Goal: Task Accomplishment & Management: Manage account settings

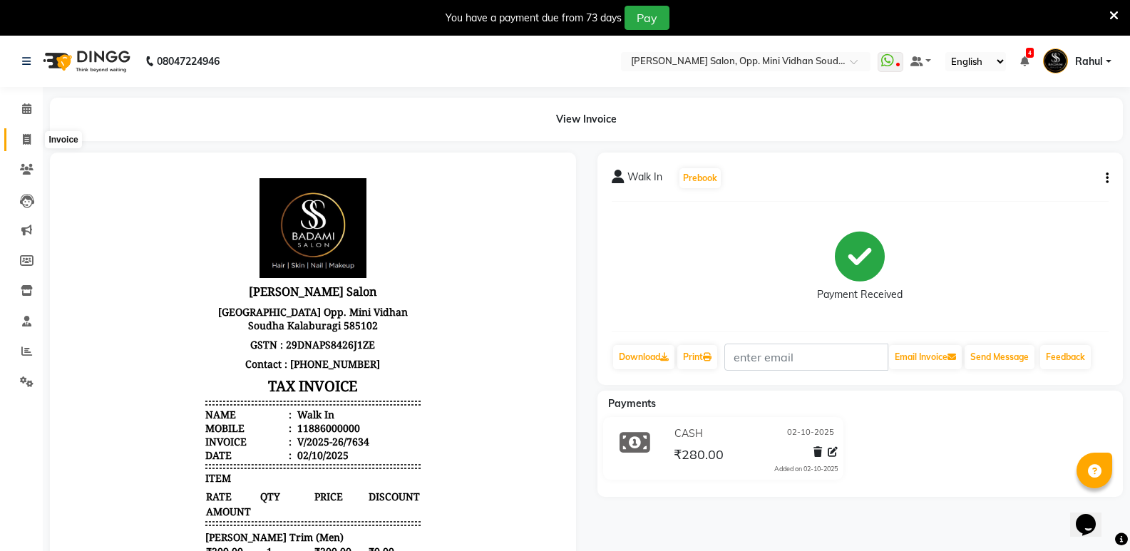
click at [26, 142] on icon at bounding box center [27, 139] width 8 height 11
select select "4533"
select select "service"
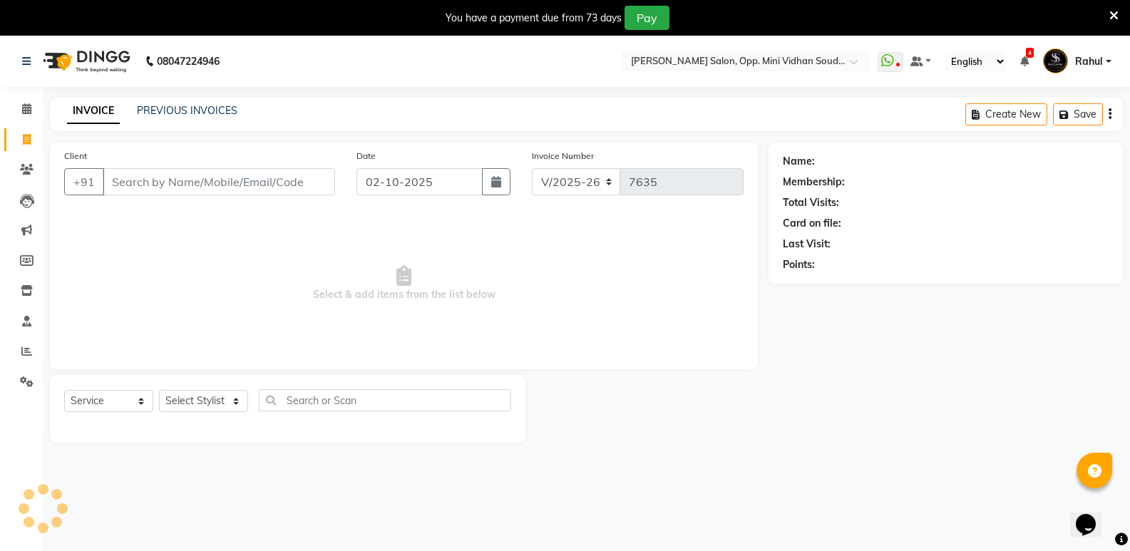
scroll to position [36, 0]
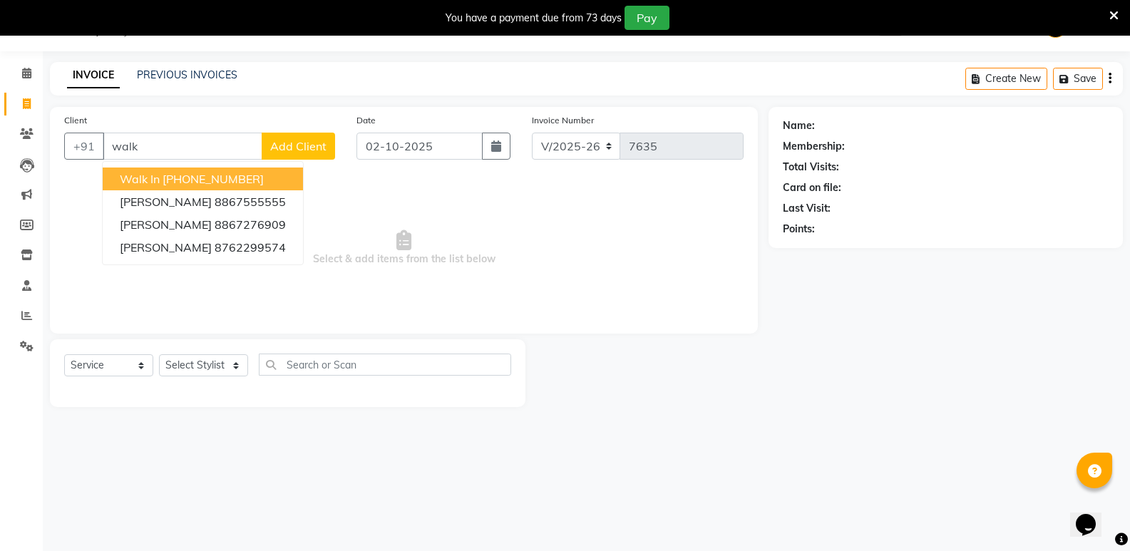
click at [179, 169] on button "Walk In [PHONE_NUMBER]" at bounding box center [203, 179] width 200 height 23
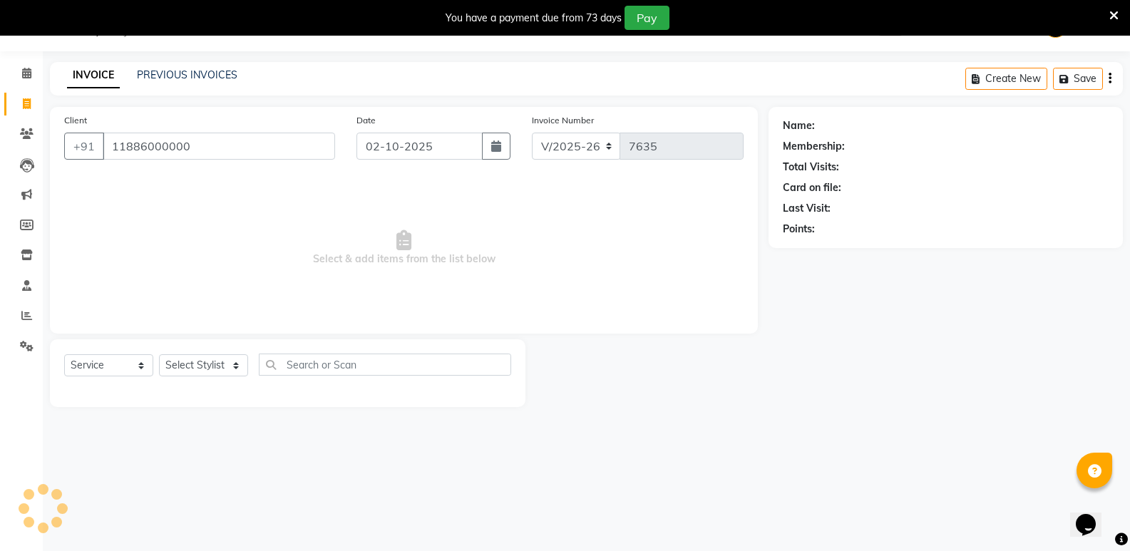
type input "11886000000"
select select "1: Object"
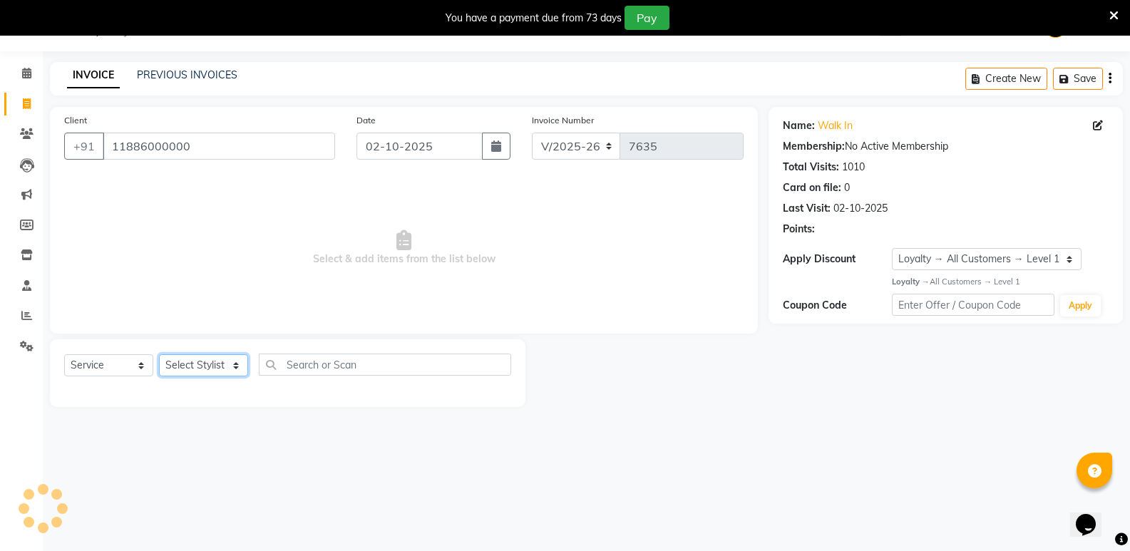
click at [209, 360] on select "Select Stylist [PERSON_NAME] [PERSON_NAME] [PERSON_NAME] Mallu [PERSON_NAME] [P…" at bounding box center [203, 365] width 89 height 22
select select "25908"
click at [159, 354] on select "Select Stylist [PERSON_NAME] [PERSON_NAME] [PERSON_NAME] Mallu [PERSON_NAME] [P…" at bounding box center [203, 365] width 89 height 22
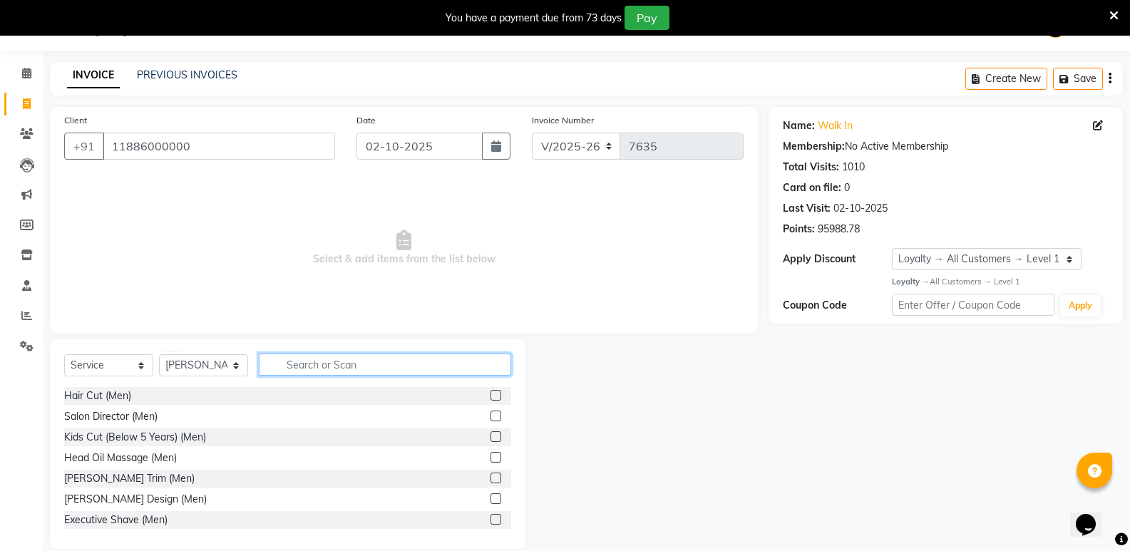
click at [311, 362] on input "text" at bounding box center [385, 365] width 252 height 22
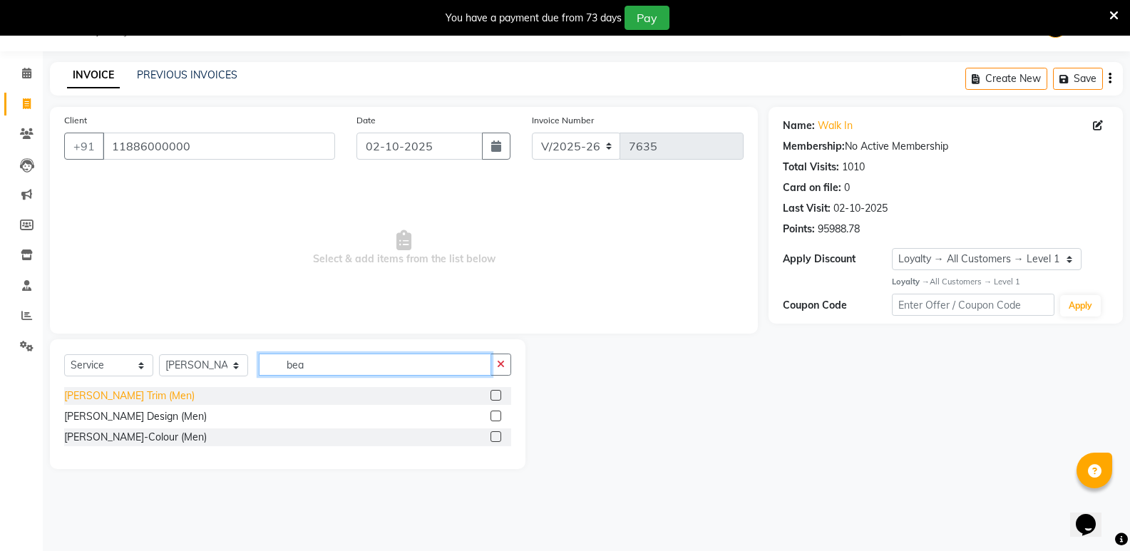
type input "bea"
click at [123, 396] on div "[PERSON_NAME] Trim (Men)" at bounding box center [129, 396] width 130 height 15
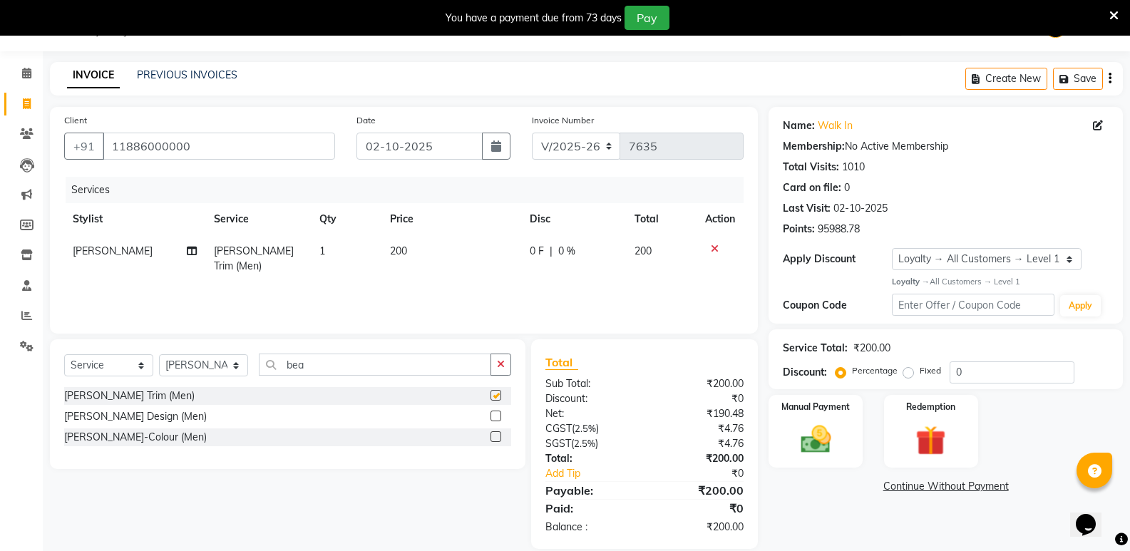
checkbox input "false"
drag, startPoint x: 317, startPoint y: 374, endPoint x: 253, endPoint y: 383, distance: 64.8
click at [253, 383] on div "Select Service Product Membership Package Voucher Prepaid Gift Card Select Styl…" at bounding box center [287, 371] width 447 height 34
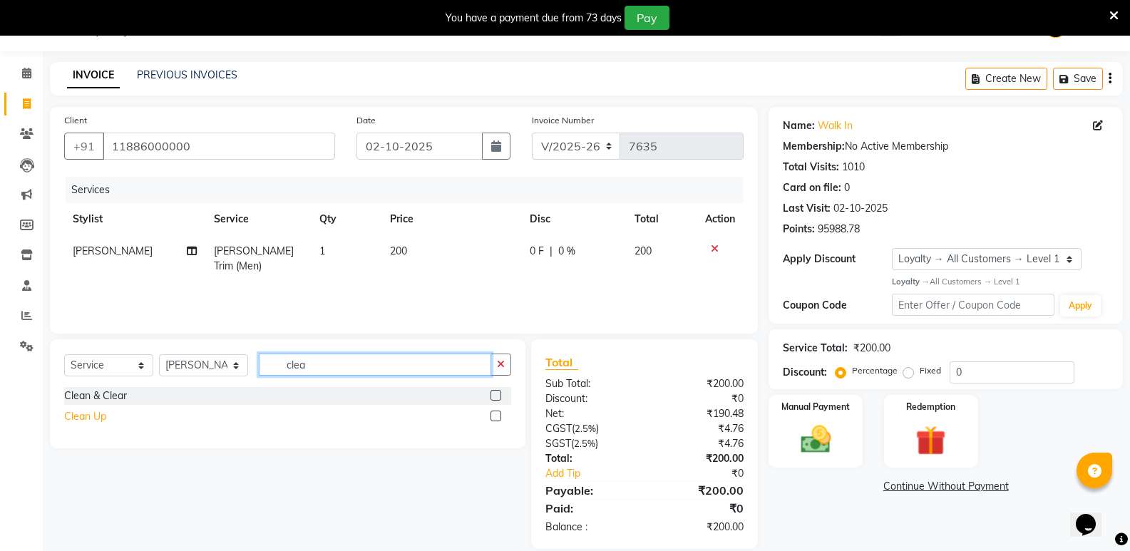
type input "clea"
click at [86, 414] on div "Clean Up" at bounding box center [85, 416] width 42 height 15
checkbox input "false"
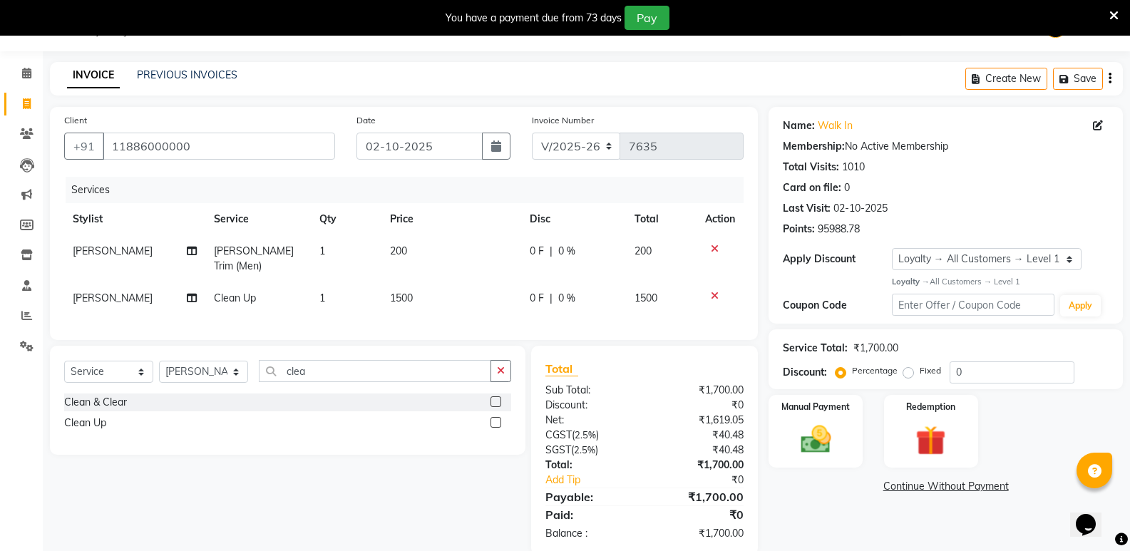
scroll to position [57, 0]
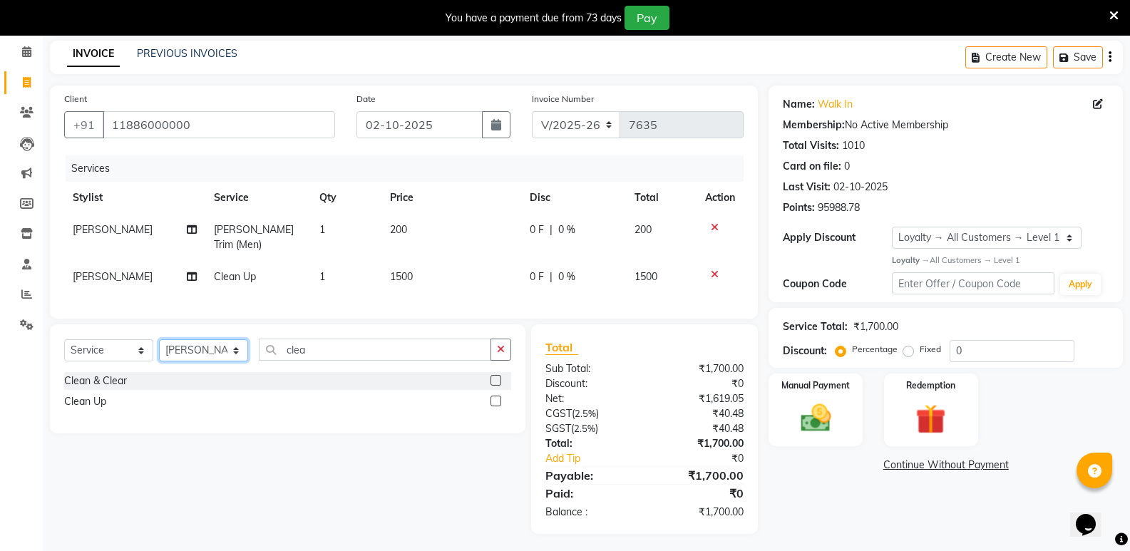
click at [173, 341] on select "Select Stylist [PERSON_NAME] [PERSON_NAME] [PERSON_NAME] Mallu [PERSON_NAME] [P…" at bounding box center [203, 350] width 89 height 22
select select "25909"
click at [159, 339] on select "Select Stylist [PERSON_NAME] [PERSON_NAME] [PERSON_NAME] Mallu [PERSON_NAME] [P…" at bounding box center [203, 350] width 89 height 22
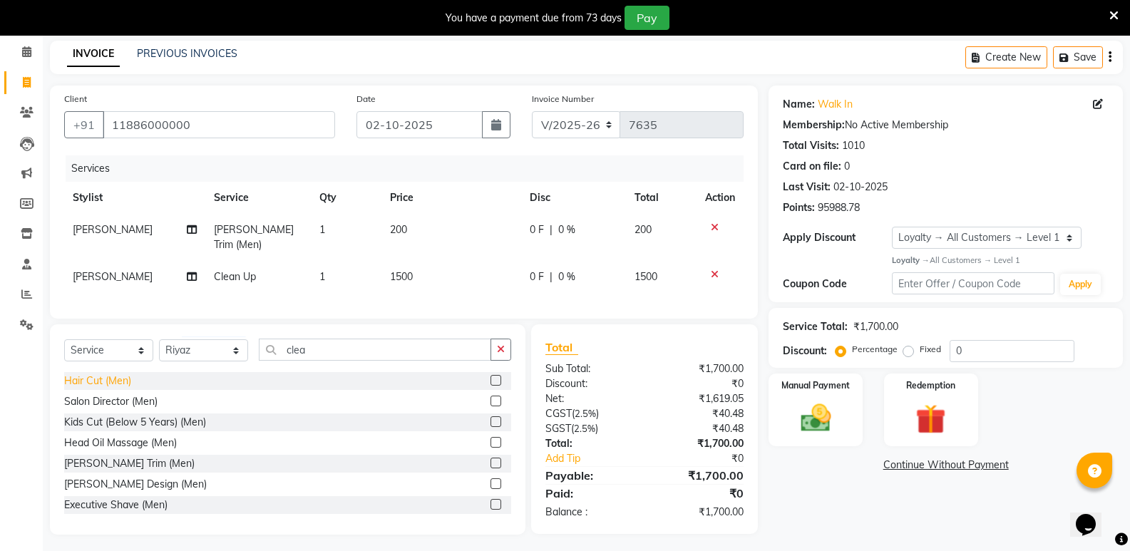
click at [91, 376] on div "Hair Cut (Men)" at bounding box center [97, 381] width 67 height 15
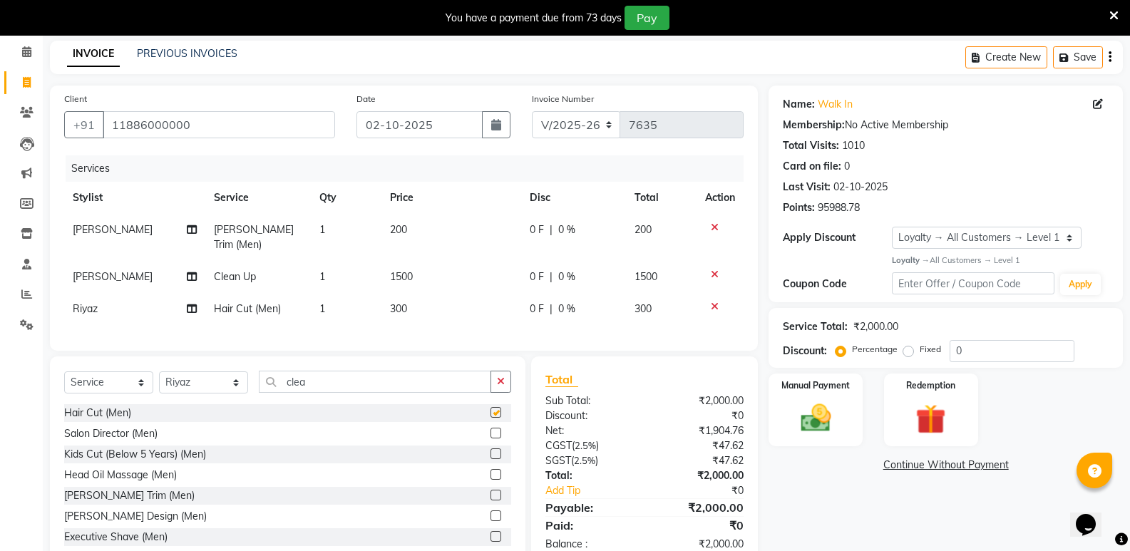
checkbox input "false"
drag, startPoint x: 314, startPoint y: 379, endPoint x: 269, endPoint y: 387, distance: 45.7
click at [269, 387] on input "clea" at bounding box center [375, 382] width 232 height 22
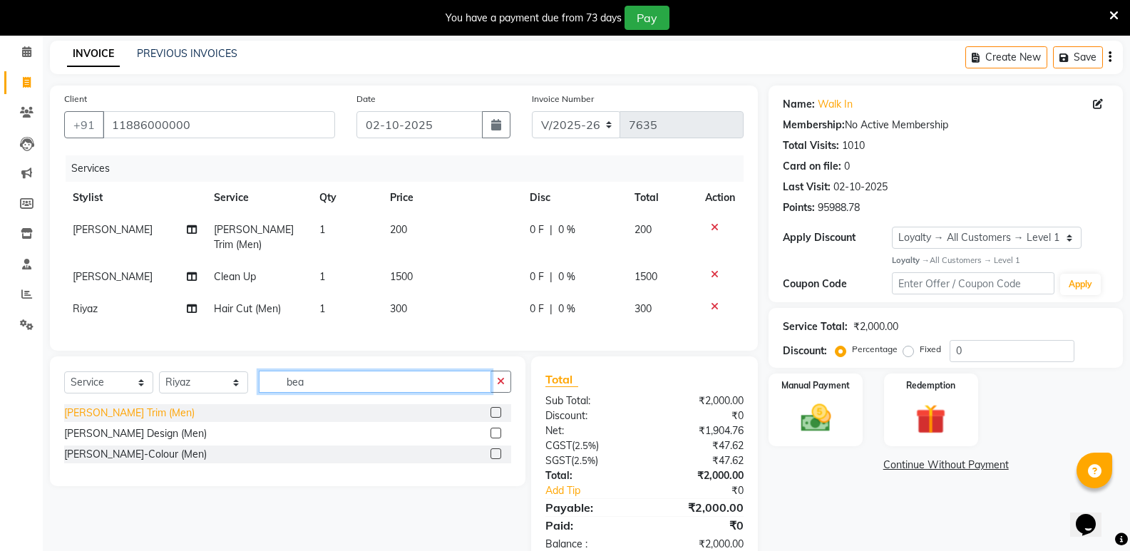
type input "bea"
click at [88, 406] on div "[PERSON_NAME] Trim (Men)" at bounding box center [129, 413] width 130 height 15
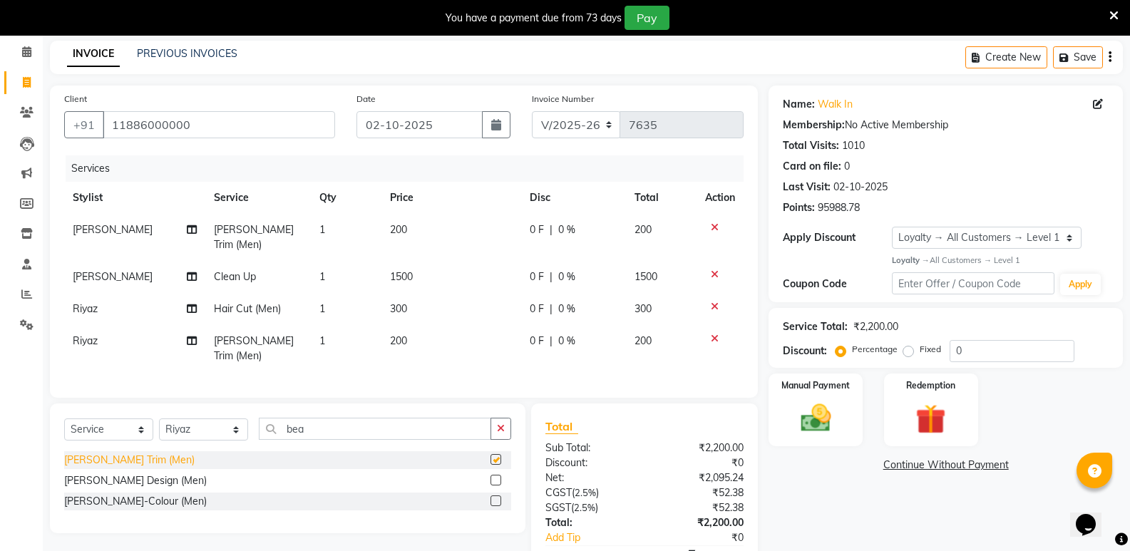
checkbox input "false"
click at [197, 419] on select "Select Stylist [PERSON_NAME] [PERSON_NAME] [PERSON_NAME] Mallu [PERSON_NAME] [P…" at bounding box center [203, 430] width 89 height 22
select select "25905"
click at [159, 419] on select "Select Stylist [PERSON_NAME] [PERSON_NAME] [PERSON_NAME] Mallu [PERSON_NAME] [P…" at bounding box center [203, 430] width 89 height 22
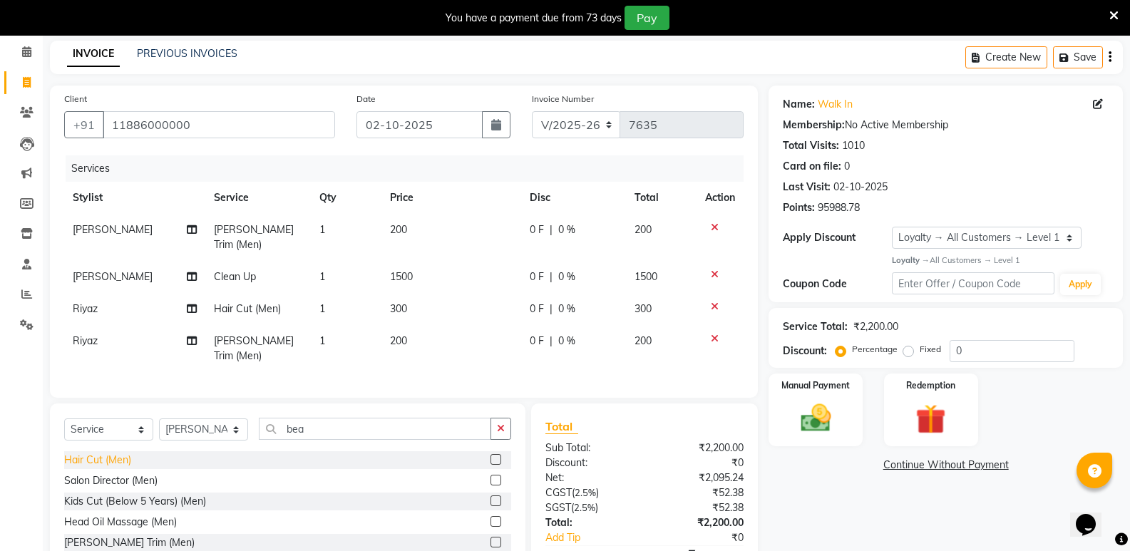
click at [111, 453] on div "Hair Cut (Men)" at bounding box center [97, 460] width 67 height 15
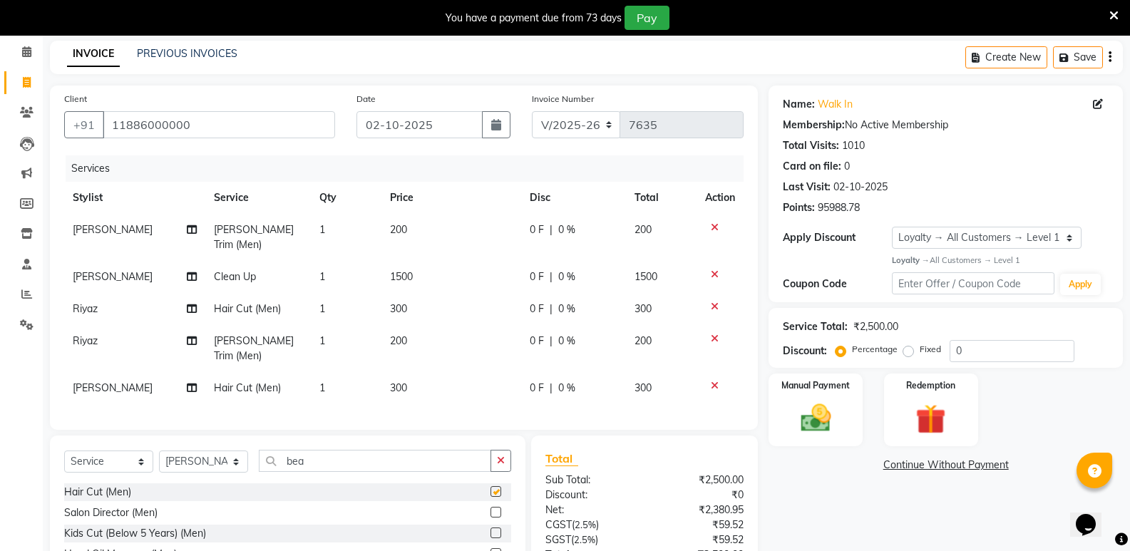
checkbox input "false"
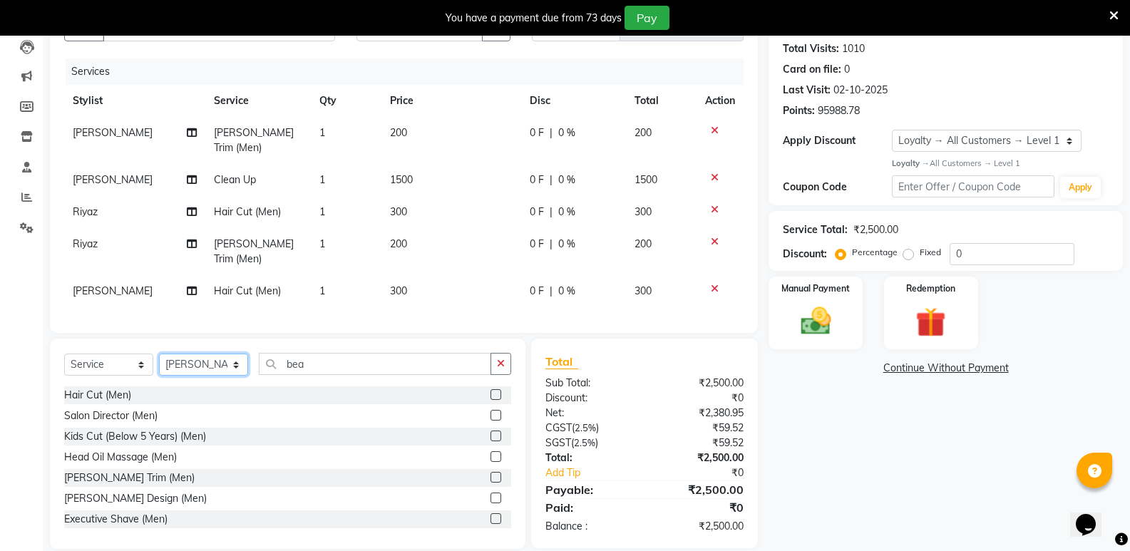
click at [183, 354] on select "Select Stylist [PERSON_NAME] [PERSON_NAME] [PERSON_NAME] Mallu [PERSON_NAME] [P…" at bounding box center [203, 365] width 89 height 22
select select "28117"
click at [159, 354] on select "Select Stylist [PERSON_NAME] [PERSON_NAME] [PERSON_NAME] Mallu [PERSON_NAME] [P…" at bounding box center [203, 365] width 89 height 22
click at [99, 388] on div "Hair Cut (Men)" at bounding box center [97, 395] width 67 height 15
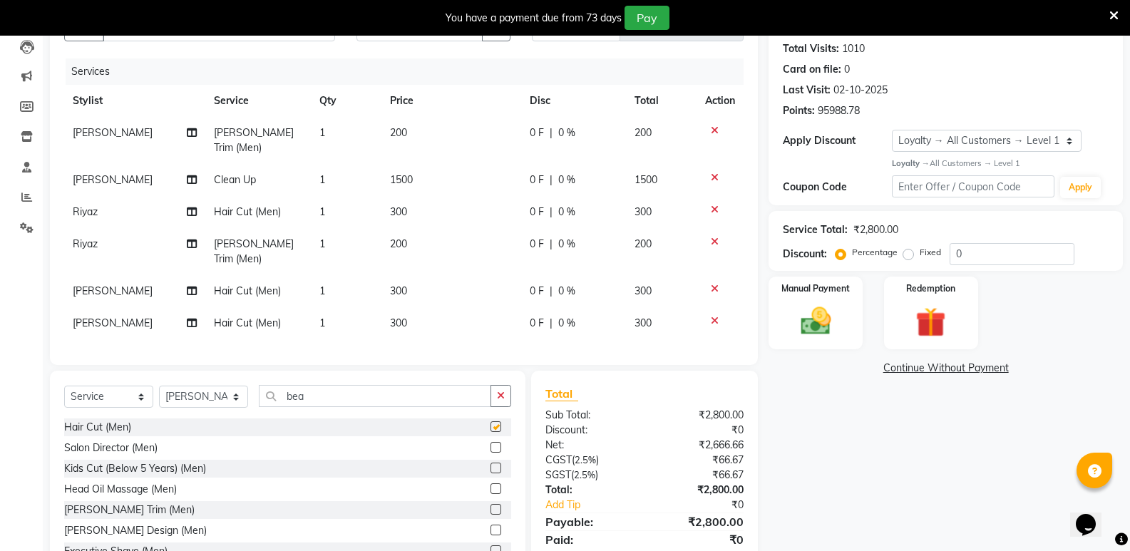
checkbox input "false"
click at [334, 385] on input "bea" at bounding box center [375, 396] width 232 height 22
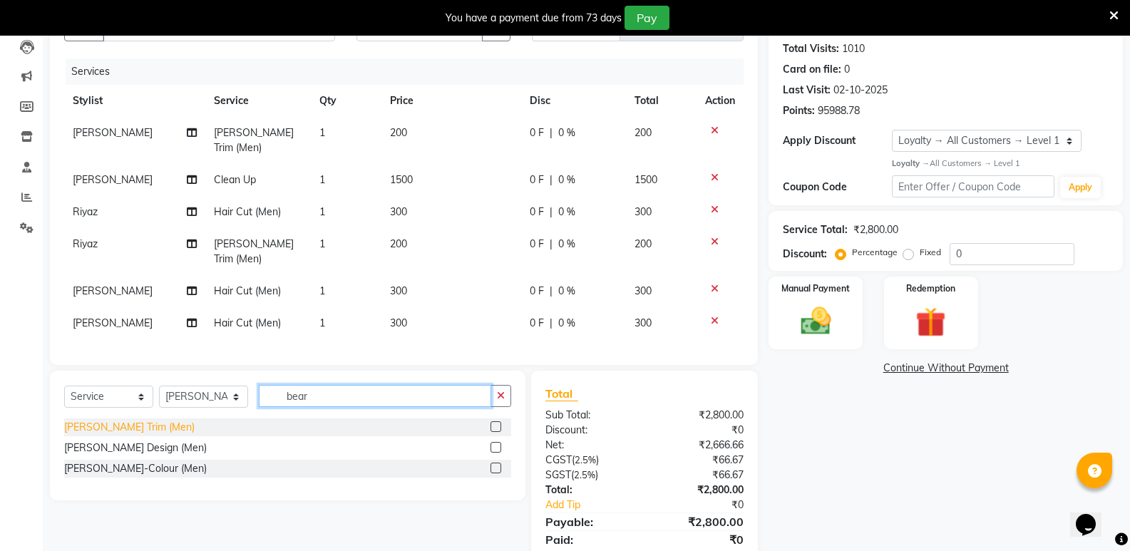
type input "bear"
click at [119, 420] on div "[PERSON_NAME] Trim (Men)" at bounding box center [129, 427] width 130 height 15
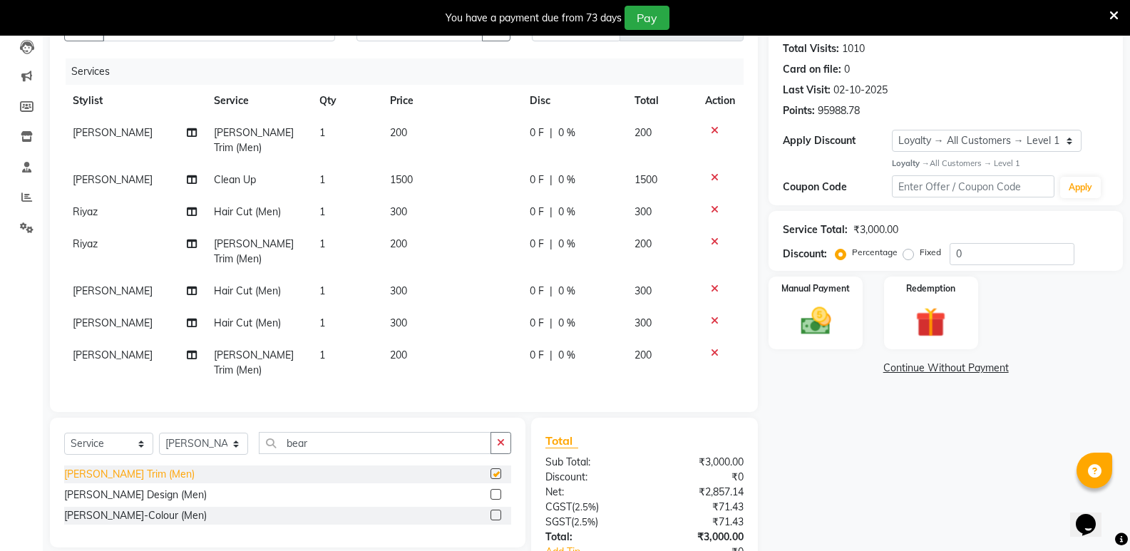
checkbox input "false"
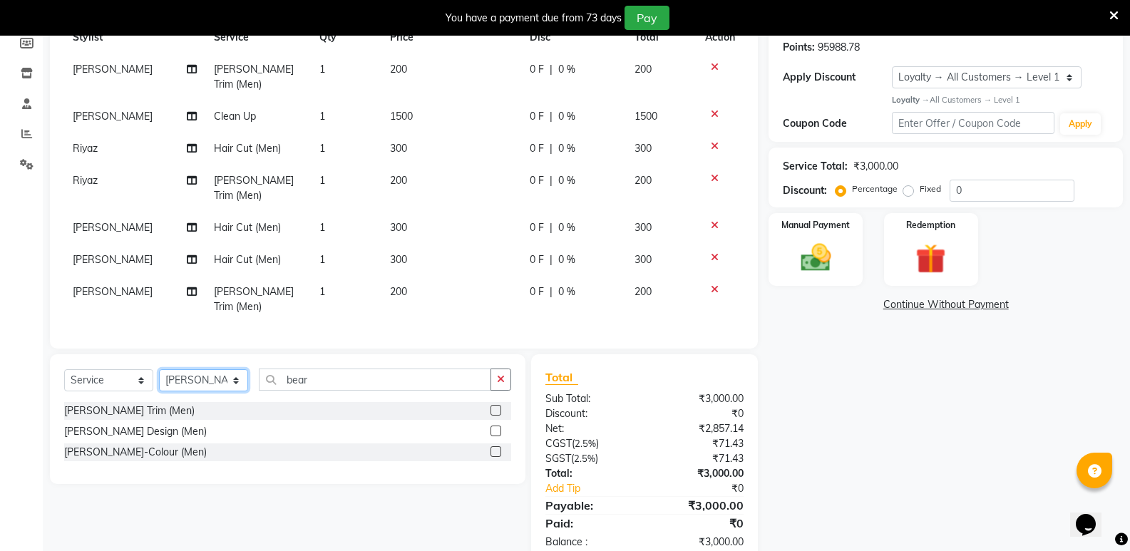
click at [192, 369] on select "Select Stylist [PERSON_NAME] [PERSON_NAME] [PERSON_NAME] Mallu [PERSON_NAME] [P…" at bounding box center [203, 380] width 89 height 22
select select "50243"
click at [159, 369] on select "Select Stylist [PERSON_NAME] [PERSON_NAME] [PERSON_NAME] Mallu [PERSON_NAME] [P…" at bounding box center [203, 380] width 89 height 22
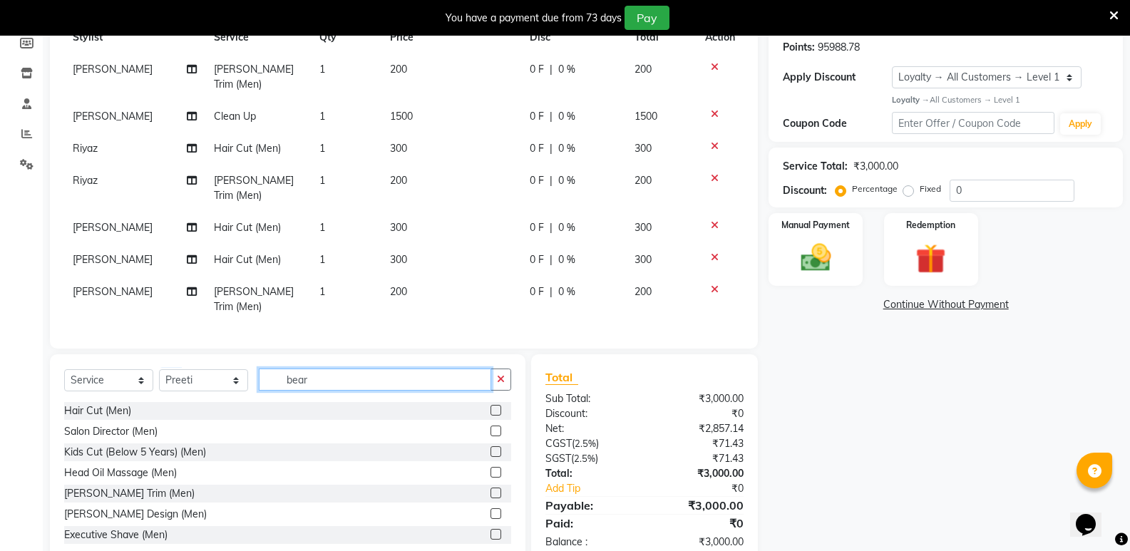
drag, startPoint x: 334, startPoint y: 350, endPoint x: 241, endPoint y: 370, distance: 94.8
click at [241, 370] on div "Select Service Product Membership Package Voucher Prepaid Gift Card Select Styl…" at bounding box center [288, 459] width 476 height 210
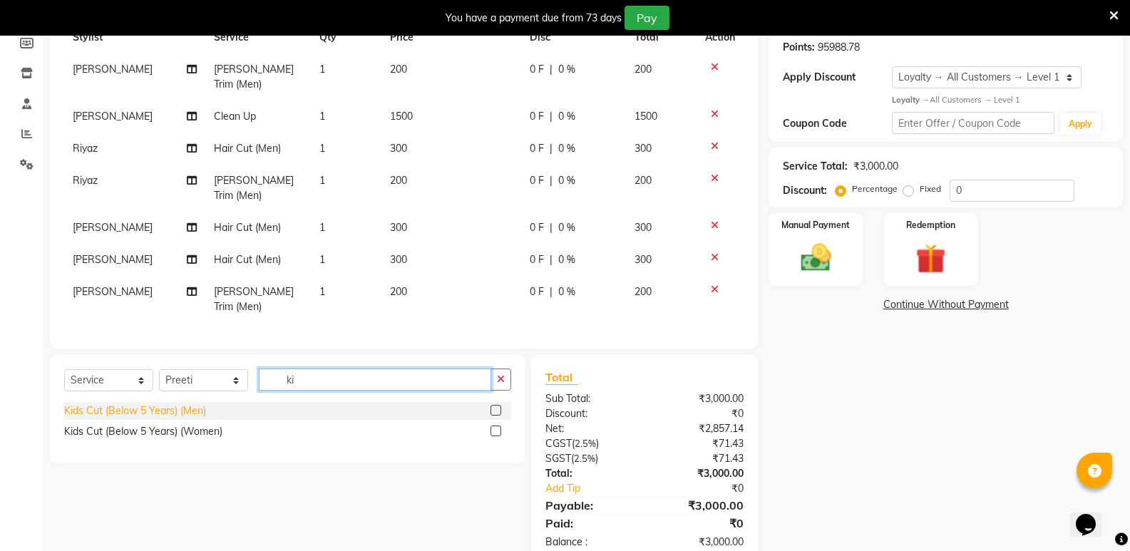
type input "ki"
click at [168, 404] on div "Kids Cut (Below 5 Years) (Men)" at bounding box center [135, 411] width 142 height 15
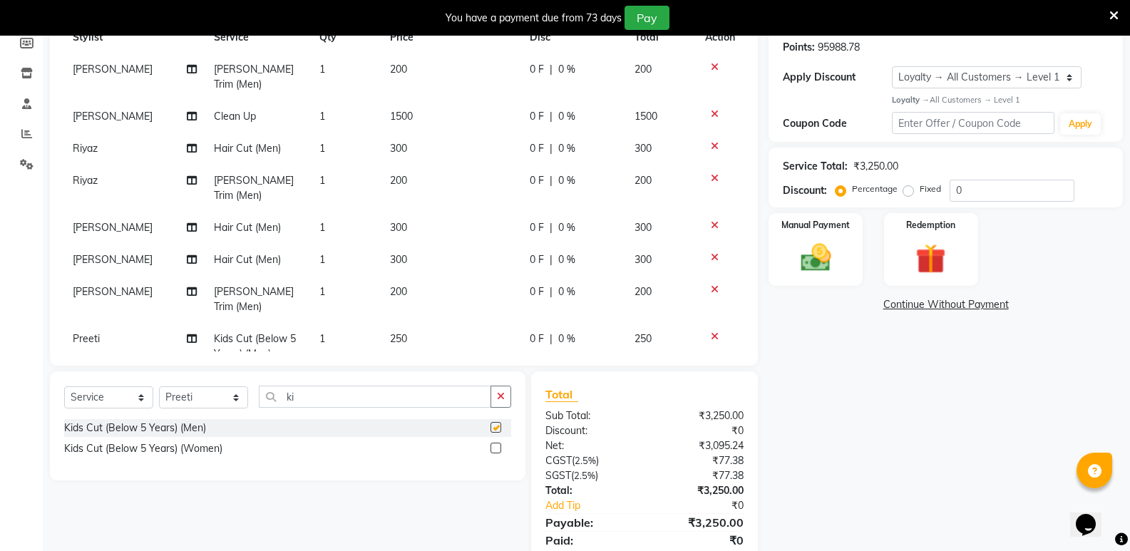
checkbox input "false"
click at [207, 392] on select "Select Stylist [PERSON_NAME] [PERSON_NAME] [PERSON_NAME] Mallu [PERSON_NAME] [P…" at bounding box center [203, 397] width 89 height 22
select select "25904"
click at [159, 386] on select "Select Stylist [PERSON_NAME] [PERSON_NAME] [PERSON_NAME] Mallu [PERSON_NAME] [P…" at bounding box center [203, 397] width 89 height 22
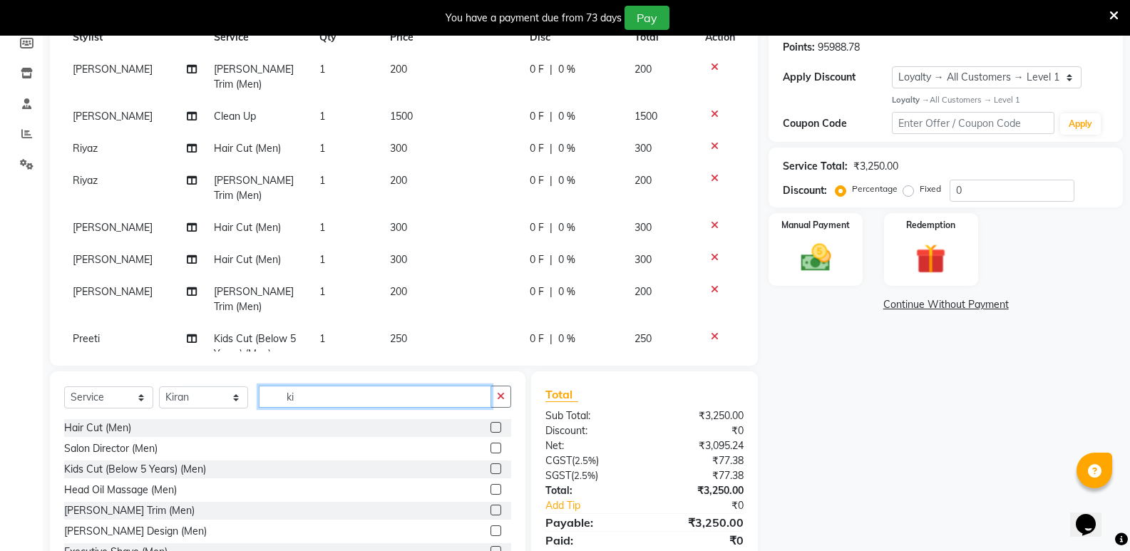
drag, startPoint x: 299, startPoint y: 403, endPoint x: 235, endPoint y: 410, distance: 64.6
click at [235, 410] on div "Select Service Product Membership Package Voucher Prepaid Gift Card Select Styl…" at bounding box center [287, 403] width 447 height 34
type input "wom"
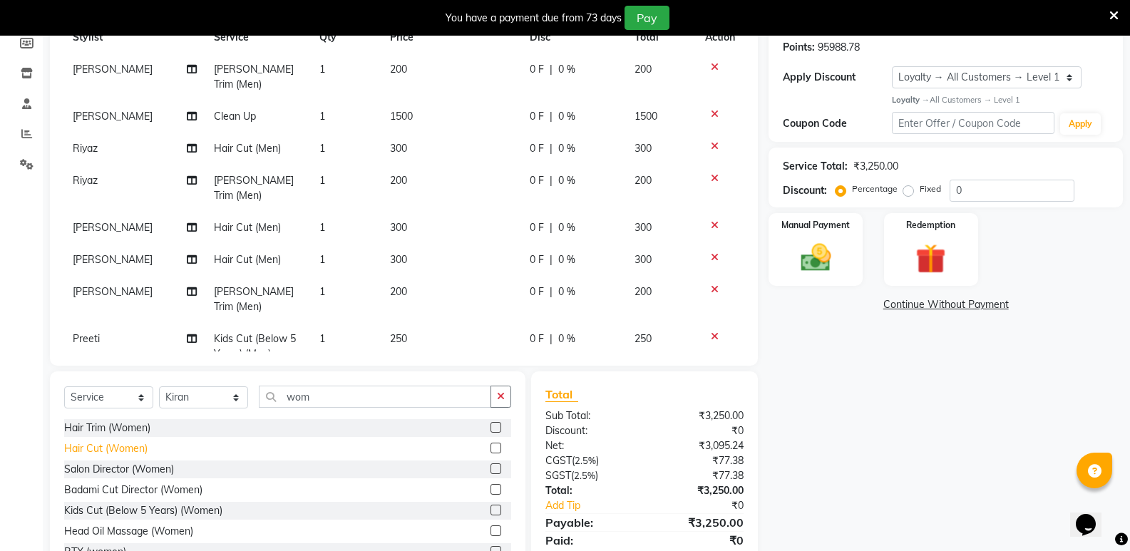
click at [123, 442] on div "Hair Cut (Women)" at bounding box center [105, 448] width 83 height 15
checkbox input "false"
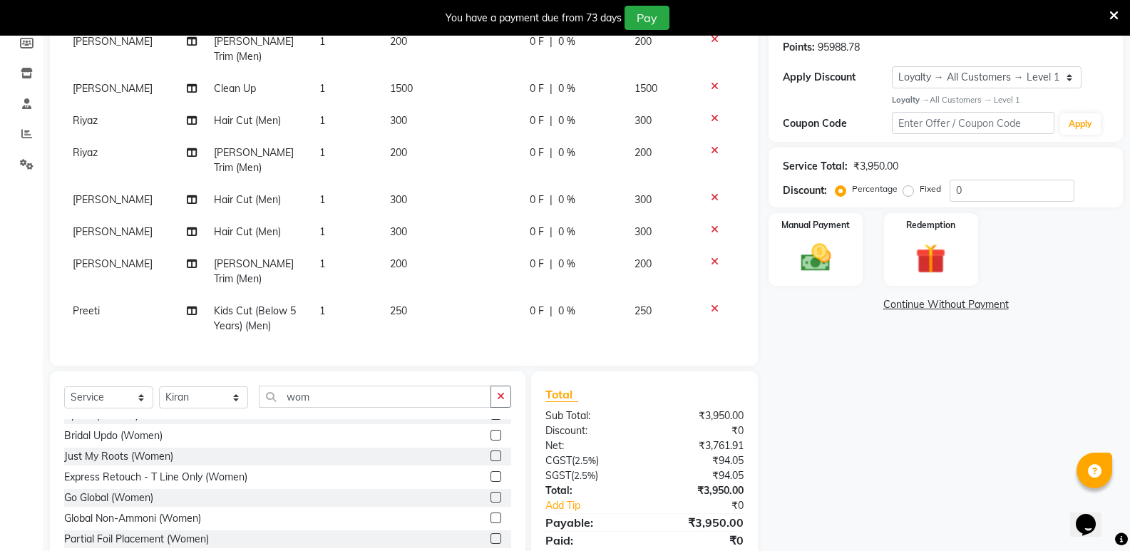
scroll to position [428, 0]
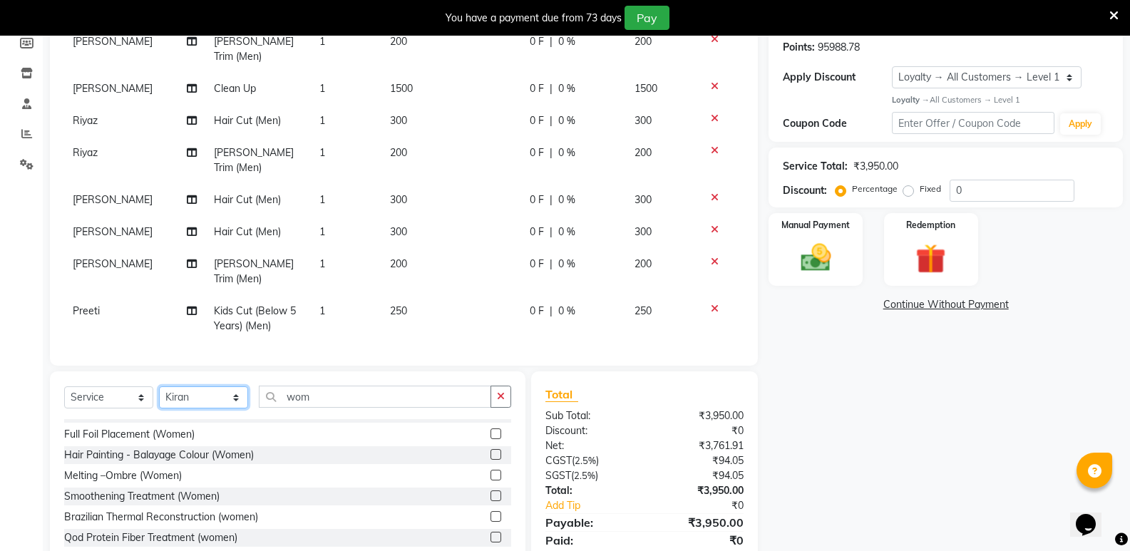
click at [210, 397] on select "Select Stylist [PERSON_NAME] [PERSON_NAME] [PERSON_NAME] Mallu [PERSON_NAME] [P…" at bounding box center [203, 397] width 89 height 22
select select "25902"
click at [159, 386] on select "Select Stylist [PERSON_NAME] [PERSON_NAME] [PERSON_NAME] Mallu [PERSON_NAME] [P…" at bounding box center [203, 397] width 89 height 22
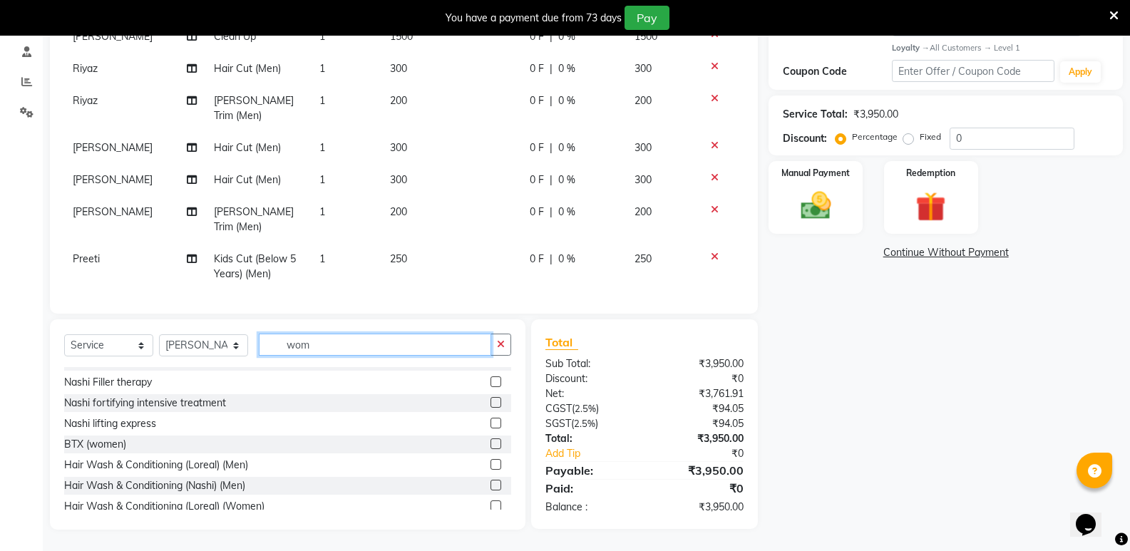
drag, startPoint x: 330, startPoint y: 354, endPoint x: 247, endPoint y: 372, distance: 85.5
click at [247, 372] on div "Select Service Product Membership Package Voucher Prepaid Gift Card Select Styl…" at bounding box center [288, 424] width 476 height 210
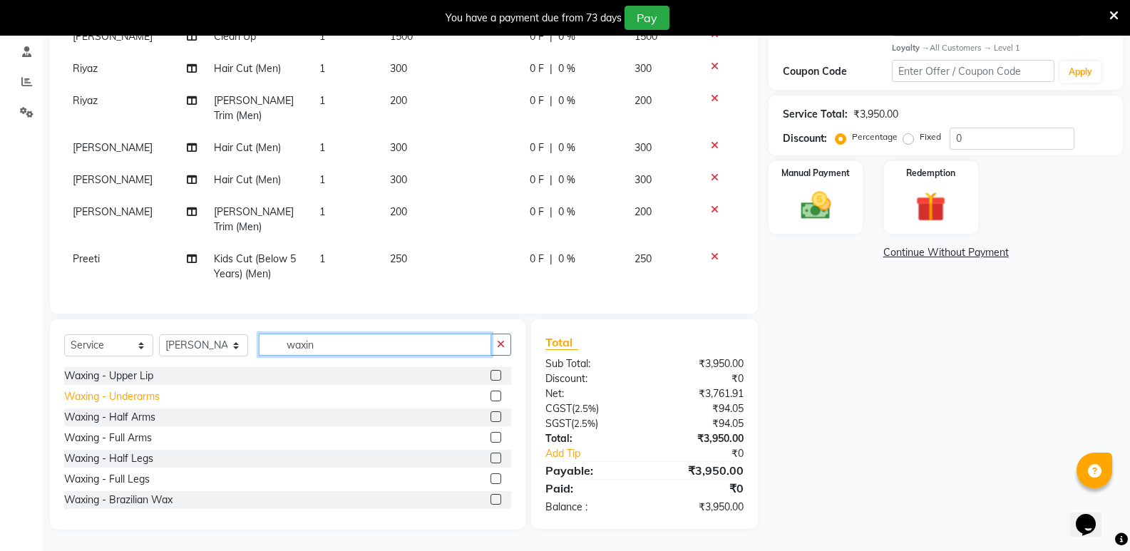
type input "waxin"
click at [154, 398] on div "Waxing - Underarms" at bounding box center [112, 396] width 96 height 15
checkbox input "false"
click at [139, 434] on div "Waxing - Full Arms" at bounding box center [108, 438] width 88 height 15
checkbox input "false"
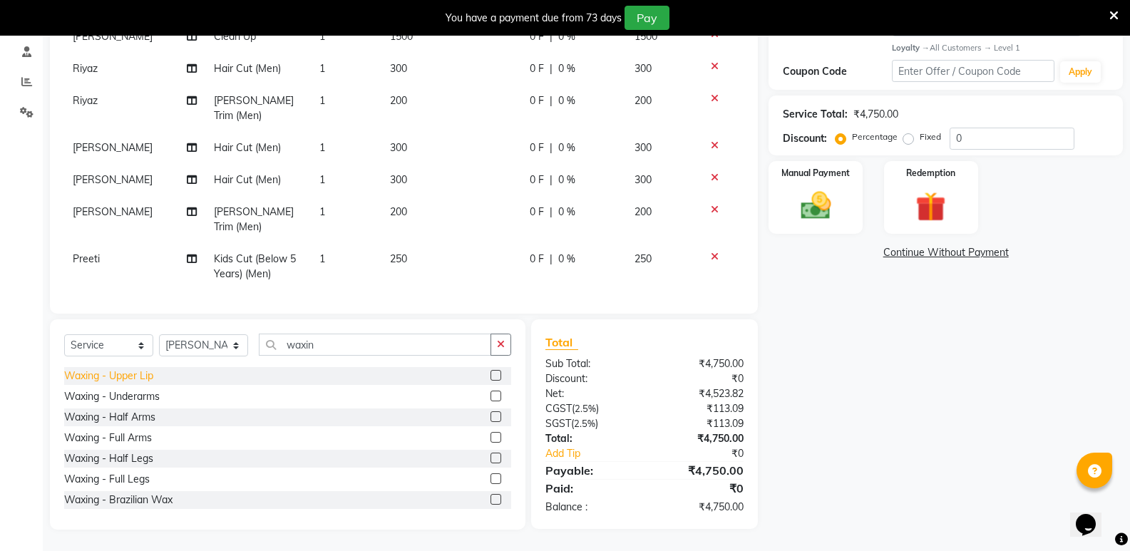
click at [142, 378] on div "Waxing - Upper Lip" at bounding box center [108, 376] width 89 height 15
checkbox input "false"
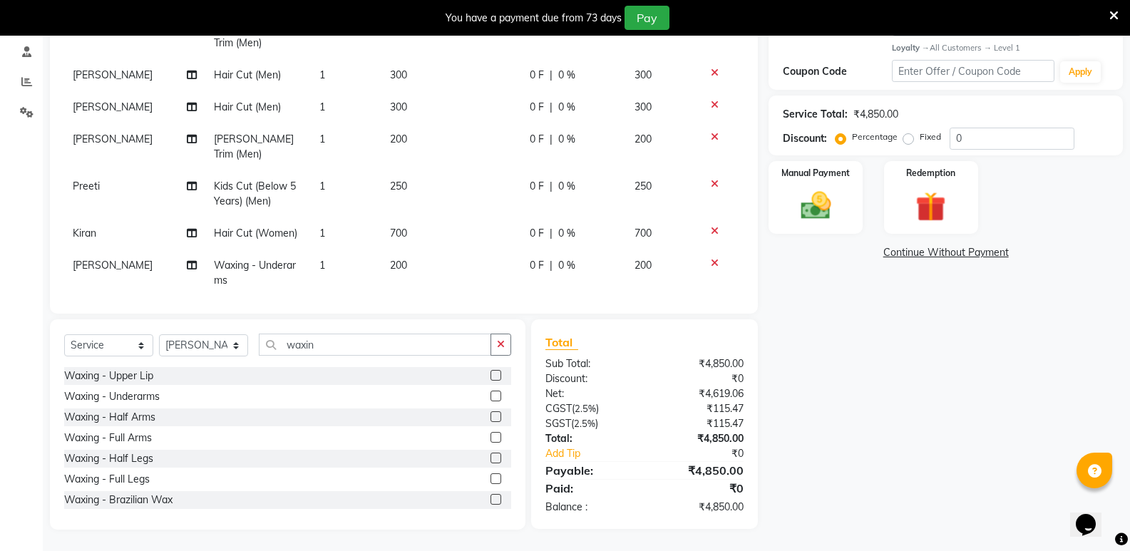
scroll to position [169, 0]
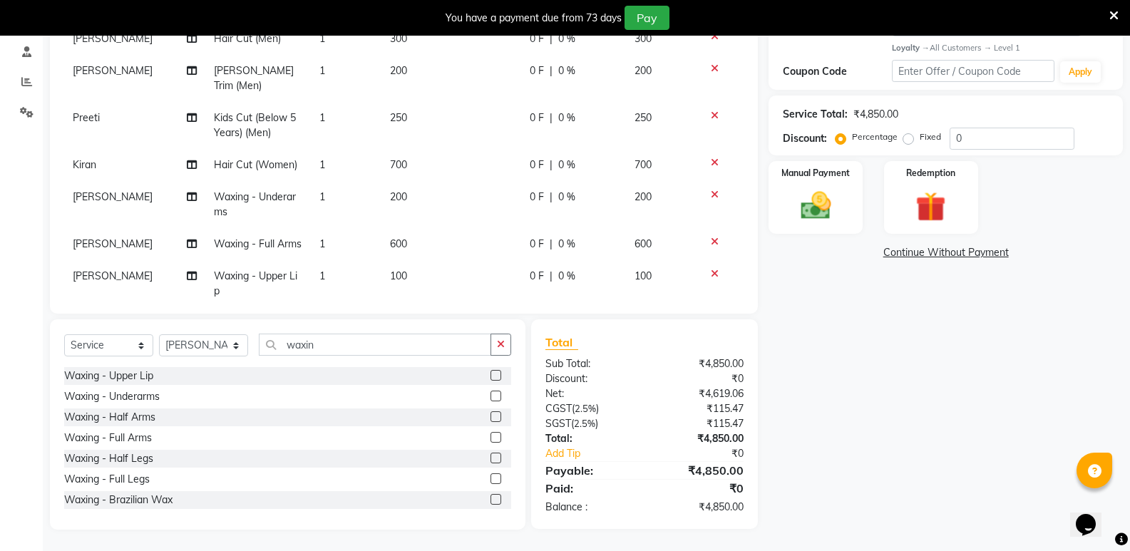
click at [391, 260] on td "100" at bounding box center [451, 283] width 140 height 47
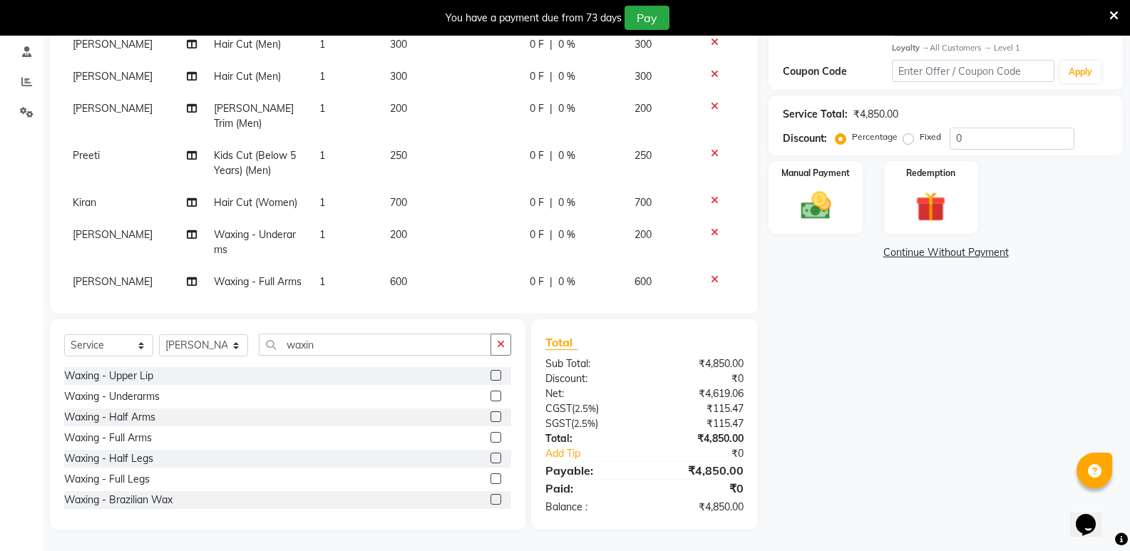
select select "25902"
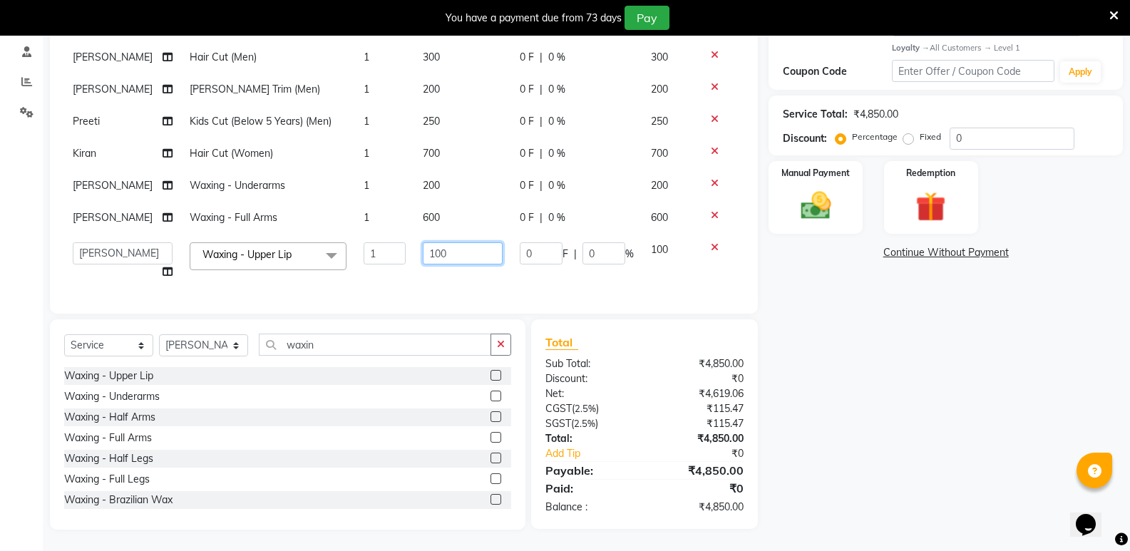
click at [423, 252] on input "100" at bounding box center [463, 253] width 80 height 22
type input "110"
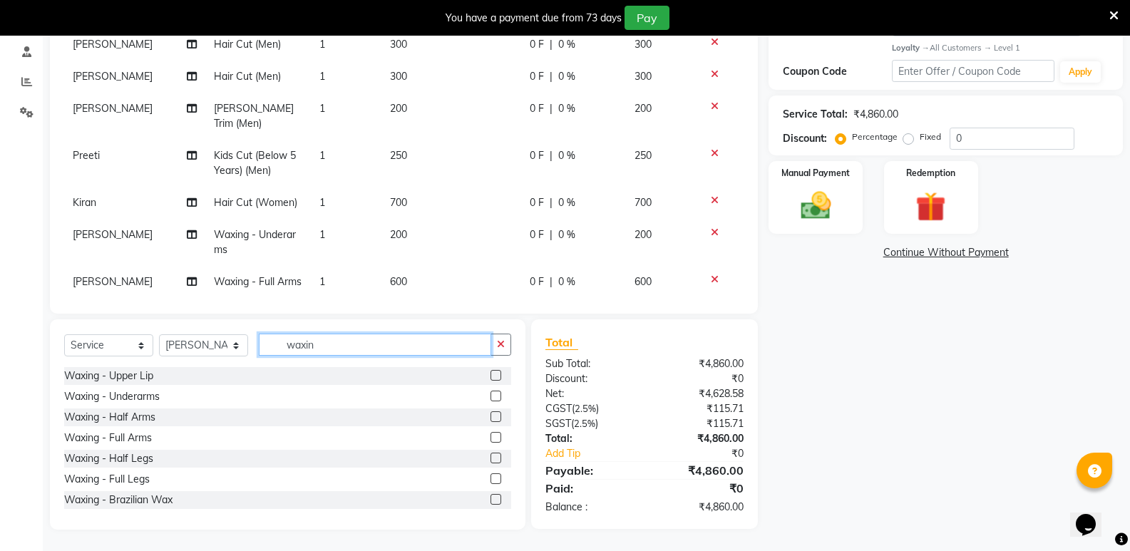
drag, startPoint x: 335, startPoint y: 353, endPoint x: 270, endPoint y: 367, distance: 66.3
click at [270, 367] on div "Select Service Product Membership Package Voucher Prepaid Gift Card Select Styl…" at bounding box center [287, 351] width 447 height 34
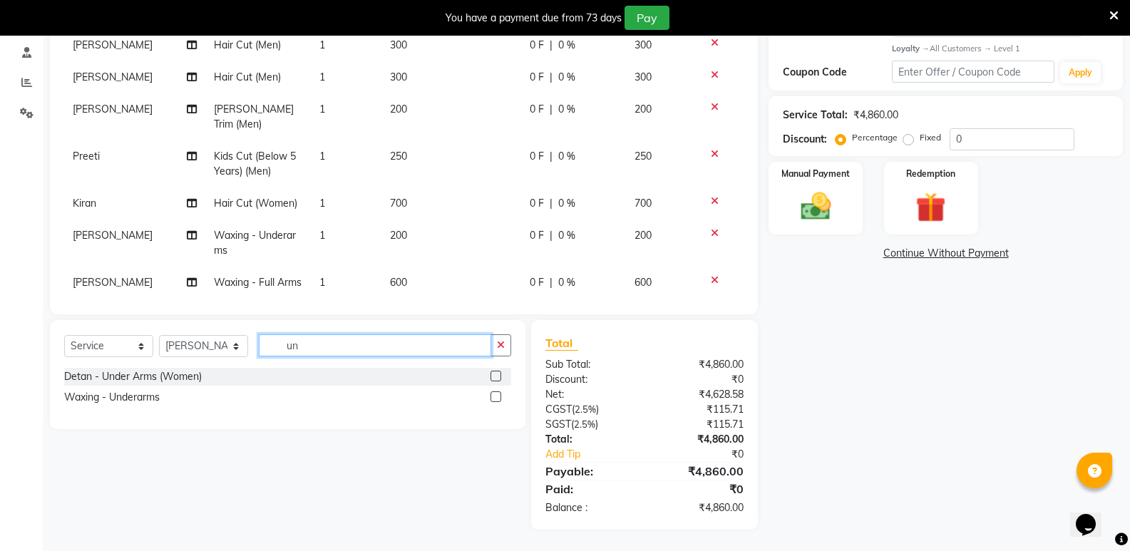
scroll to position [269, 0]
type input "und"
click at [147, 393] on div "Waxing - Underarms" at bounding box center [112, 397] width 96 height 15
checkbox input "false"
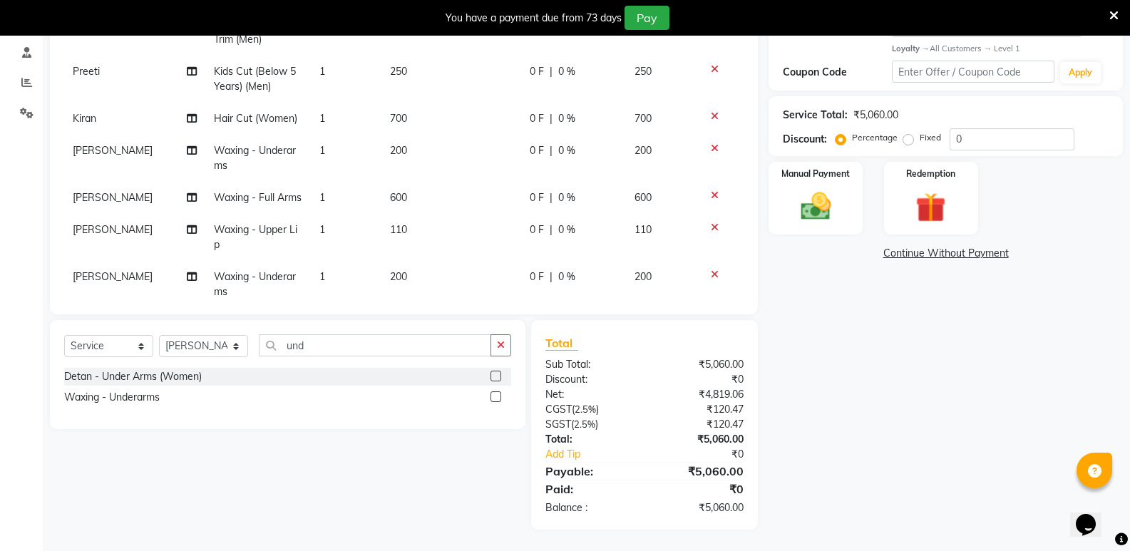
click at [342, 261] on td "1" at bounding box center [346, 284] width 71 height 47
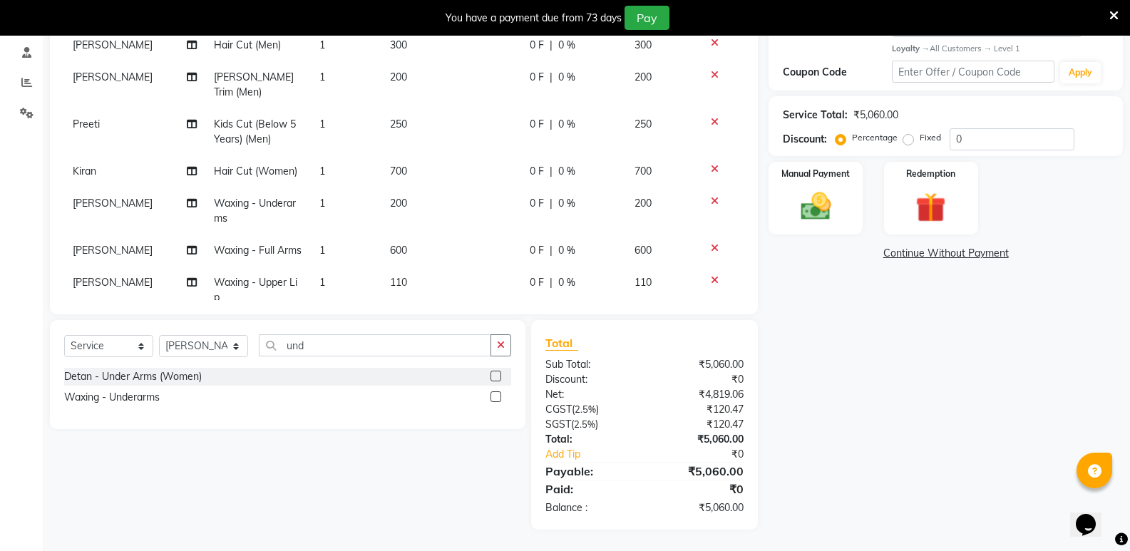
select select "25902"
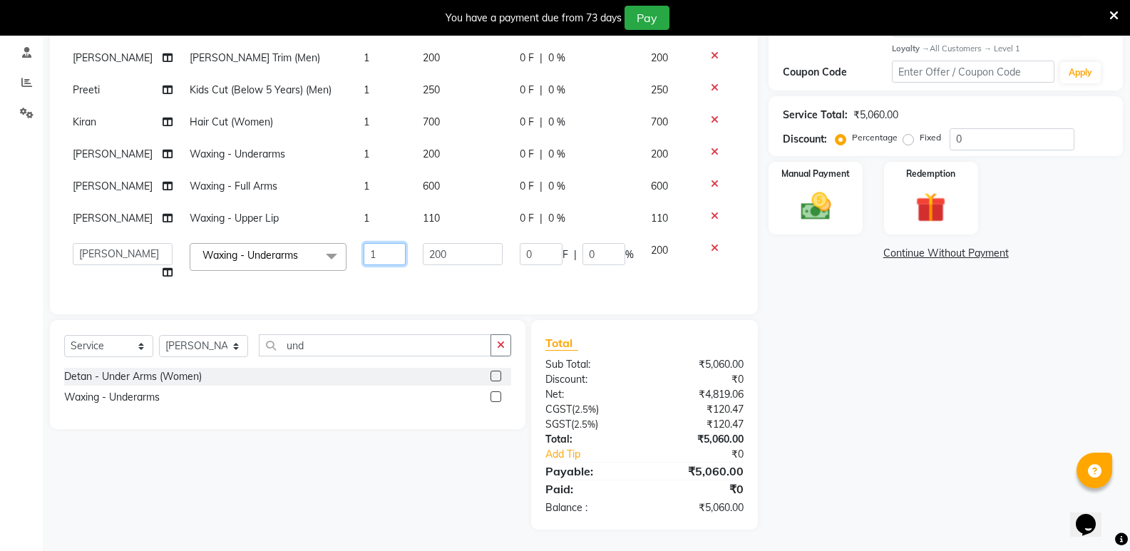
click at [374, 245] on input "1" at bounding box center [385, 254] width 42 height 22
type input "2"
click at [845, 384] on div "Name: Walk In Membership: No Active Membership Total Visits: 1010 Card on file:…" at bounding box center [951, 202] width 365 height 656
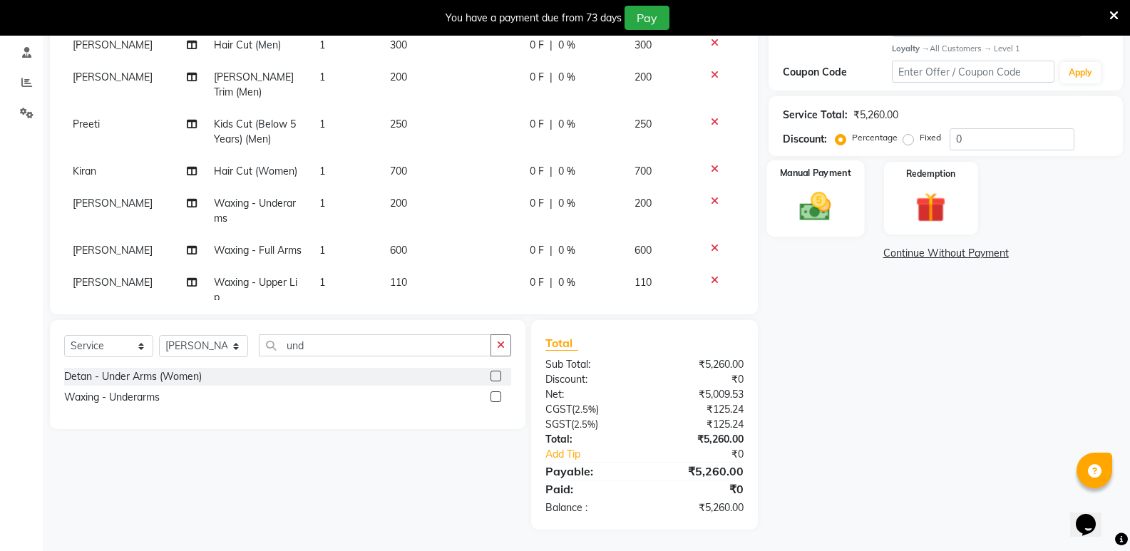
click at [825, 222] on img at bounding box center [815, 206] width 51 height 36
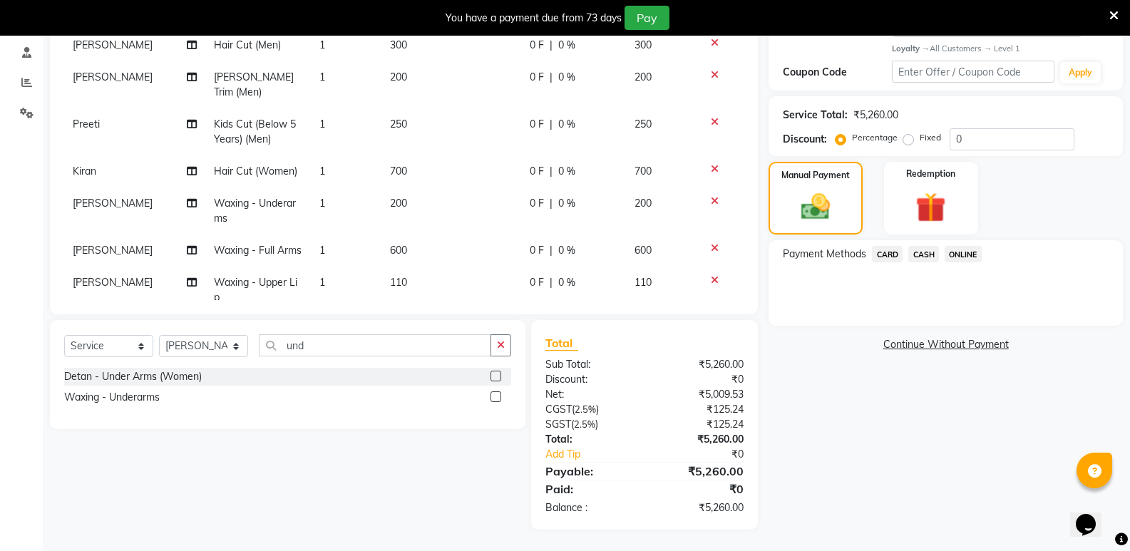
click at [930, 252] on span "CASH" at bounding box center [923, 254] width 31 height 16
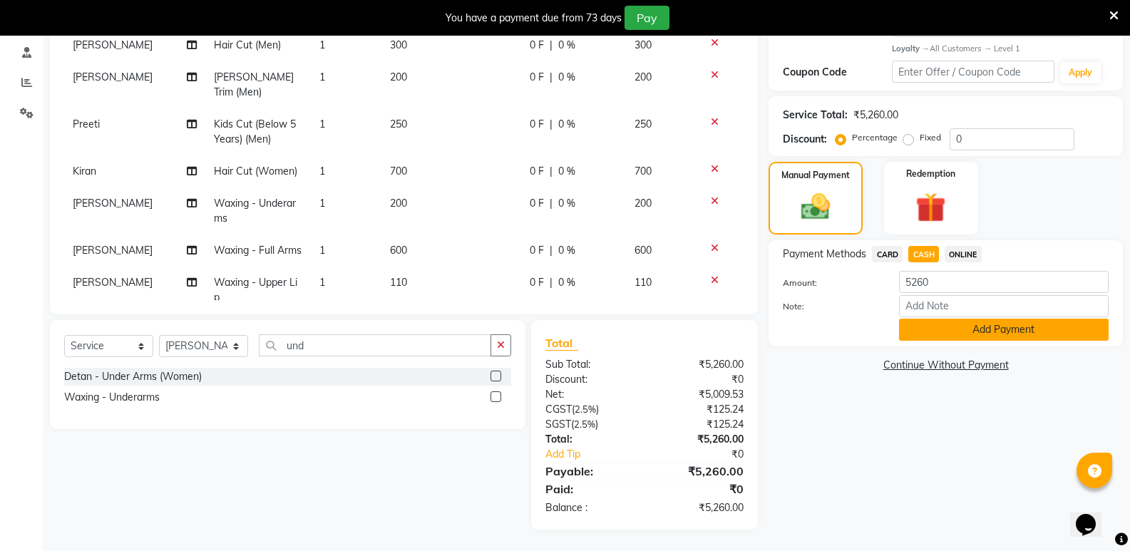
click at [951, 321] on button "Add Payment" at bounding box center [1004, 330] width 210 height 22
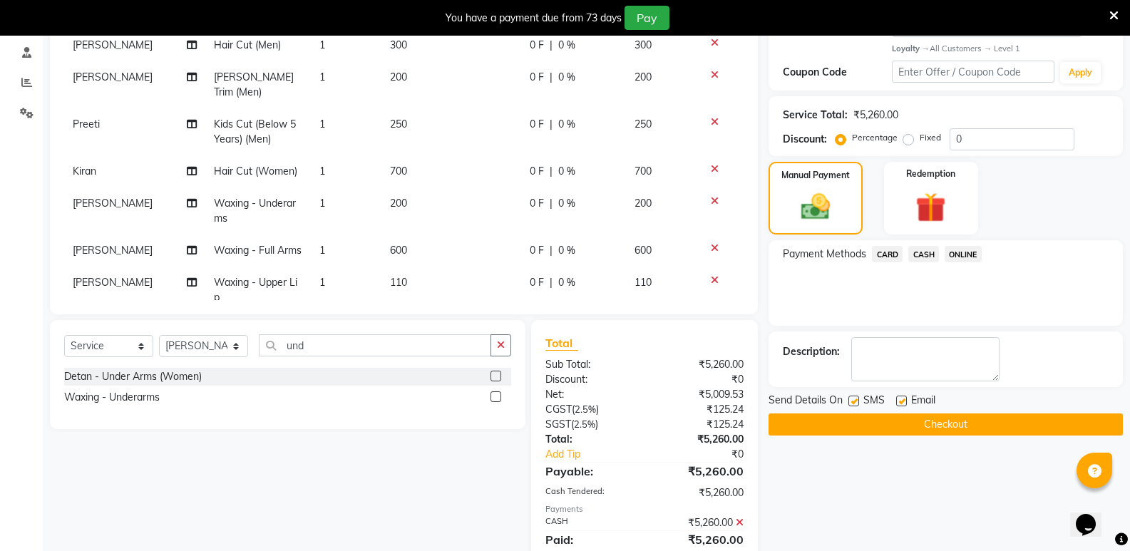
scroll to position [390, 0]
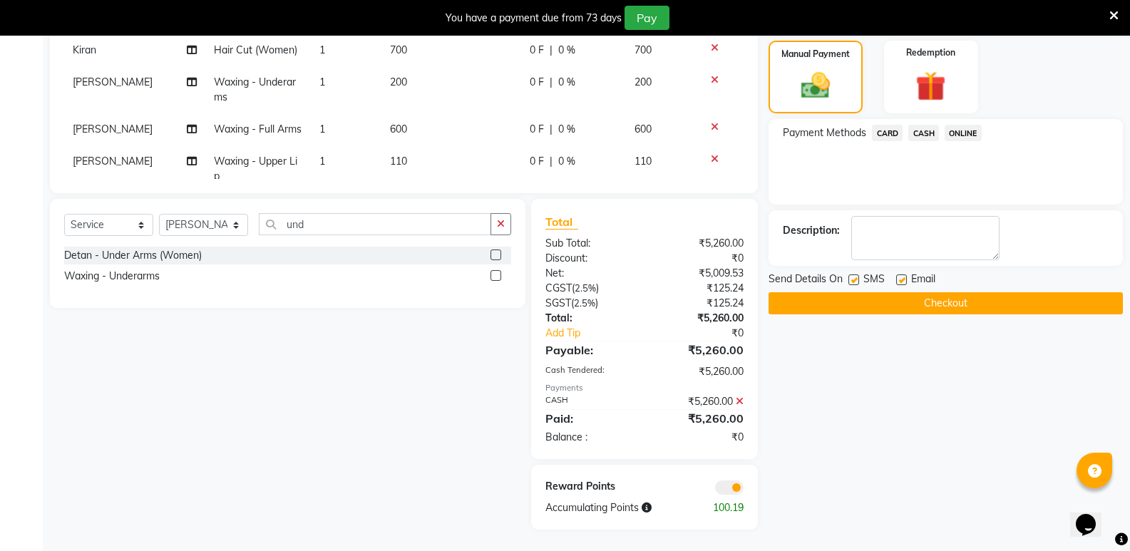
click at [1013, 302] on button "Checkout" at bounding box center [946, 303] width 354 height 22
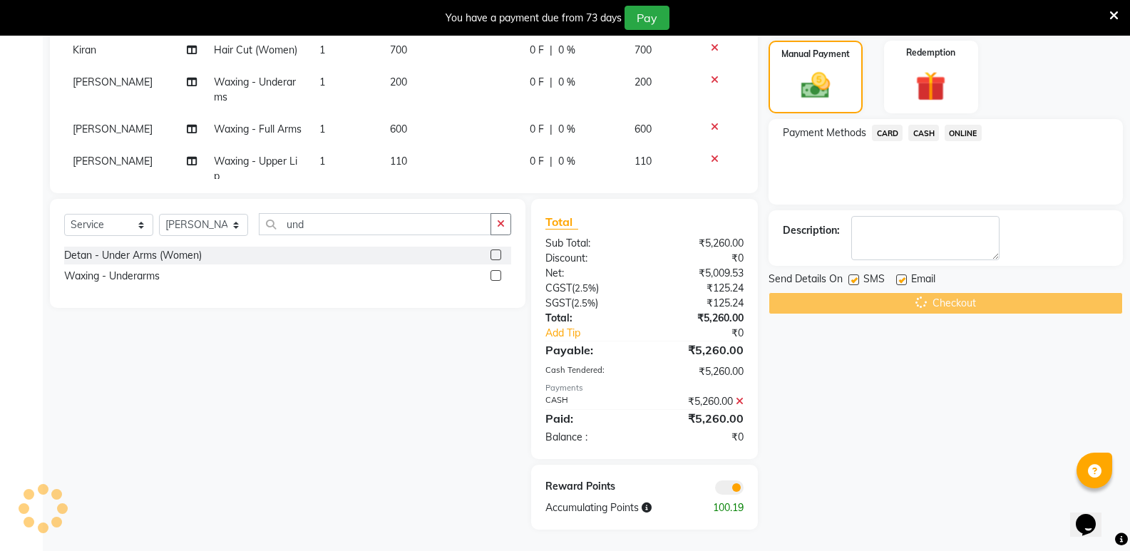
scroll to position [105, 0]
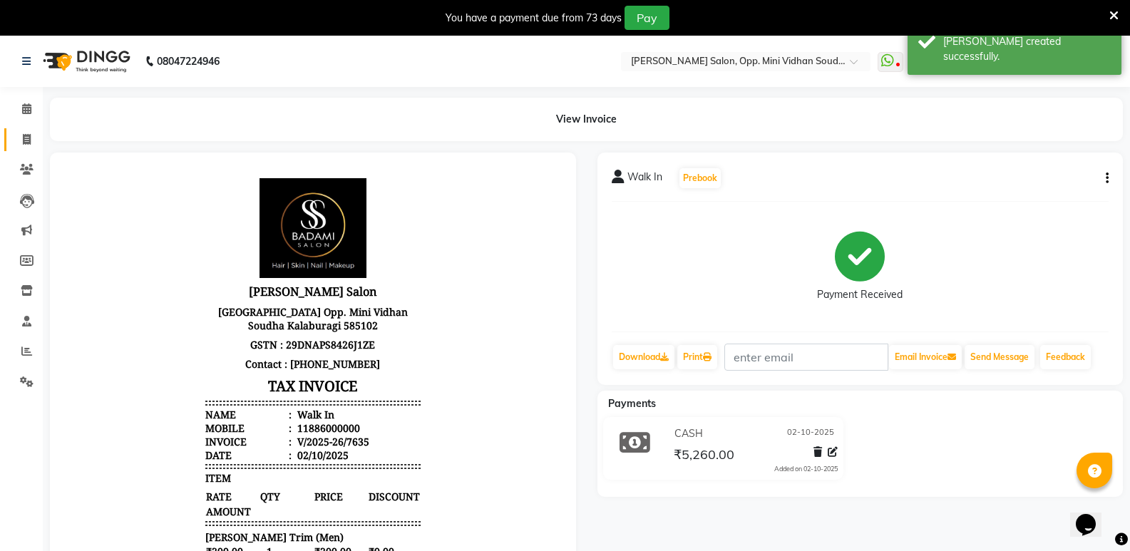
click at [24, 130] on link "Invoice" at bounding box center [21, 140] width 34 height 24
select select "4533"
select select "service"
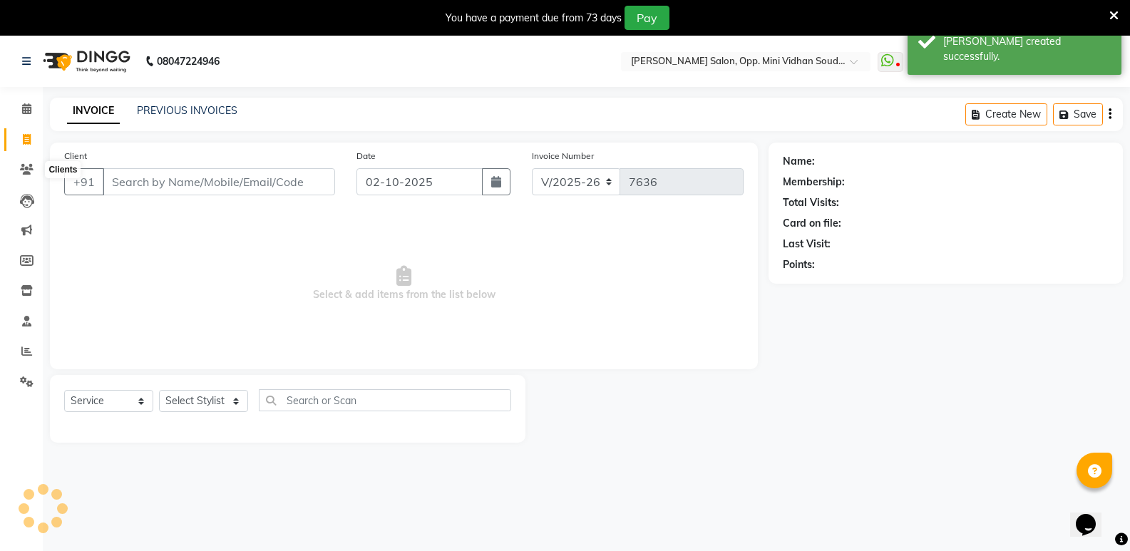
scroll to position [36, 0]
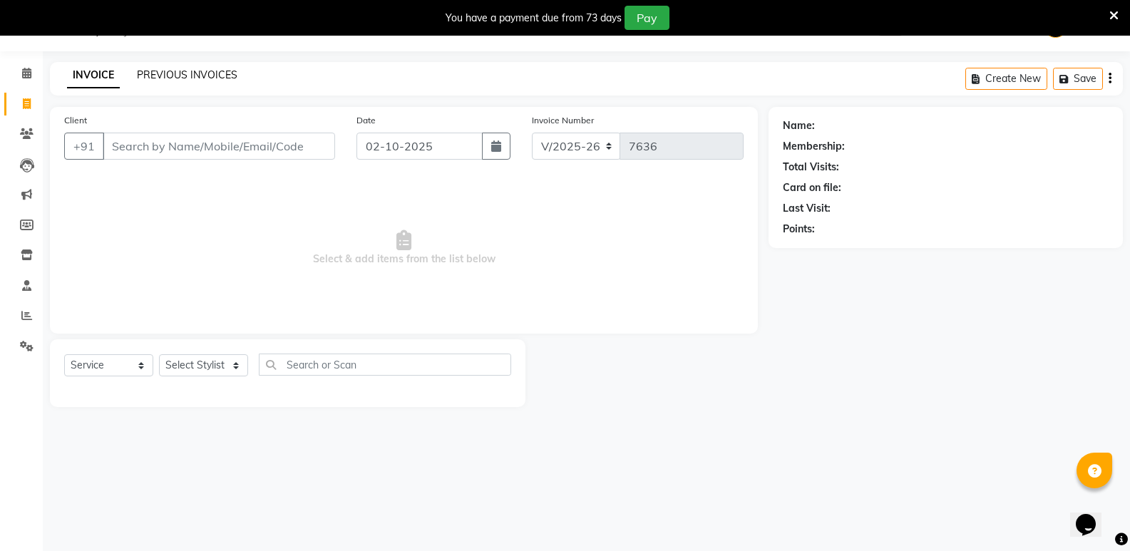
click at [176, 71] on link "PREVIOUS INVOICES" at bounding box center [187, 74] width 101 height 13
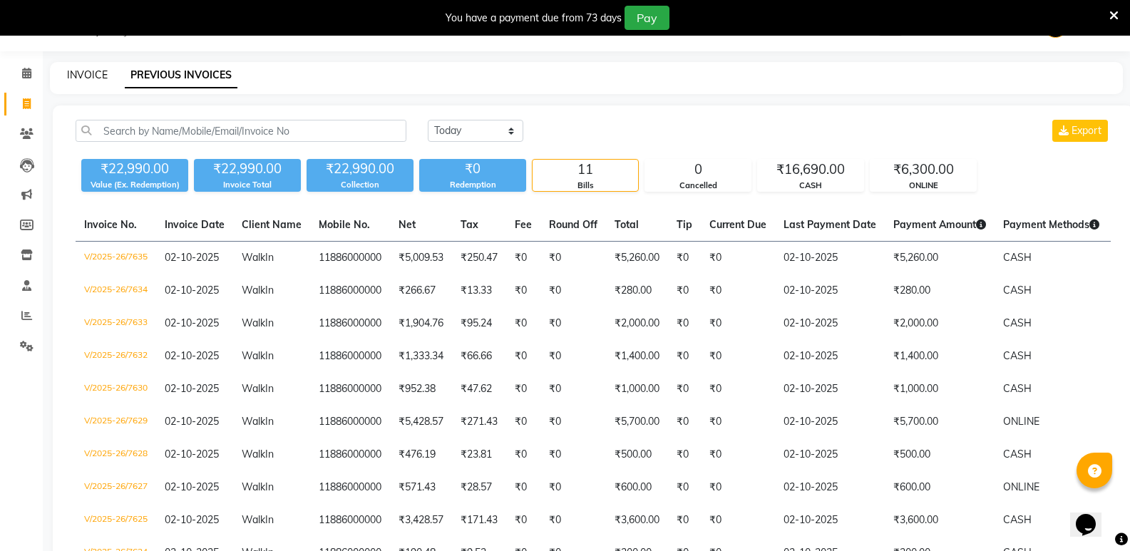
click at [89, 73] on link "INVOICE" at bounding box center [87, 74] width 41 height 13
select select "4533"
select select "service"
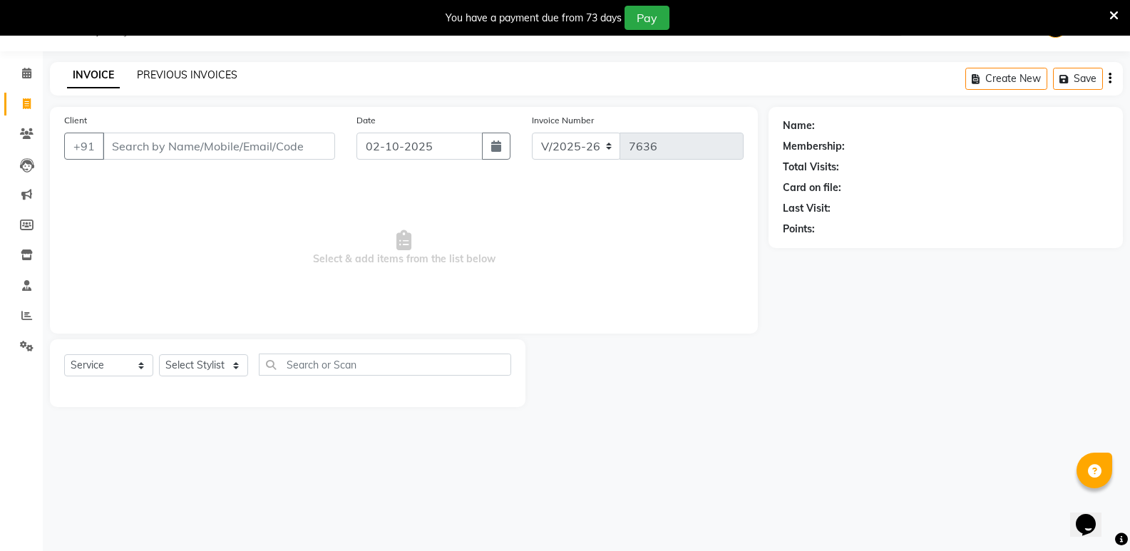
click at [207, 69] on link "PREVIOUS INVOICES" at bounding box center [187, 74] width 101 height 13
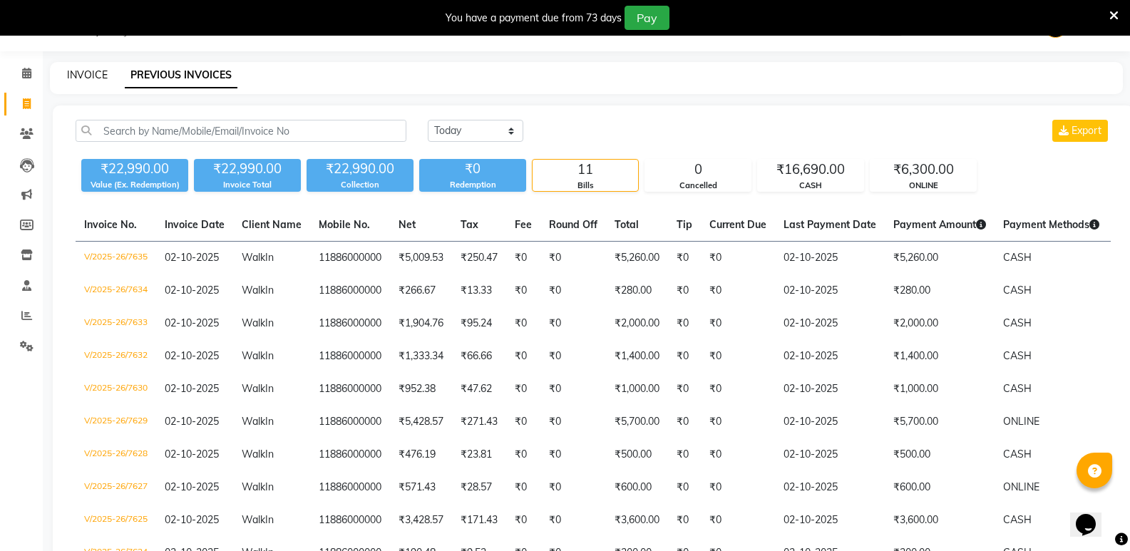
click at [86, 73] on link "INVOICE" at bounding box center [87, 74] width 41 height 13
select select "service"
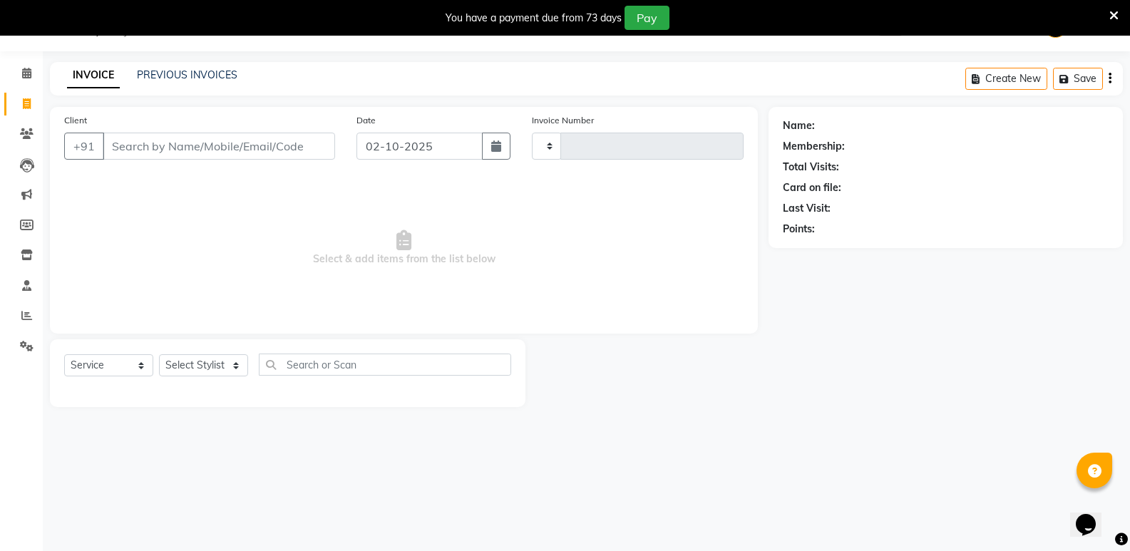
type input "7636"
select select "4533"
click at [24, 103] on icon at bounding box center [27, 103] width 8 height 11
select select "4533"
select select "service"
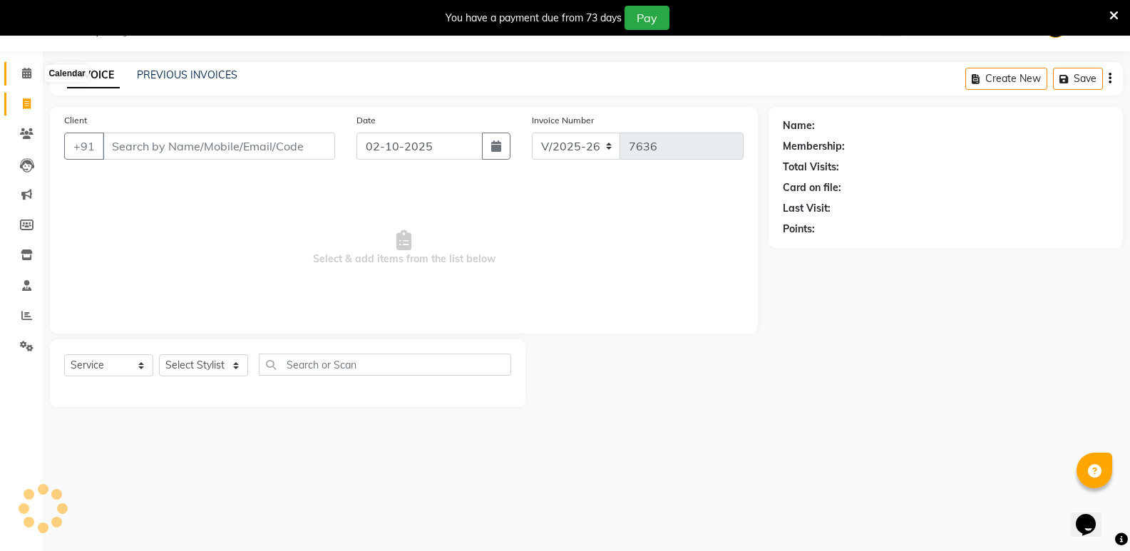
click at [26, 76] on icon at bounding box center [26, 73] width 9 height 11
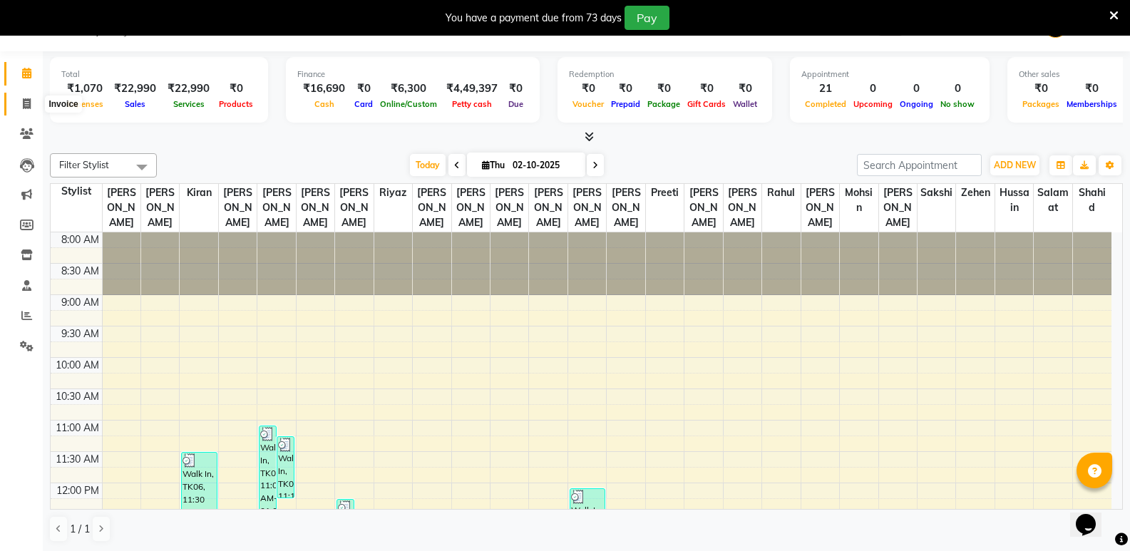
click at [23, 100] on icon at bounding box center [27, 103] width 8 height 11
select select "4533"
select select "service"
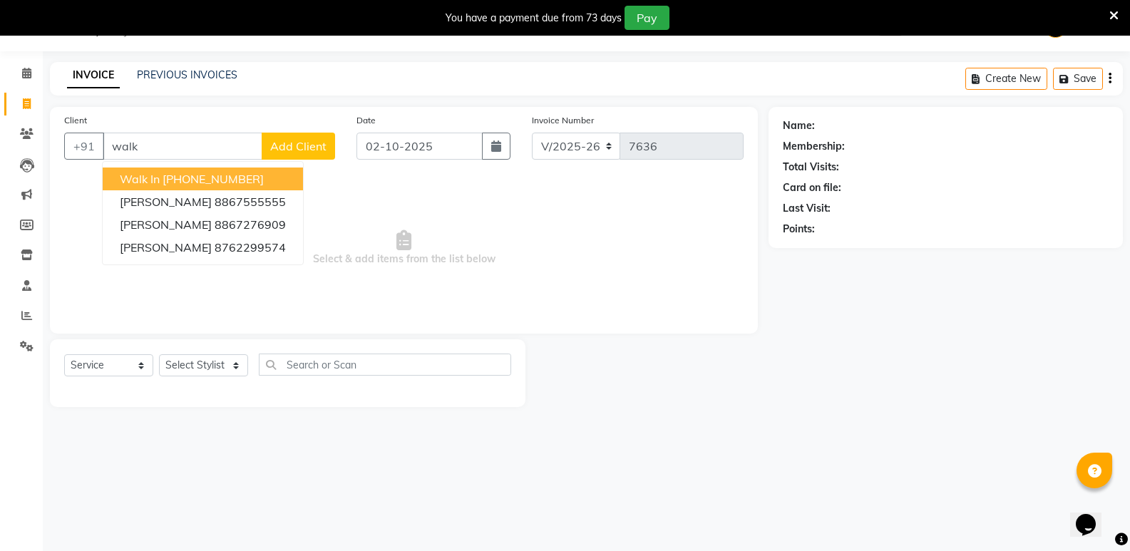
click at [225, 185] on ngb-highlight "[PHONE_NUMBER]" at bounding box center [213, 179] width 101 height 14
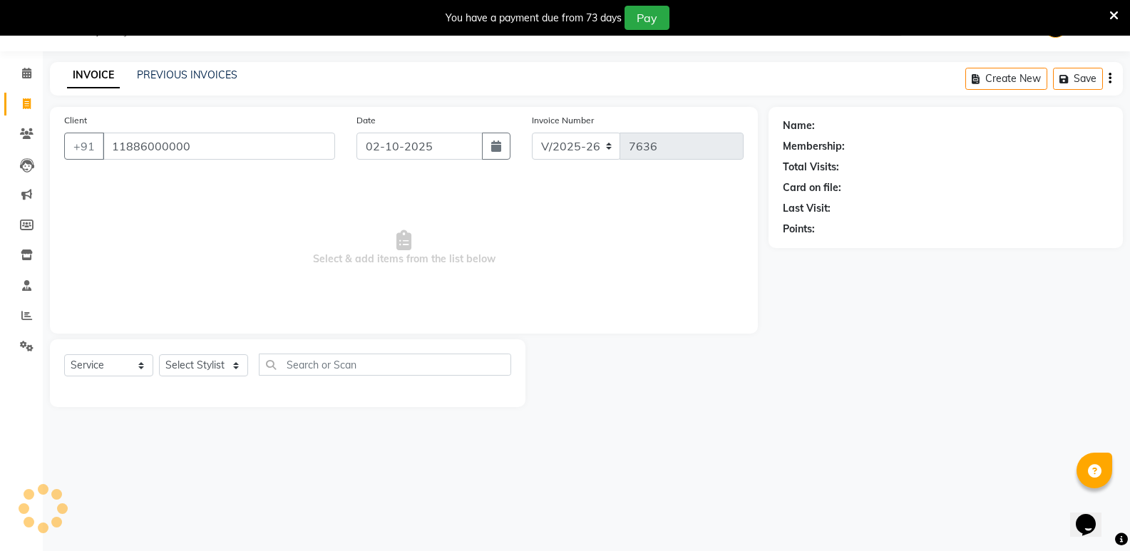
type input "11886000000"
select select "1: Object"
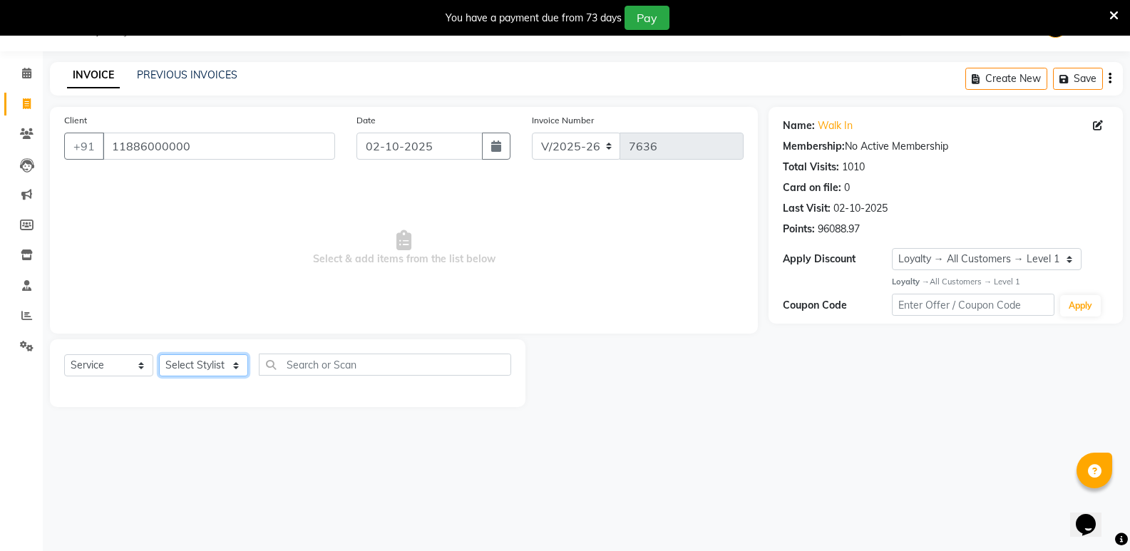
click at [198, 372] on select "Select Stylist [PERSON_NAME] [PERSON_NAME] [PERSON_NAME] Mallu [PERSON_NAME] [P…" at bounding box center [203, 365] width 89 height 22
select select "43648"
click at [159, 354] on select "Select Stylist [PERSON_NAME] [PERSON_NAME] [PERSON_NAME] Mallu [PERSON_NAME] [P…" at bounding box center [203, 365] width 89 height 22
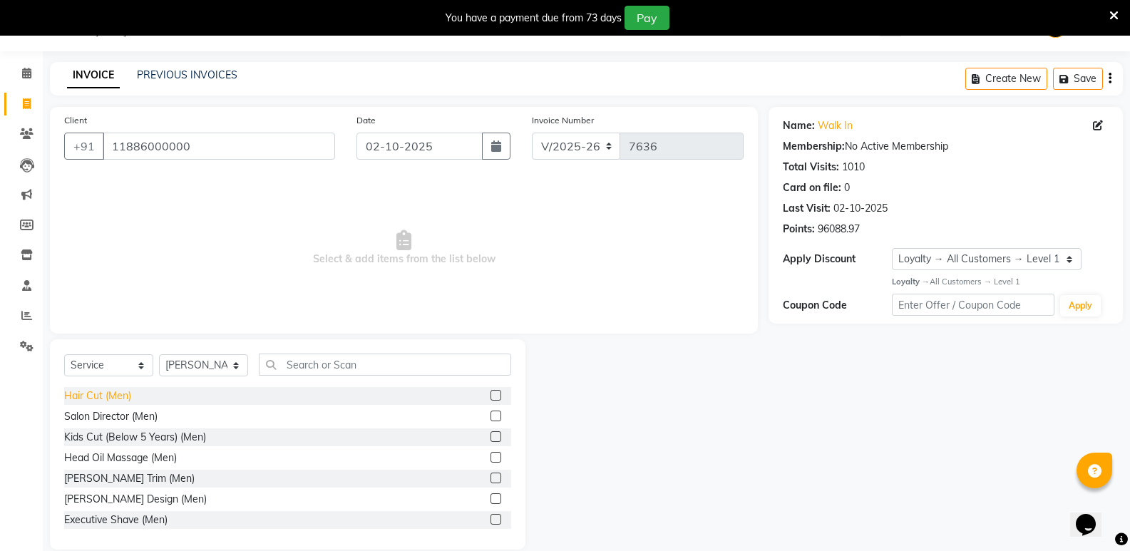
click at [107, 399] on div "Hair Cut (Men)" at bounding box center [97, 396] width 67 height 15
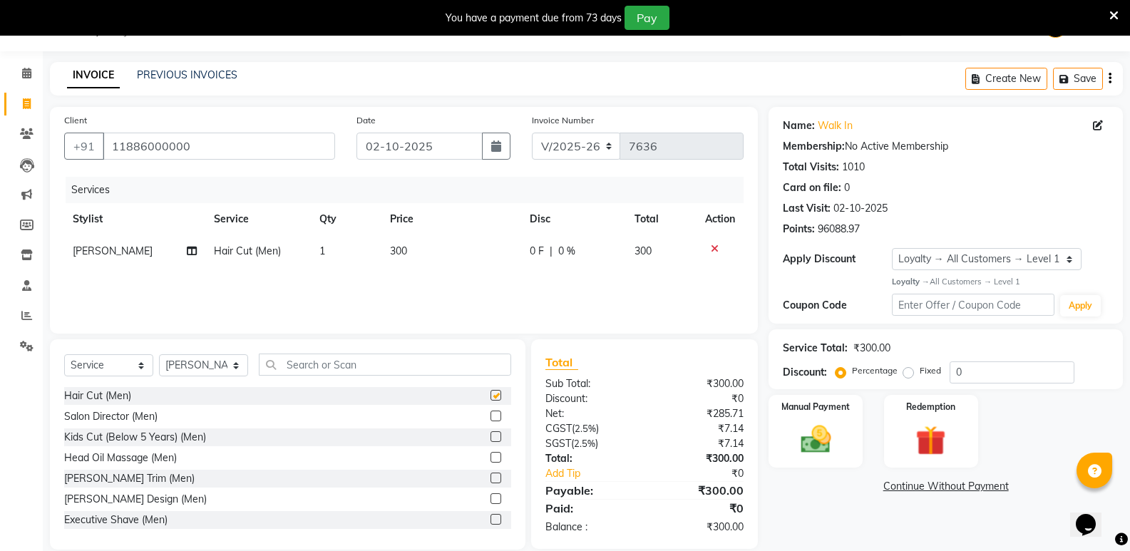
checkbox input "false"
click at [339, 371] on input "text" at bounding box center [385, 365] width 252 height 22
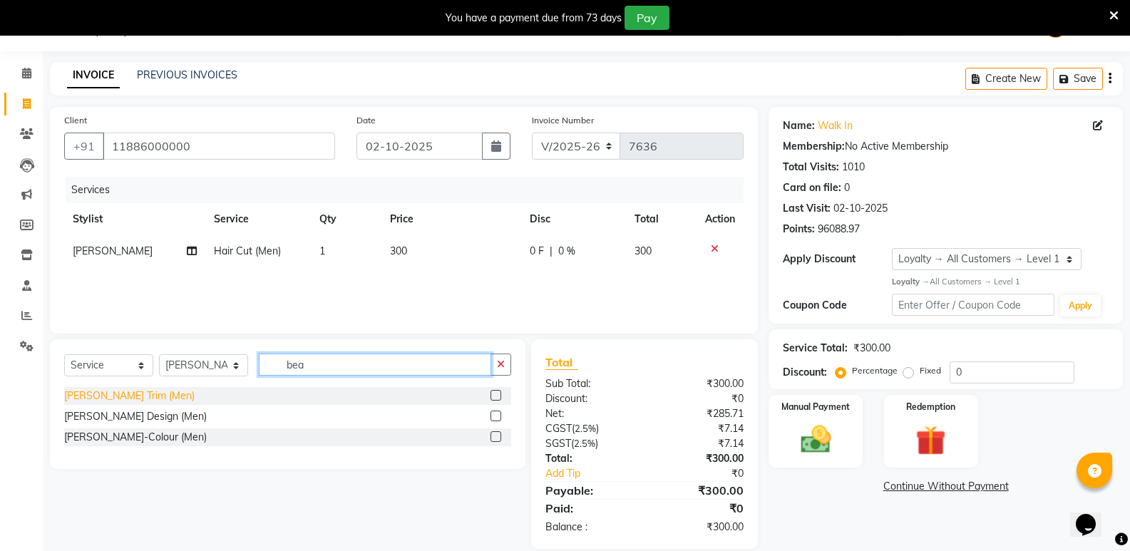
type input "bea"
click at [142, 395] on div "[PERSON_NAME] Trim (Men)" at bounding box center [129, 396] width 130 height 15
checkbox input "false"
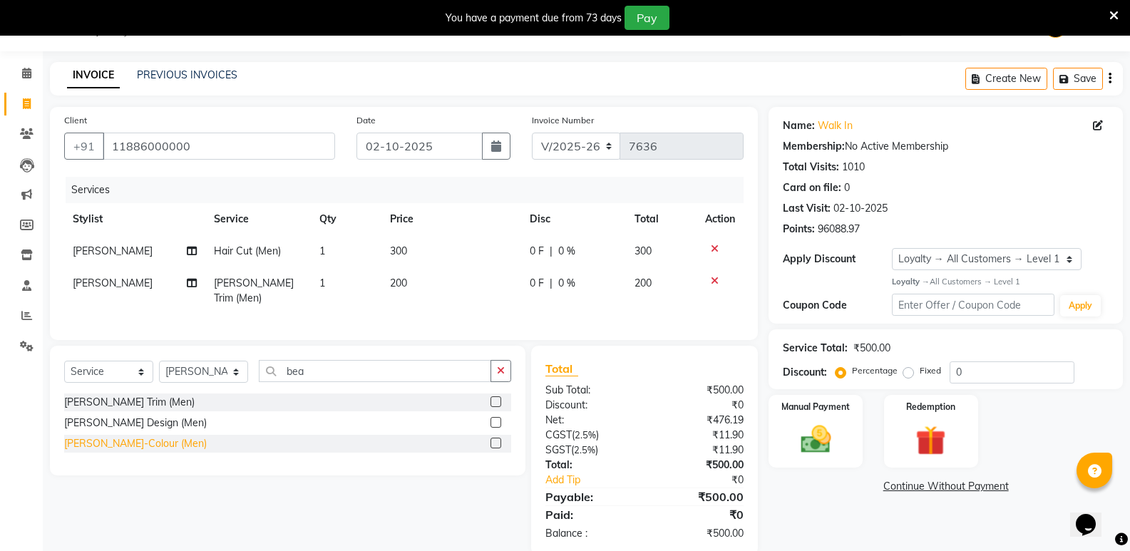
click at [142, 439] on div "[PERSON_NAME]-Colour (Men)" at bounding box center [135, 443] width 143 height 15
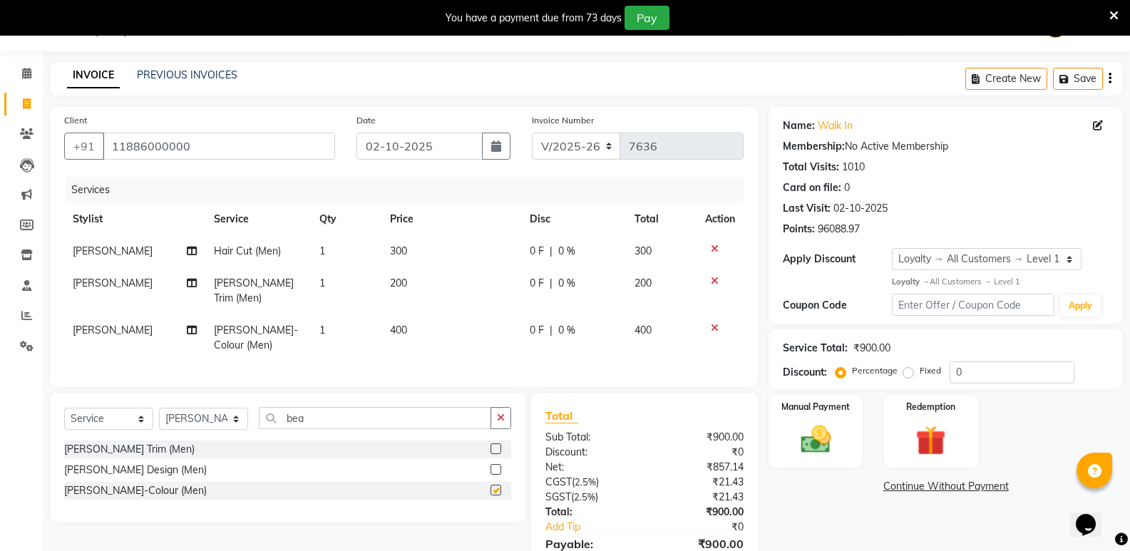
checkbox input "false"
drag, startPoint x: 329, startPoint y: 409, endPoint x: 228, endPoint y: 426, distance: 102.0
click at [228, 426] on div "Select Service Product Membership Package Voucher Prepaid Gift Card Select Styl…" at bounding box center [287, 424] width 447 height 34
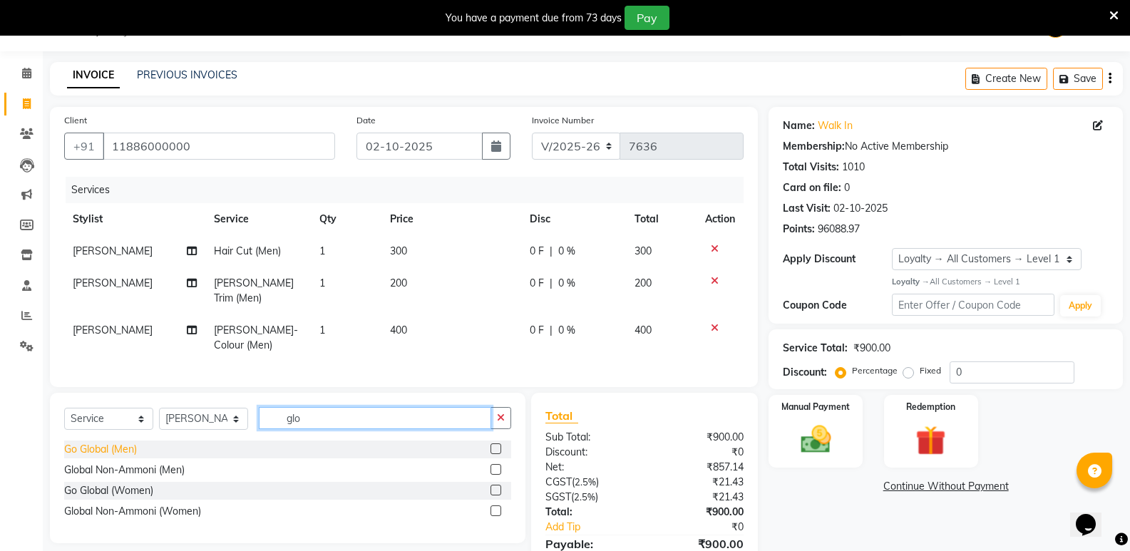
type input "glo"
click at [95, 444] on div "Go Global (Men)" at bounding box center [100, 449] width 73 height 15
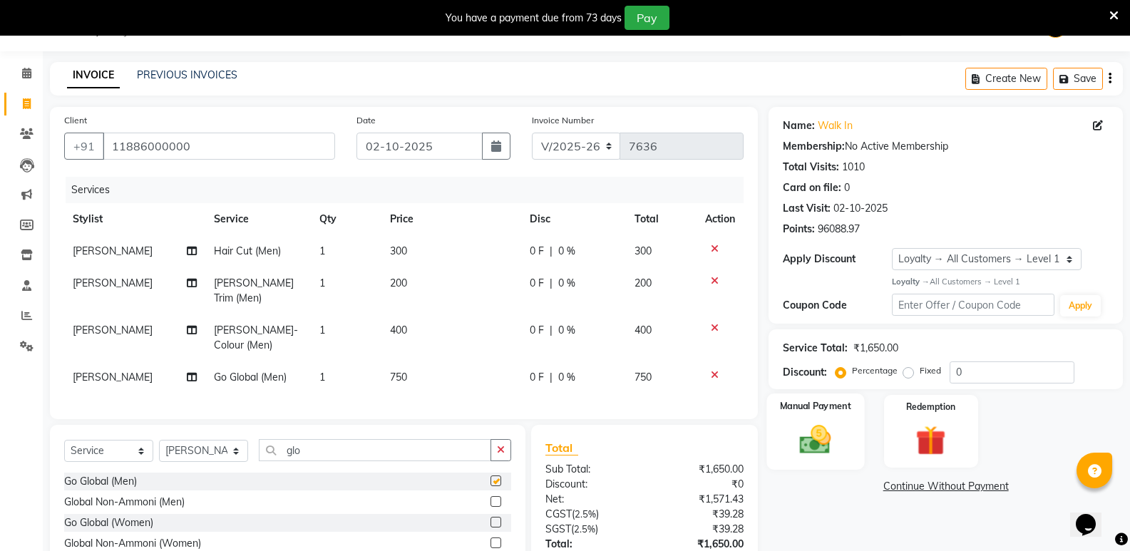
checkbox input "false"
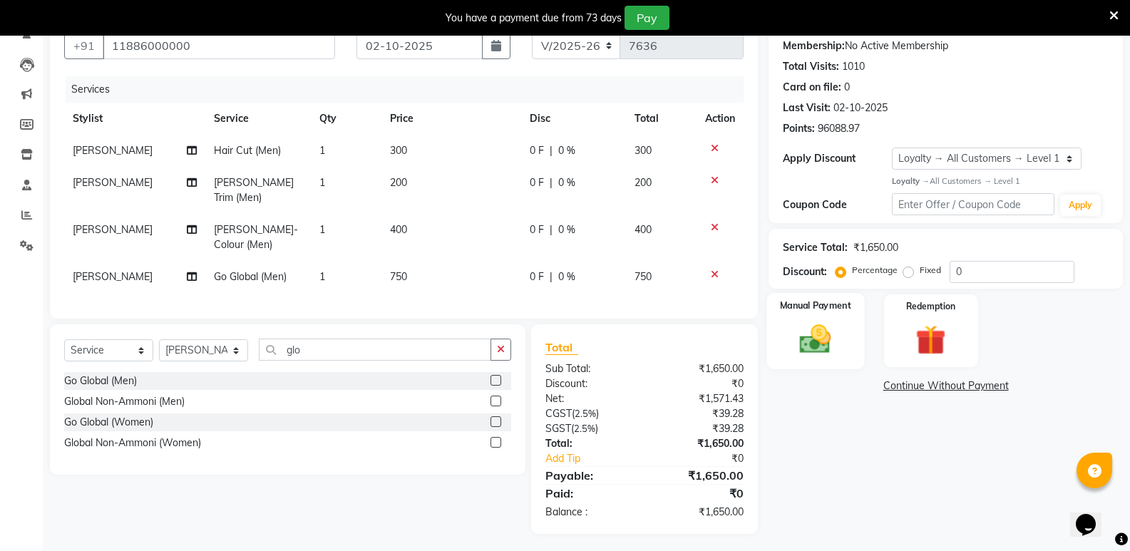
click at [826, 351] on img at bounding box center [815, 339] width 51 height 36
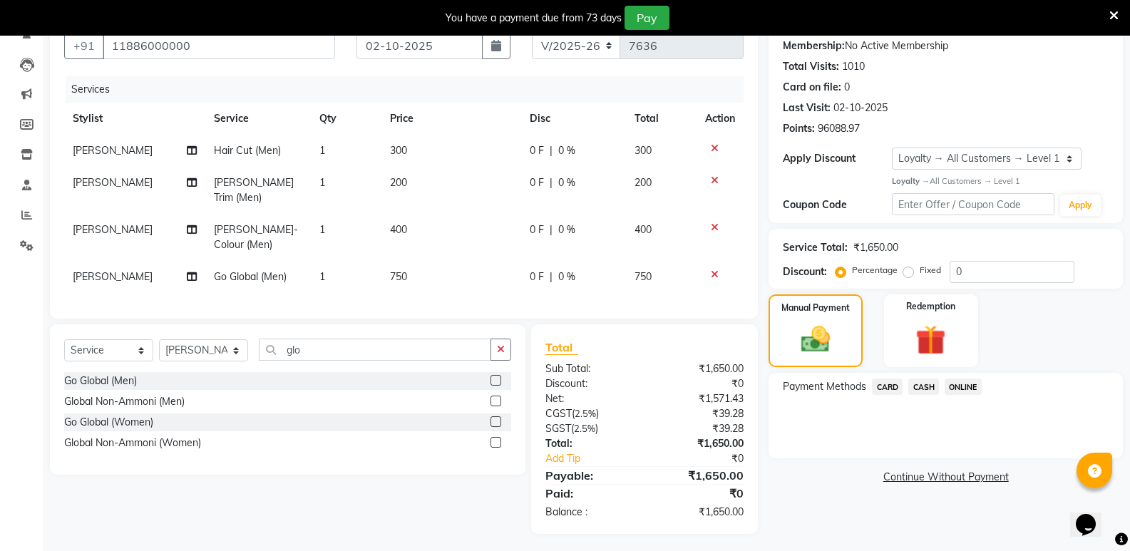
click at [921, 394] on span "CASH" at bounding box center [923, 387] width 31 height 16
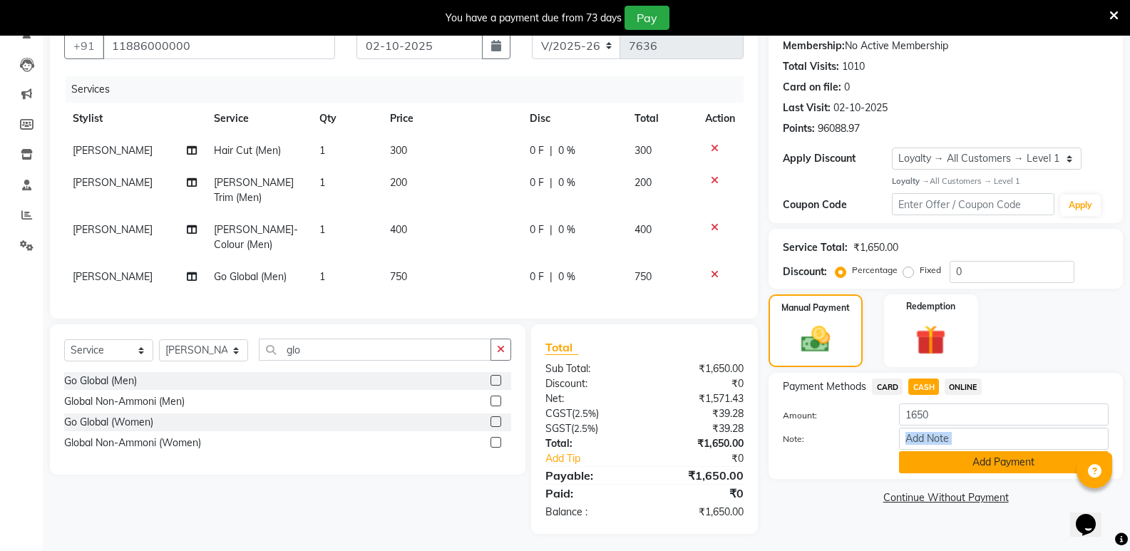
click at [936, 454] on div "Amount: 1650 Note: Add Payment" at bounding box center [946, 439] width 326 height 70
click at [936, 456] on button "Add Payment" at bounding box center [1004, 462] width 210 height 22
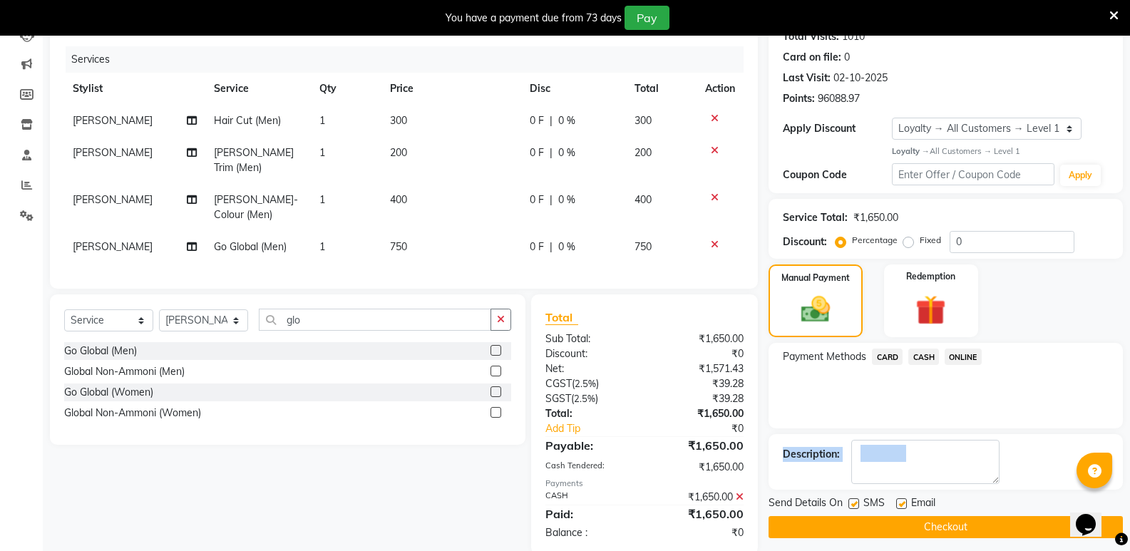
scroll to position [257, 0]
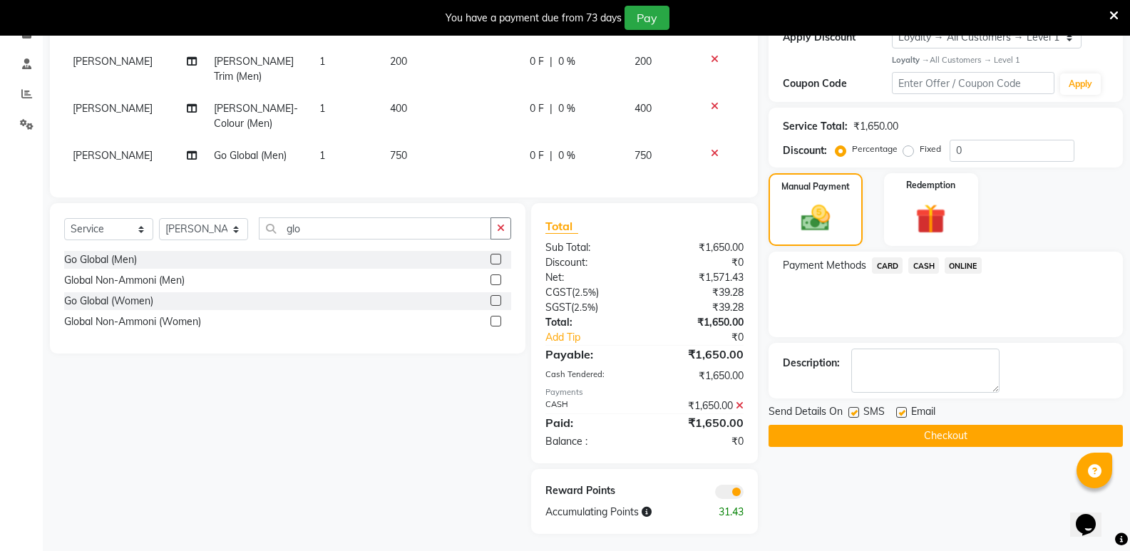
click at [938, 424] on div "Send Details On SMS Email Checkout" at bounding box center [946, 425] width 354 height 43
click at [941, 436] on button "Checkout" at bounding box center [946, 436] width 354 height 22
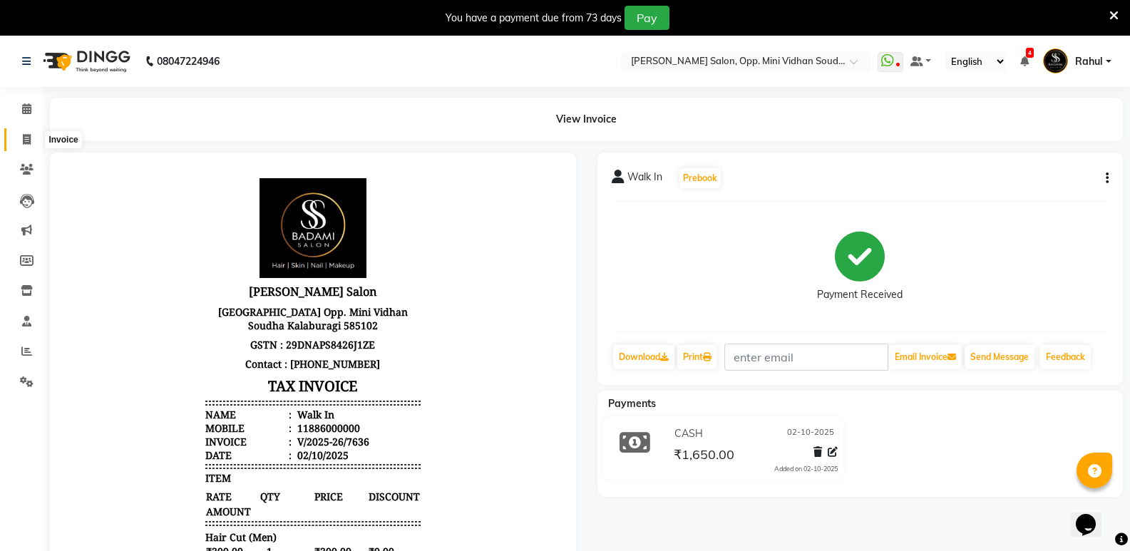
click at [25, 140] on icon at bounding box center [27, 139] width 8 height 11
select select "4533"
select select "service"
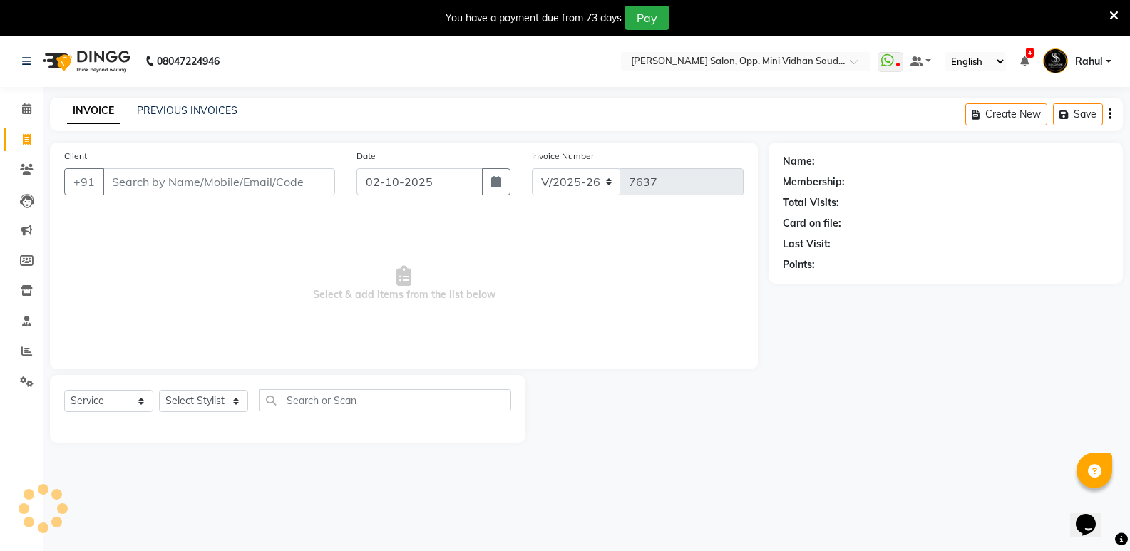
scroll to position [36, 0]
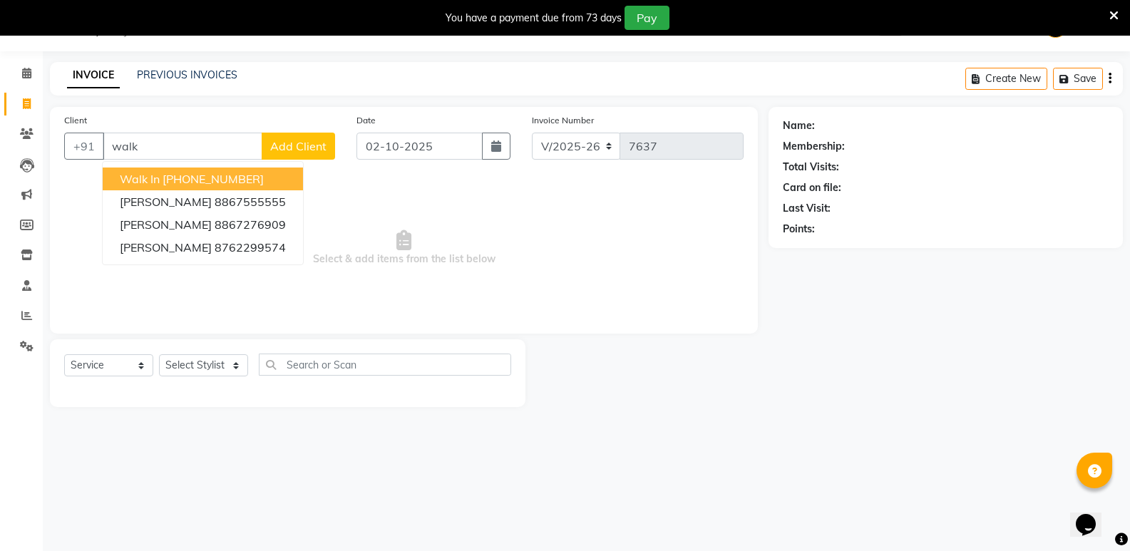
click at [165, 173] on ngb-highlight "[PHONE_NUMBER]" at bounding box center [213, 179] width 101 height 14
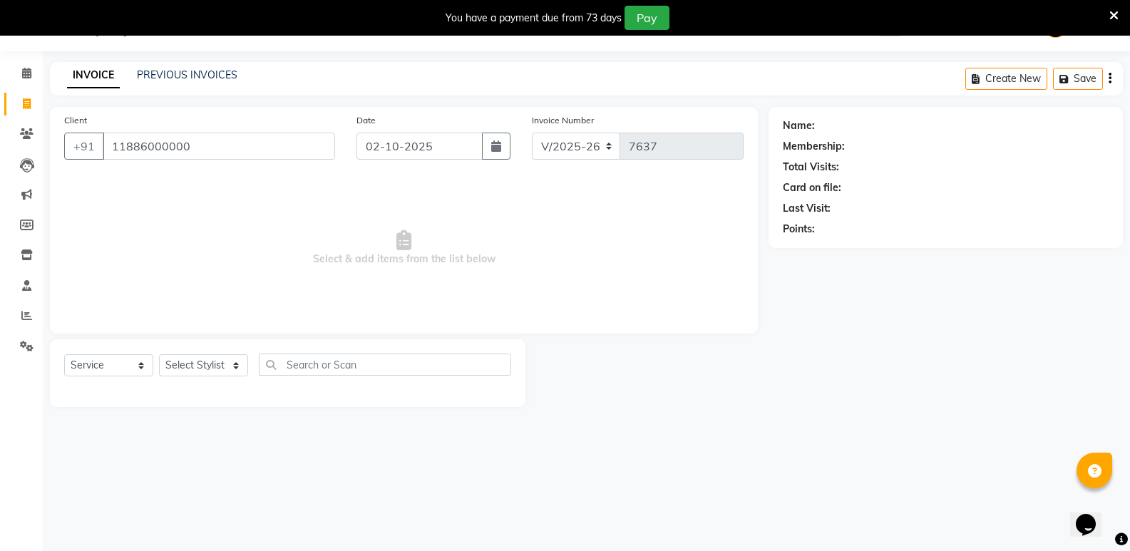
type input "11886000000"
select select "1: Object"
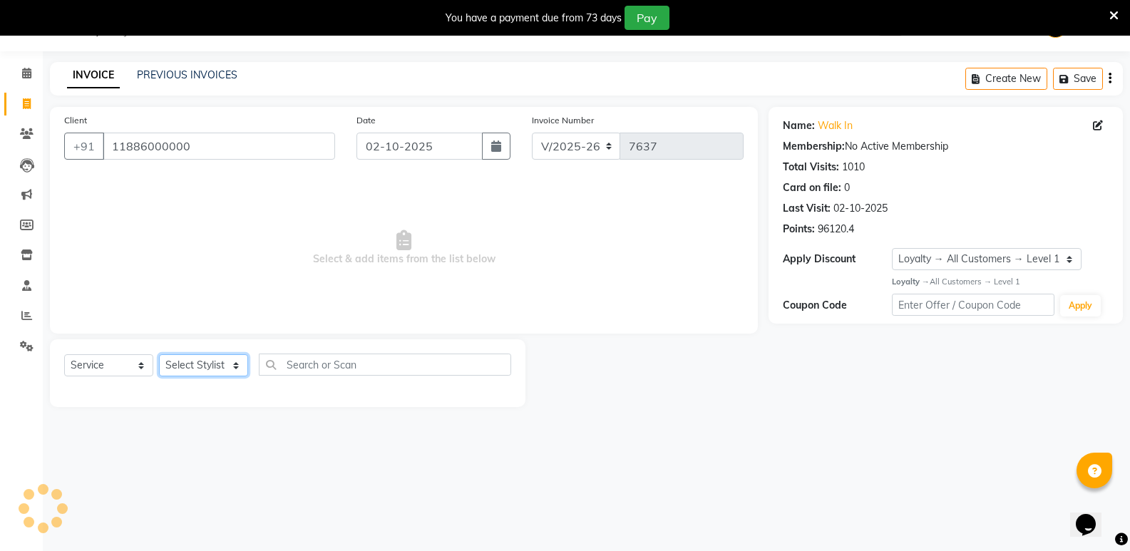
click at [215, 363] on select "Select Stylist [PERSON_NAME] [PERSON_NAME] [PERSON_NAME] Mallu [PERSON_NAME] [P…" at bounding box center [203, 365] width 89 height 22
select select "25909"
click at [159, 354] on select "Select Stylist [PERSON_NAME] [PERSON_NAME] [PERSON_NAME] Mallu [PERSON_NAME] [P…" at bounding box center [203, 365] width 89 height 22
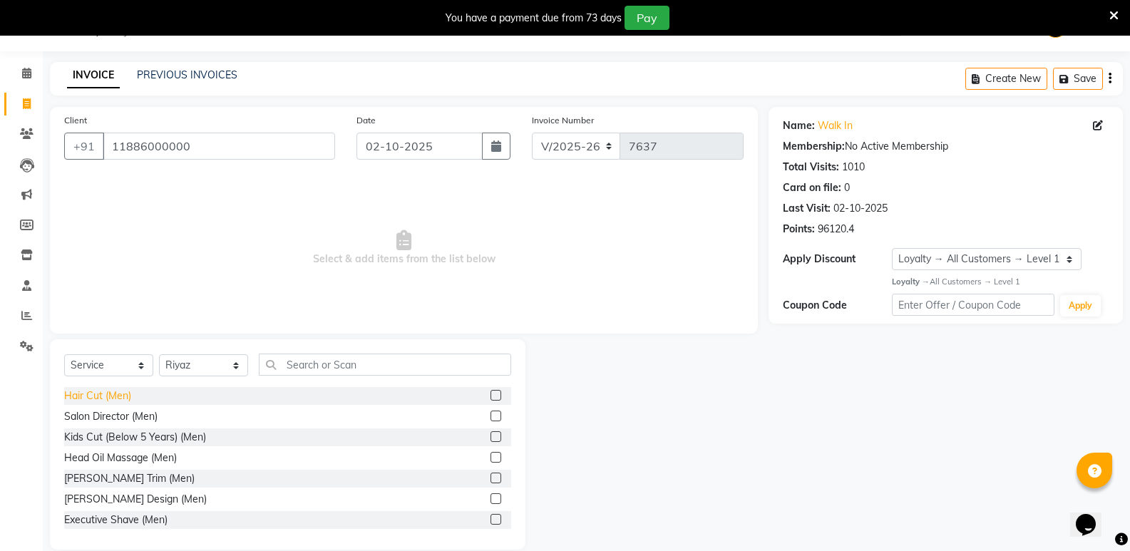
click at [83, 400] on div "Hair Cut (Men)" at bounding box center [97, 396] width 67 height 15
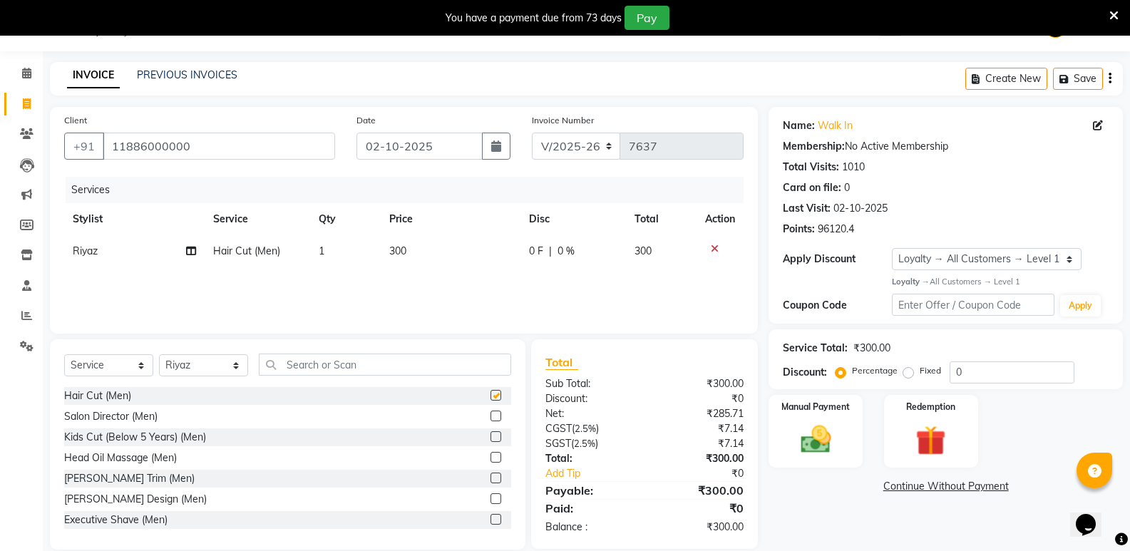
checkbox input "false"
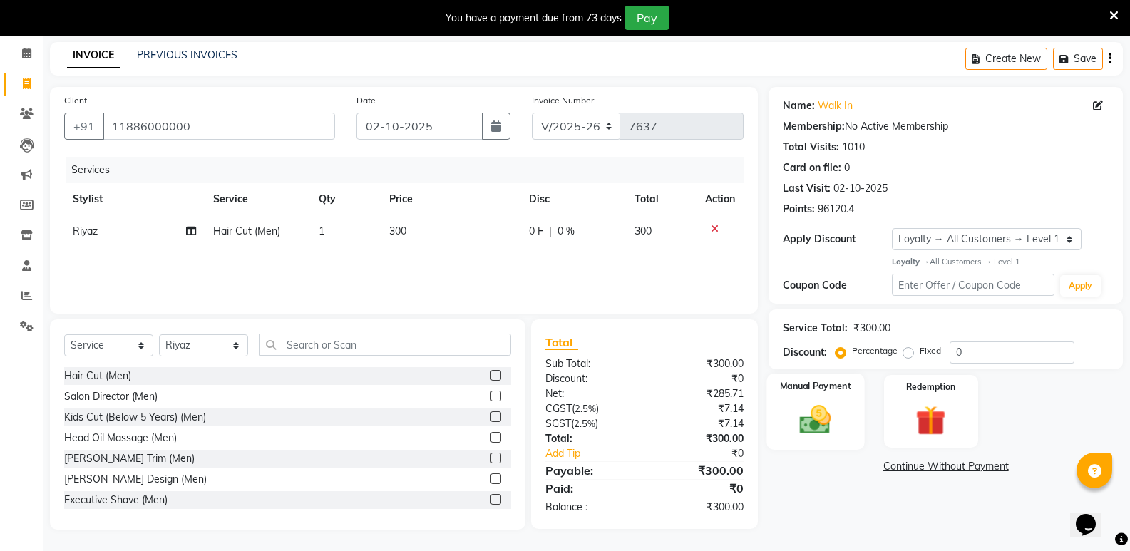
click at [813, 426] on img at bounding box center [815, 419] width 51 height 36
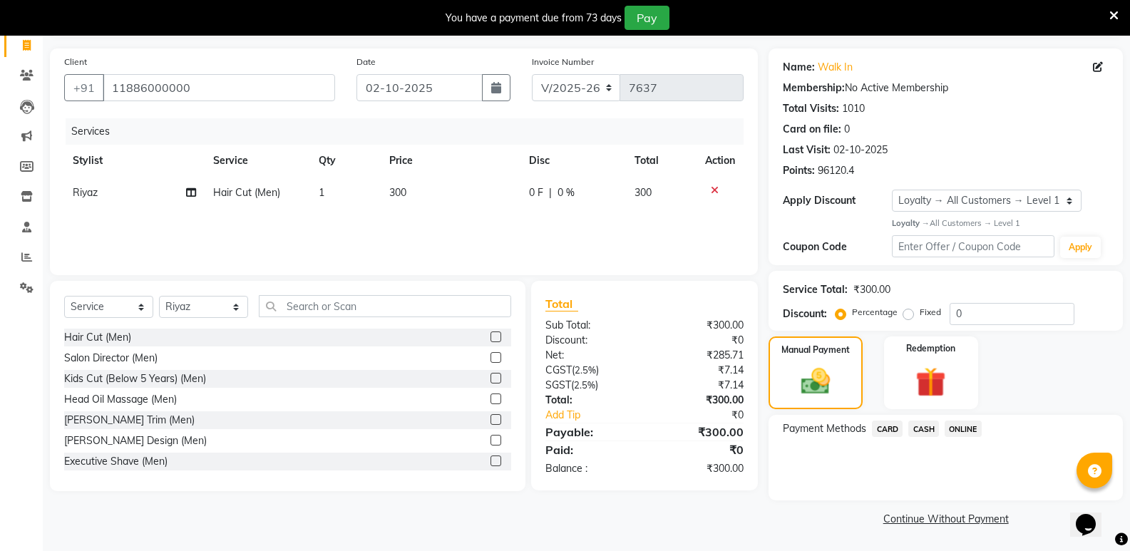
click at [917, 434] on span "CASH" at bounding box center [923, 429] width 31 height 16
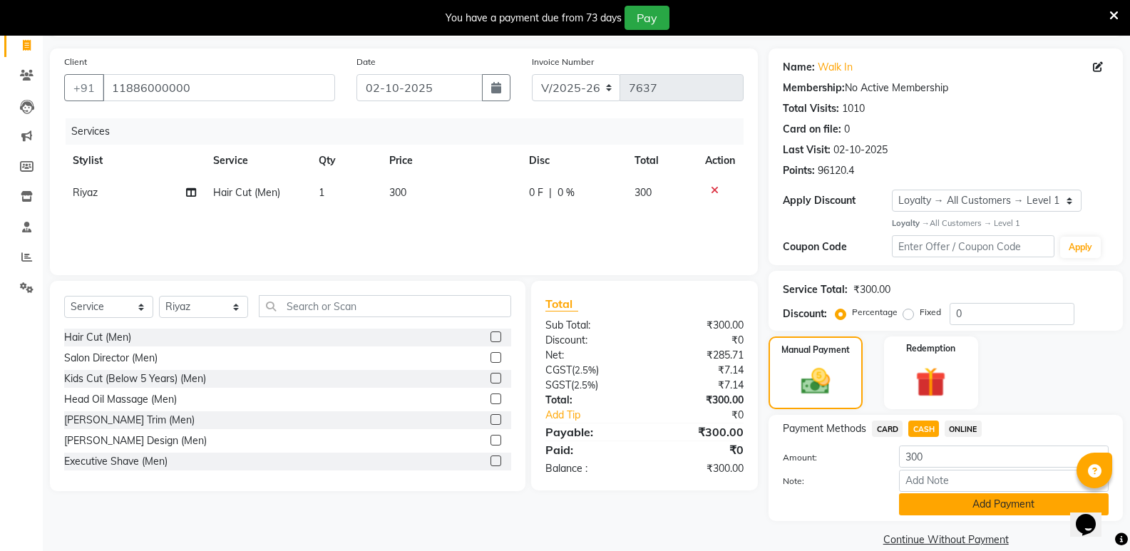
scroll to position [115, 0]
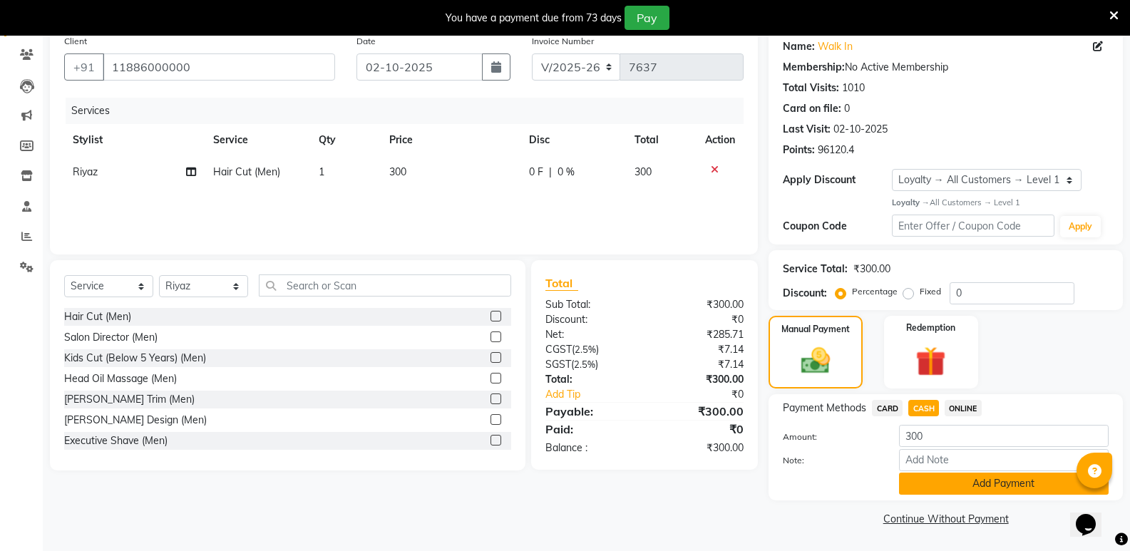
click at [921, 488] on button "Add Payment" at bounding box center [1004, 484] width 210 height 22
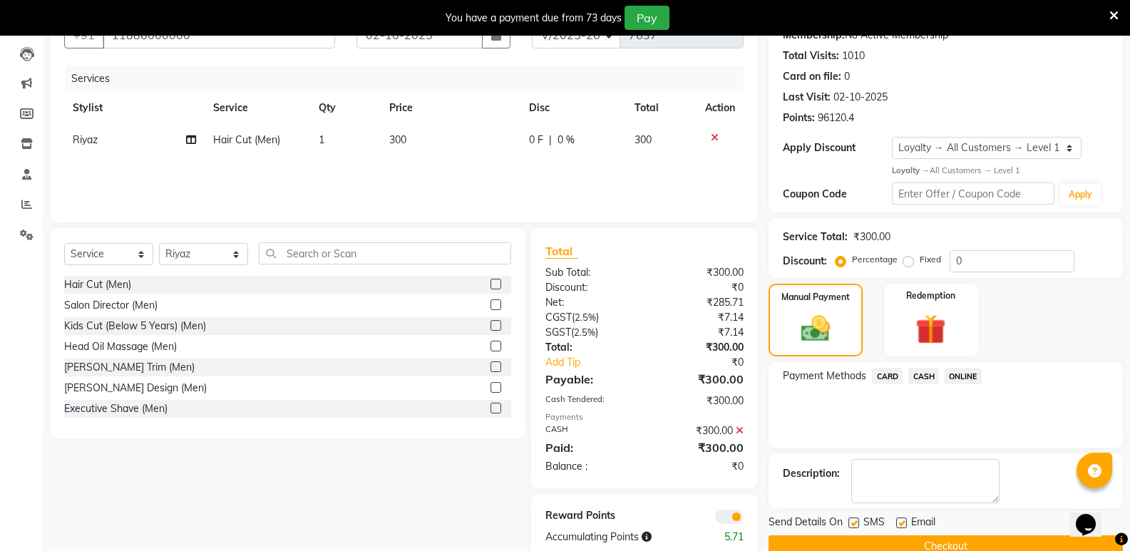
scroll to position [176, 0]
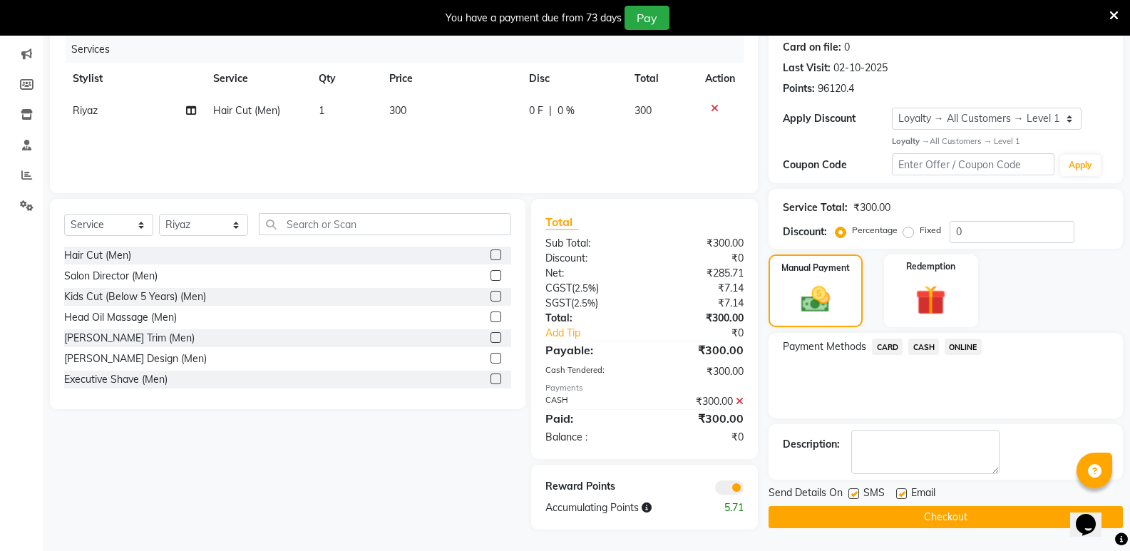
click at [806, 515] on button "Checkout" at bounding box center [946, 517] width 354 height 22
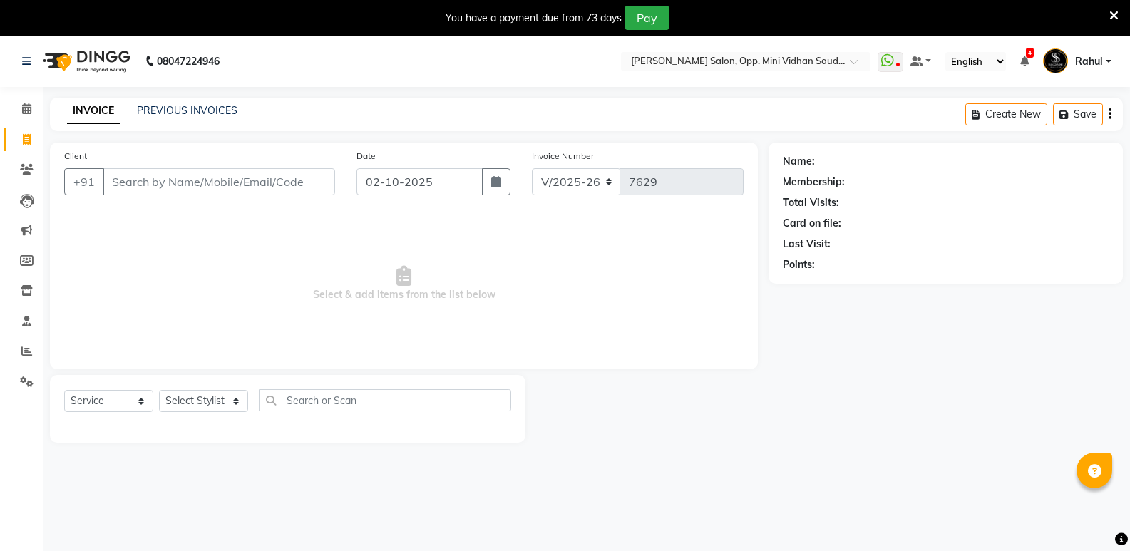
select select "4533"
select select "service"
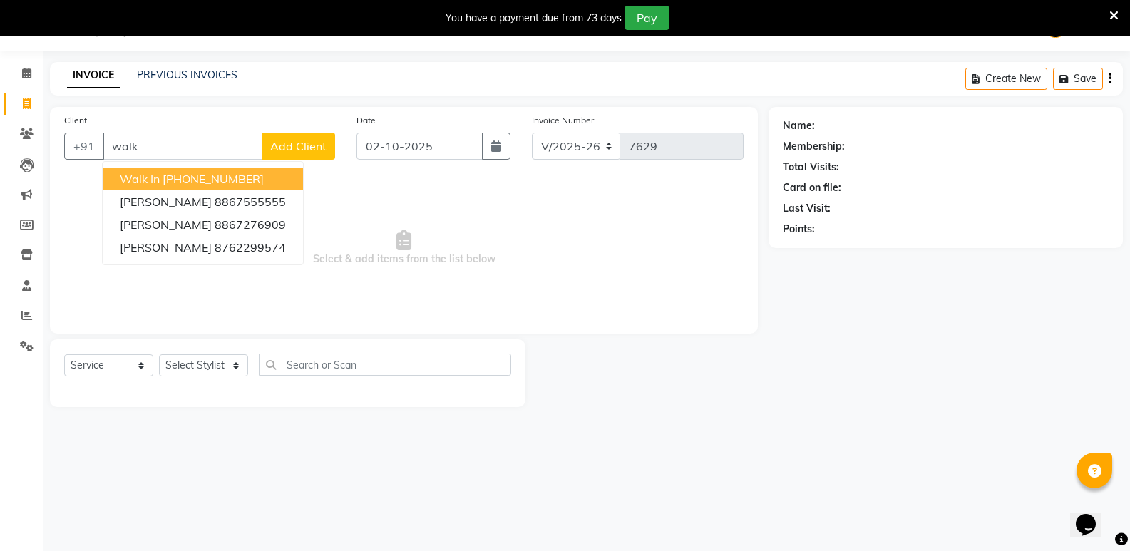
click at [207, 170] on button "Walk In [PHONE_NUMBER]" at bounding box center [203, 179] width 200 height 23
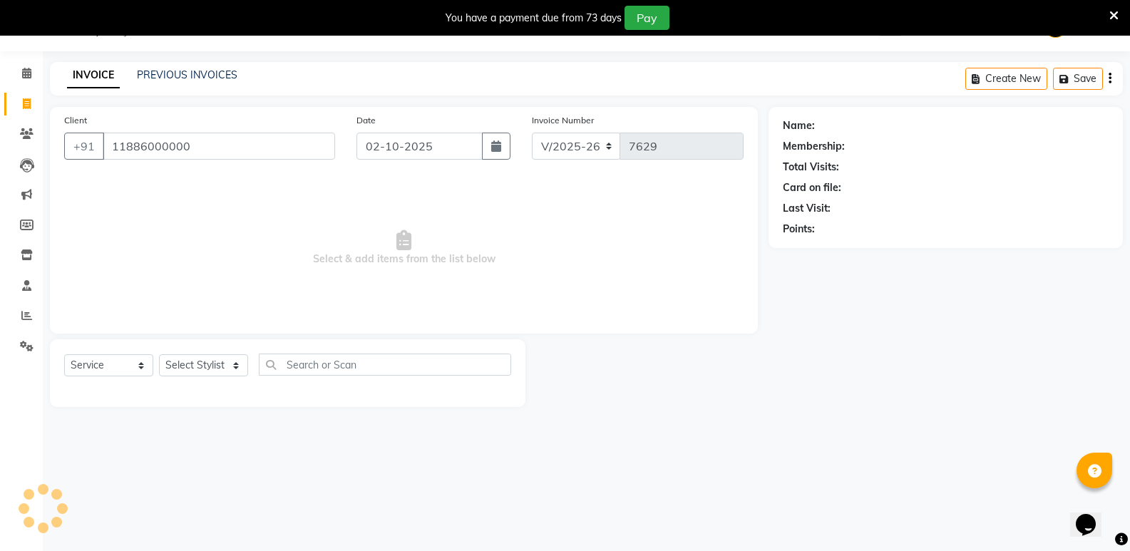
type input "11886000000"
click at [178, 363] on select "Select Stylist [PERSON_NAME] [PERSON_NAME] [PERSON_NAME] Mallu [PERSON_NAME] [P…" at bounding box center [203, 365] width 89 height 22
select select "1: Object"
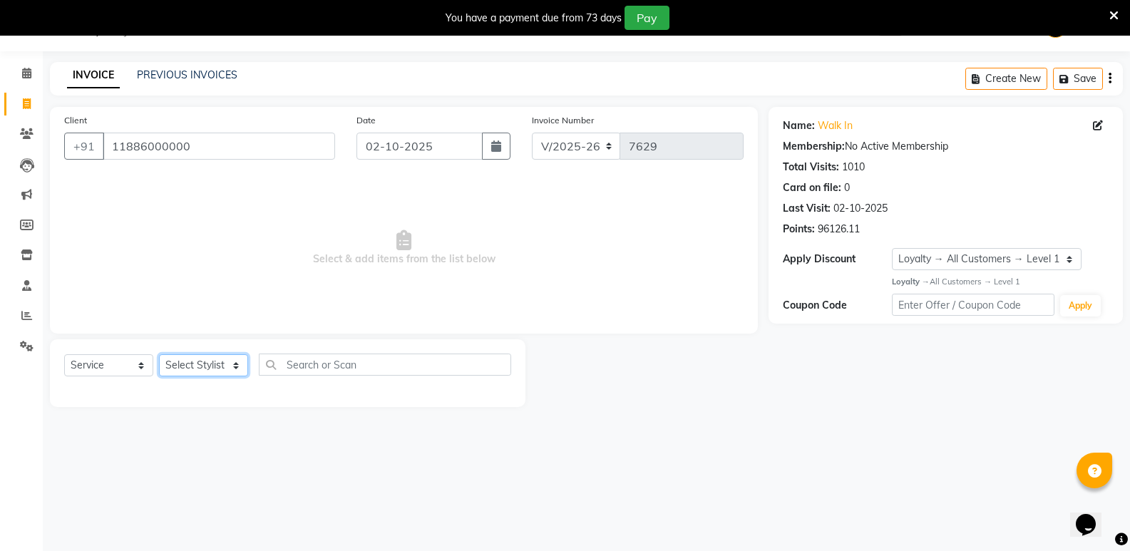
select select "28117"
click at [159, 354] on select "Select Stylist [PERSON_NAME] [PERSON_NAME] [PERSON_NAME] Mallu [PERSON_NAME] [P…" at bounding box center [203, 365] width 89 height 22
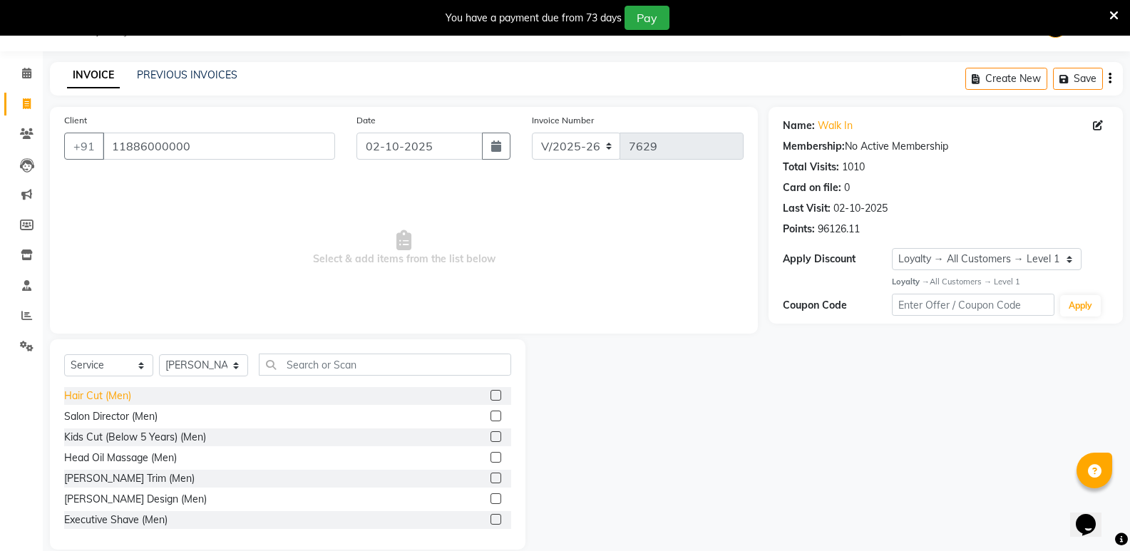
click at [110, 390] on div "Hair Cut (Men)" at bounding box center [97, 396] width 67 height 15
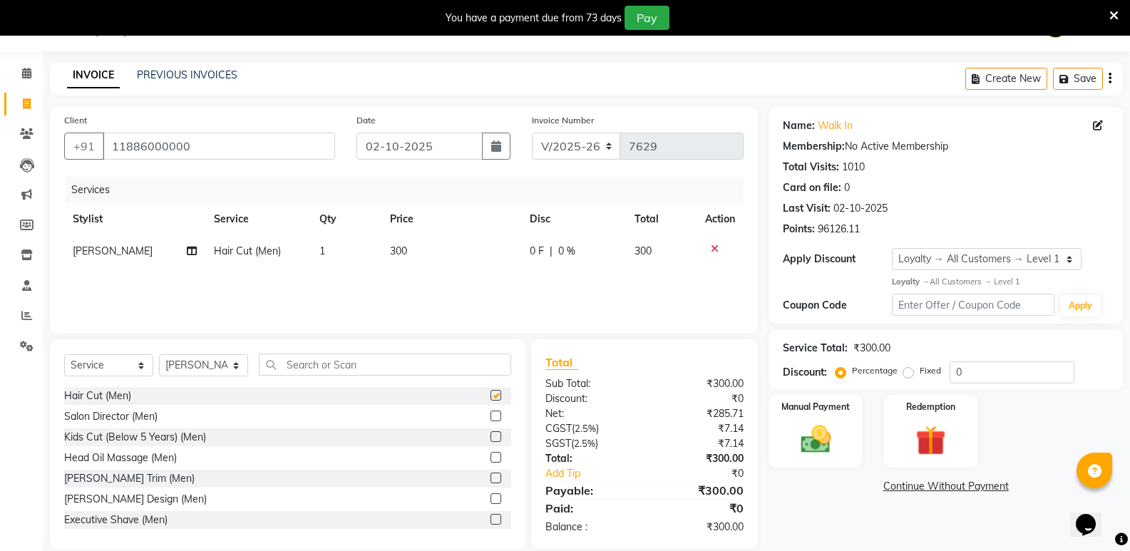
checkbox input "false"
click at [322, 368] on input "text" at bounding box center [385, 365] width 252 height 22
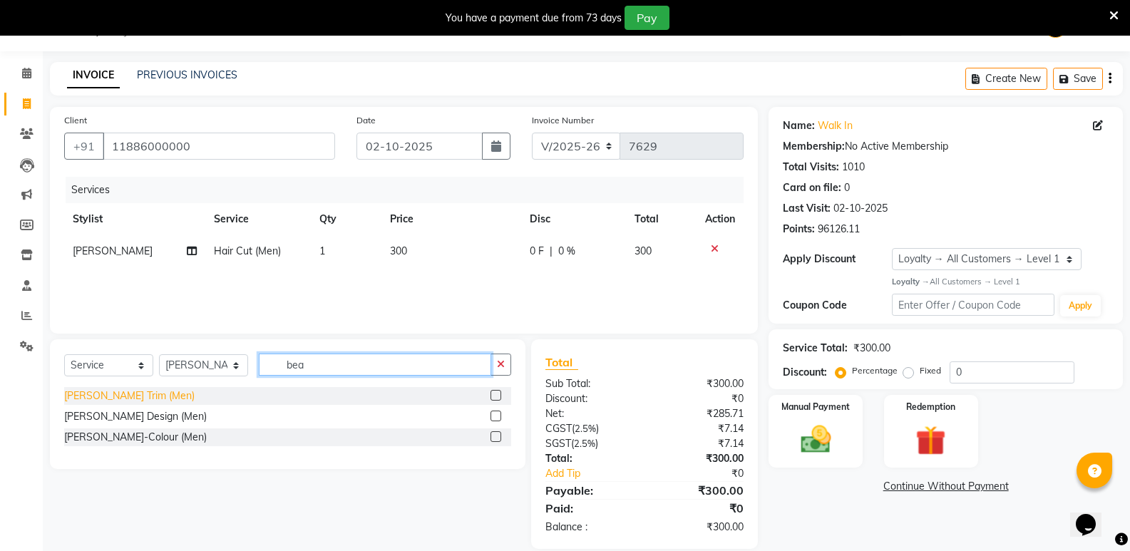
type input "bea"
click at [118, 389] on div "[PERSON_NAME] Trim (Men)" at bounding box center [129, 396] width 130 height 15
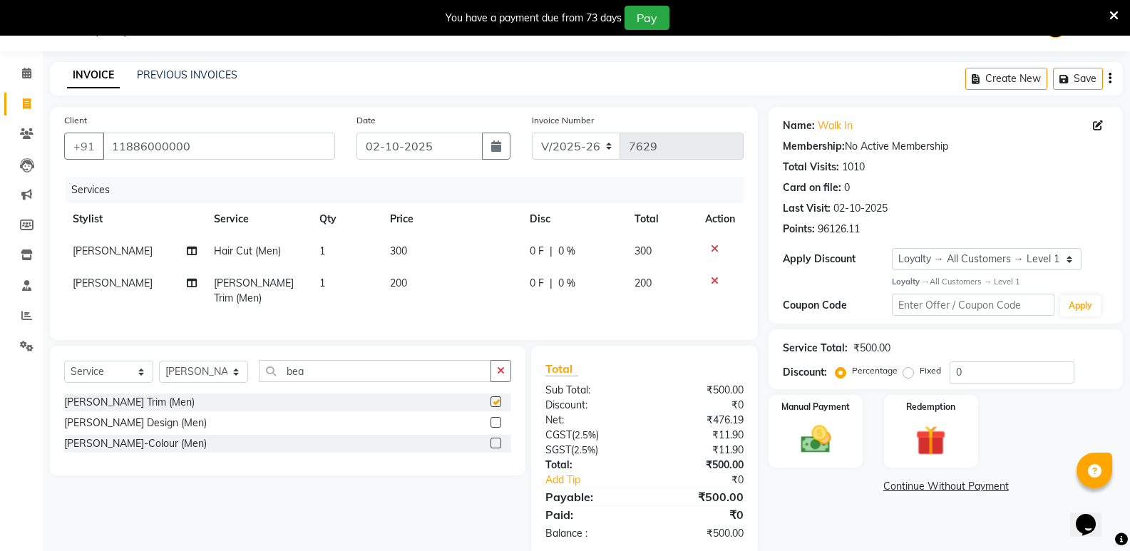
checkbox input "false"
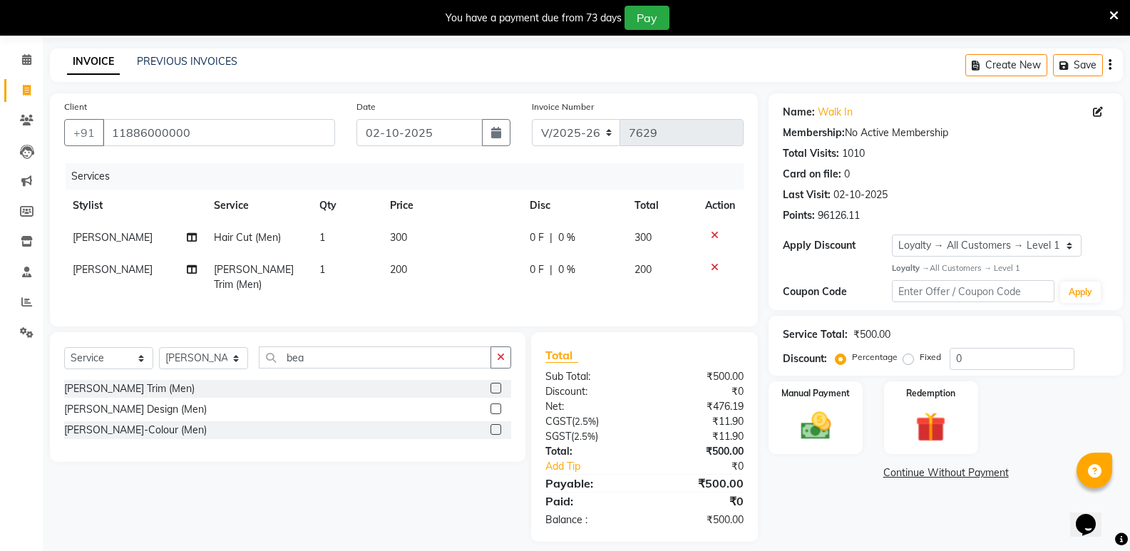
scroll to position [57, 0]
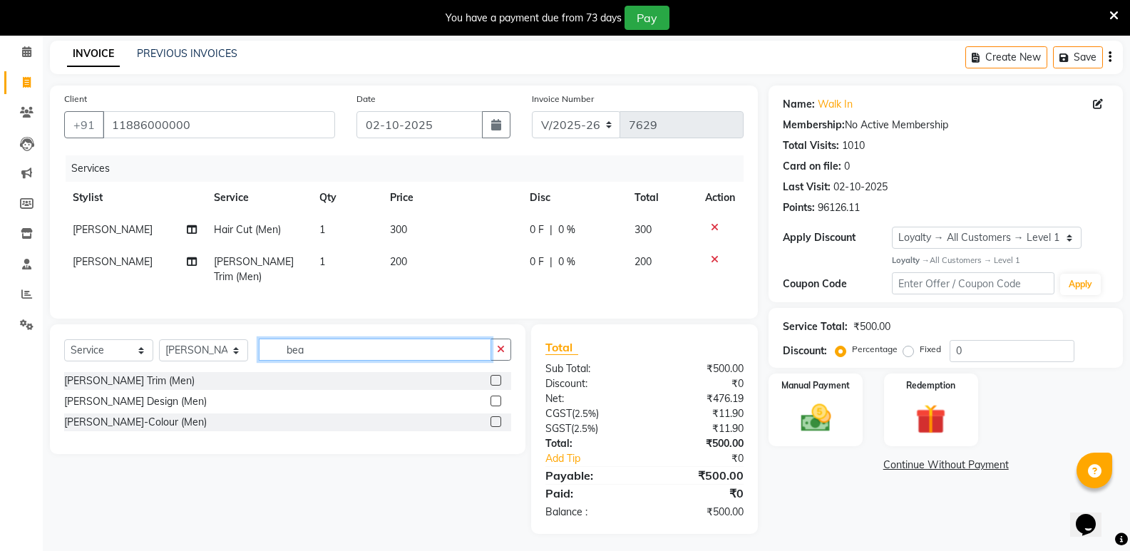
drag, startPoint x: 310, startPoint y: 347, endPoint x: 262, endPoint y: 358, distance: 49.8
click at [262, 358] on div "Select Service Product Membership Package Voucher Prepaid Gift Card Select Styl…" at bounding box center [287, 356] width 447 height 34
type input "glo"
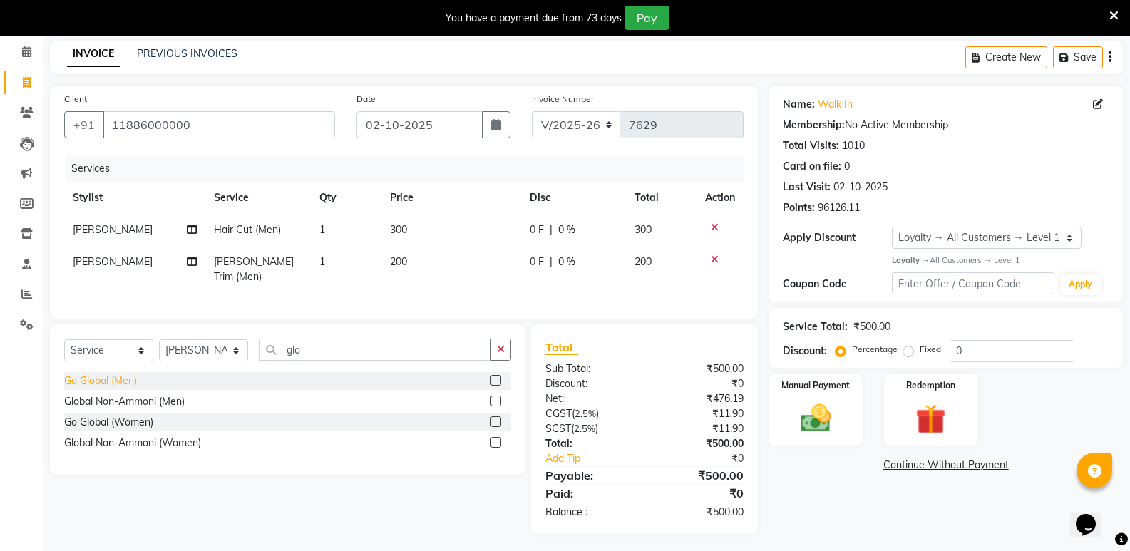
click at [120, 374] on div "Go Global (Men)" at bounding box center [100, 381] width 73 height 15
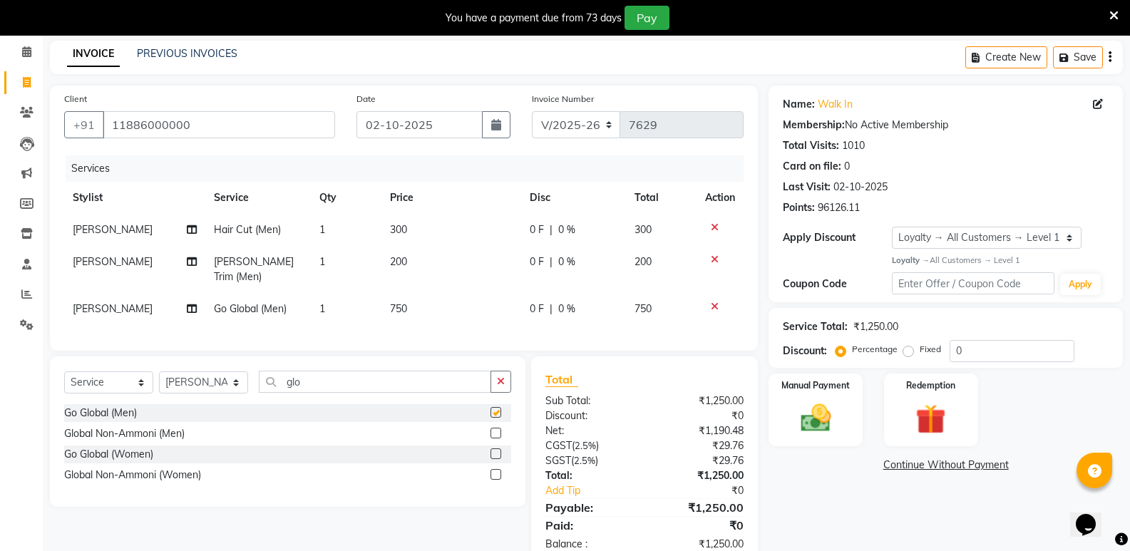
checkbox input "false"
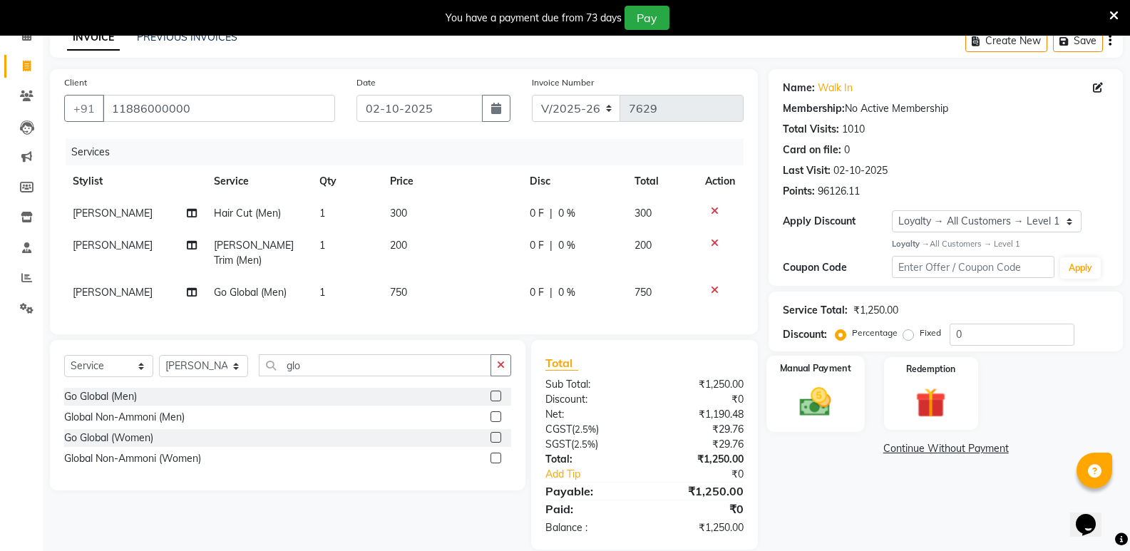
scroll to position [89, 0]
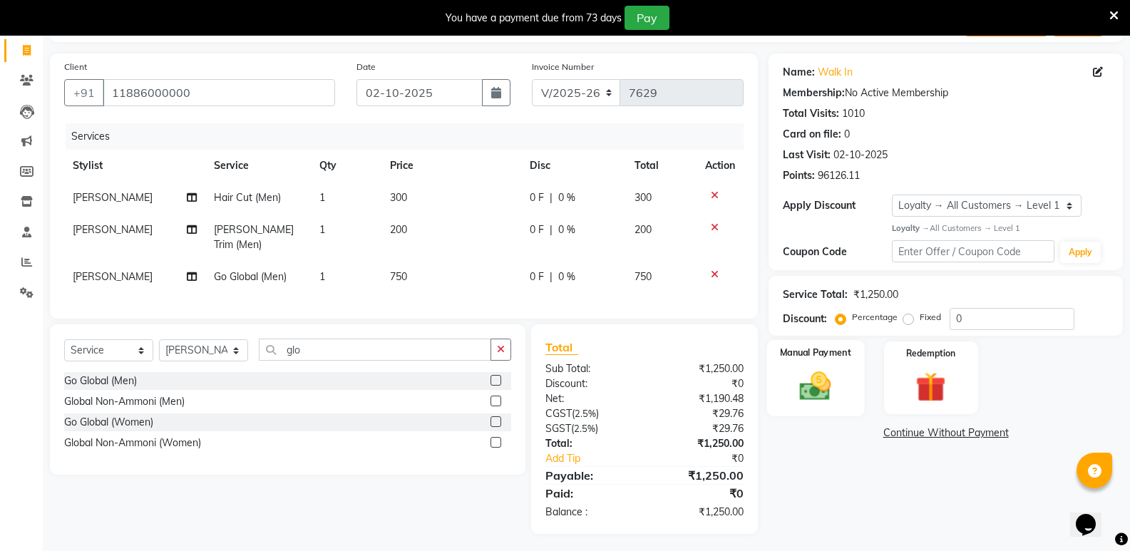
click at [789, 386] on div "Manual Payment" at bounding box center [816, 378] width 98 height 76
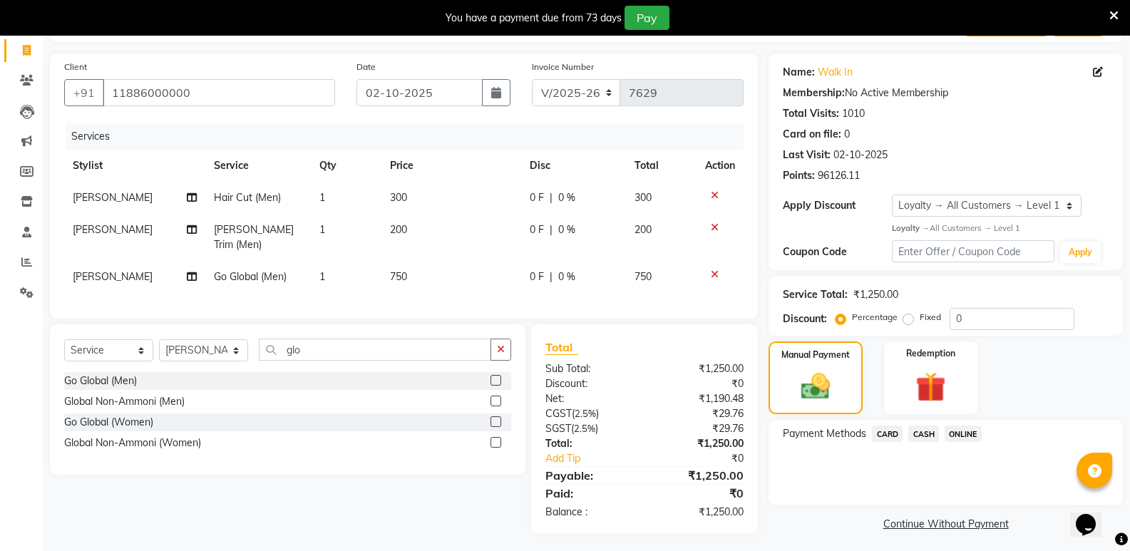
click at [956, 436] on span "ONLINE" at bounding box center [963, 434] width 37 height 16
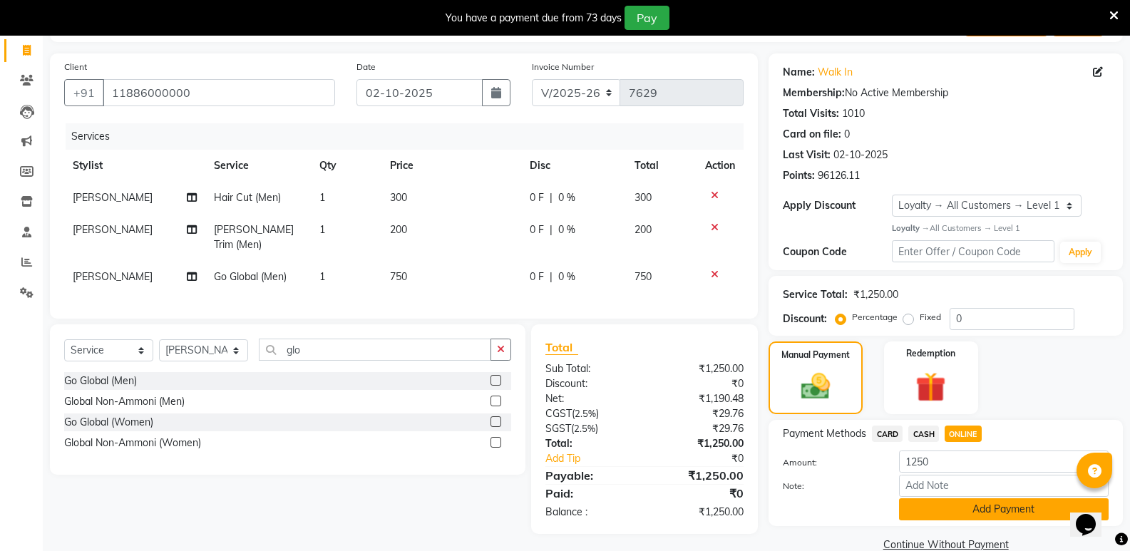
click at [955, 511] on button "Add Payment" at bounding box center [1004, 509] width 210 height 22
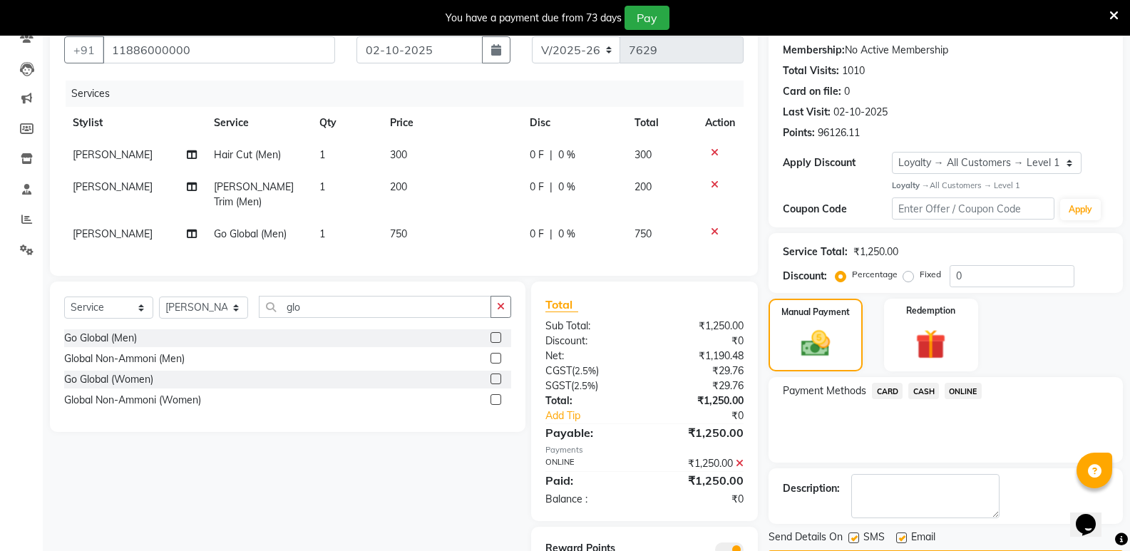
scroll to position [190, 0]
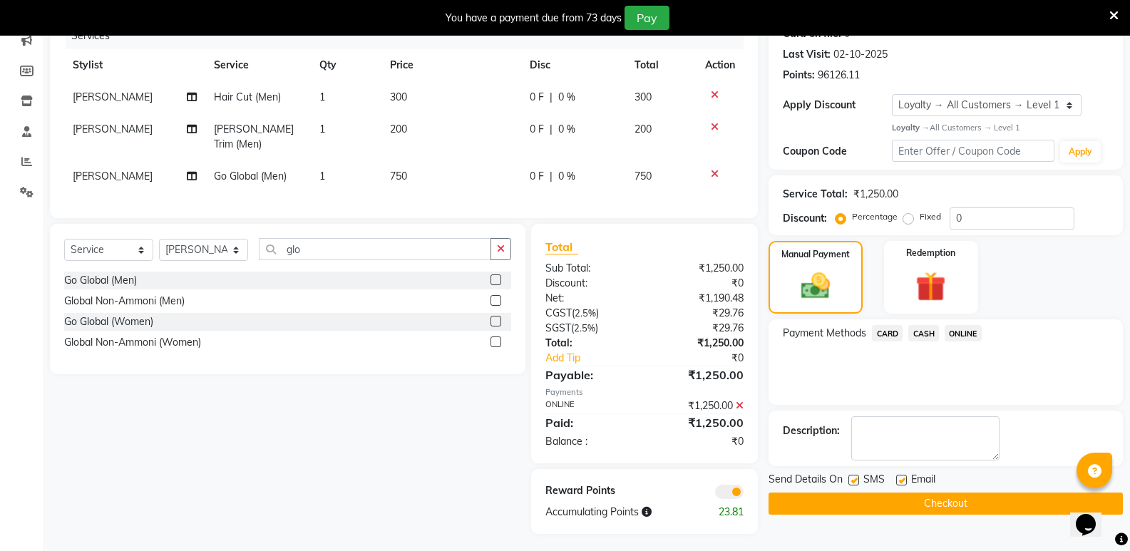
click at [948, 497] on button "Checkout" at bounding box center [946, 504] width 354 height 22
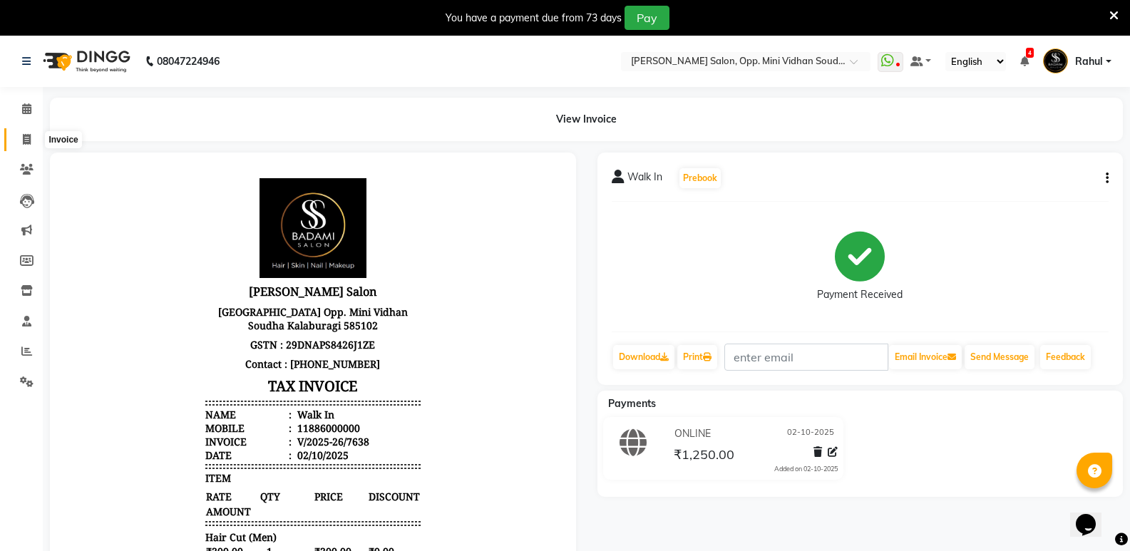
click at [28, 138] on icon at bounding box center [27, 139] width 8 height 11
select select "service"
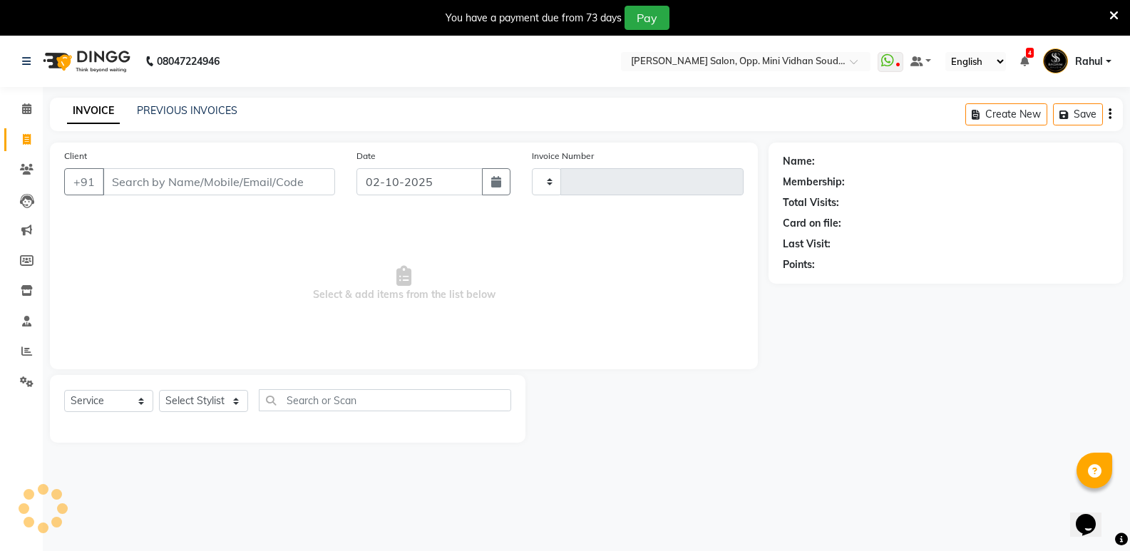
scroll to position [36, 0]
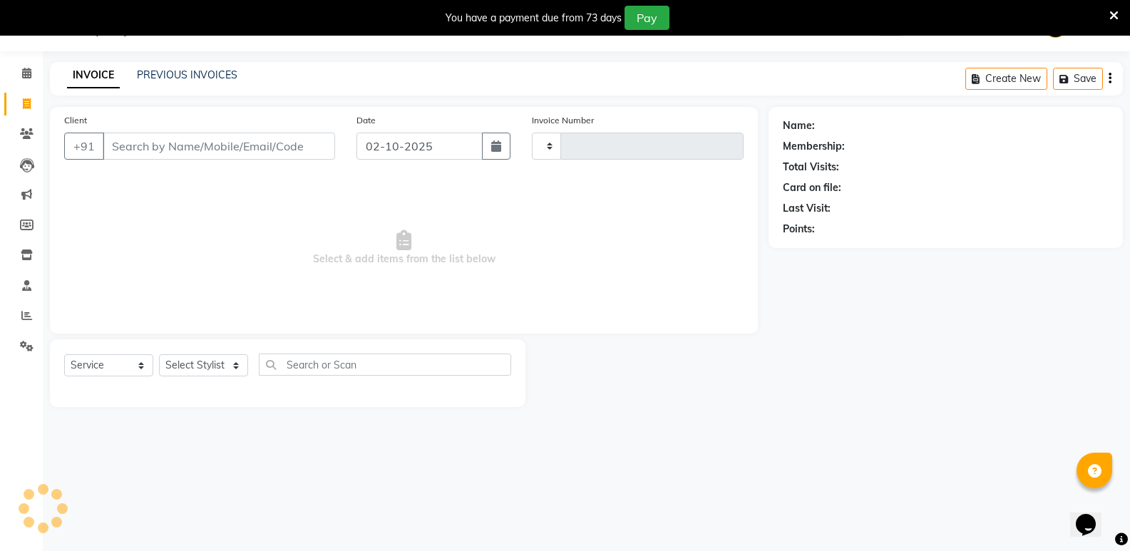
type input "7639"
select select "4533"
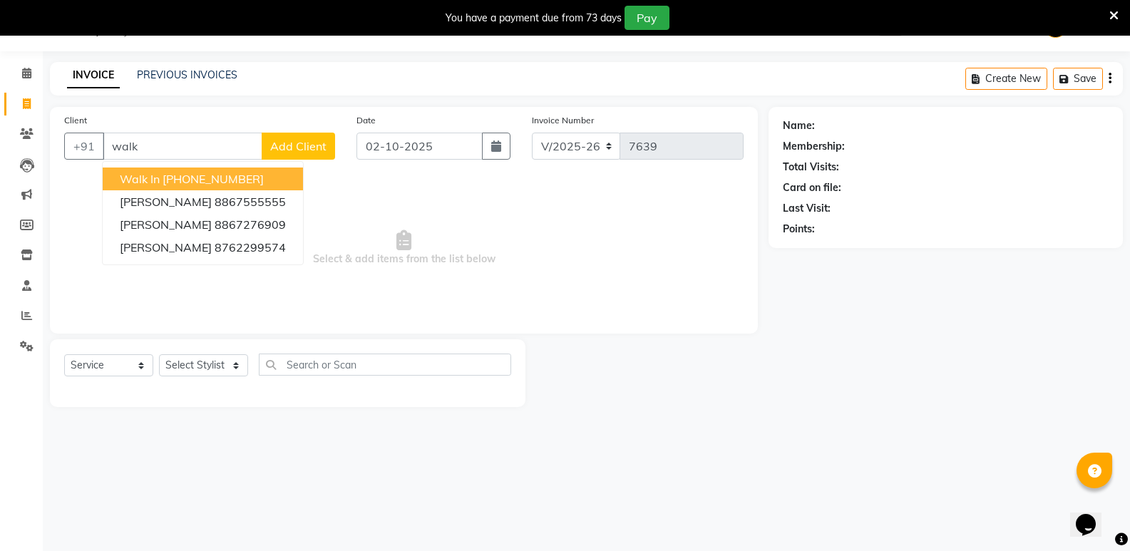
click at [201, 178] on ngb-highlight "[PHONE_NUMBER]" at bounding box center [213, 179] width 101 height 14
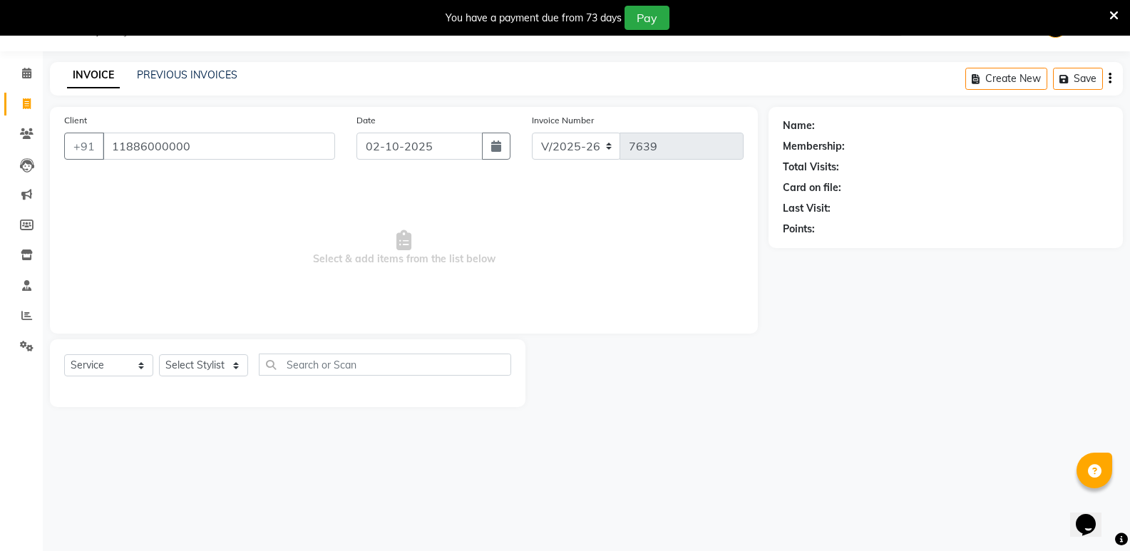
type input "11886000000"
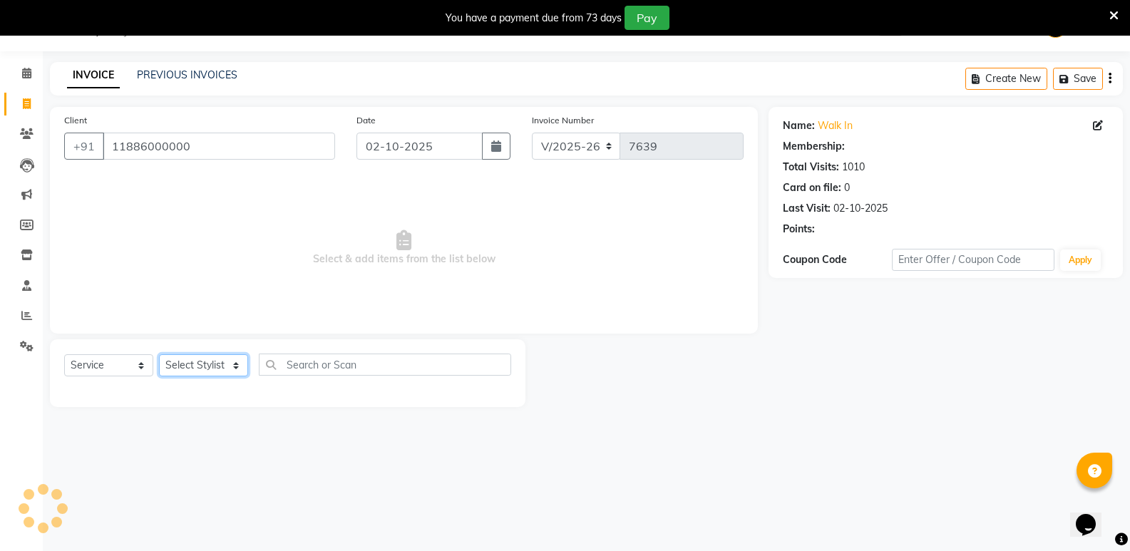
select select "1: Object"
click at [185, 363] on select "Select Stylist [PERSON_NAME] [PERSON_NAME] [PERSON_NAME] Mallu [PERSON_NAME] [P…" at bounding box center [203, 365] width 89 height 22
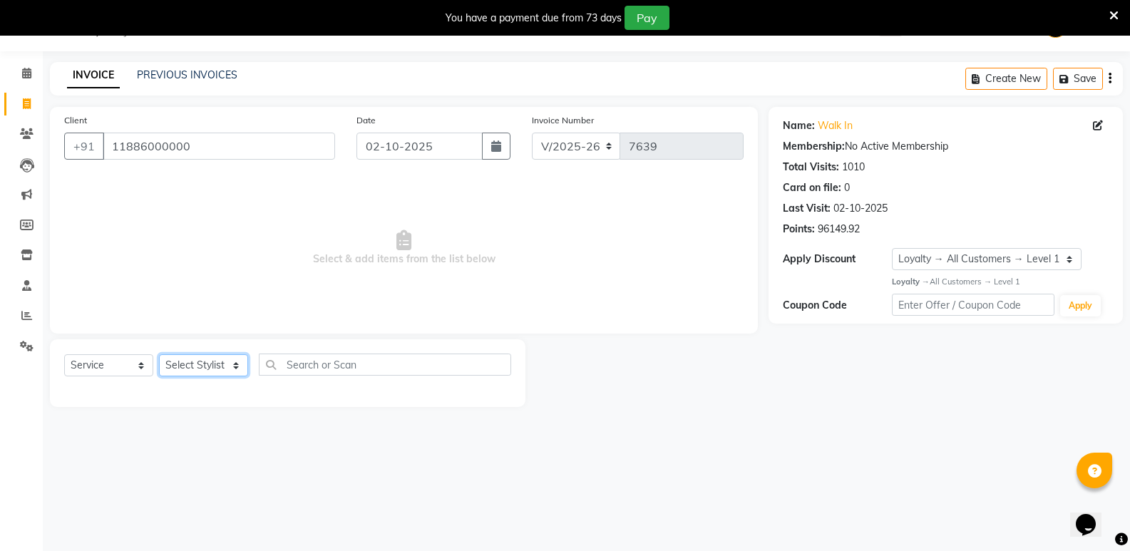
select select "25909"
click at [159, 354] on select "Select Stylist [PERSON_NAME] [PERSON_NAME] [PERSON_NAME] Mallu [PERSON_NAME] [P…" at bounding box center [203, 365] width 89 height 22
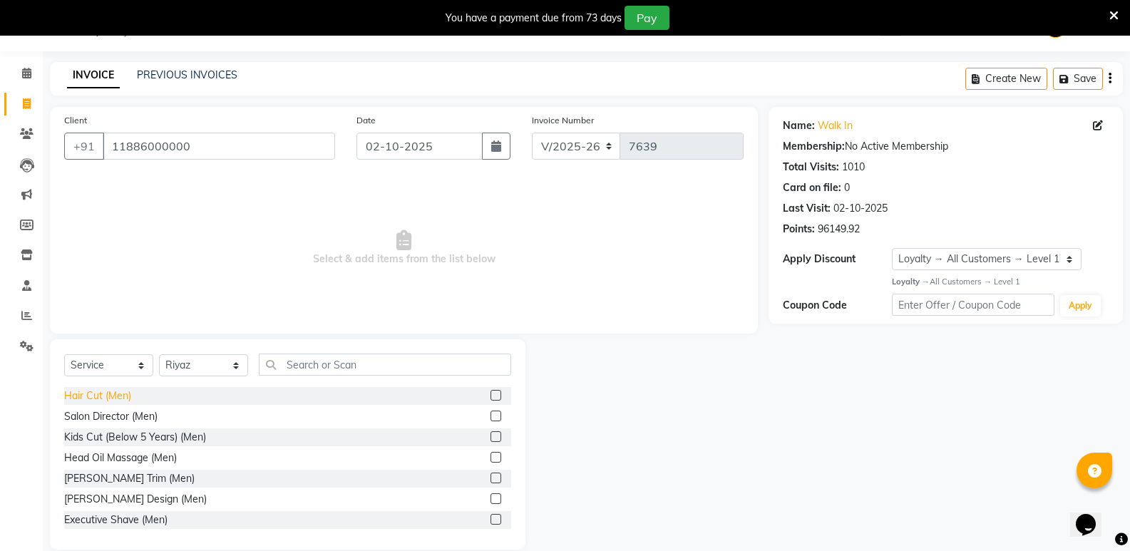
click at [108, 398] on div "Hair Cut (Men)" at bounding box center [97, 396] width 67 height 15
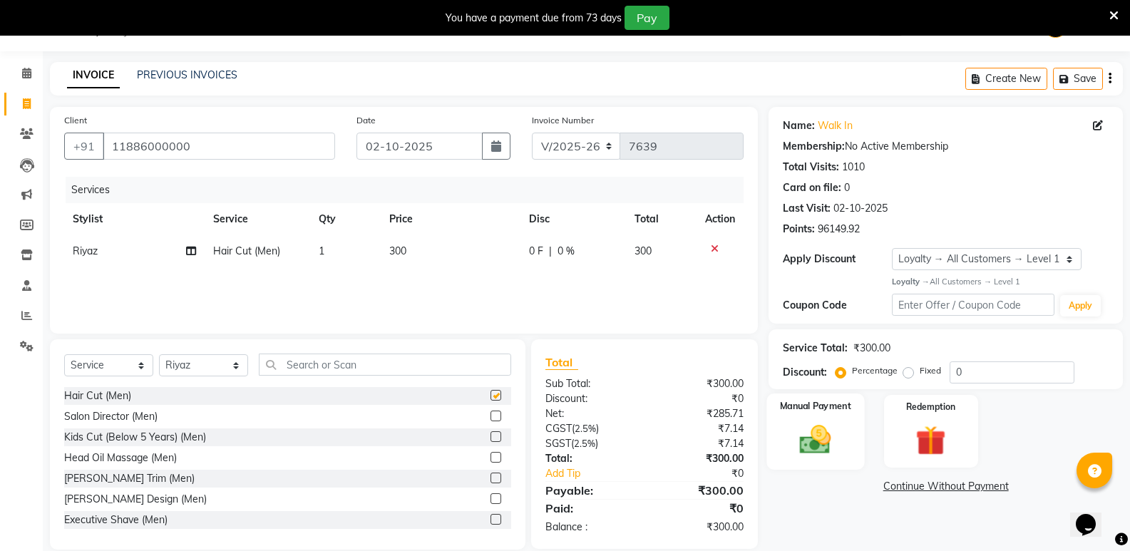
checkbox input "false"
click at [826, 439] on img at bounding box center [815, 439] width 51 height 36
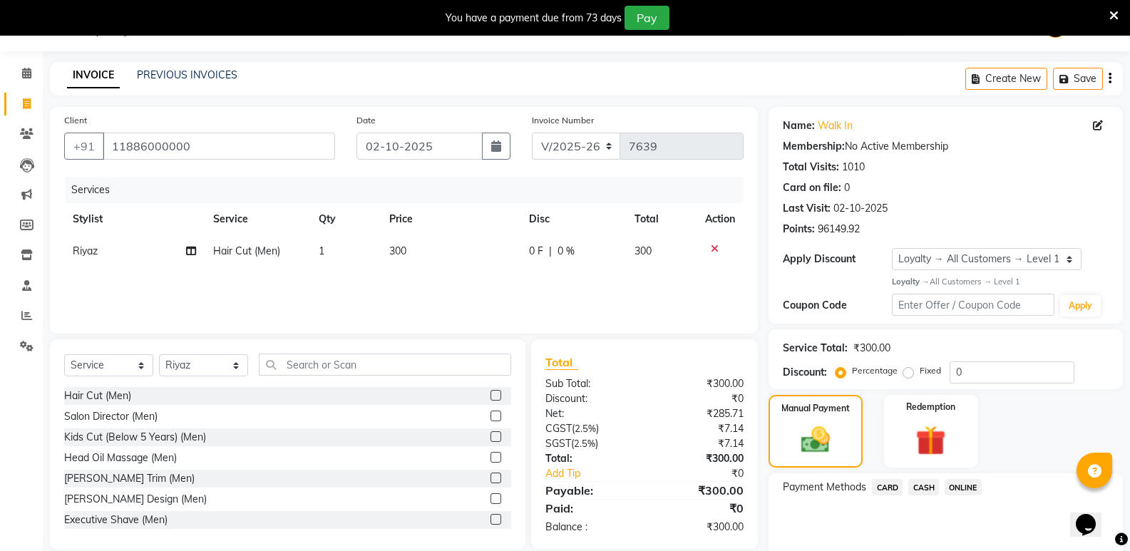
click at [928, 489] on span "CASH" at bounding box center [923, 487] width 31 height 16
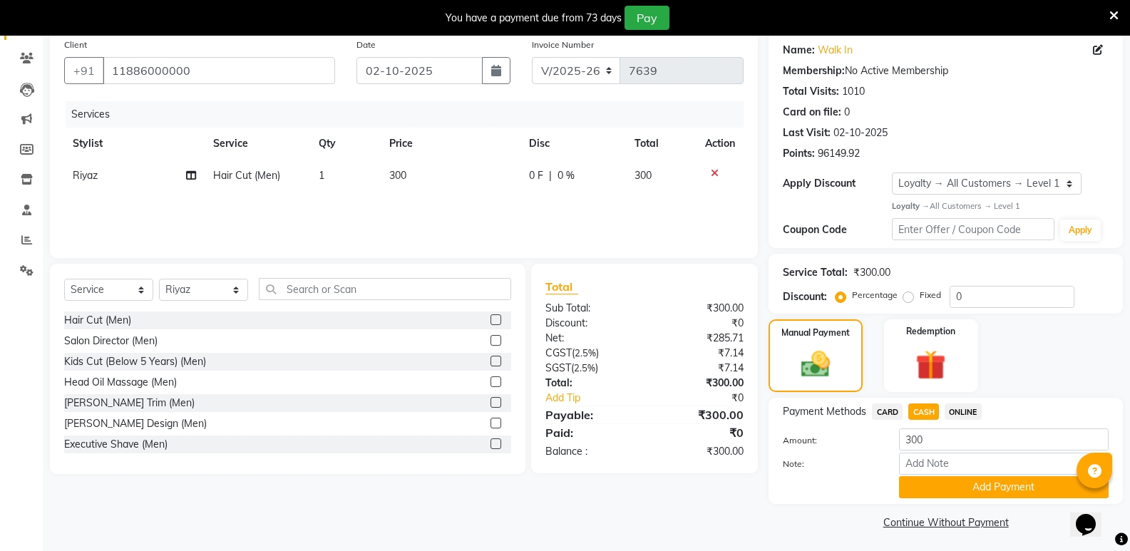
scroll to position [115, 0]
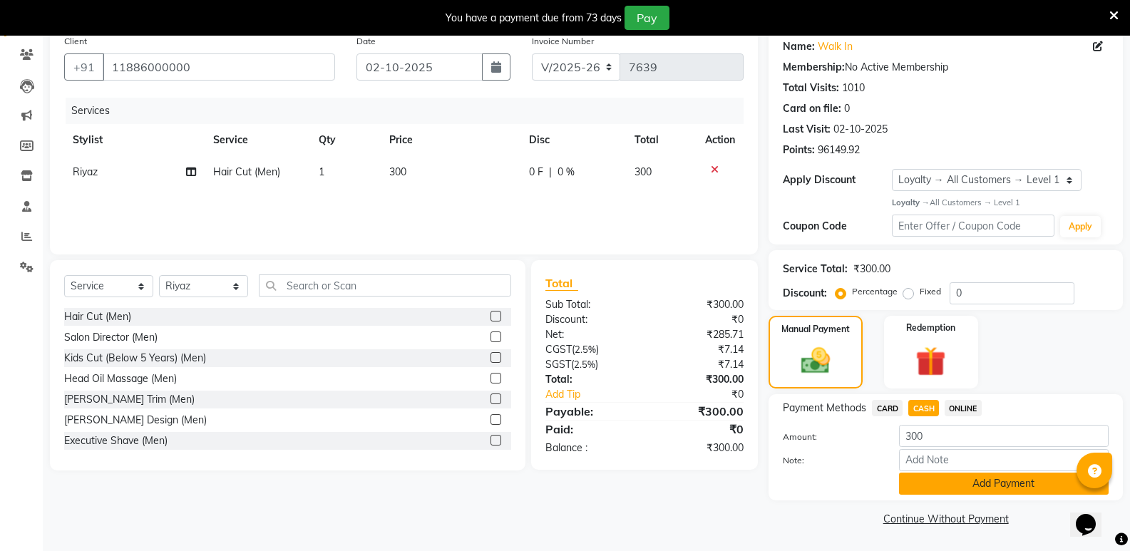
click at [933, 476] on button "Add Payment" at bounding box center [1004, 484] width 210 height 22
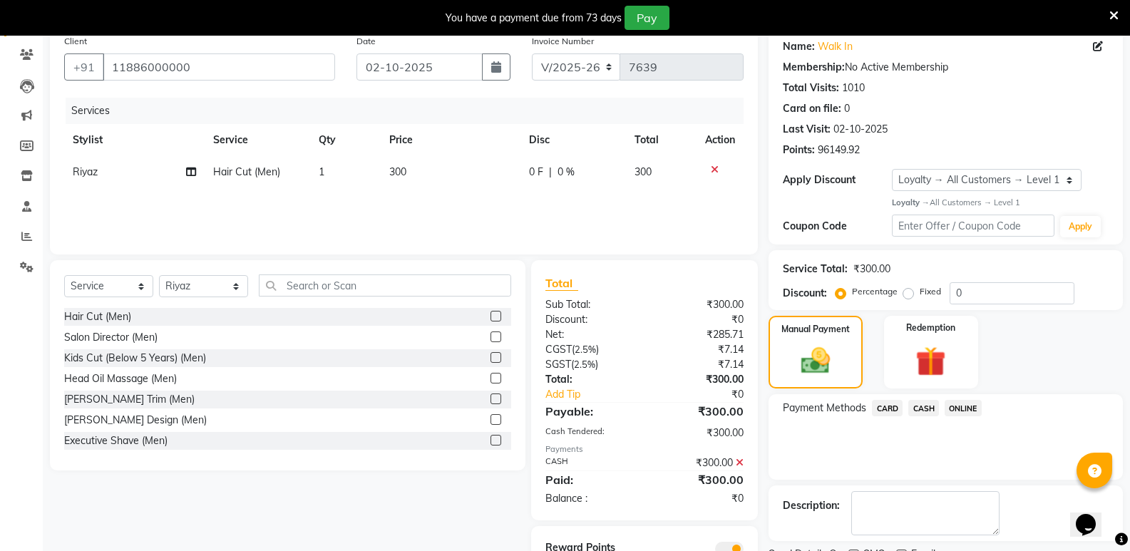
scroll to position [176, 0]
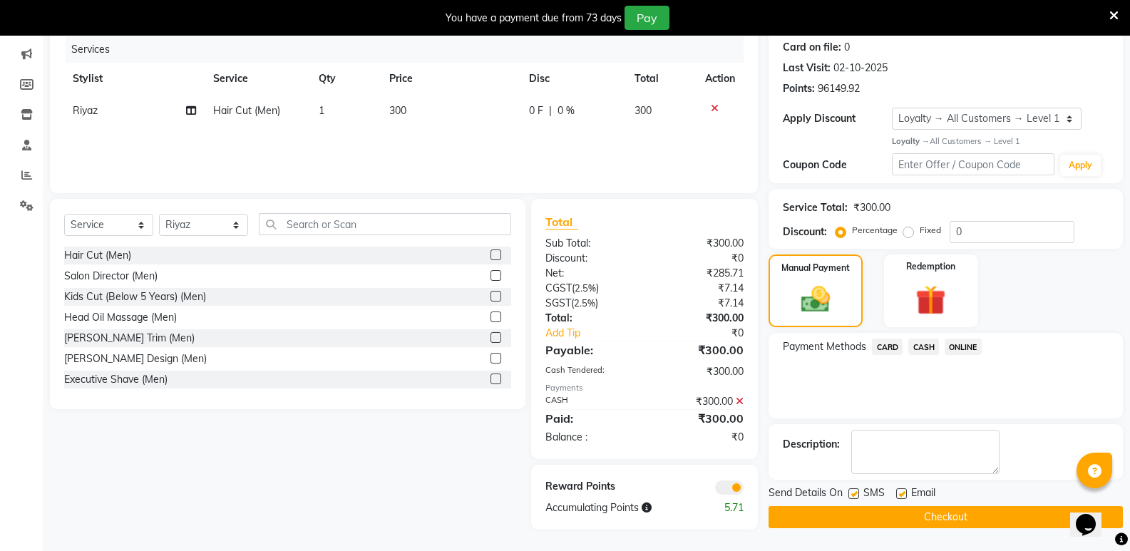
click at [942, 522] on button "Checkout" at bounding box center [946, 517] width 354 height 22
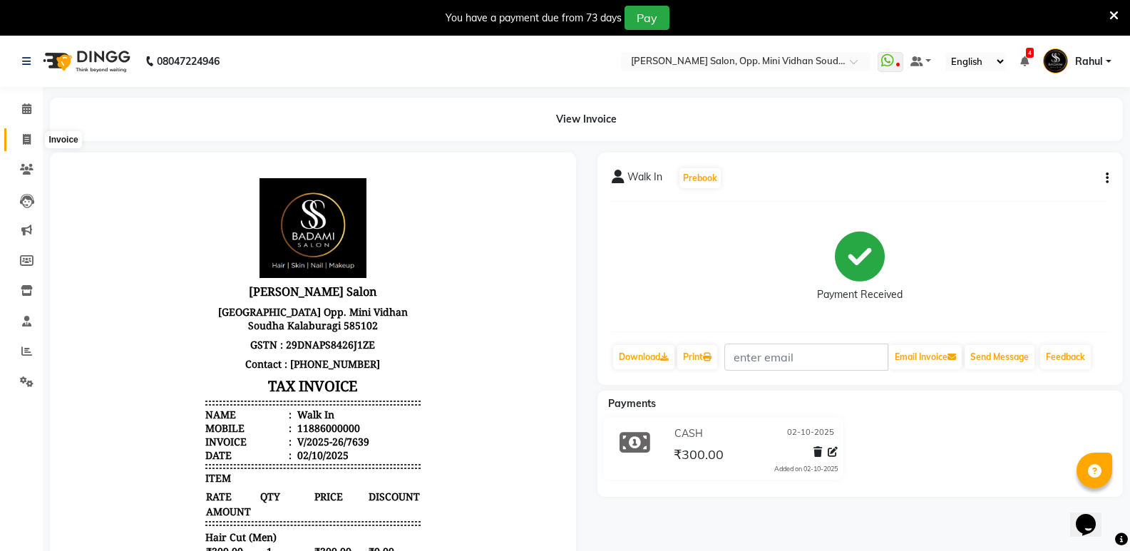
click at [26, 134] on icon at bounding box center [27, 139] width 8 height 11
select select "4533"
select select "service"
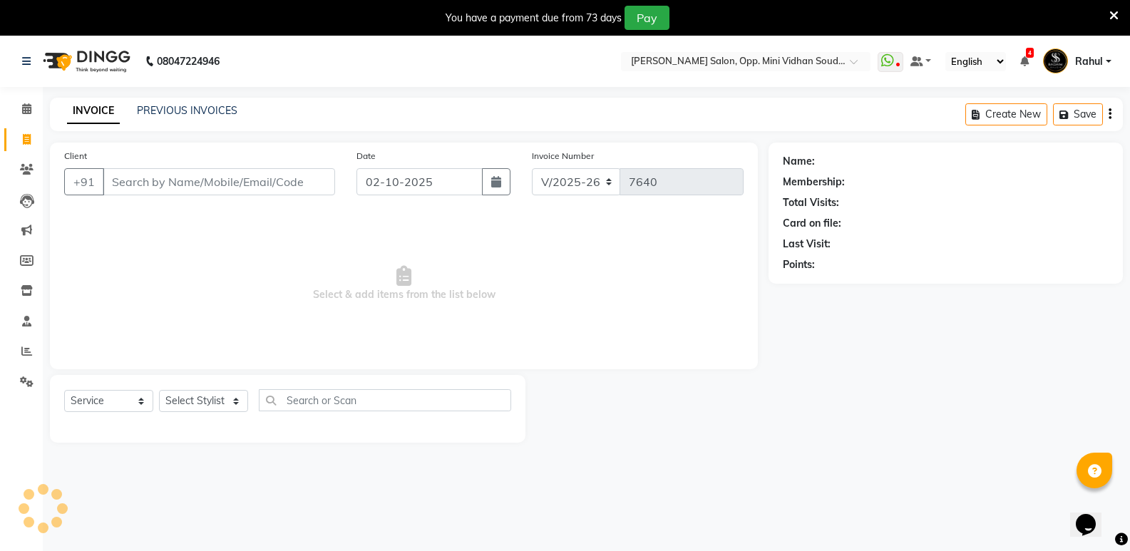
scroll to position [36, 0]
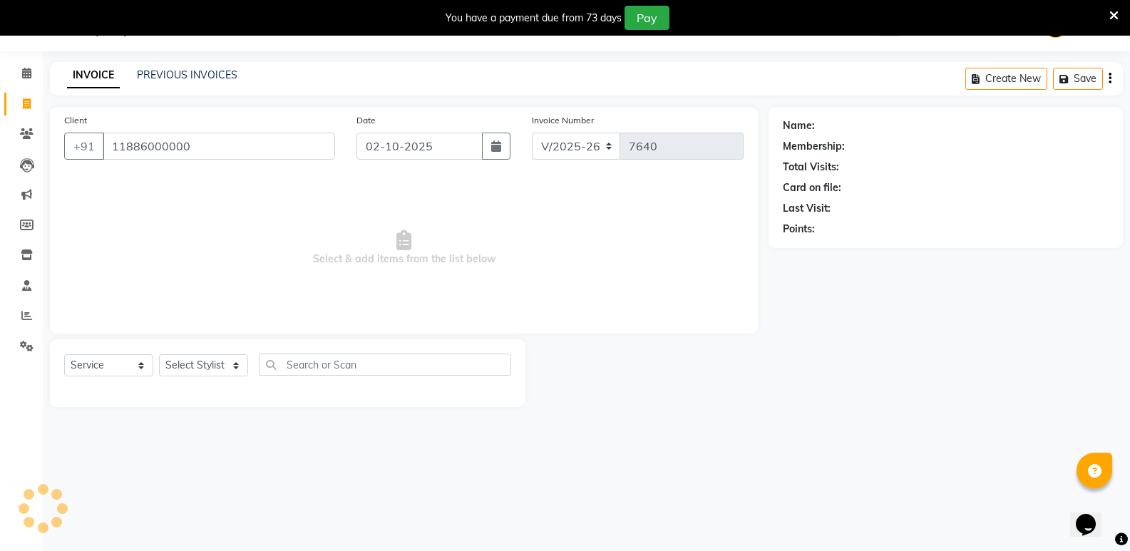
type input "11886000000"
select select "1: Object"
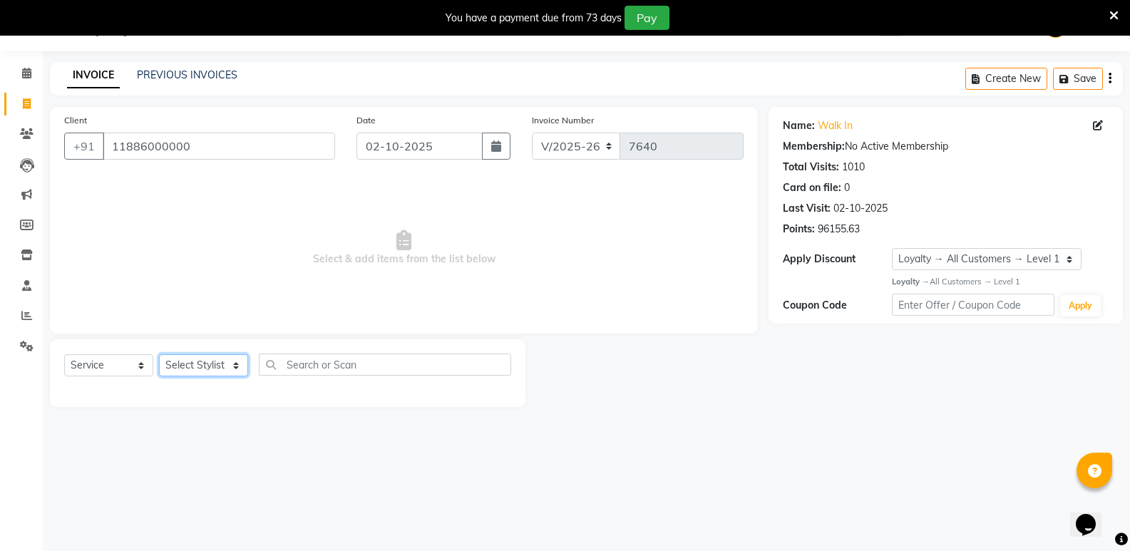
click at [199, 365] on select "Select Stylist [PERSON_NAME] [PERSON_NAME] [PERSON_NAME] Mallu [PERSON_NAME] [P…" at bounding box center [203, 365] width 89 height 22
select select "50243"
click at [159, 354] on select "Select Stylist [PERSON_NAME] [PERSON_NAME] [PERSON_NAME] Mallu [PERSON_NAME] [P…" at bounding box center [203, 365] width 89 height 22
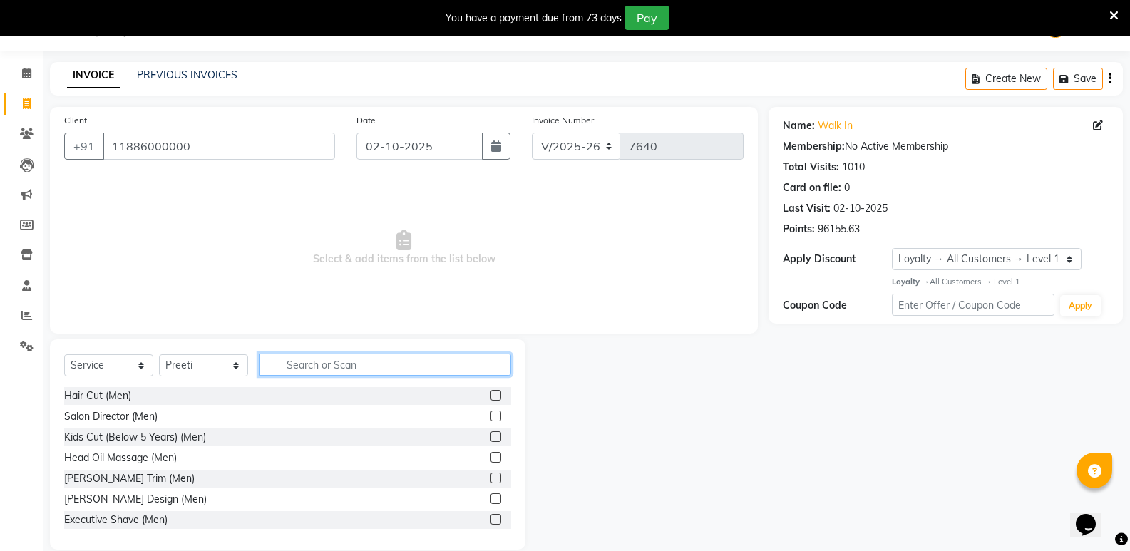
click at [327, 369] on input "text" at bounding box center [385, 365] width 252 height 22
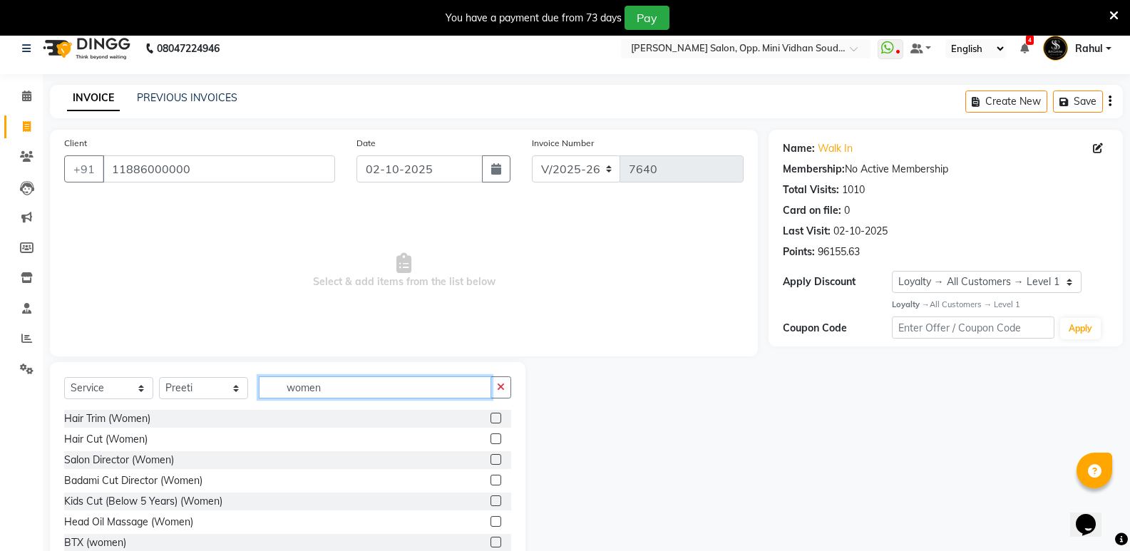
scroll to position [0, 0]
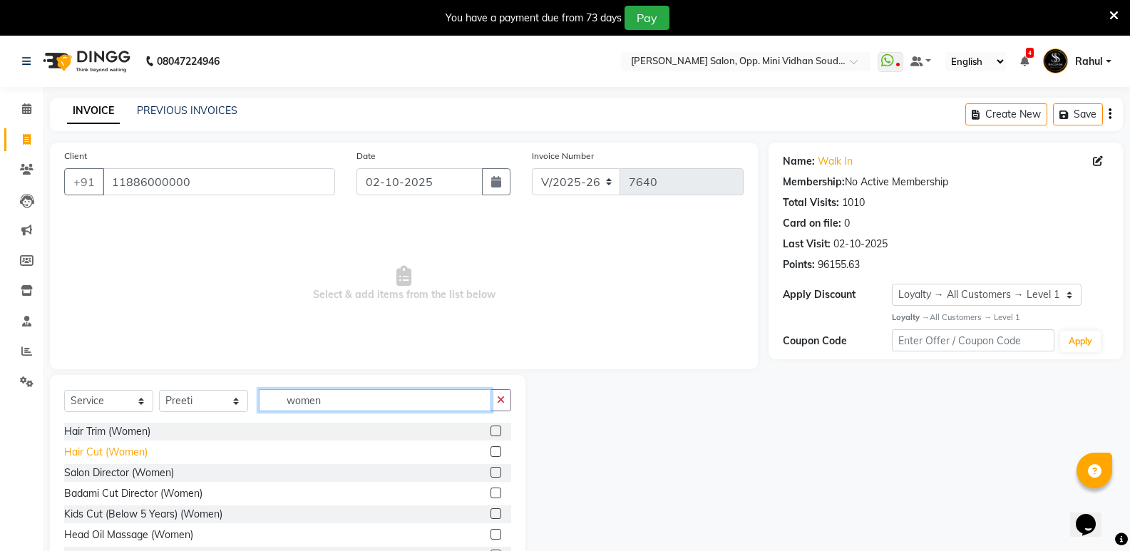
type input "women"
click at [126, 448] on div "Hair Cut (Women)" at bounding box center [105, 452] width 83 height 15
checkbox input "false"
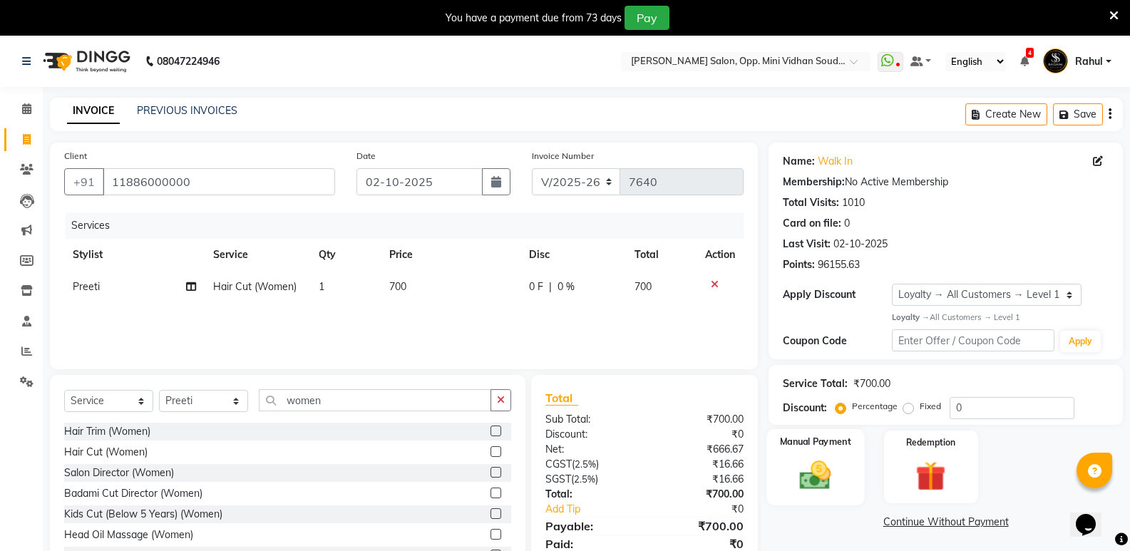
click at [841, 476] on div "Manual Payment" at bounding box center [816, 467] width 98 height 76
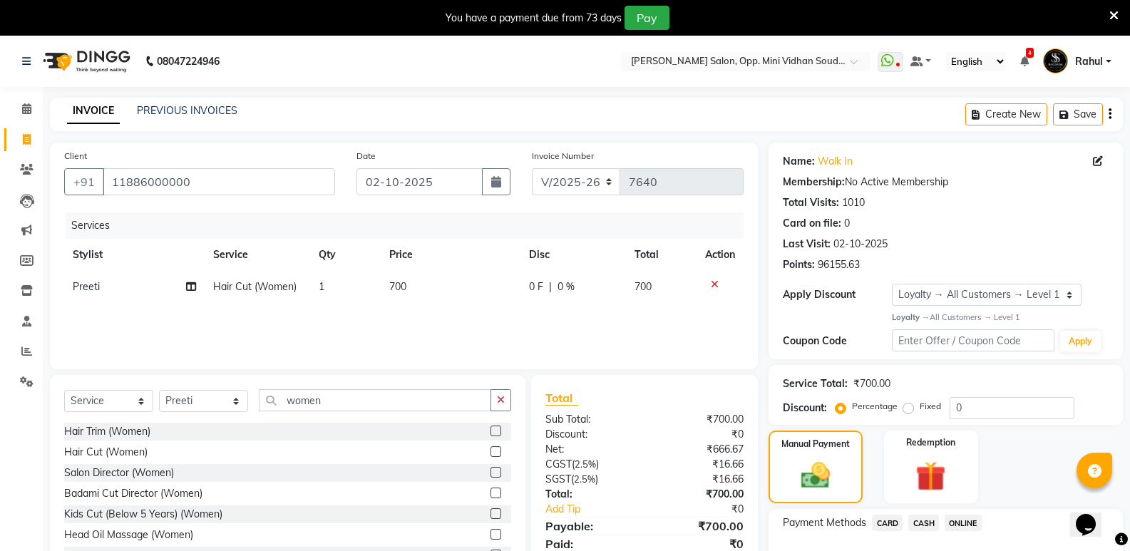
click at [921, 522] on span "CASH" at bounding box center [923, 523] width 31 height 16
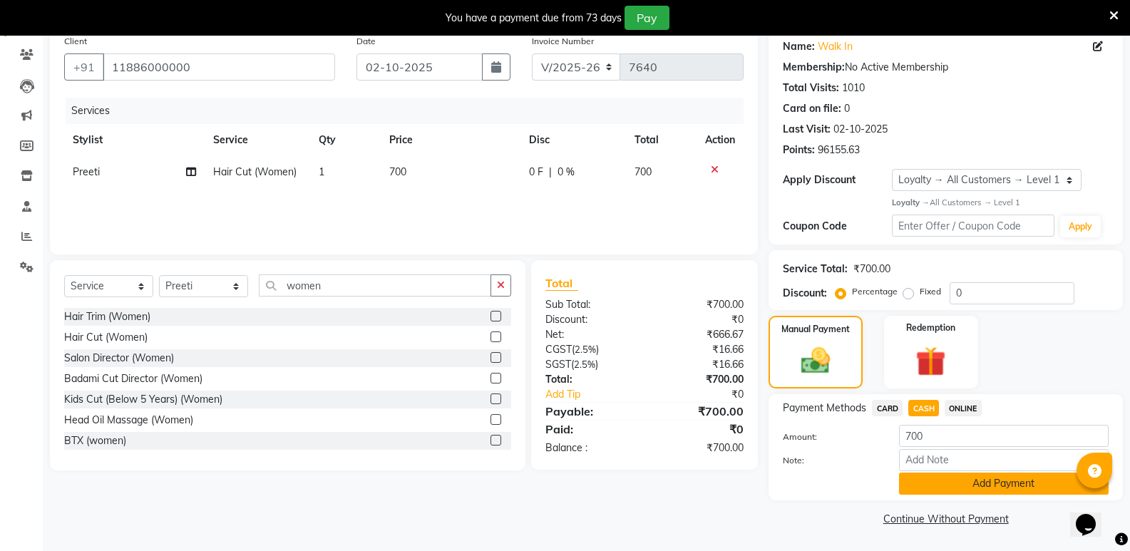
click at [929, 487] on button "Add Payment" at bounding box center [1004, 484] width 210 height 22
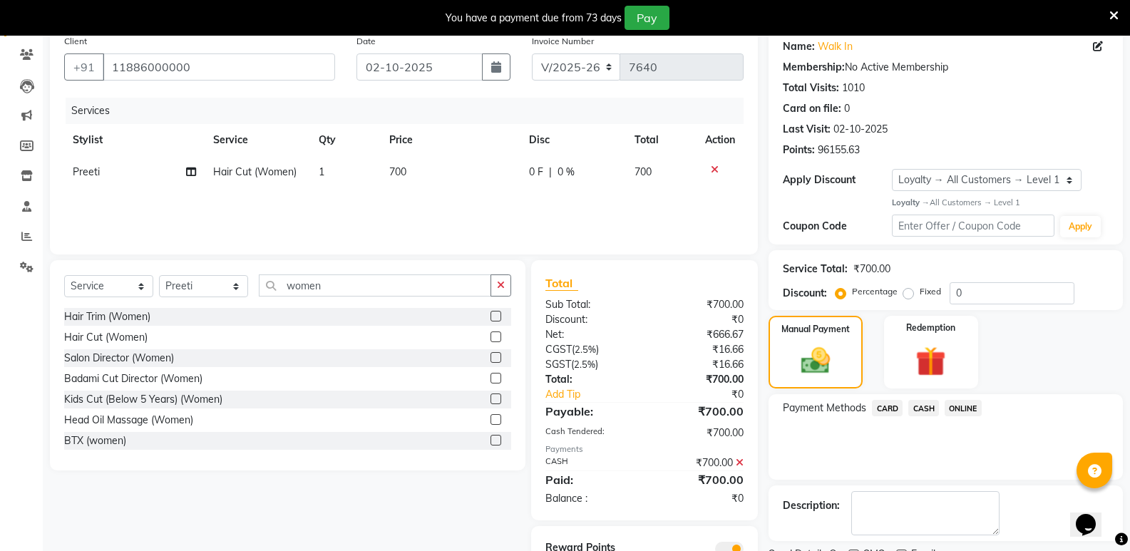
scroll to position [176, 0]
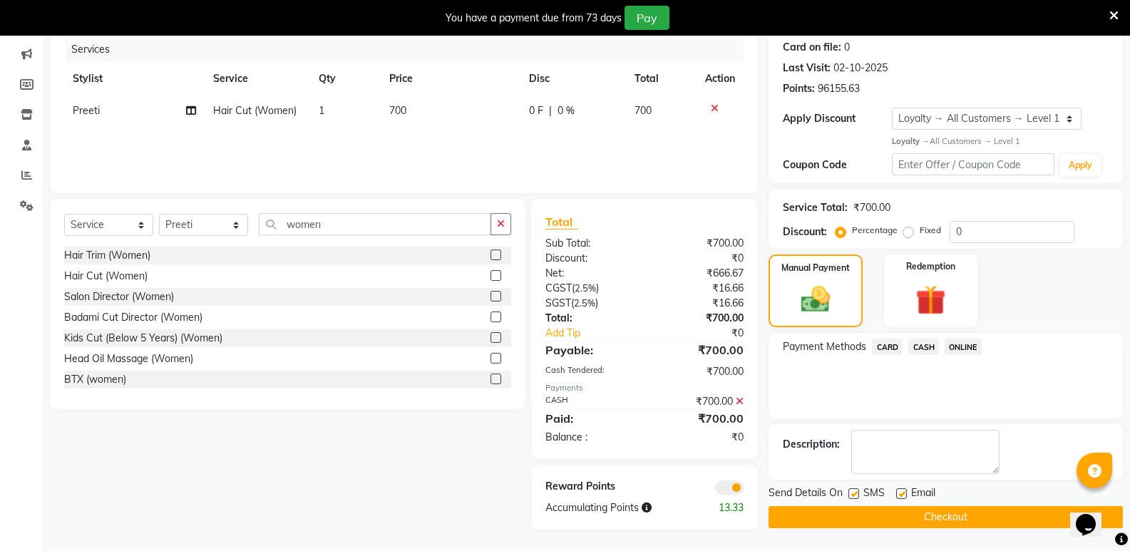
click at [936, 518] on button "Checkout" at bounding box center [946, 517] width 354 height 22
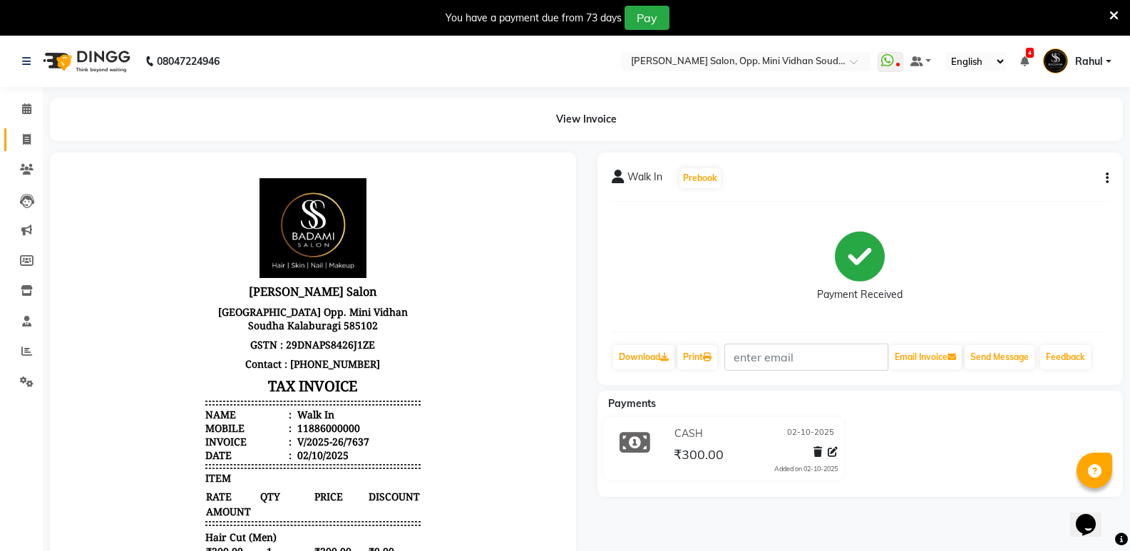
click at [30, 129] on link "Invoice" at bounding box center [21, 140] width 34 height 24
select select "service"
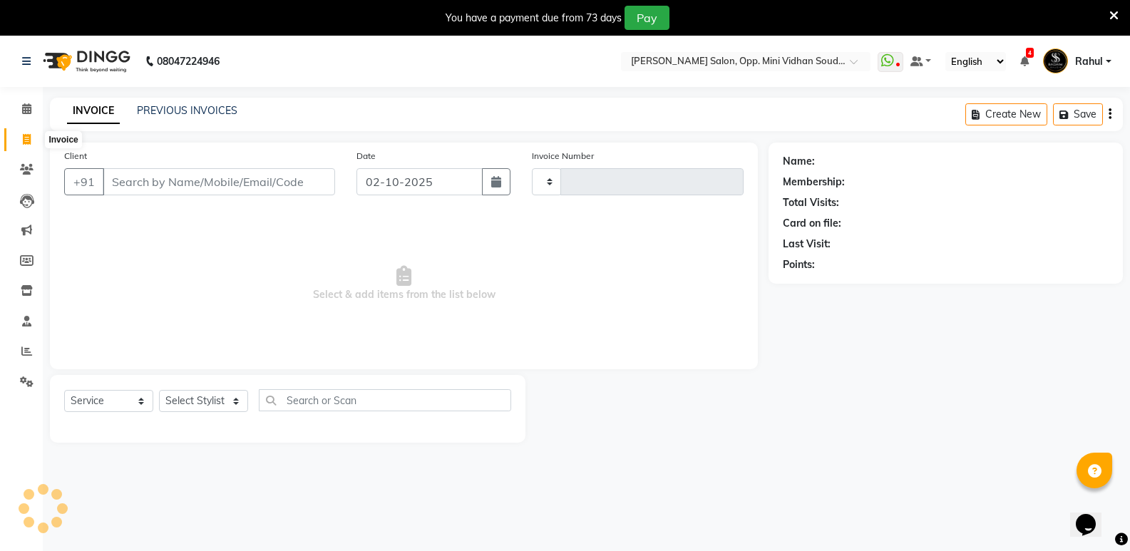
type input "7641"
select select "4533"
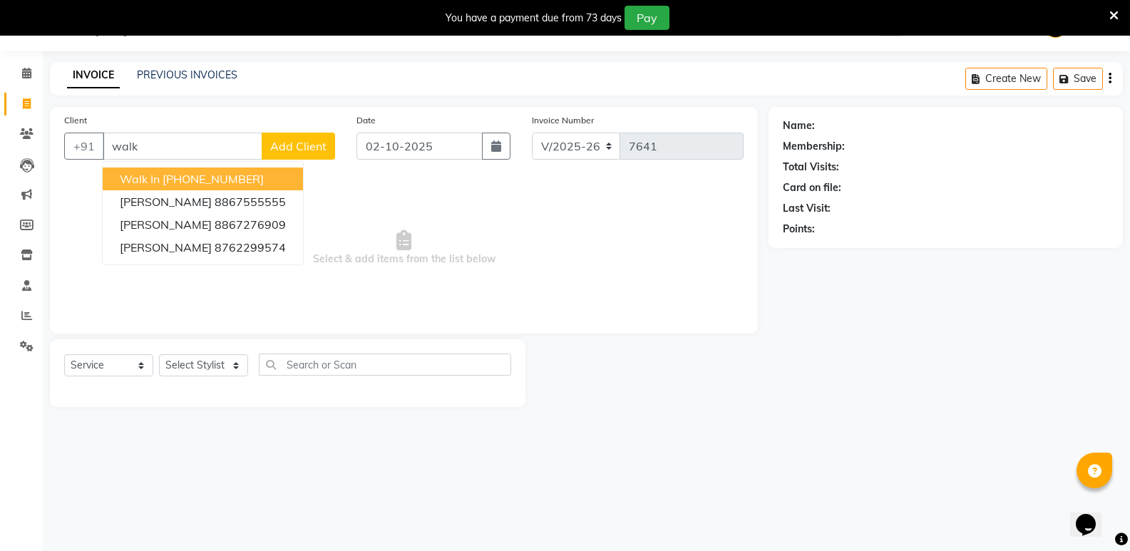
click at [215, 174] on ngb-highlight "[PHONE_NUMBER]" at bounding box center [213, 179] width 101 height 14
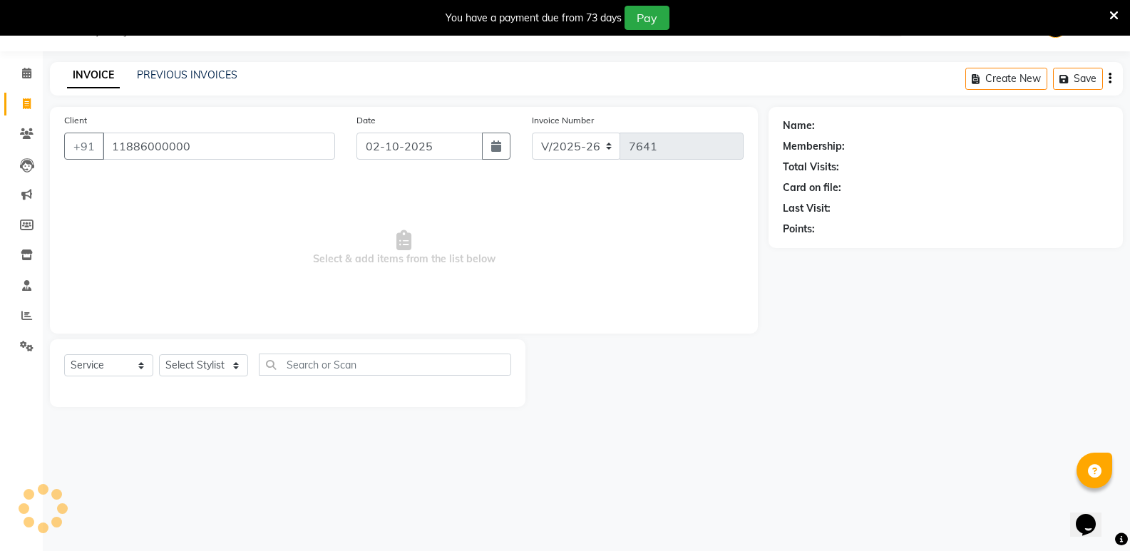
type input "11886000000"
click at [212, 364] on select "Select Stylist [PERSON_NAME] [PERSON_NAME] [PERSON_NAME] Mallu [PERSON_NAME] [P…" at bounding box center [203, 365] width 89 height 22
select select "1: Object"
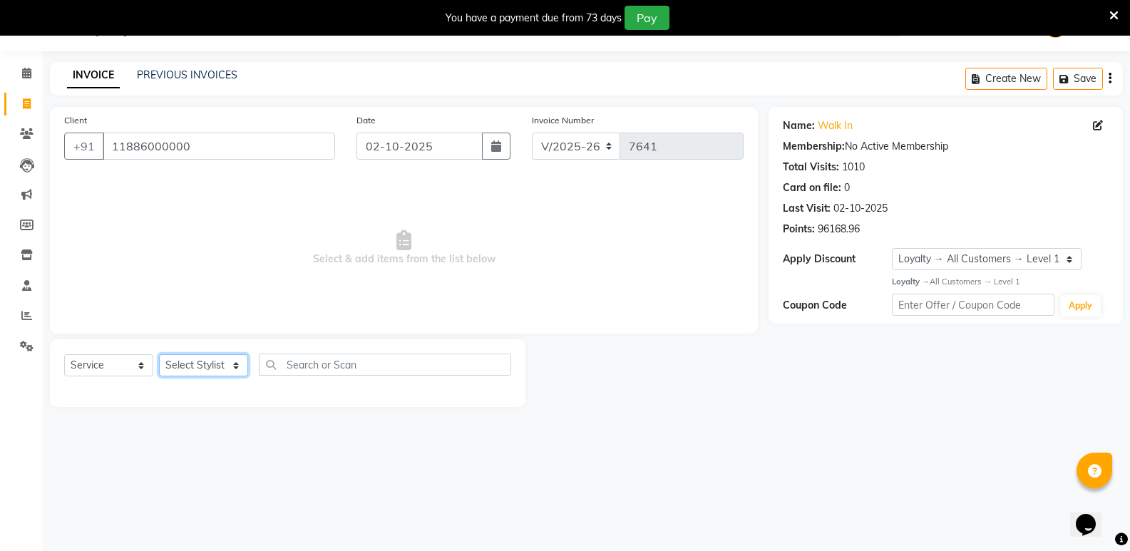
select select "70683"
click at [159, 354] on select "Select Stylist [PERSON_NAME] [PERSON_NAME] [PERSON_NAME] Mallu [PERSON_NAME] [P…" at bounding box center [203, 365] width 89 height 22
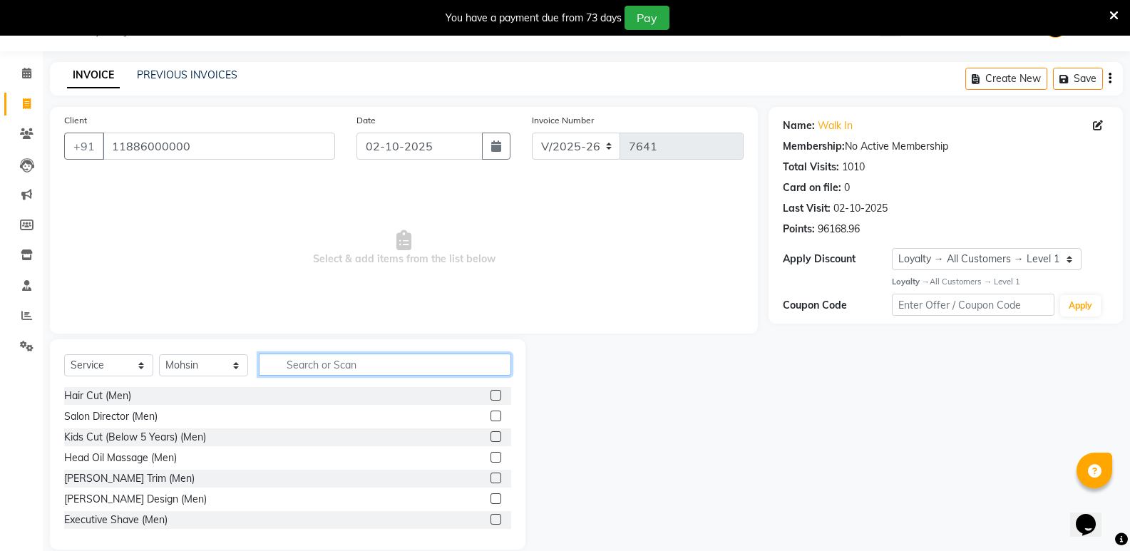
click at [310, 371] on input "text" at bounding box center [385, 365] width 252 height 22
type input "wom"
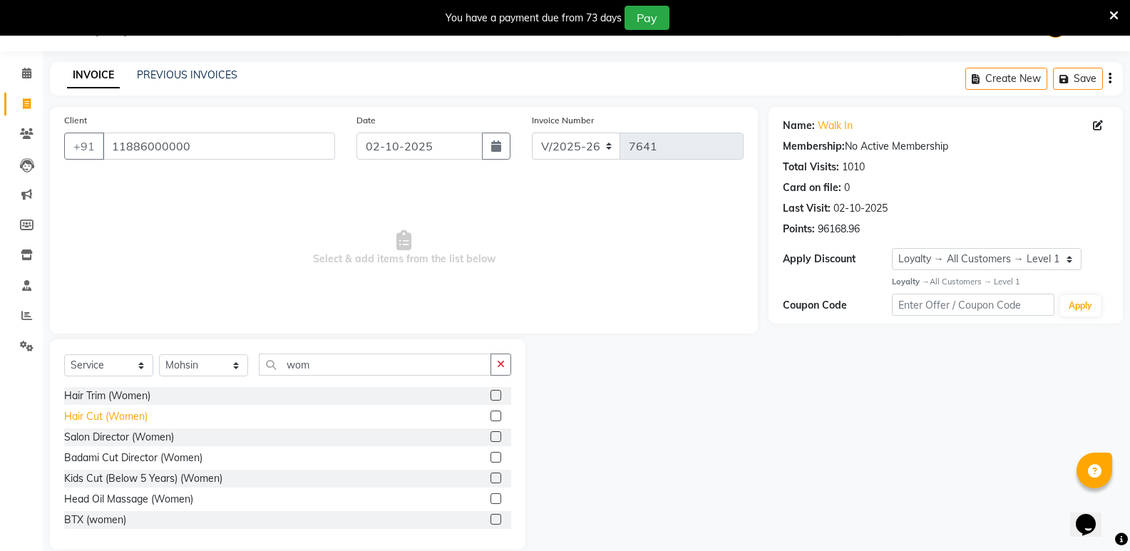
click at [108, 413] on div "Hair Cut (Women)" at bounding box center [105, 416] width 83 height 15
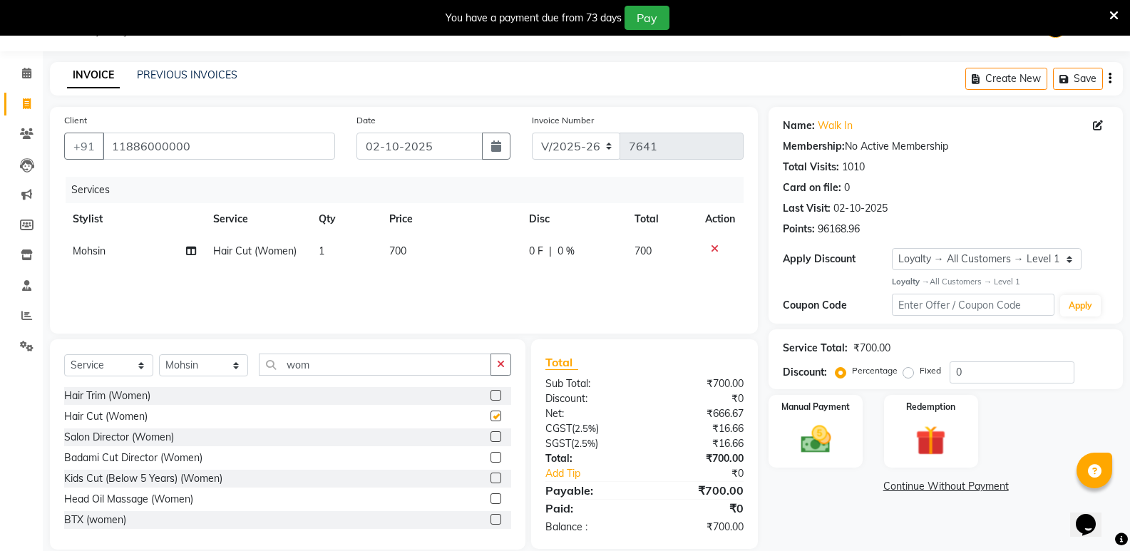
checkbox input "false"
drag, startPoint x: 319, startPoint y: 368, endPoint x: 257, endPoint y: 385, distance: 65.0
click at [257, 385] on div "Select Service Product Membership Package Voucher Prepaid Gift Card Select Styl…" at bounding box center [287, 371] width 447 height 34
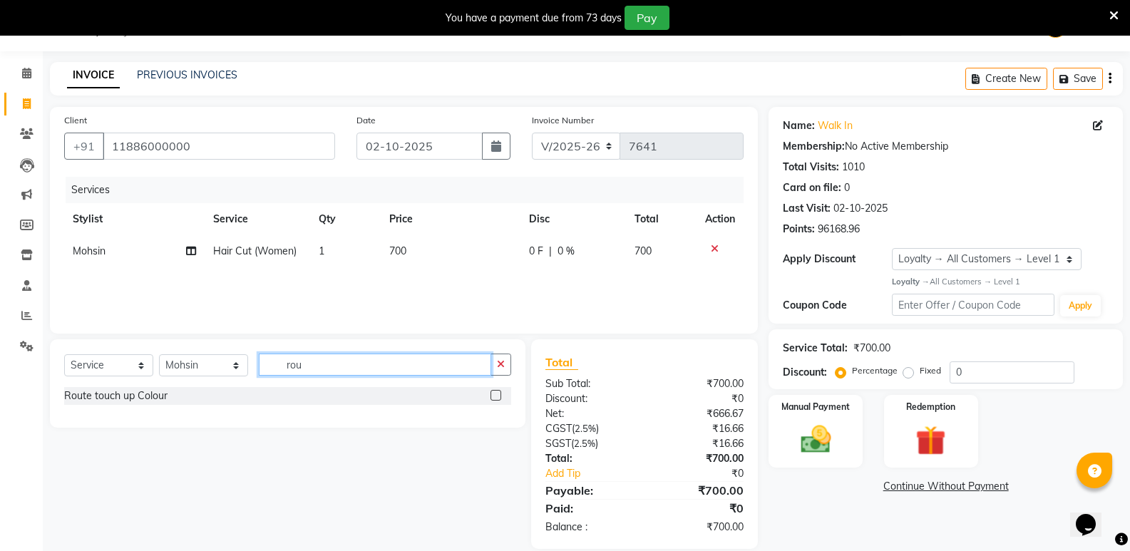
click at [325, 369] on input "rou" at bounding box center [375, 365] width 232 height 22
type input "rou"
click at [155, 395] on div "Route touch up Colour" at bounding box center [115, 396] width 103 height 15
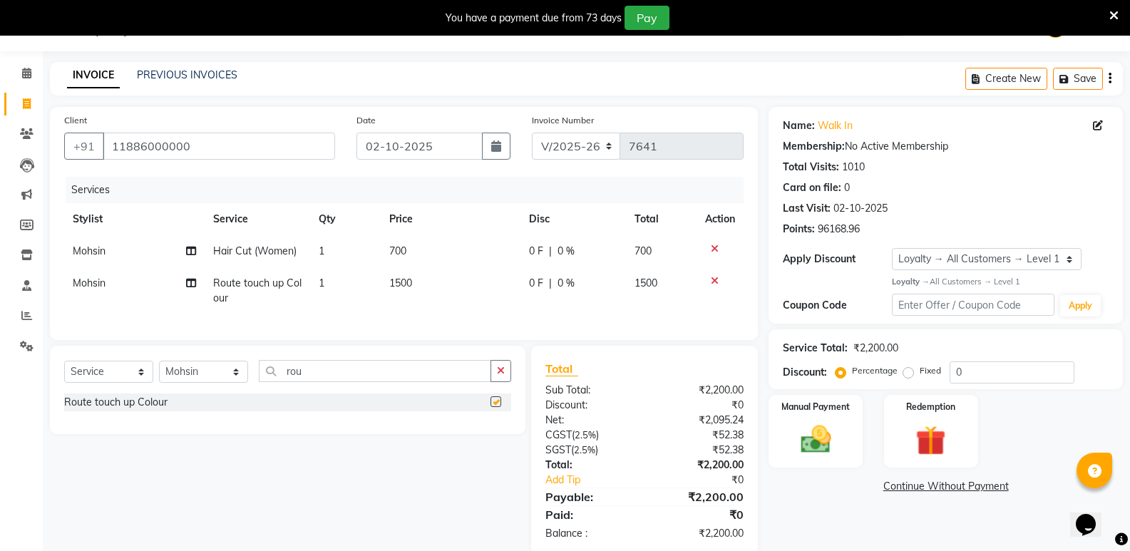
checkbox input "false"
drag, startPoint x: 319, startPoint y: 390, endPoint x: 230, endPoint y: 395, distance: 90.0
click at [230, 394] on div "Select Service Product Membership Package Voucher Prepaid Gift Card Select Styl…" at bounding box center [287, 377] width 447 height 34
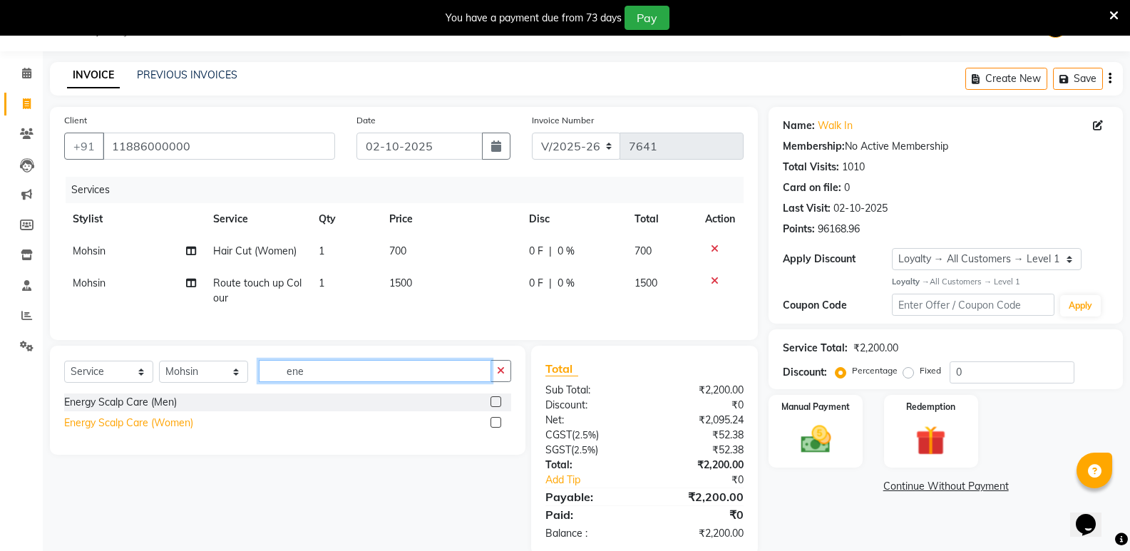
type input "ene"
click at [170, 431] on div "Energy Scalp Care (Women)" at bounding box center [128, 423] width 129 height 15
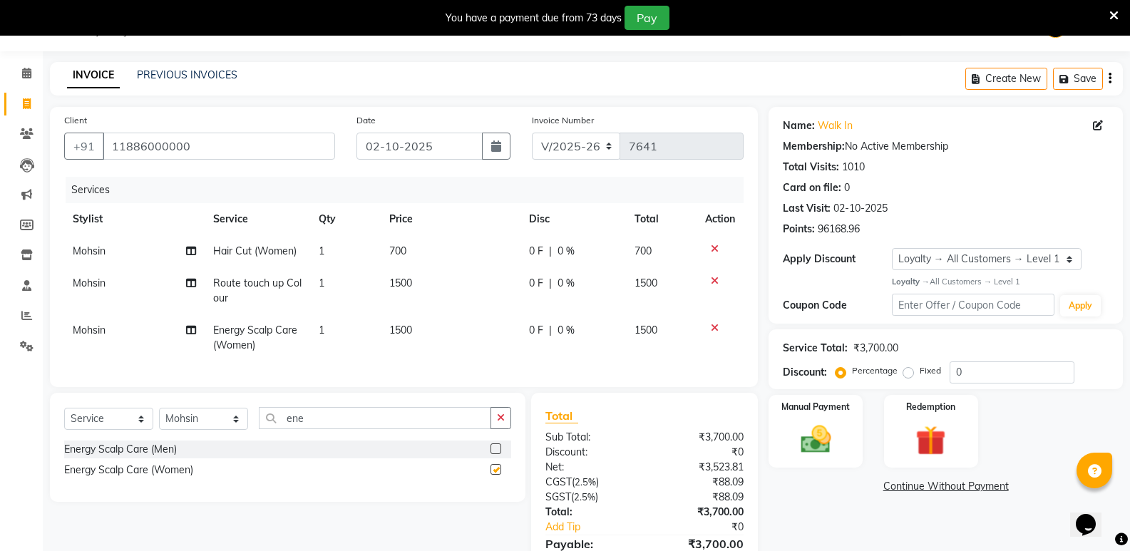
checkbox input "false"
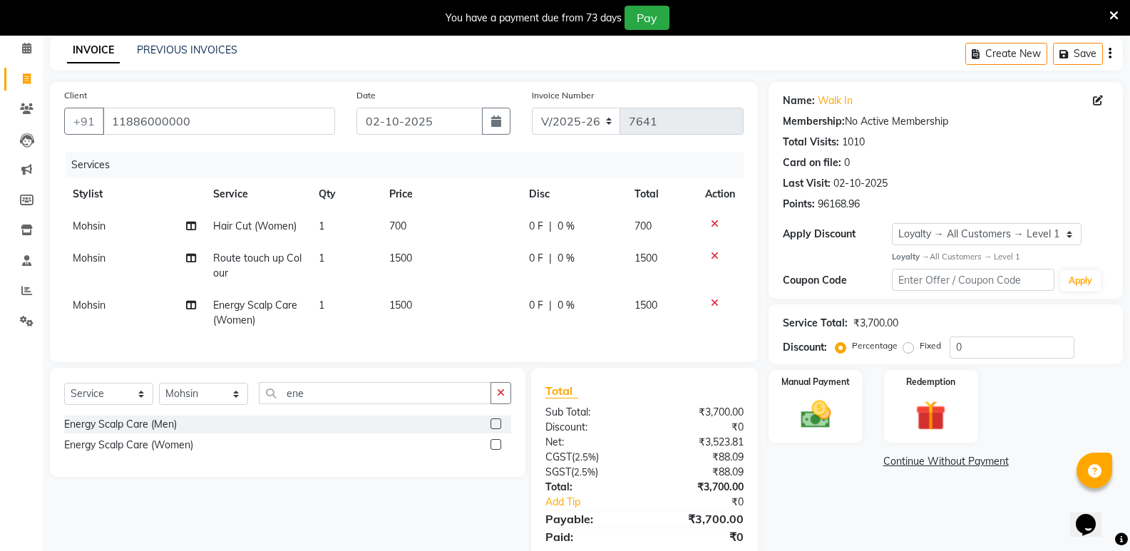
scroll to position [119, 0]
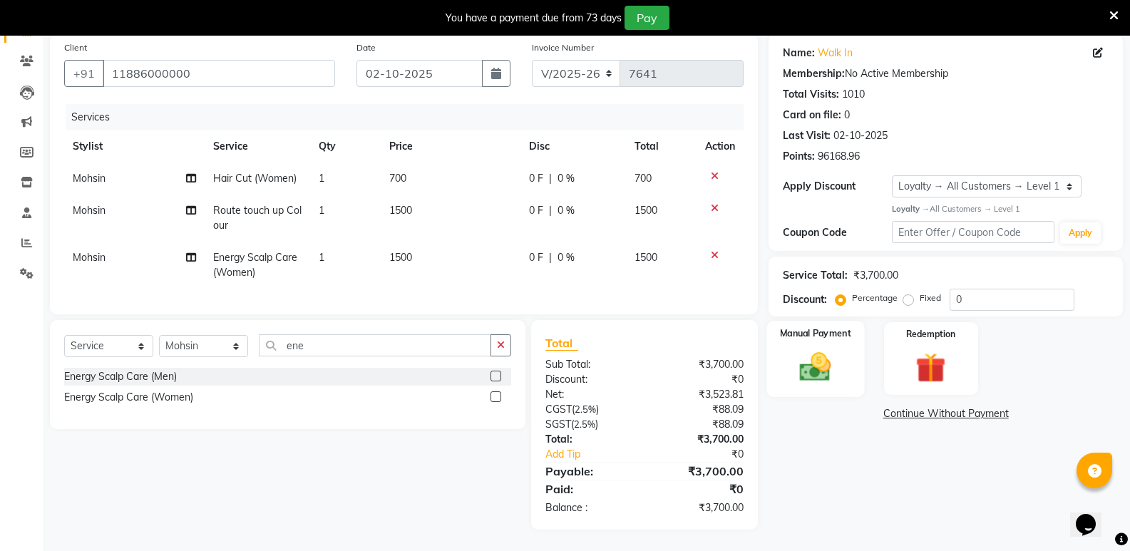
click at [801, 359] on img at bounding box center [815, 367] width 51 height 36
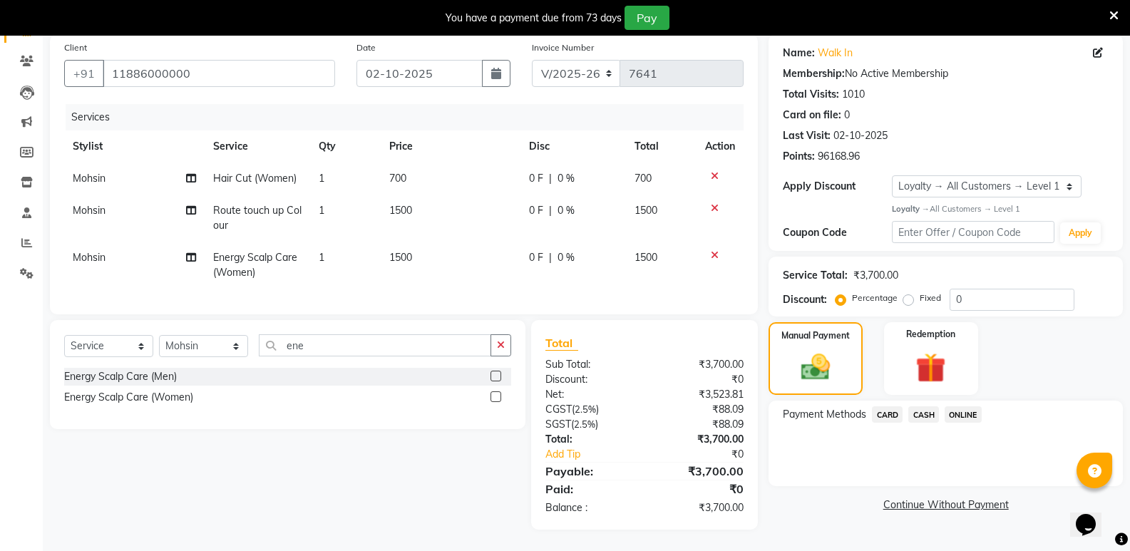
click at [934, 406] on span "CASH" at bounding box center [923, 414] width 31 height 16
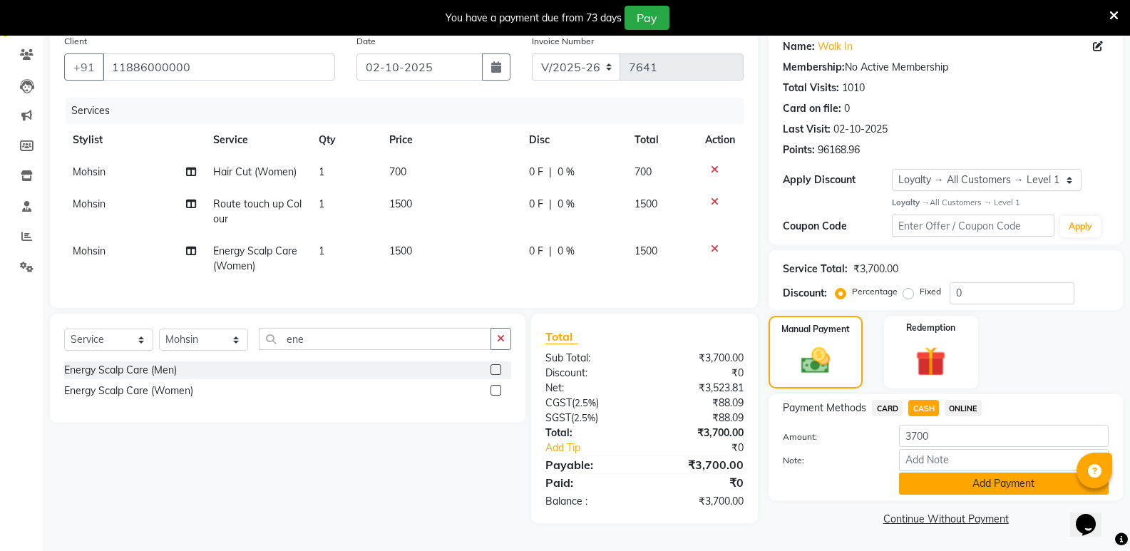
click at [957, 473] on button "Add Payment" at bounding box center [1004, 484] width 210 height 22
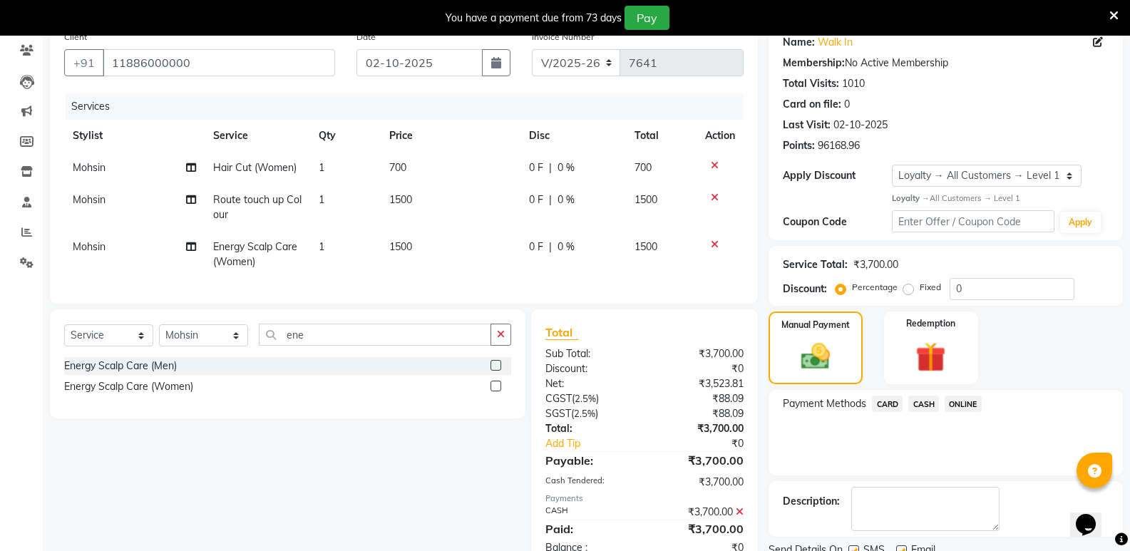
scroll to position [240, 0]
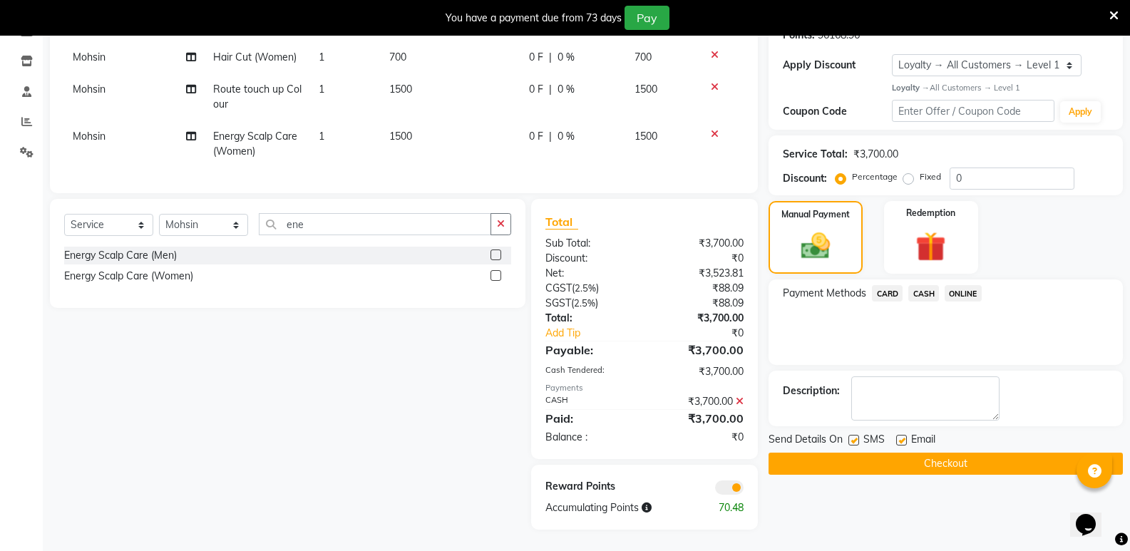
click at [958, 453] on button "Checkout" at bounding box center [946, 464] width 354 height 22
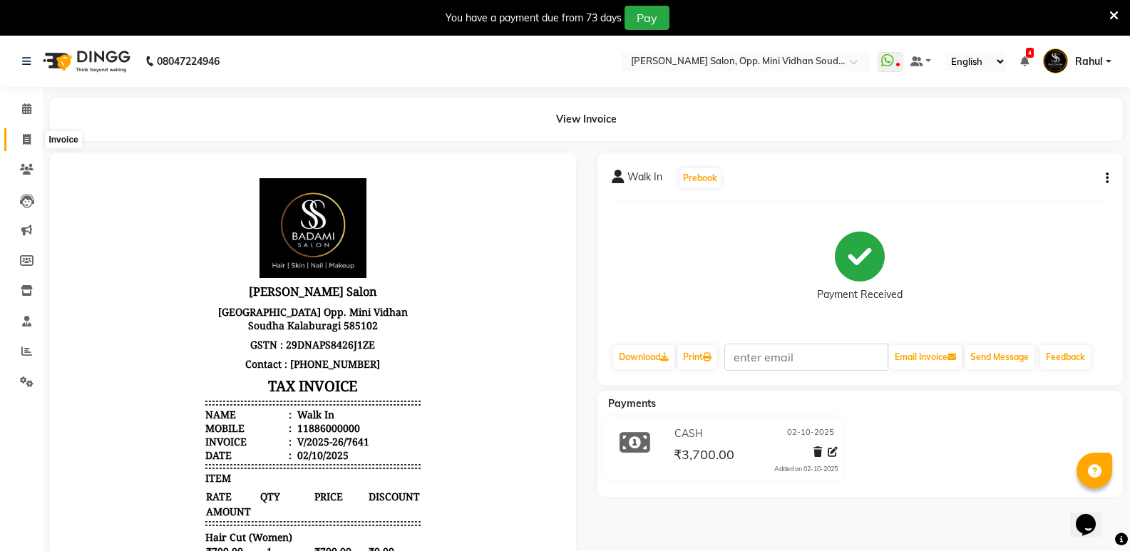
click at [27, 140] on icon at bounding box center [27, 139] width 8 height 11
select select "service"
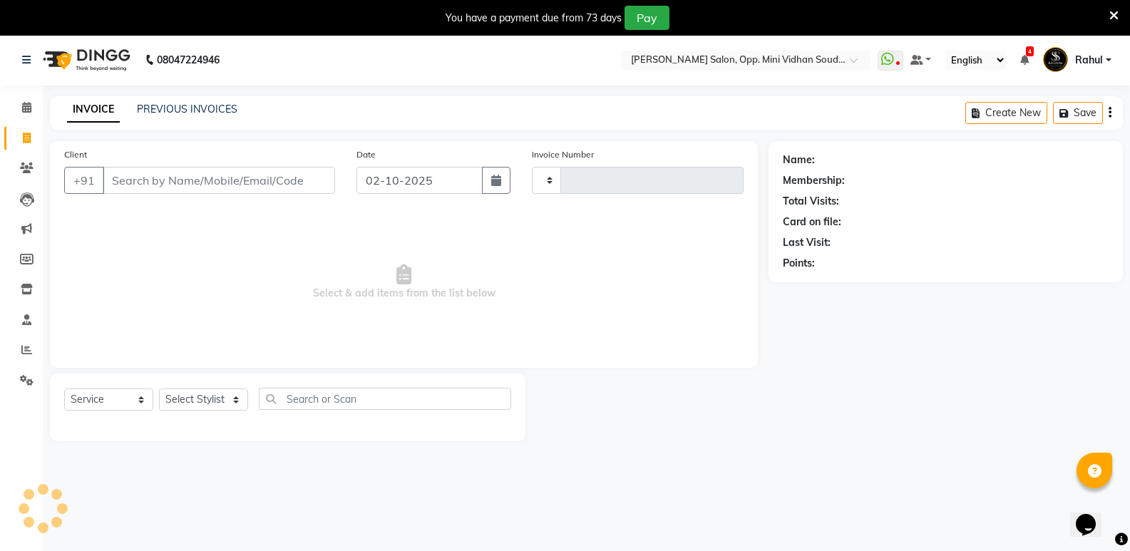
type input "7642"
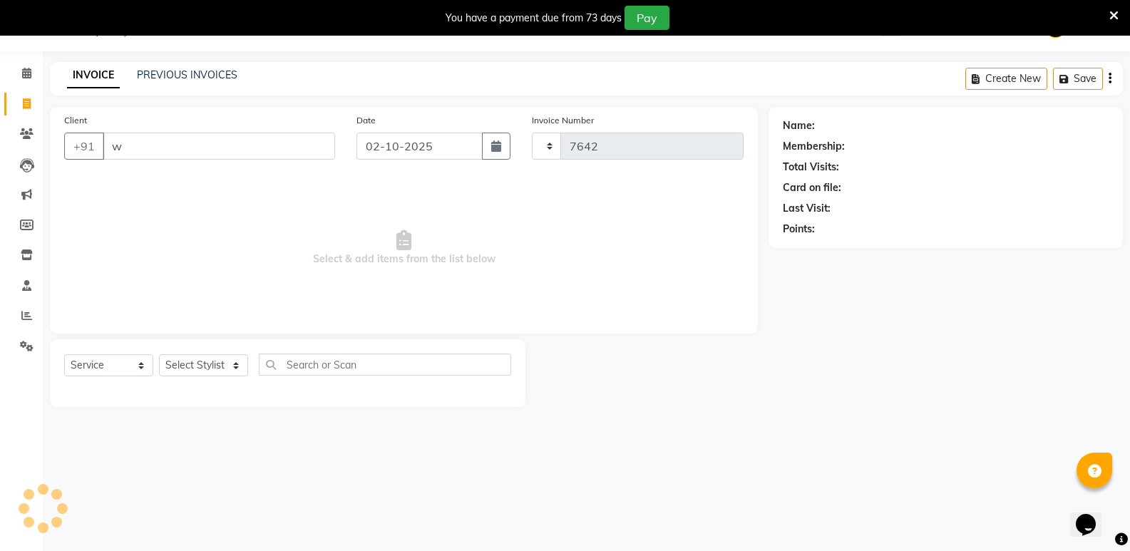
type input "wa"
select select "4533"
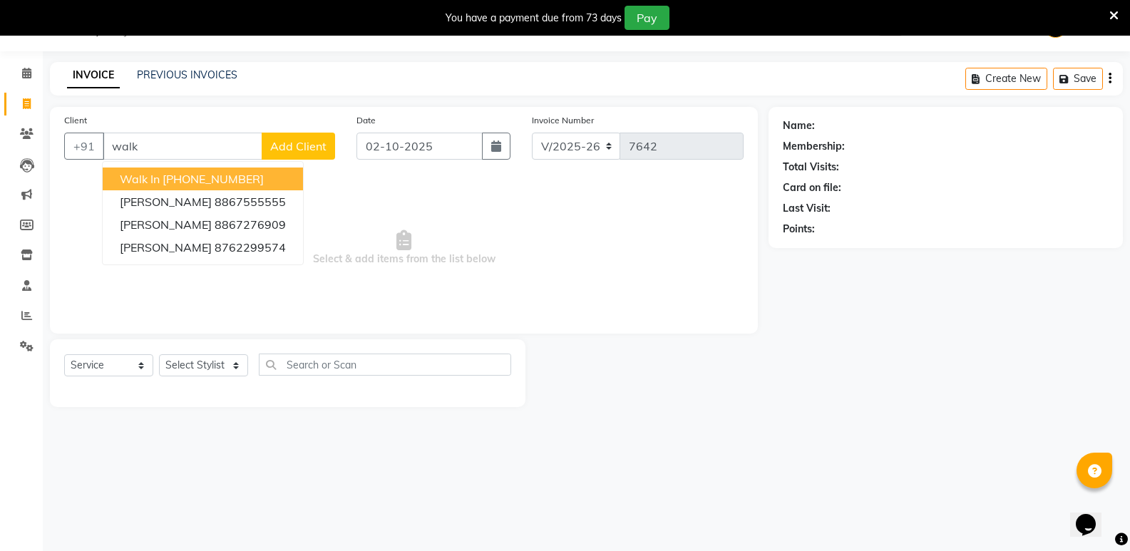
click at [143, 173] on span "Walk In" at bounding box center [140, 179] width 40 height 14
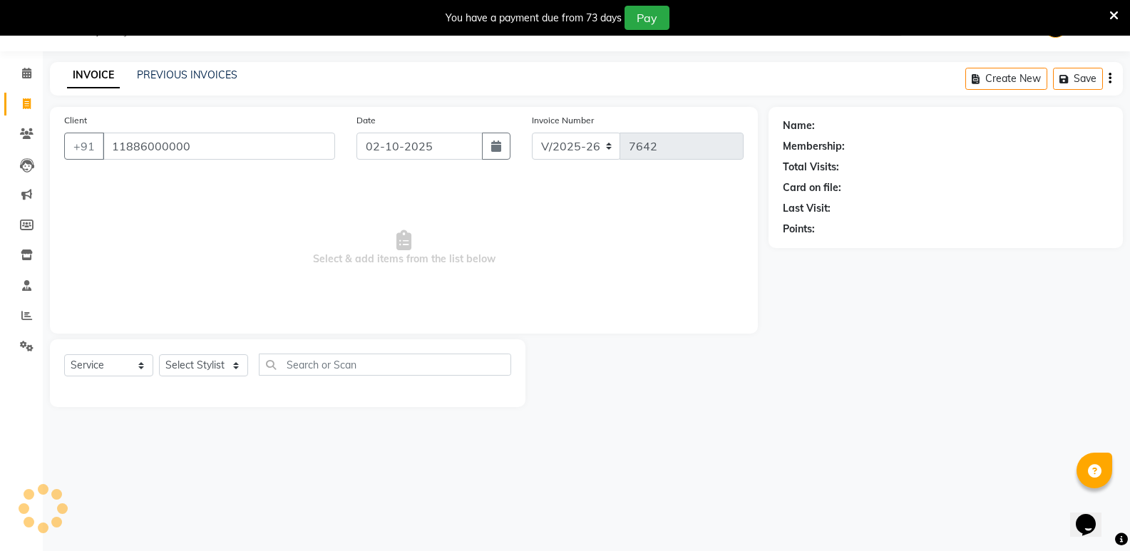
type input "11886000000"
click at [218, 359] on select "Select Stylist" at bounding box center [203, 365] width 89 height 22
select select "25904"
click at [159, 354] on select "Select Stylist [PERSON_NAME] [PERSON_NAME] [PERSON_NAME] Mallu [PERSON_NAME] [P…" at bounding box center [203, 365] width 89 height 22
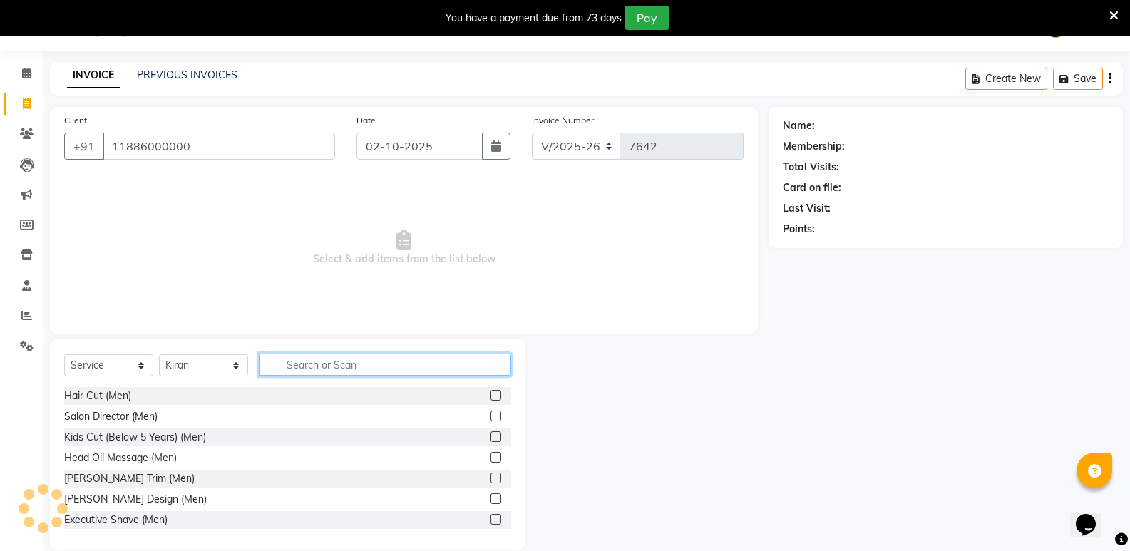
click at [313, 362] on input "text" at bounding box center [385, 365] width 252 height 22
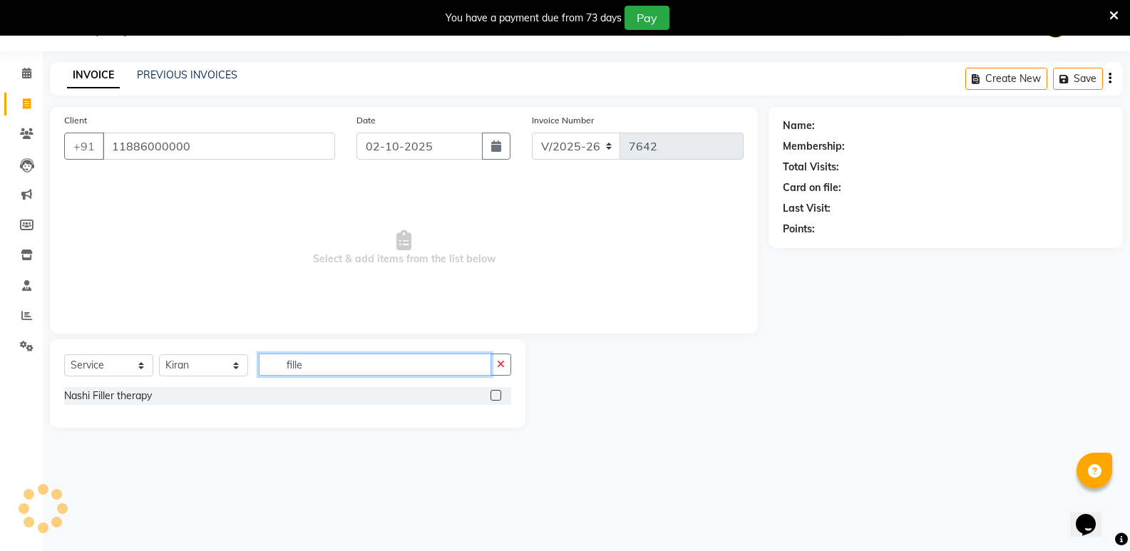
type input "filler"
select select "1: Object"
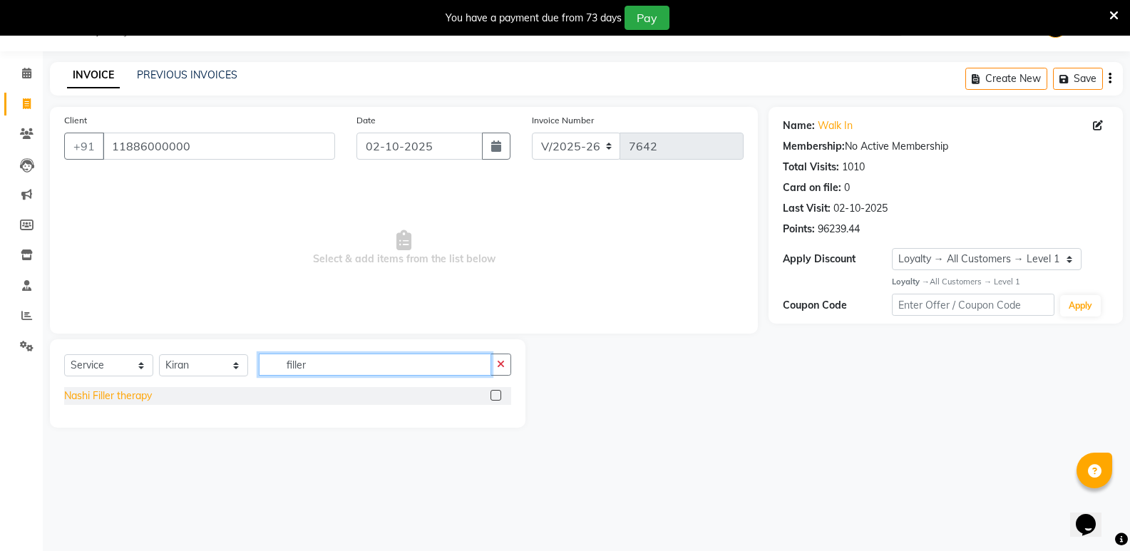
type input "filler"
click at [94, 398] on div "Nashi Filler therapy" at bounding box center [108, 396] width 88 height 15
checkbox input "false"
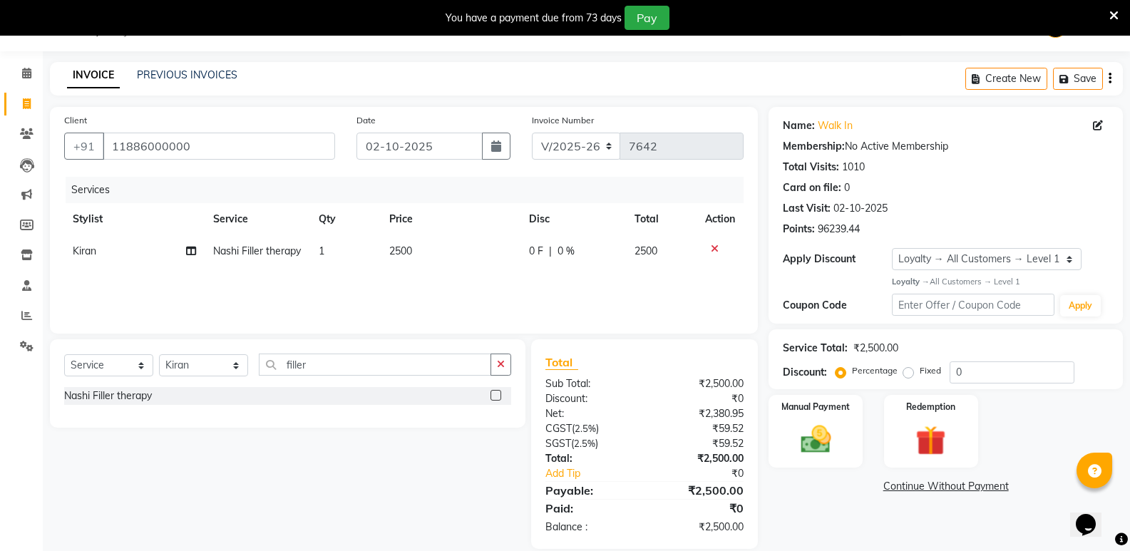
scroll to position [55, 0]
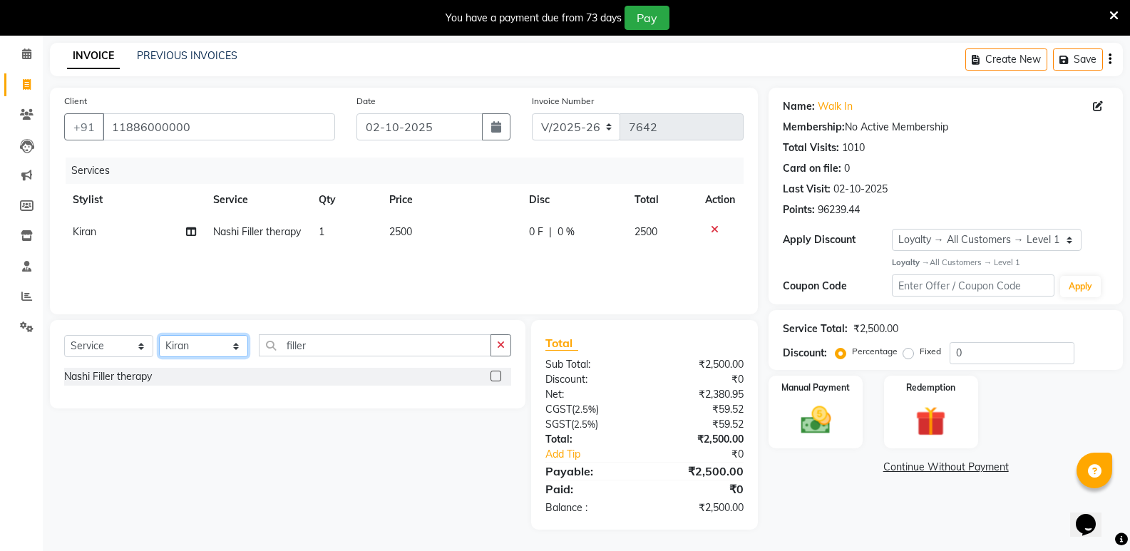
click at [197, 347] on select "Select Stylist [PERSON_NAME] [PERSON_NAME] [PERSON_NAME] Mallu [PERSON_NAME] [P…" at bounding box center [203, 346] width 89 height 22
select select "50304"
click at [159, 335] on select "Select Stylist [PERSON_NAME] [PERSON_NAME] [PERSON_NAME] Mallu [PERSON_NAME] [P…" at bounding box center [203, 346] width 89 height 22
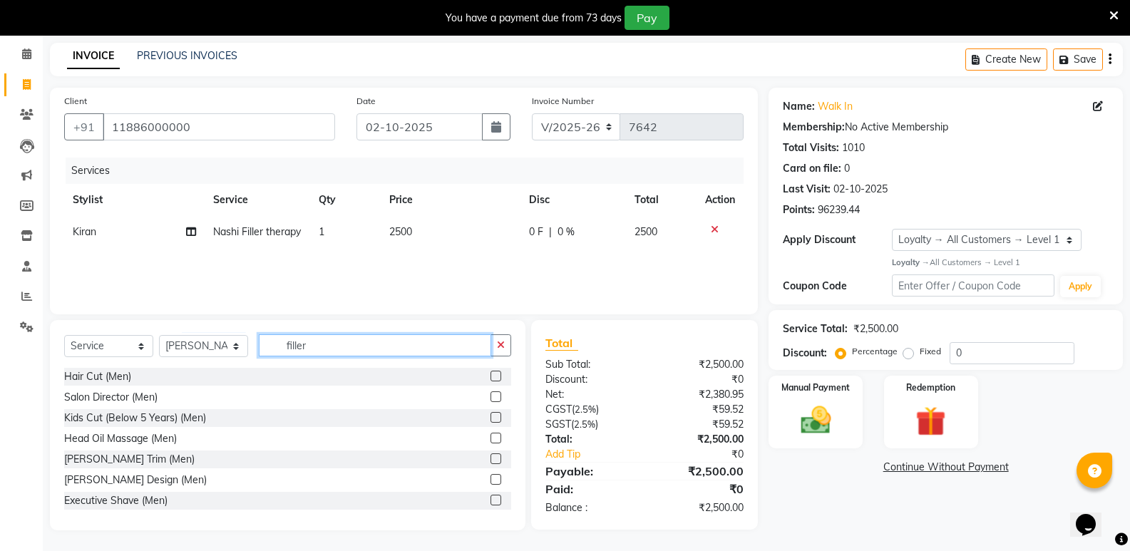
drag, startPoint x: 309, startPoint y: 347, endPoint x: 275, endPoint y: 353, distance: 34.8
click at [275, 353] on input "filler" at bounding box center [375, 345] width 232 height 22
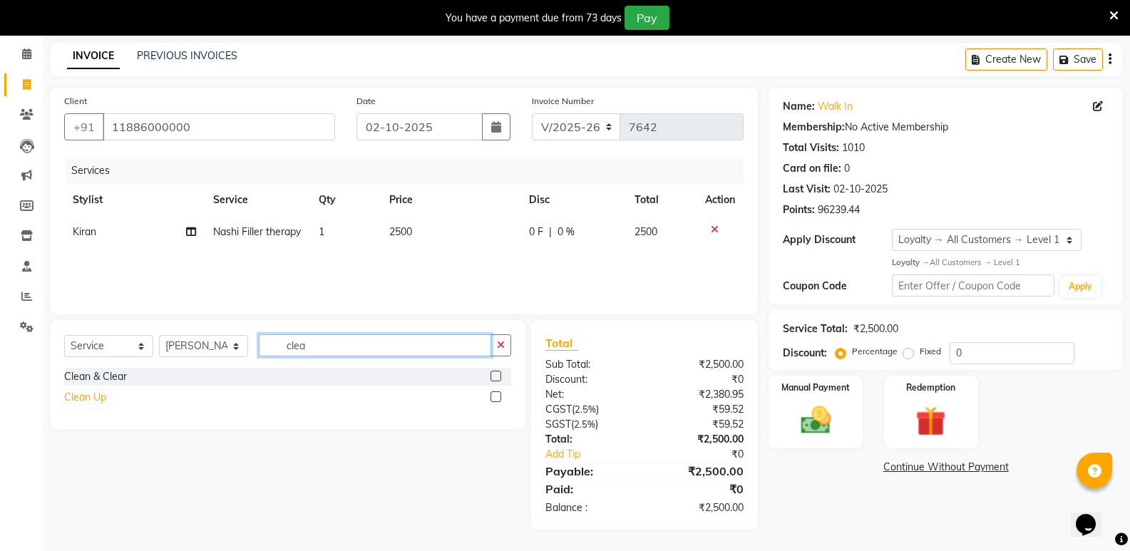
type input "clea"
click at [90, 396] on div "Clean Up" at bounding box center [85, 397] width 42 height 15
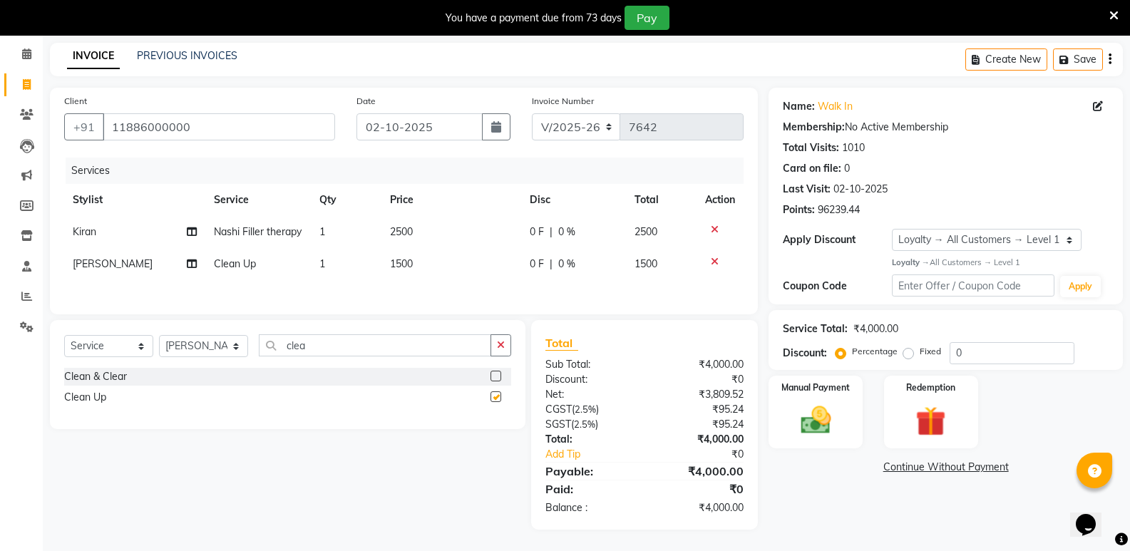
checkbox input "false"
drag, startPoint x: 341, startPoint y: 371, endPoint x: 255, endPoint y: 382, distance: 86.3
click at [255, 368] on div "Select Service Product Membership Package Voucher Prepaid Gift Card Select Styl…" at bounding box center [287, 351] width 447 height 34
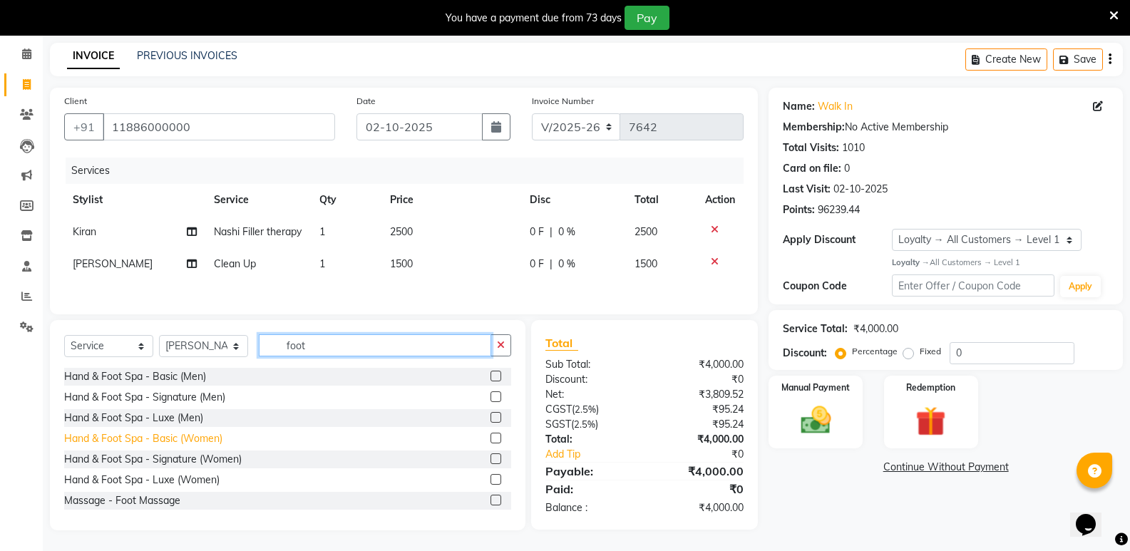
type input "foot"
click at [188, 446] on div "Hand & Foot Spa - Basic (Women)" at bounding box center [143, 438] width 158 height 15
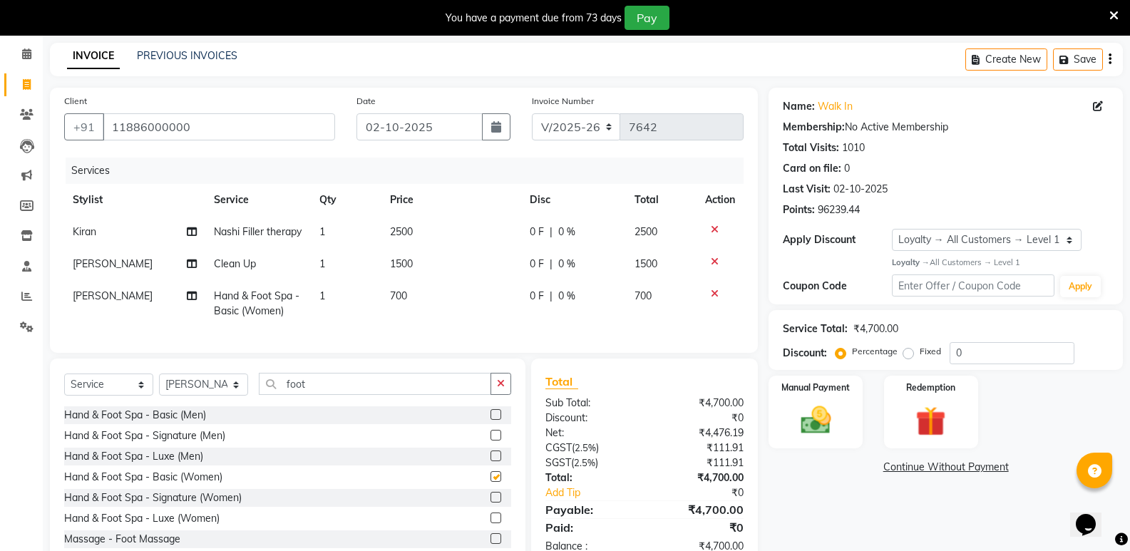
checkbox input "false"
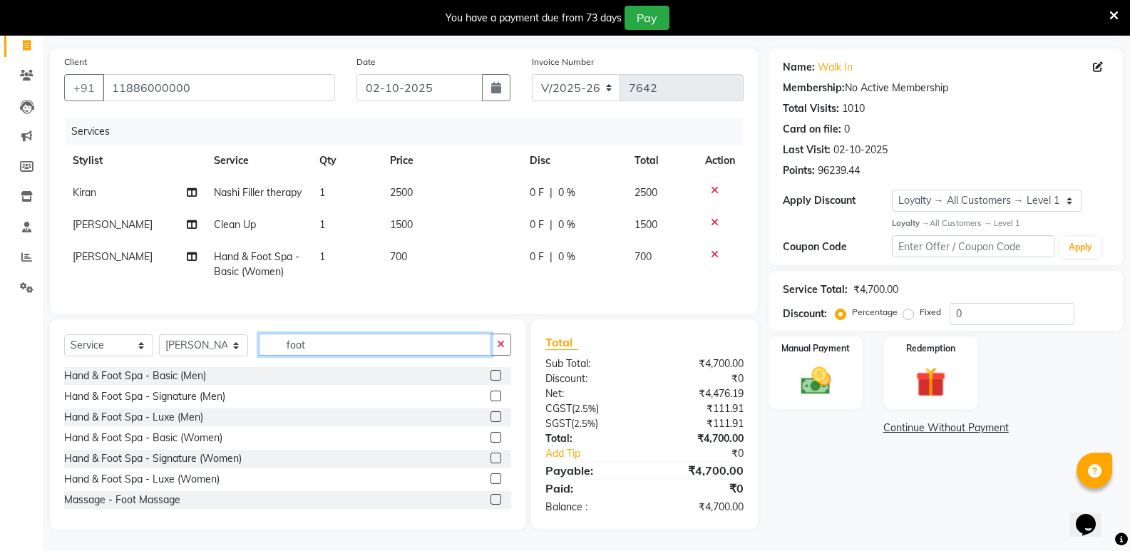
drag, startPoint x: 329, startPoint y: 345, endPoint x: 267, endPoint y: 345, distance: 61.3
click at [267, 345] on input "foot" at bounding box center [375, 345] width 232 height 22
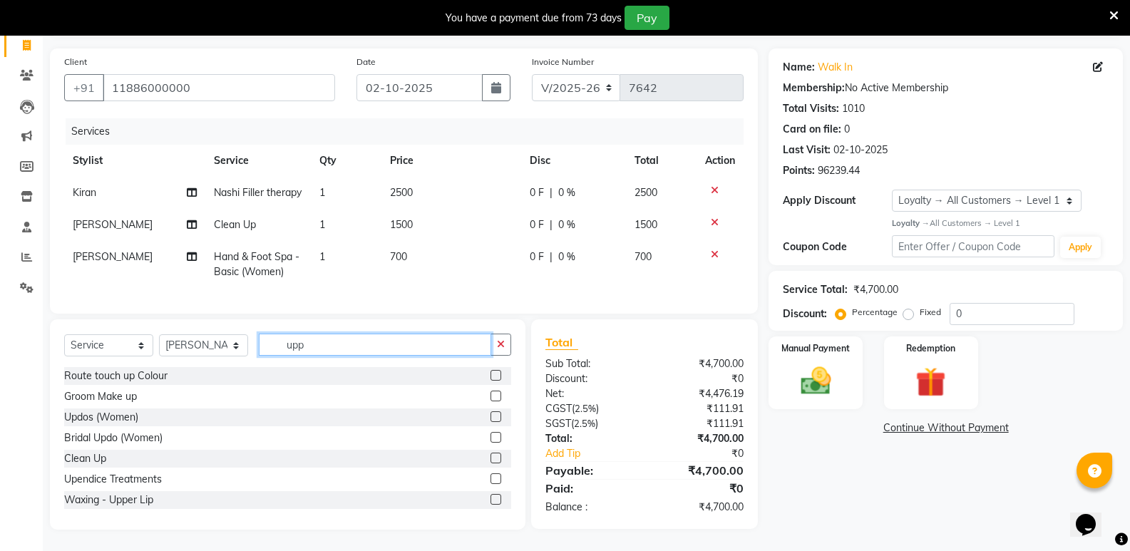
scroll to position [119, 0]
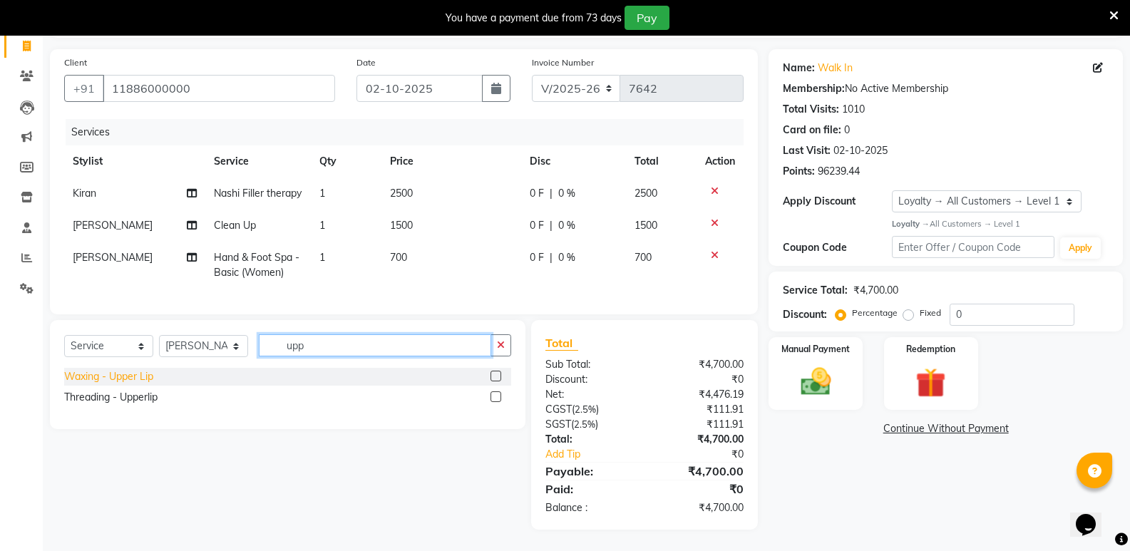
type input "upp"
click at [129, 373] on div "Waxing - Upper Lip" at bounding box center [108, 376] width 89 height 15
checkbox input "false"
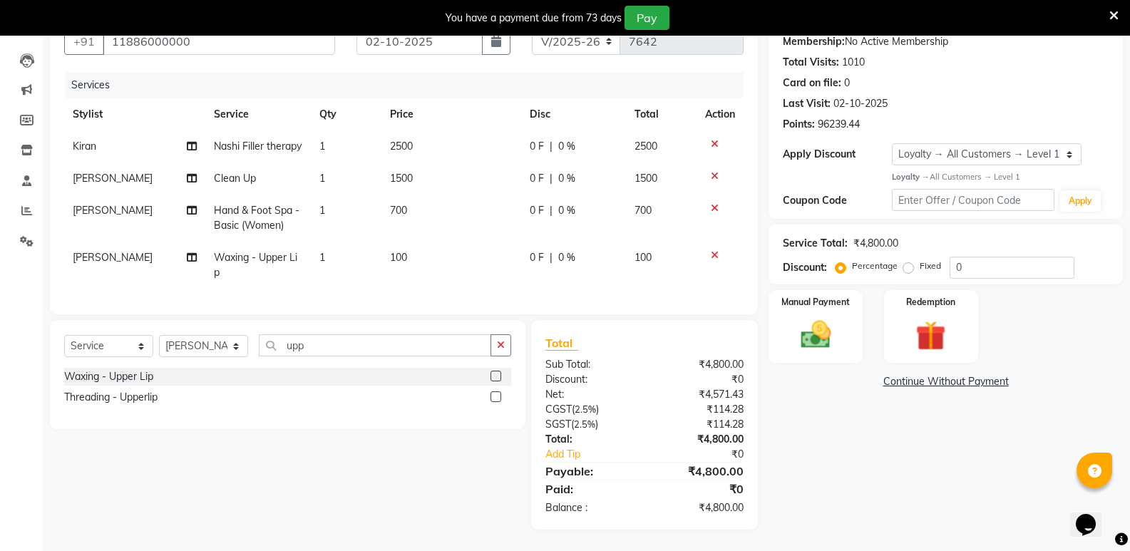
scroll to position [166, 0]
drag, startPoint x: 319, startPoint y: 346, endPoint x: 214, endPoint y: 350, distance: 105.6
click at [214, 350] on div "Select Service Product Membership Package Voucher Prepaid Gift Card Select Styl…" at bounding box center [287, 351] width 447 height 34
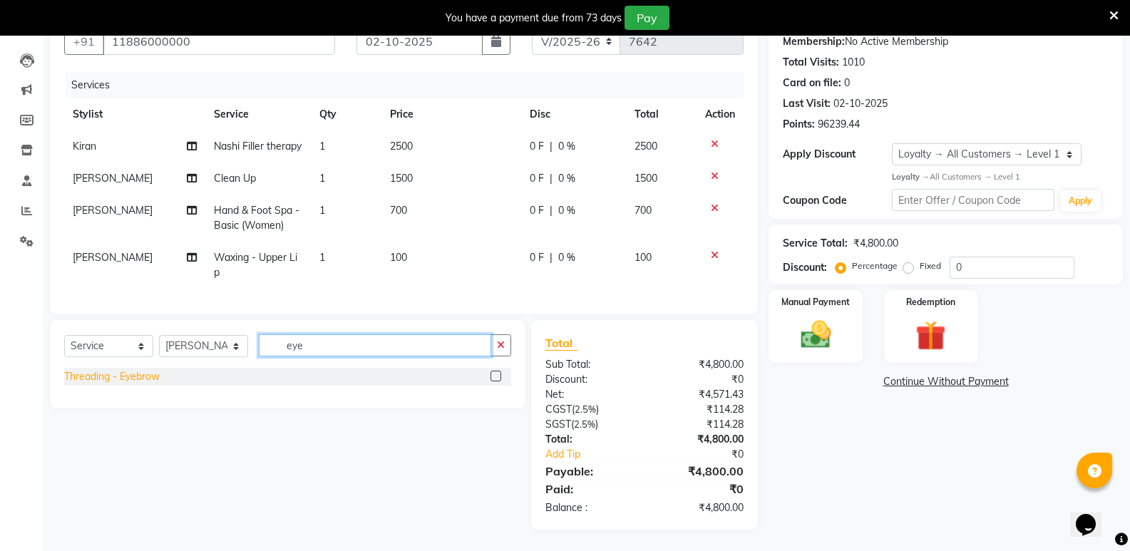
type input "eye"
click at [88, 375] on div "Threading - Eyebrow" at bounding box center [112, 376] width 96 height 15
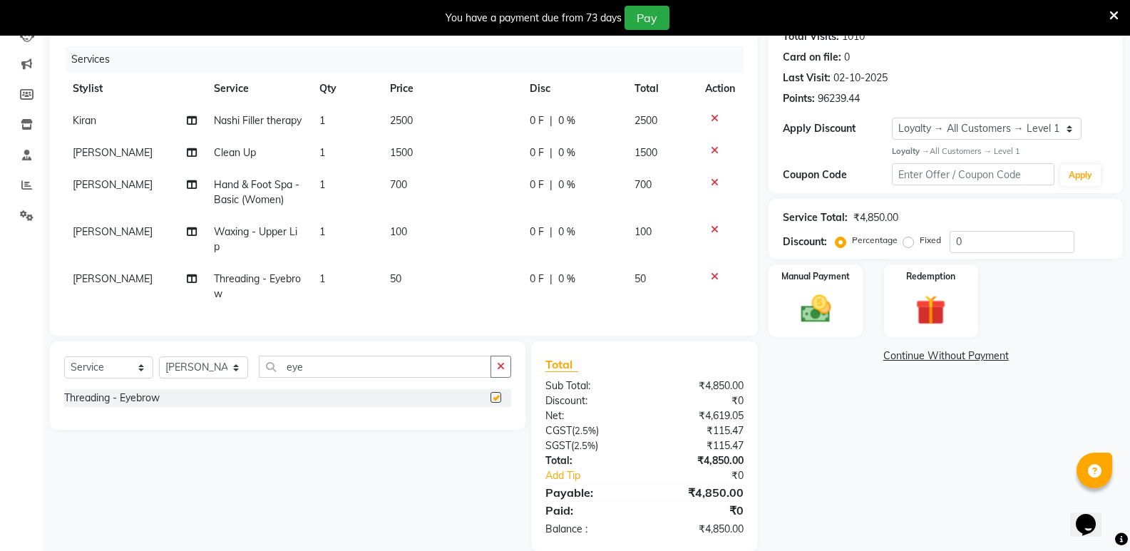
checkbox input "false"
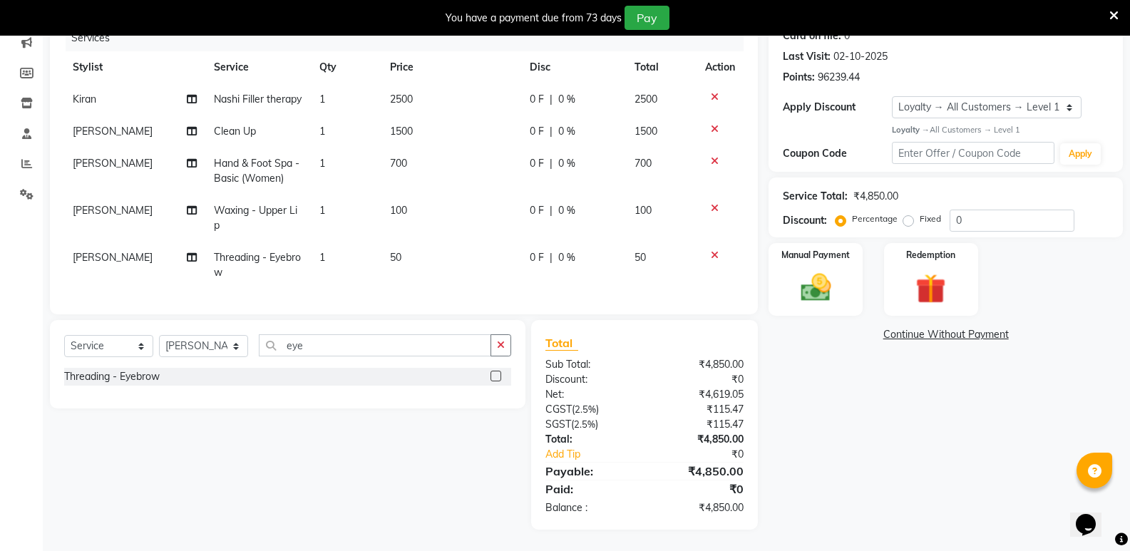
scroll to position [213, 0]
click at [841, 287] on div "Manual Payment" at bounding box center [816, 280] width 98 height 76
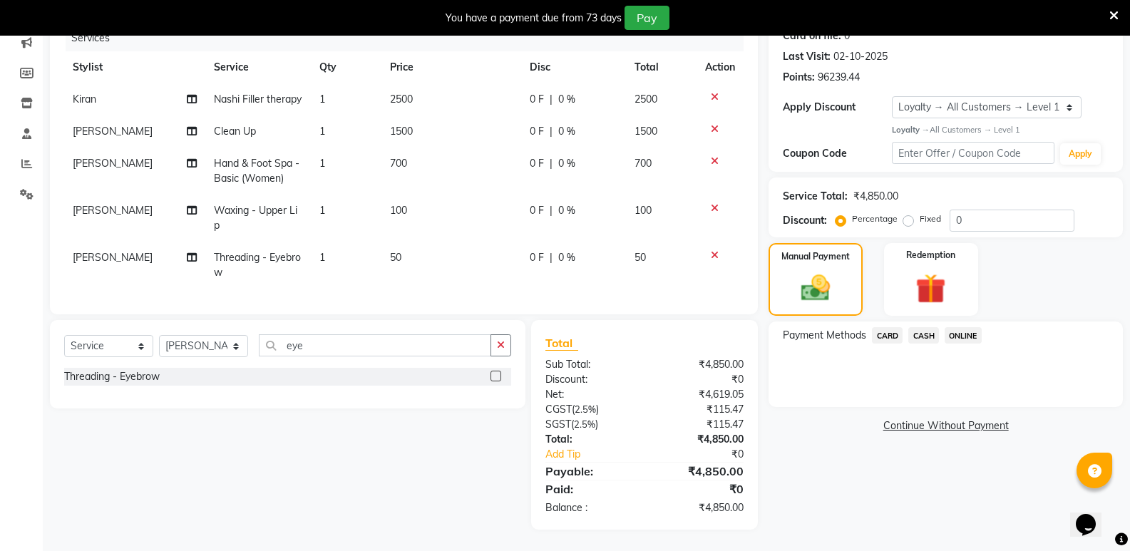
click at [881, 327] on span "CARD" at bounding box center [887, 335] width 31 height 16
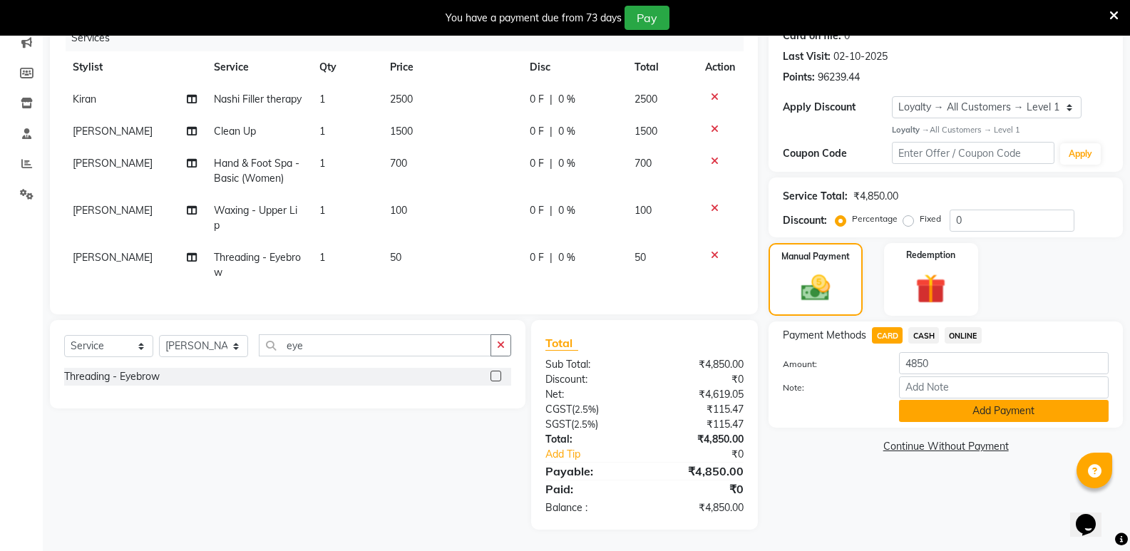
click at [924, 400] on button "Add Payment" at bounding box center [1004, 411] width 210 height 22
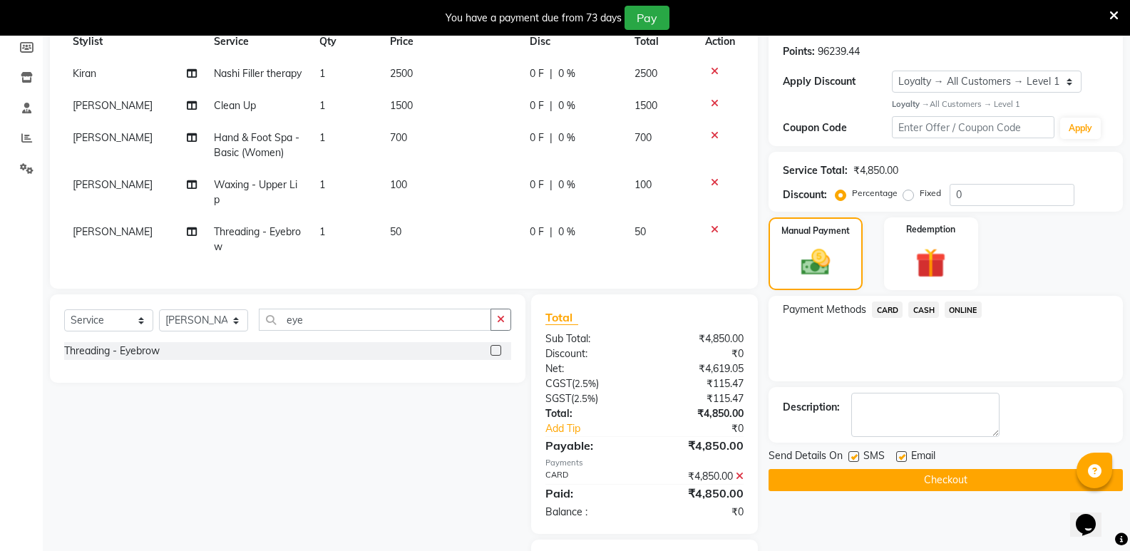
scroll to position [314, 0]
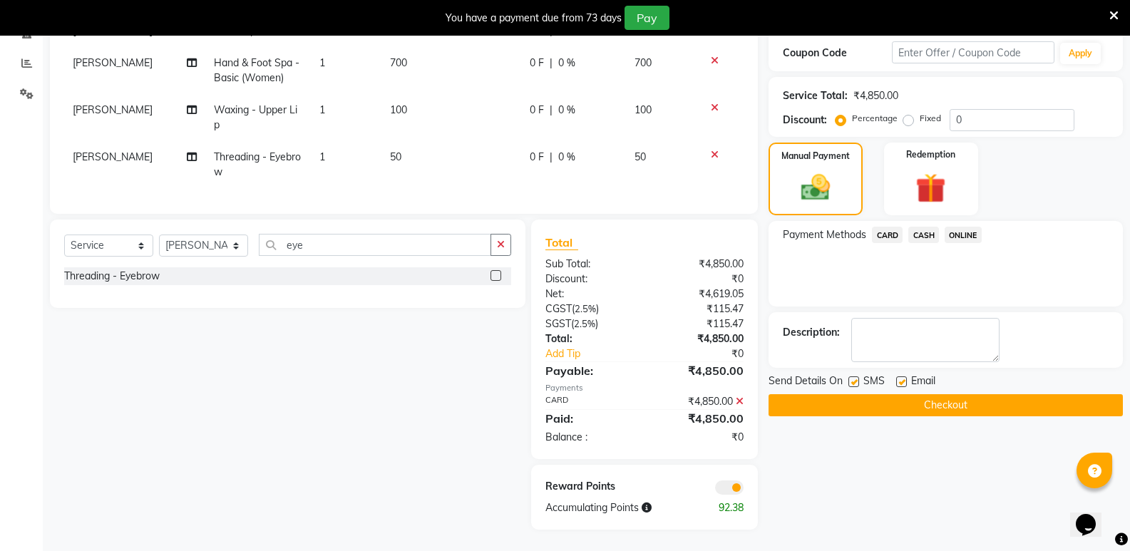
click at [864, 394] on button "Checkout" at bounding box center [946, 405] width 354 height 22
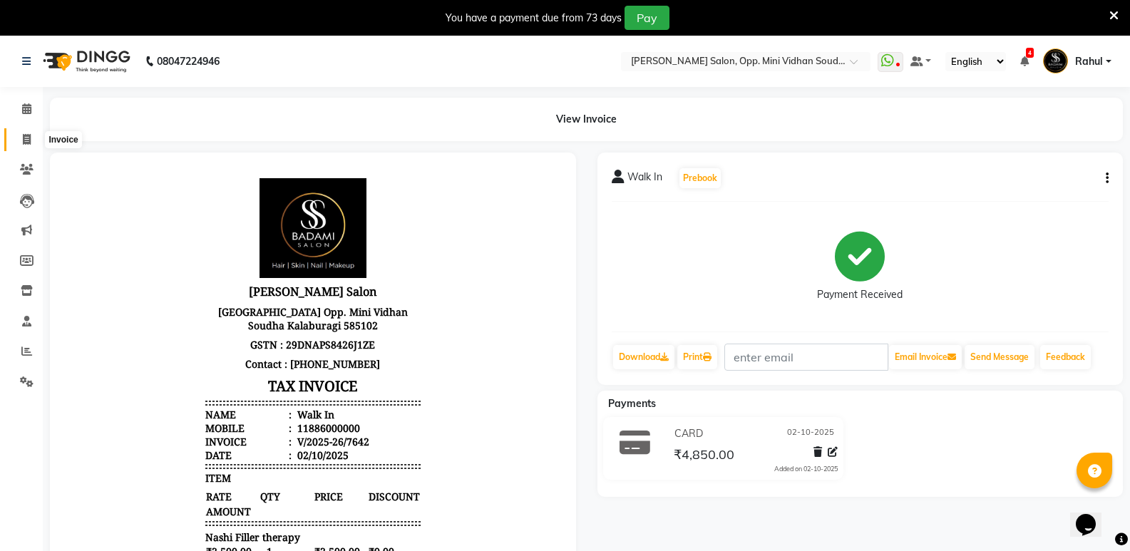
click at [23, 138] on icon at bounding box center [27, 139] width 8 height 11
select select "service"
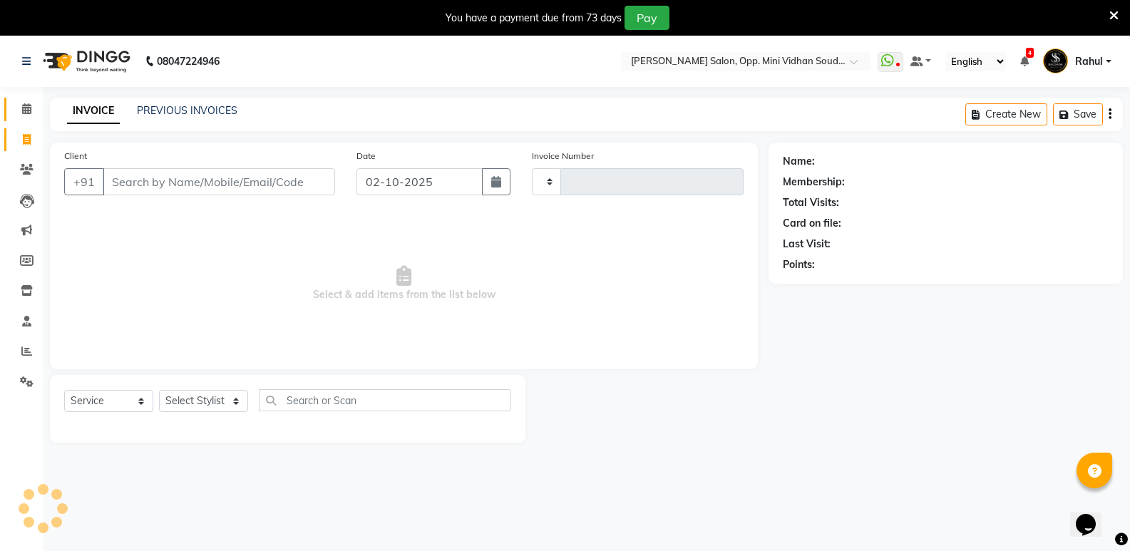
scroll to position [36, 0]
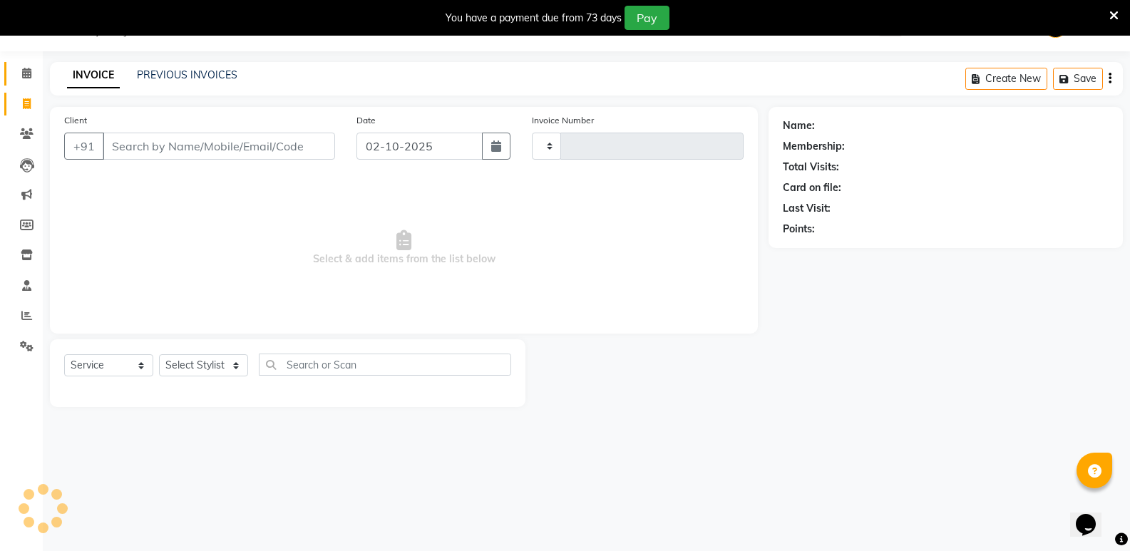
type input "7643"
select select "4533"
click at [17, 78] on span at bounding box center [26, 74] width 25 height 16
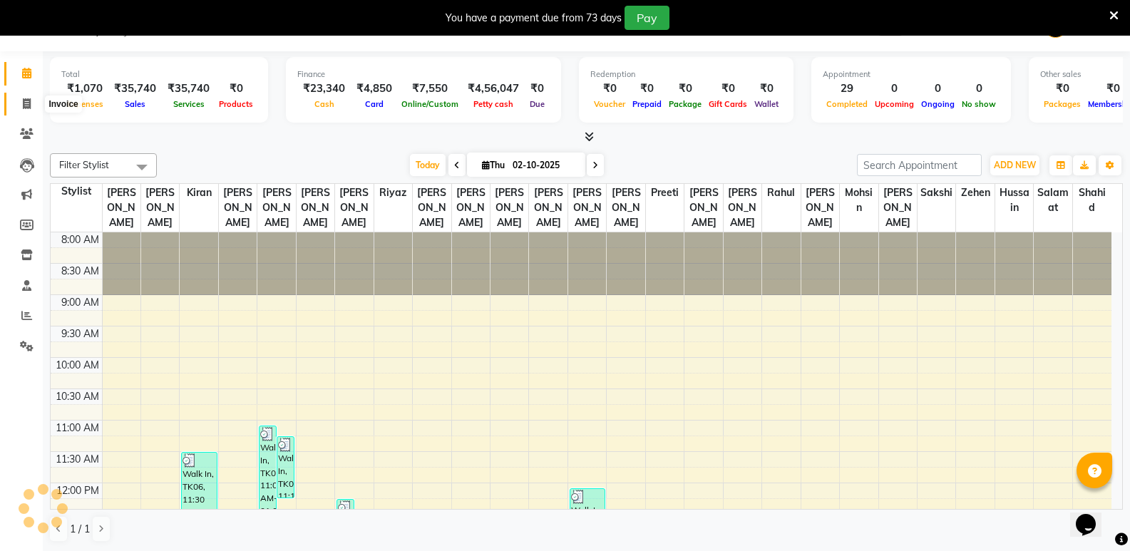
click at [25, 111] on span at bounding box center [26, 104] width 25 height 16
select select "4533"
select select "service"
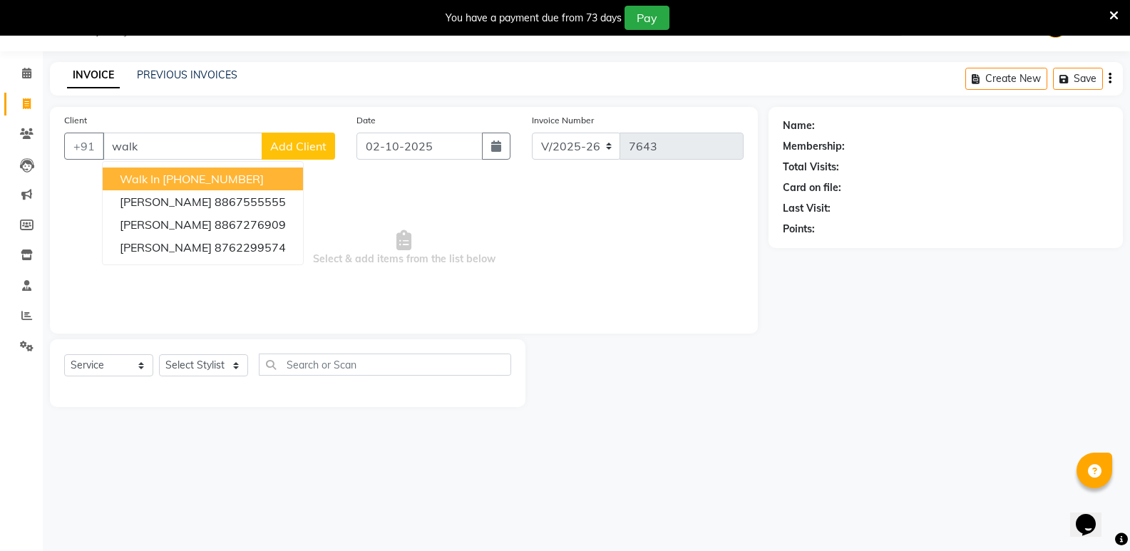
click at [245, 175] on ngb-highlight "[PHONE_NUMBER]" at bounding box center [213, 179] width 101 height 14
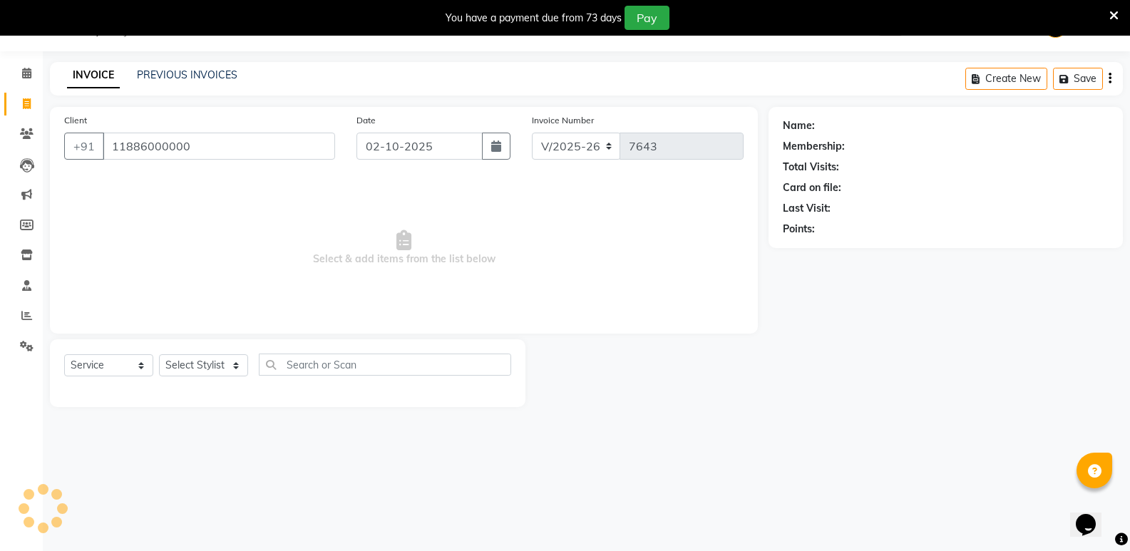
type input "11886000000"
select select "1: Object"
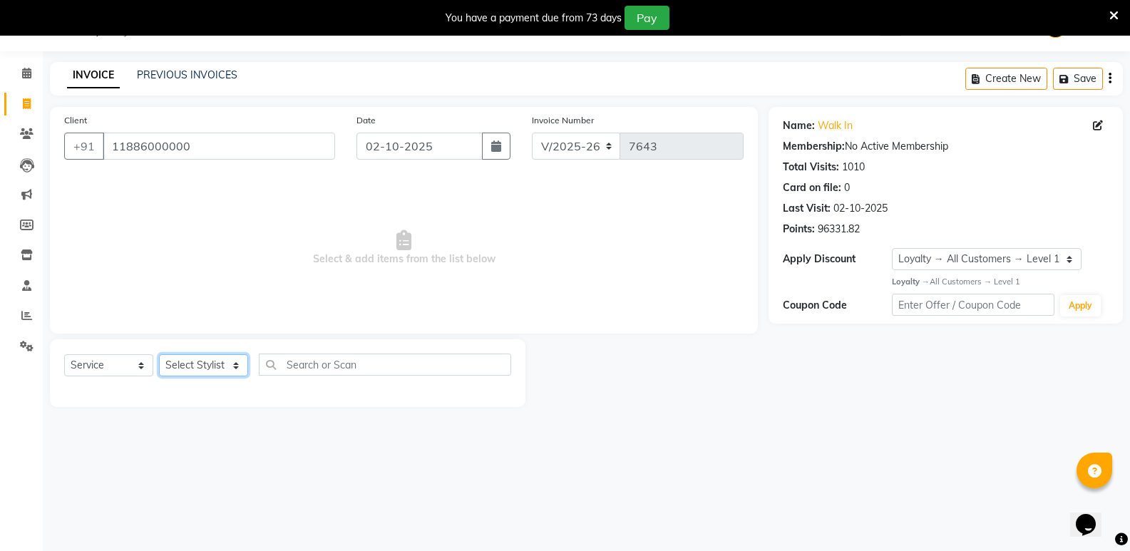
click at [205, 365] on select "Select Stylist [PERSON_NAME] [PERSON_NAME] [PERSON_NAME] Mallu [PERSON_NAME] [P…" at bounding box center [203, 365] width 89 height 22
select select "70683"
click at [159, 354] on select "Select Stylist [PERSON_NAME] [PERSON_NAME] [PERSON_NAME] Mallu [PERSON_NAME] [P…" at bounding box center [203, 365] width 89 height 22
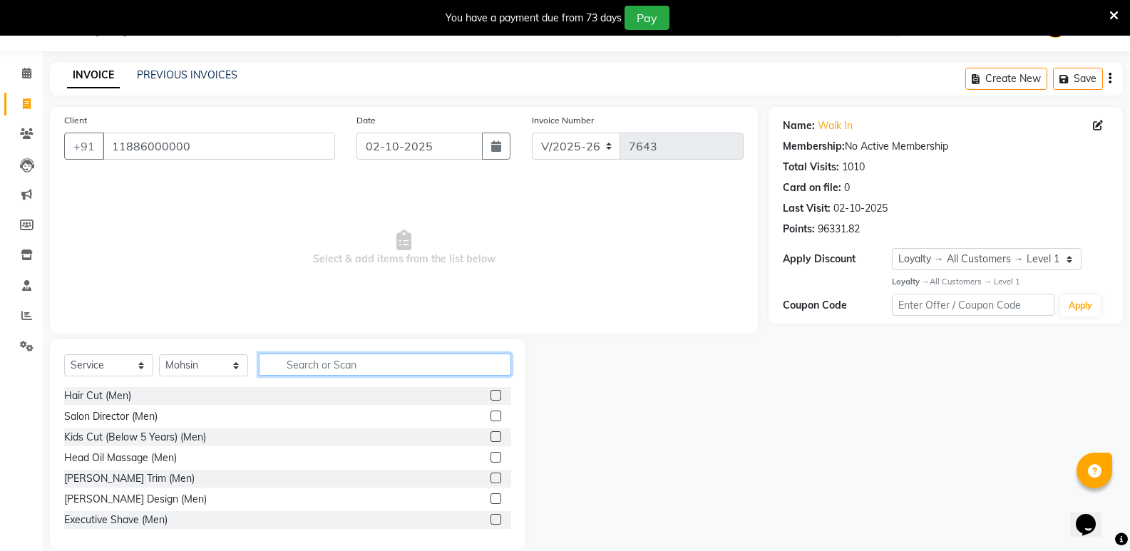
click at [309, 374] on input "text" at bounding box center [385, 365] width 252 height 22
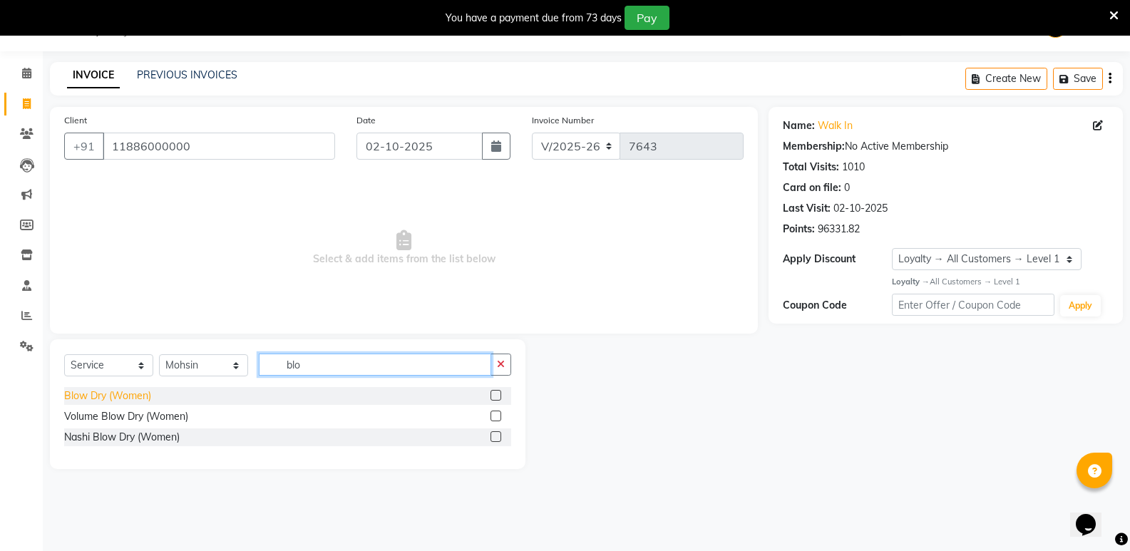
type input "blo"
click at [137, 392] on div "Blow Dry (Women)" at bounding box center [107, 396] width 87 height 15
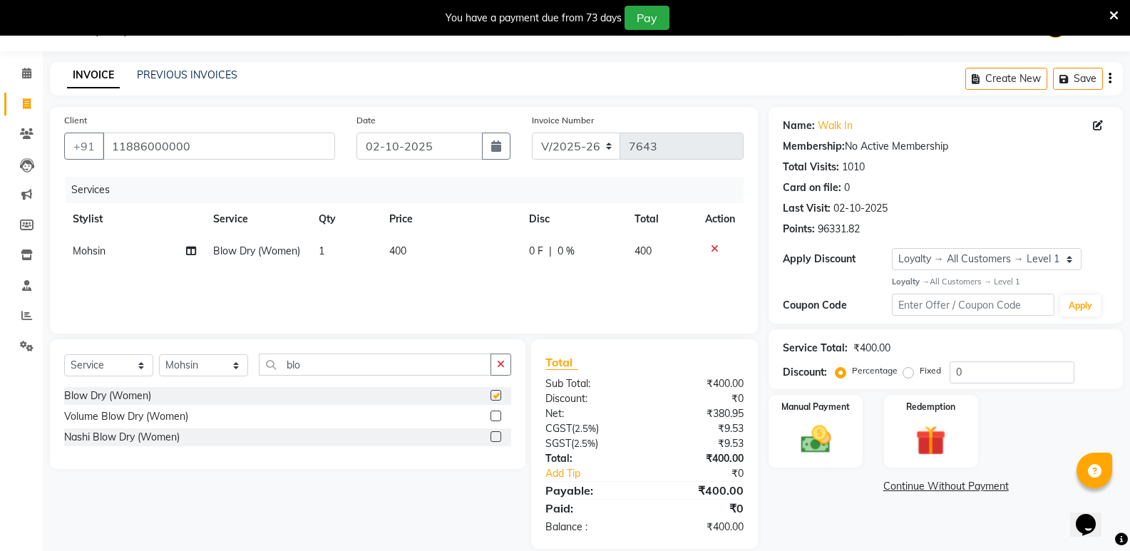
checkbox input "false"
click at [196, 374] on select "Select Stylist [PERSON_NAME] [PERSON_NAME] [PERSON_NAME] Mallu [PERSON_NAME] [P…" at bounding box center [203, 365] width 89 height 22
select select "50243"
click at [159, 354] on select "Select Stylist [PERSON_NAME] [PERSON_NAME] [PERSON_NAME] Mallu [PERSON_NAME] [P…" at bounding box center [203, 365] width 89 height 22
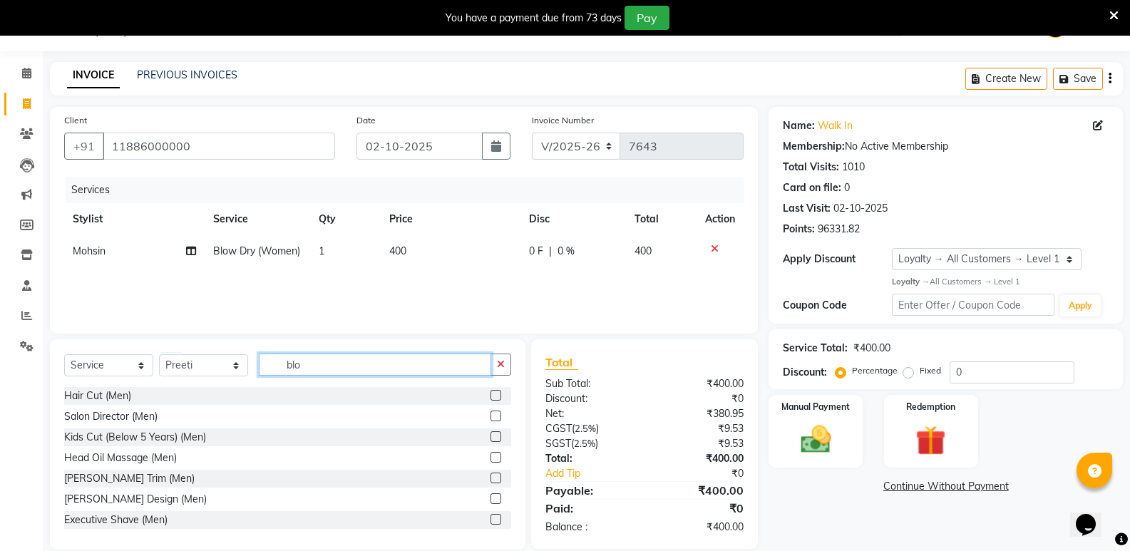
drag, startPoint x: 314, startPoint y: 358, endPoint x: 224, endPoint y: 369, distance: 90.6
click at [224, 369] on div "Select Service Product Membership Package Voucher Prepaid Gift Card Select Styl…" at bounding box center [287, 371] width 447 height 34
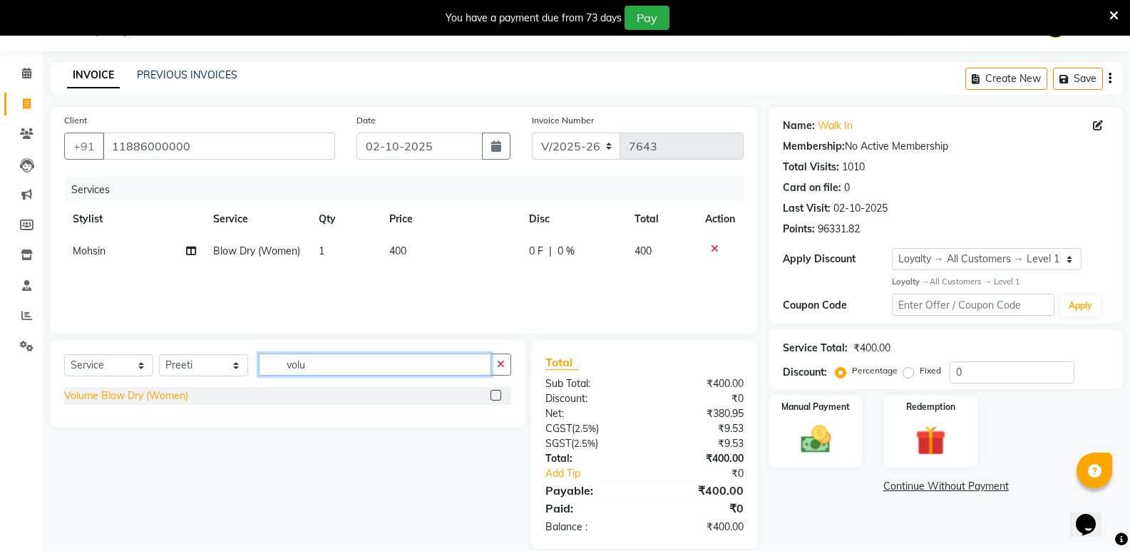
type input "volu"
click at [118, 396] on div "Volume Blow Dry (Women)" at bounding box center [126, 396] width 124 height 15
checkbox input "false"
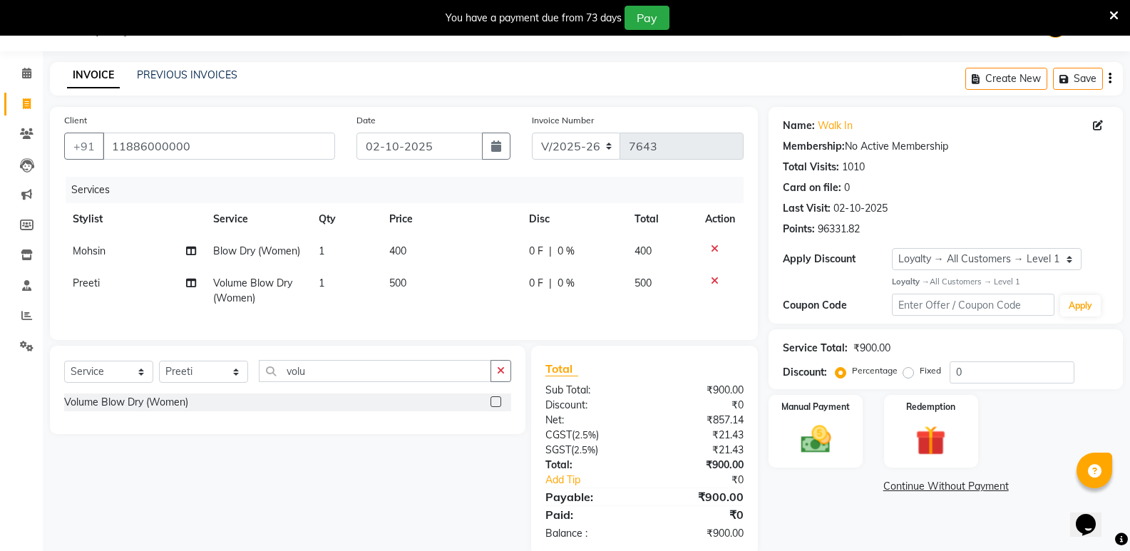
scroll to position [72, 0]
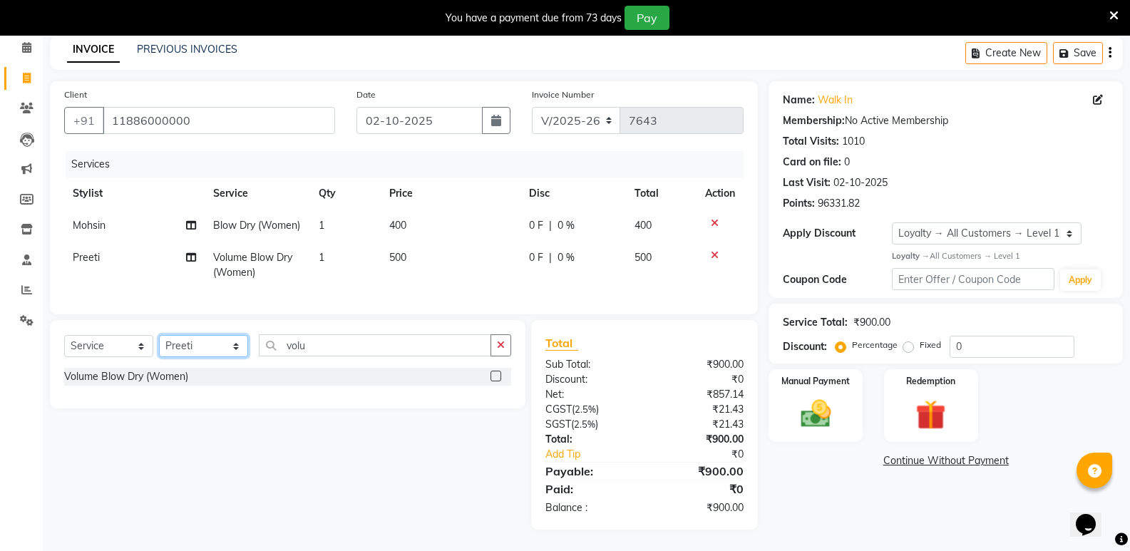
click at [179, 346] on select "Select Stylist [PERSON_NAME] [PERSON_NAME] [PERSON_NAME] Mallu [PERSON_NAME] [P…" at bounding box center [203, 346] width 89 height 22
select select "63628"
click at [159, 335] on select "Select Stylist [PERSON_NAME] [PERSON_NAME] [PERSON_NAME] Mallu [PERSON_NAME] [P…" at bounding box center [203, 346] width 89 height 22
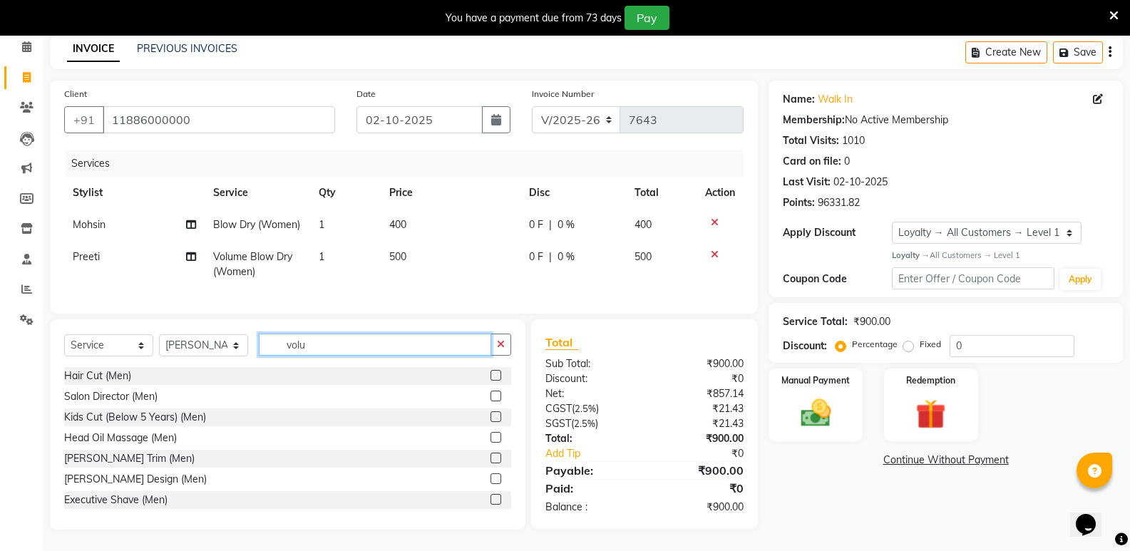
drag, startPoint x: 322, startPoint y: 341, endPoint x: 272, endPoint y: 351, distance: 51.6
click at [272, 351] on input "volu" at bounding box center [375, 345] width 232 height 22
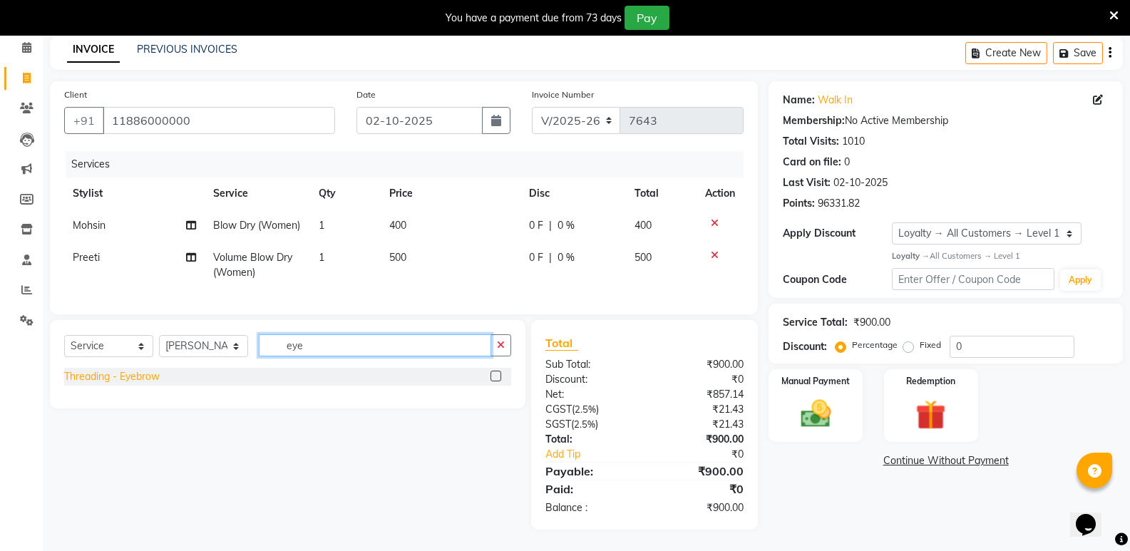
type input "eye"
click at [121, 378] on div "Threading - Eyebrow" at bounding box center [112, 376] width 96 height 15
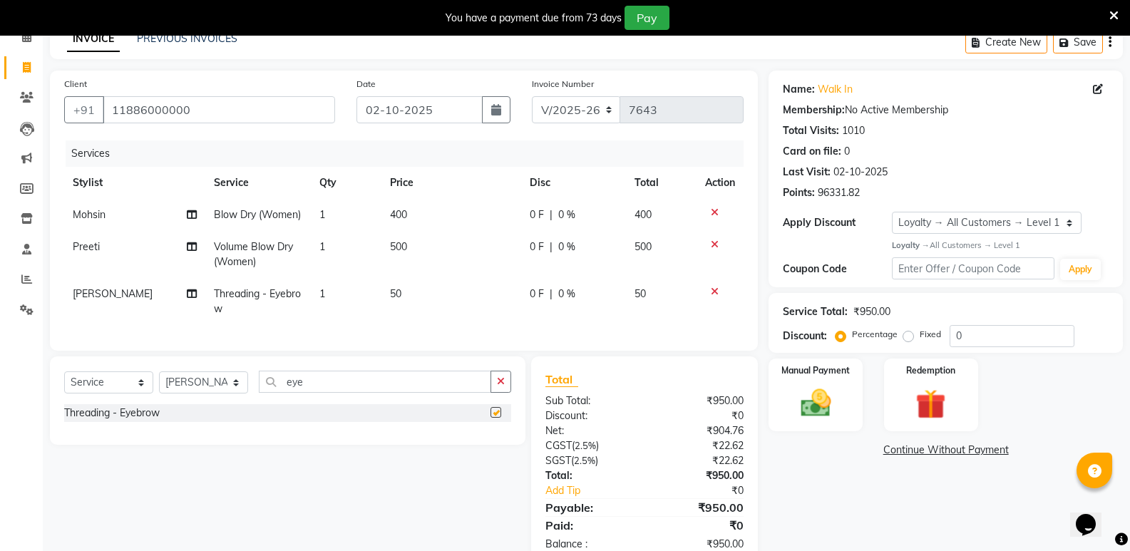
checkbox input "false"
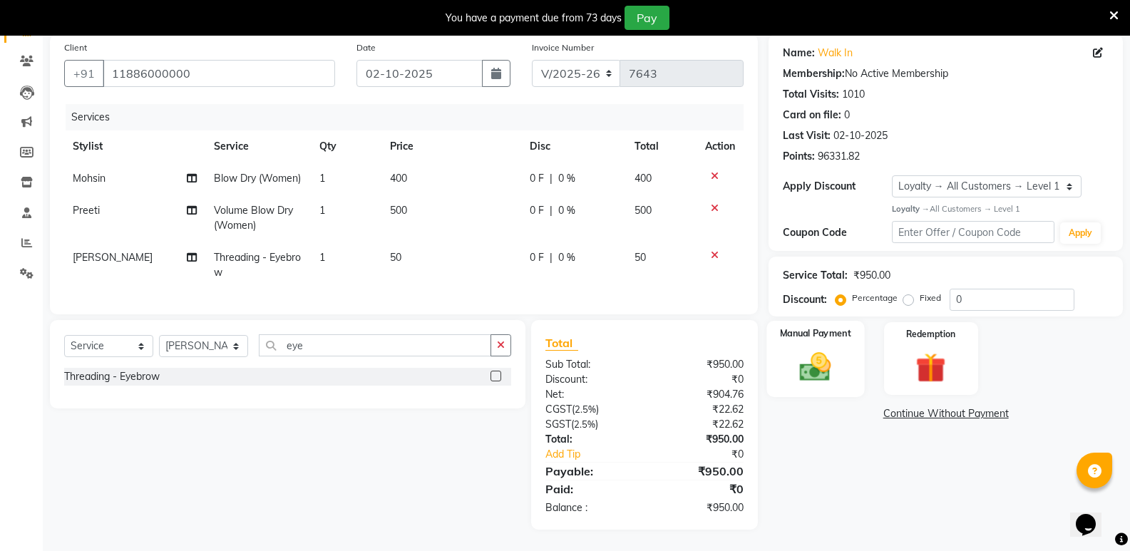
click at [821, 355] on img at bounding box center [815, 367] width 51 height 36
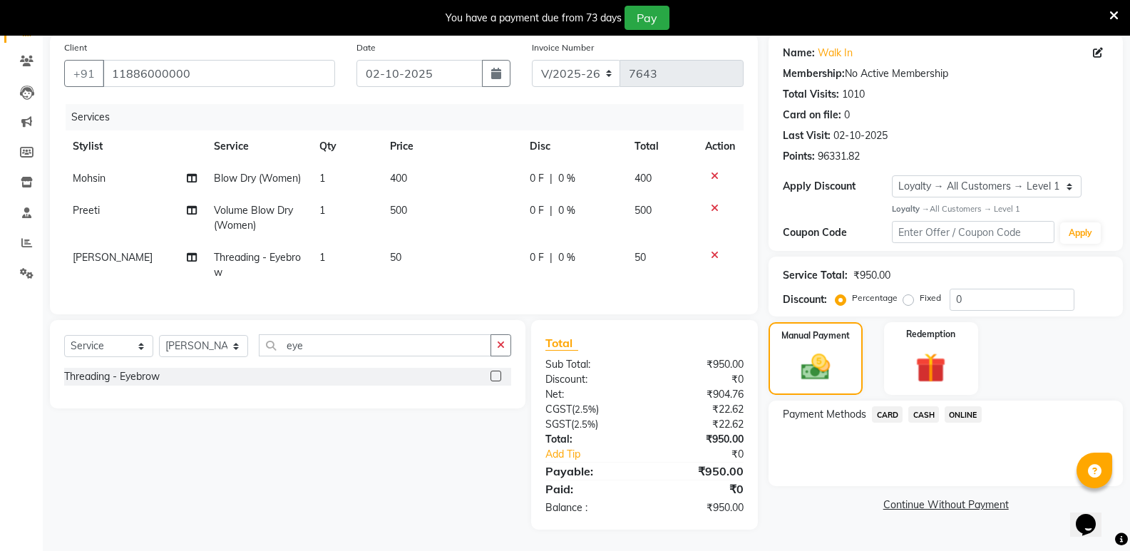
click at [932, 406] on span "CASH" at bounding box center [923, 414] width 31 height 16
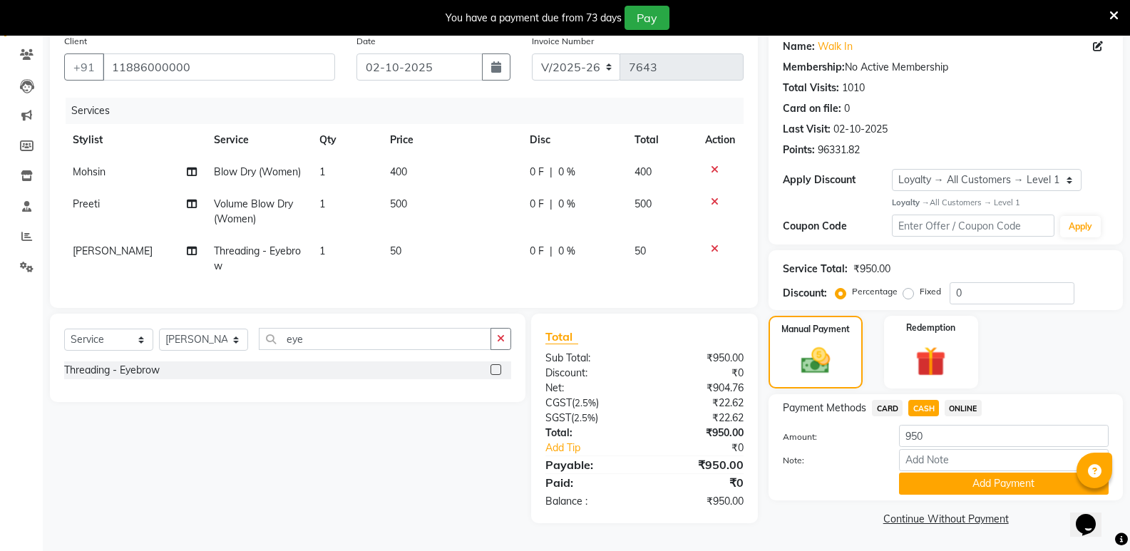
click at [956, 401] on span "ONLINE" at bounding box center [963, 408] width 37 height 16
click at [886, 403] on span "CARD" at bounding box center [887, 408] width 31 height 16
click at [928, 407] on span "CASH" at bounding box center [923, 408] width 31 height 16
click at [967, 409] on span "ONLINE" at bounding box center [963, 408] width 37 height 16
click at [945, 487] on button "Add Payment" at bounding box center [1004, 484] width 210 height 22
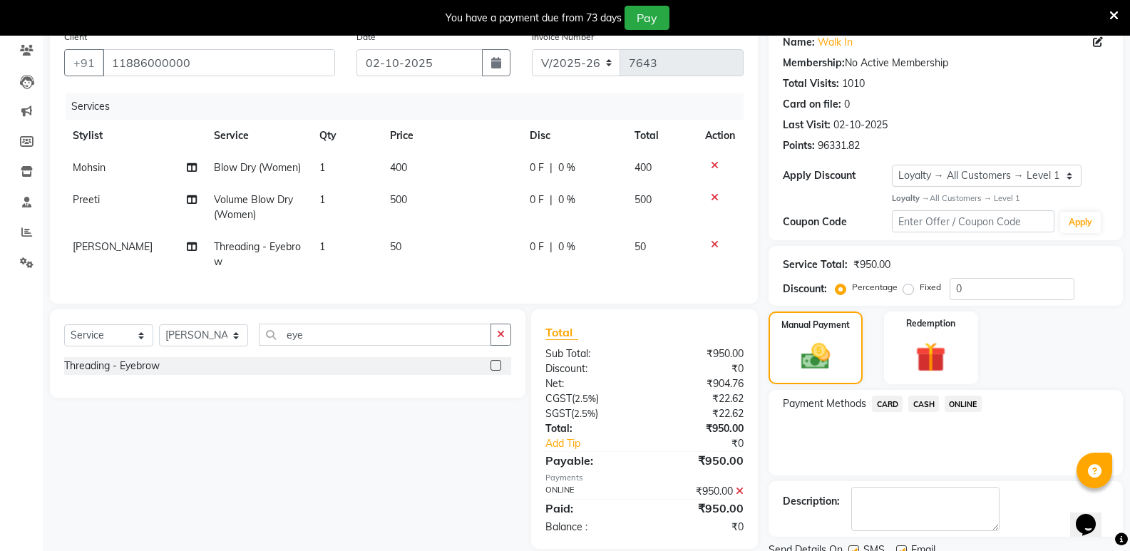
scroll to position [220, 0]
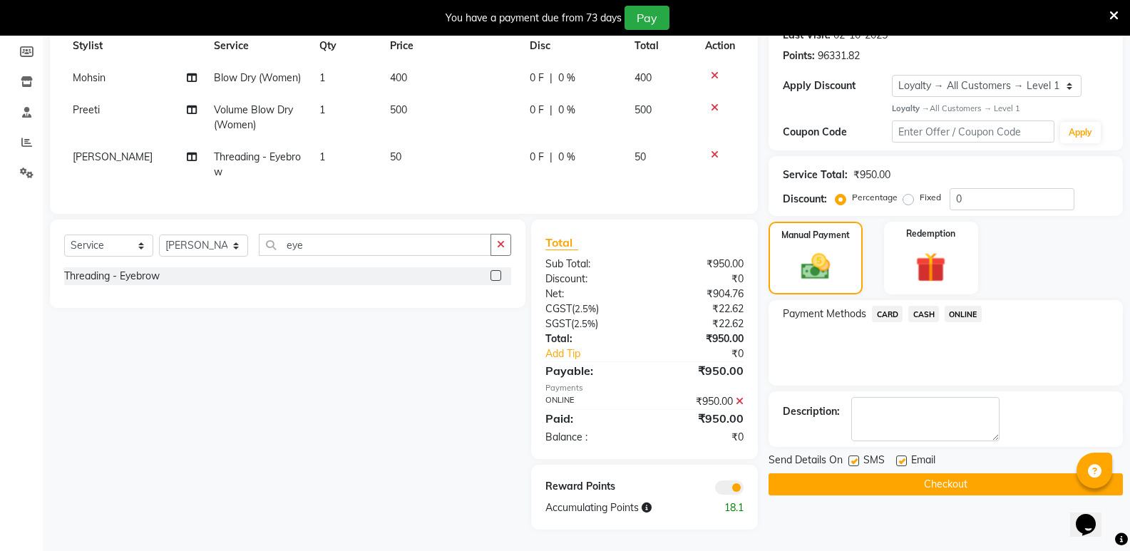
click at [894, 480] on button "Checkout" at bounding box center [946, 484] width 354 height 22
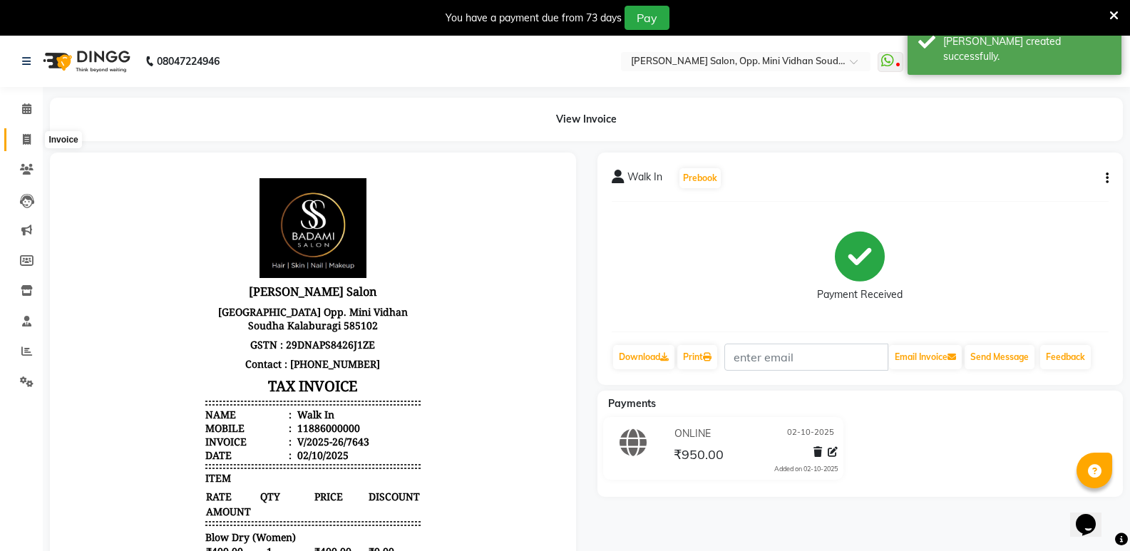
click at [25, 135] on icon at bounding box center [27, 139] width 8 height 11
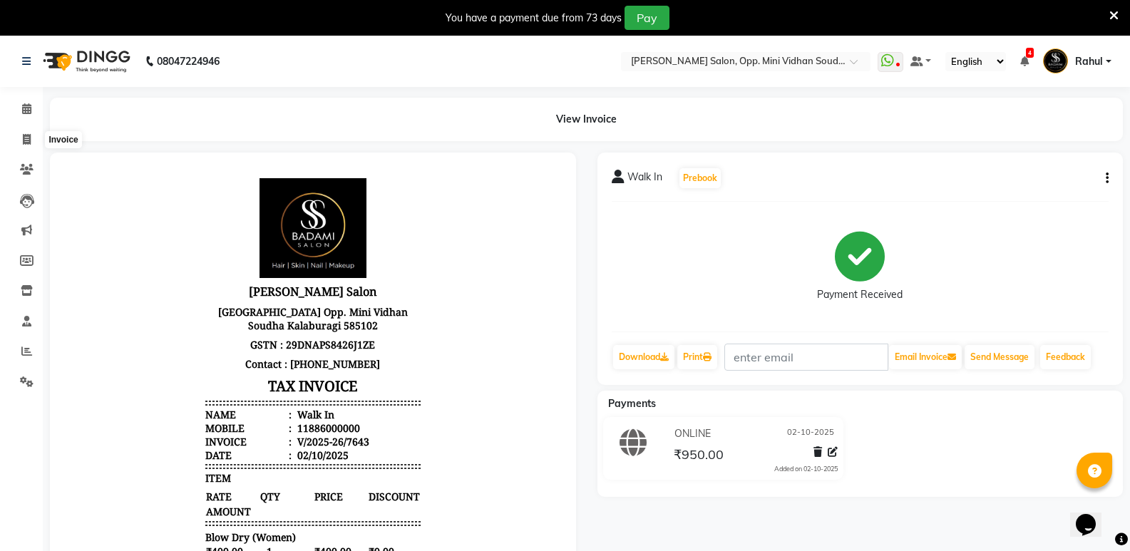
select select "service"
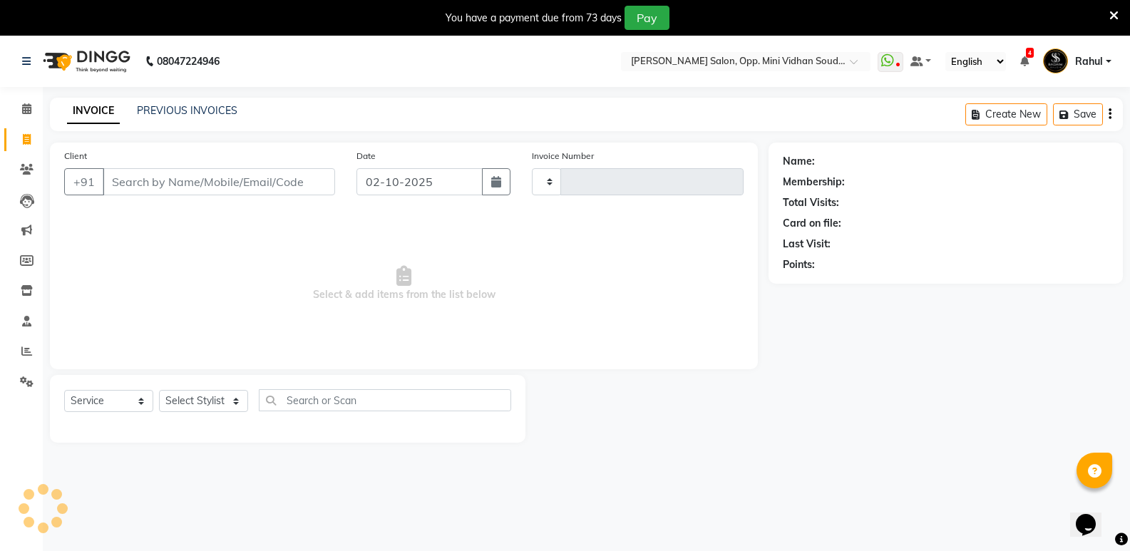
scroll to position [36, 0]
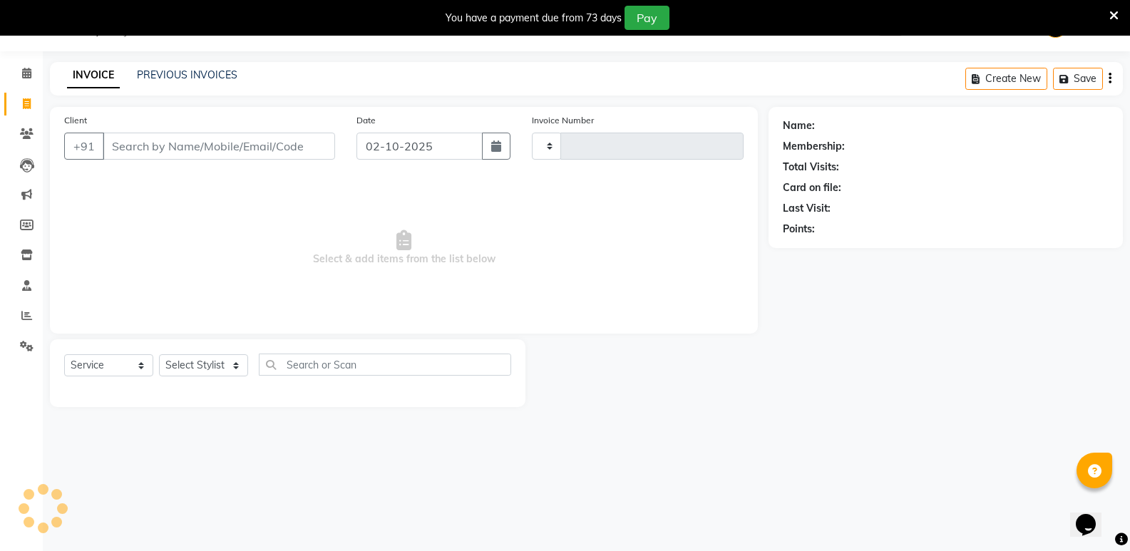
type input "7644"
select select "4533"
click at [22, 76] on icon at bounding box center [26, 73] width 9 height 11
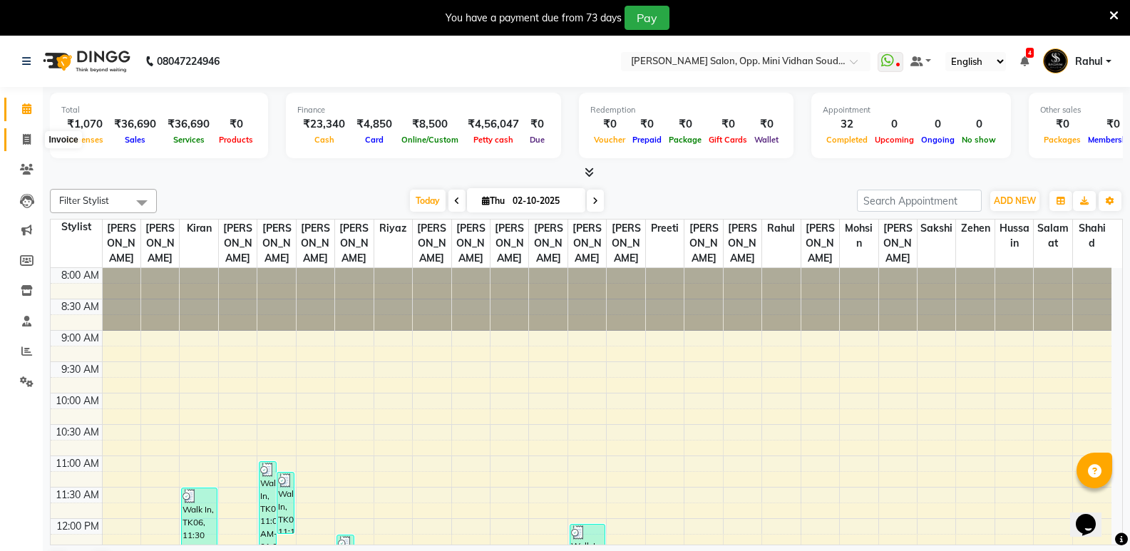
click at [27, 141] on icon at bounding box center [27, 139] width 8 height 11
select select "service"
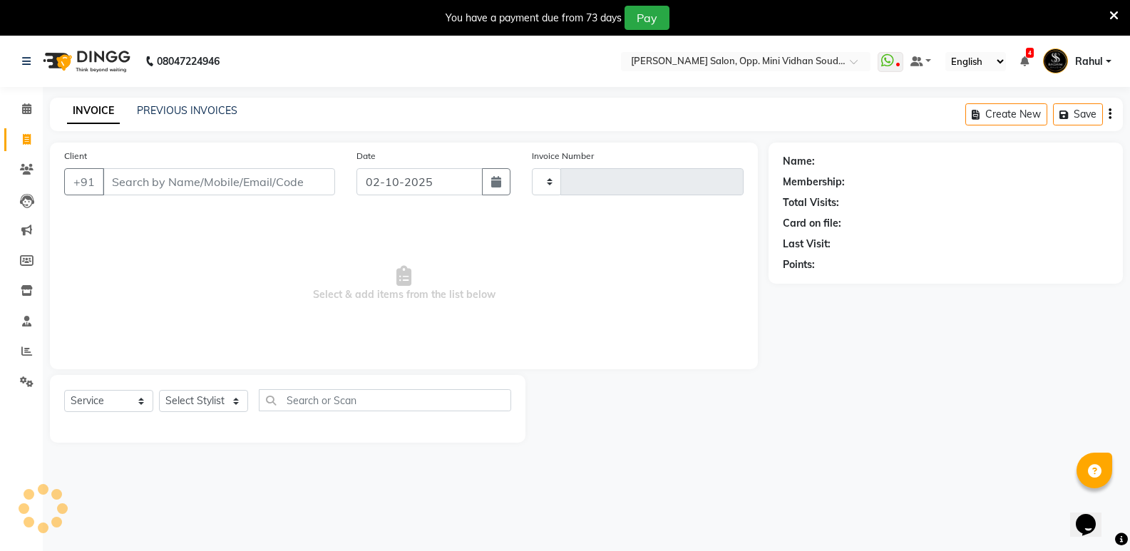
type input "7644"
select select "4533"
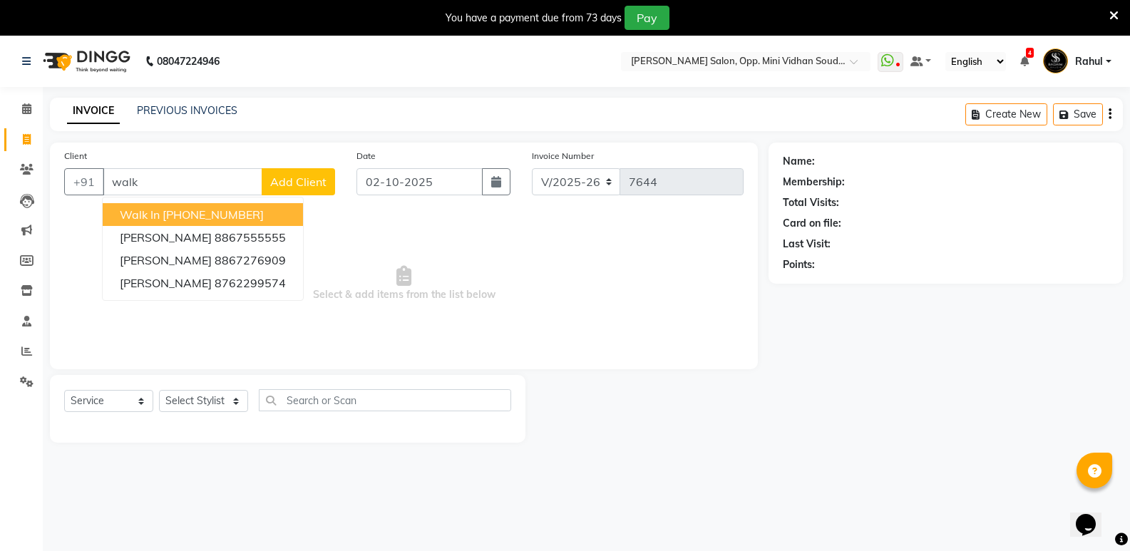
click at [214, 222] on button "Walk In [PHONE_NUMBER]" at bounding box center [203, 214] width 200 height 23
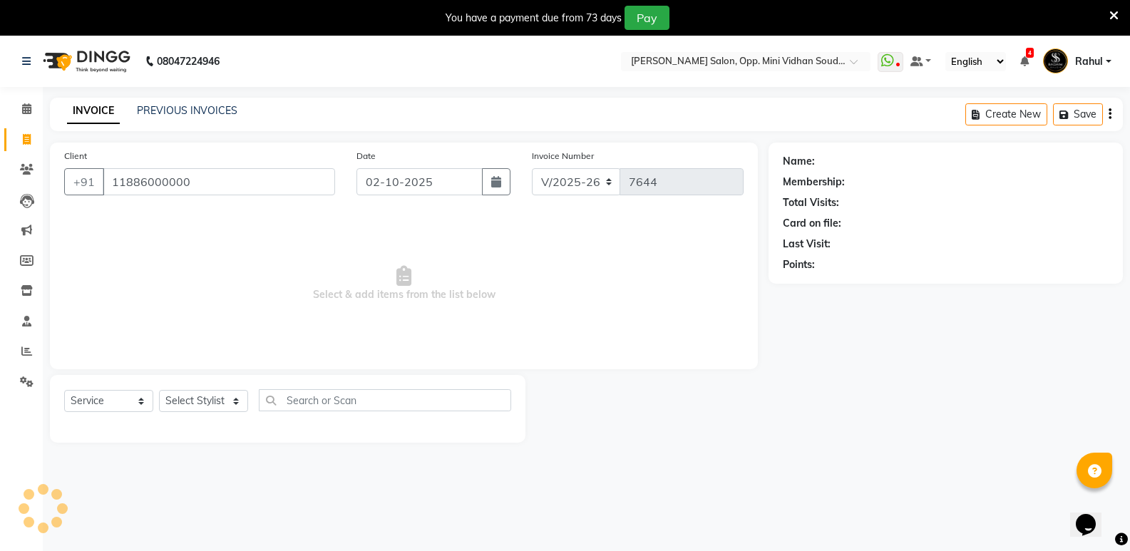
type input "11886000000"
select select "1: Object"
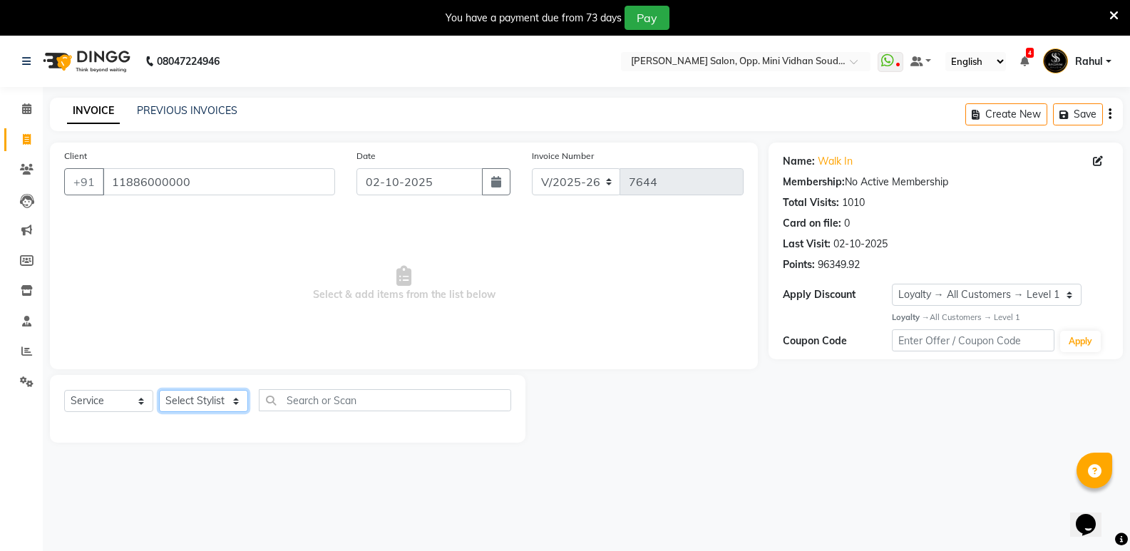
click at [201, 401] on select "Select Stylist [PERSON_NAME] [PERSON_NAME] [PERSON_NAME] Mallu [PERSON_NAME] [P…" at bounding box center [203, 401] width 89 height 22
select select "25905"
click at [159, 390] on select "Select Stylist [PERSON_NAME] [PERSON_NAME] [PERSON_NAME] Mallu [PERSON_NAME] [P…" at bounding box center [203, 401] width 89 height 22
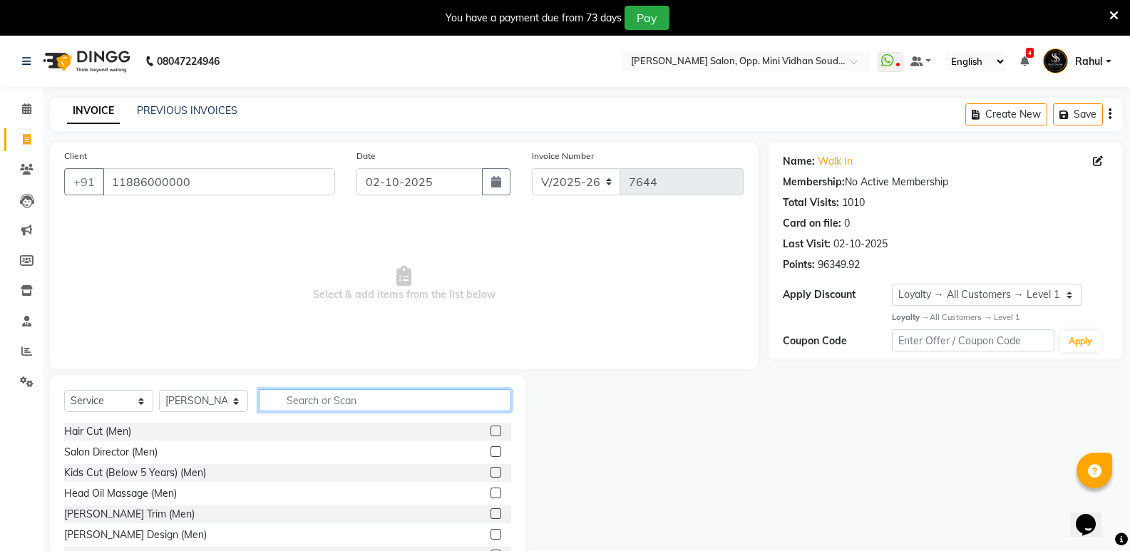
click at [394, 393] on input "text" at bounding box center [385, 400] width 252 height 22
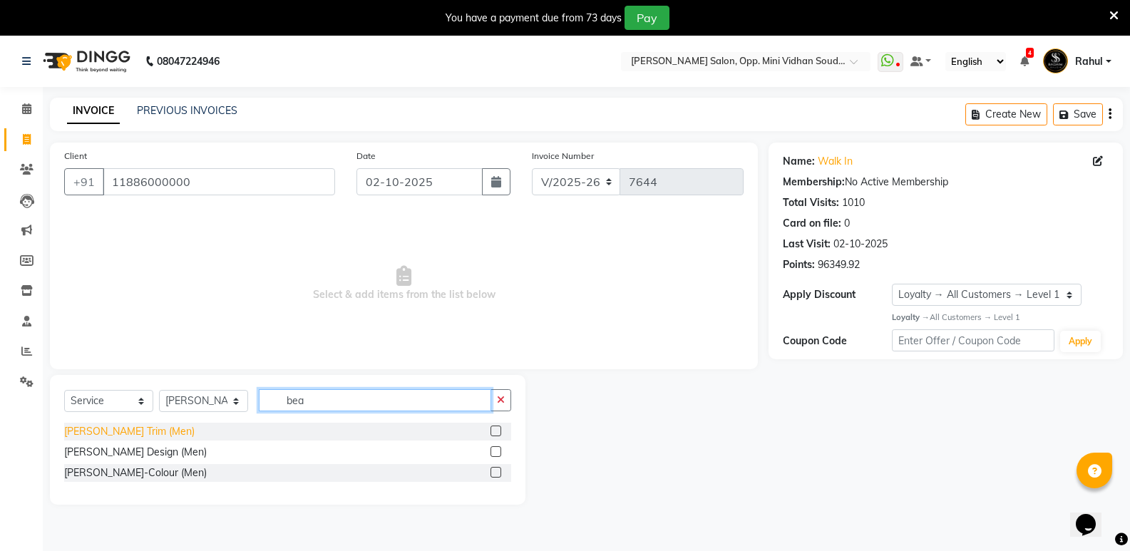
type input "bea"
click at [108, 428] on div "[PERSON_NAME] Trim (Men)" at bounding box center [129, 431] width 130 height 15
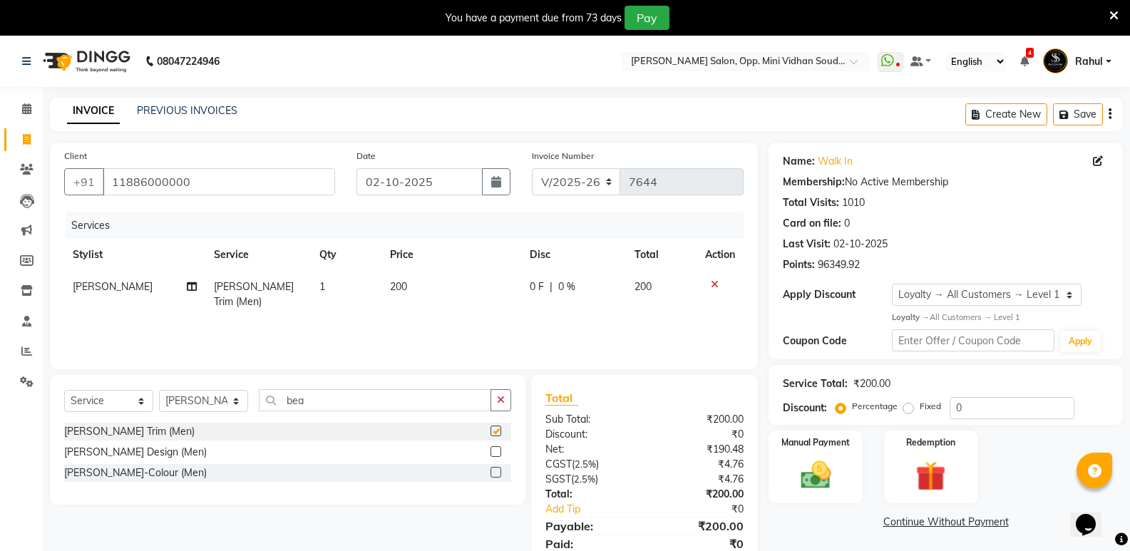
checkbox input "false"
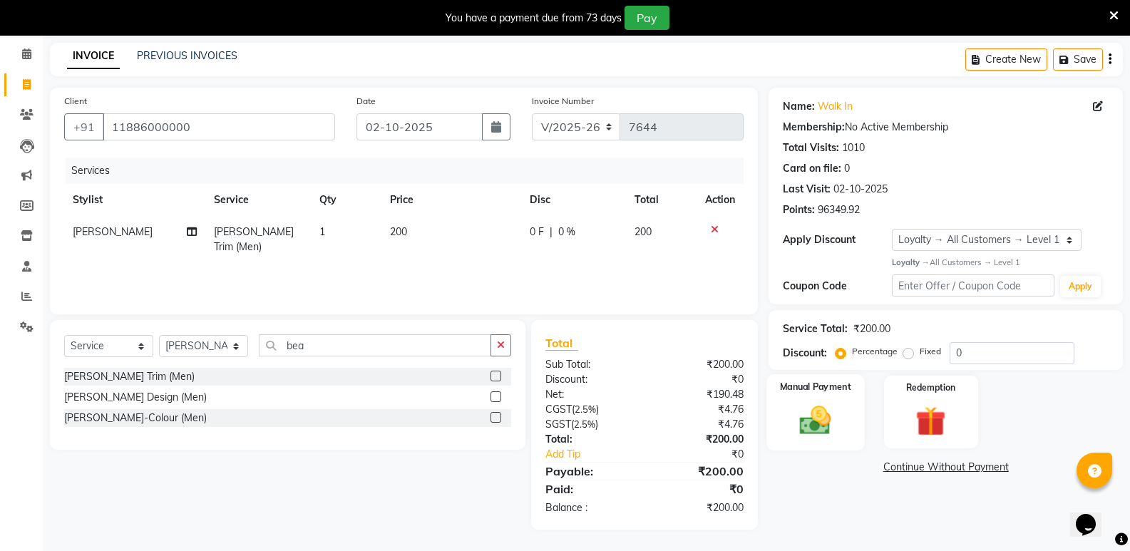
click at [793, 424] on img at bounding box center [815, 420] width 51 height 36
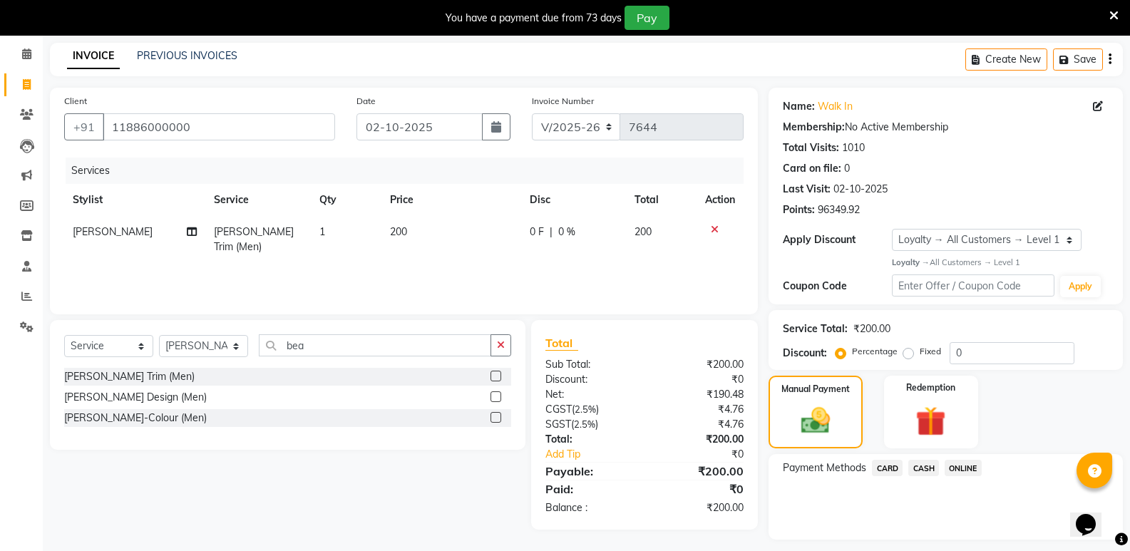
click at [932, 465] on span "CASH" at bounding box center [923, 468] width 31 height 16
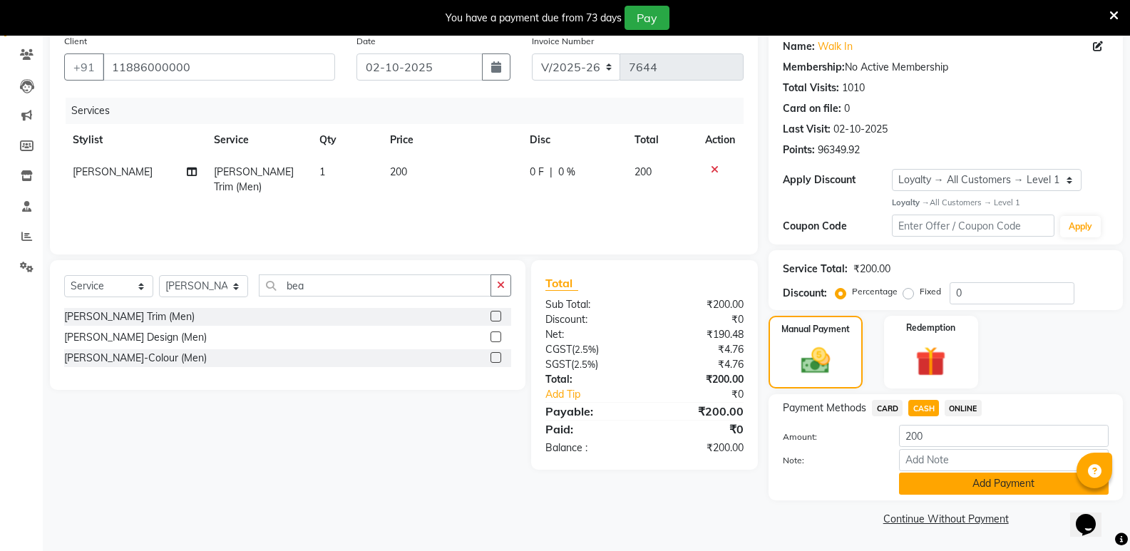
click at [941, 494] on button "Add Payment" at bounding box center [1004, 484] width 210 height 22
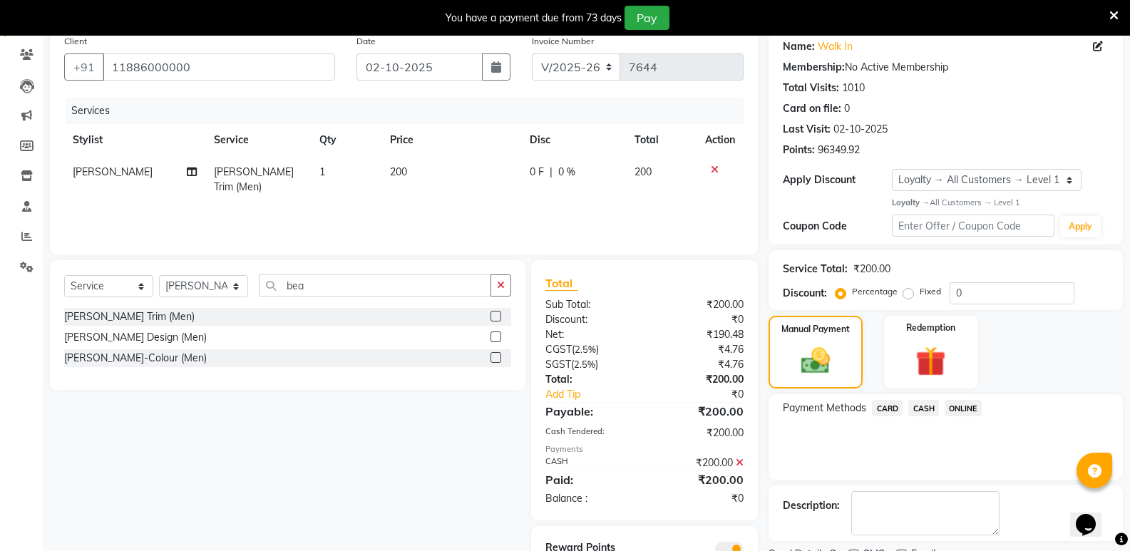
scroll to position [176, 0]
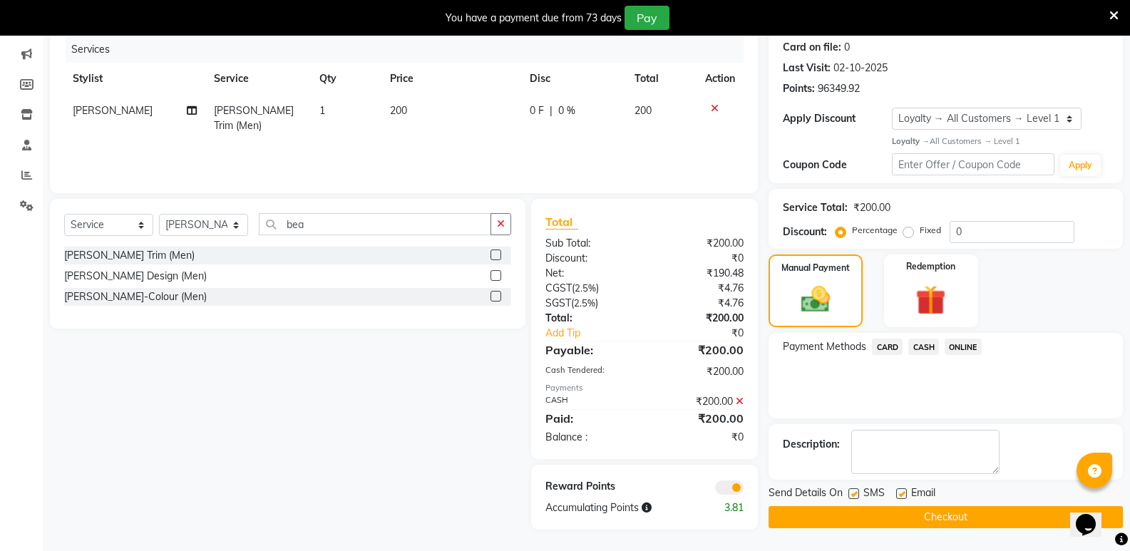
click at [947, 515] on button "Checkout" at bounding box center [946, 517] width 354 height 22
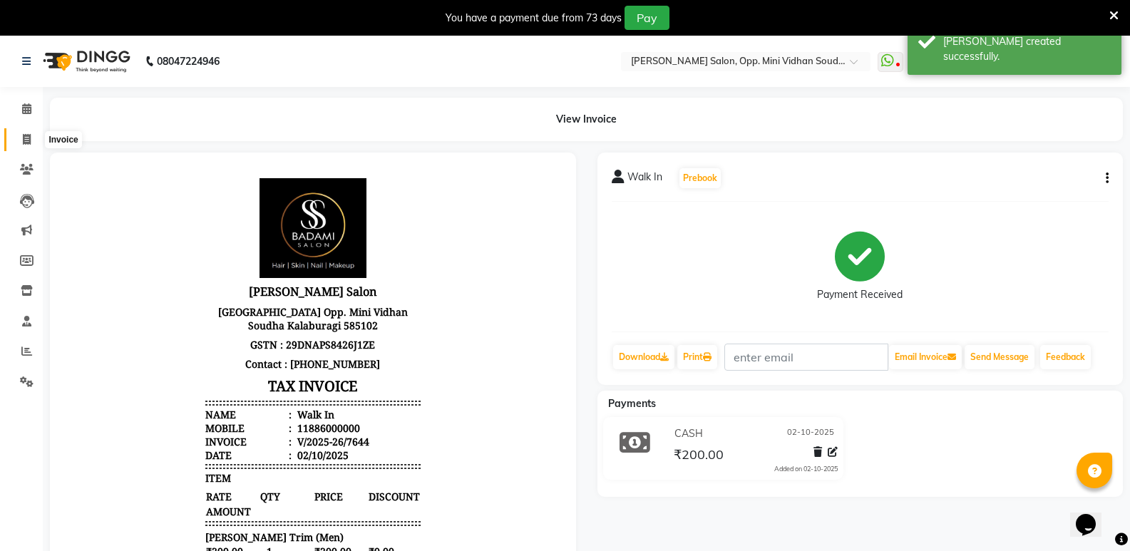
click at [24, 137] on icon at bounding box center [27, 139] width 8 height 11
select select "service"
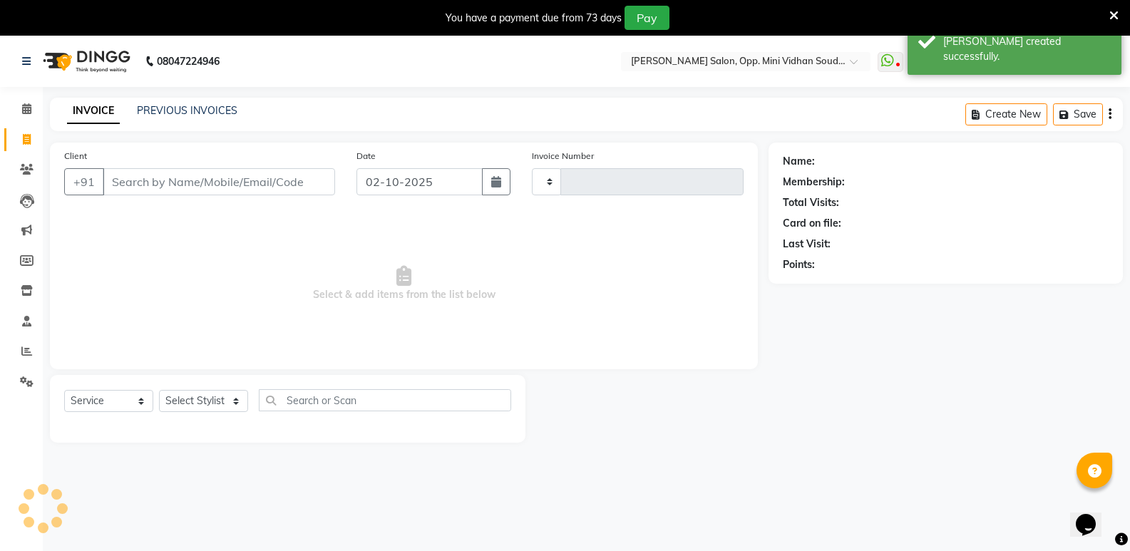
scroll to position [36, 0]
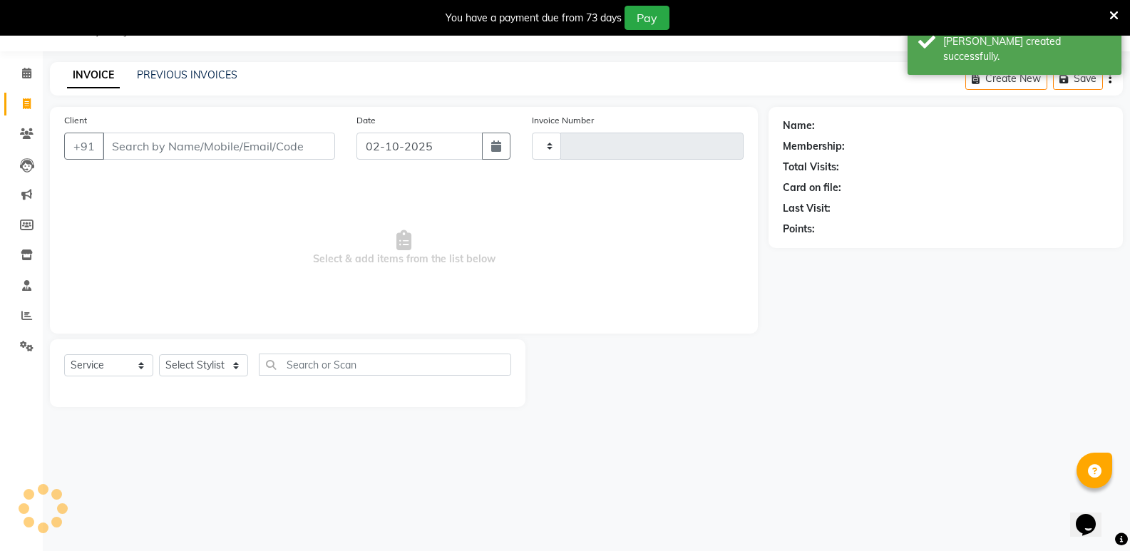
type input "7645"
select select "4533"
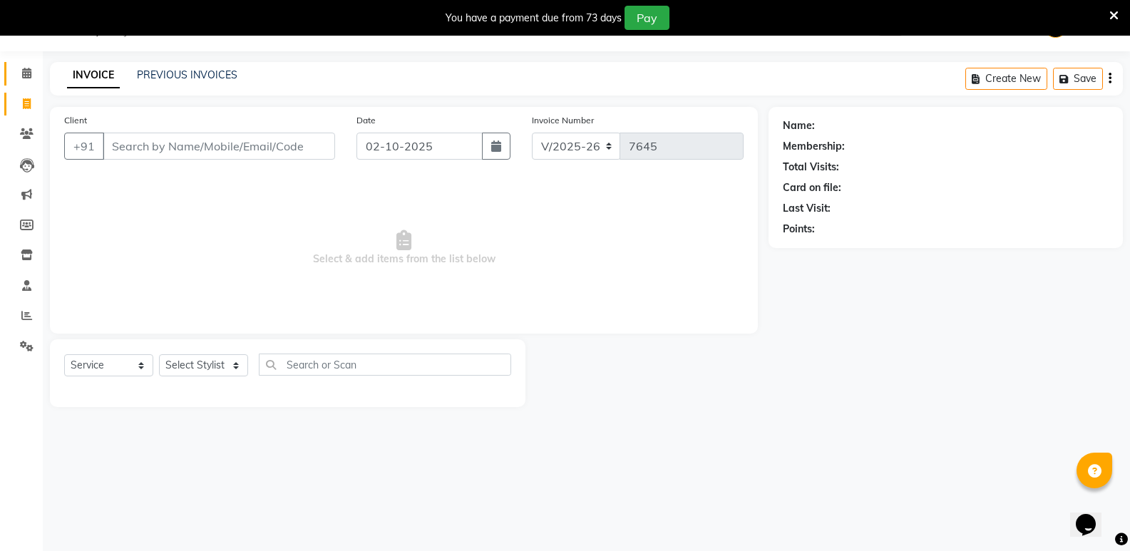
click at [28, 65] on link "Calendar" at bounding box center [21, 74] width 34 height 24
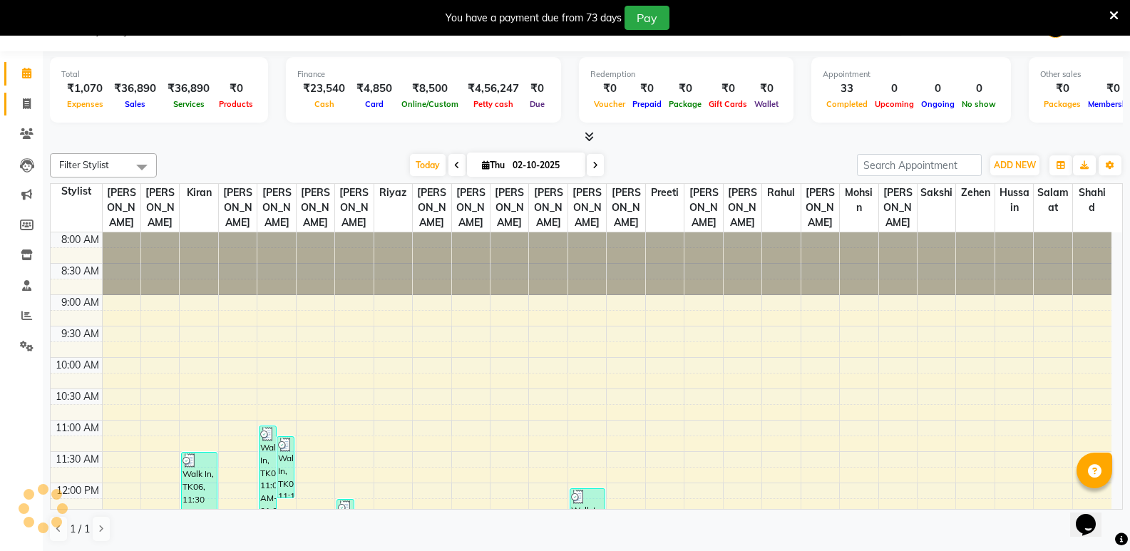
click at [22, 93] on link "Invoice" at bounding box center [21, 105] width 34 height 24
select select "service"
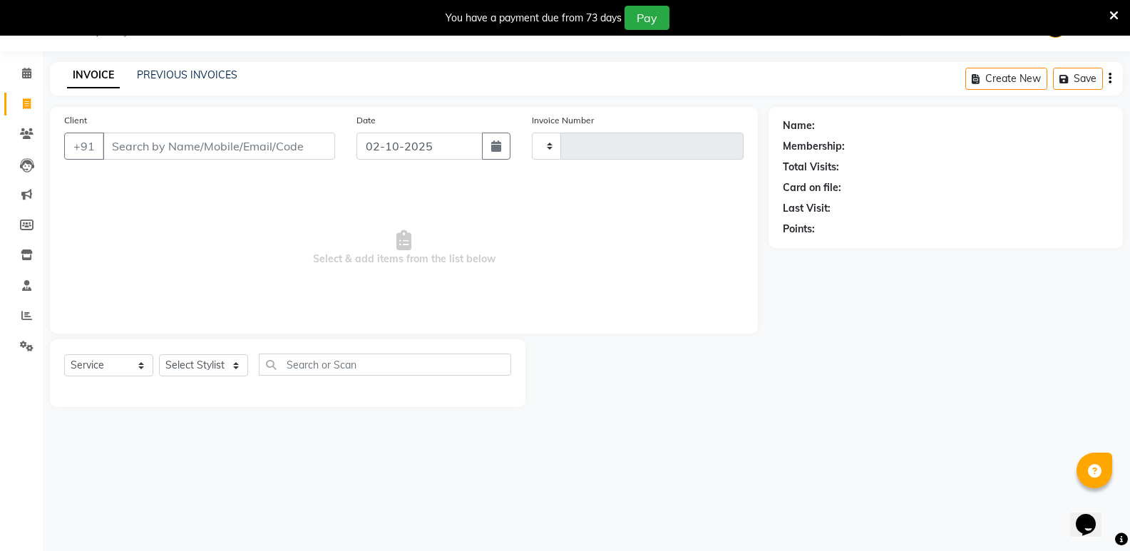
type input "7645"
select select "4533"
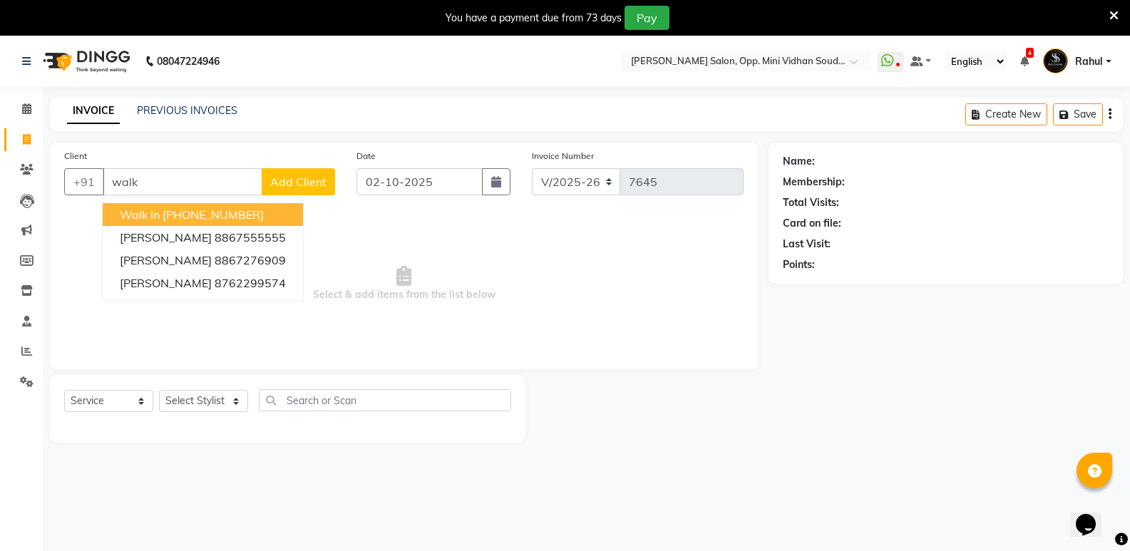
click at [155, 213] on span "Walk In" at bounding box center [140, 215] width 40 height 14
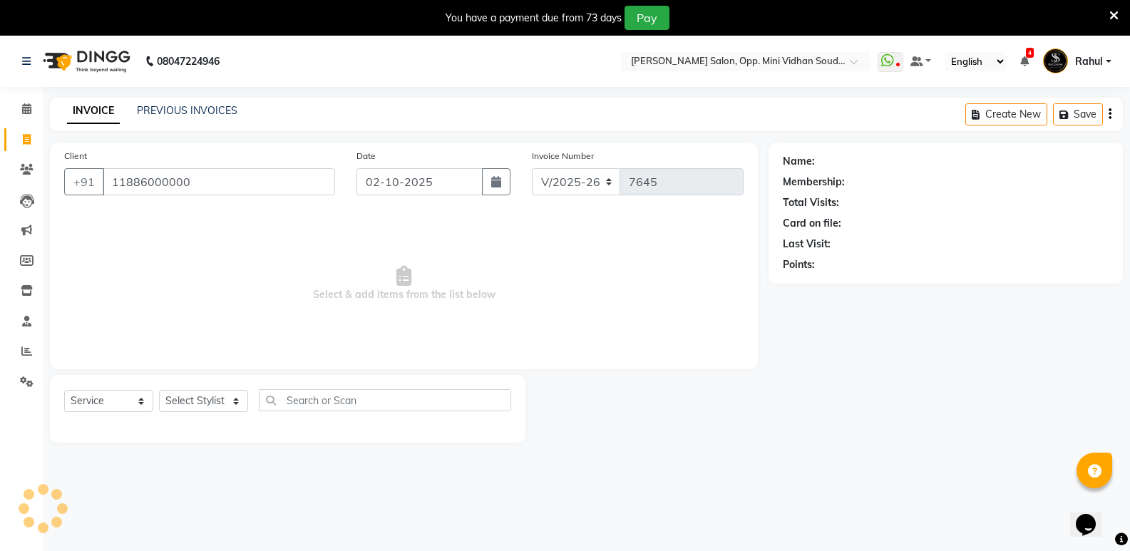
type input "11886000000"
click at [179, 408] on select "Select Stylist [PERSON_NAME] [PERSON_NAME] [PERSON_NAME] Mallu [PERSON_NAME] [P…" at bounding box center [203, 401] width 89 height 22
select select "25908"
click at [159, 390] on select "Select Stylist [PERSON_NAME] [PERSON_NAME] [PERSON_NAME] Mallu [PERSON_NAME] [P…" at bounding box center [203, 401] width 89 height 22
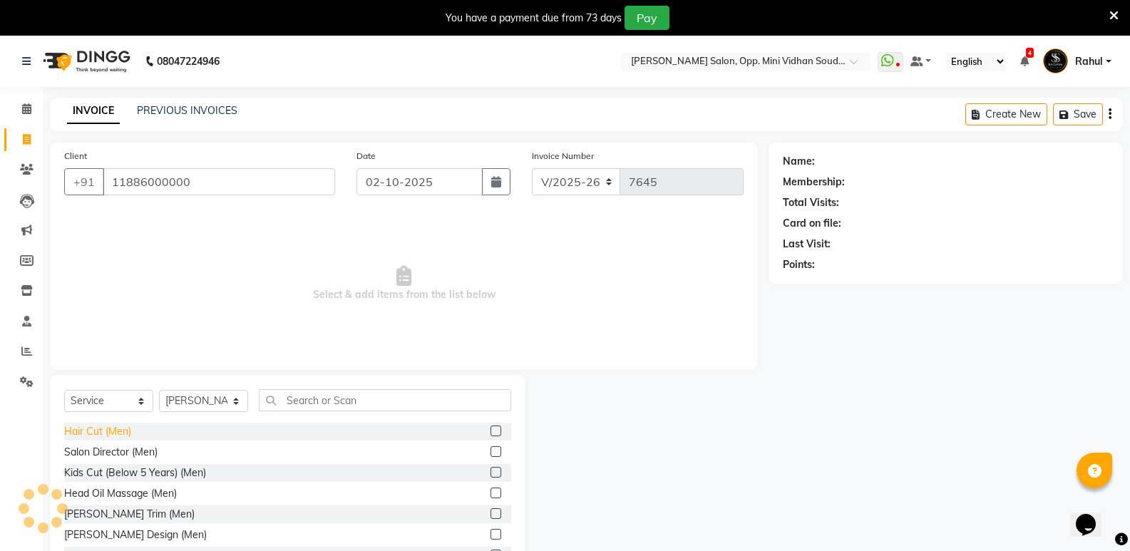
click at [119, 424] on div "Hair Cut (Men)" at bounding box center [97, 431] width 67 height 15
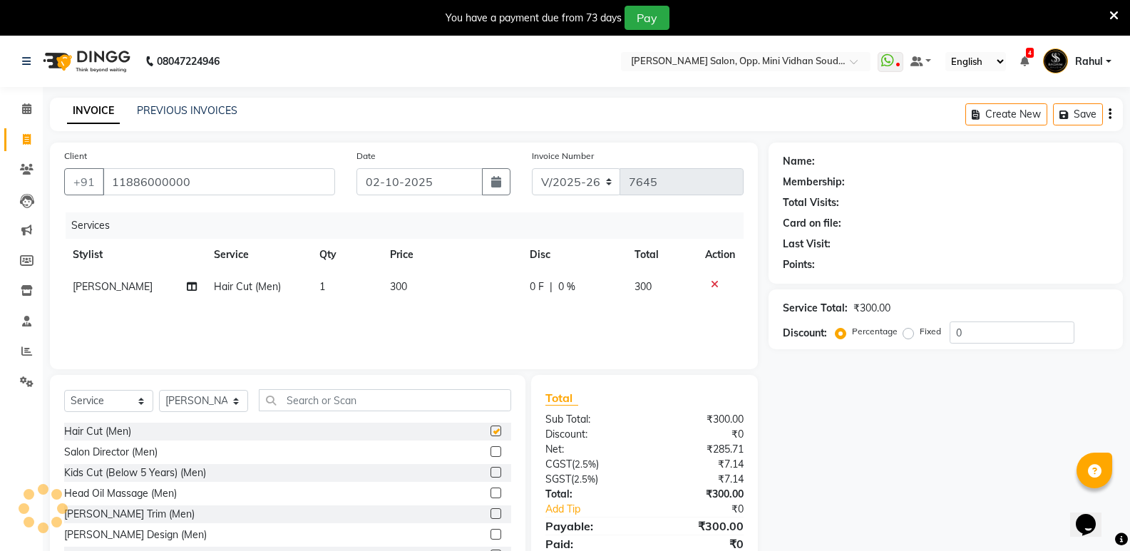
checkbox input "false"
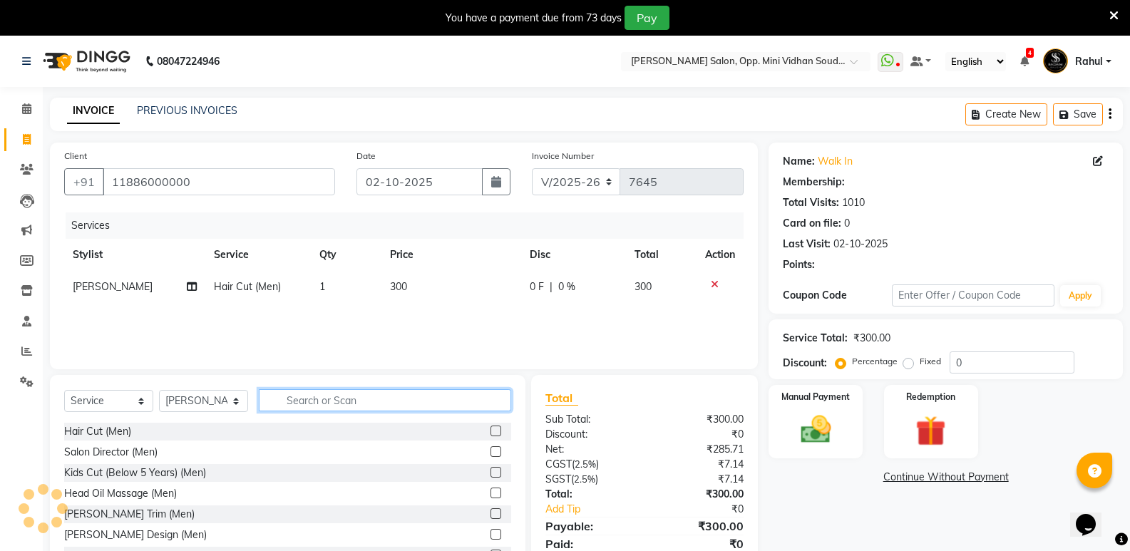
click at [372, 410] on input "text" at bounding box center [385, 400] width 252 height 22
select select "1: Object"
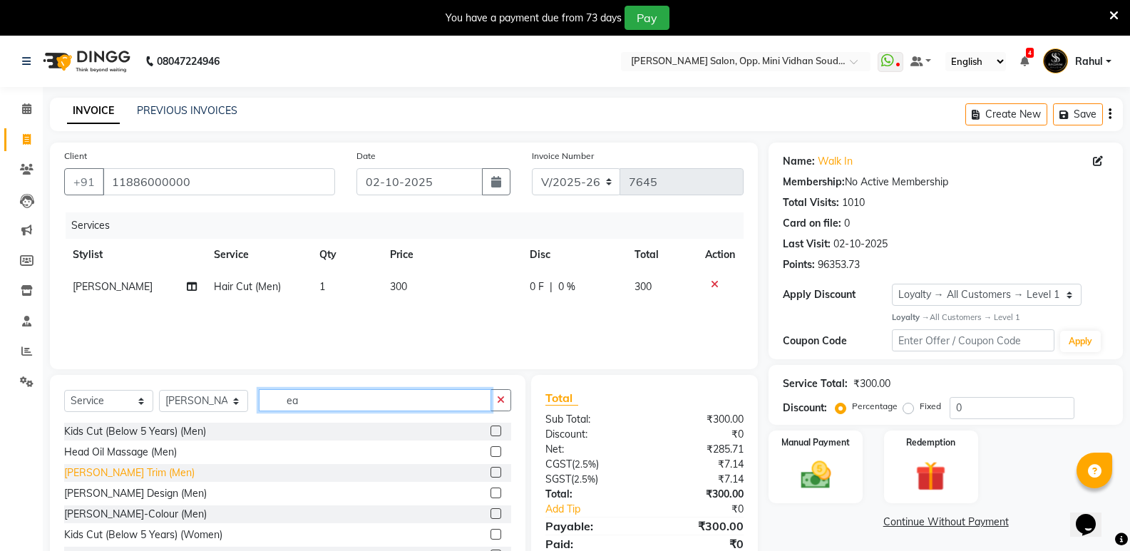
type input "ea"
click at [113, 476] on div "[PERSON_NAME] Trim (Men)" at bounding box center [129, 473] width 130 height 15
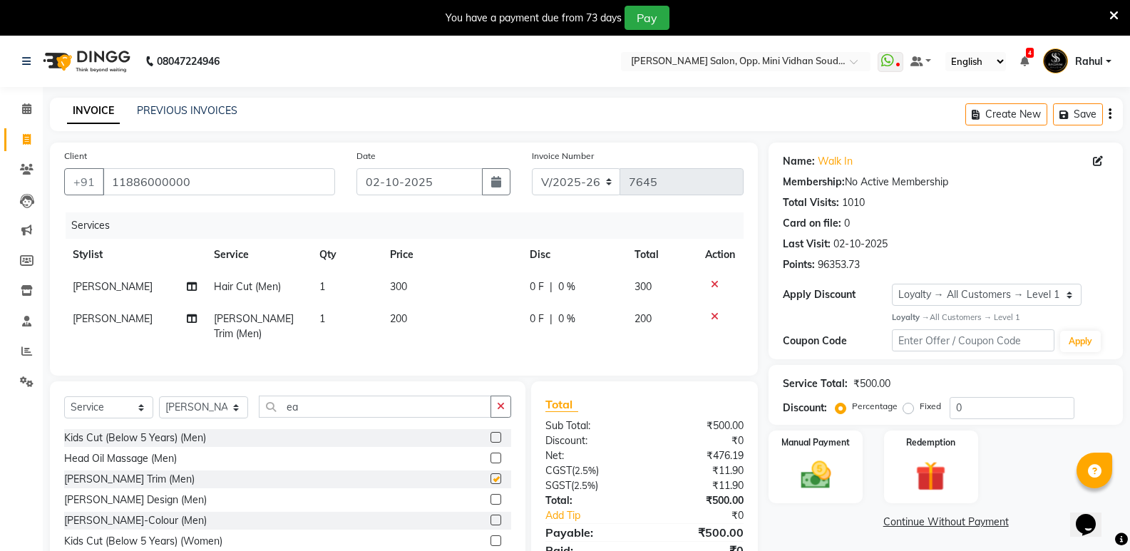
checkbox input "false"
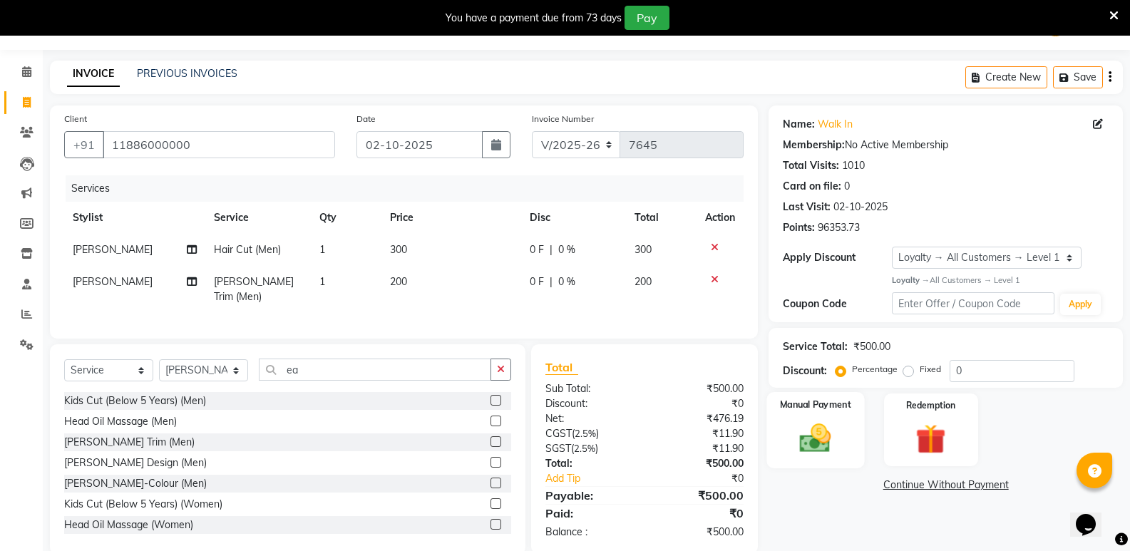
scroll to position [58, 0]
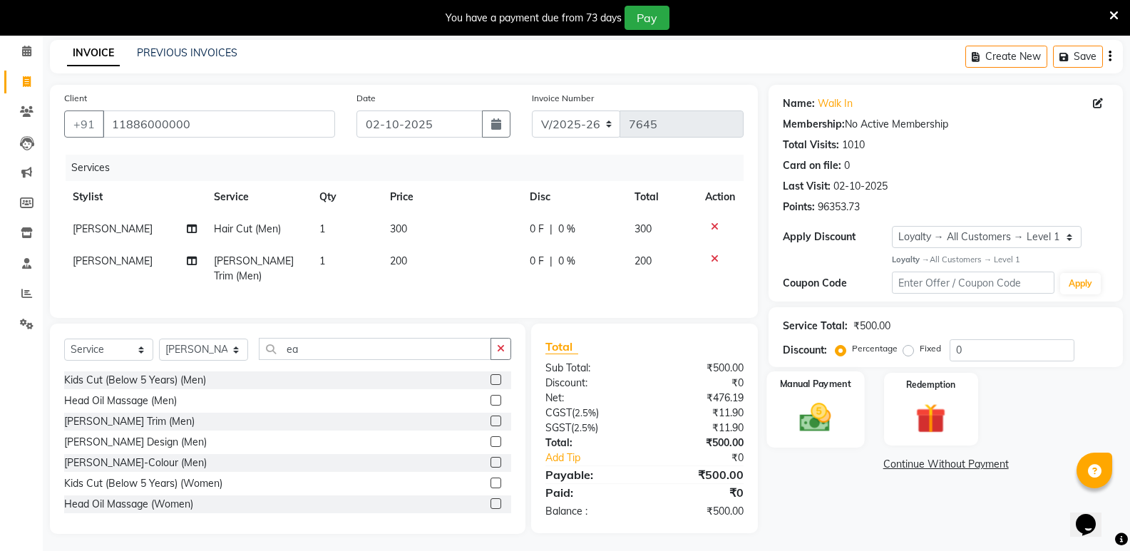
click at [798, 437] on div "Manual Payment" at bounding box center [816, 410] width 98 height 76
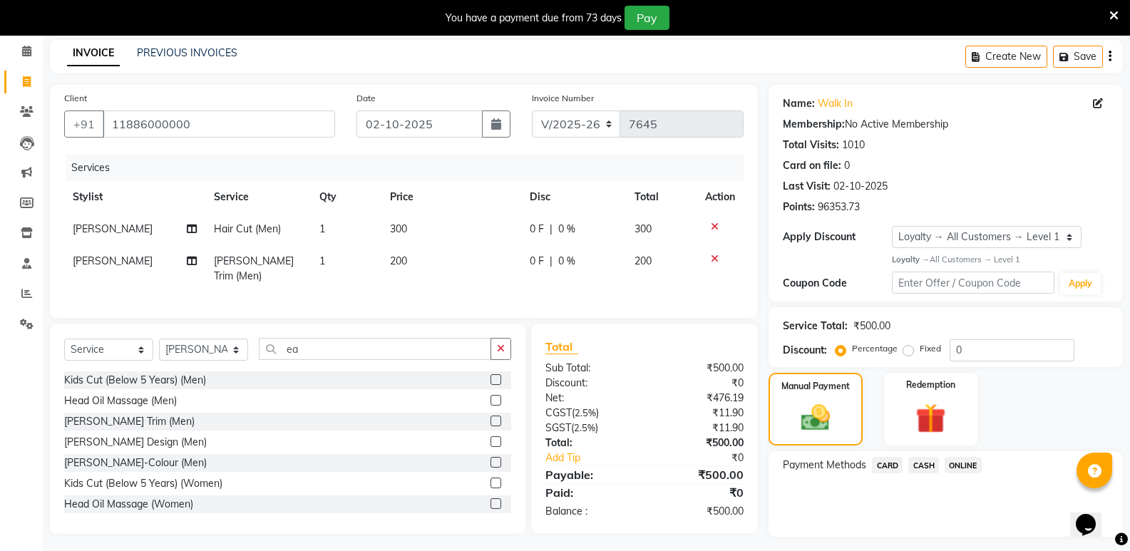
click at [923, 463] on span "CASH" at bounding box center [923, 465] width 31 height 16
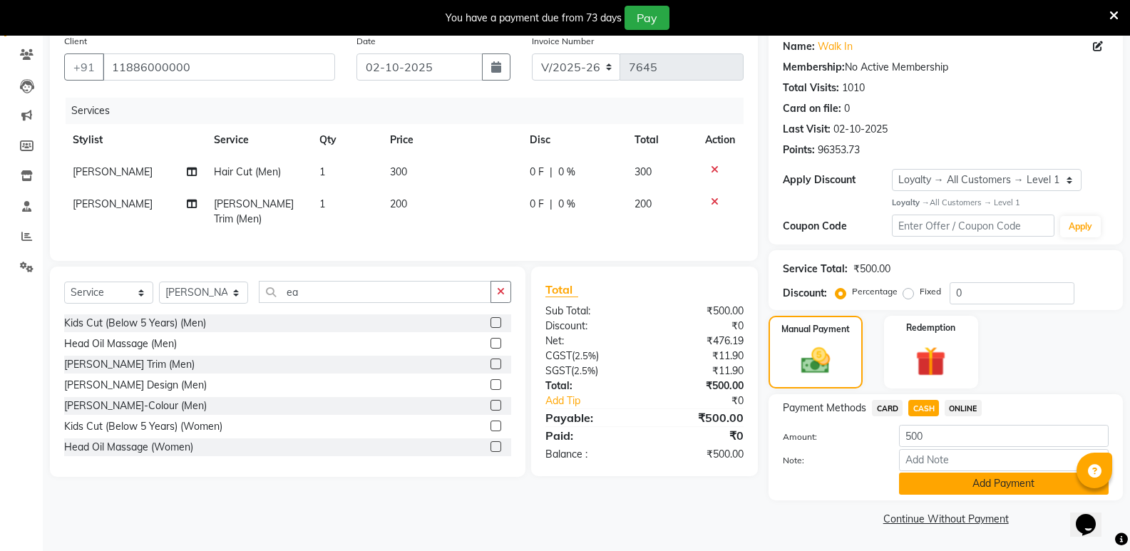
click at [940, 486] on button "Add Payment" at bounding box center [1004, 484] width 210 height 22
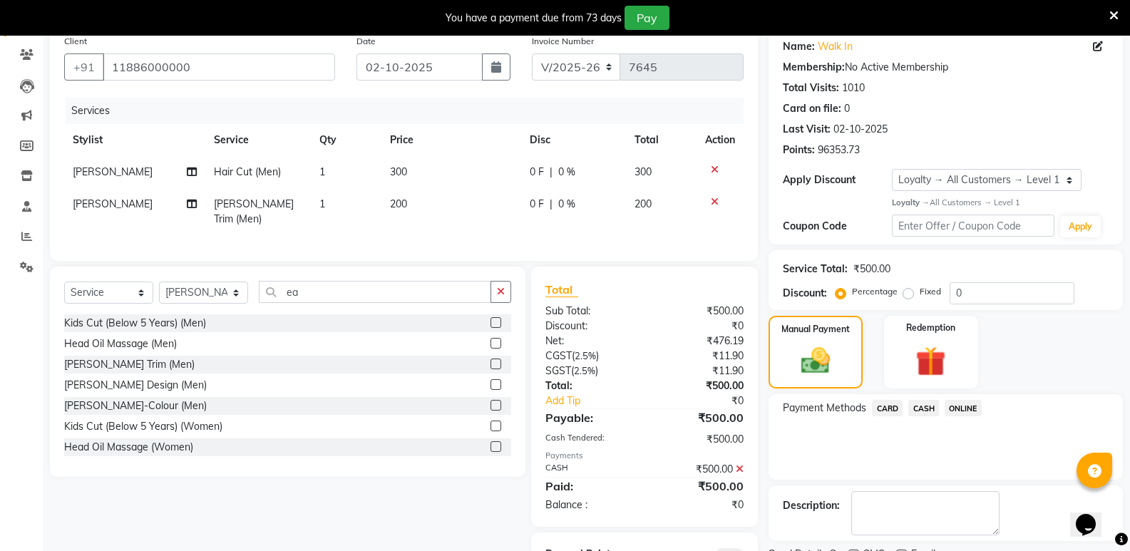
scroll to position [178, 0]
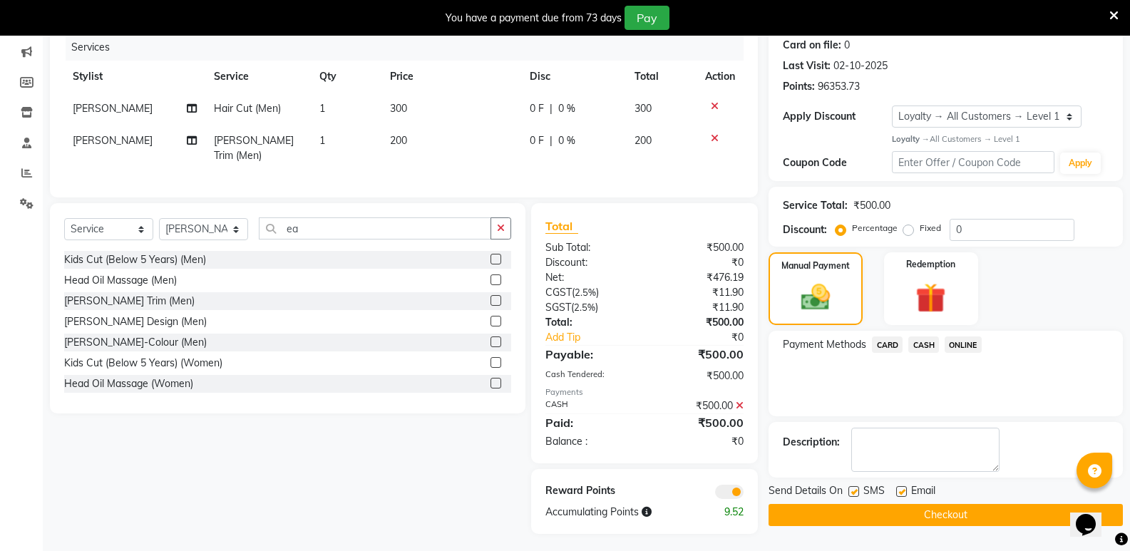
click at [943, 513] on button "Checkout" at bounding box center [946, 515] width 354 height 22
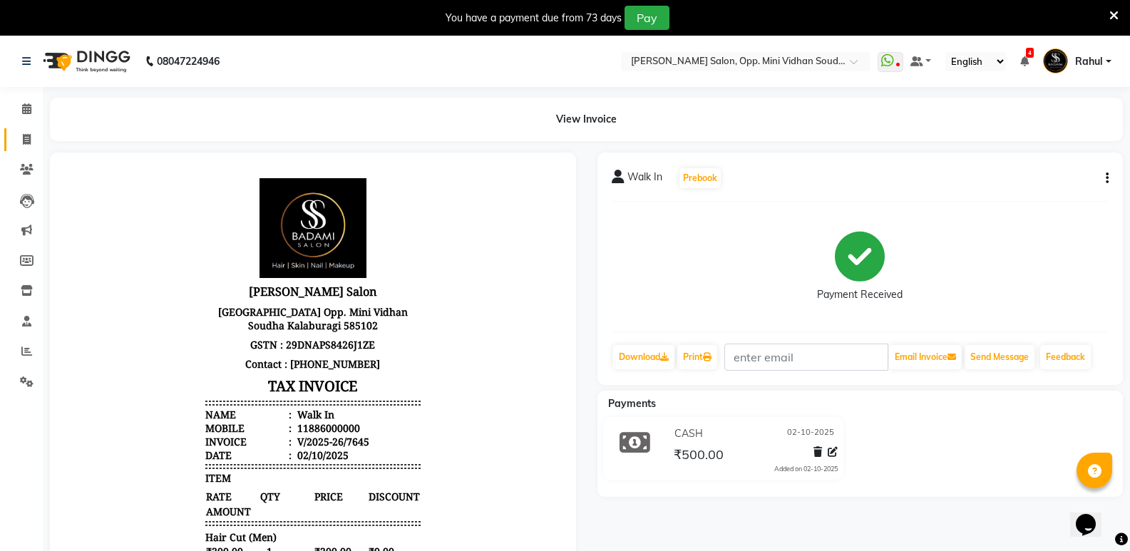
click at [34, 130] on link "Invoice" at bounding box center [21, 140] width 34 height 24
select select "service"
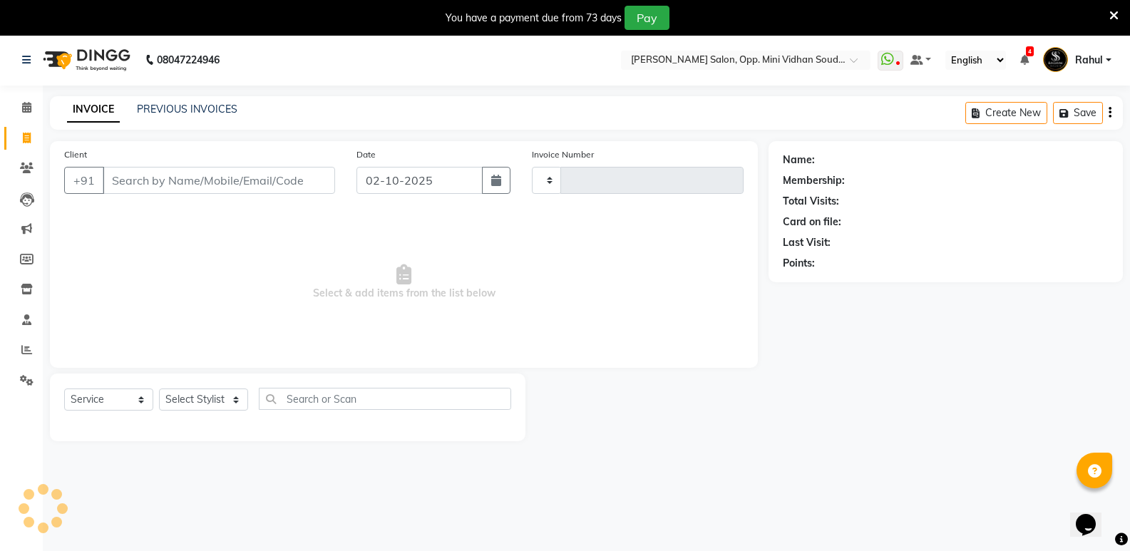
type input "7646"
select select "4533"
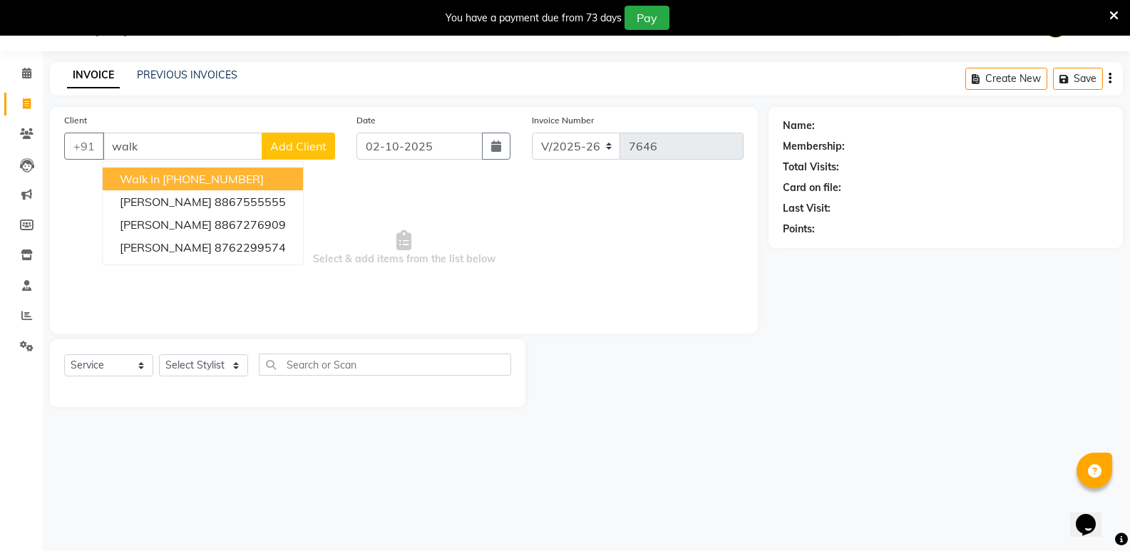
click at [166, 169] on button "Walk In [PHONE_NUMBER]" at bounding box center [203, 179] width 200 height 23
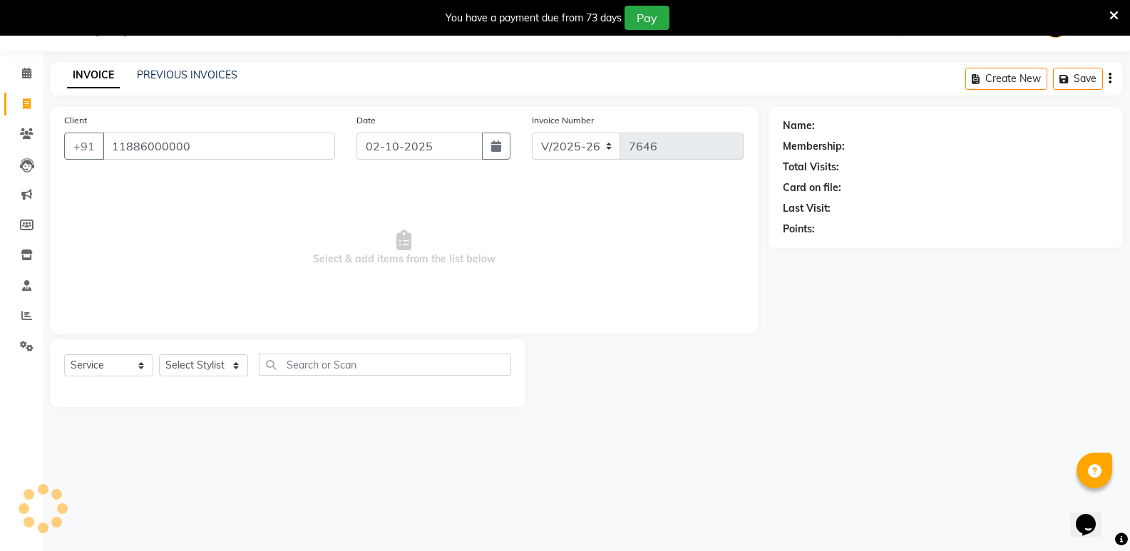
type input "11886000000"
click at [192, 366] on select "Select Stylist [PERSON_NAME] [PERSON_NAME] [PERSON_NAME] Mallu [PERSON_NAME] [P…" at bounding box center [203, 365] width 89 height 22
select select "1: Object"
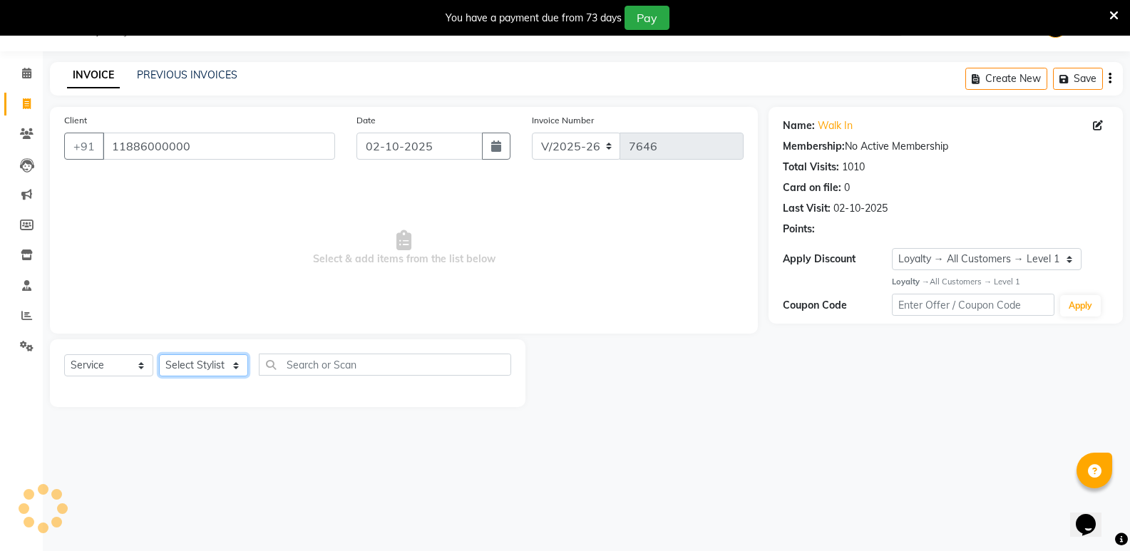
select select "28117"
click at [159, 354] on select "Select Stylist [PERSON_NAME] [PERSON_NAME] [PERSON_NAME] Mallu [PERSON_NAME] [P…" at bounding box center [203, 365] width 89 height 22
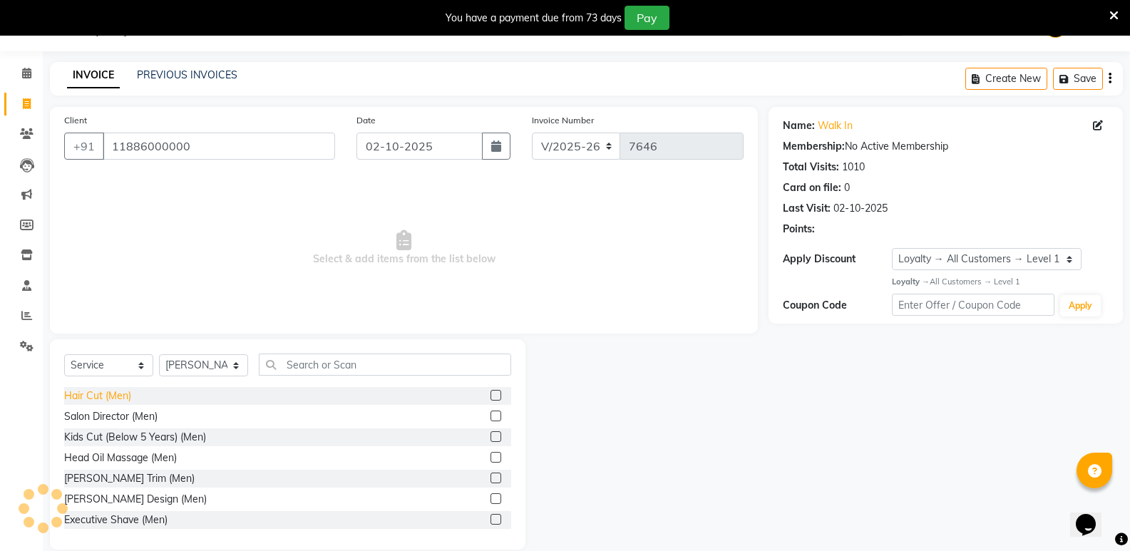
click at [103, 394] on div "Hair Cut (Men)" at bounding box center [97, 396] width 67 height 15
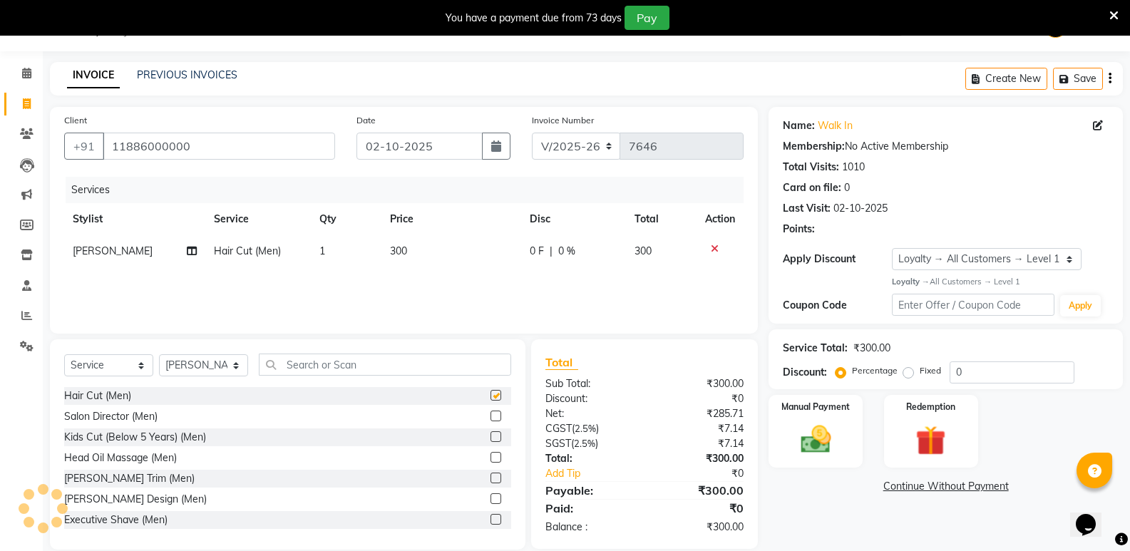
checkbox input "false"
drag, startPoint x: 339, startPoint y: 363, endPoint x: 342, endPoint y: 370, distance: 8.0
click at [339, 365] on input "text" at bounding box center [385, 365] width 252 height 22
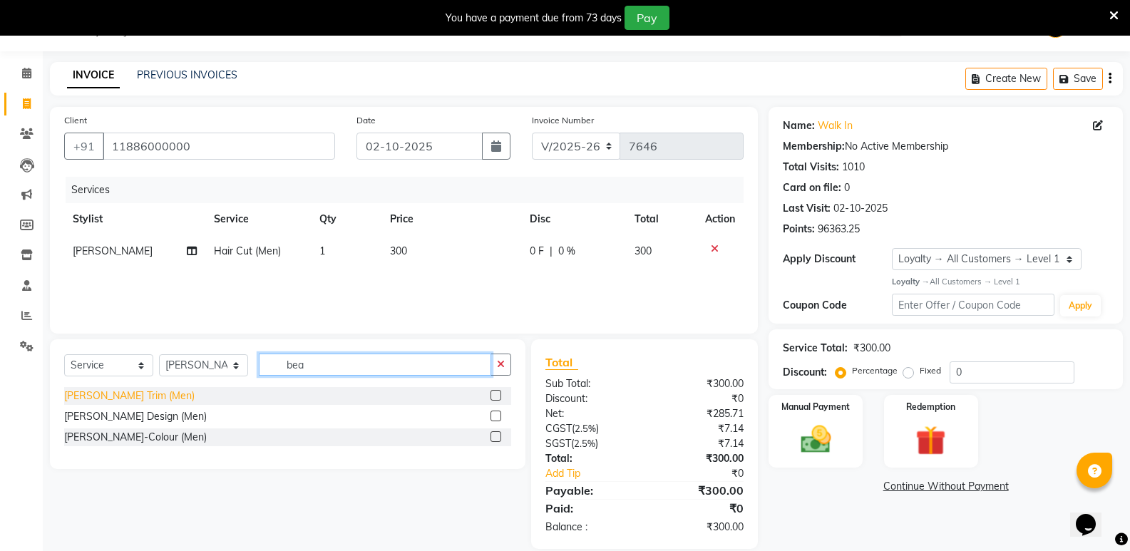
type input "bea"
click at [123, 396] on div "[PERSON_NAME] Trim (Men)" at bounding box center [129, 396] width 130 height 15
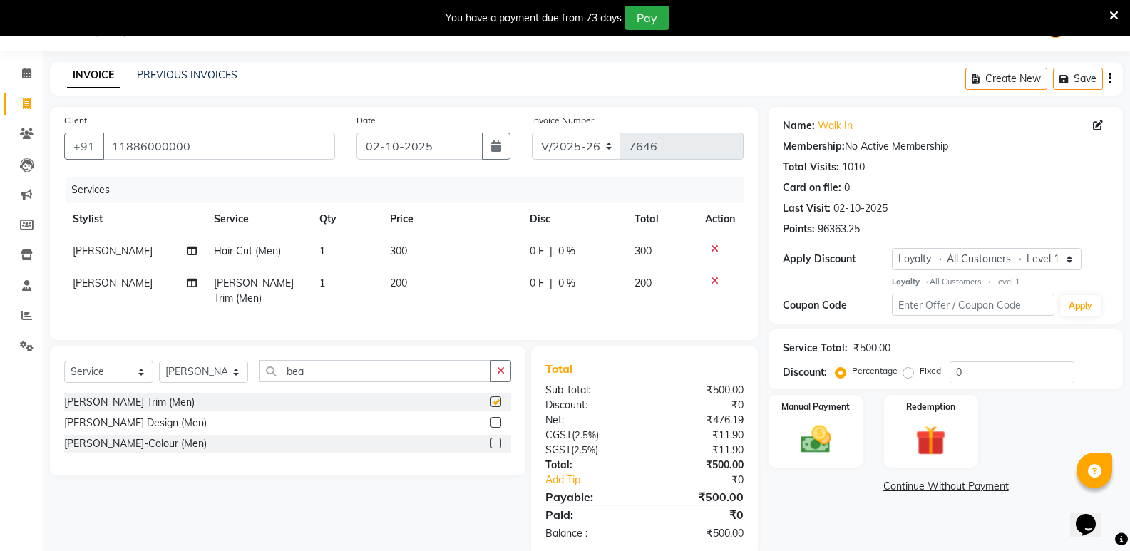
checkbox input "false"
click at [113, 439] on div "[PERSON_NAME]-Colour (Men)" at bounding box center [135, 443] width 143 height 15
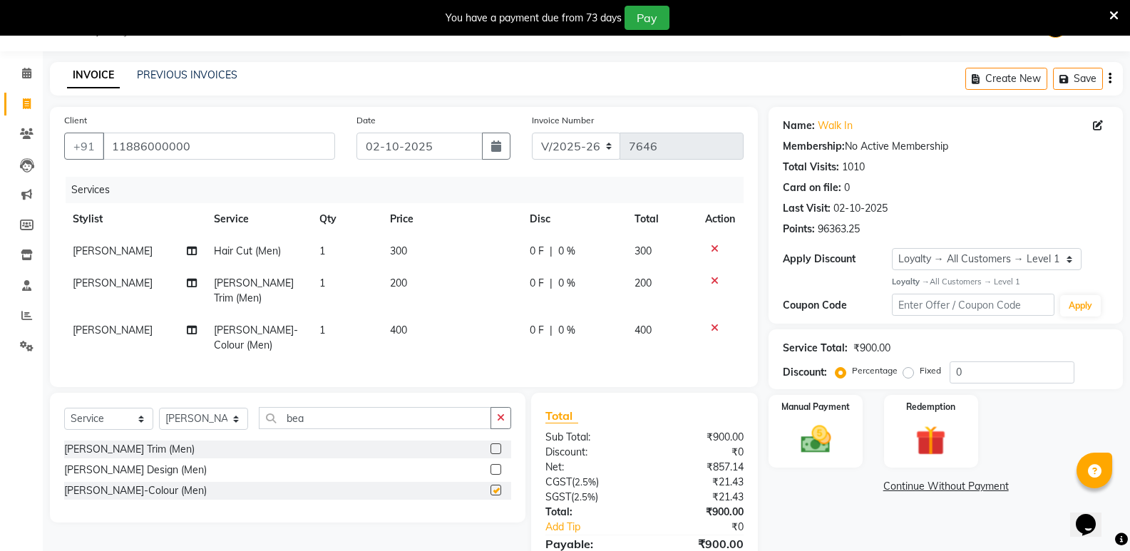
checkbox input "false"
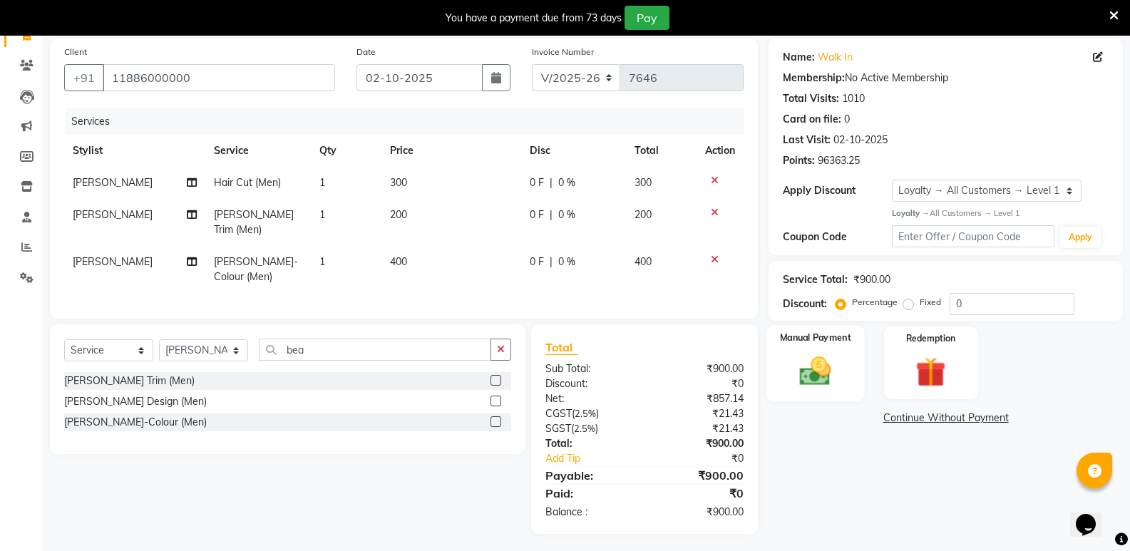
click at [798, 392] on div "Manual Payment" at bounding box center [816, 363] width 98 height 76
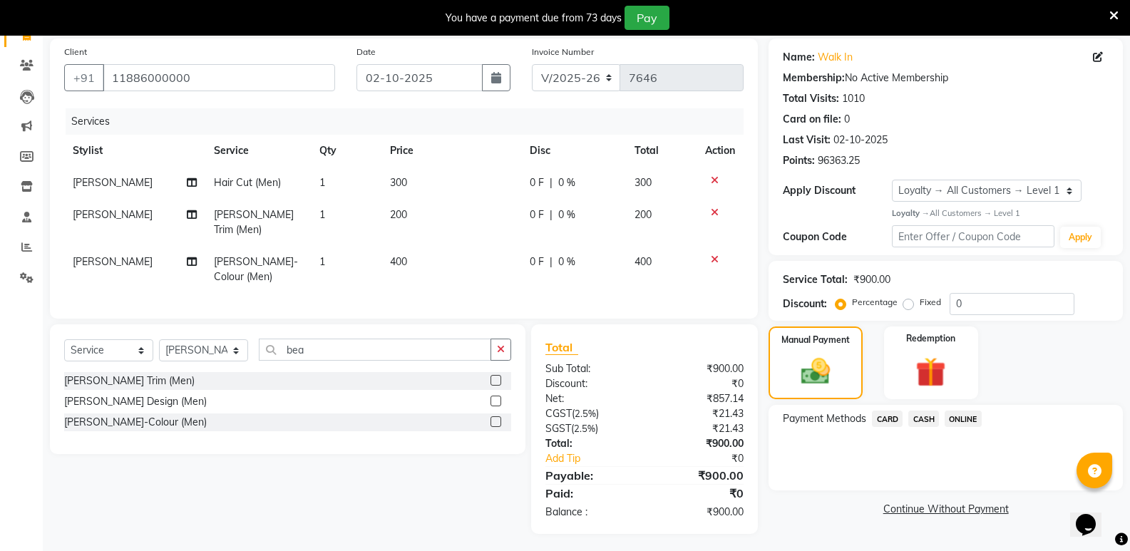
click at [917, 421] on span "CASH" at bounding box center [923, 419] width 31 height 16
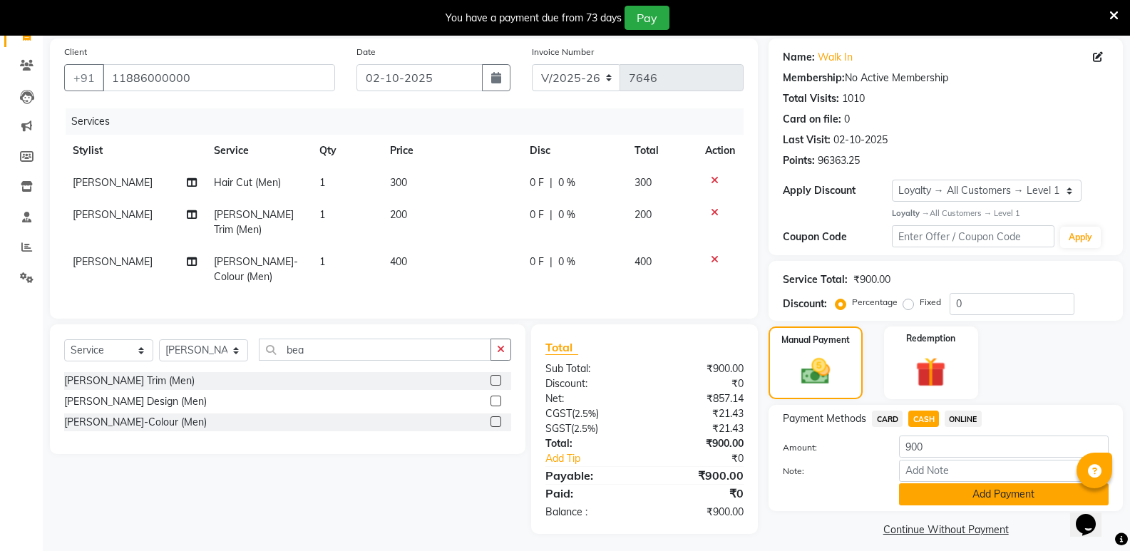
click at [946, 500] on button "Add Payment" at bounding box center [1004, 494] width 210 height 22
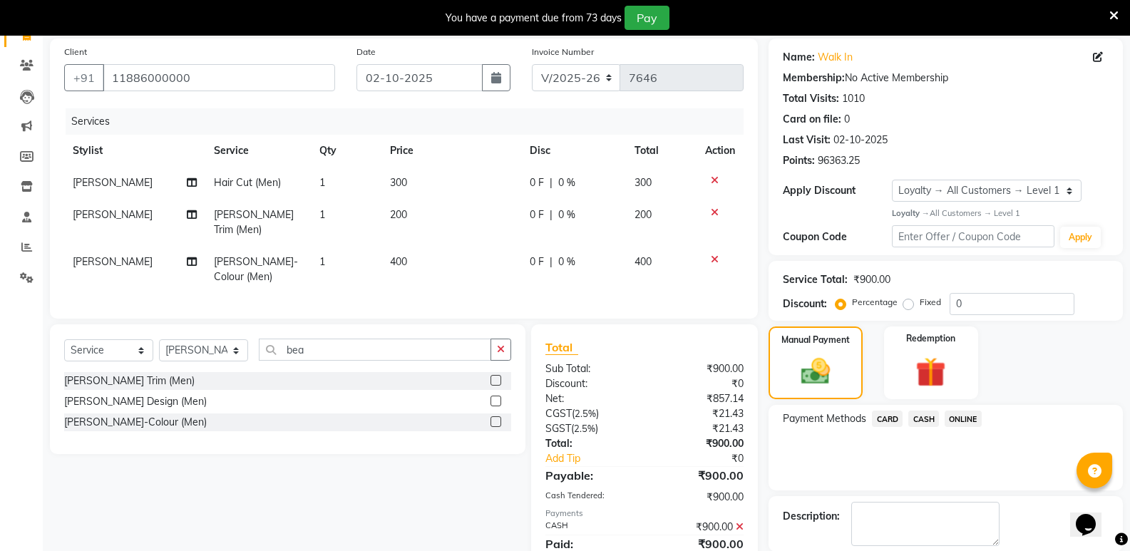
scroll to position [225, 0]
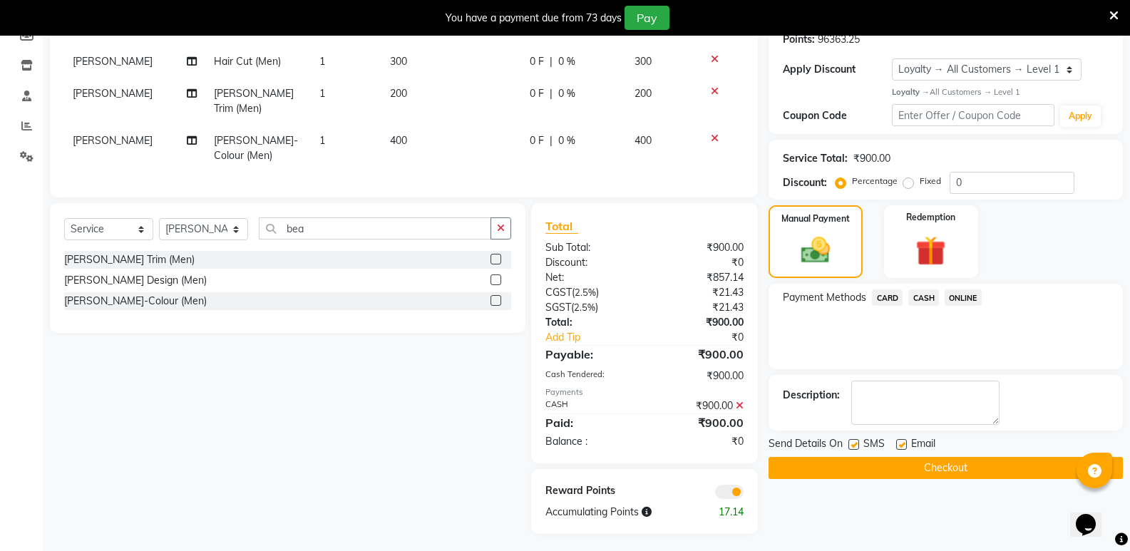
click at [957, 477] on button "Checkout" at bounding box center [946, 468] width 354 height 22
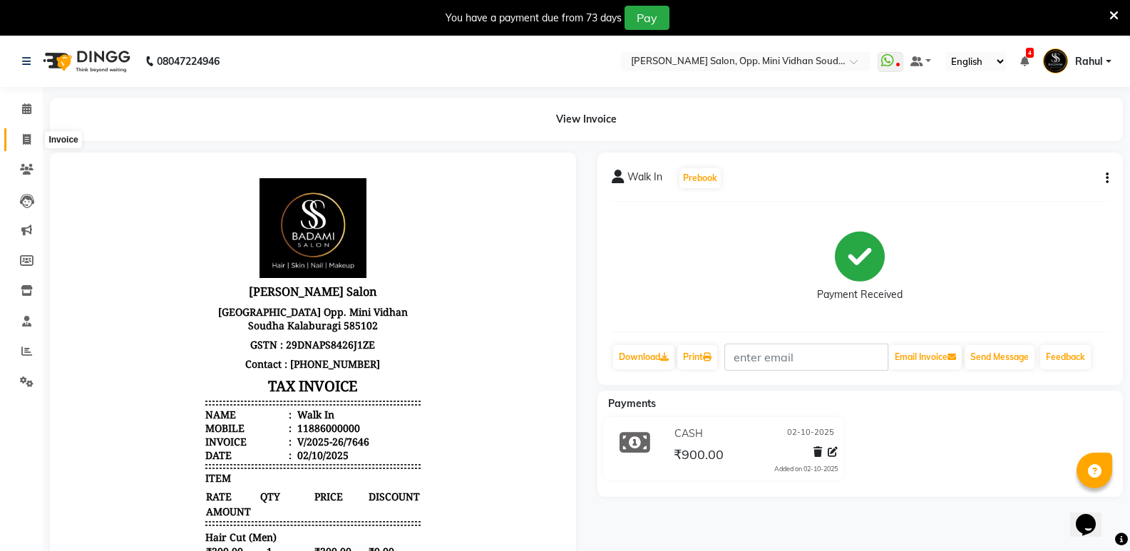
click at [30, 137] on icon at bounding box center [27, 139] width 8 height 11
select select "service"
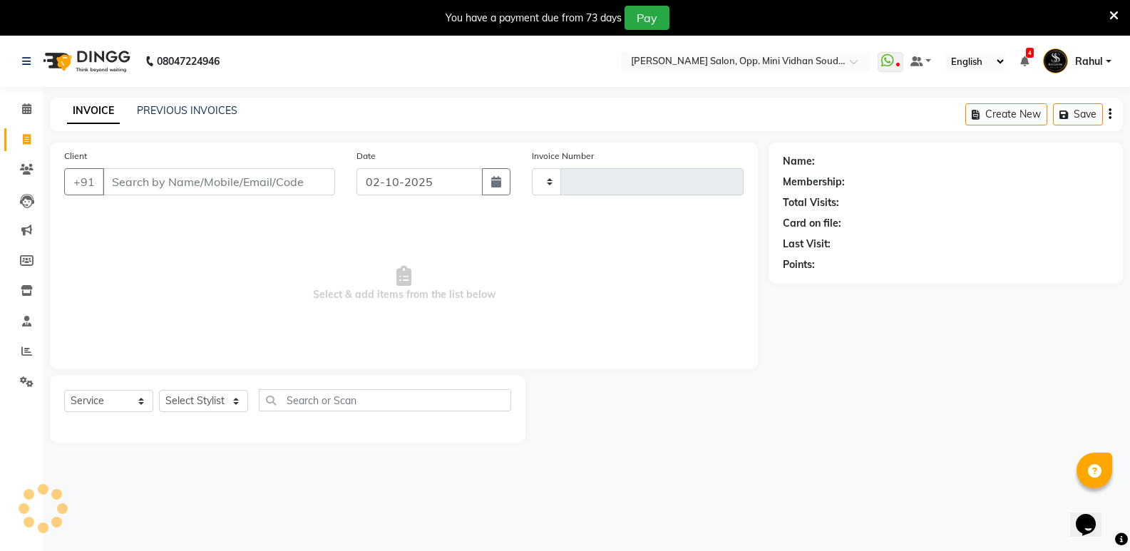
scroll to position [36, 0]
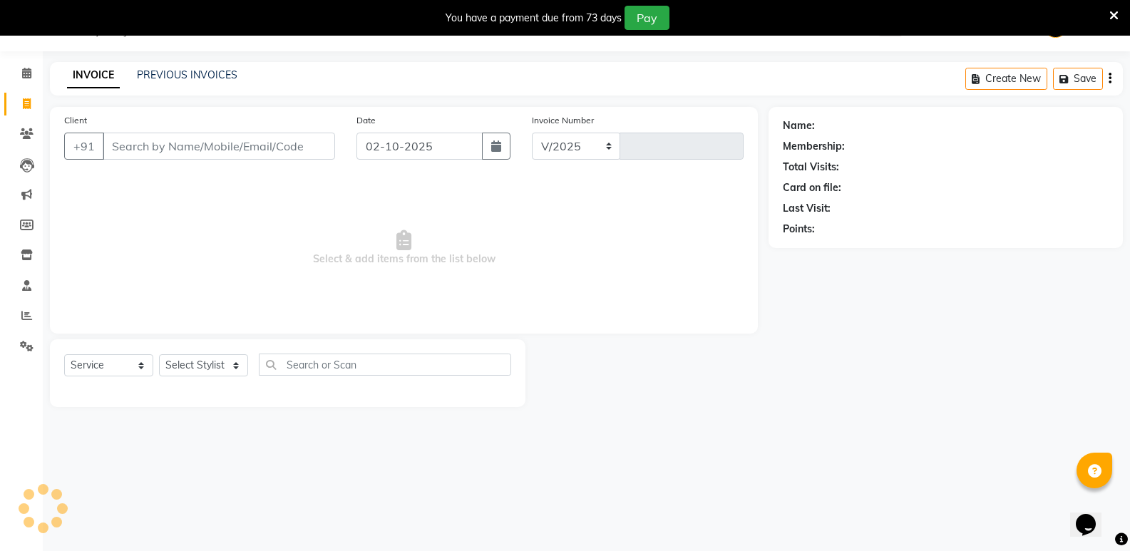
select select "4533"
type input "7647"
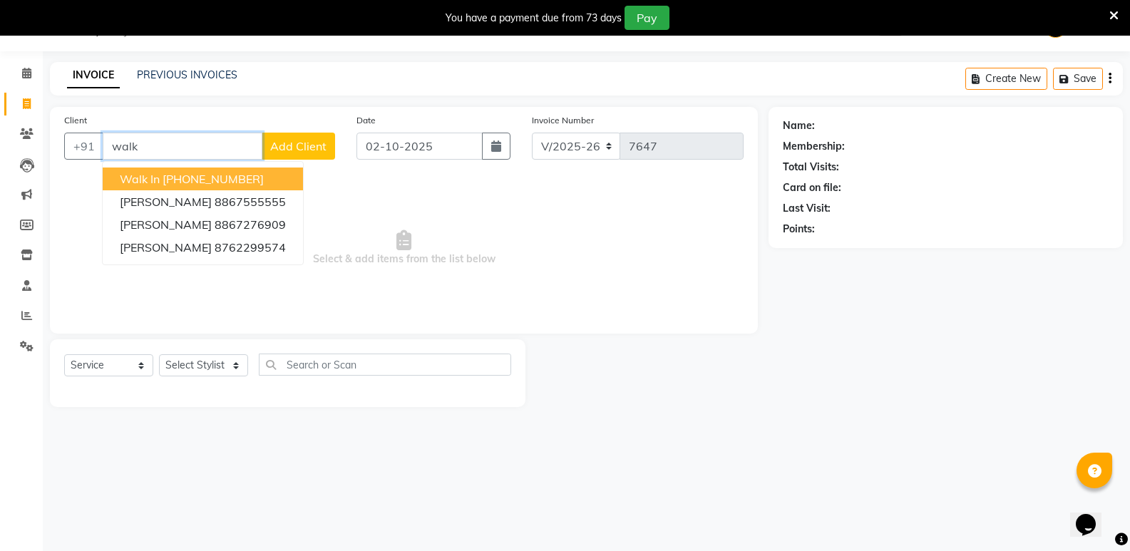
click at [160, 175] on button "Walk In [PHONE_NUMBER]" at bounding box center [203, 179] width 200 height 23
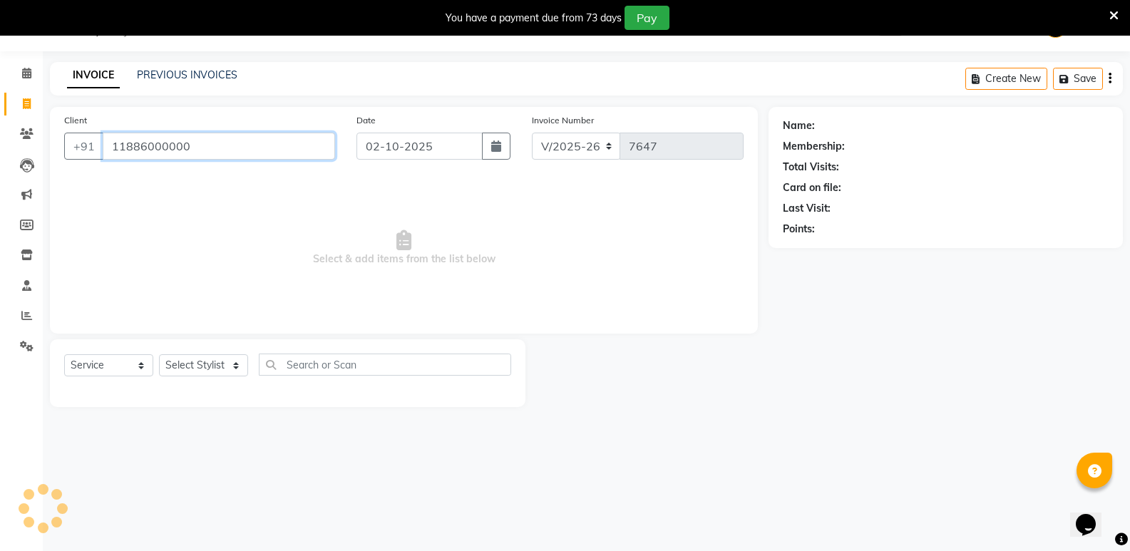
type input "11886000000"
select select "1: Object"
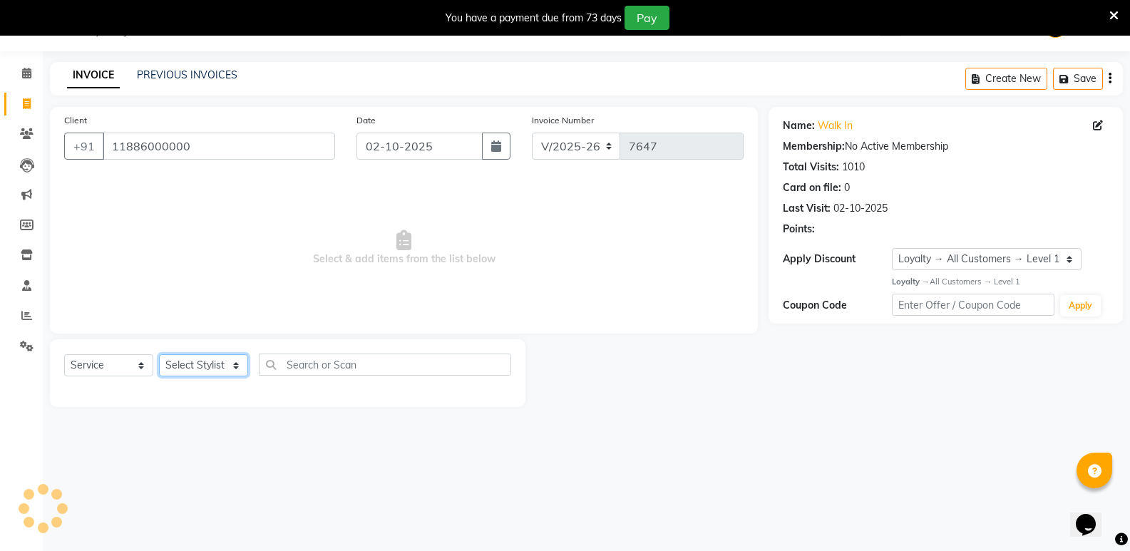
click at [188, 366] on select "Select Stylist [PERSON_NAME] [PERSON_NAME] [PERSON_NAME] Mallu [PERSON_NAME] [P…" at bounding box center [203, 365] width 89 height 22
select select "50243"
click at [159, 354] on select "Select Stylist [PERSON_NAME] [PERSON_NAME] [PERSON_NAME] Mallu [PERSON_NAME] [P…" at bounding box center [203, 365] width 89 height 22
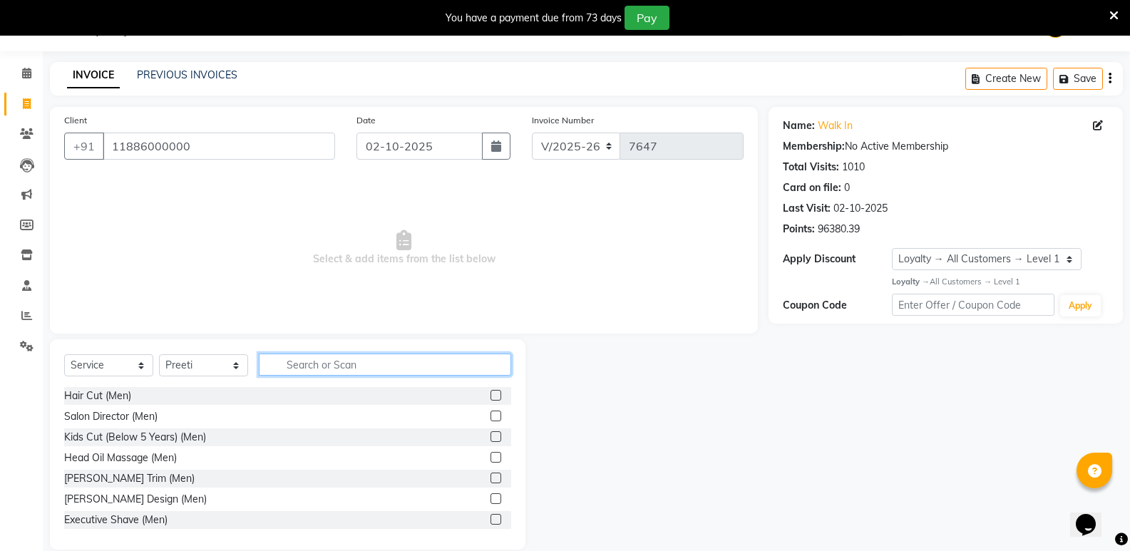
click at [347, 364] on input "text" at bounding box center [385, 365] width 252 height 22
type input "wom"
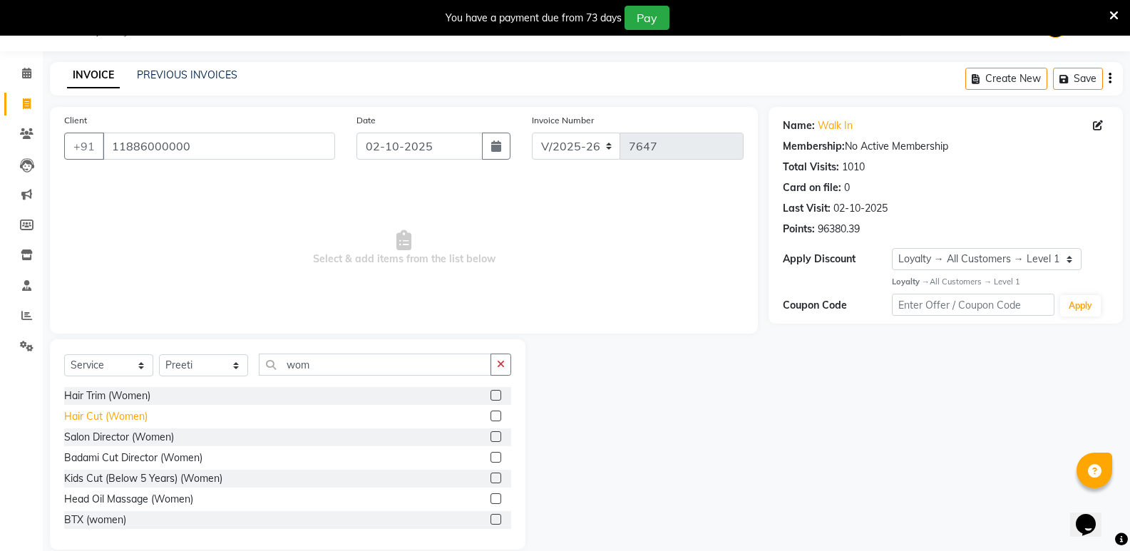
click at [101, 414] on div "Hair Cut (Women)" at bounding box center [105, 416] width 83 height 15
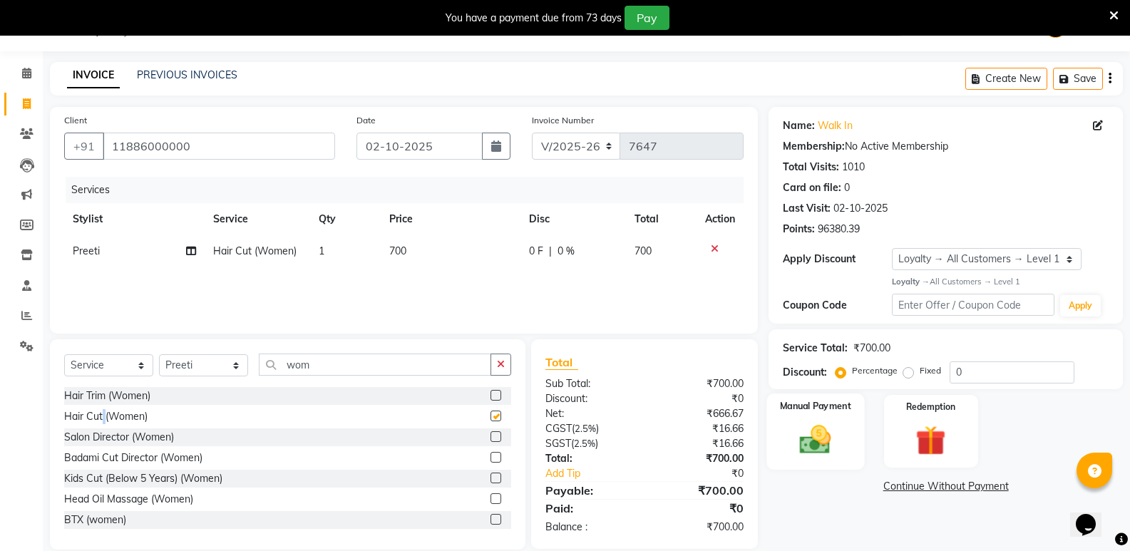
checkbox input "false"
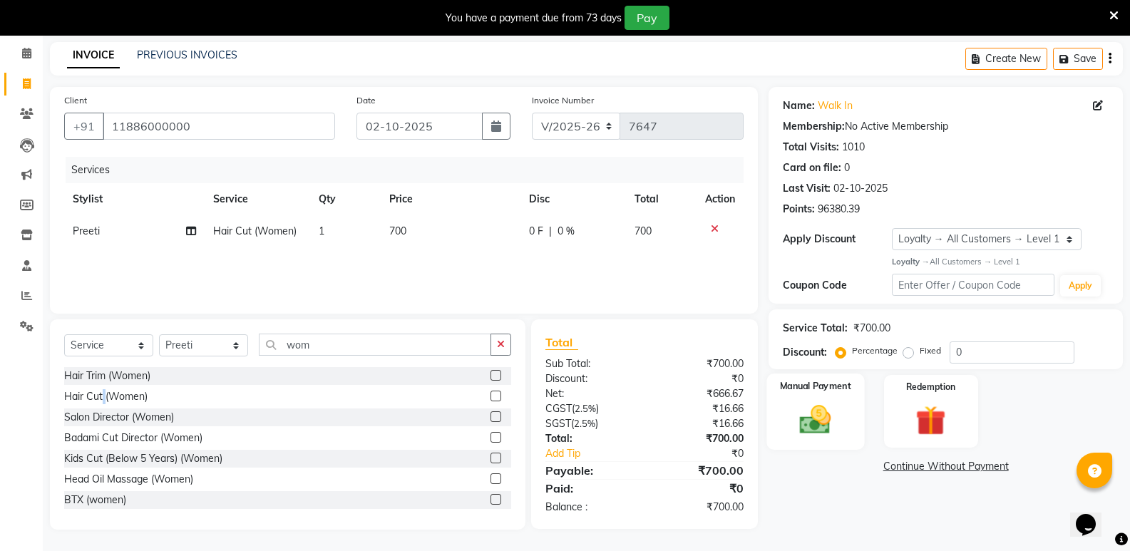
click at [819, 421] on img at bounding box center [815, 419] width 51 height 36
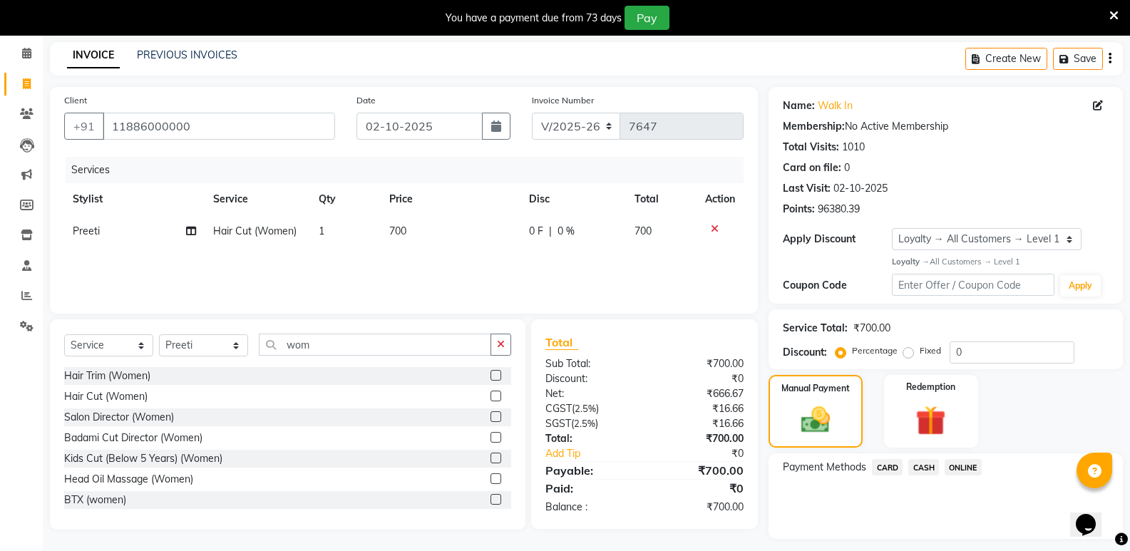
click at [927, 464] on span "CASH" at bounding box center [923, 467] width 31 height 16
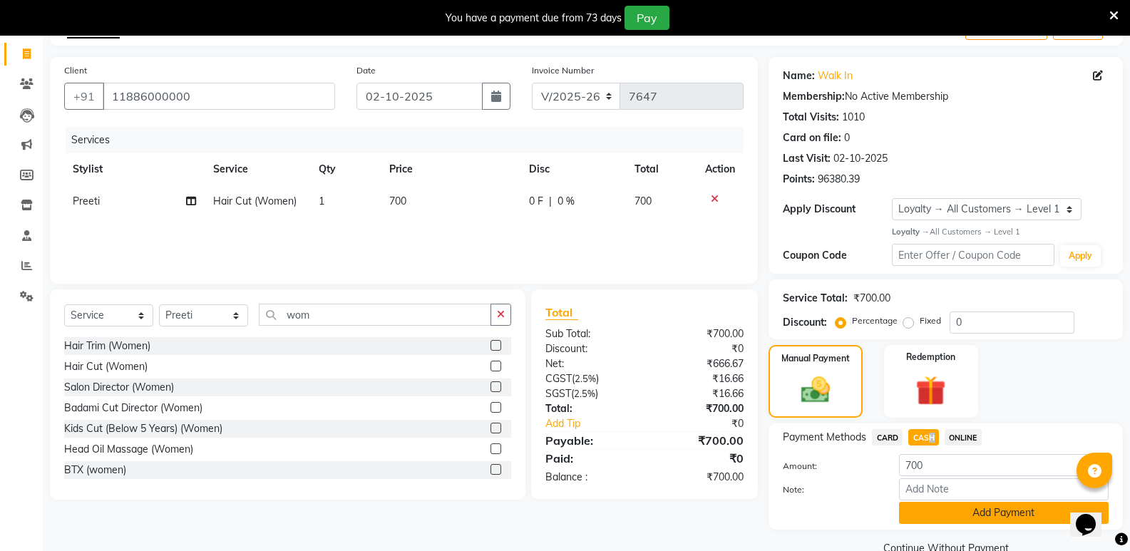
scroll to position [115, 0]
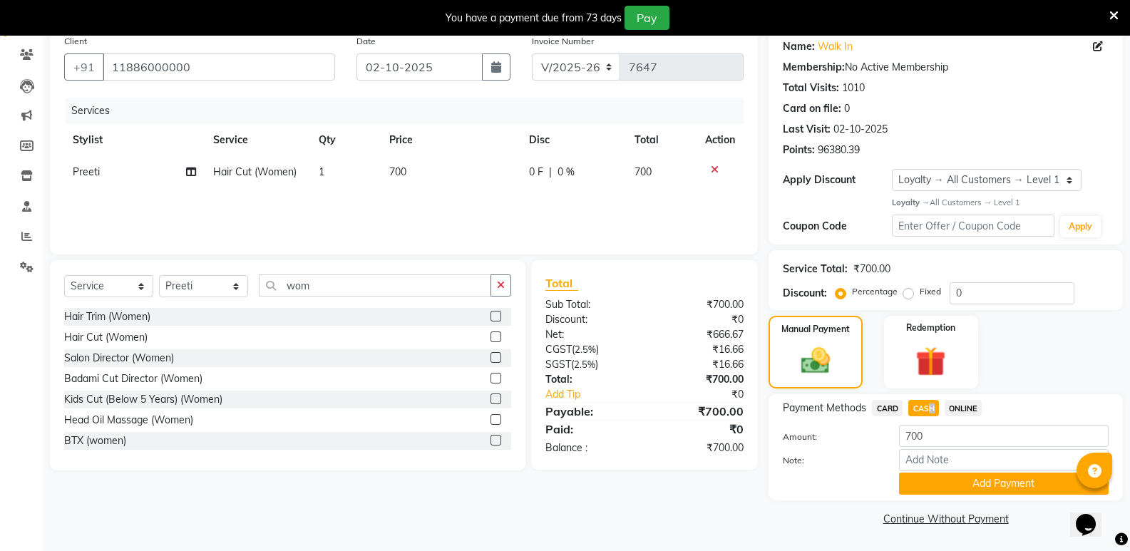
drag, startPoint x: 949, startPoint y: 490, endPoint x: 952, endPoint y: 498, distance: 8.3
click at [955, 506] on div "Name: Walk In Membership: No Active Membership Total Visits: 1010 Card on file:…" at bounding box center [951, 279] width 365 height 502
click at [950, 487] on button "Add Payment" at bounding box center [1004, 484] width 210 height 22
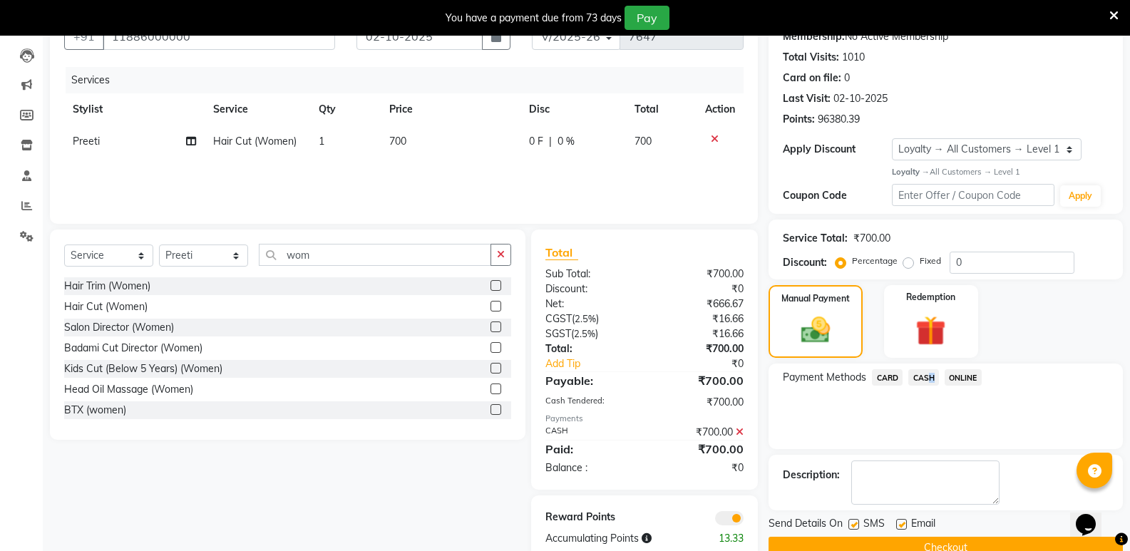
scroll to position [176, 0]
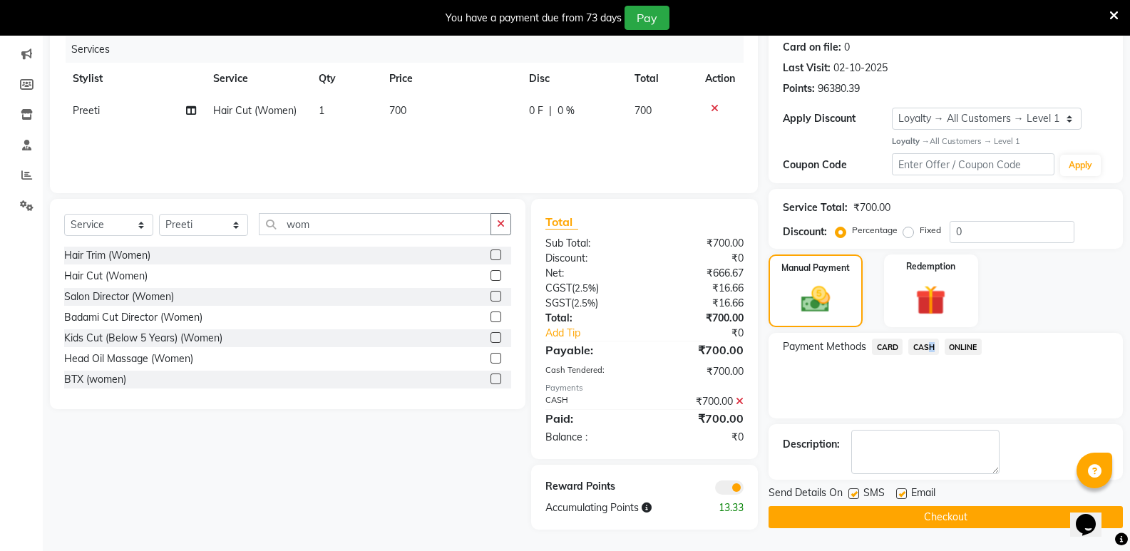
click at [961, 510] on button "Checkout" at bounding box center [946, 517] width 354 height 22
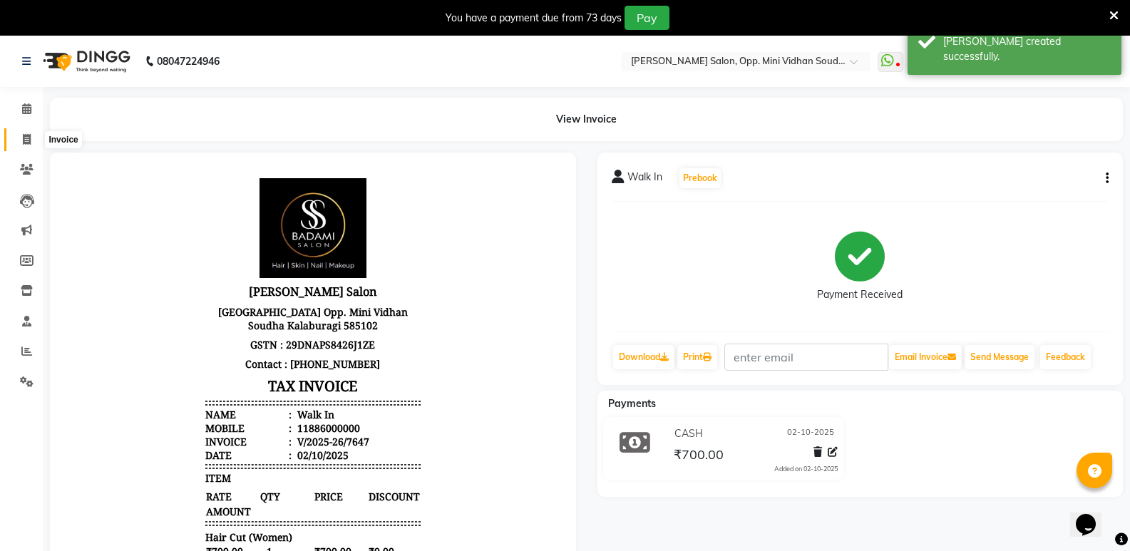
click at [26, 141] on icon at bounding box center [27, 139] width 8 height 11
select select "4533"
select select "service"
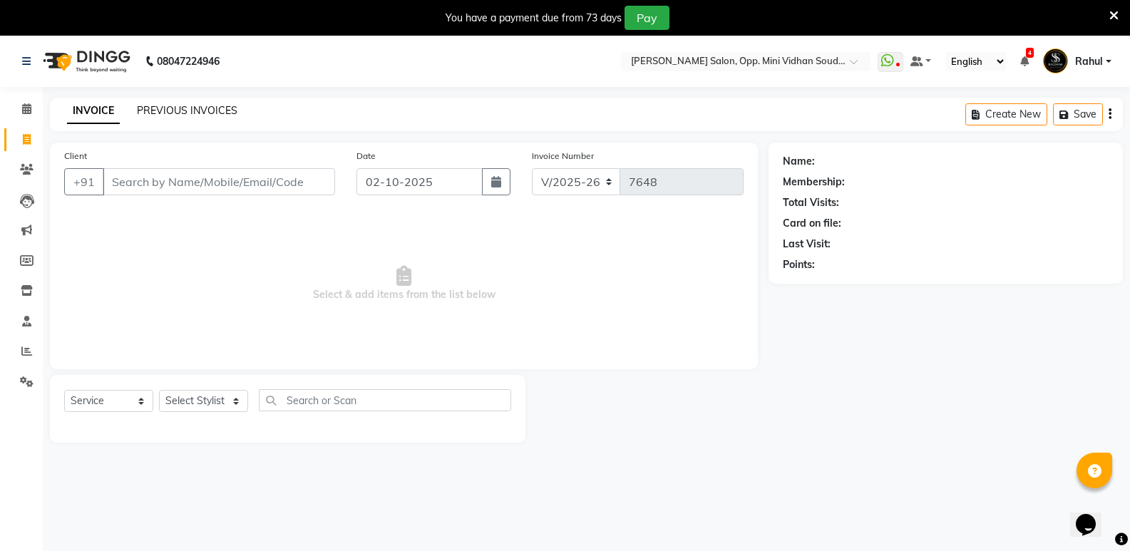
click at [165, 105] on link "PREVIOUS INVOICES" at bounding box center [187, 110] width 101 height 13
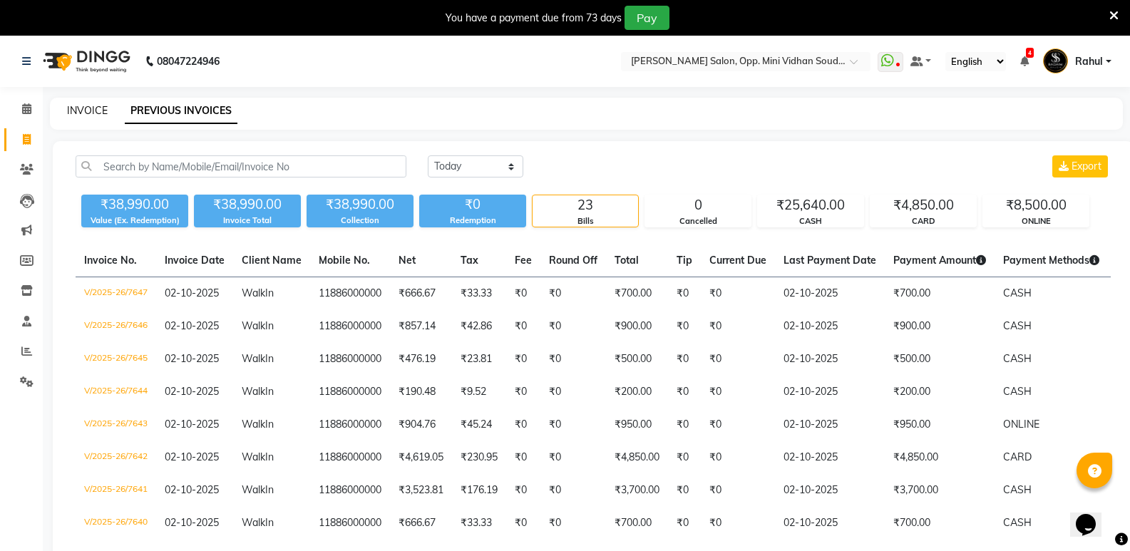
click at [71, 112] on link "INVOICE" at bounding box center [87, 110] width 41 height 13
select select "4533"
select select "service"
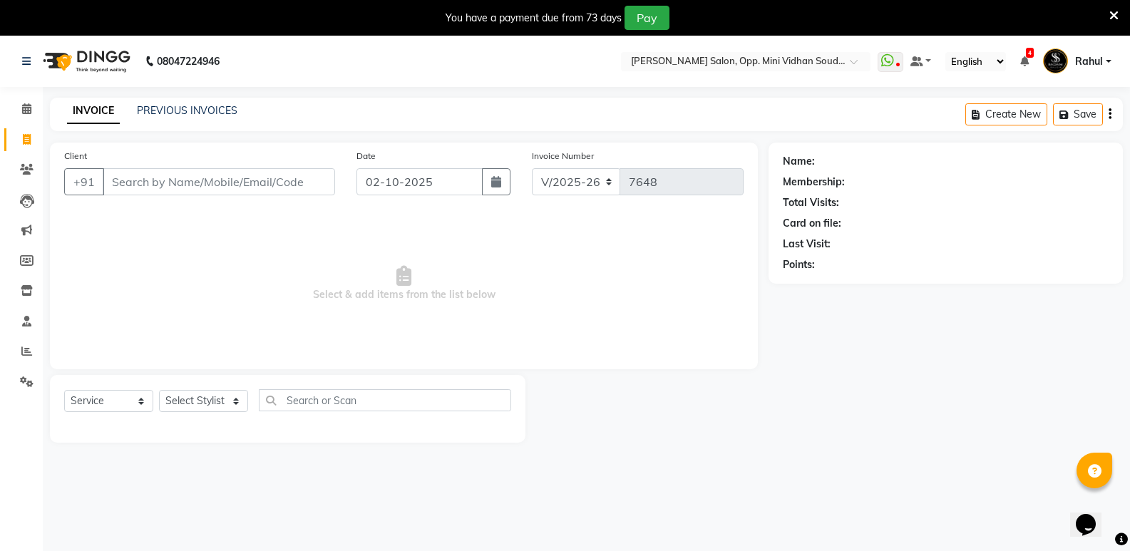
scroll to position [36, 0]
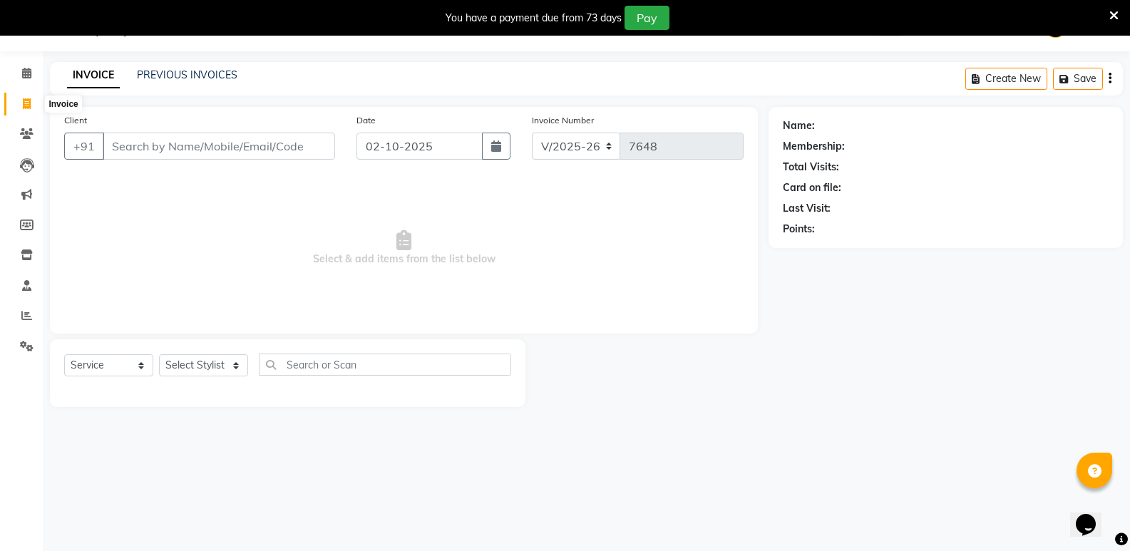
click at [18, 102] on span at bounding box center [26, 104] width 25 height 16
select select "service"
type input "7648"
select select "4533"
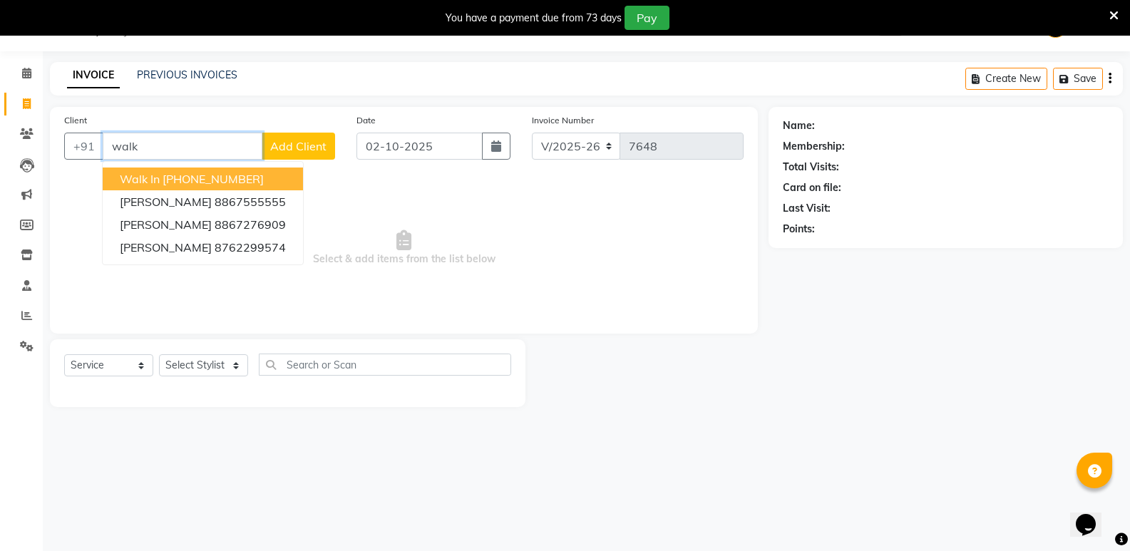
click at [135, 176] on span "Walk In" at bounding box center [140, 179] width 40 height 14
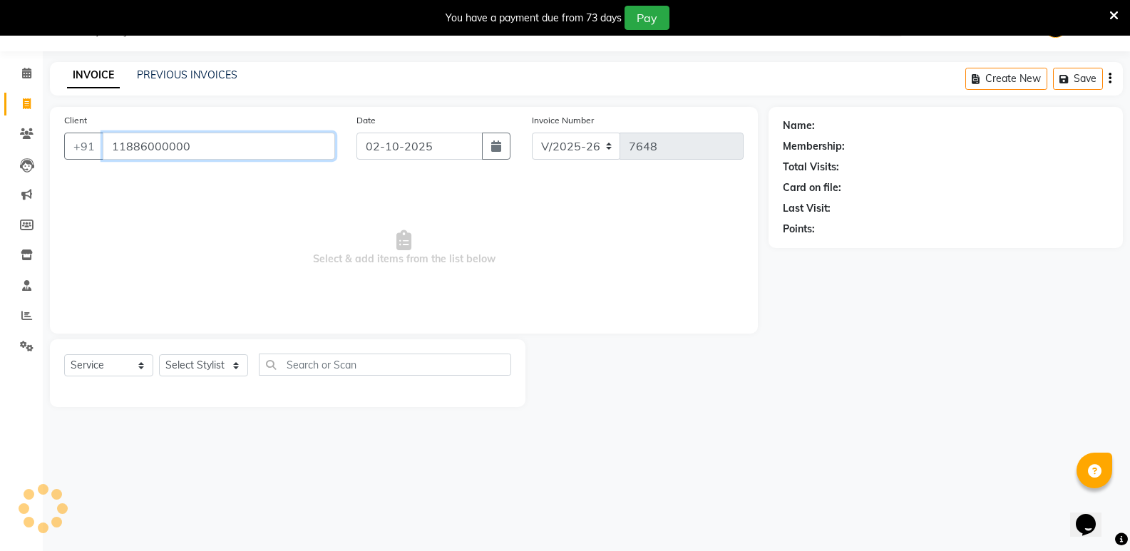
type input "11886000000"
click at [225, 361] on select "Select Stylist [PERSON_NAME] [PERSON_NAME] [PERSON_NAME] Mallu [PERSON_NAME] [P…" at bounding box center [203, 365] width 89 height 22
select select "89150"
click at [159, 354] on select "Select Stylist [PERSON_NAME] [PERSON_NAME] [PERSON_NAME] Mallu [PERSON_NAME] [P…" at bounding box center [203, 365] width 89 height 22
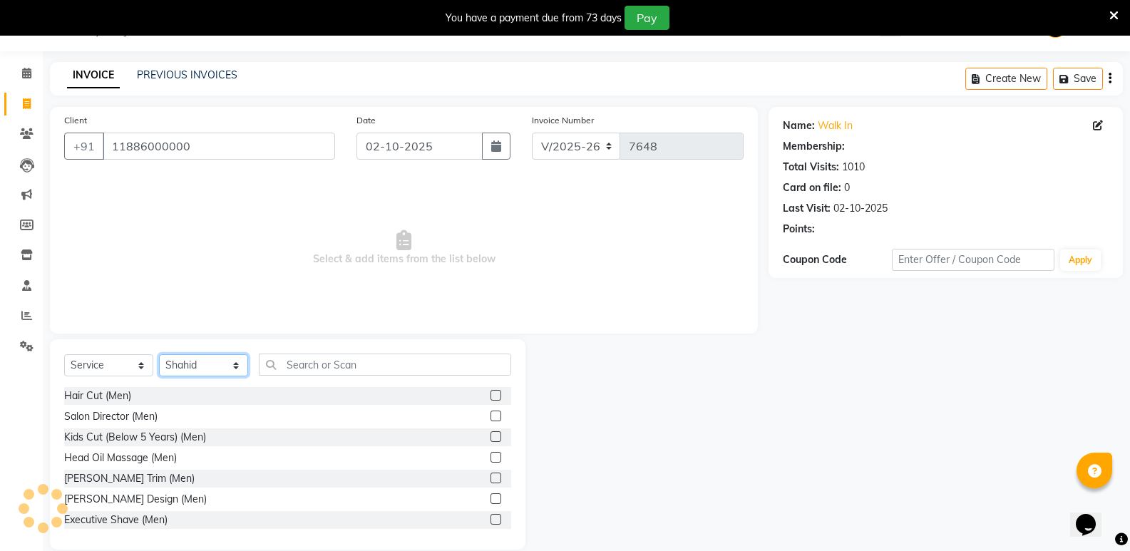
select select "1: Object"
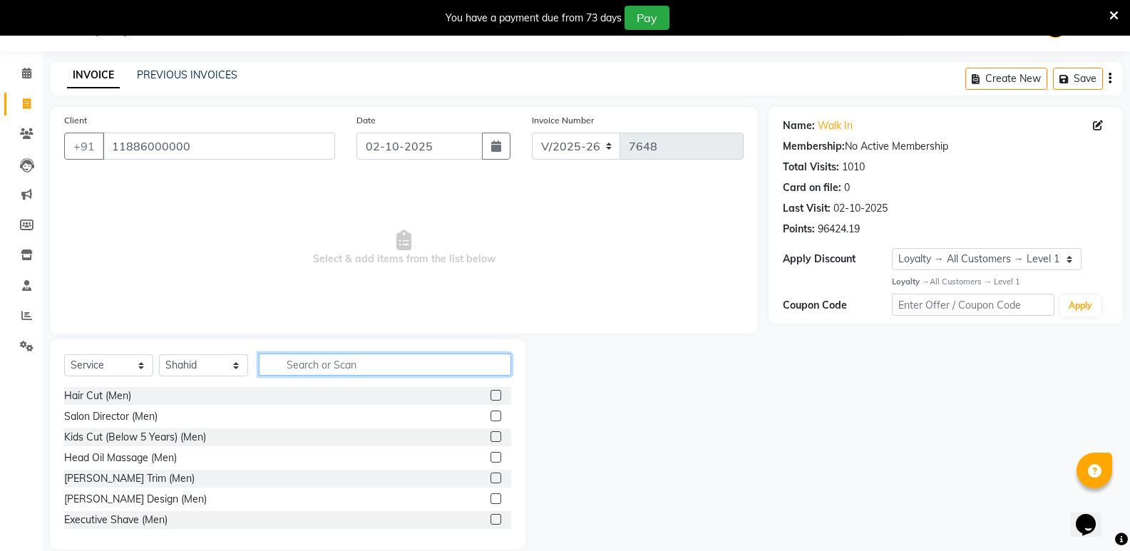
click at [329, 364] on input "text" at bounding box center [385, 365] width 252 height 22
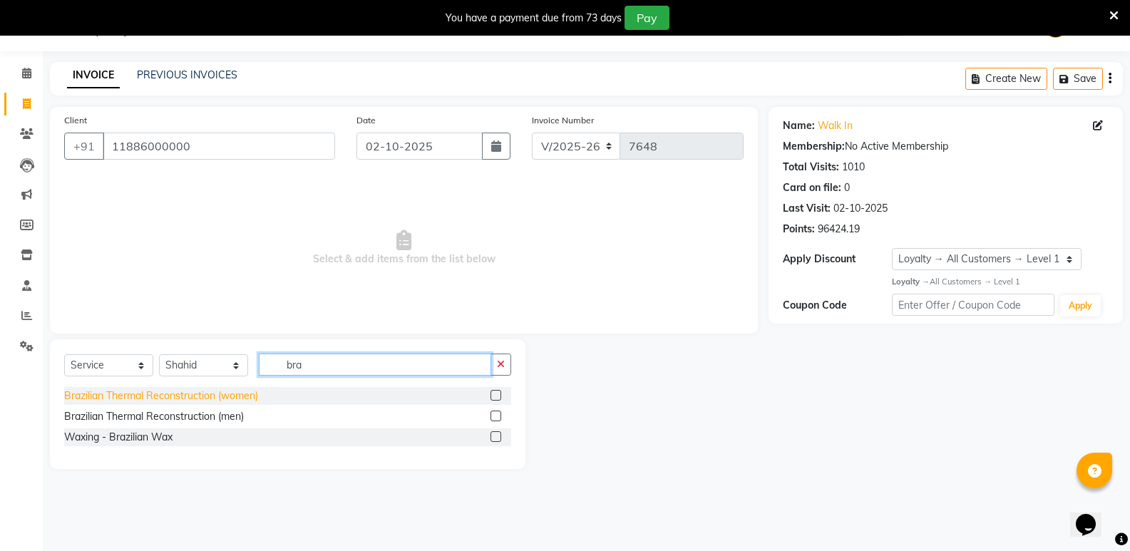
type input "bra"
click at [243, 391] on div "Brazilian Thermal Reconstruction (women)" at bounding box center [161, 396] width 194 height 15
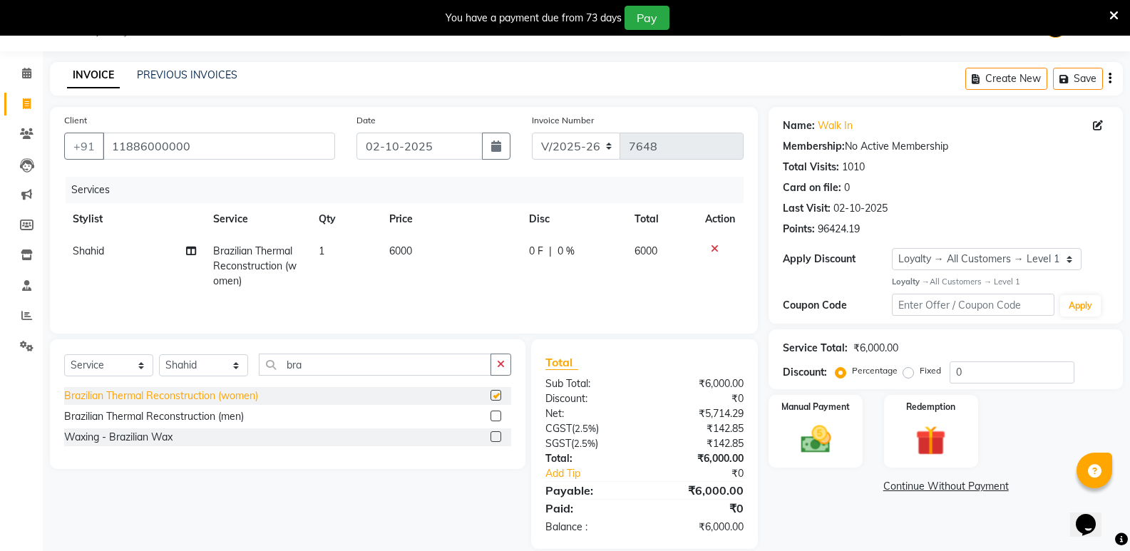
checkbox input "false"
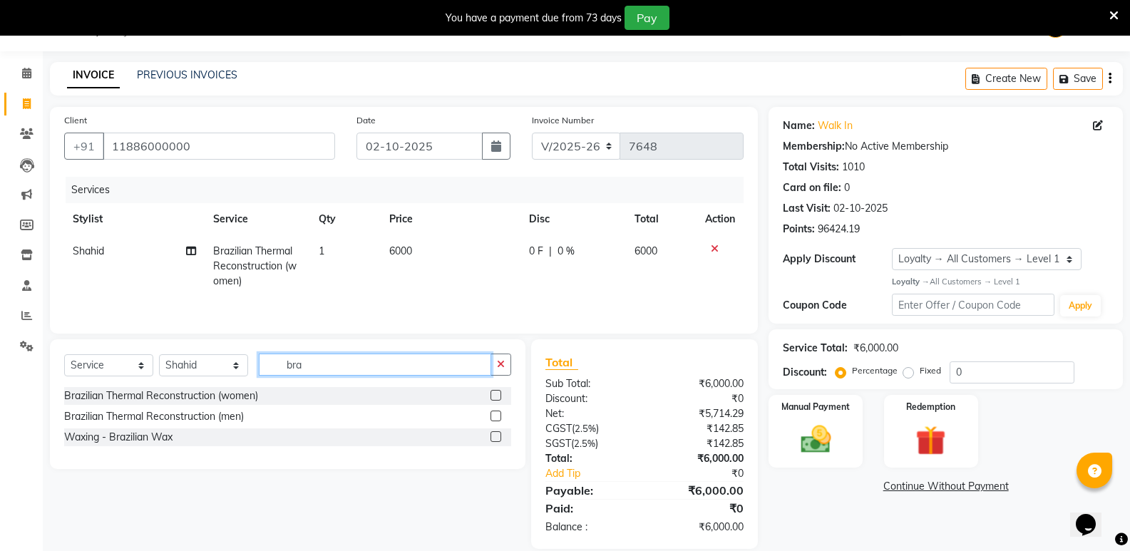
drag, startPoint x: 312, startPoint y: 366, endPoint x: 252, endPoint y: 381, distance: 61.9
click at [252, 381] on div "Select Service Product Membership Package Voucher Prepaid Gift Card Select Styl…" at bounding box center [287, 371] width 447 height 34
drag, startPoint x: 339, startPoint y: 375, endPoint x: 236, endPoint y: 391, distance: 103.9
click at [228, 386] on div "Select Service Product Membership Package Voucher Prepaid Gift Card Select Styl…" at bounding box center [287, 371] width 447 height 34
type input "glo"
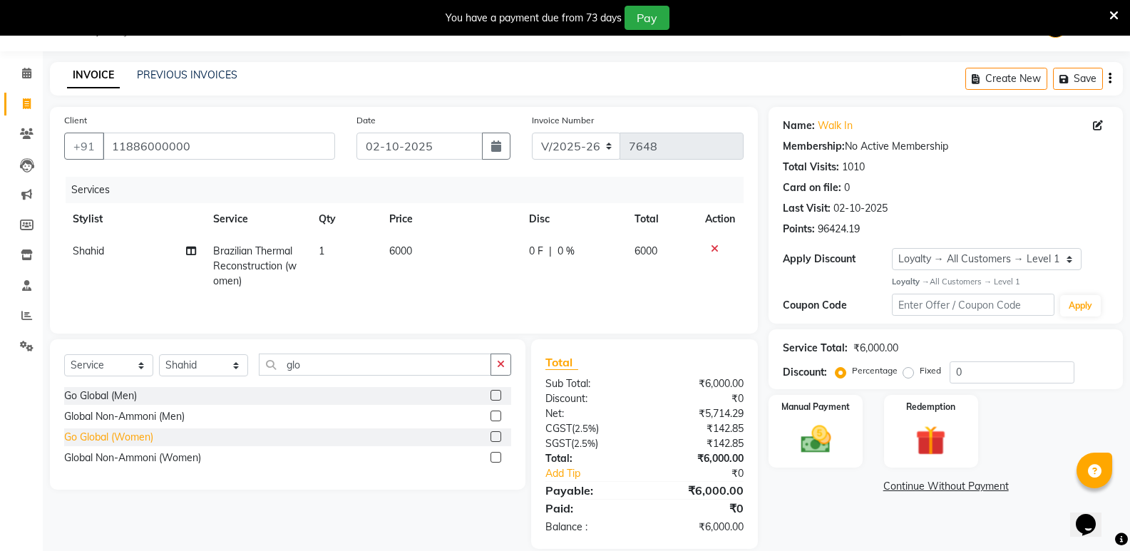
click at [141, 438] on div "Go Global (Women)" at bounding box center [108, 437] width 89 height 15
checkbox input "false"
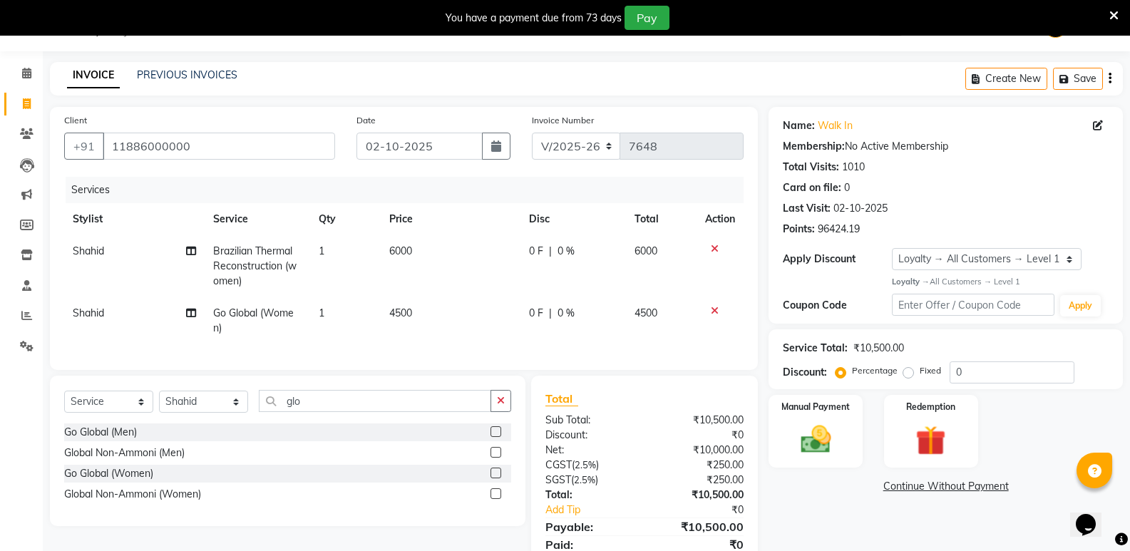
click at [396, 312] on span "4500" at bounding box center [400, 313] width 23 height 13
select select "89150"
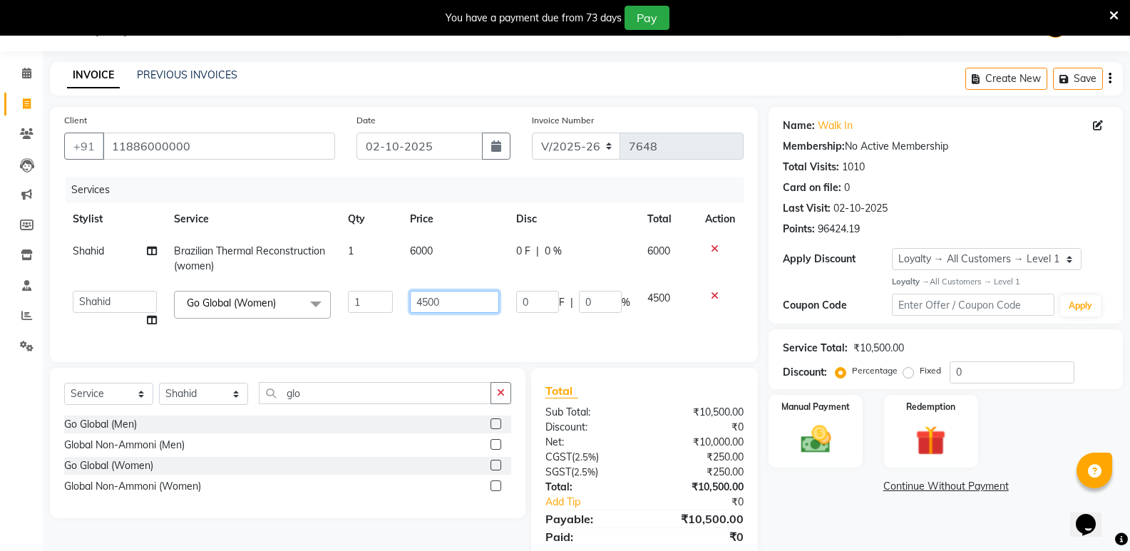
click at [429, 302] on input "4500" at bounding box center [454, 302] width 89 height 22
type input "5000"
click at [786, 507] on div "Name: Walk In Membership: No Active Membership Total Visits: 1010 Card on file:…" at bounding box center [951, 342] width 365 height 471
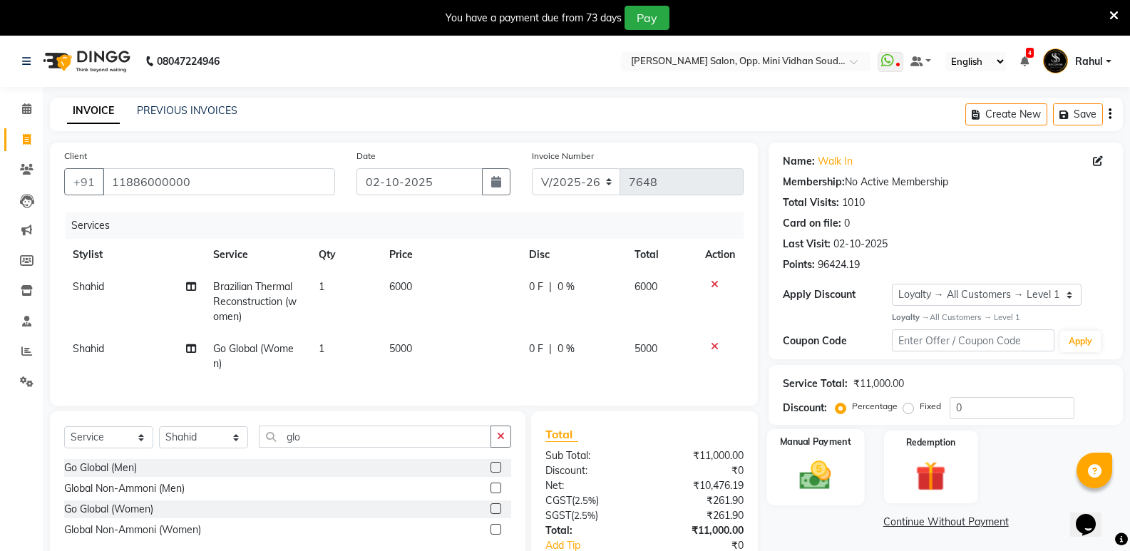
scroll to position [71, 0]
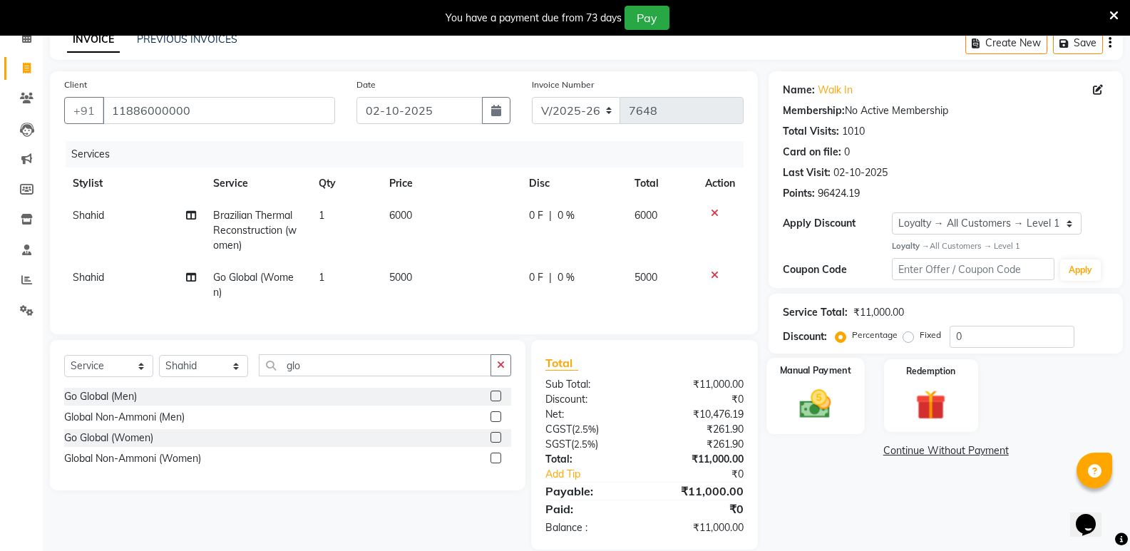
click at [814, 388] on img at bounding box center [815, 404] width 51 height 36
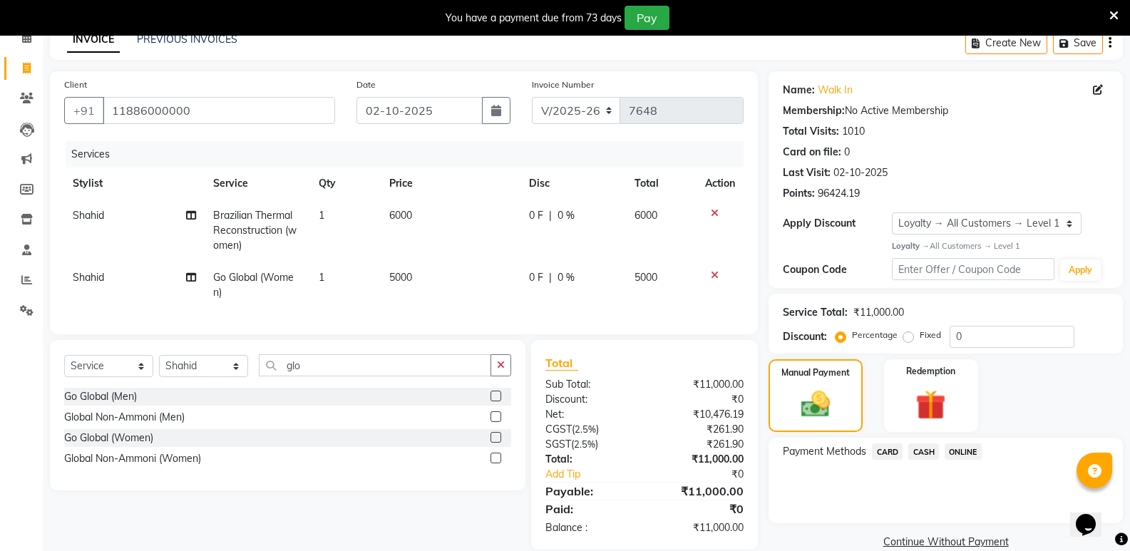
click at [918, 447] on span "CASH" at bounding box center [923, 452] width 31 height 16
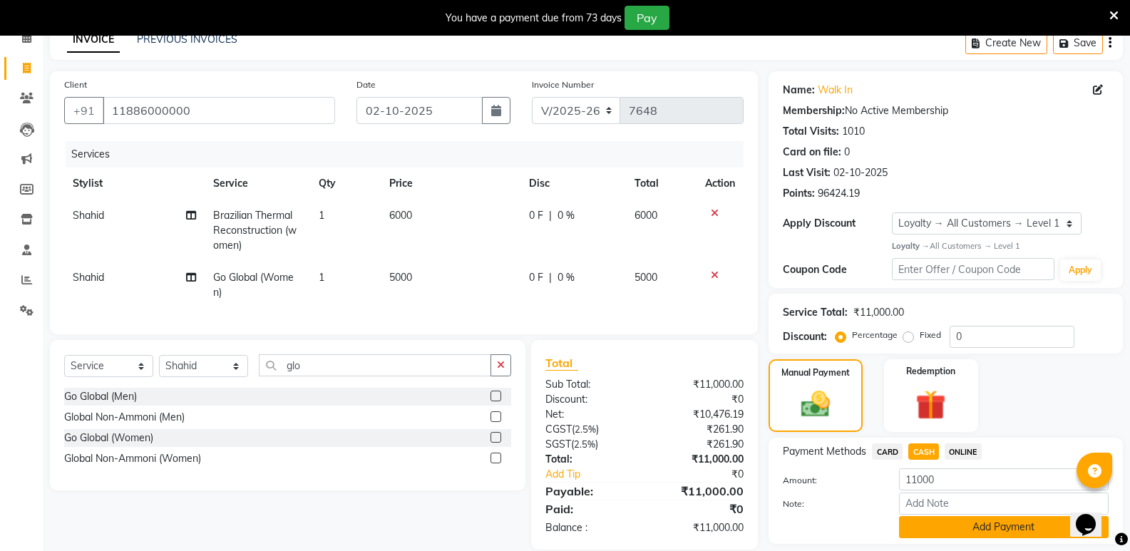
click at [902, 526] on button "Add Payment" at bounding box center [1004, 527] width 210 height 22
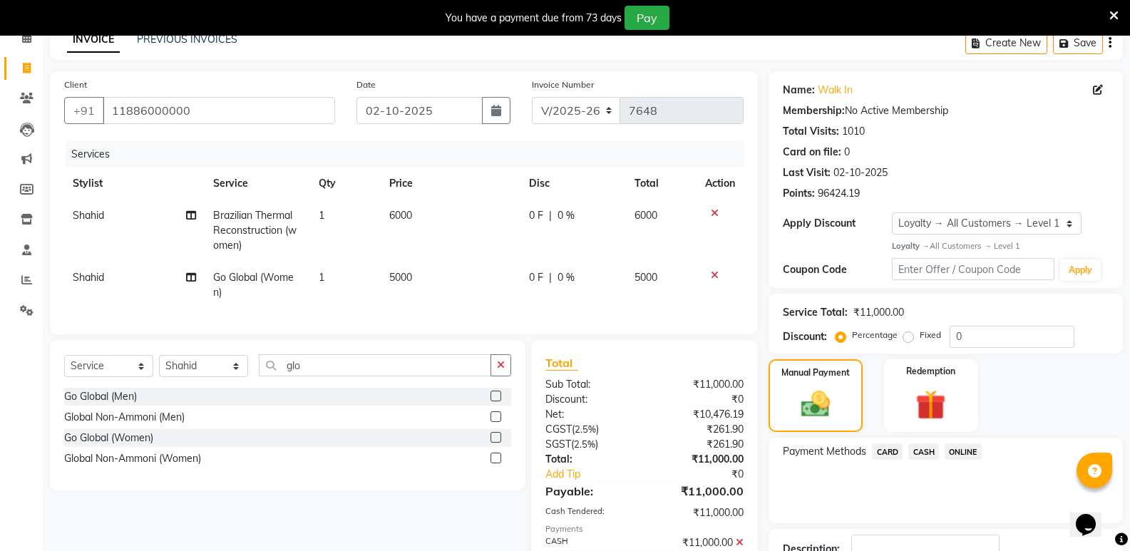
scroll to position [223, 0]
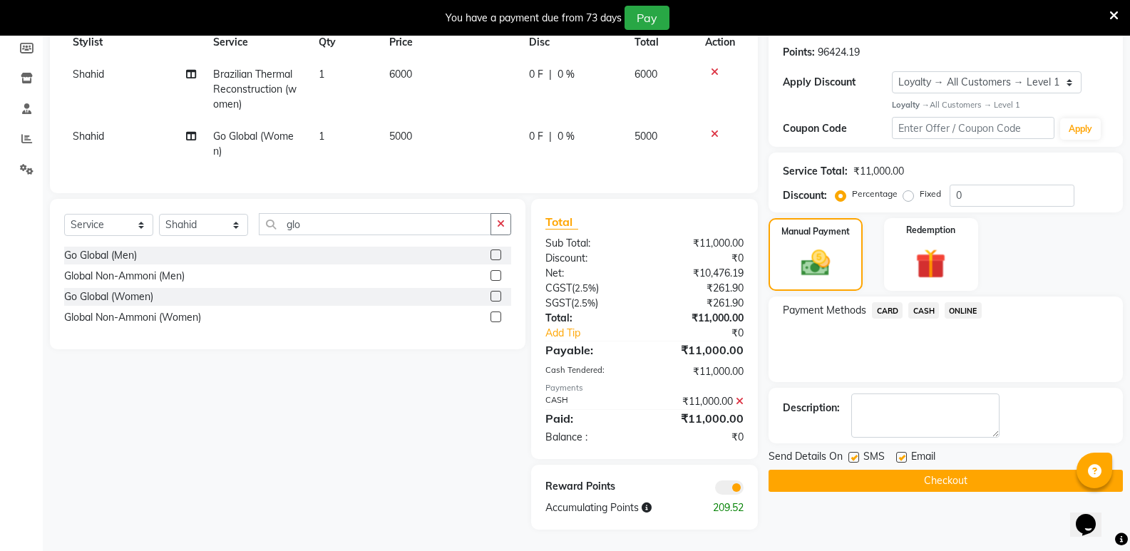
click at [888, 480] on button "Checkout" at bounding box center [946, 481] width 354 height 22
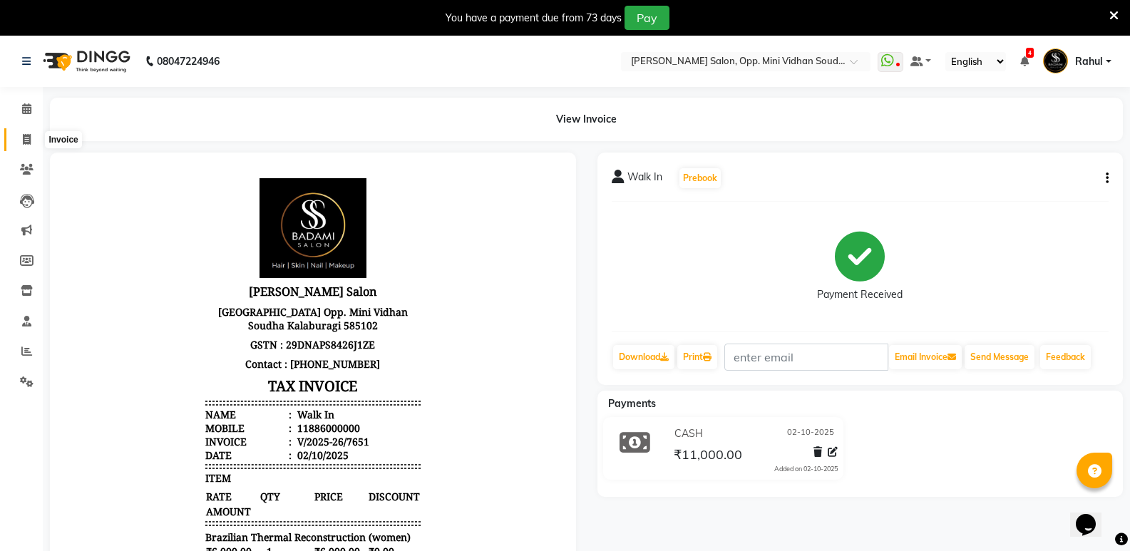
click at [29, 132] on span at bounding box center [26, 140] width 25 height 16
select select "service"
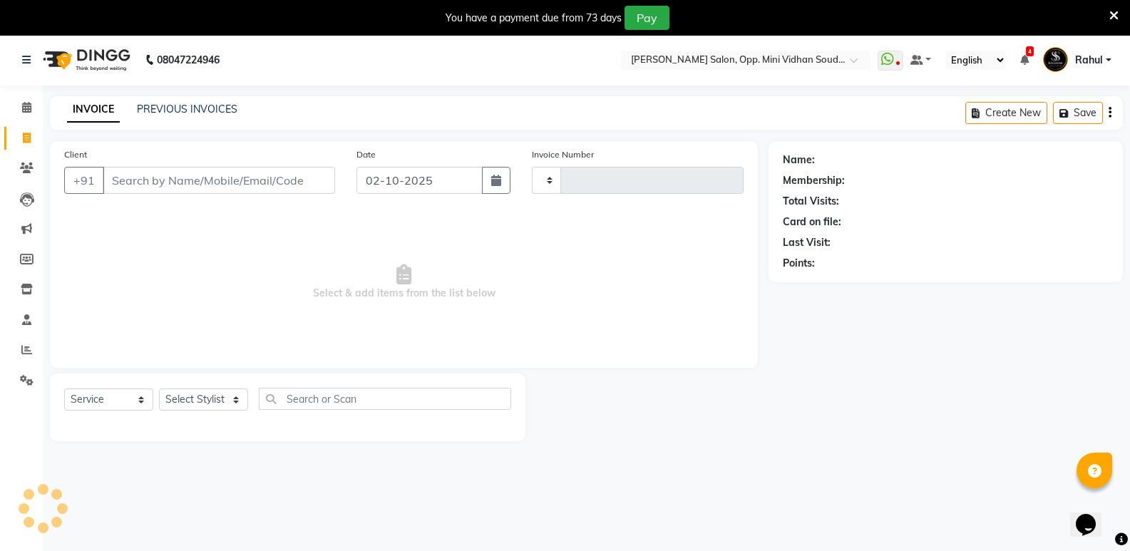
type input "7652"
select select "4533"
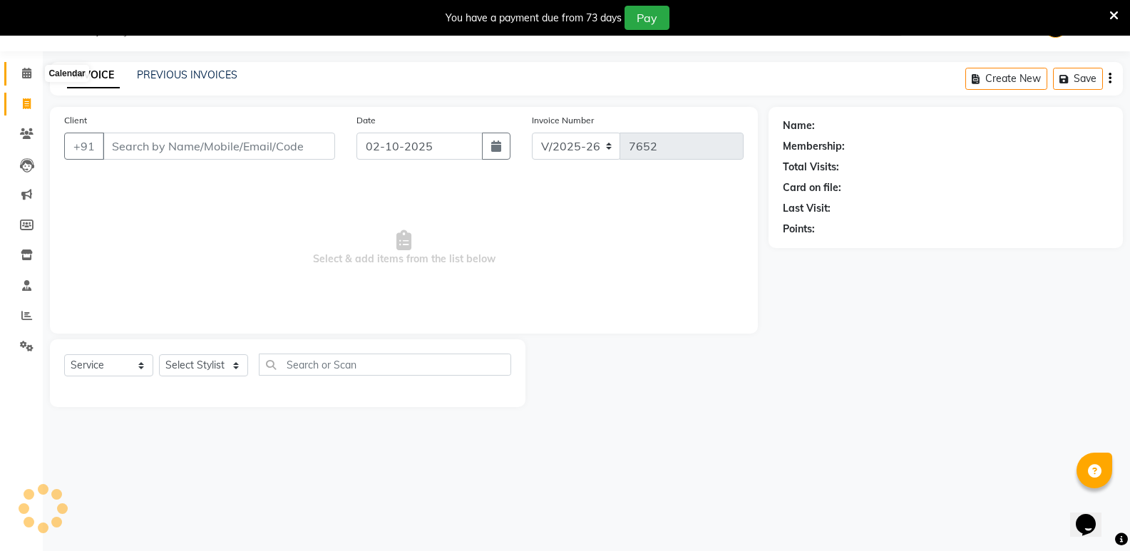
click at [21, 78] on span at bounding box center [26, 74] width 25 height 16
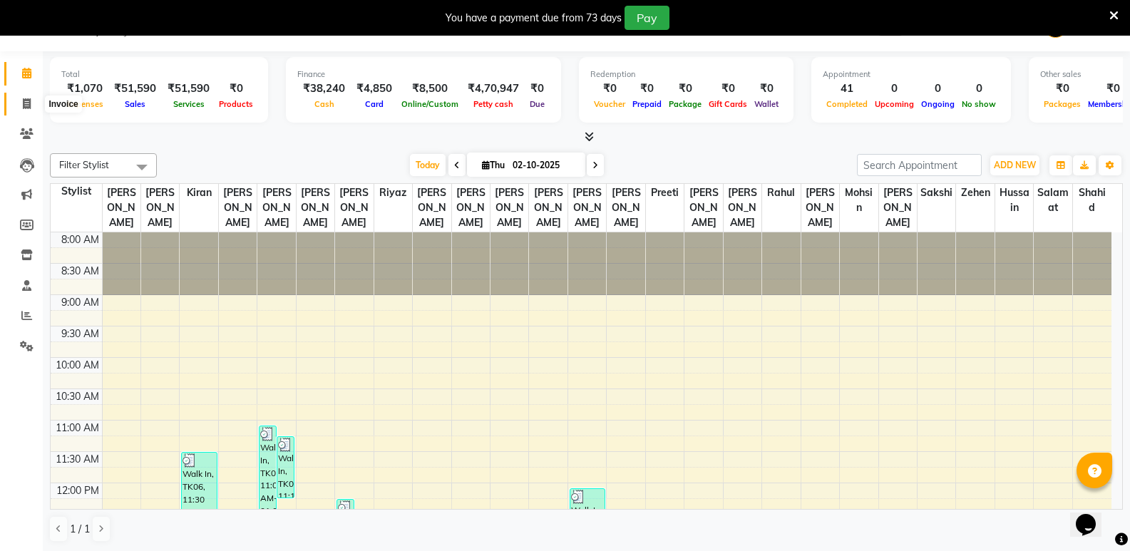
click at [23, 103] on icon at bounding box center [27, 103] width 8 height 11
select select "service"
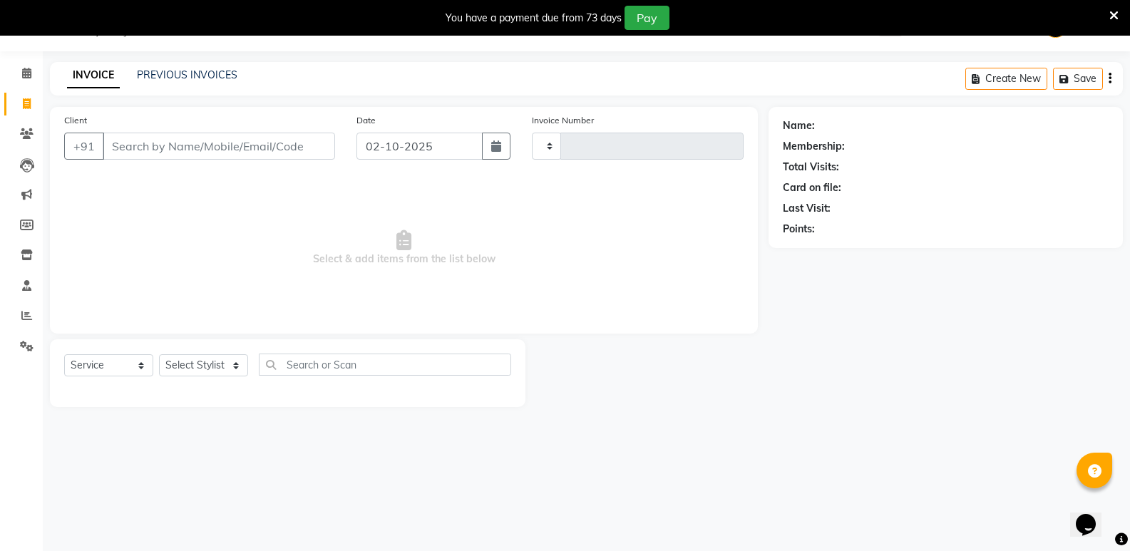
type input "7652"
select select "4533"
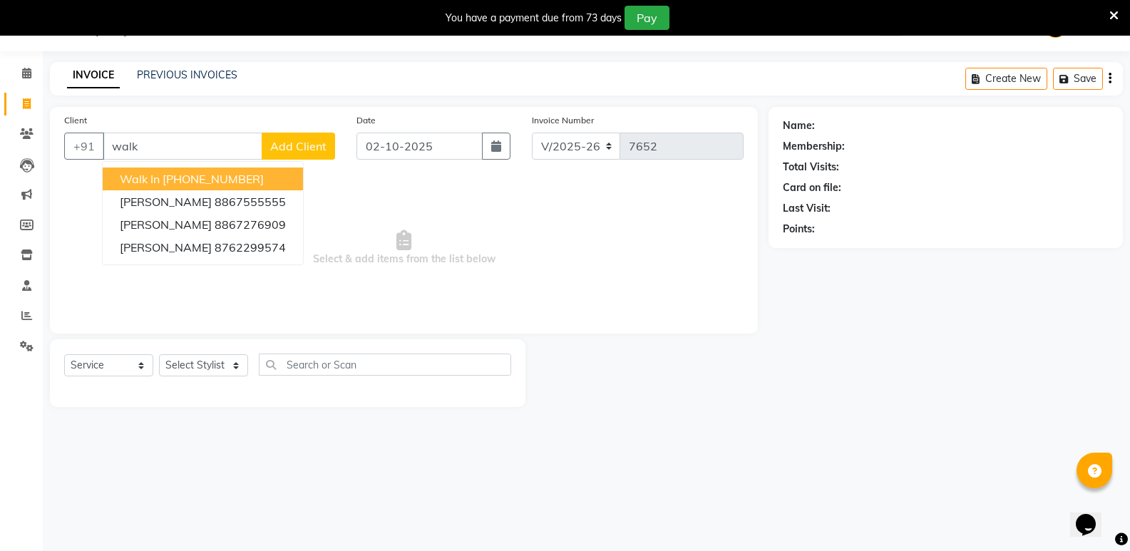
click at [168, 172] on ngb-highlight "[PHONE_NUMBER]" at bounding box center [213, 179] width 101 height 14
type input "11886000000"
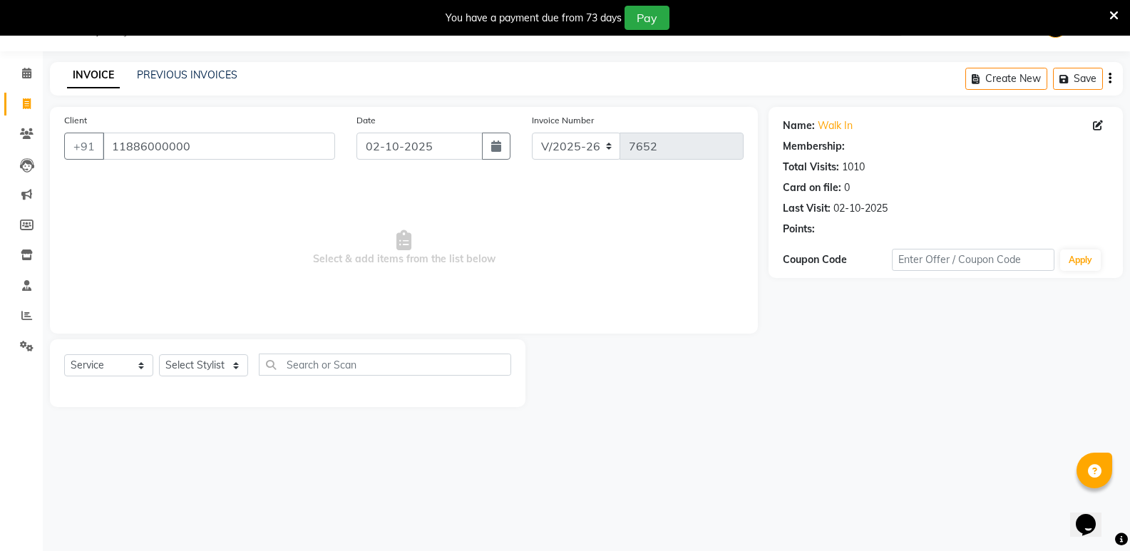
select select "1: Object"
click at [183, 364] on select "Select Stylist [PERSON_NAME] [PERSON_NAME] [PERSON_NAME] Mallu [PERSON_NAME] [P…" at bounding box center [203, 365] width 89 height 22
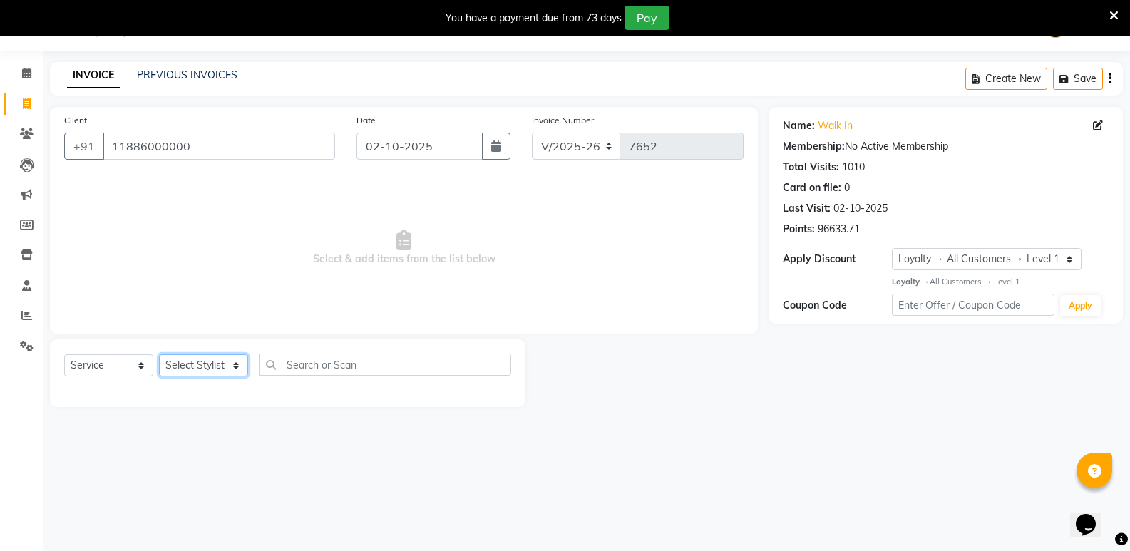
select select "25905"
click at [159, 354] on select "Select Stylist [PERSON_NAME] [PERSON_NAME] [PERSON_NAME] Mallu [PERSON_NAME] [P…" at bounding box center [203, 365] width 89 height 22
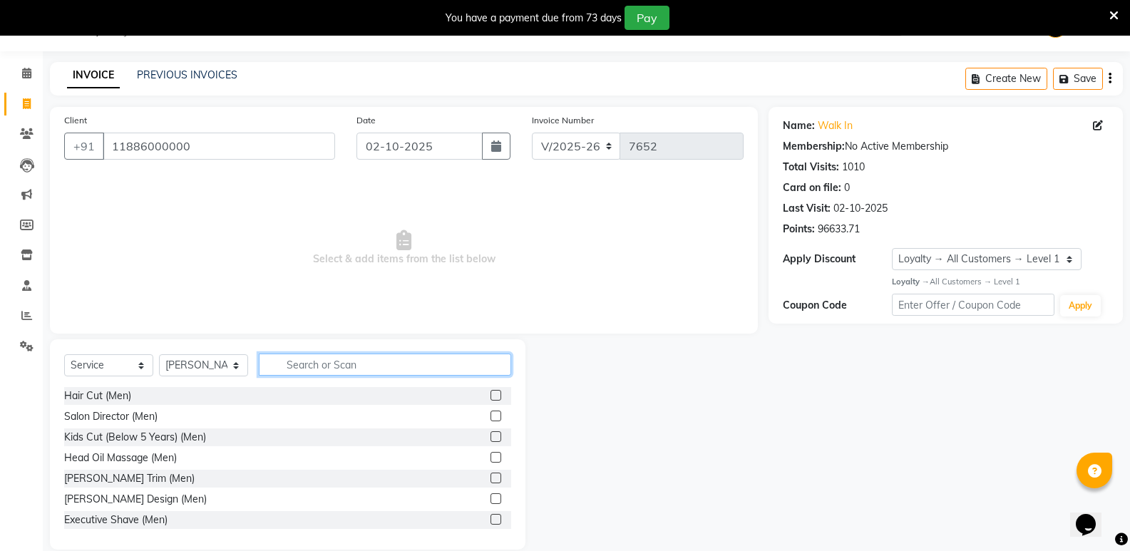
click at [408, 369] on input "text" at bounding box center [385, 365] width 252 height 22
type input "face"
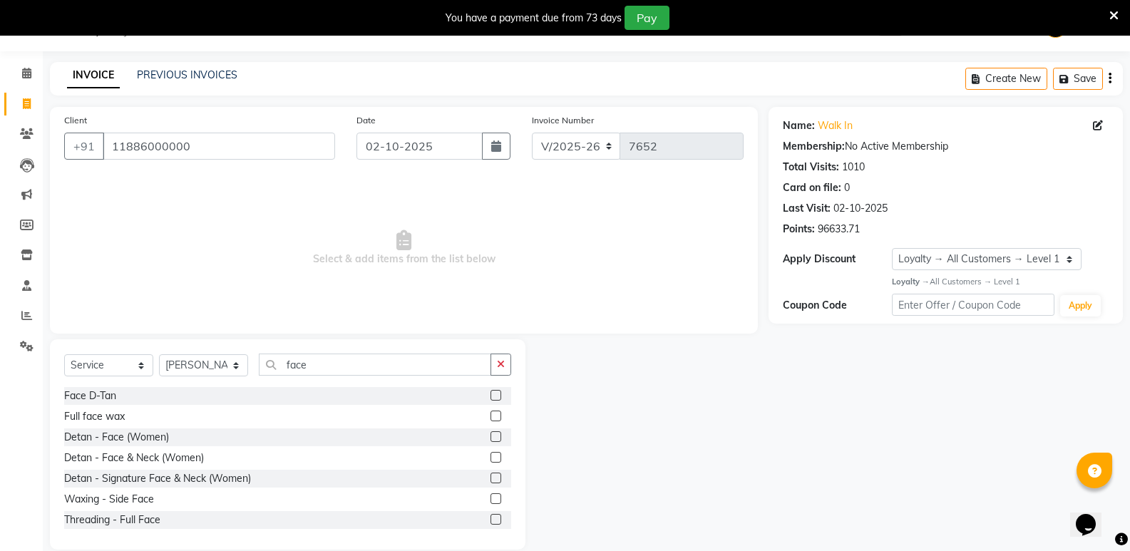
drag, startPoint x: 75, startPoint y: 397, endPoint x: 98, endPoint y: 384, distance: 26.8
click at [75, 396] on div "Face D-Tan" at bounding box center [90, 396] width 52 height 15
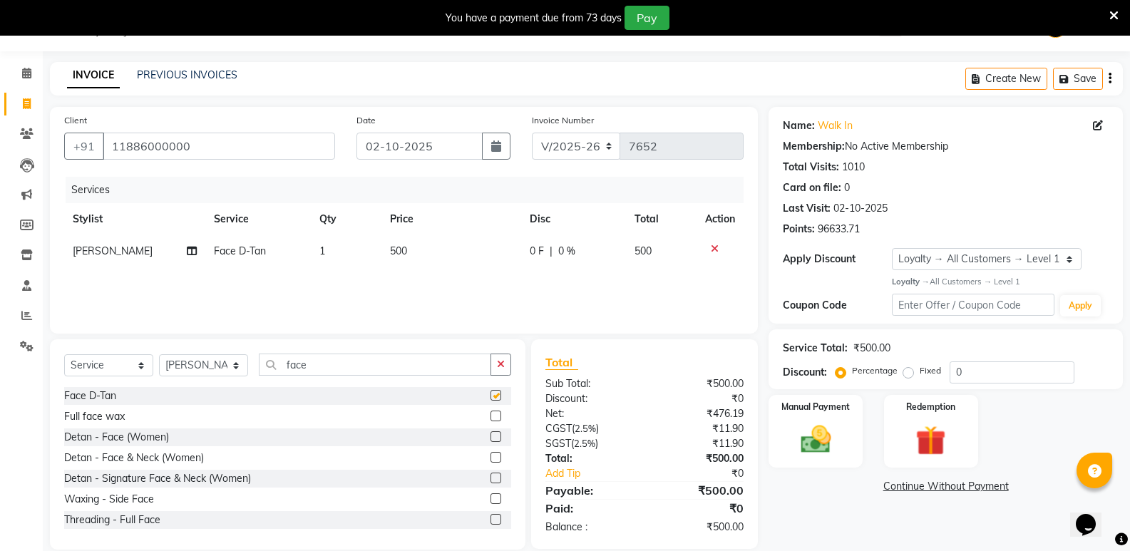
checkbox input "false"
click at [190, 359] on select "Select Stylist [PERSON_NAME] [PERSON_NAME] [PERSON_NAME] Mallu [PERSON_NAME] [P…" at bounding box center [203, 365] width 89 height 22
select select "50304"
click at [159, 354] on select "Select Stylist [PERSON_NAME] [PERSON_NAME] [PERSON_NAME] Mallu [PERSON_NAME] [P…" at bounding box center [203, 365] width 89 height 22
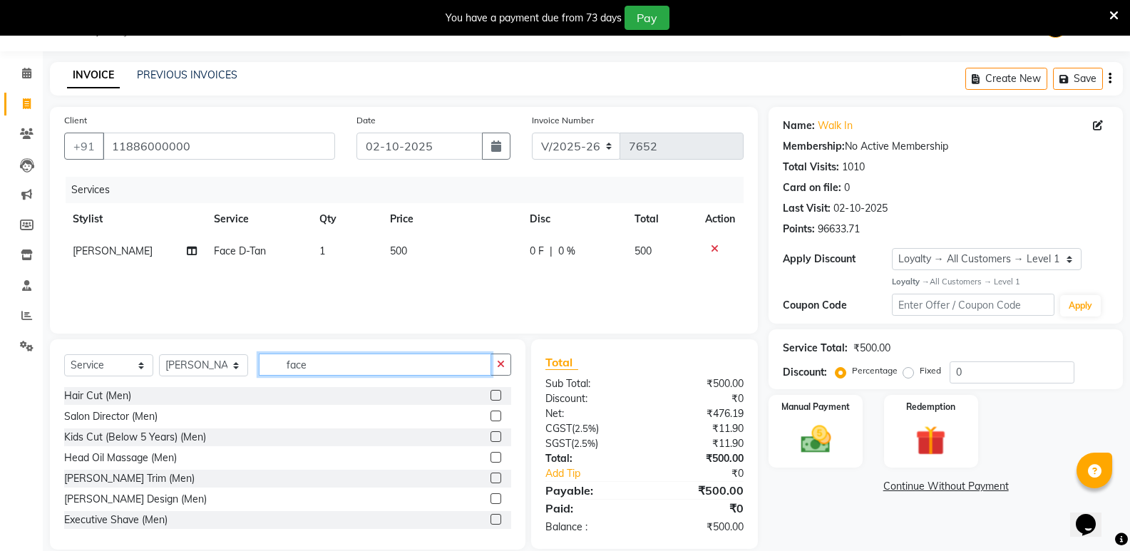
click at [322, 370] on input "face" at bounding box center [375, 365] width 232 height 22
type input "face"
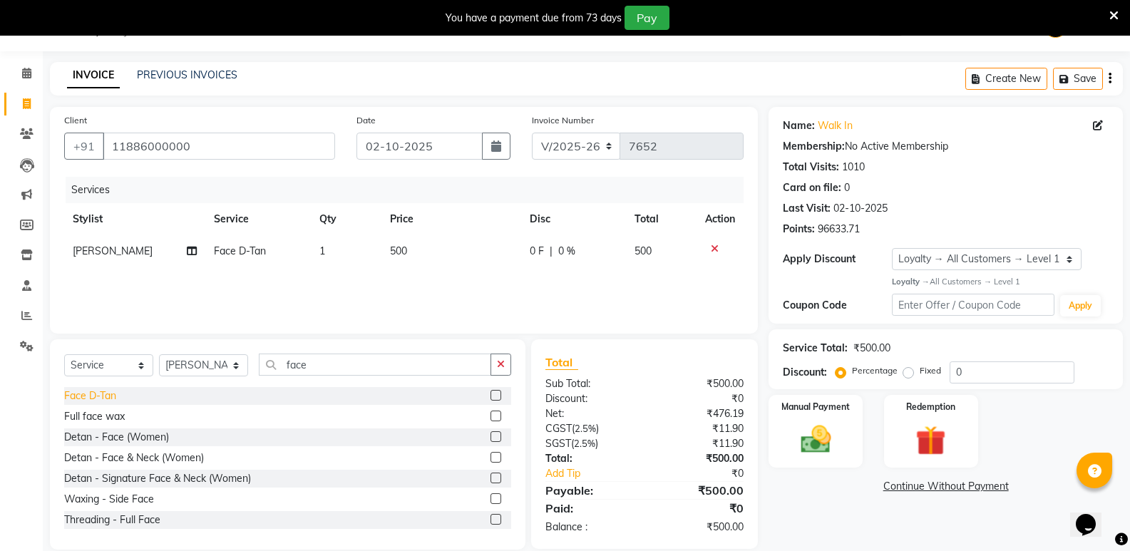
click at [98, 394] on div "Face D-Tan" at bounding box center [90, 396] width 52 height 15
checkbox input "false"
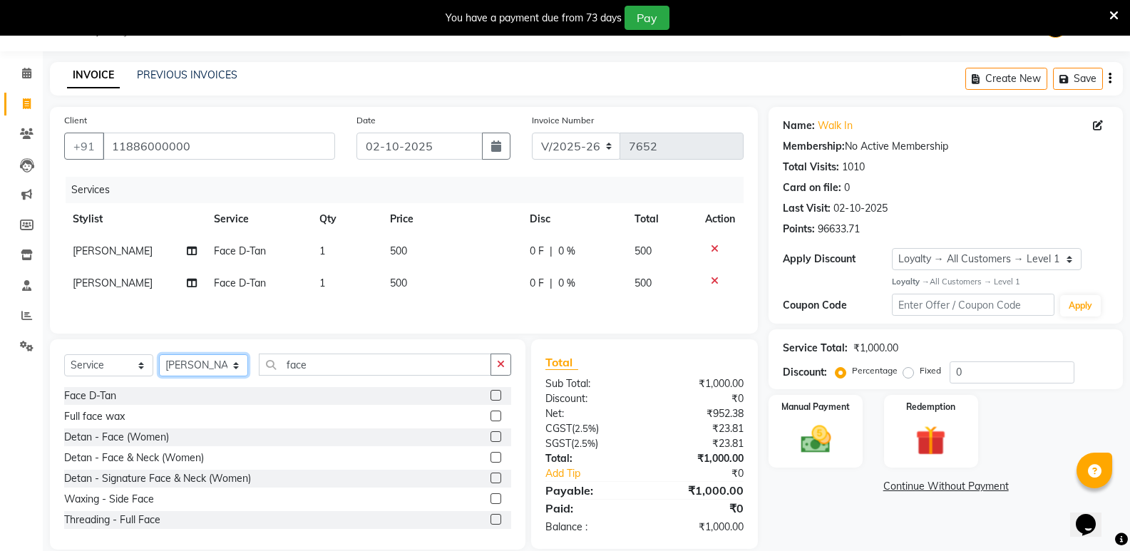
click at [209, 367] on select "Select Stylist [PERSON_NAME] [PERSON_NAME] [PERSON_NAME] Mallu [PERSON_NAME] [P…" at bounding box center [203, 365] width 89 height 22
select select "43648"
click at [159, 357] on select "Select Stylist [PERSON_NAME] [PERSON_NAME] [PERSON_NAME] Mallu [PERSON_NAME] [P…" at bounding box center [203, 365] width 89 height 22
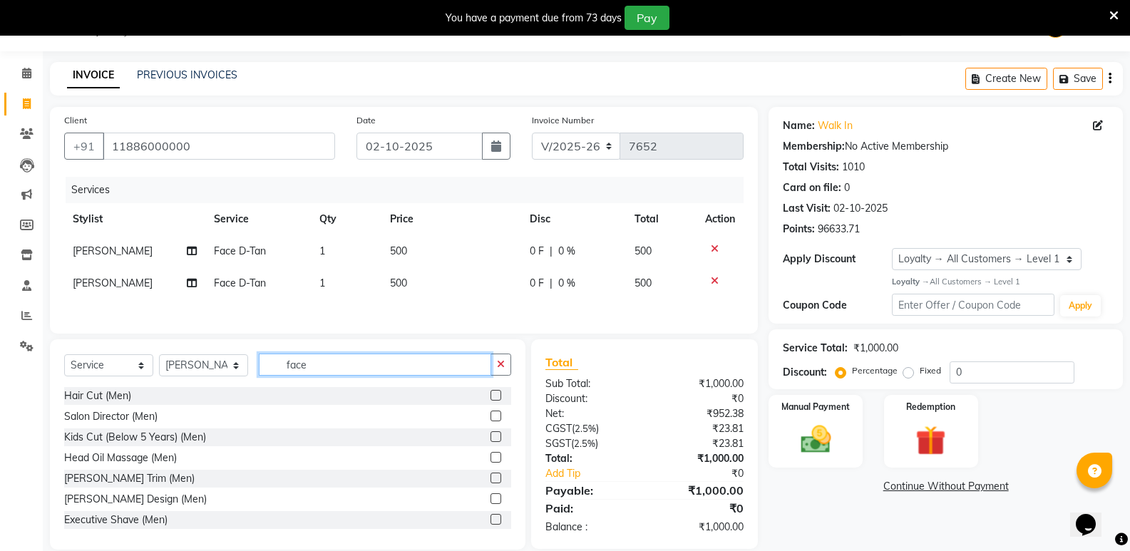
drag, startPoint x: 349, startPoint y: 357, endPoint x: 246, endPoint y: 386, distance: 106.8
click at [246, 386] on div "Select Service Product Membership Package Voucher Prepaid Gift Card Select Styl…" at bounding box center [287, 371] width 447 height 34
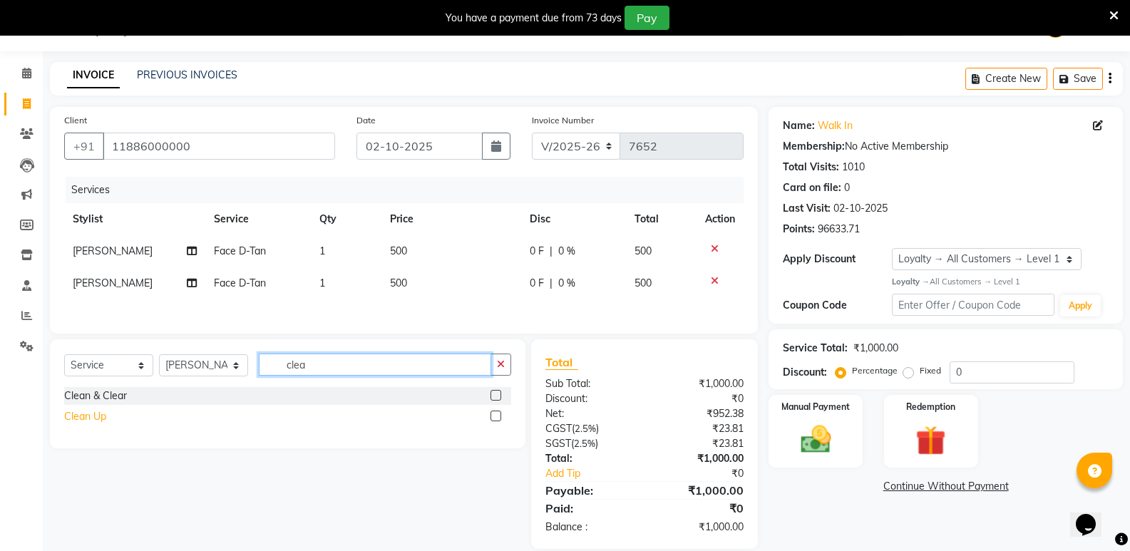
type input "clea"
click at [73, 419] on div "Clean Up" at bounding box center [85, 416] width 42 height 15
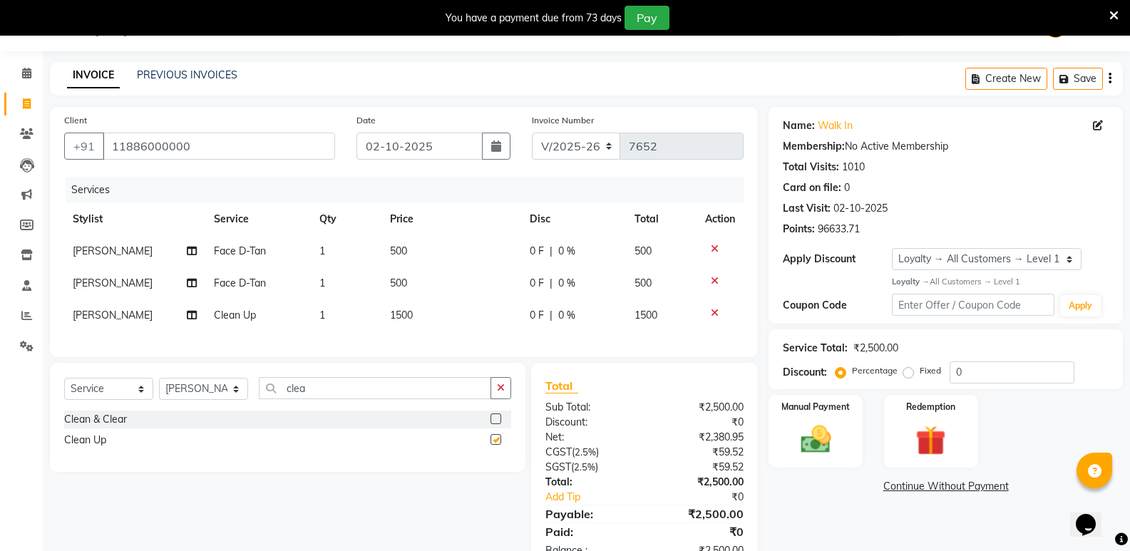
checkbox input "false"
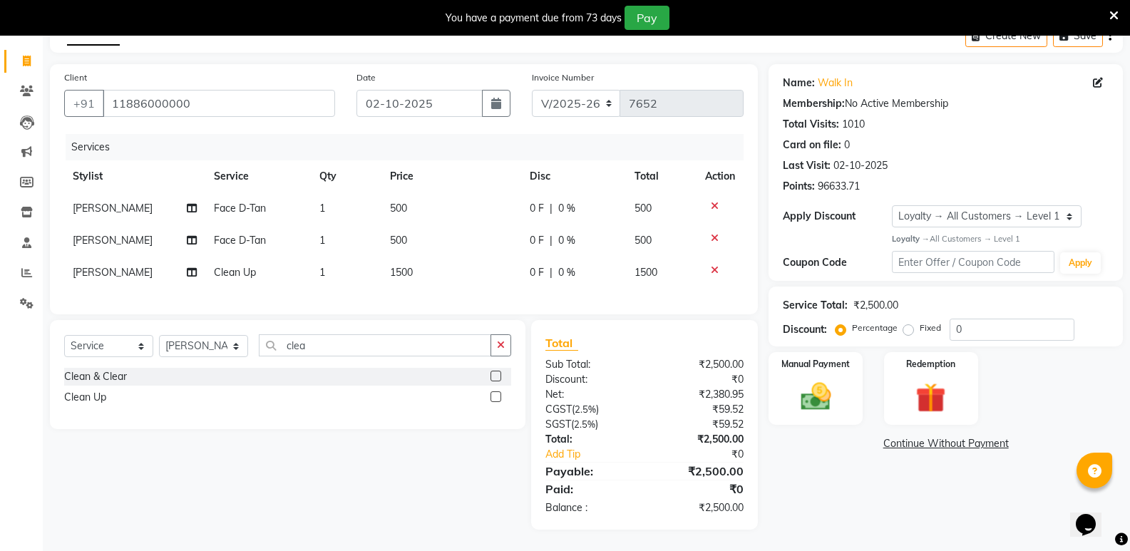
scroll to position [89, 0]
click at [190, 349] on select "Select Stylist [PERSON_NAME] [PERSON_NAME] [PERSON_NAME] Mallu [PERSON_NAME] [P…" at bounding box center [203, 346] width 89 height 22
click at [159, 335] on select "Select Stylist [PERSON_NAME] [PERSON_NAME] [PERSON_NAME] Mallu [PERSON_NAME] [P…" at bounding box center [203, 346] width 89 height 22
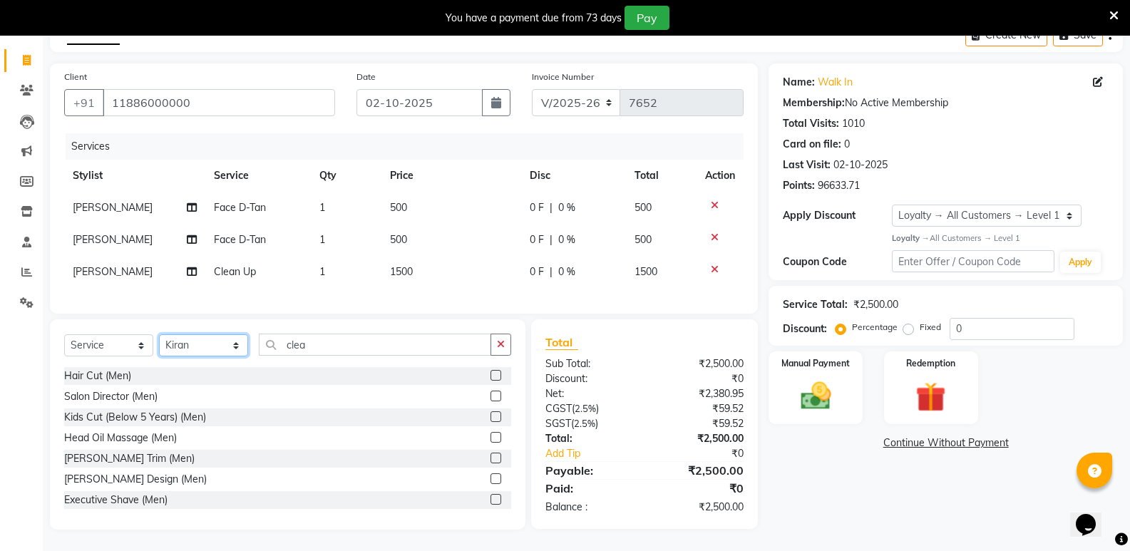
click at [190, 349] on select "Select Stylist [PERSON_NAME] [PERSON_NAME] [PERSON_NAME] Mallu [PERSON_NAME] [P…" at bounding box center [203, 345] width 89 height 22
select select "74043"
click at [159, 335] on select "Select Stylist [PERSON_NAME] [PERSON_NAME] [PERSON_NAME] Mallu [PERSON_NAME] [P…" at bounding box center [203, 345] width 89 height 22
click at [318, 348] on input "clea" at bounding box center [375, 345] width 232 height 22
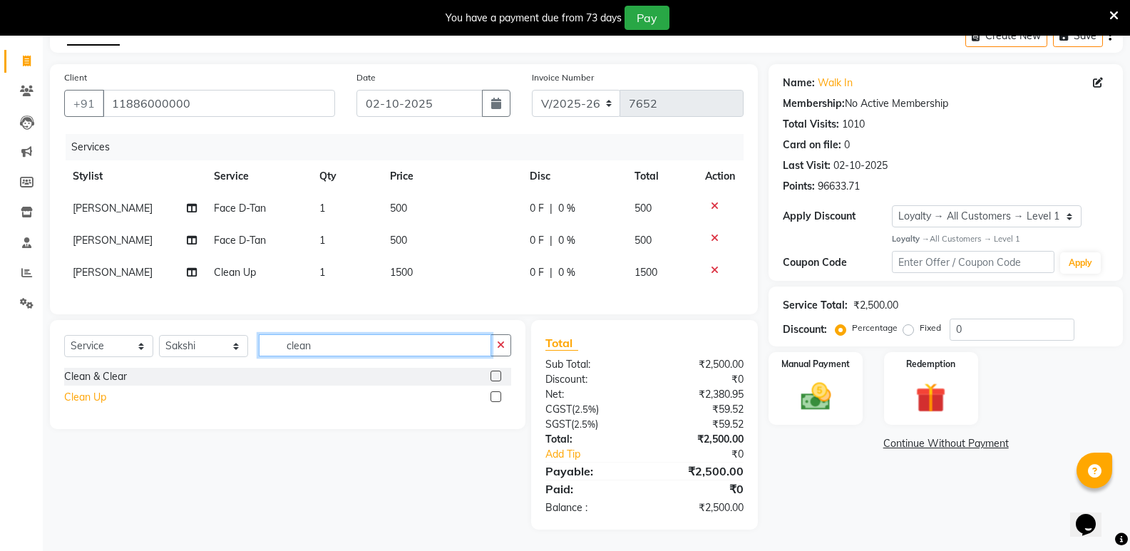
type input "clean"
click at [86, 395] on div "Clean Up" at bounding box center [85, 397] width 42 height 15
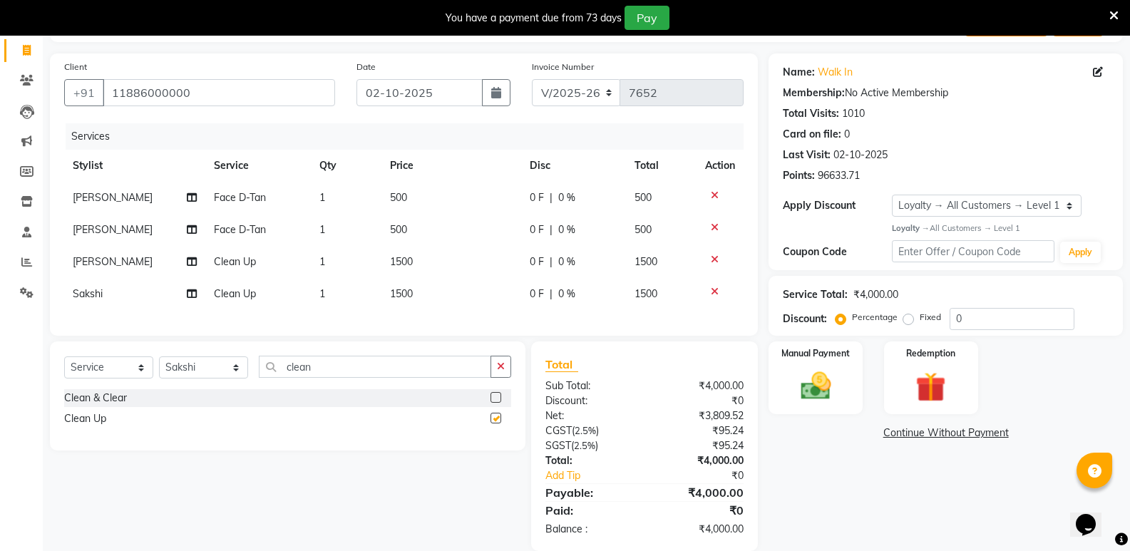
checkbox input "false"
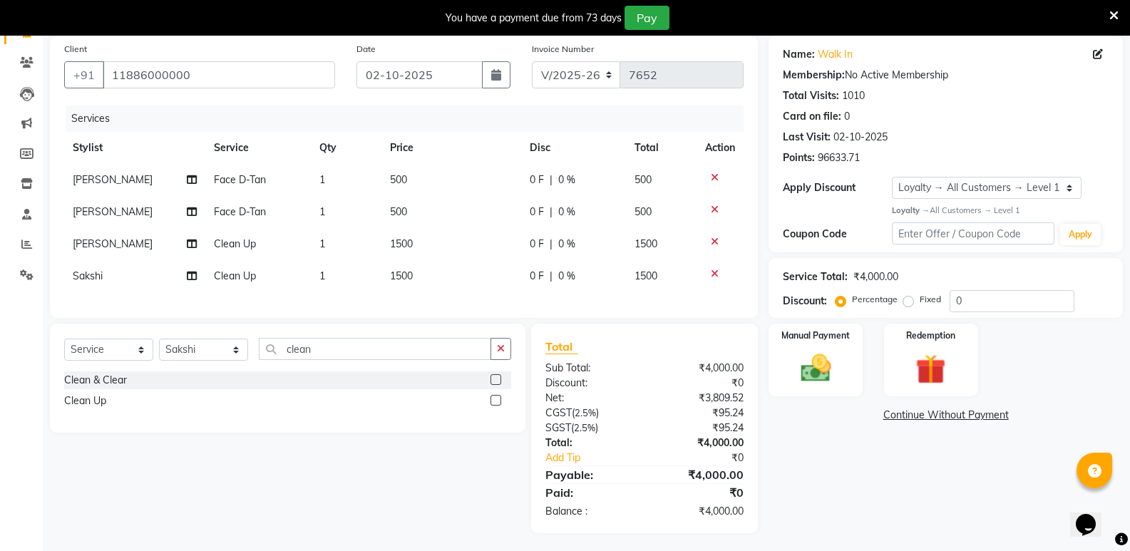
scroll to position [121, 0]
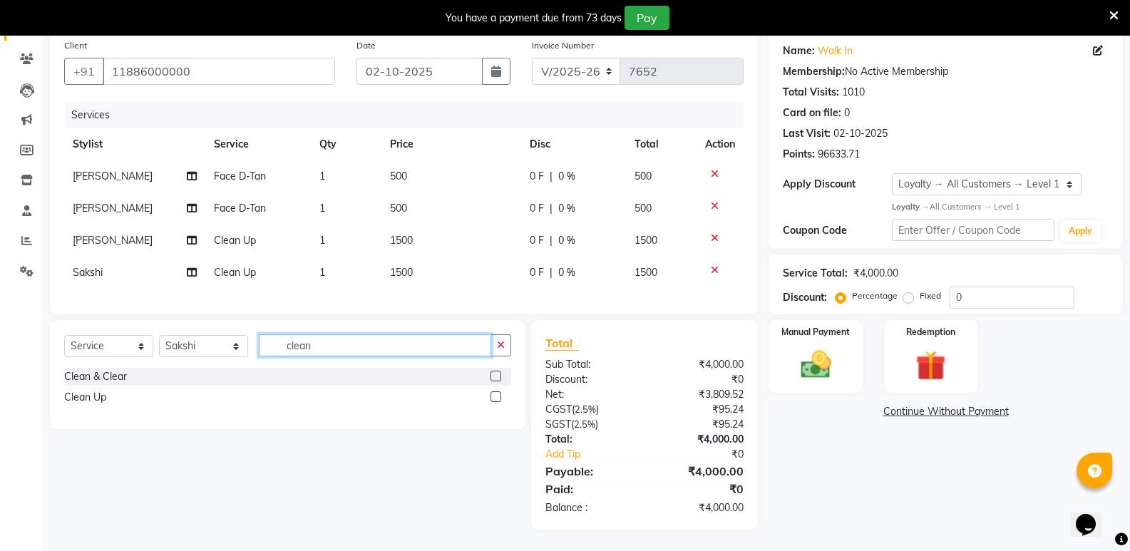
drag, startPoint x: 317, startPoint y: 349, endPoint x: 267, endPoint y: 364, distance: 52.1
click at [267, 364] on div "Select Service Product Membership Package Voucher Prepaid Gift Card Select Styl…" at bounding box center [287, 351] width 447 height 34
click at [715, 201] on icon at bounding box center [715, 206] width 8 height 10
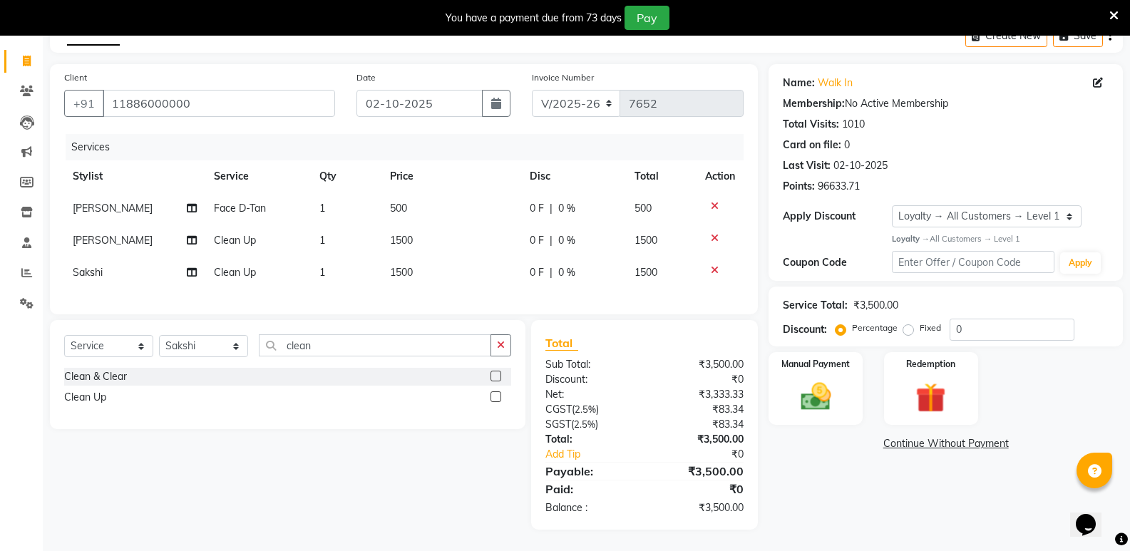
scroll to position [89, 0]
click at [713, 201] on icon at bounding box center [715, 206] width 8 height 10
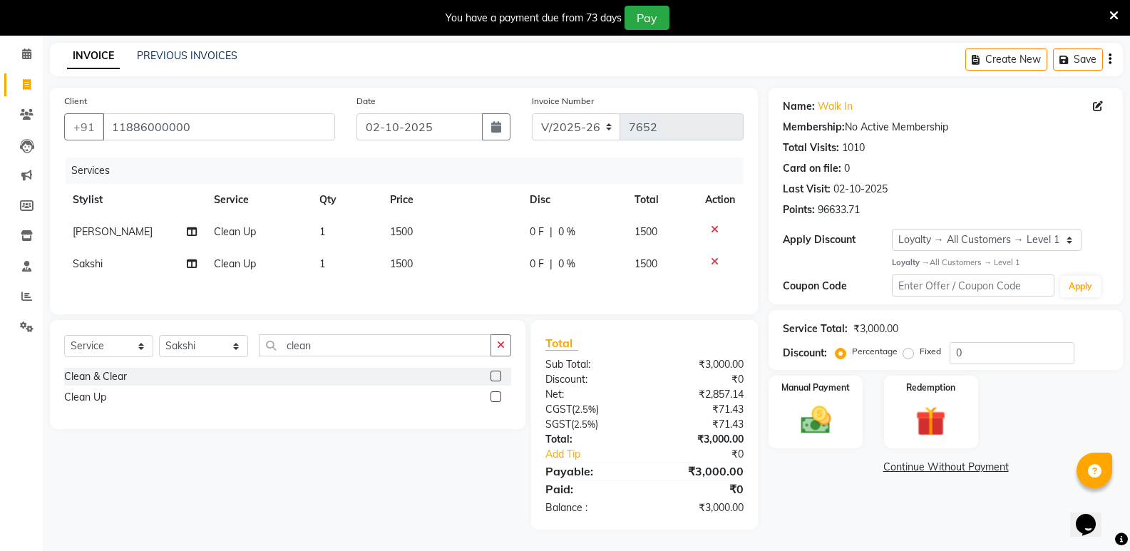
scroll to position [57, 0]
drag, startPoint x: 332, startPoint y: 353, endPoint x: 255, endPoint y: 357, distance: 77.1
click at [255, 357] on div "Select Service Product Membership Package Voucher Prepaid Gift Card Select Styl…" at bounding box center [287, 351] width 447 height 34
type input "eye"
click at [110, 377] on div "Threading - Eyebrow" at bounding box center [112, 376] width 96 height 15
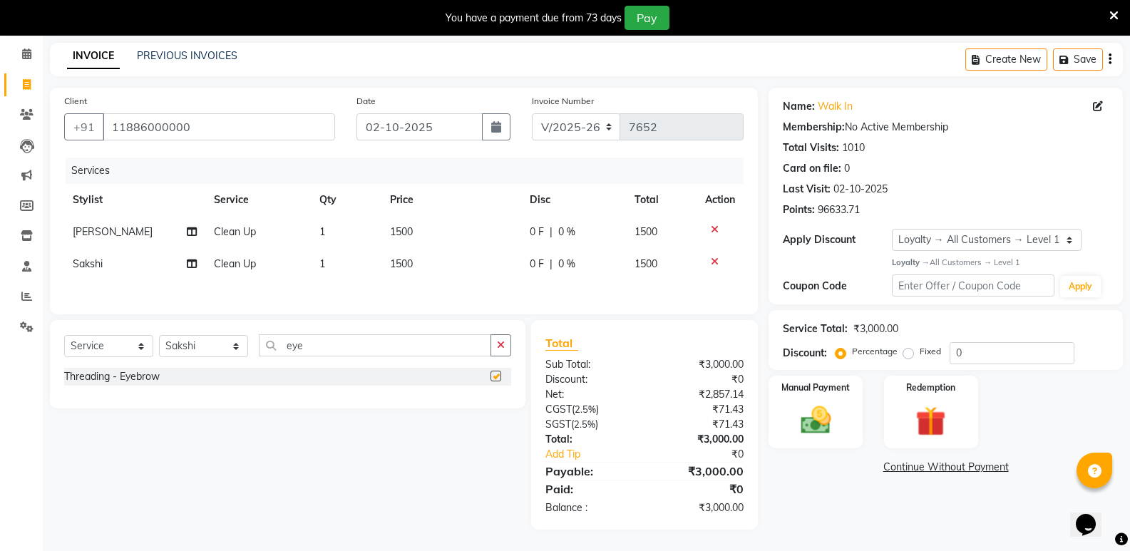
checkbox input "false"
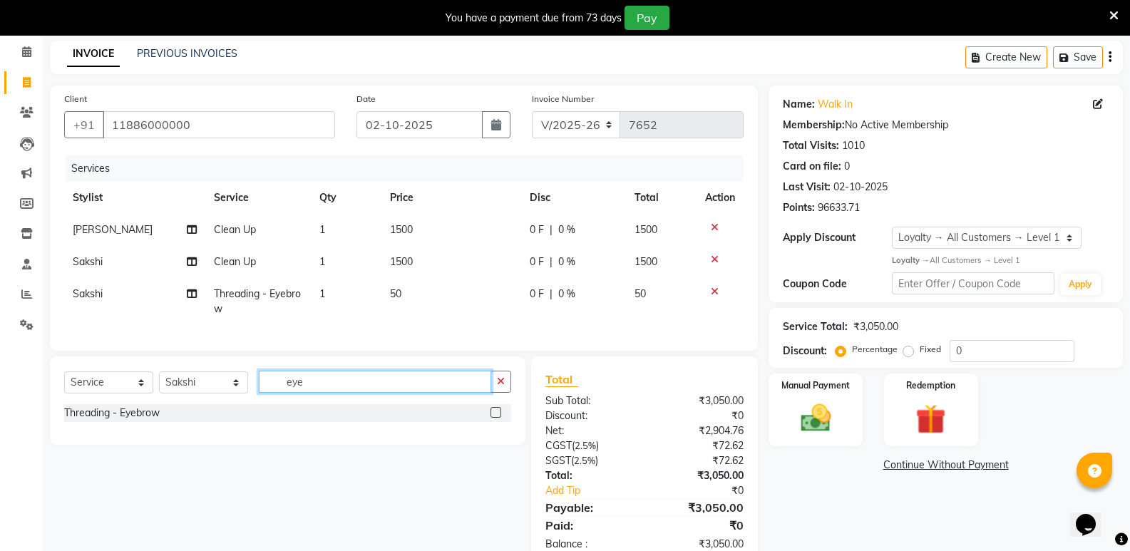
drag, startPoint x: 324, startPoint y: 391, endPoint x: 280, endPoint y: 394, distance: 44.4
click at [280, 393] on input "eye" at bounding box center [375, 382] width 232 height 22
type input "upp"
click at [138, 440] on div "Threading - Upperlip" at bounding box center [110, 433] width 93 height 15
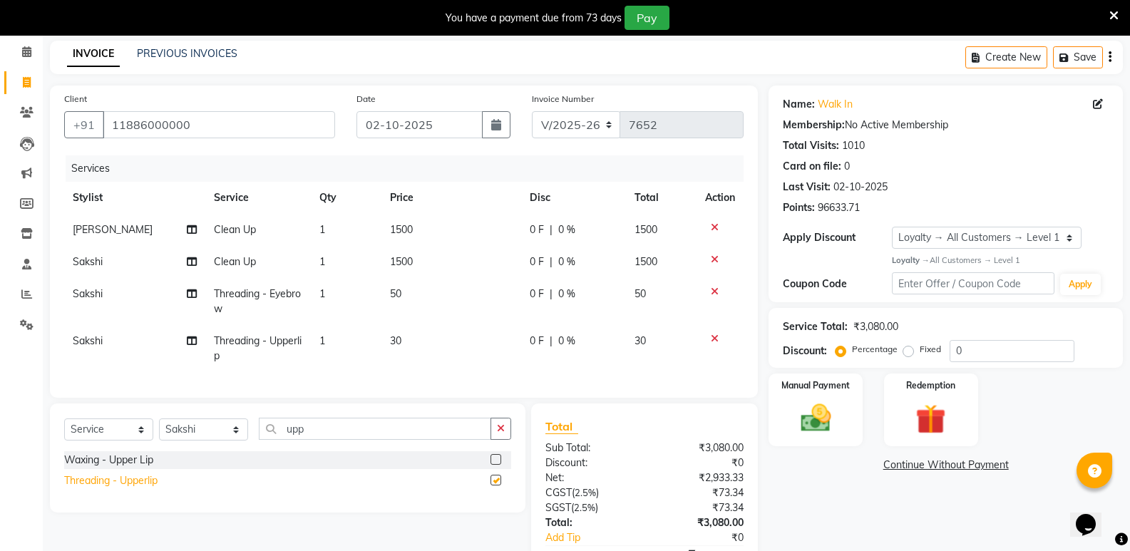
checkbox input "false"
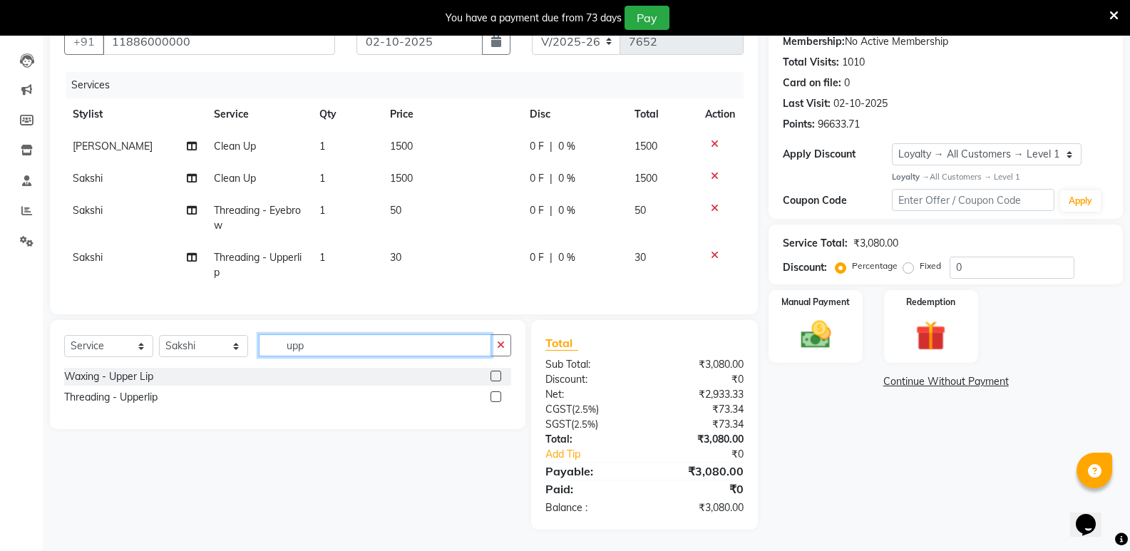
drag, startPoint x: 325, startPoint y: 350, endPoint x: 234, endPoint y: 354, distance: 91.3
click at [234, 354] on div "Select Service Product Membership Package Voucher Prepaid Gift Card Select Styl…" at bounding box center [287, 351] width 447 height 34
type input "chi"
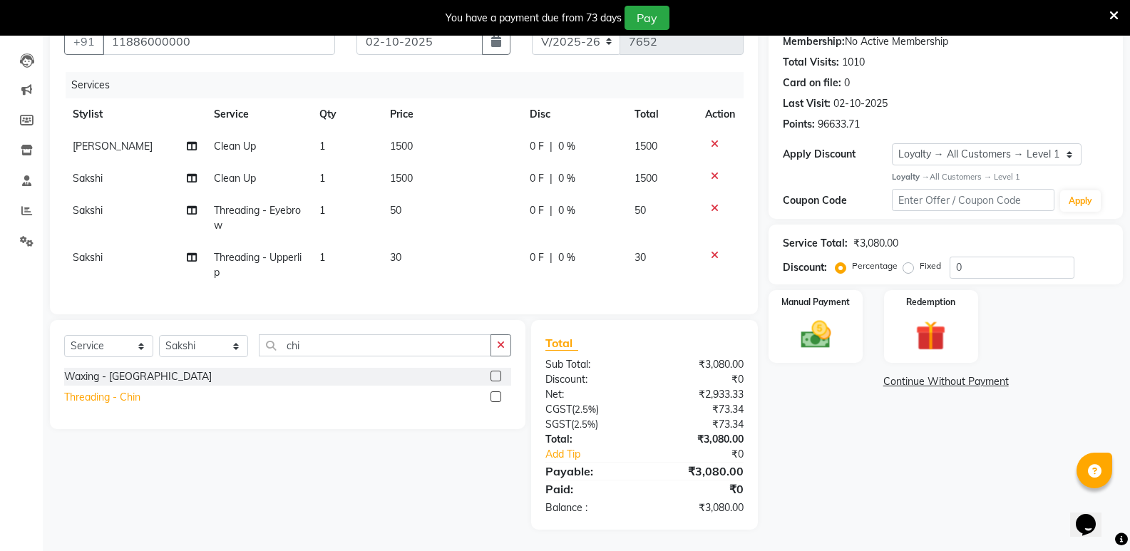
click at [131, 394] on div "Threading - Chin" at bounding box center [102, 397] width 76 height 15
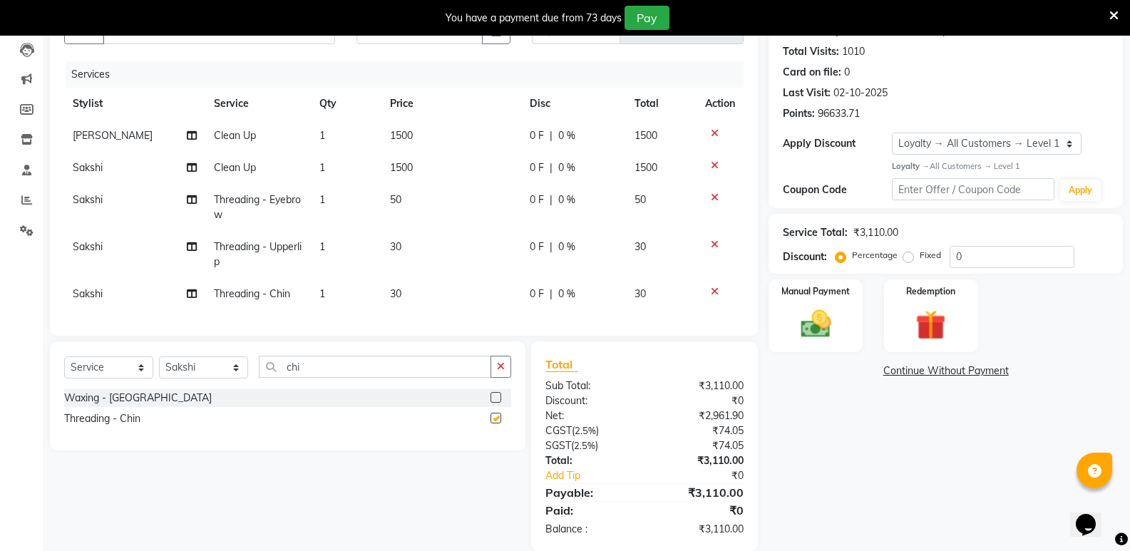
checkbox input "false"
click at [825, 329] on img at bounding box center [815, 324] width 51 height 36
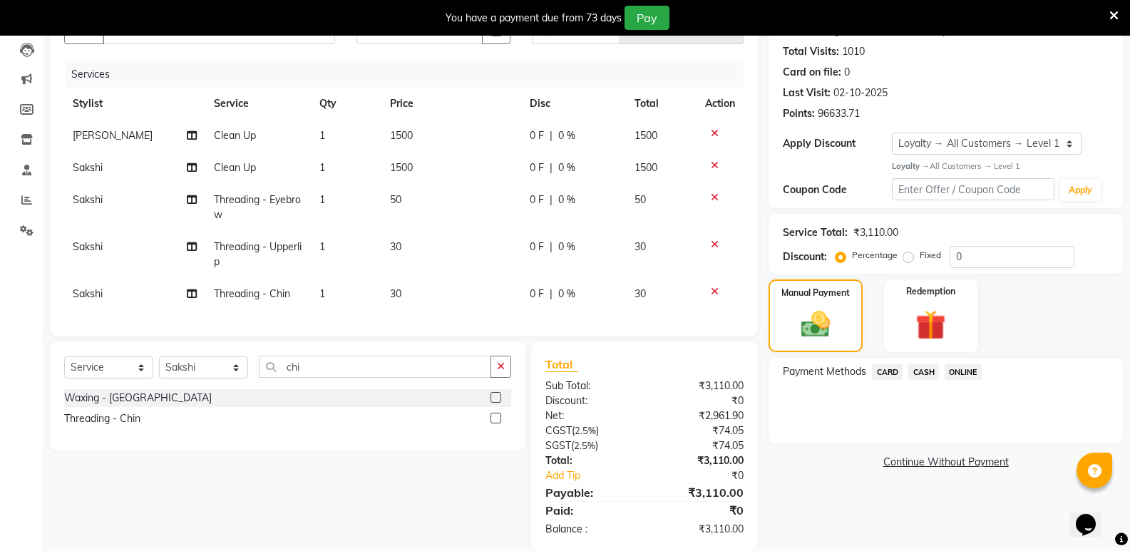
click at [928, 372] on span "CASH" at bounding box center [923, 372] width 31 height 16
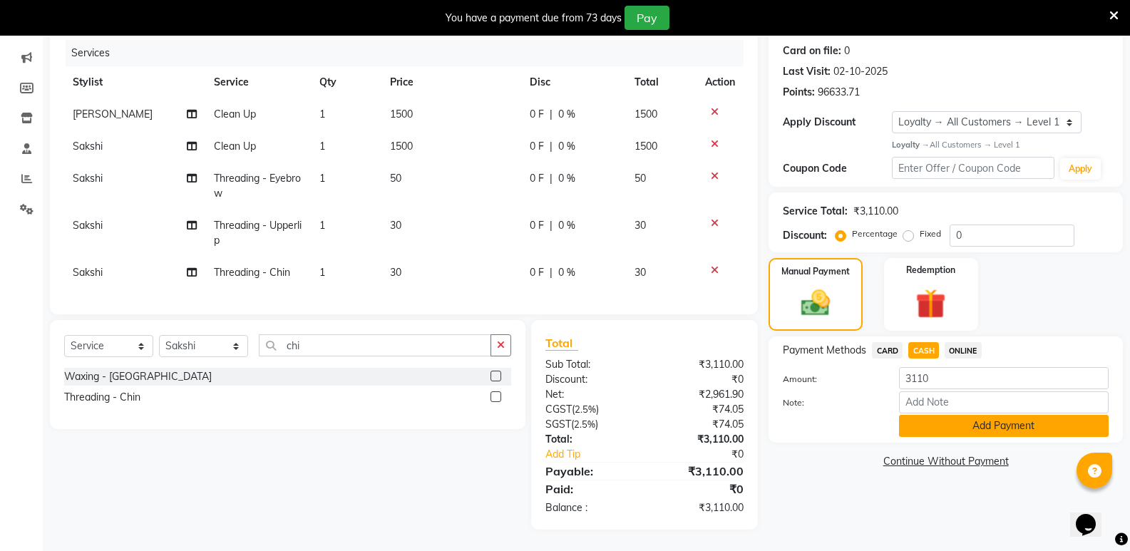
click at [956, 417] on button "Add Payment" at bounding box center [1004, 426] width 210 height 22
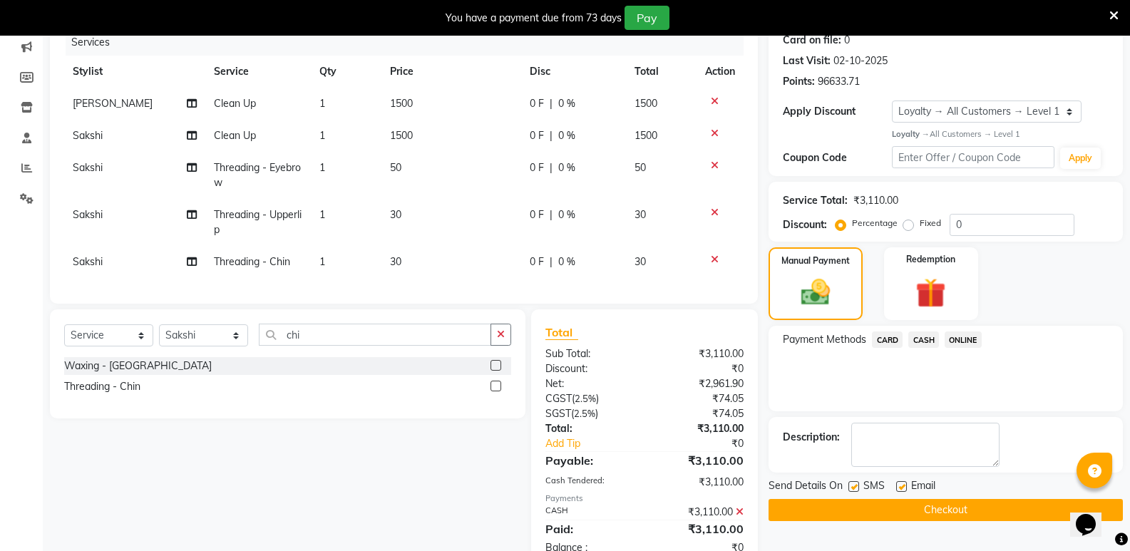
scroll to position [304, 0]
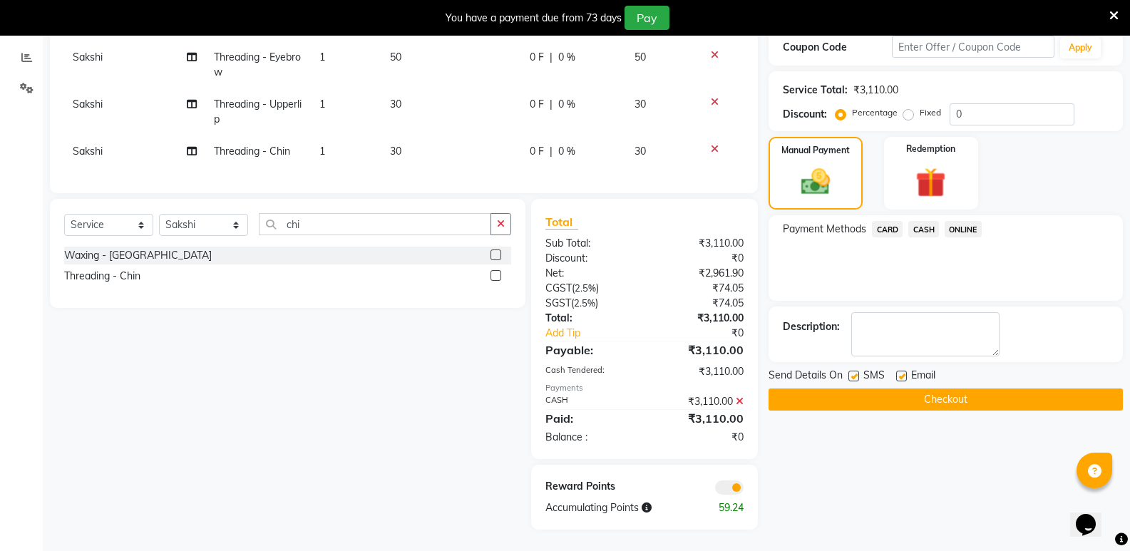
click at [965, 389] on button "Checkout" at bounding box center [946, 400] width 354 height 22
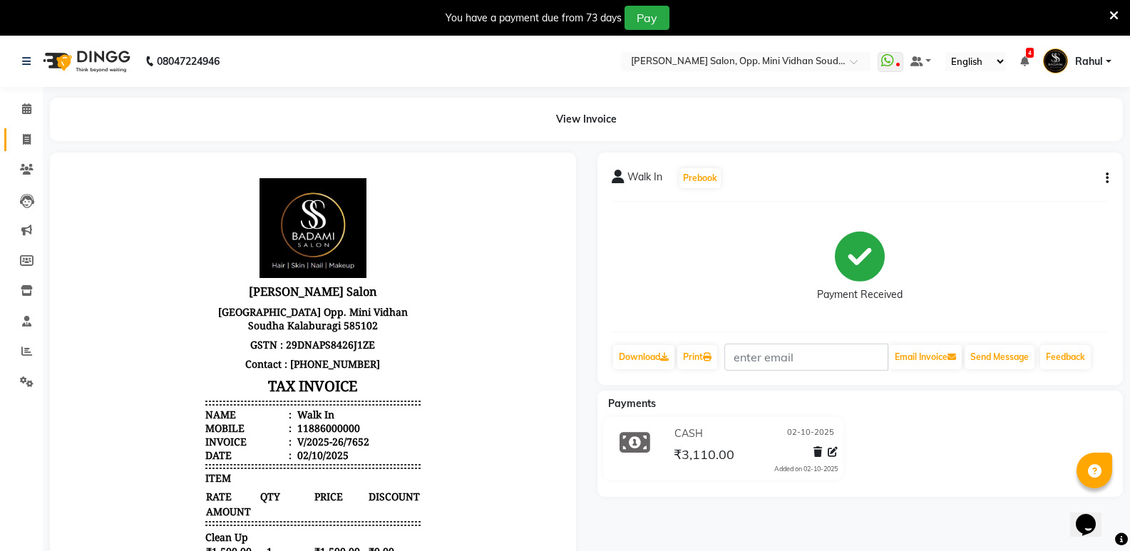
click at [24, 148] on link "Invoice" at bounding box center [21, 140] width 34 height 24
select select "service"
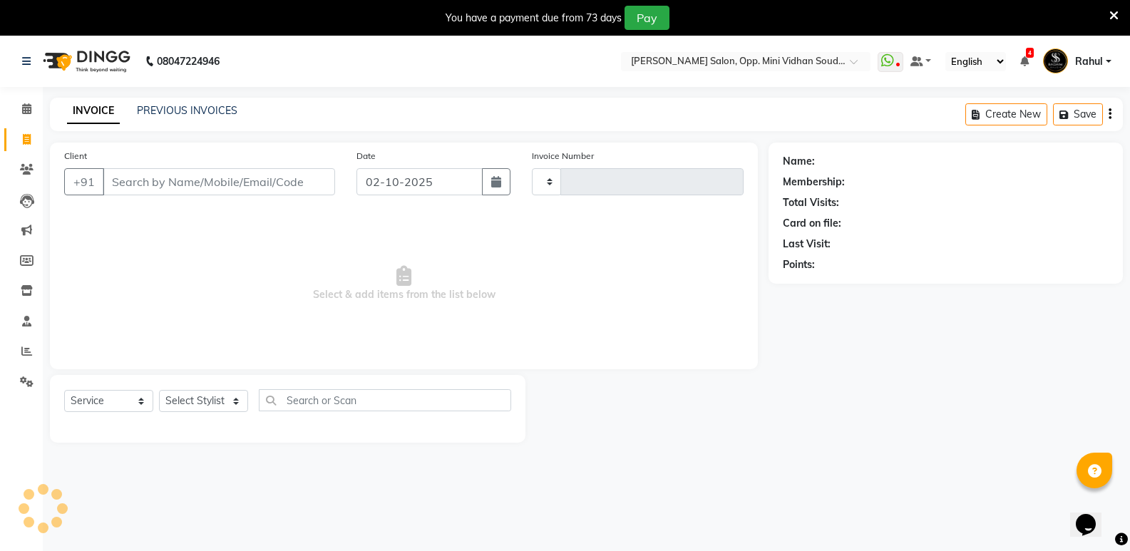
type input "7653"
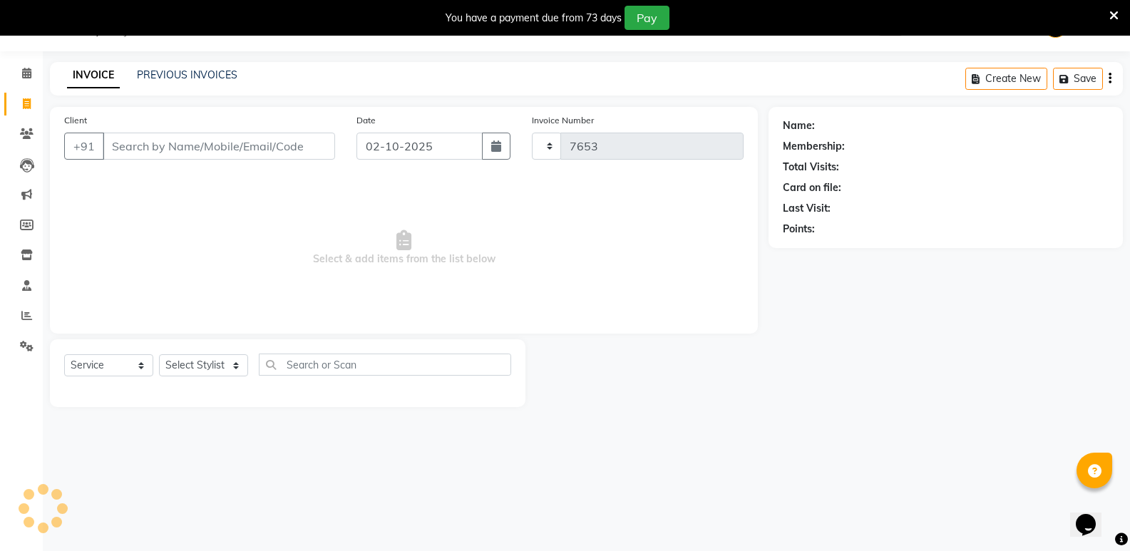
select select "4533"
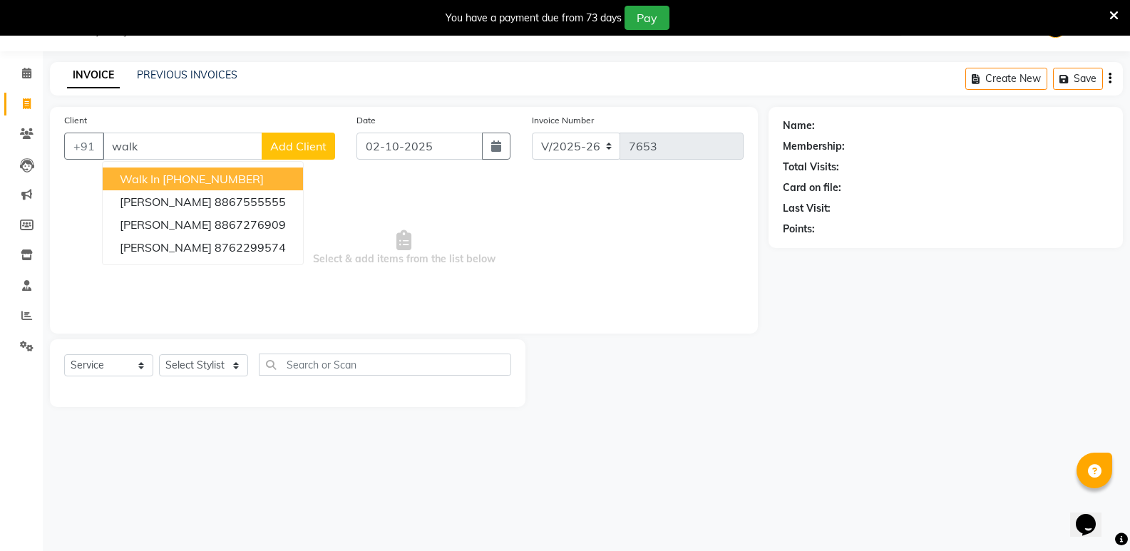
click at [229, 178] on ngb-highlight "[PHONE_NUMBER]" at bounding box center [213, 179] width 101 height 14
type input "11886000000"
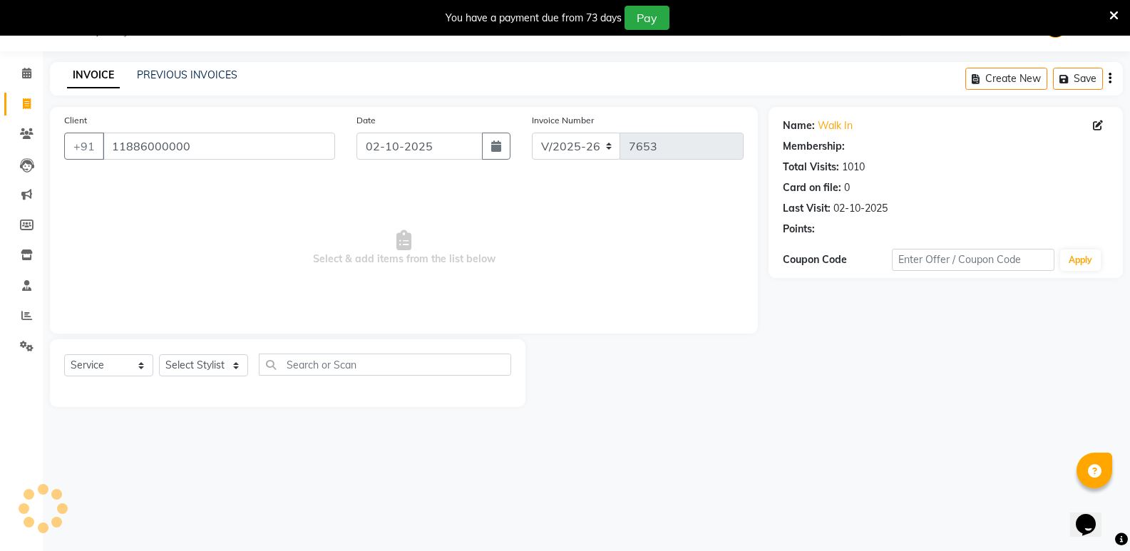
select select "1: Object"
click at [193, 368] on select "Select Stylist [PERSON_NAME] [PERSON_NAME] [PERSON_NAME] Mallu [PERSON_NAME] [P…" at bounding box center [203, 365] width 89 height 22
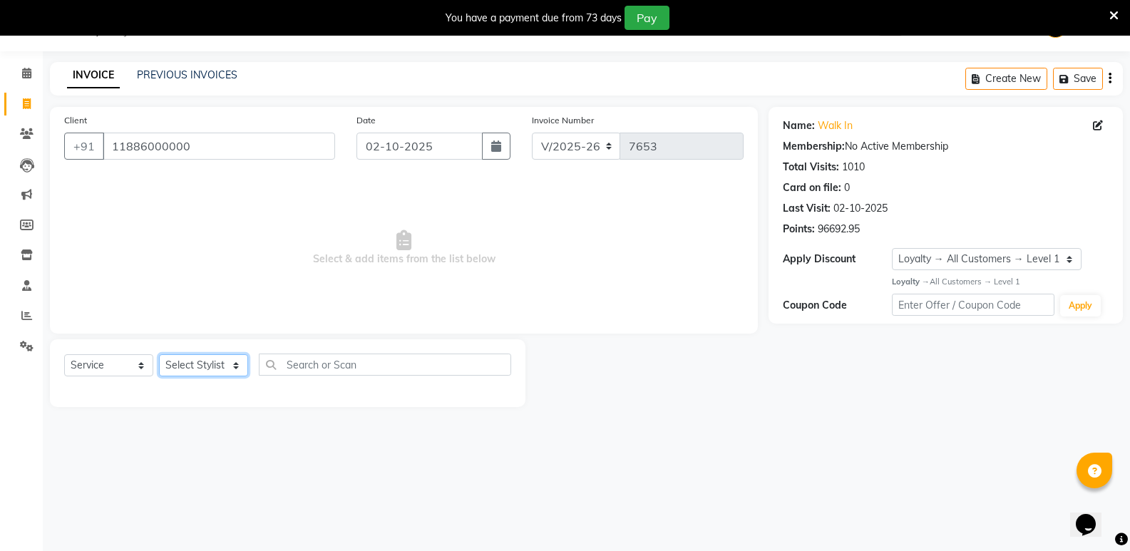
select select "25904"
click at [159, 354] on select "Select Stylist [PERSON_NAME] [PERSON_NAME] [PERSON_NAME] Mallu [PERSON_NAME] [P…" at bounding box center [203, 365] width 89 height 22
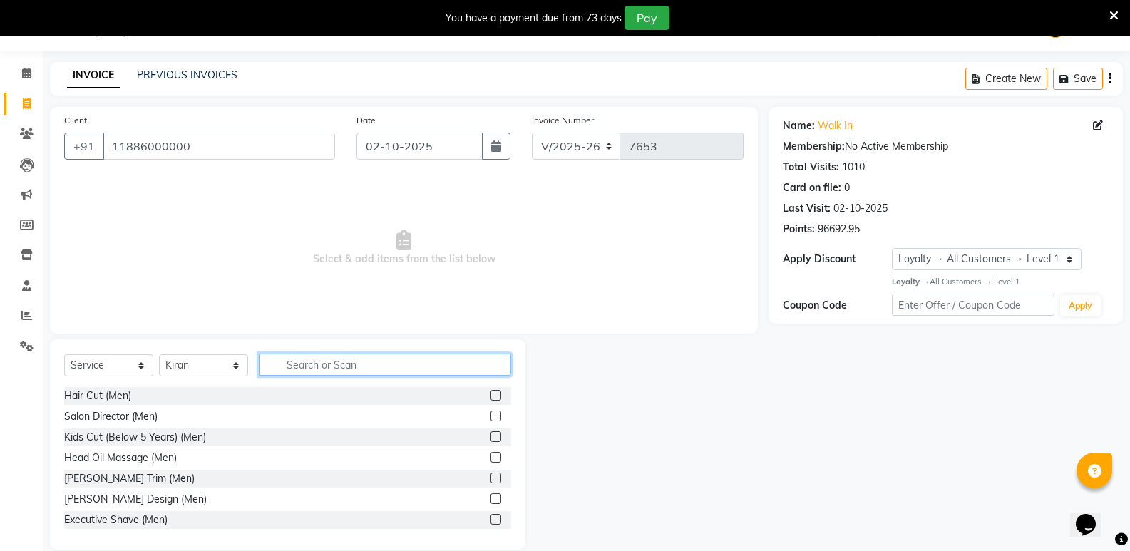
click at [355, 359] on input "text" at bounding box center [385, 365] width 252 height 22
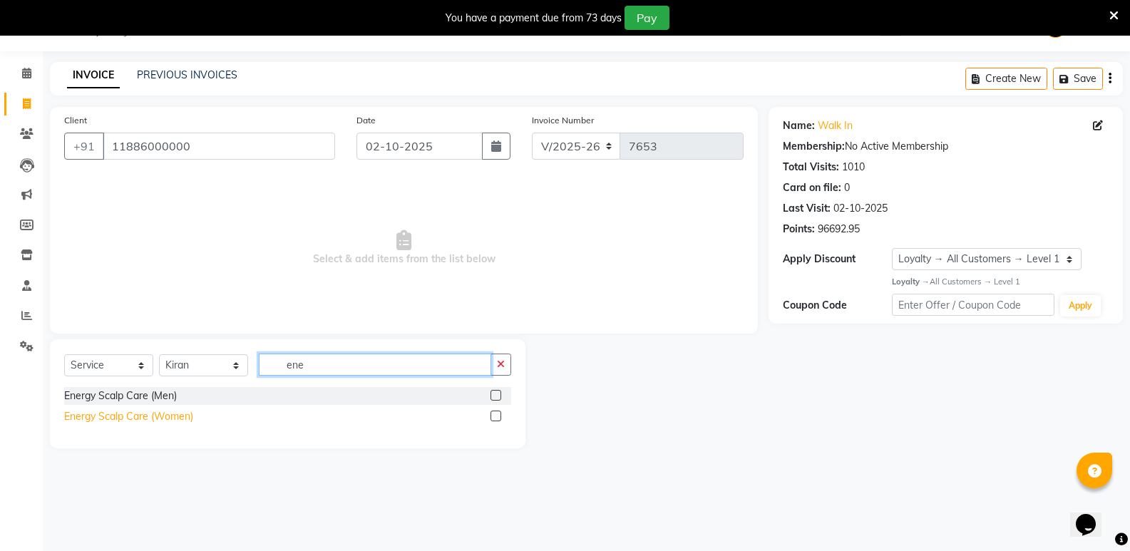
type input "ene"
click at [141, 419] on div "Energy Scalp Care (Women)" at bounding box center [128, 416] width 129 height 15
checkbox input "false"
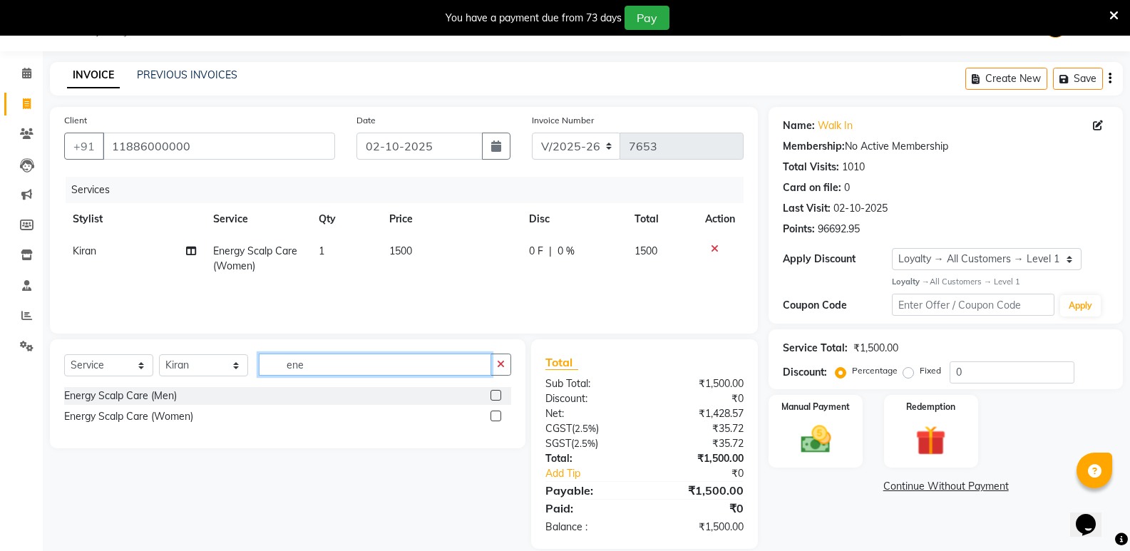
drag, startPoint x: 336, startPoint y: 362, endPoint x: 191, endPoint y: 383, distance: 146.3
click at [191, 383] on div "Select Service Product Membership Package Voucher Prepaid Gift Card Select Styl…" at bounding box center [287, 371] width 447 height 34
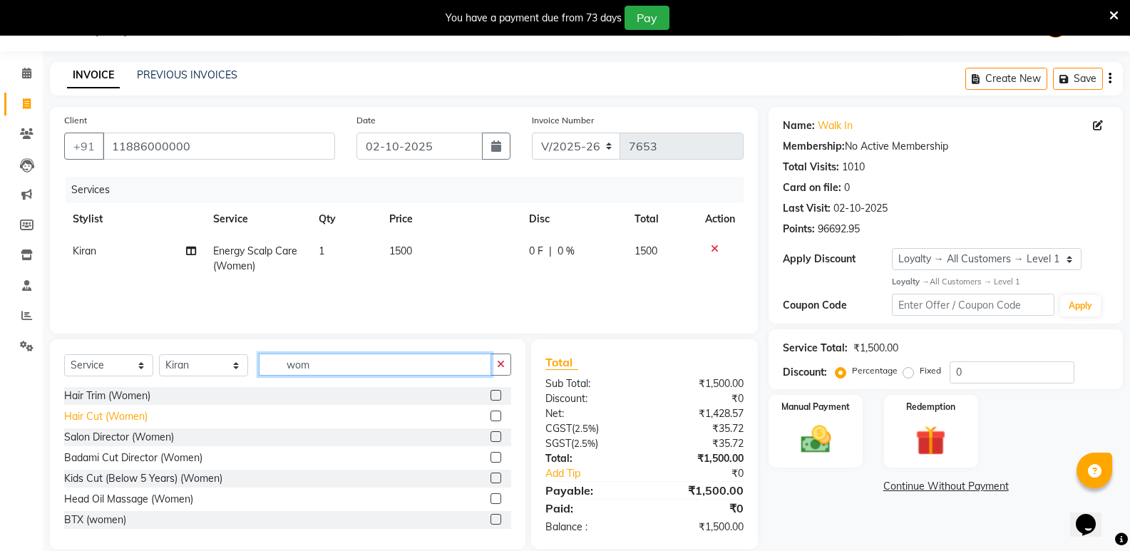
type input "wom"
click at [130, 419] on div "Hair Cut (Women)" at bounding box center [105, 416] width 83 height 15
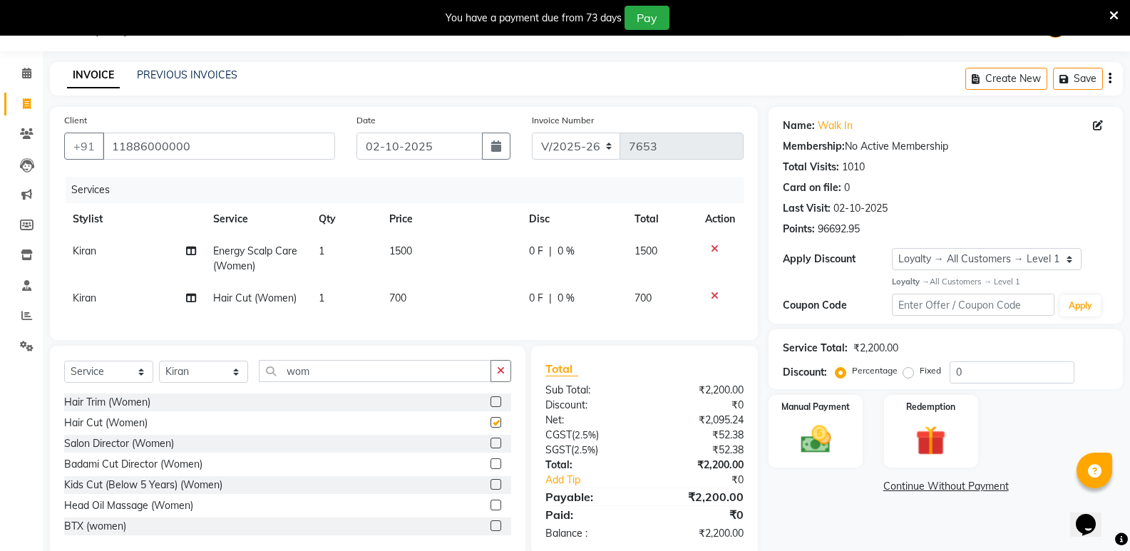
checkbox input "false"
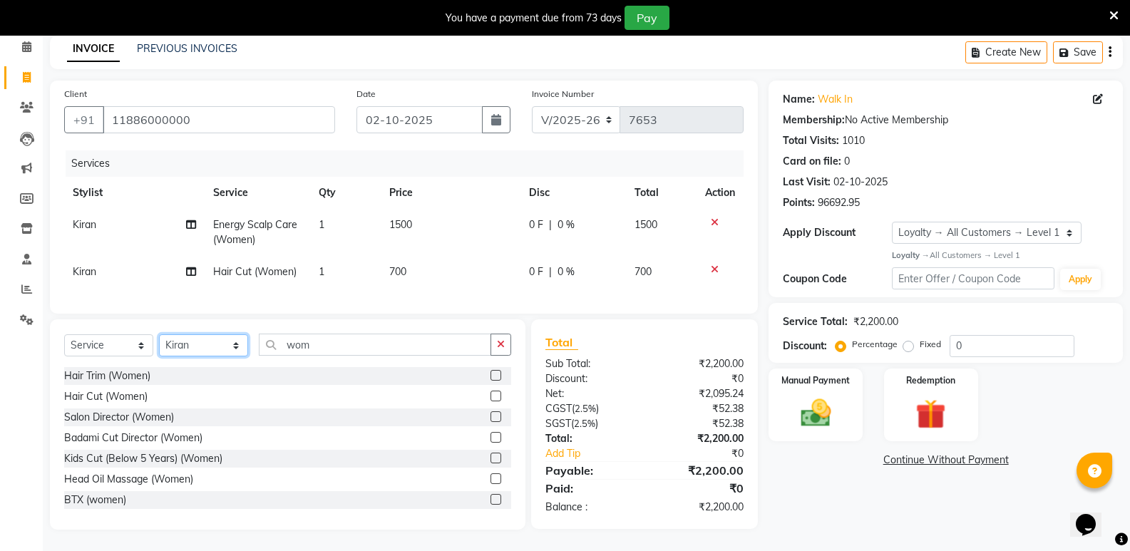
click at [207, 349] on select "Select Stylist [PERSON_NAME] [PERSON_NAME] [PERSON_NAME] Mallu [PERSON_NAME] [P…" at bounding box center [203, 345] width 89 height 22
select select "74043"
click at [159, 334] on select "Select Stylist [PERSON_NAME] [PERSON_NAME] [PERSON_NAME] Mallu [PERSON_NAME] [P…" at bounding box center [203, 345] width 89 height 22
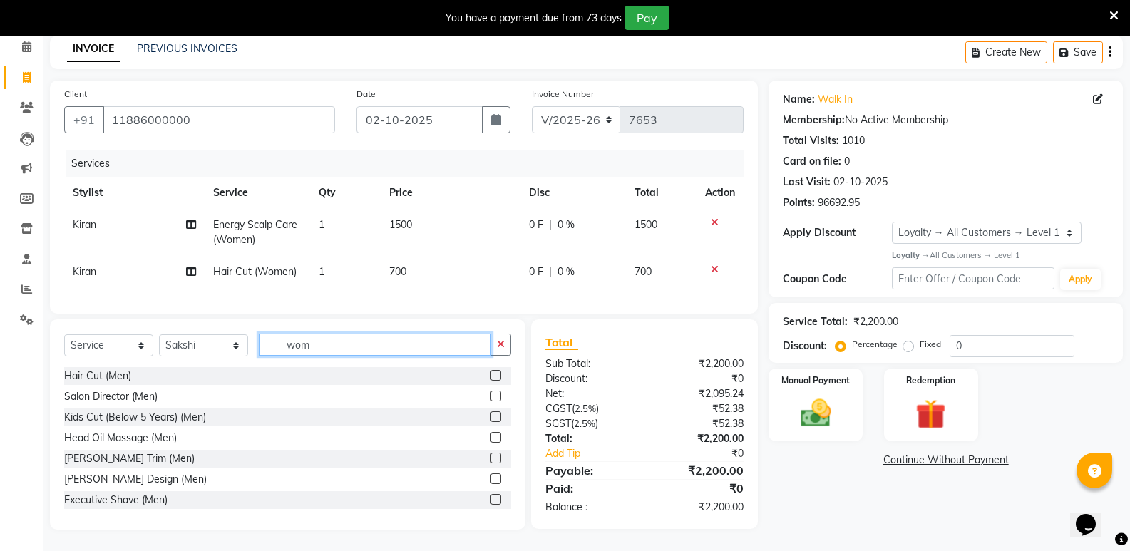
drag, startPoint x: 326, startPoint y: 347, endPoint x: 221, endPoint y: 369, distance: 107.3
click at [221, 369] on div "Select Service Product Membership Package Voucher Prepaid Gift Card Select Styl…" at bounding box center [288, 424] width 476 height 210
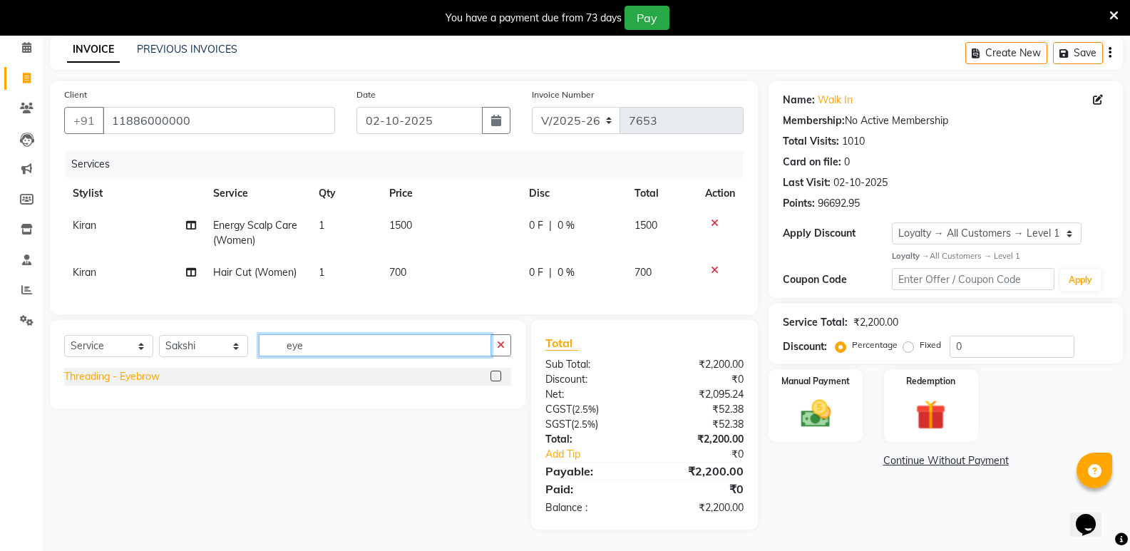
type input "eye"
click at [110, 379] on div "Threading - Eyebrow" at bounding box center [112, 376] width 96 height 15
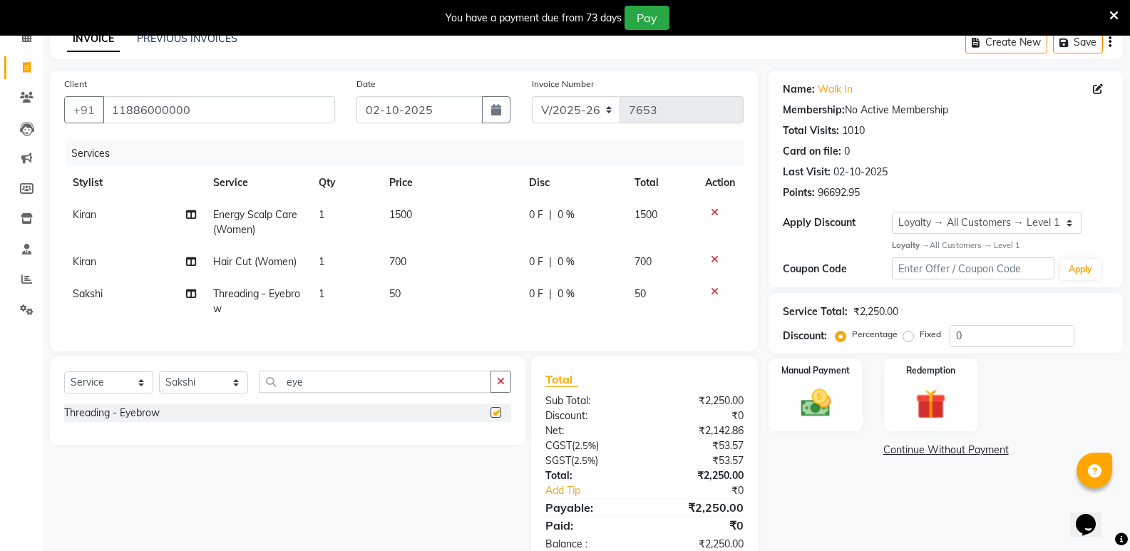
checkbox input "false"
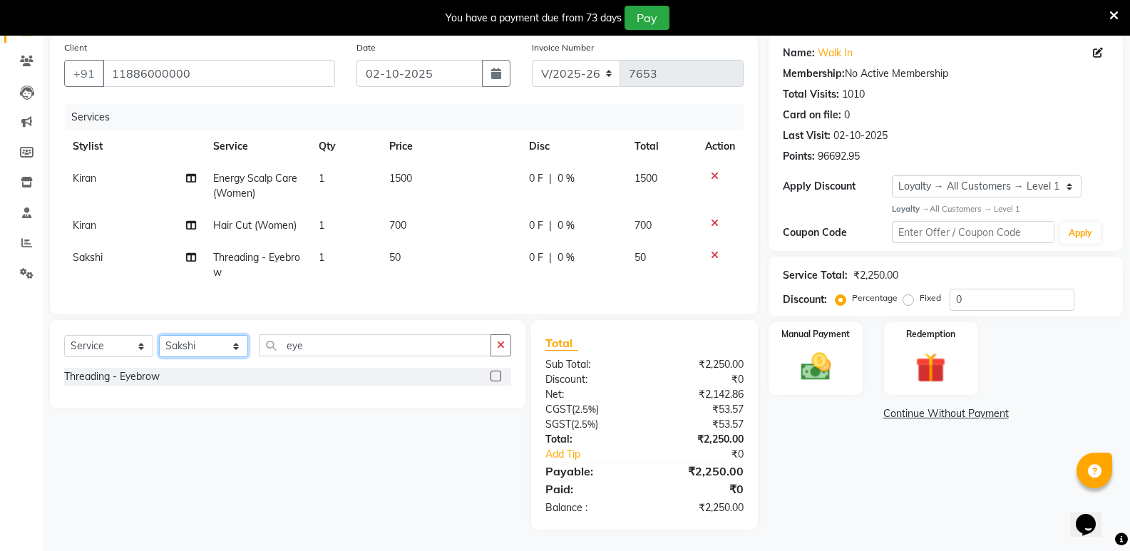
click at [171, 350] on select "Select Stylist [PERSON_NAME] [PERSON_NAME] [PERSON_NAME] Mallu [PERSON_NAME] [P…" at bounding box center [203, 346] width 89 height 22
select select "50304"
click at [159, 335] on select "Select Stylist [PERSON_NAME] [PERSON_NAME] [PERSON_NAME] Mallu [PERSON_NAME] [P…" at bounding box center [203, 346] width 89 height 22
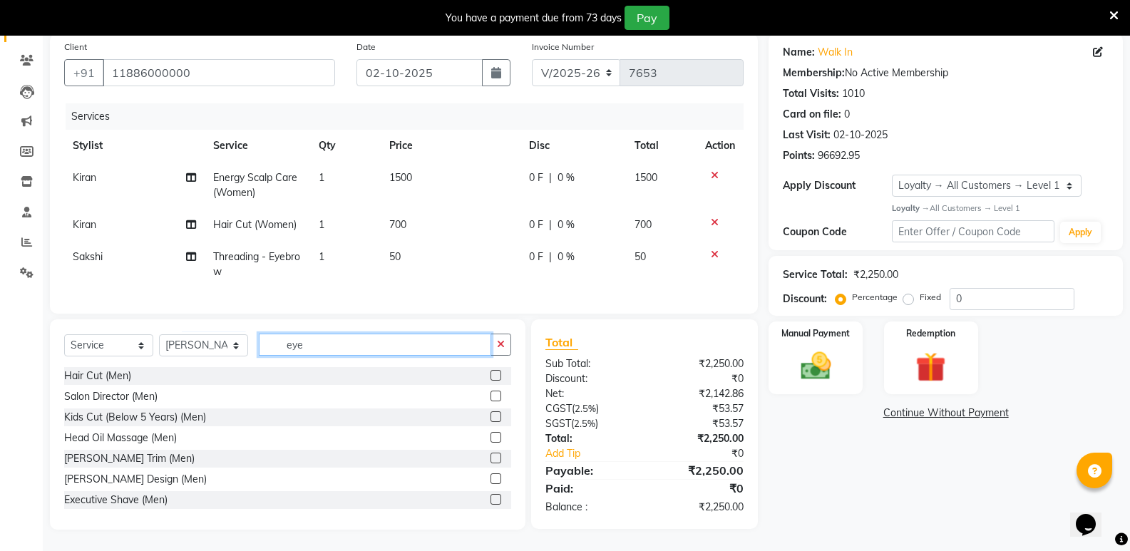
drag, startPoint x: 317, startPoint y: 350, endPoint x: 249, endPoint y: 350, distance: 68.5
click at [249, 350] on div "Select Service Product Membership Package Voucher Prepaid Gift Card Select Styl…" at bounding box center [287, 351] width 447 height 34
type input "face"
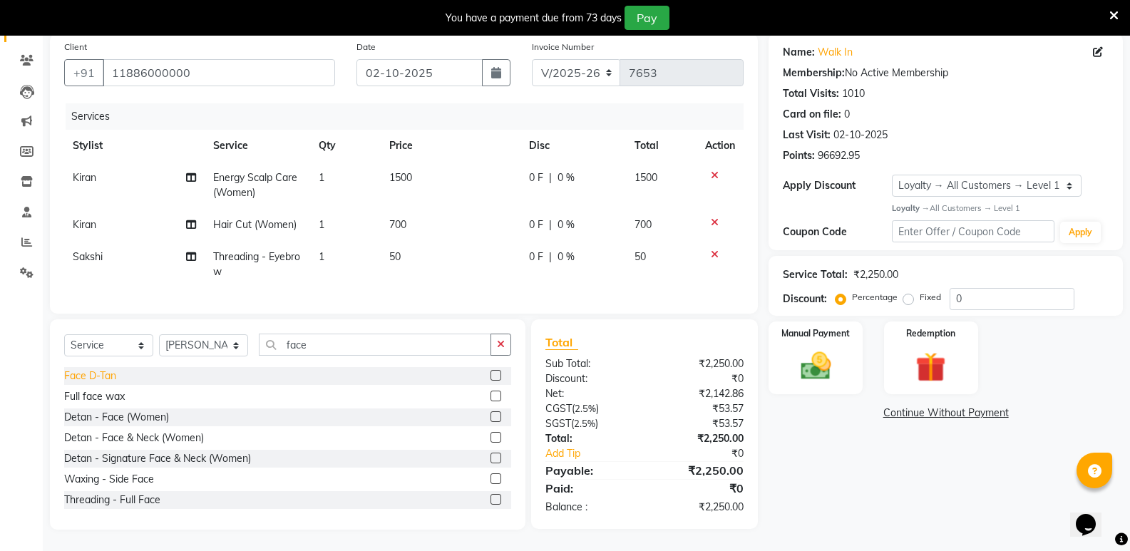
click at [108, 375] on div "Face D-Tan" at bounding box center [90, 376] width 52 height 15
checkbox input "false"
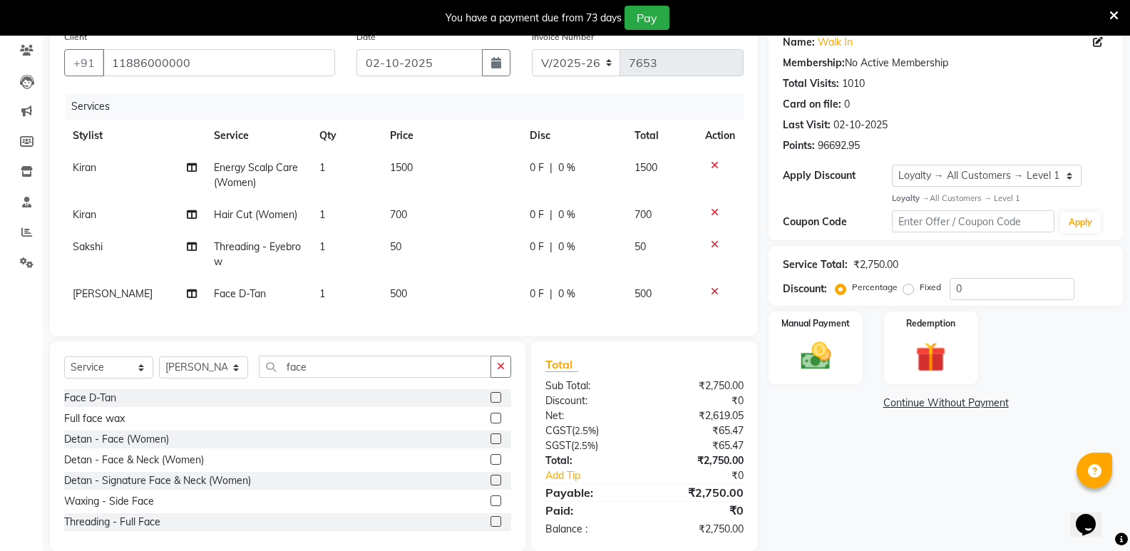
scroll to position [152, 0]
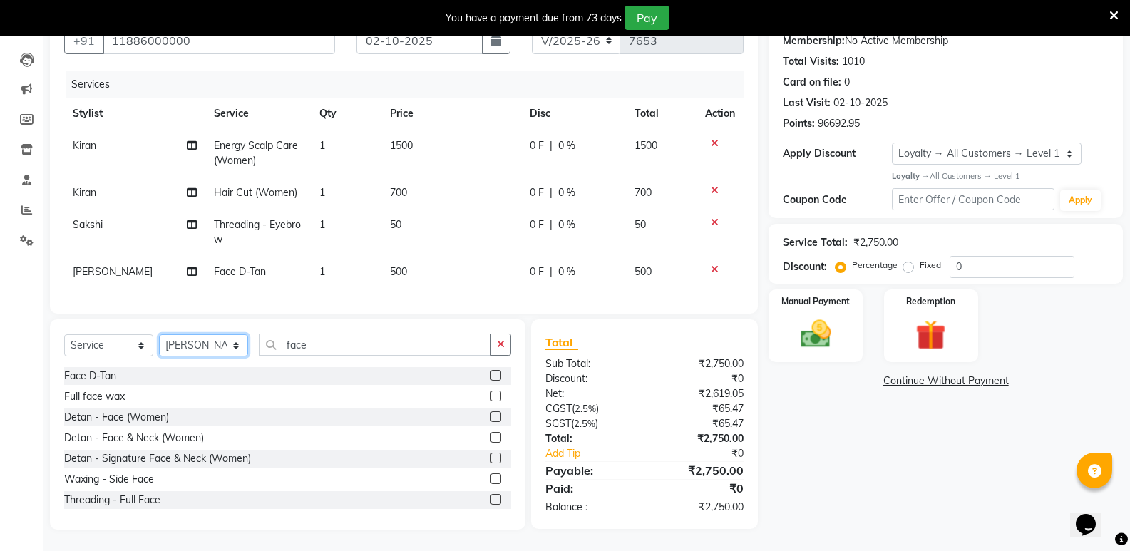
click at [174, 349] on select "Select Stylist [PERSON_NAME] [PERSON_NAME] [PERSON_NAME] Mallu [PERSON_NAME] [P…" at bounding box center [203, 345] width 89 height 22
select select "25905"
click at [159, 334] on select "Select Stylist [PERSON_NAME] [PERSON_NAME] [PERSON_NAME] Mallu [PERSON_NAME] [P…" at bounding box center [203, 345] width 89 height 22
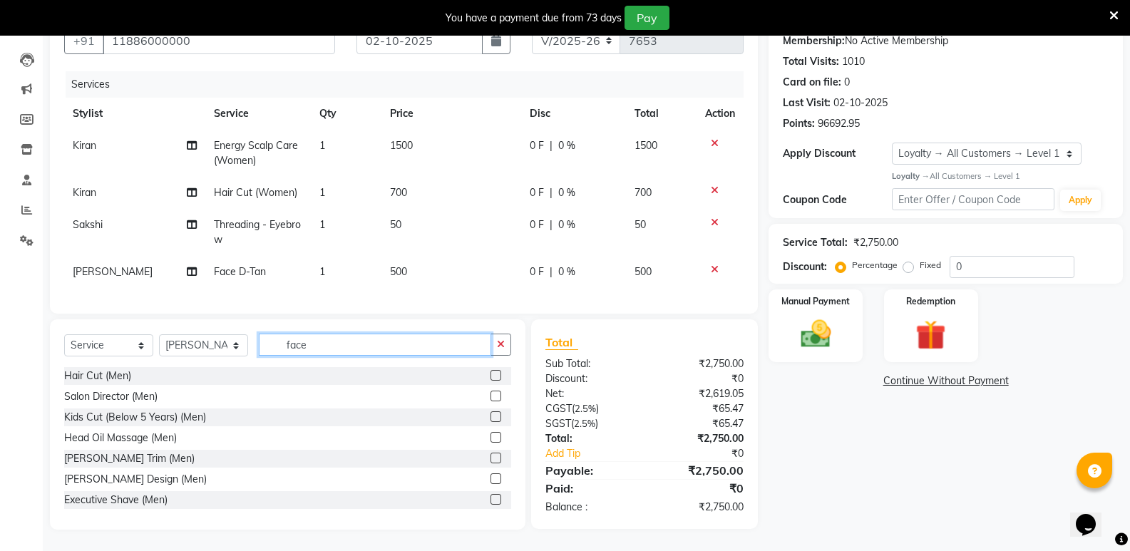
click at [317, 350] on input "face" at bounding box center [375, 345] width 232 height 22
type input "face"
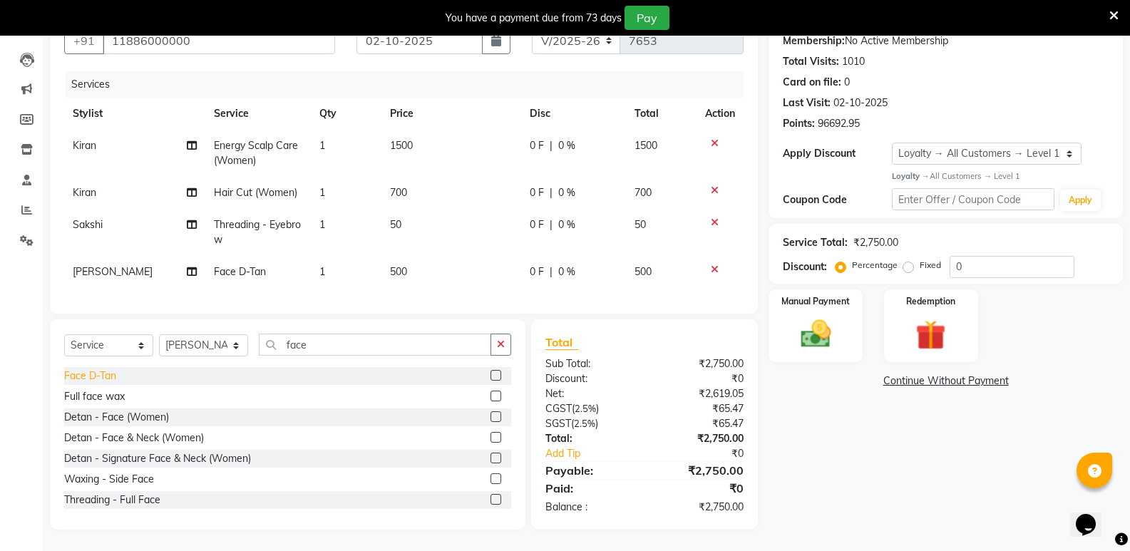
click at [98, 374] on div "Face D-Tan" at bounding box center [90, 376] width 52 height 15
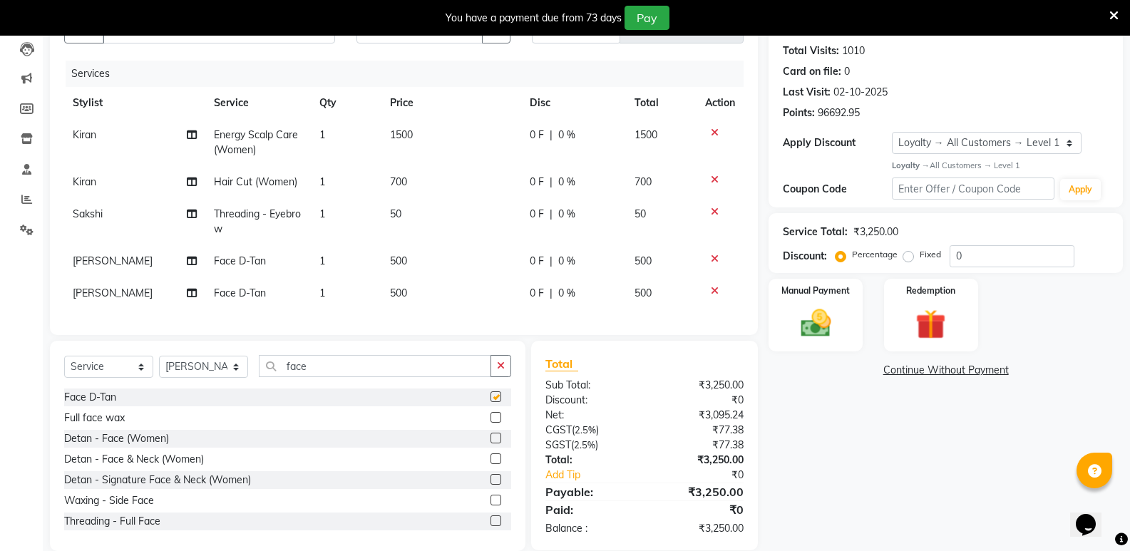
checkbox input "false"
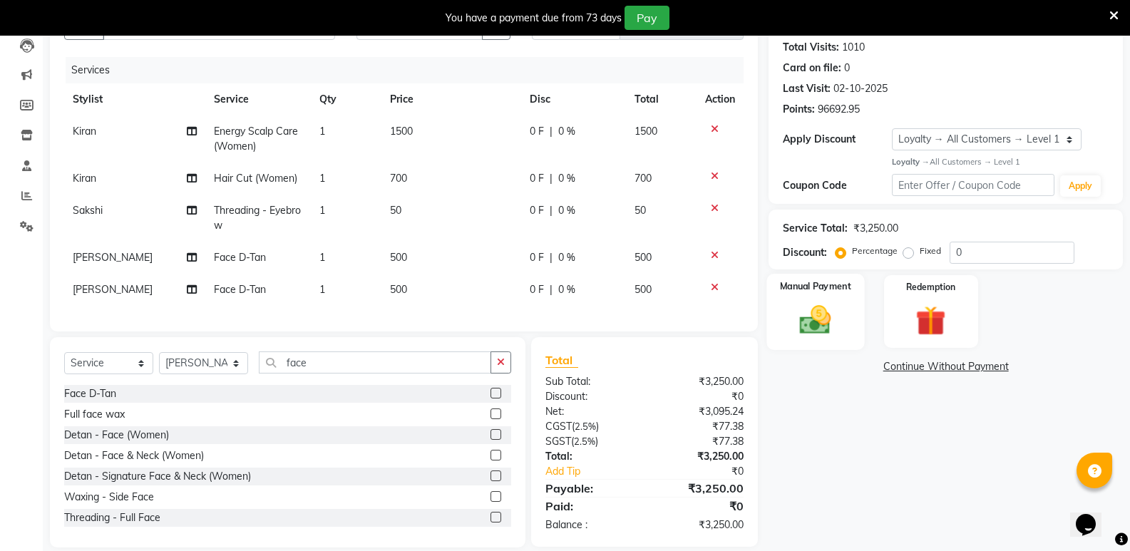
scroll to position [184, 0]
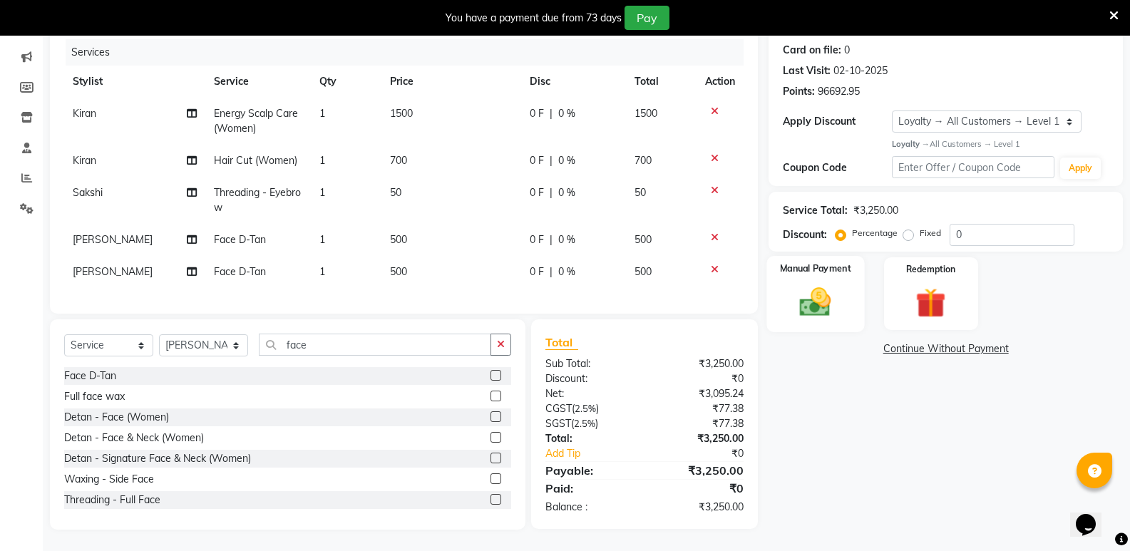
click at [813, 304] on img at bounding box center [815, 302] width 51 height 36
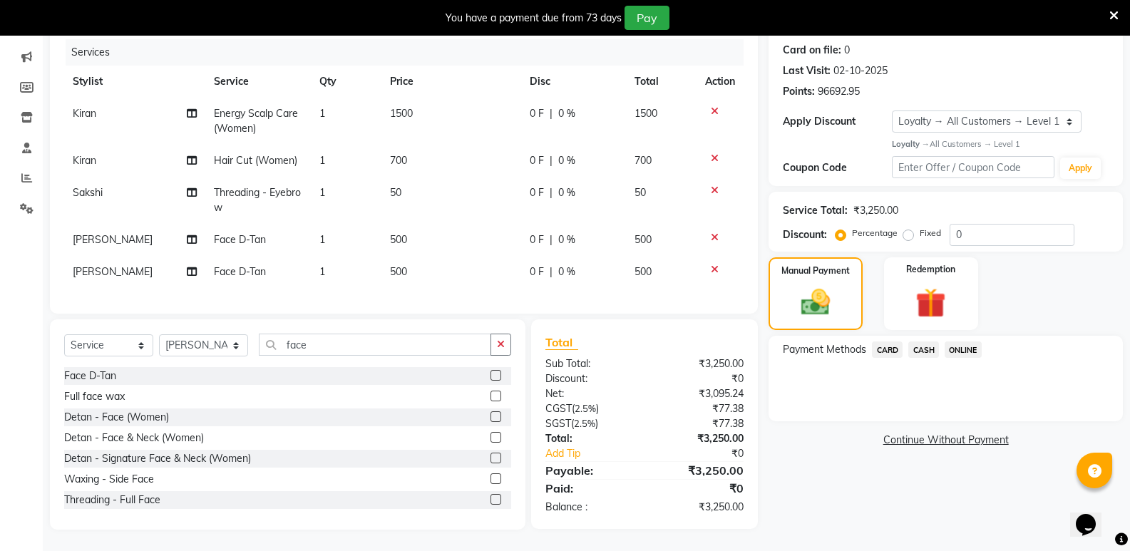
click at [911, 342] on span "CASH" at bounding box center [923, 350] width 31 height 16
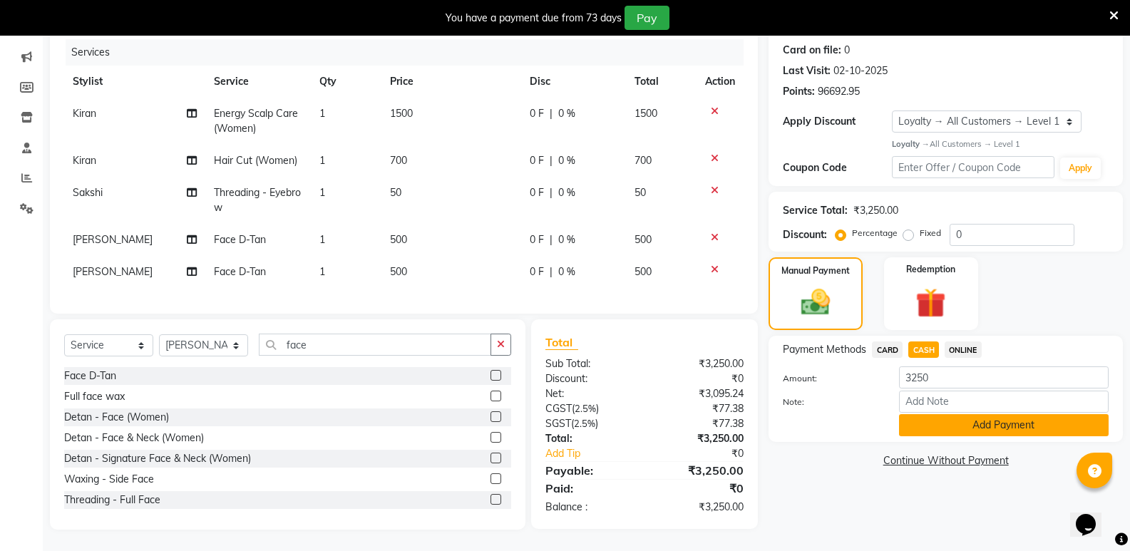
click at [933, 421] on button "Add Payment" at bounding box center [1004, 425] width 210 height 22
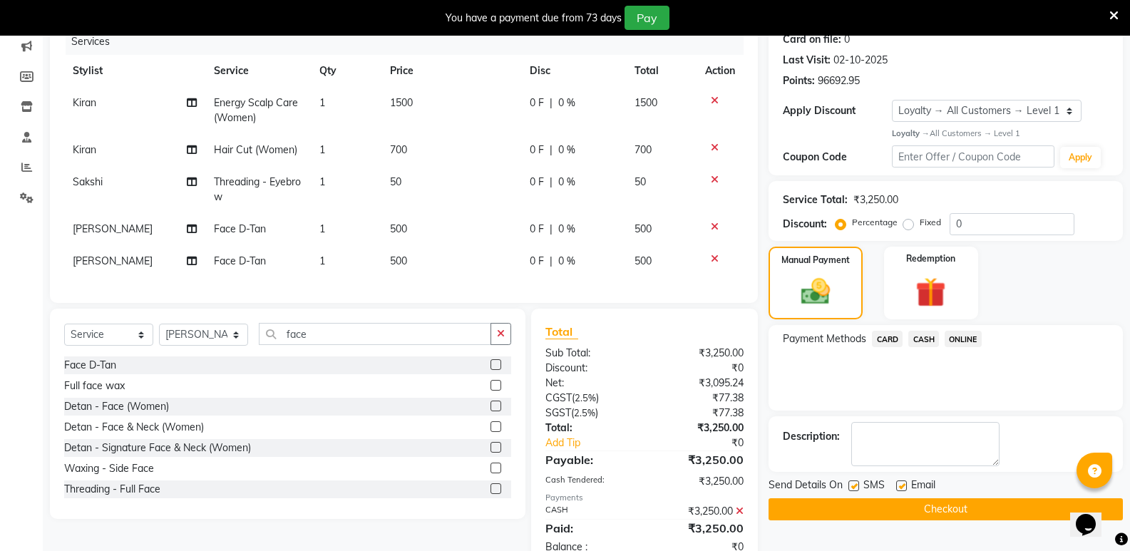
scroll to position [304, 0]
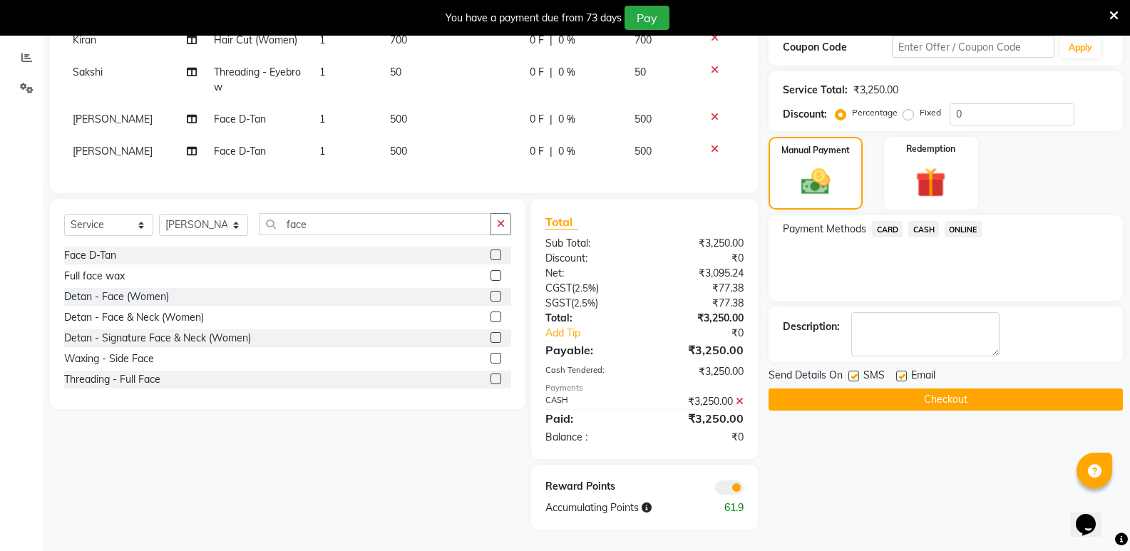
click at [935, 393] on button "Checkout" at bounding box center [946, 400] width 354 height 22
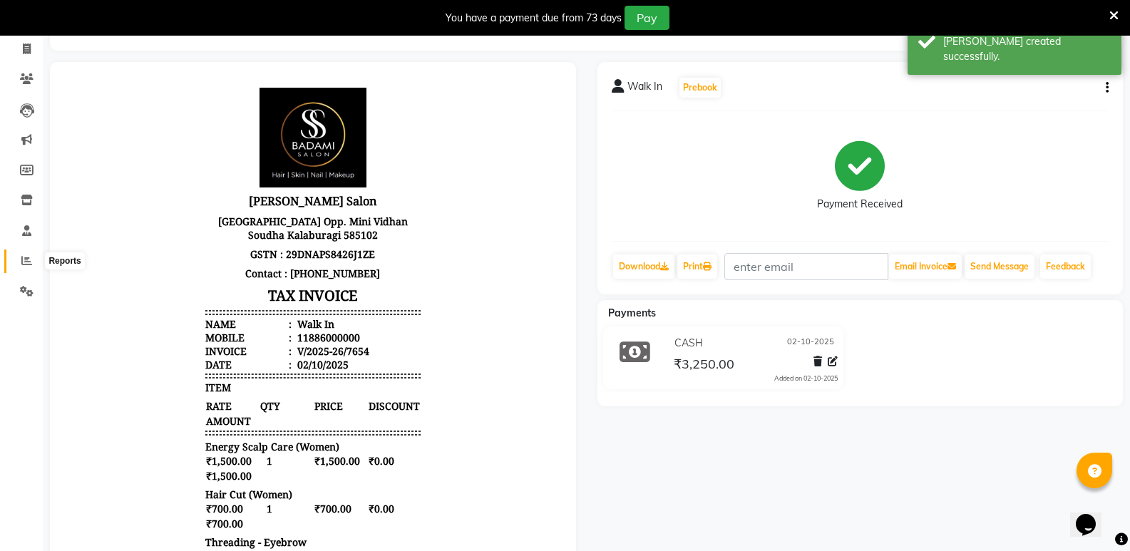
click at [25, 261] on icon at bounding box center [26, 260] width 11 height 11
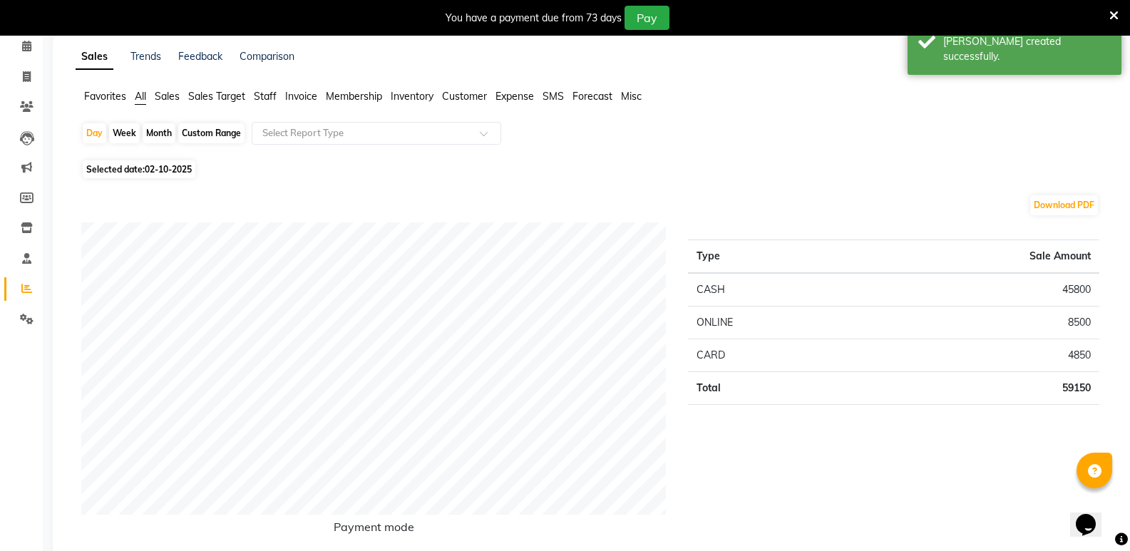
scroll to position [55, 0]
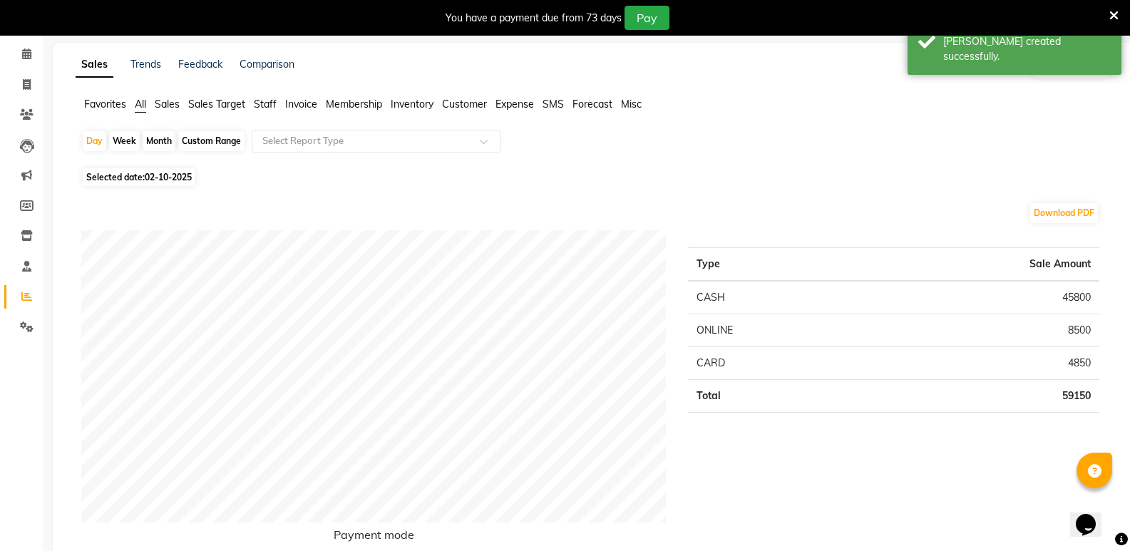
click at [269, 101] on span "Staff" at bounding box center [265, 104] width 23 height 13
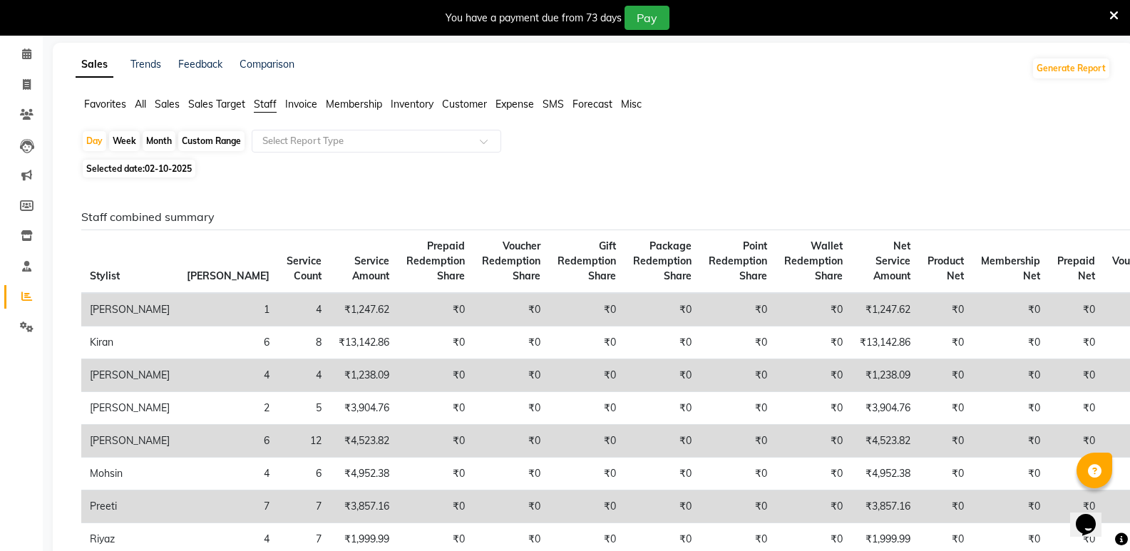
scroll to position [0, 0]
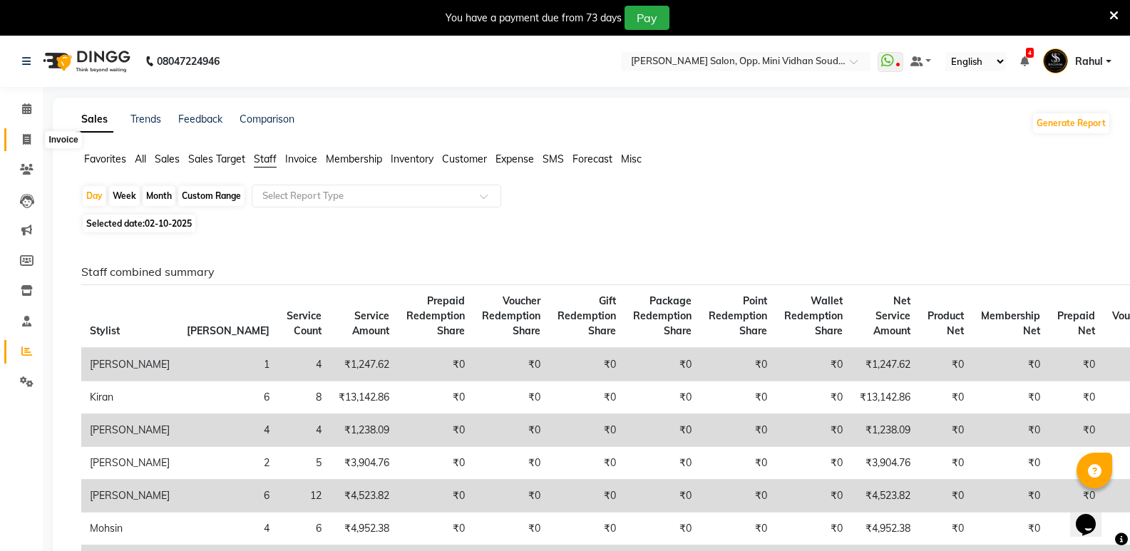
click at [21, 147] on span at bounding box center [26, 140] width 25 height 16
select select "4533"
select select "service"
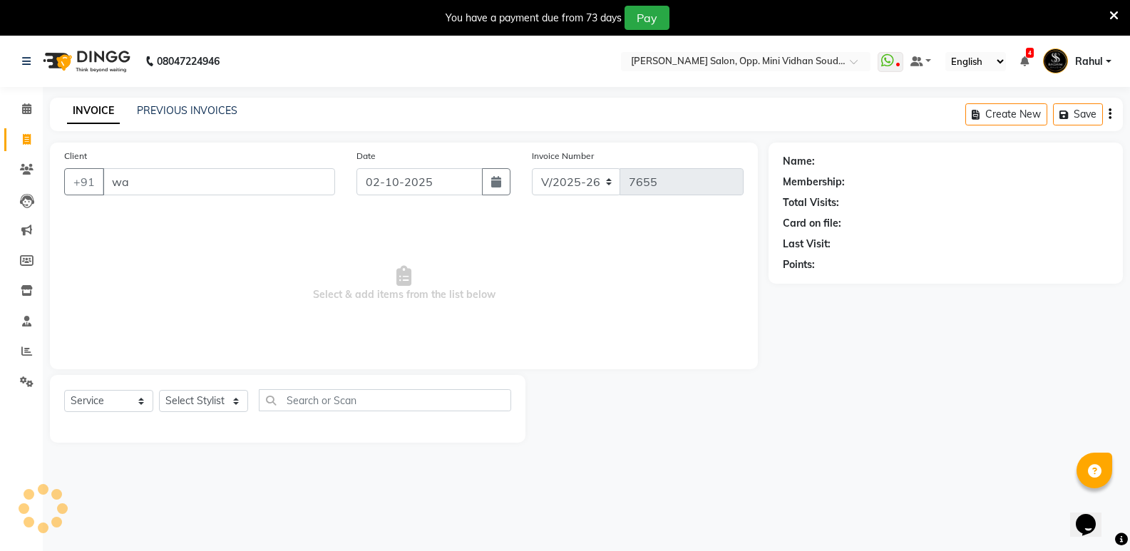
scroll to position [36, 0]
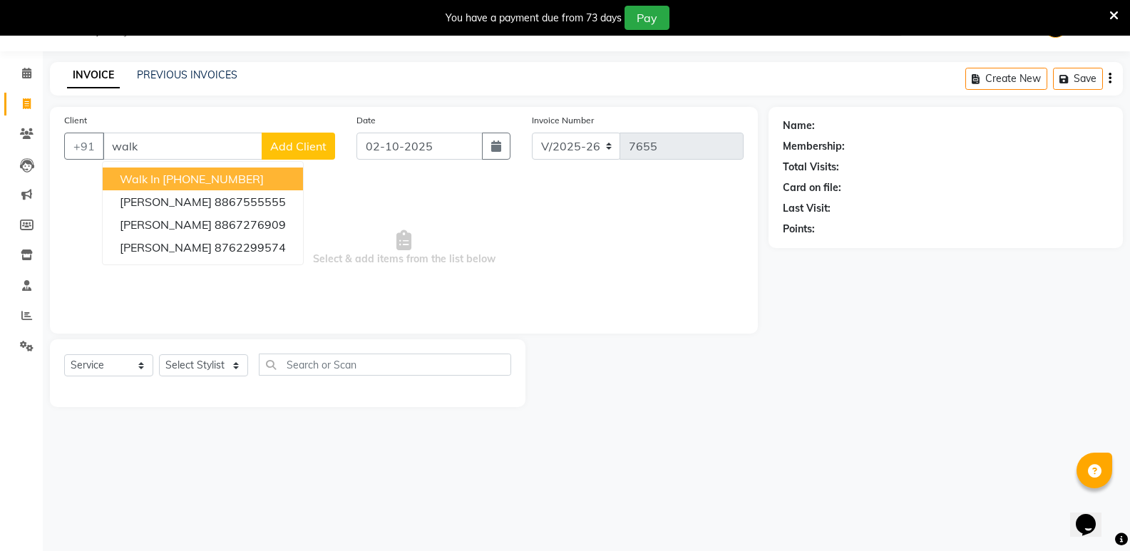
click at [235, 181] on ngb-highlight "[PHONE_NUMBER]" at bounding box center [213, 179] width 101 height 14
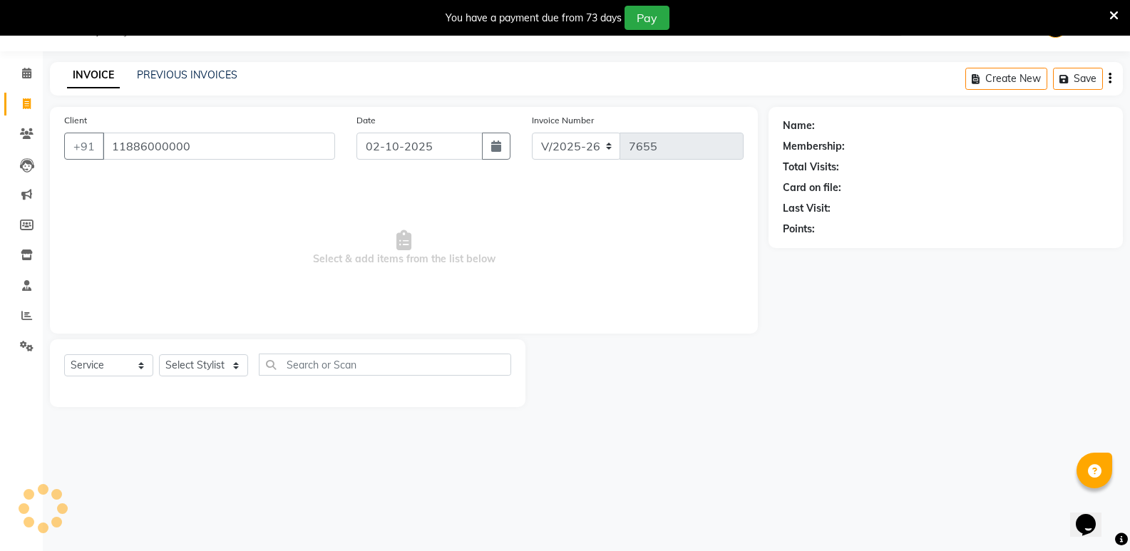
type input "11886000000"
select select "1: Object"
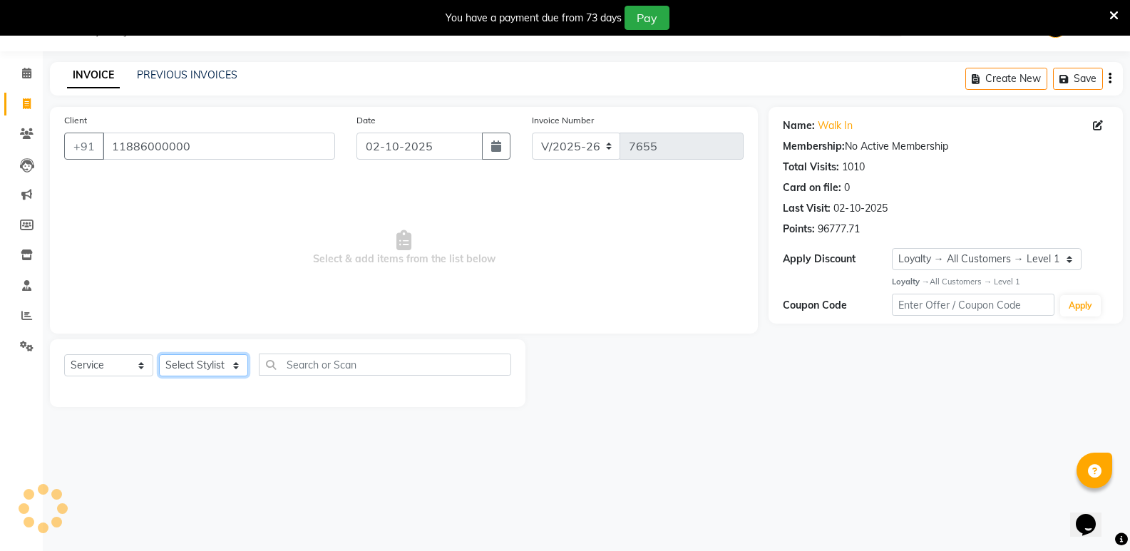
drag, startPoint x: 183, startPoint y: 363, endPoint x: 190, endPoint y: 369, distance: 9.6
click at [185, 365] on select "Select Stylist [PERSON_NAME] [PERSON_NAME] [PERSON_NAME] Mallu [PERSON_NAME] [P…" at bounding box center [203, 365] width 89 height 22
select select "70683"
click at [159, 354] on select "Select Stylist [PERSON_NAME] [PERSON_NAME] [PERSON_NAME] Mallu [PERSON_NAME] [P…" at bounding box center [203, 365] width 89 height 22
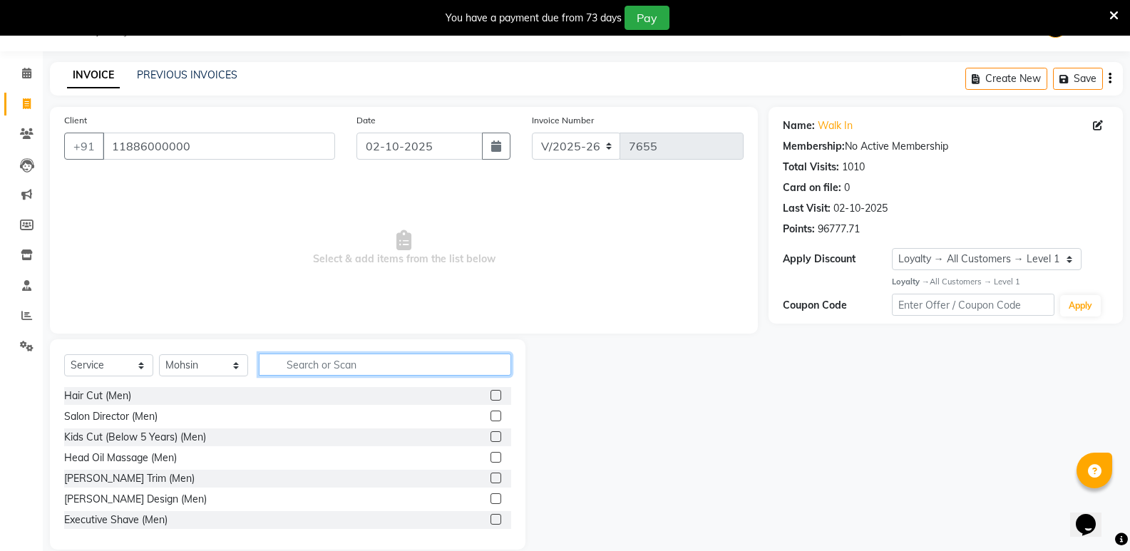
click at [312, 367] on input "text" at bounding box center [385, 365] width 252 height 22
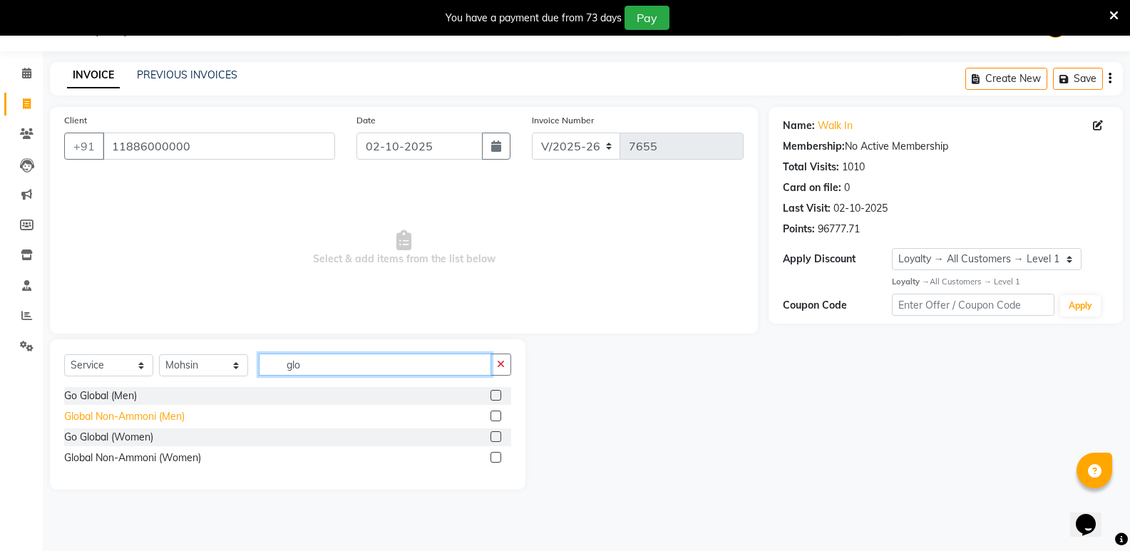
type input "glo"
click at [155, 412] on div "Global Non-Ammoni (Men)" at bounding box center [124, 416] width 121 height 15
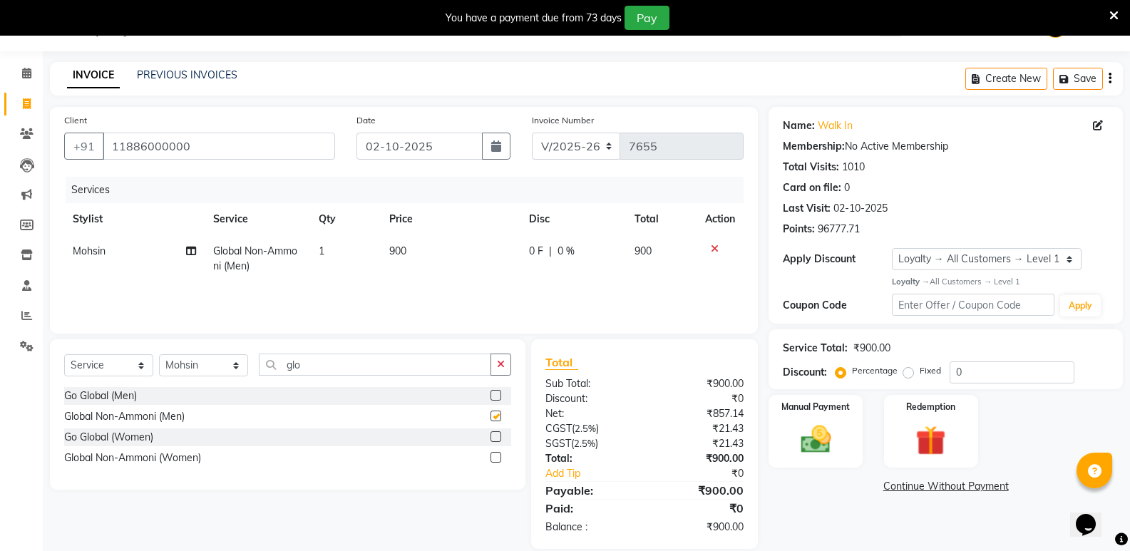
checkbox input "false"
click at [823, 443] on img at bounding box center [815, 439] width 51 height 36
click at [930, 487] on span "CASH" at bounding box center [923, 487] width 31 height 16
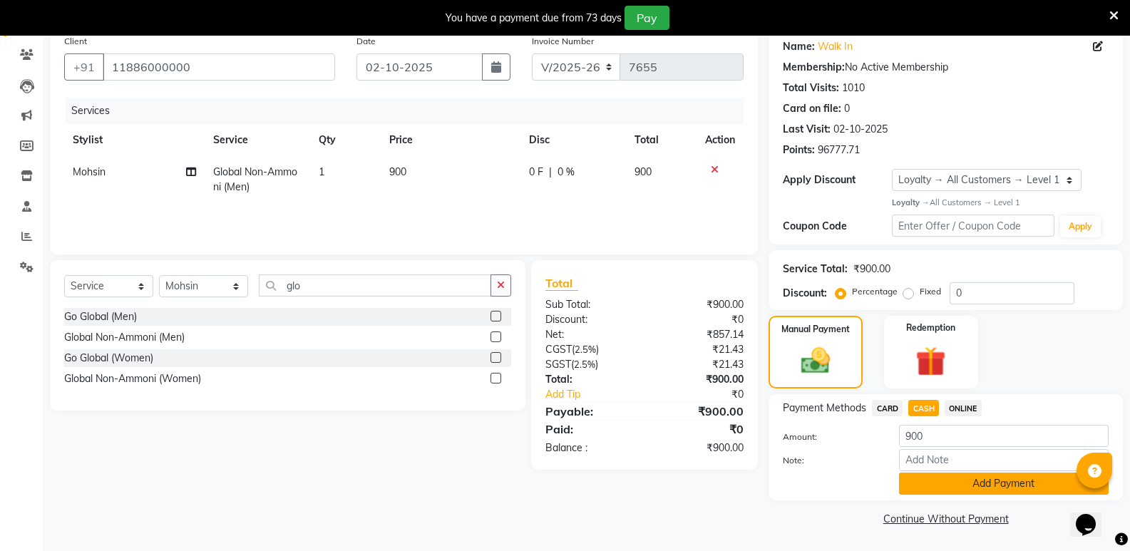
click at [938, 491] on button "Add Payment" at bounding box center [1004, 484] width 210 height 22
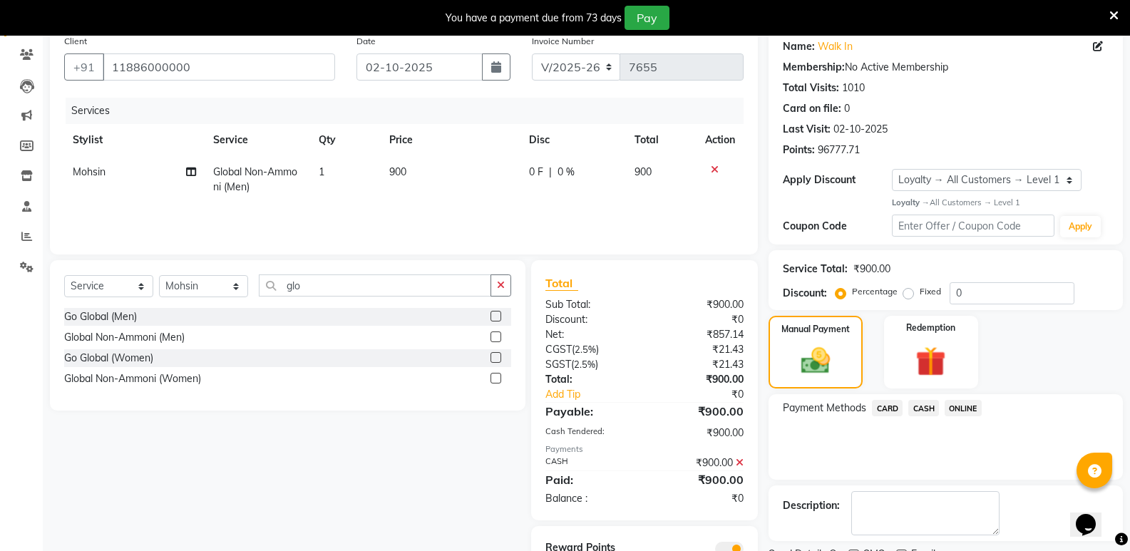
scroll to position [176, 0]
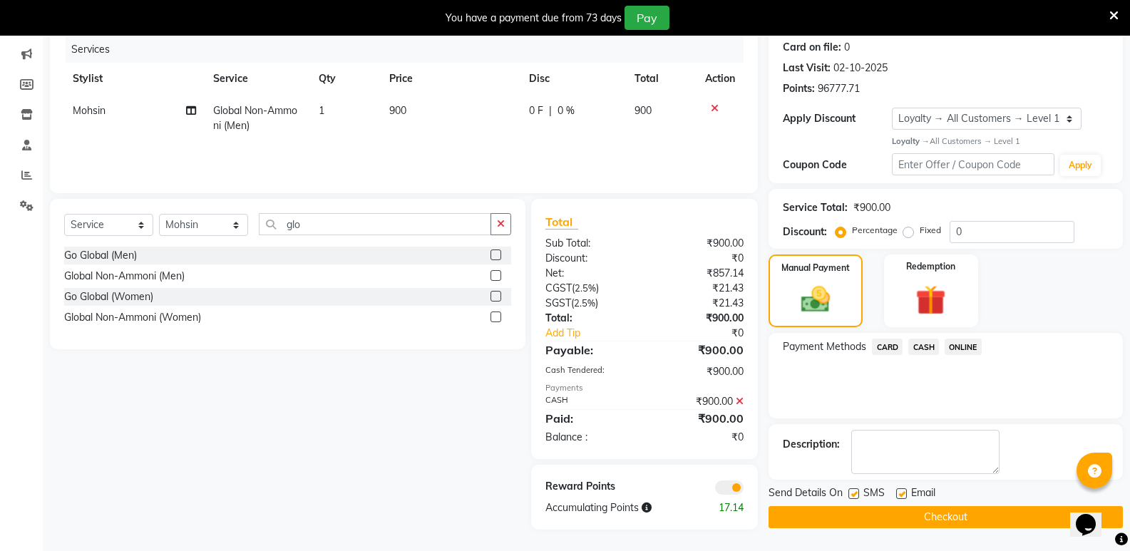
click at [961, 520] on button "Checkout" at bounding box center [946, 517] width 354 height 22
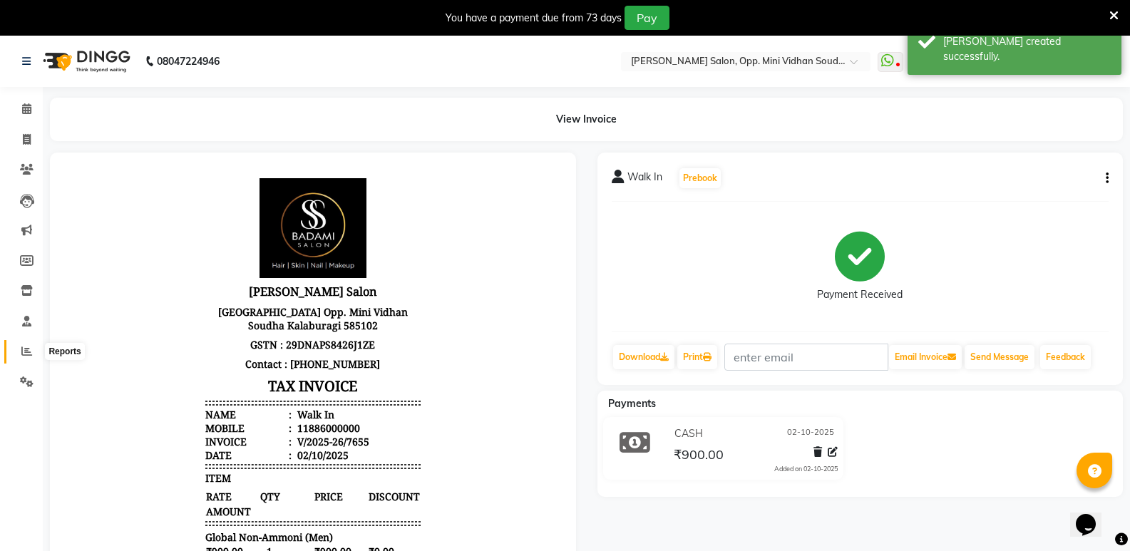
click at [34, 349] on span at bounding box center [26, 352] width 25 height 16
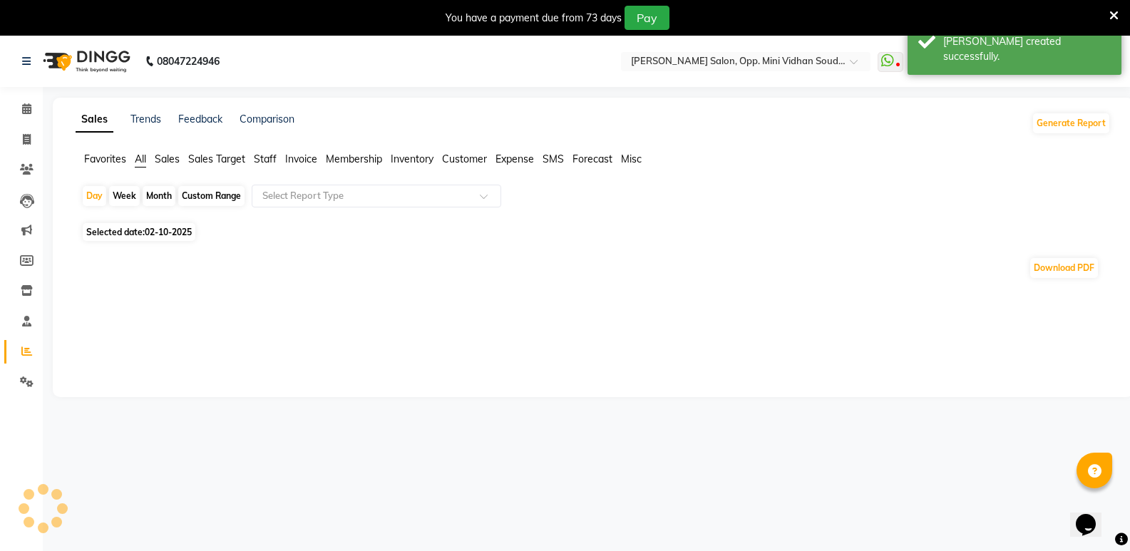
click at [270, 163] on span "Staff" at bounding box center [265, 159] width 23 height 13
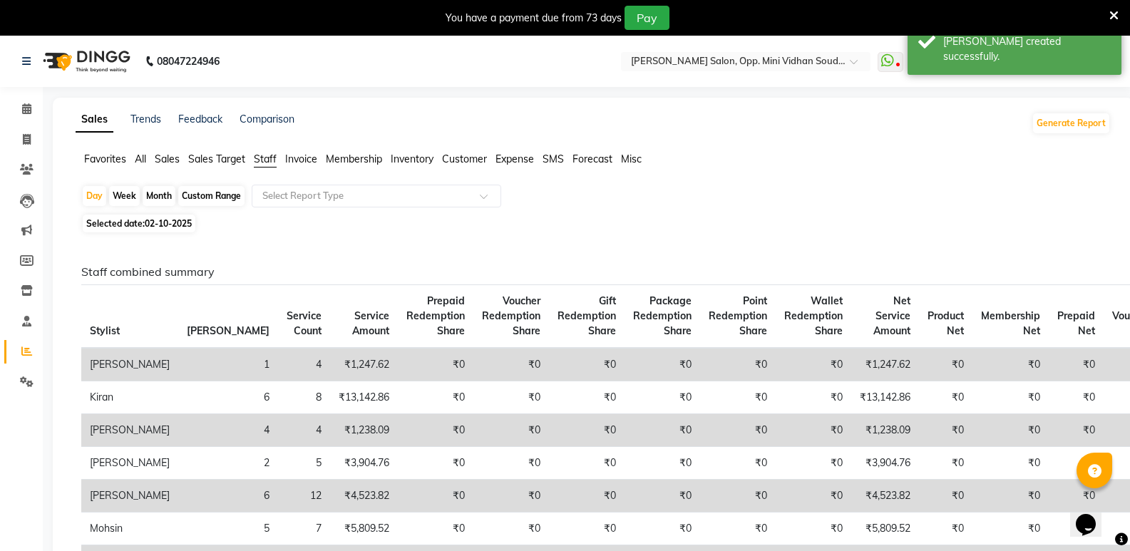
click at [152, 226] on span "02-10-2025" at bounding box center [168, 223] width 47 height 11
select select "10"
select select "2025"
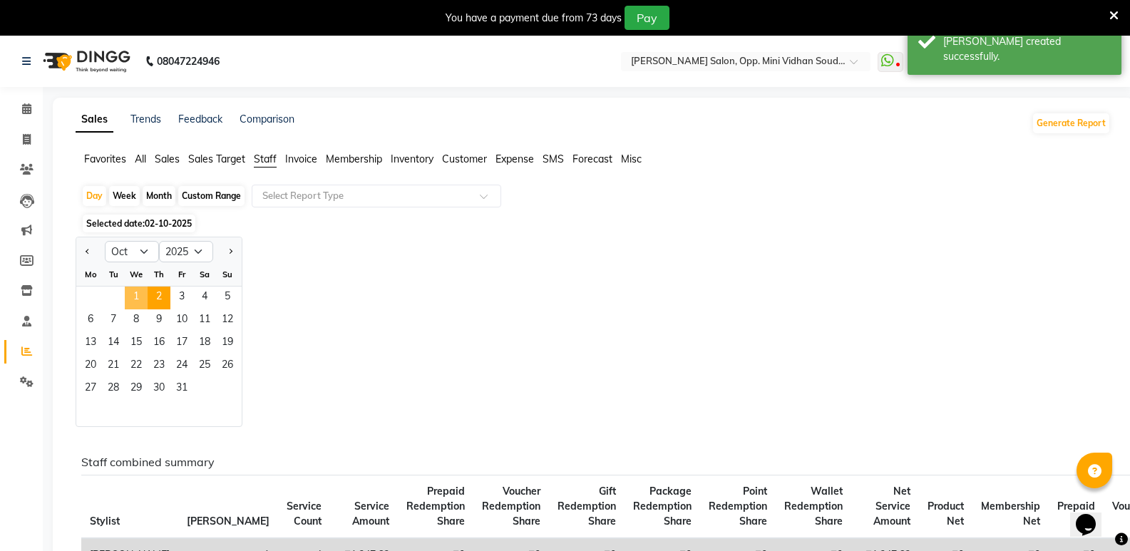
click at [133, 298] on span "1" at bounding box center [136, 298] width 23 height 23
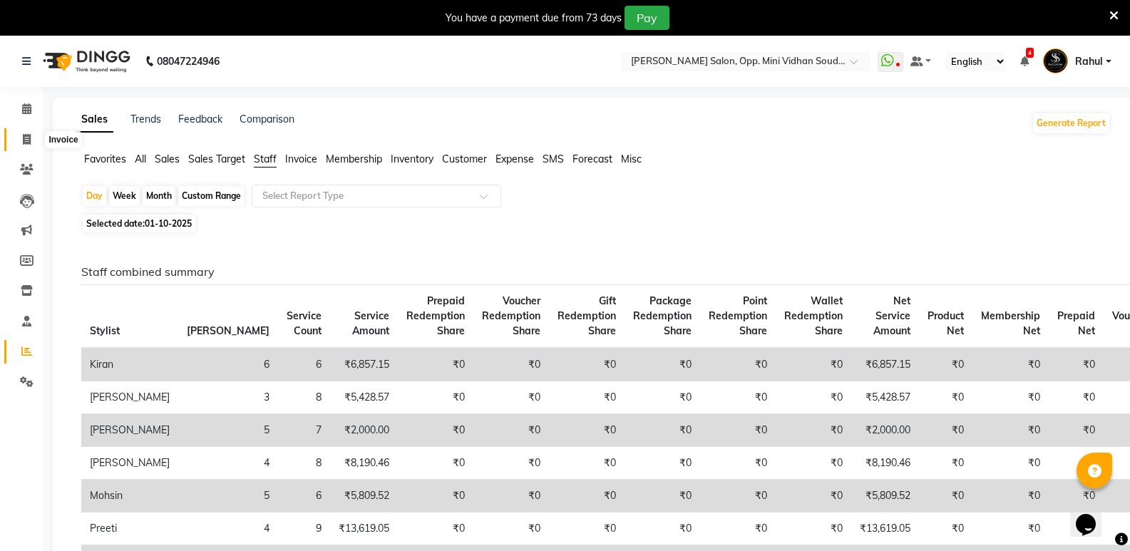
click at [16, 140] on span at bounding box center [26, 140] width 25 height 16
select select "service"
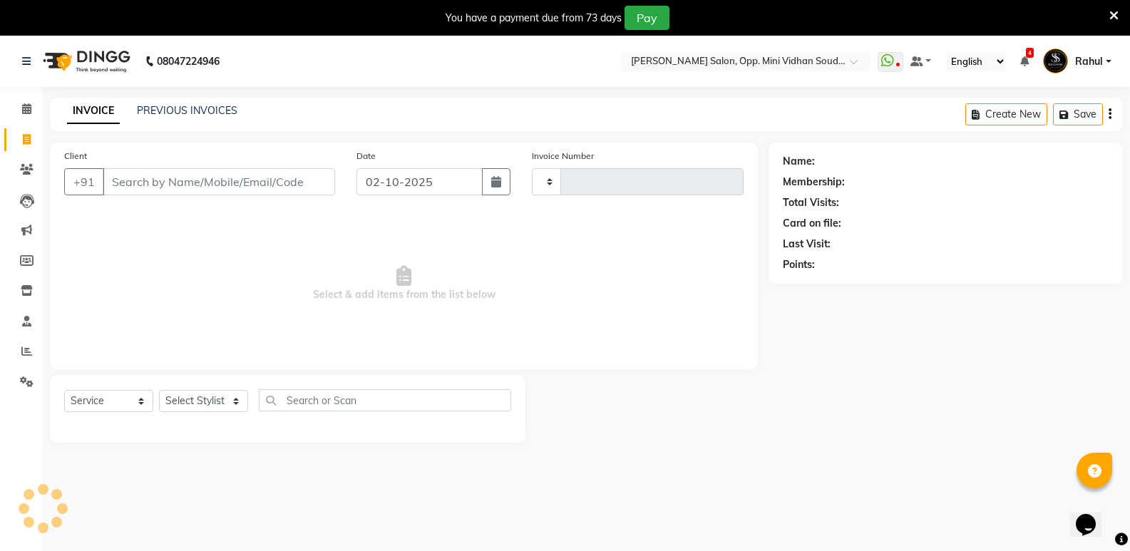
scroll to position [36, 0]
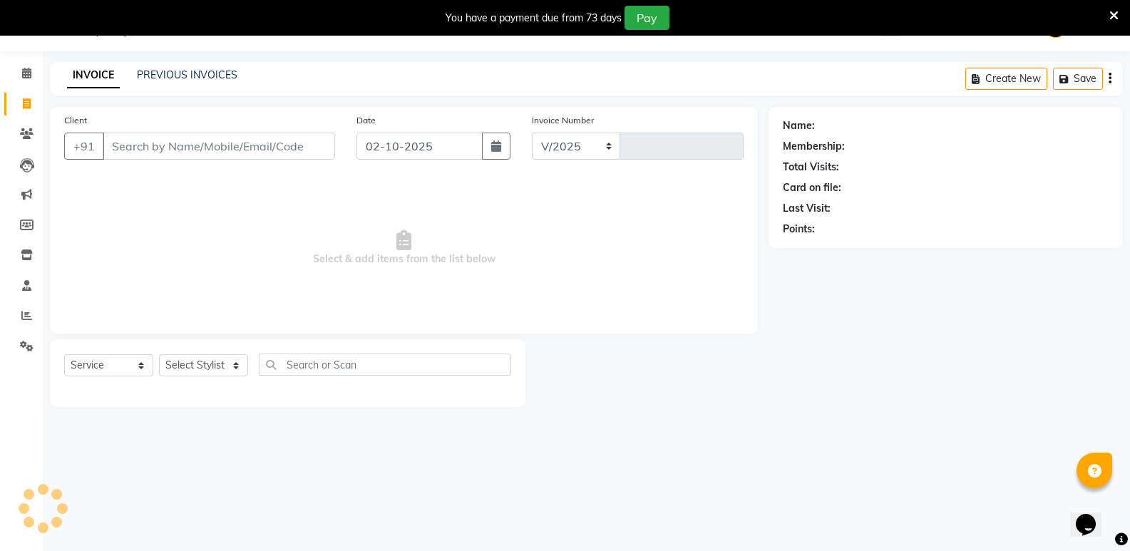
select select "4533"
type input "7656"
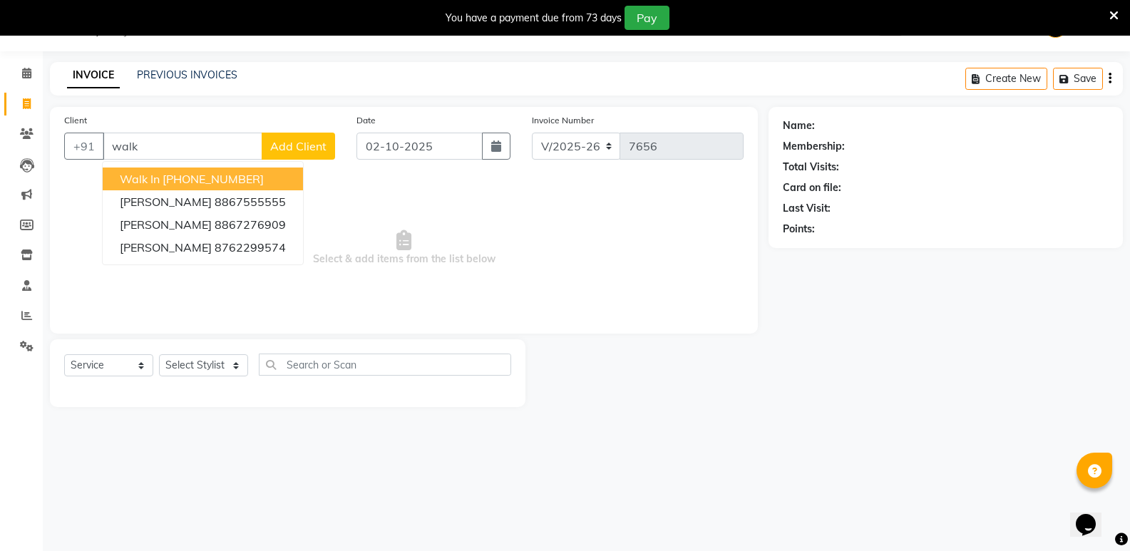
click at [187, 180] on ngb-highlight "[PHONE_NUMBER]" at bounding box center [213, 179] width 101 height 14
type input "11886000000"
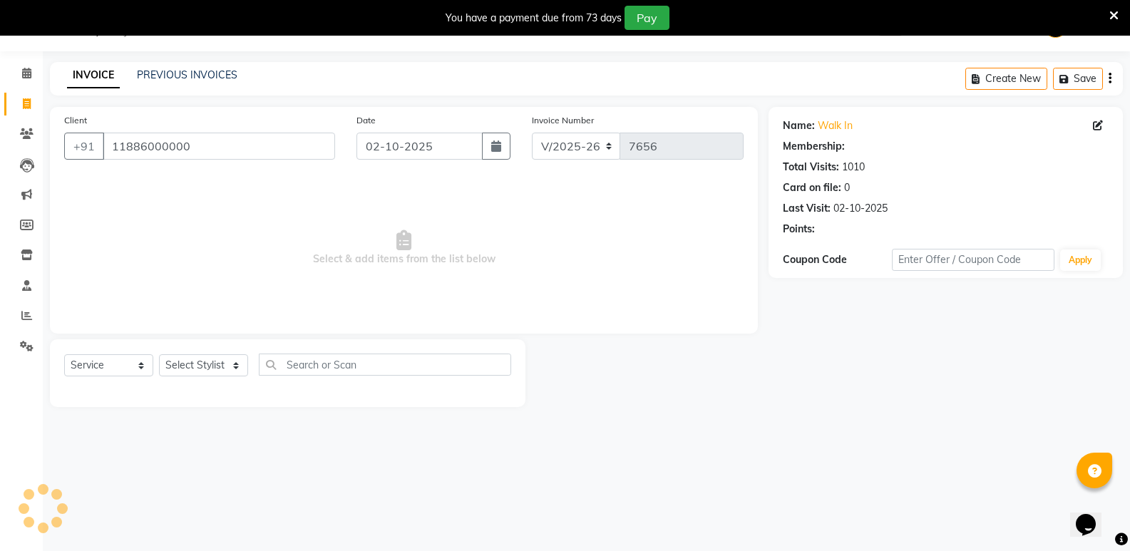
select select "1: Object"
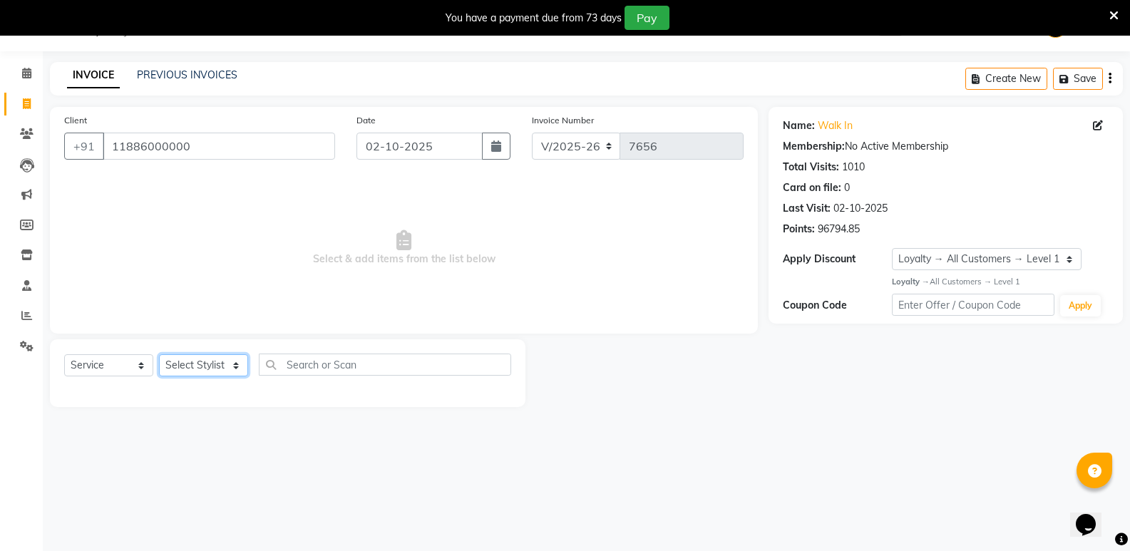
click at [182, 370] on select "Select Stylist [PERSON_NAME] [PERSON_NAME] [PERSON_NAME] Mallu [PERSON_NAME] [P…" at bounding box center [203, 365] width 89 height 22
select select "25904"
click at [159, 354] on select "Select Stylist [PERSON_NAME] [PERSON_NAME] [PERSON_NAME] Mallu [PERSON_NAME] [P…" at bounding box center [203, 365] width 89 height 22
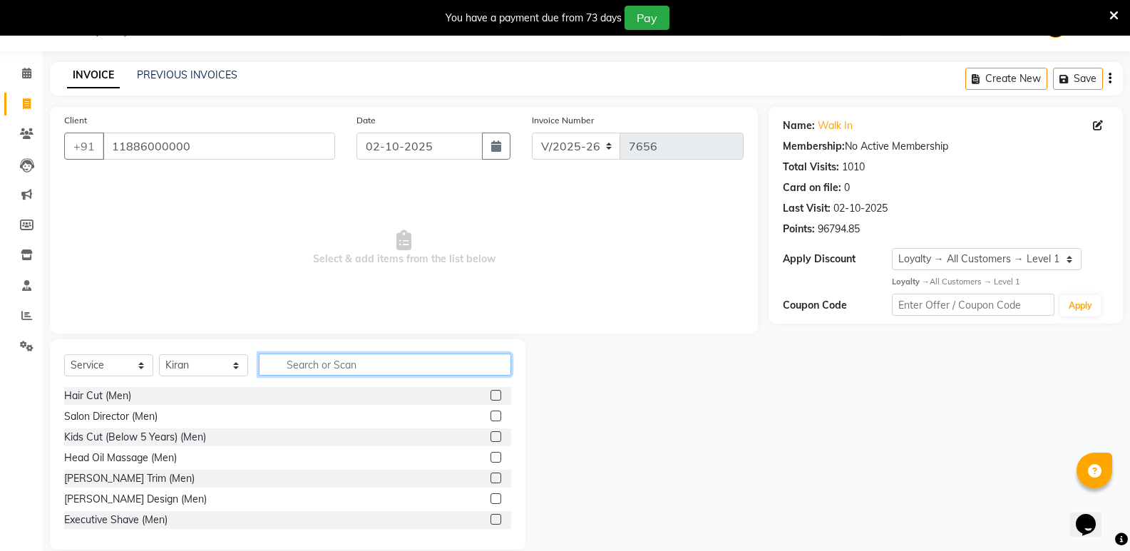
click at [328, 373] on input "text" at bounding box center [385, 365] width 252 height 22
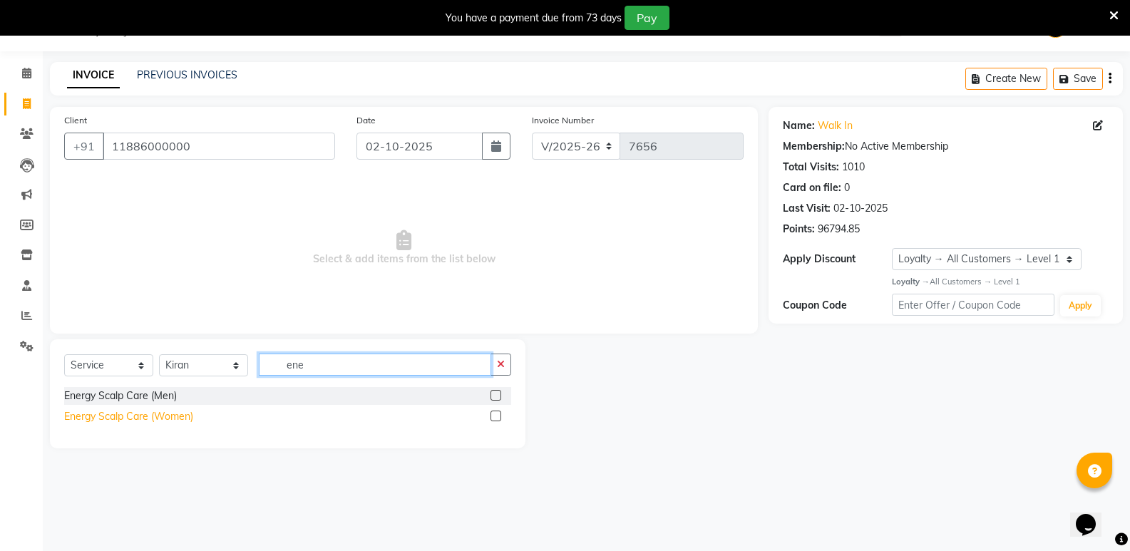
type input "ene"
click at [145, 417] on div "Energy Scalp Care (Women)" at bounding box center [128, 416] width 129 height 15
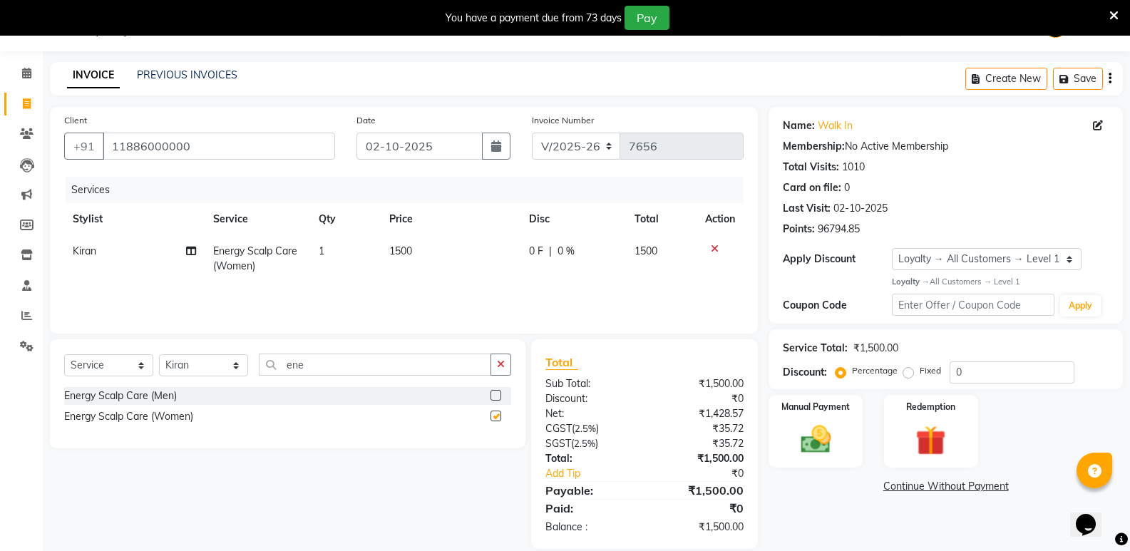
checkbox input "false"
click at [409, 252] on span "1500" at bounding box center [400, 251] width 23 height 13
select select "25904"
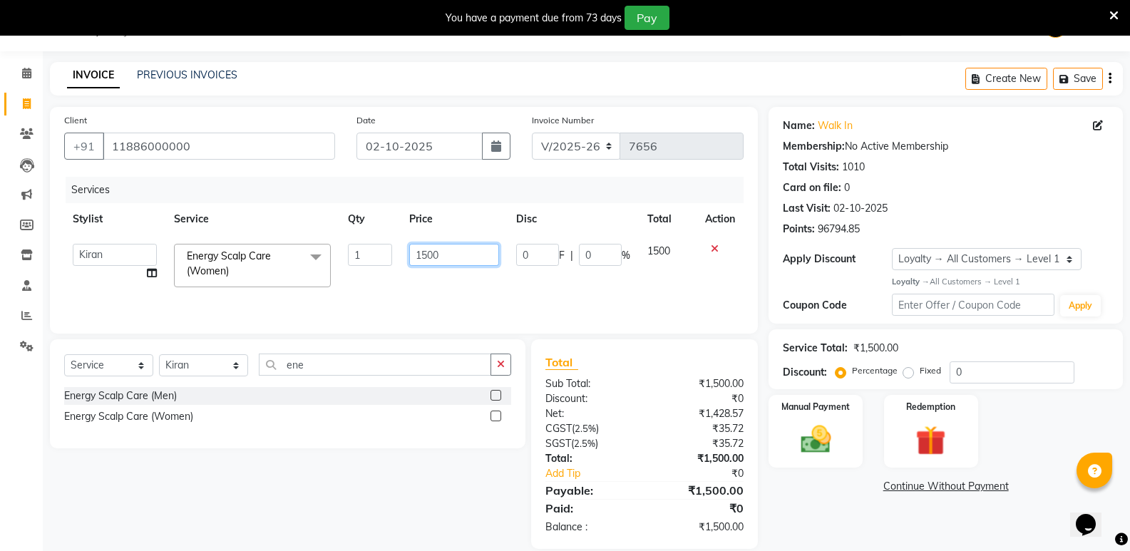
click at [426, 262] on input "1500" at bounding box center [453, 255] width 89 height 22
type input "2100"
click at [824, 448] on img at bounding box center [815, 439] width 51 height 36
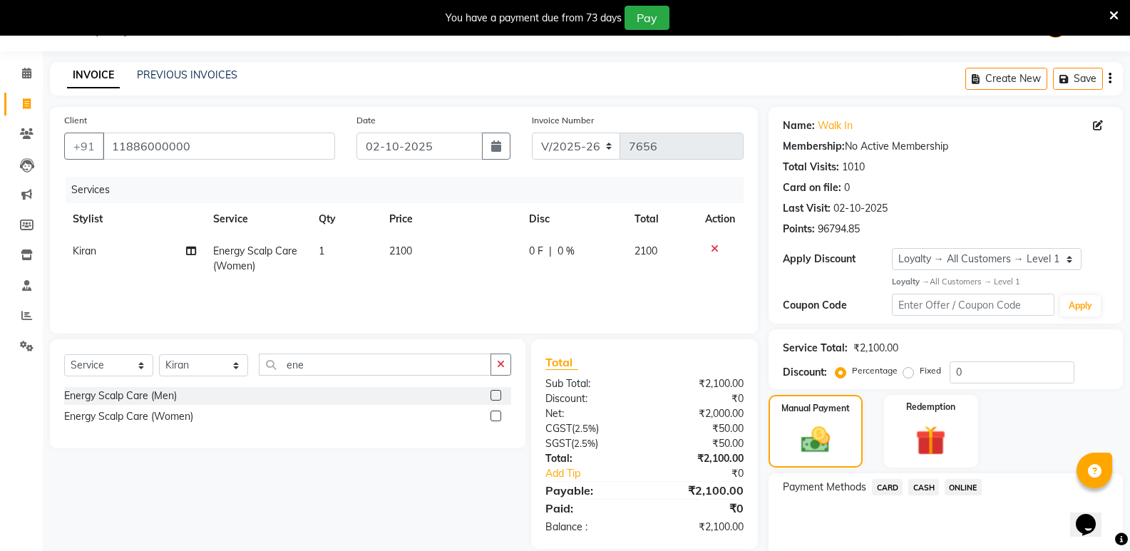
click at [932, 487] on span "CASH" at bounding box center [923, 487] width 31 height 16
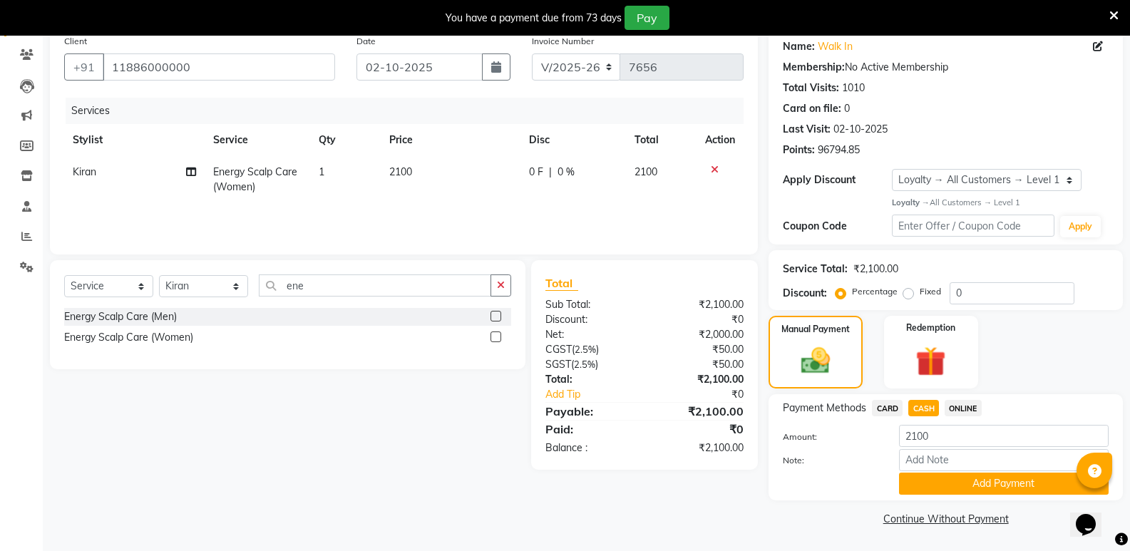
scroll to position [0, 0]
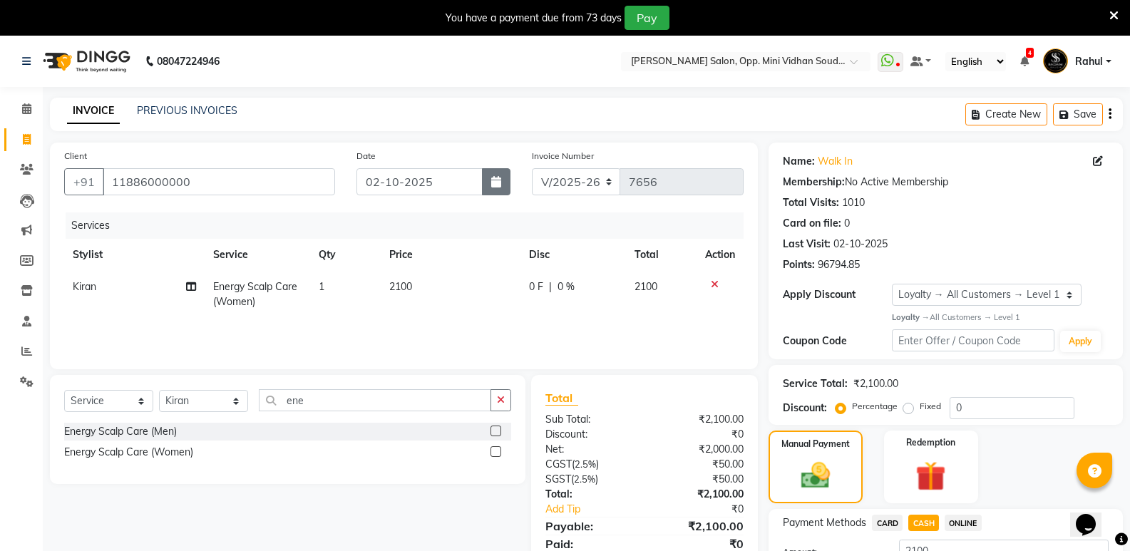
click at [498, 178] on icon "button" at bounding box center [496, 181] width 10 height 11
select select "10"
select select "2025"
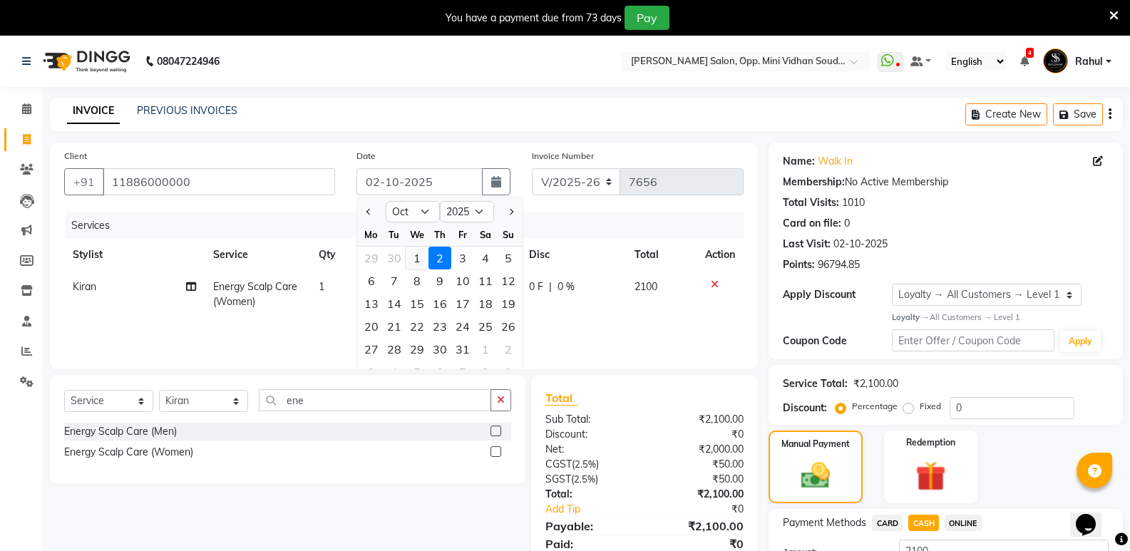
click at [419, 257] on div "1" at bounding box center [417, 258] width 23 height 23
type input "01-10-2025"
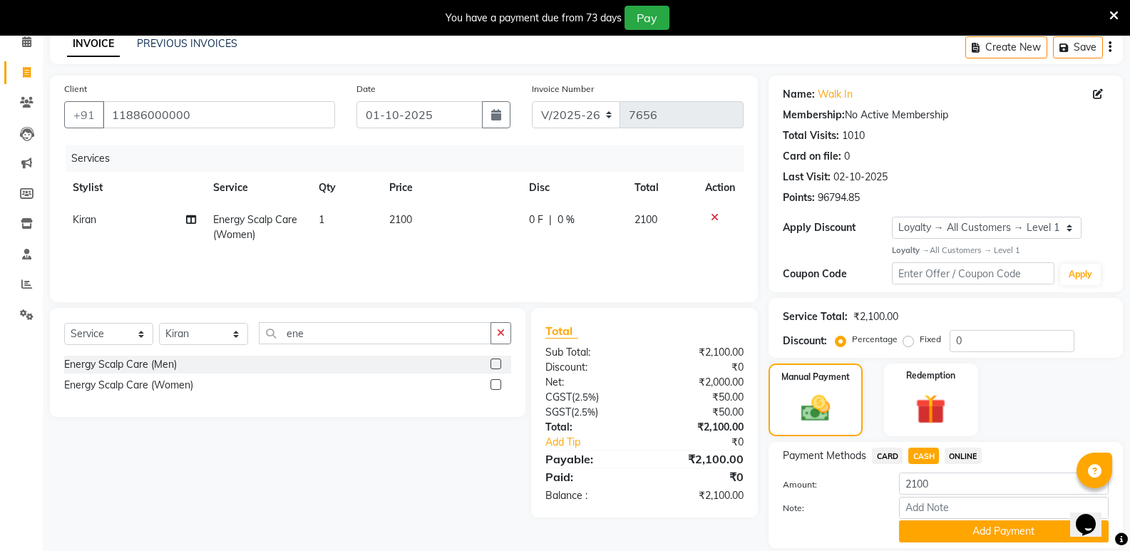
scroll to position [115, 0]
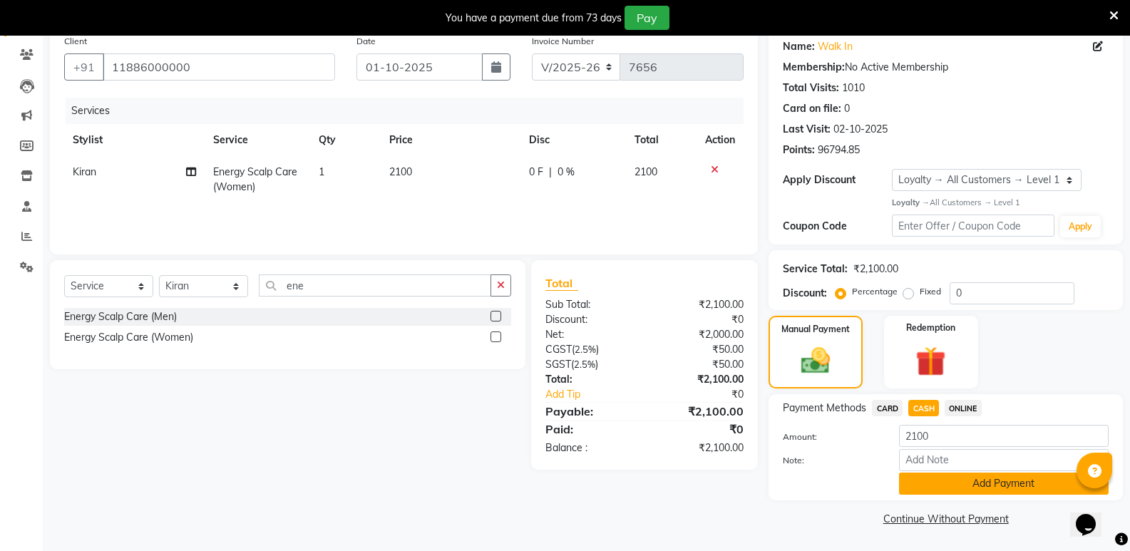
click at [969, 488] on button "Add Payment" at bounding box center [1004, 484] width 210 height 22
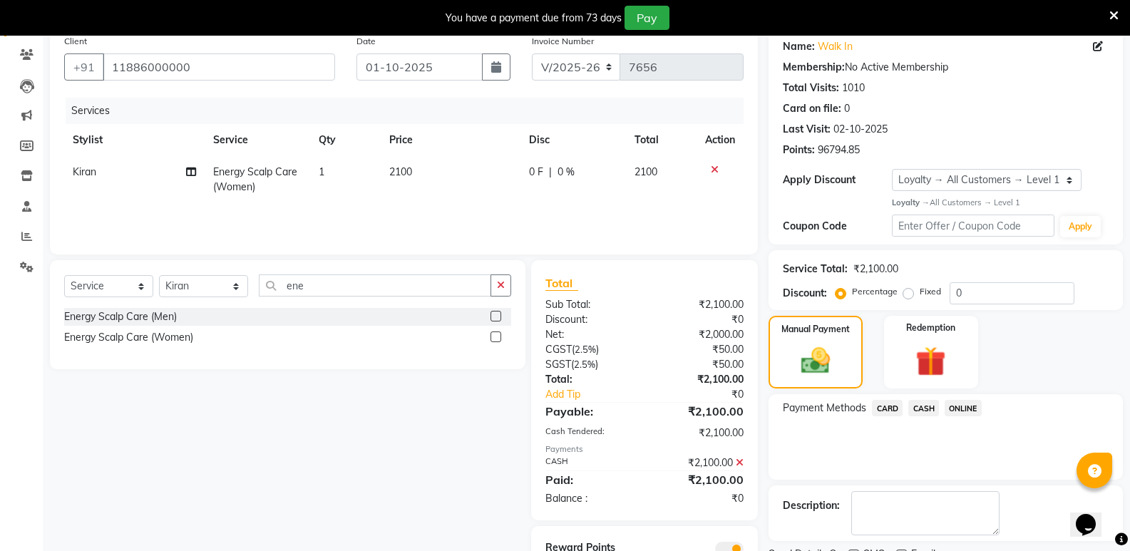
scroll to position [176, 0]
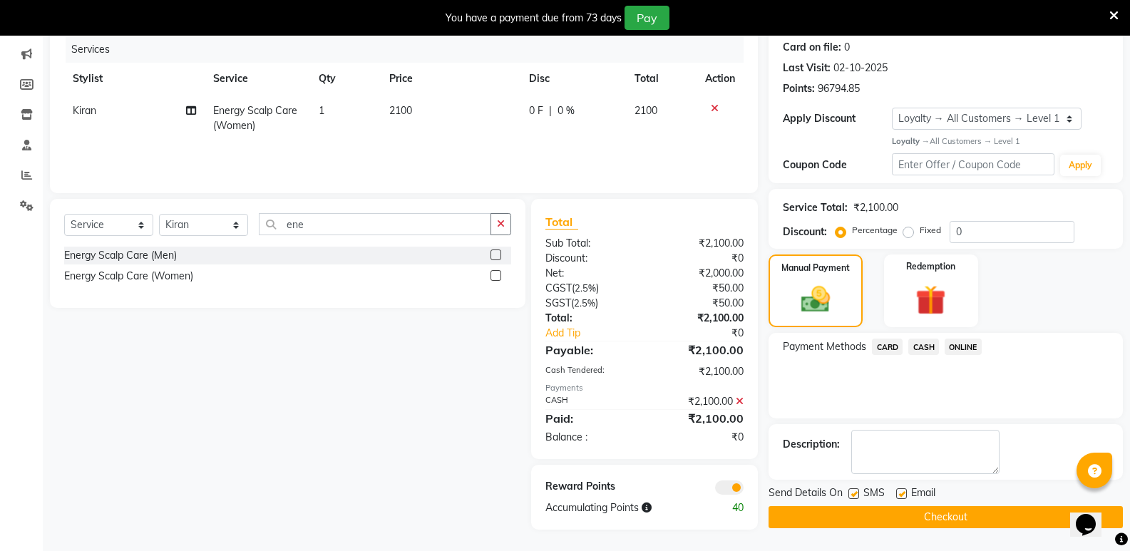
click at [880, 518] on button "Checkout" at bounding box center [946, 517] width 354 height 22
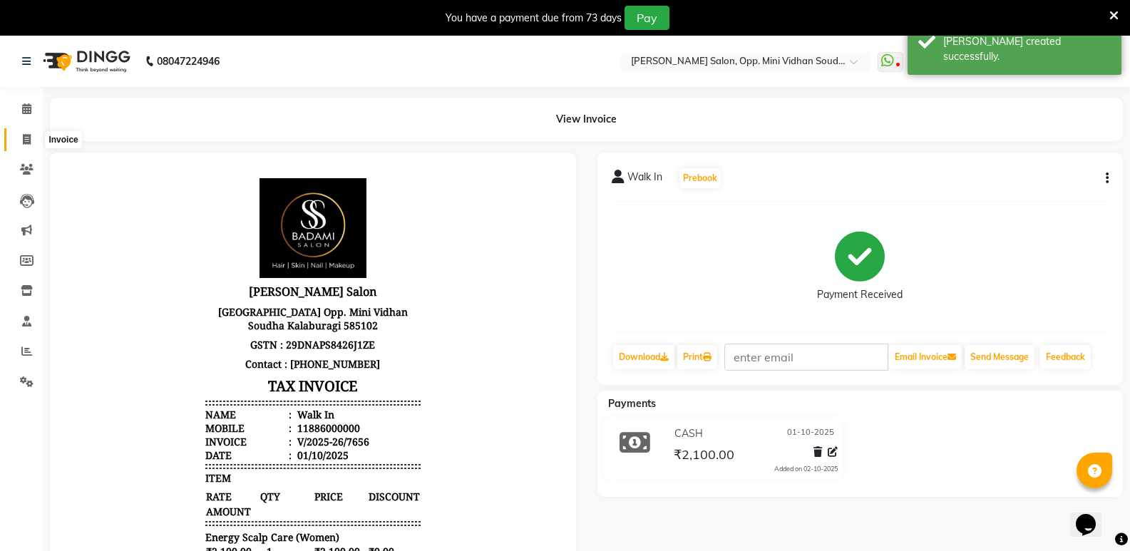
click at [23, 141] on icon at bounding box center [27, 139] width 8 height 11
select select "4533"
select select "service"
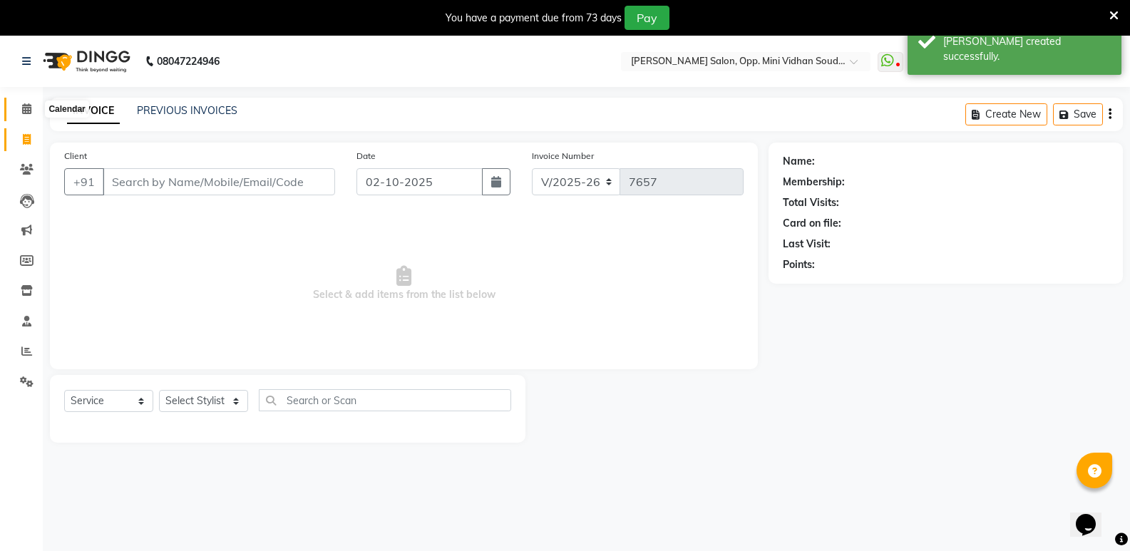
click at [17, 108] on span at bounding box center [26, 109] width 25 height 16
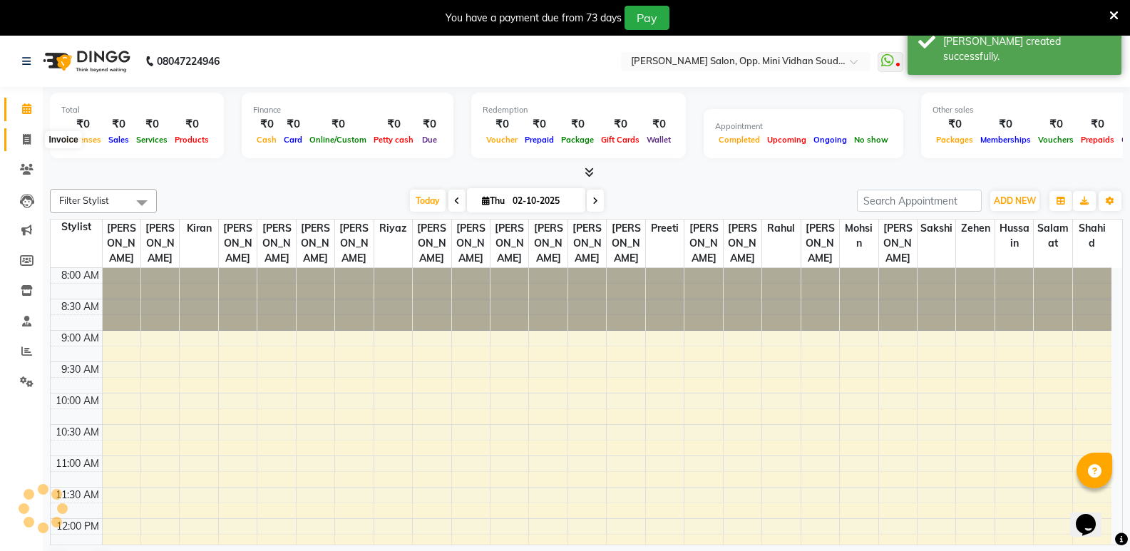
click at [16, 135] on span at bounding box center [26, 140] width 25 height 16
select select "service"
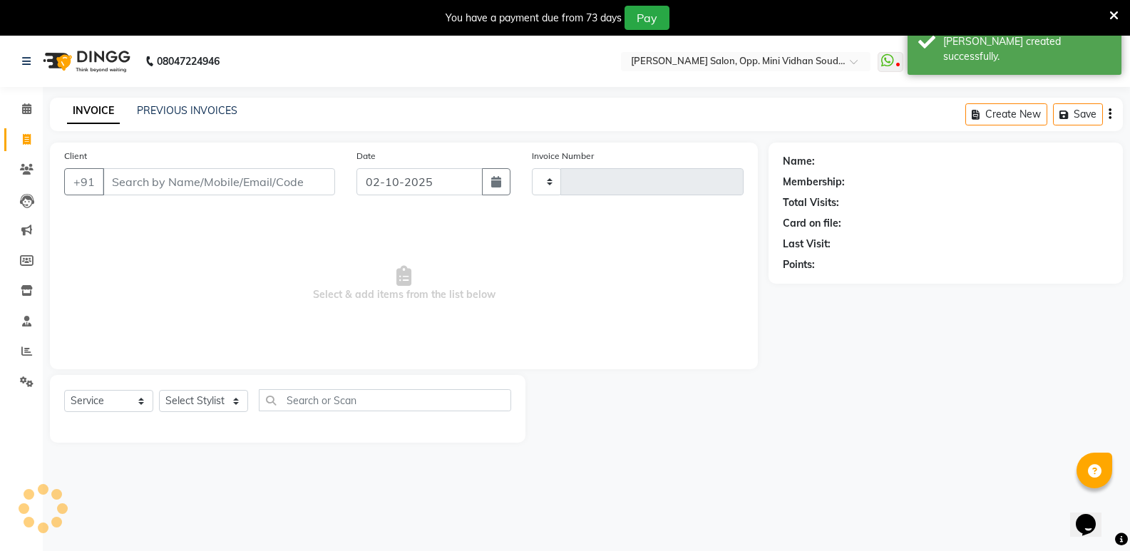
type input "7657"
select select "4533"
click at [19, 104] on span at bounding box center [26, 109] width 25 height 16
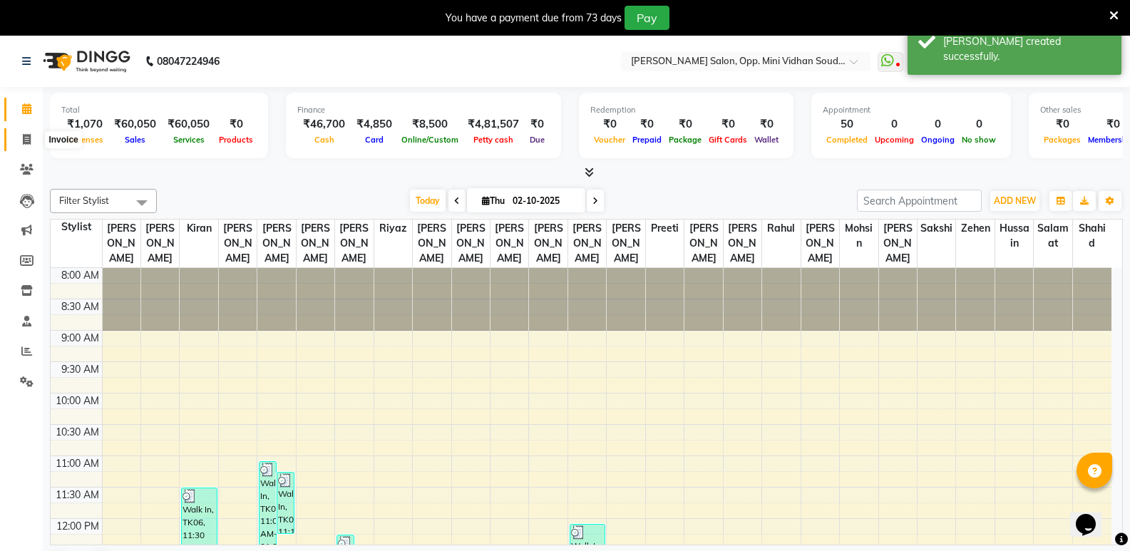
click at [29, 141] on icon at bounding box center [27, 139] width 8 height 11
select select "4533"
select select "service"
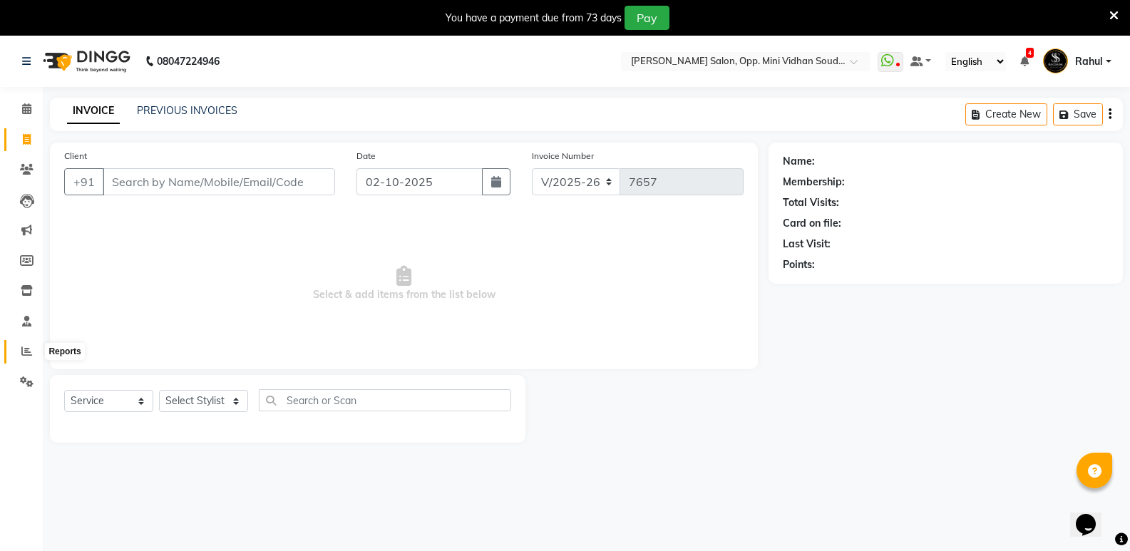
click at [25, 357] on span at bounding box center [26, 352] width 25 height 16
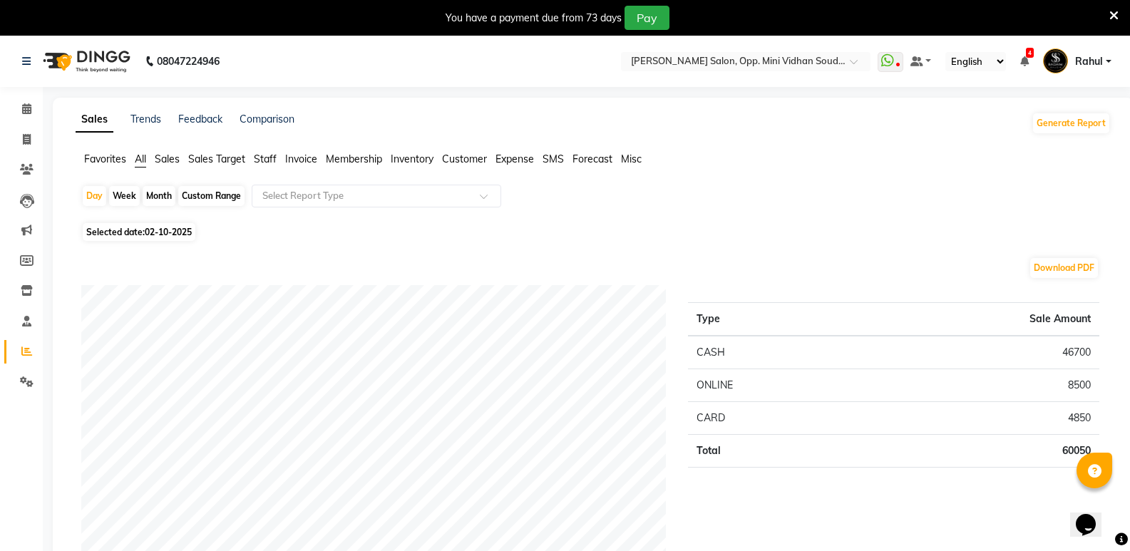
click at [264, 158] on span "Staff" at bounding box center [265, 159] width 23 height 13
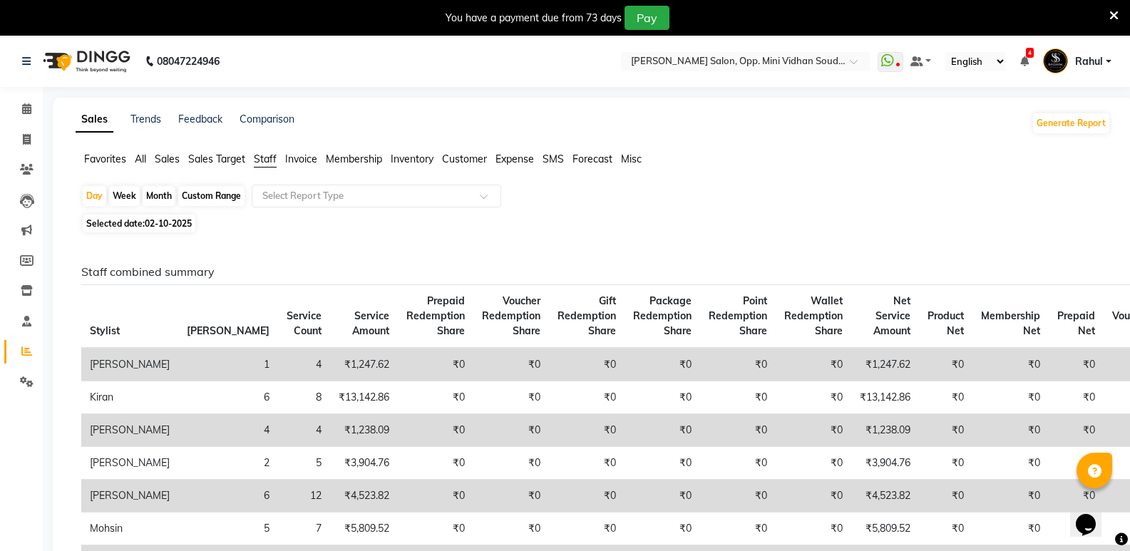
click at [135, 220] on span "Selected date: 02-10-2025" at bounding box center [139, 224] width 113 height 18
select select "10"
select select "2025"
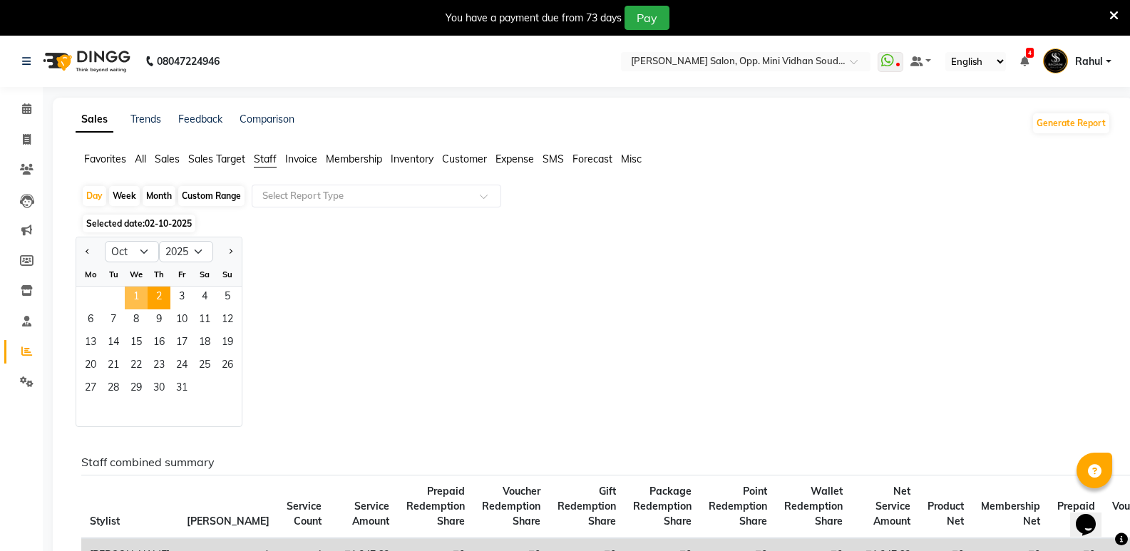
click at [136, 297] on span "1" at bounding box center [136, 298] width 23 height 23
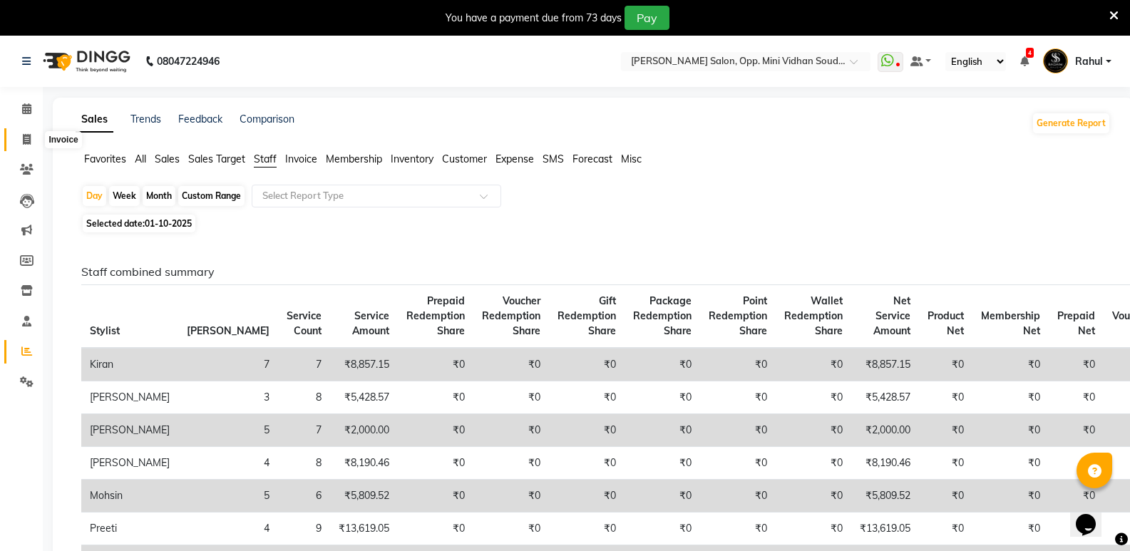
click at [34, 132] on span at bounding box center [26, 140] width 25 height 16
select select "service"
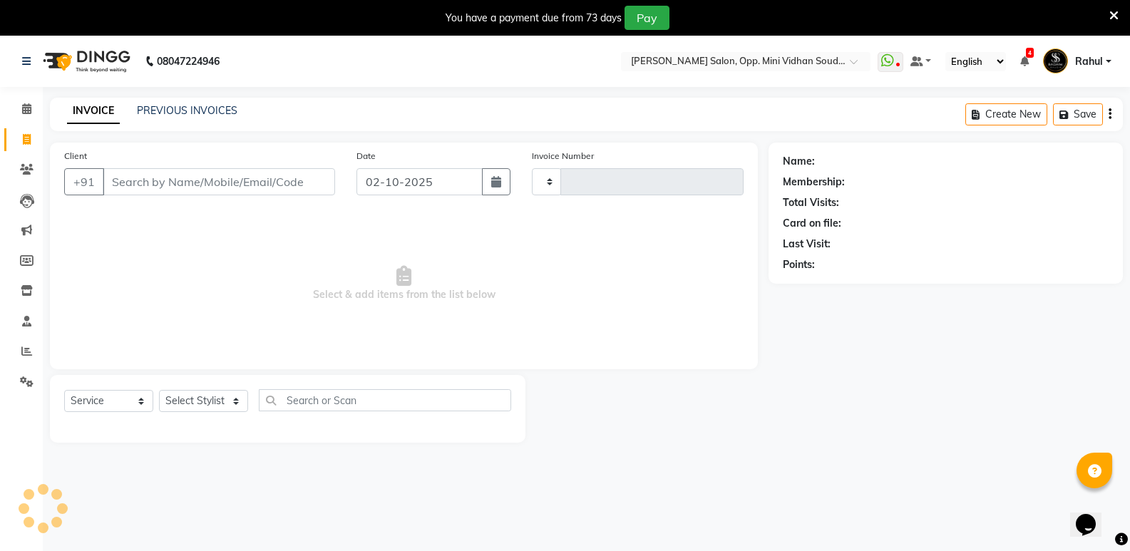
scroll to position [36, 0]
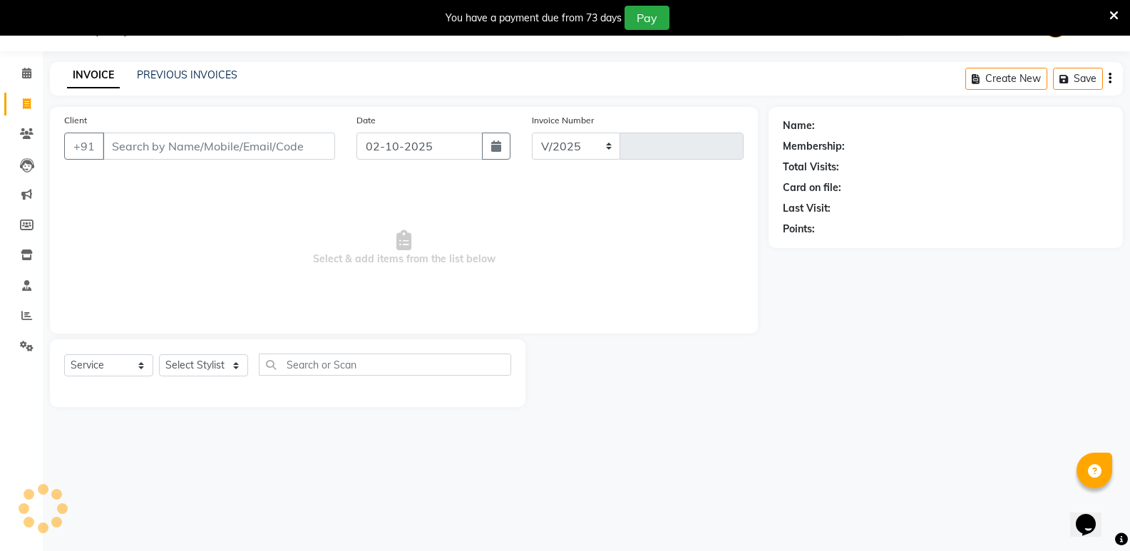
select select "4533"
type input "7657"
click at [503, 148] on button "button" at bounding box center [496, 146] width 29 height 27
select select "10"
select select "2025"
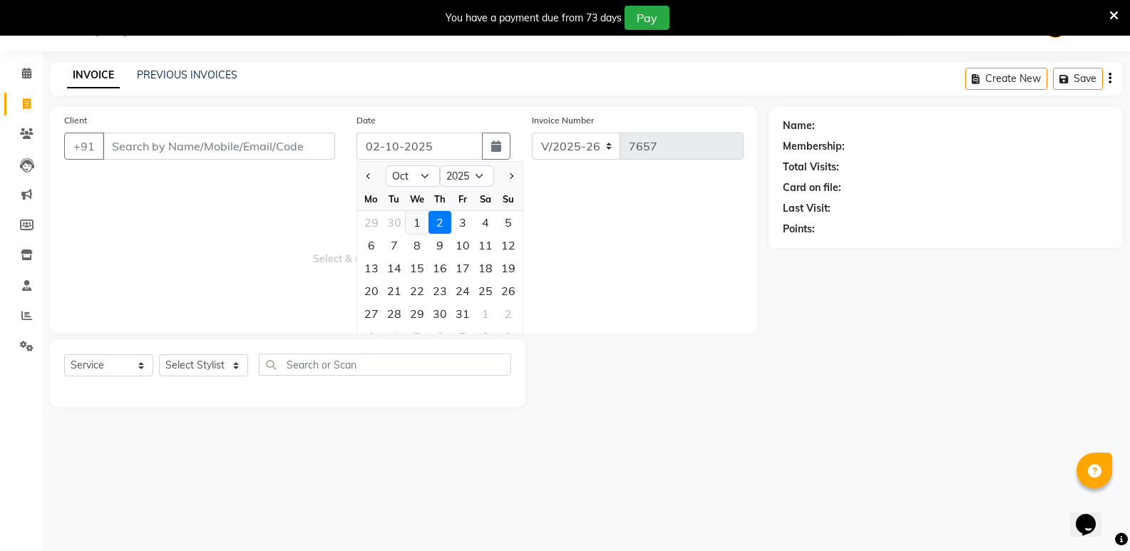
click at [416, 222] on div "1" at bounding box center [417, 222] width 23 height 23
type input "01-10-2025"
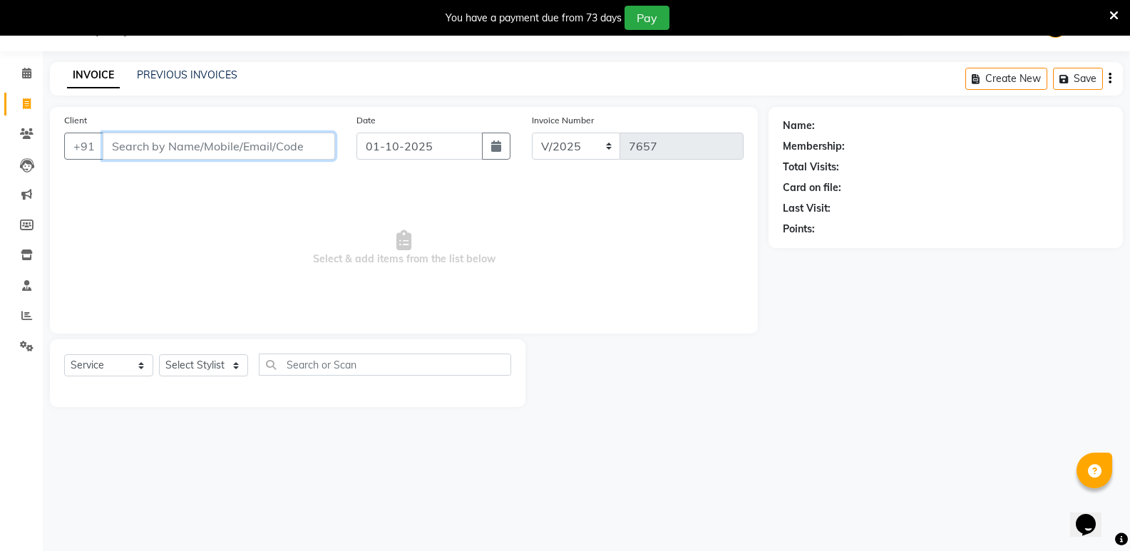
click at [251, 158] on input "Client" at bounding box center [219, 146] width 232 height 27
type input "s"
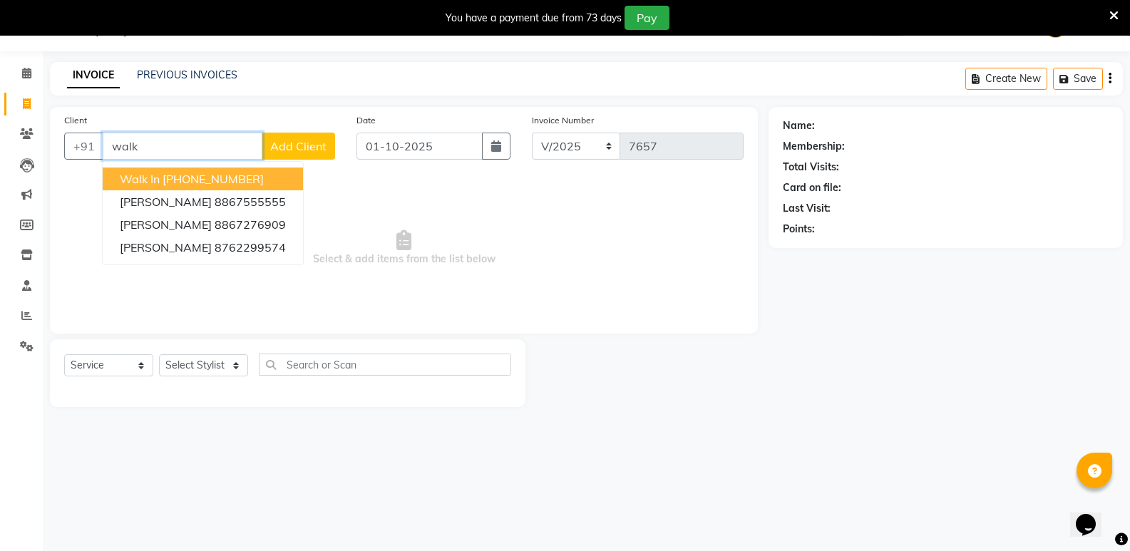
click at [267, 183] on button "Walk In [PHONE_NUMBER]" at bounding box center [203, 179] width 200 height 23
type input "11886000000"
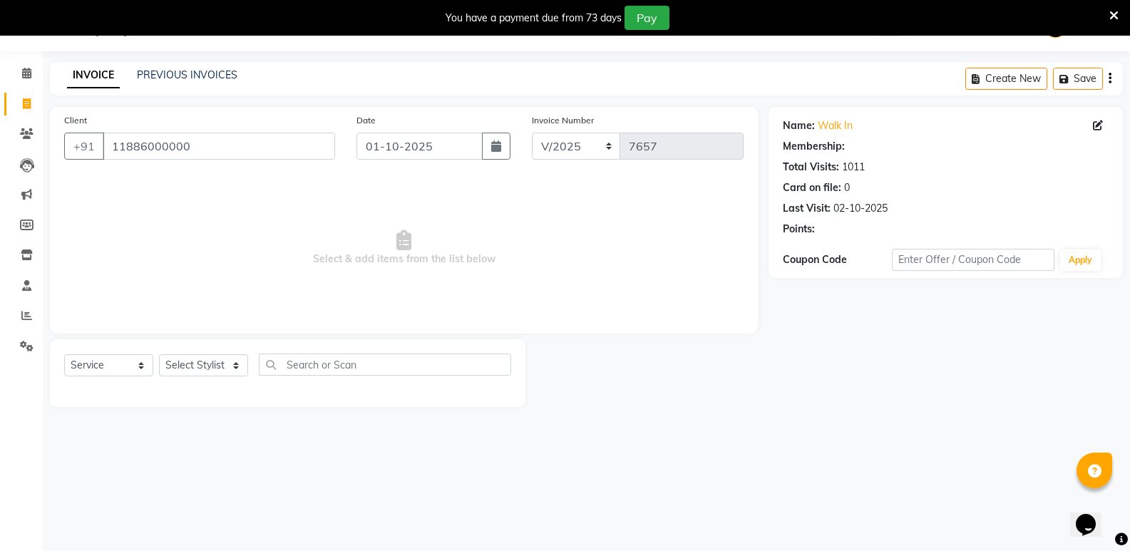
select select "1: Object"
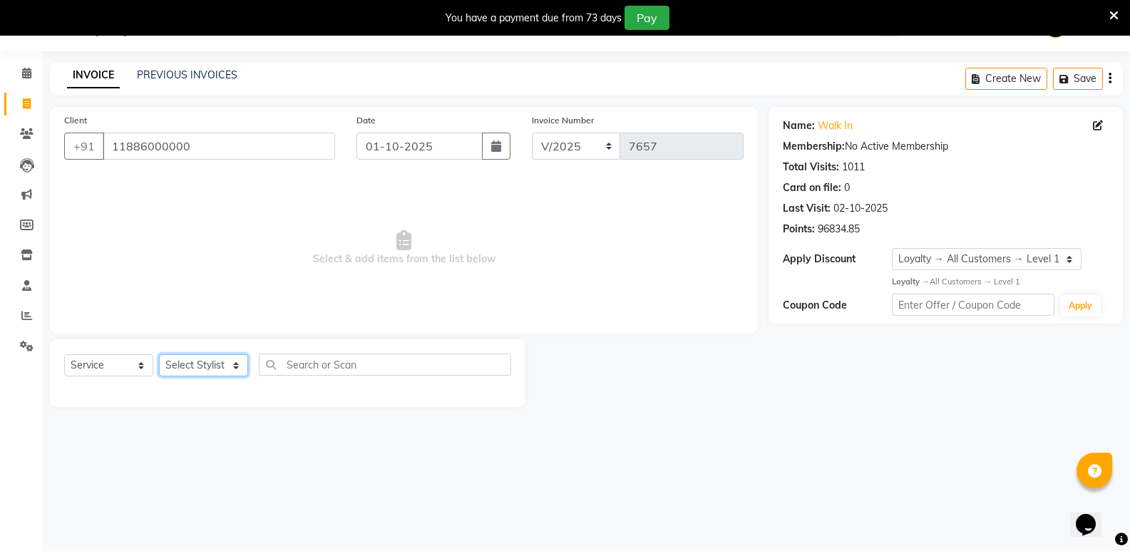
click at [198, 374] on select "Select Stylist [PERSON_NAME] [PERSON_NAME] [PERSON_NAME] Mallu [PERSON_NAME] [P…" at bounding box center [203, 365] width 89 height 22
select select "89150"
click at [159, 354] on select "Select Stylist [PERSON_NAME] [PERSON_NAME] [PERSON_NAME] Mallu [PERSON_NAME] [P…" at bounding box center [203, 365] width 89 height 22
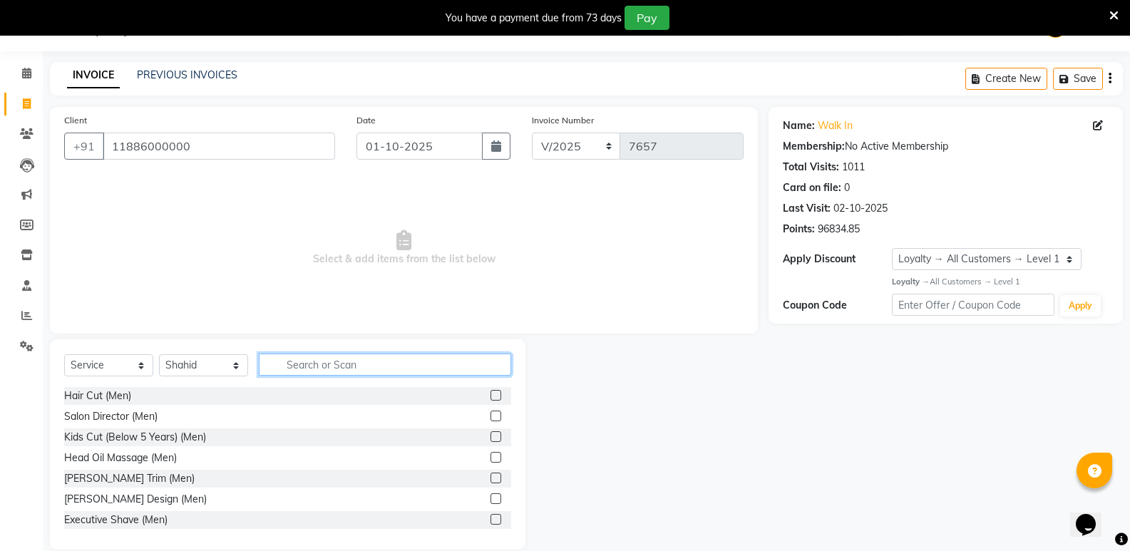
click at [391, 362] on input "text" at bounding box center [385, 365] width 252 height 22
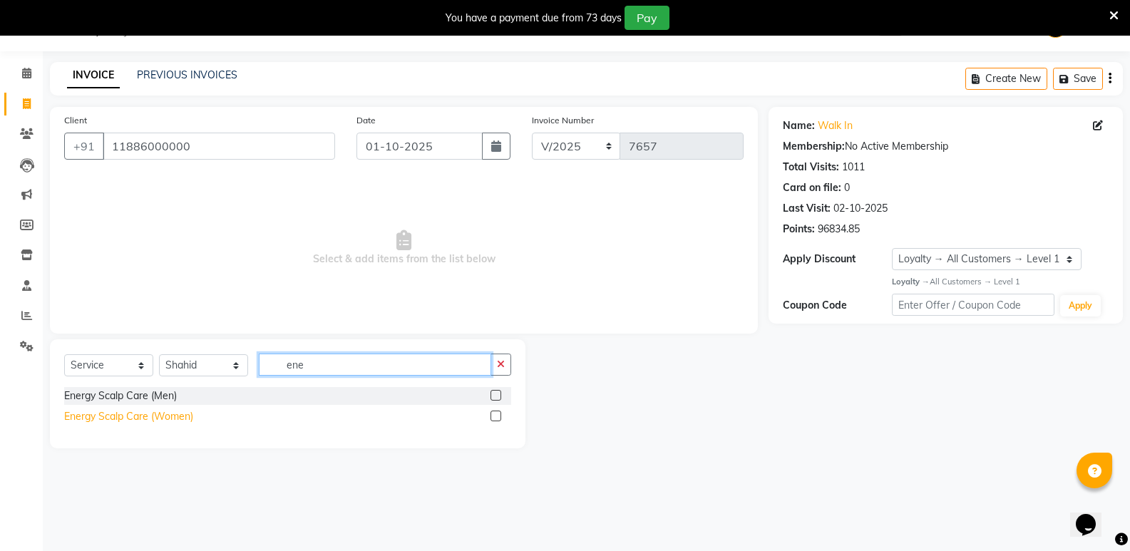
type input "ene"
click at [166, 417] on div "Energy Scalp Care (Women)" at bounding box center [128, 416] width 129 height 15
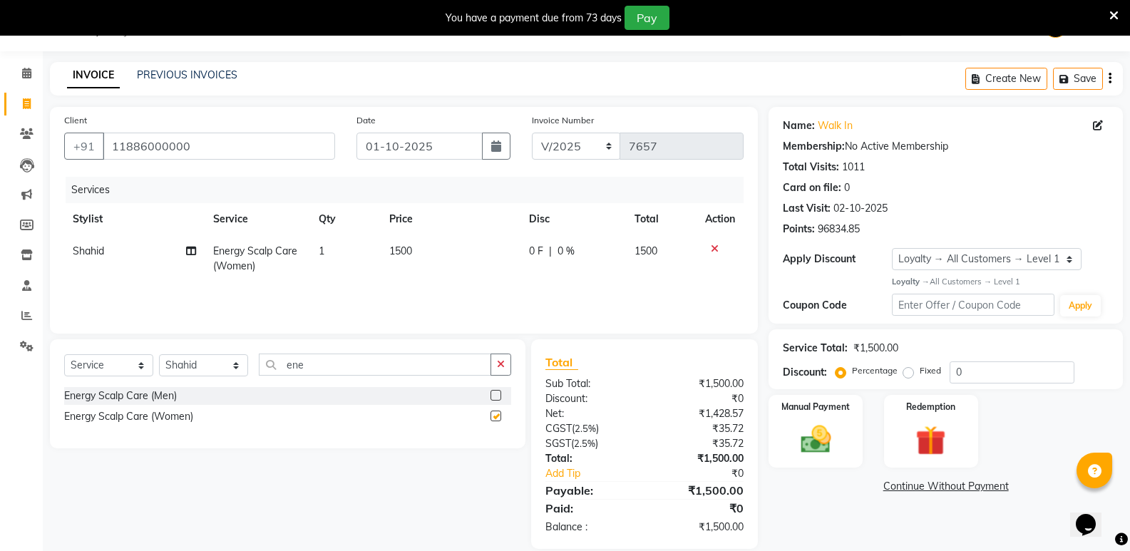
checkbox input "false"
click at [399, 253] on span "1500" at bounding box center [400, 251] width 23 height 13
select select "89150"
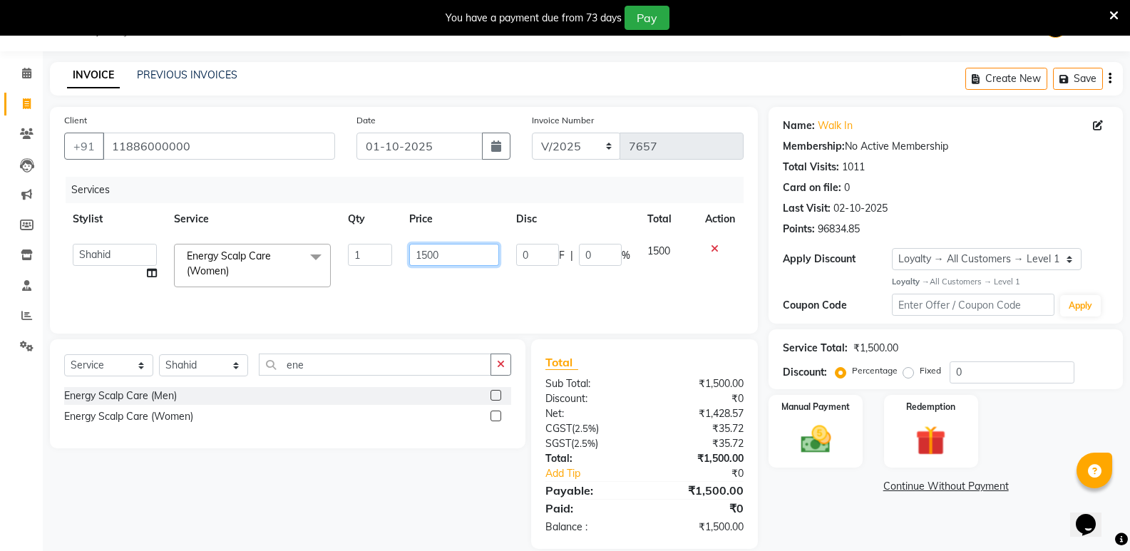
click at [429, 265] on input "1500" at bounding box center [453, 255] width 89 height 22
type input "1300"
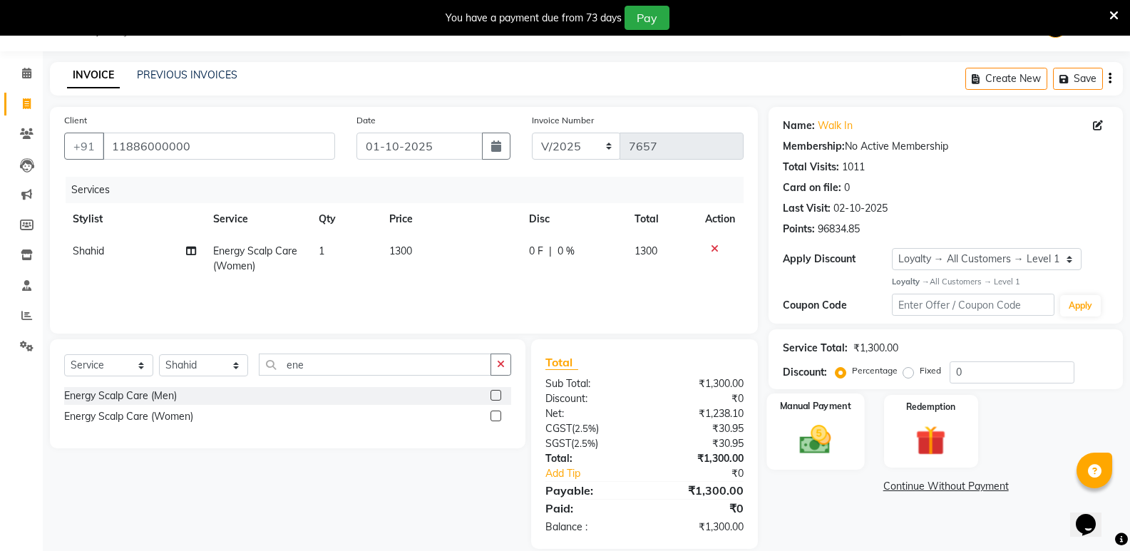
click at [815, 443] on img at bounding box center [815, 439] width 51 height 36
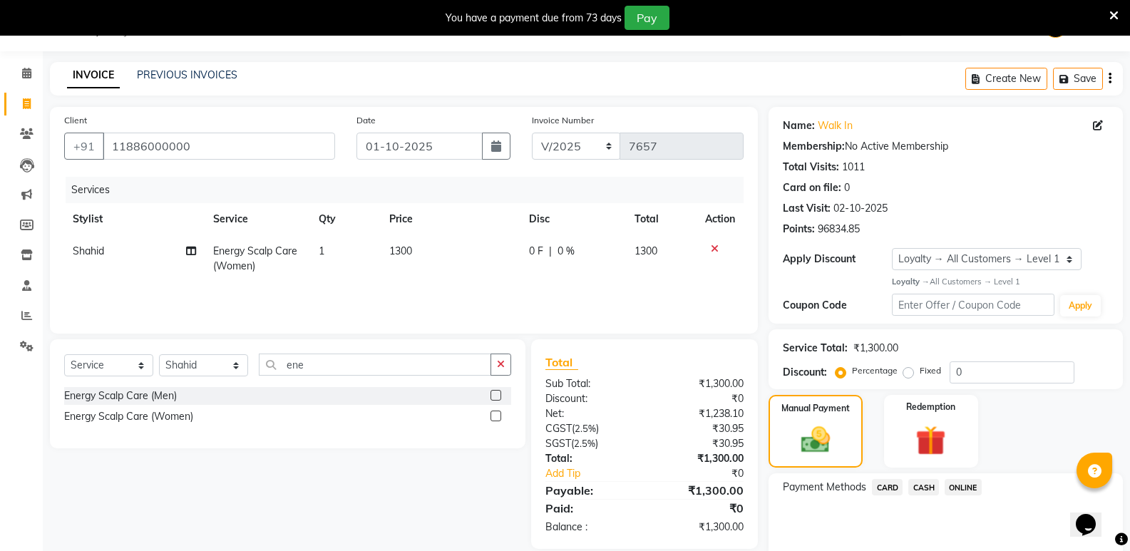
click at [923, 483] on span "CASH" at bounding box center [923, 487] width 31 height 16
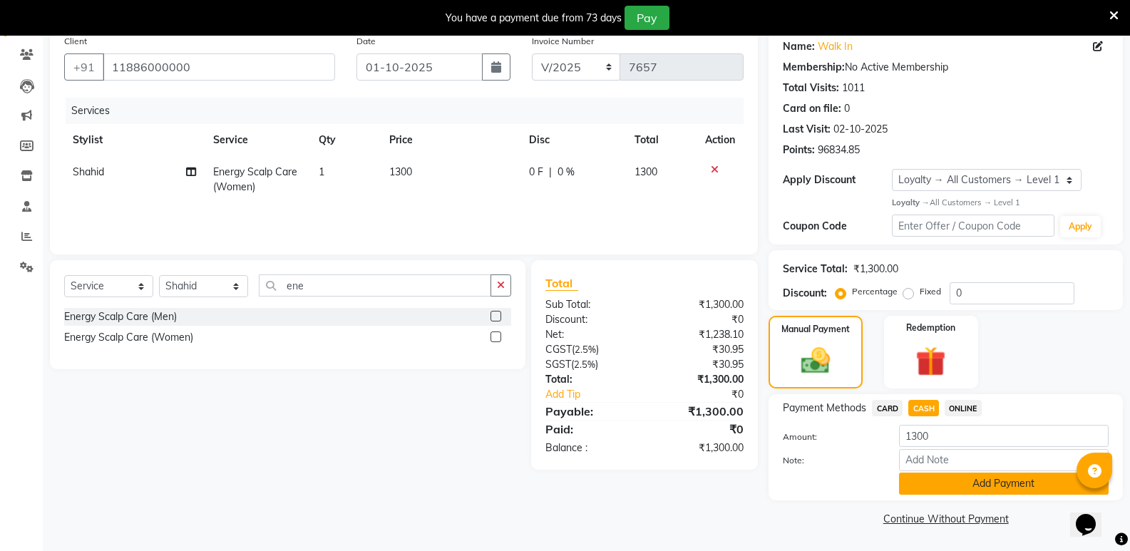
click at [931, 490] on button "Add Payment" at bounding box center [1004, 484] width 210 height 22
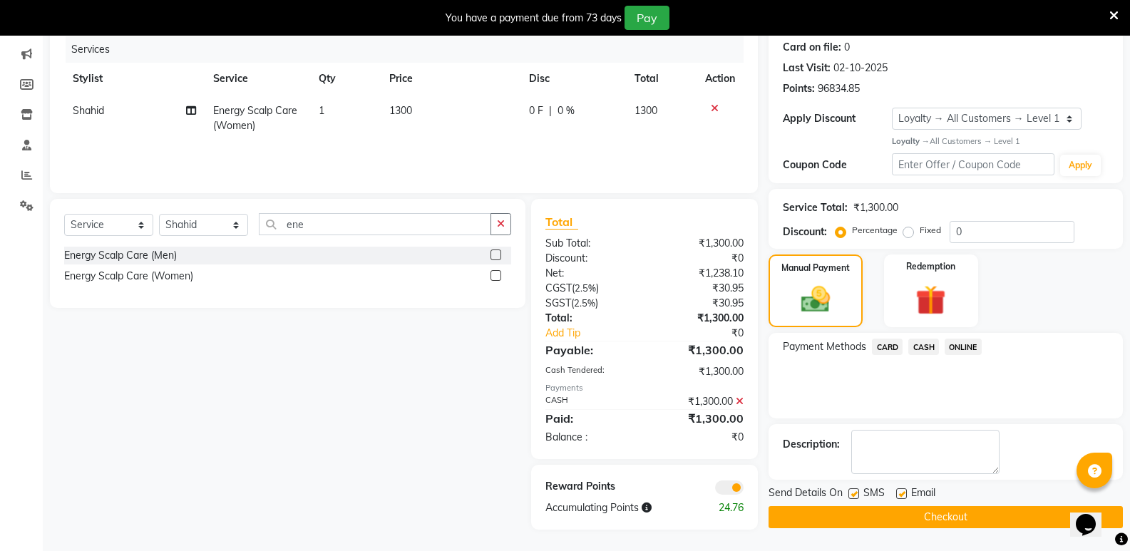
click at [954, 525] on button "Checkout" at bounding box center [946, 517] width 354 height 22
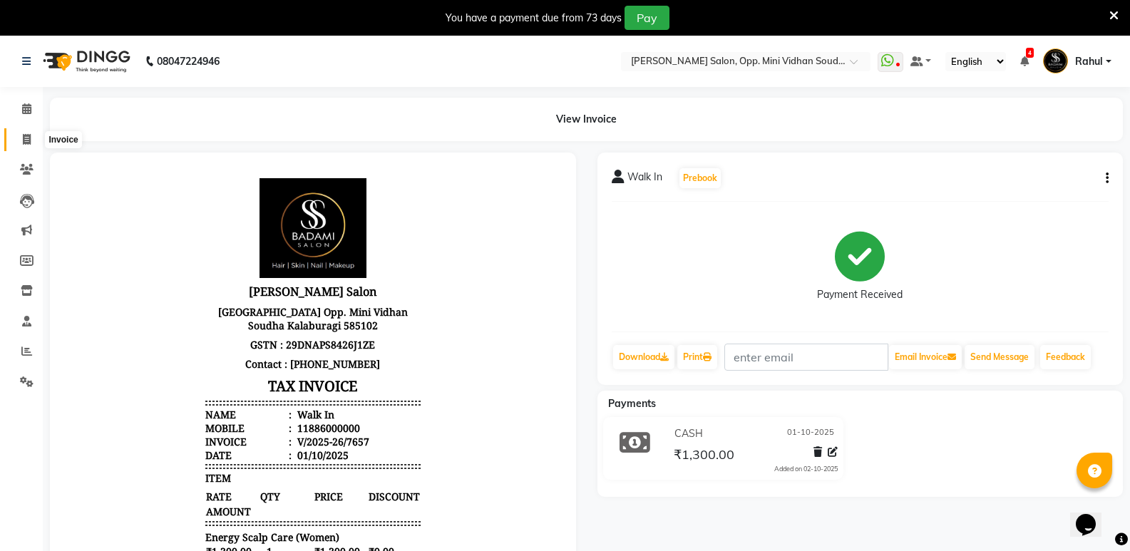
click at [26, 139] on icon at bounding box center [27, 139] width 8 height 11
select select "service"
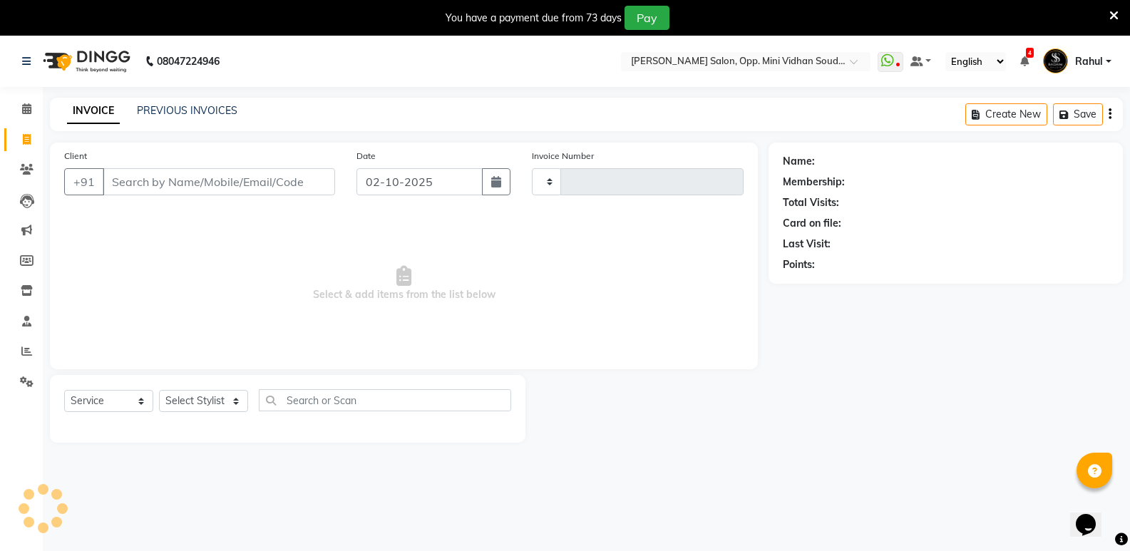
scroll to position [36, 0]
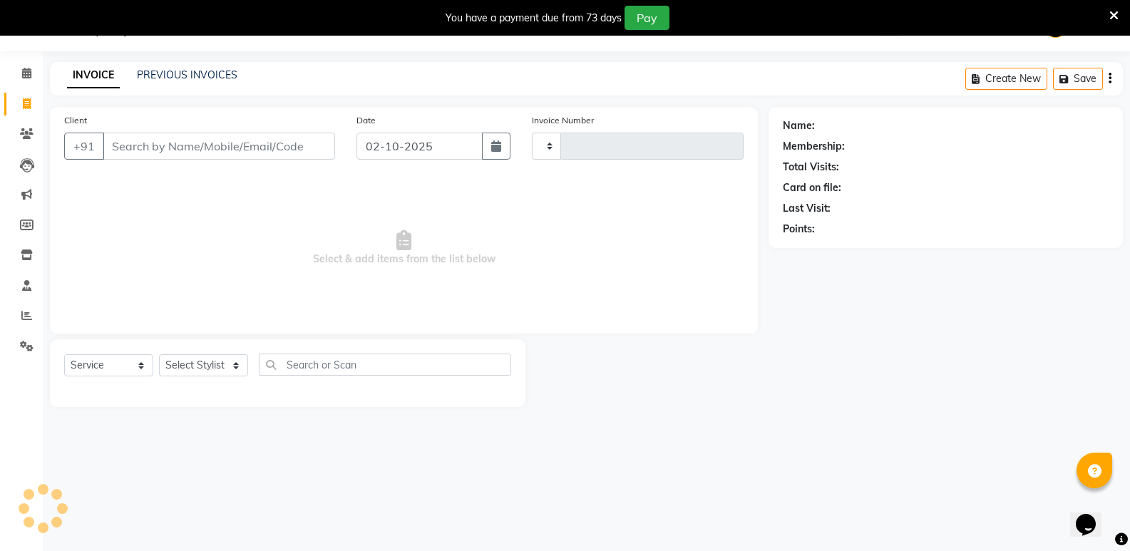
type input "7658"
select select "4533"
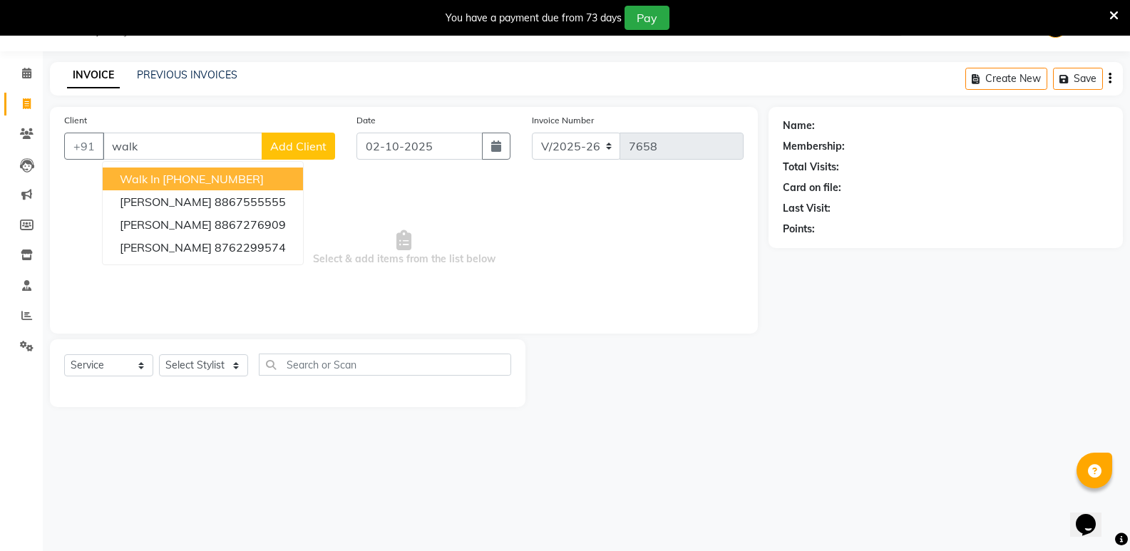
click at [173, 172] on ngb-highlight "[PHONE_NUMBER]" at bounding box center [213, 179] width 101 height 14
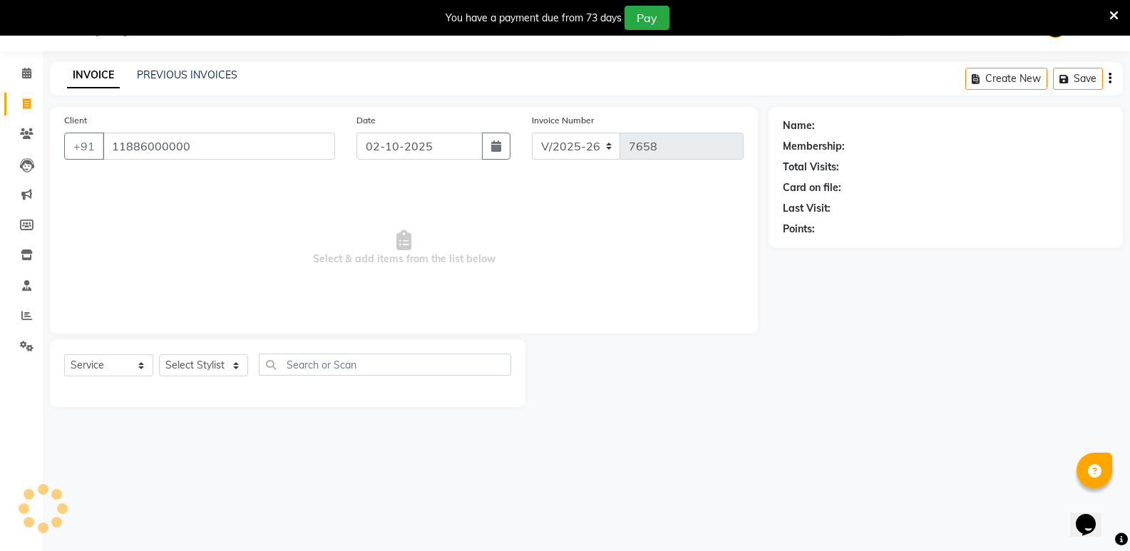
type input "11886000000"
select select "1: Object"
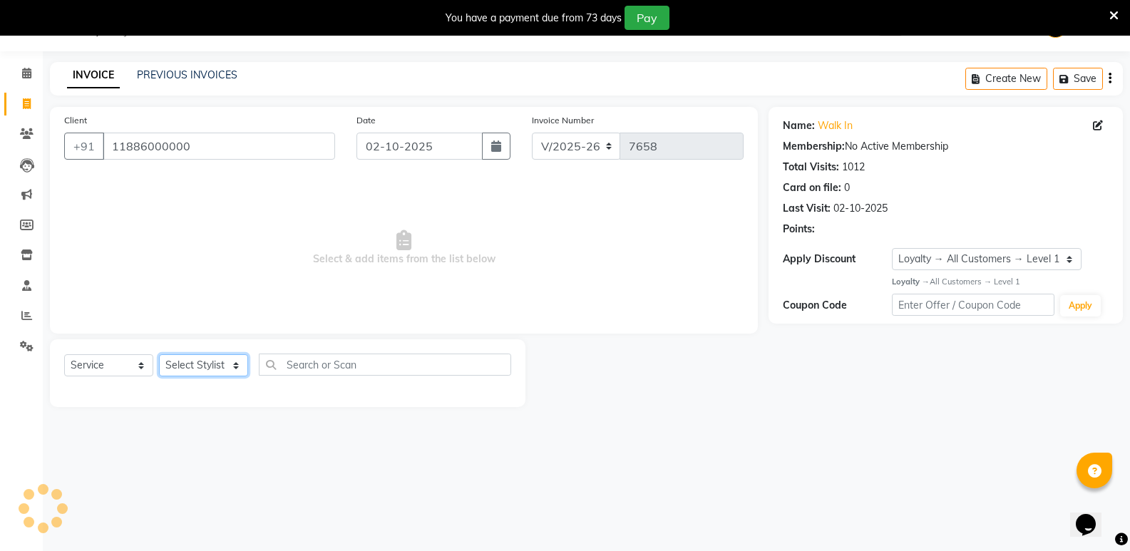
click at [208, 367] on select "Select Stylist [PERSON_NAME] [PERSON_NAME] [PERSON_NAME] Mallu [PERSON_NAME] [P…" at bounding box center [203, 365] width 89 height 22
select select "50304"
click at [159, 354] on select "Select Stylist [PERSON_NAME] [PERSON_NAME] [PERSON_NAME] Mallu [PERSON_NAME] [P…" at bounding box center [203, 365] width 89 height 22
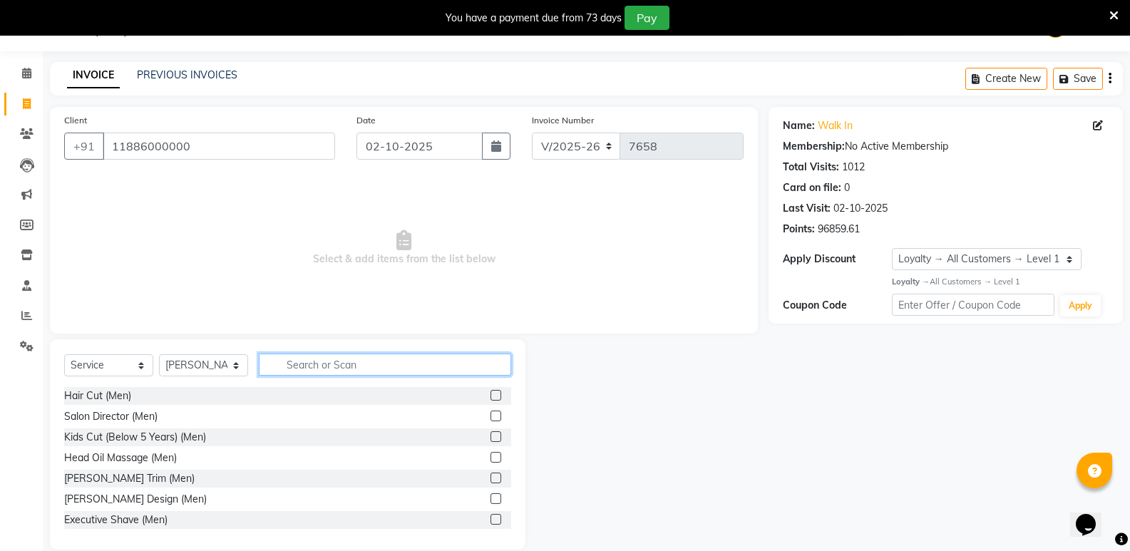
click at [303, 364] on input "text" at bounding box center [385, 365] width 252 height 22
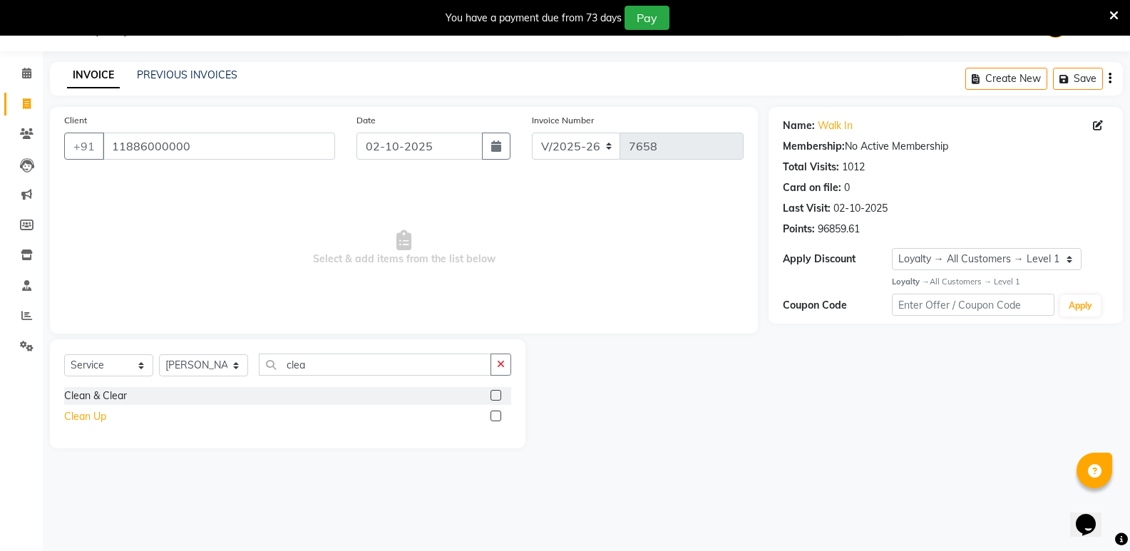
click at [70, 414] on div "Clean Up" at bounding box center [85, 416] width 42 height 15
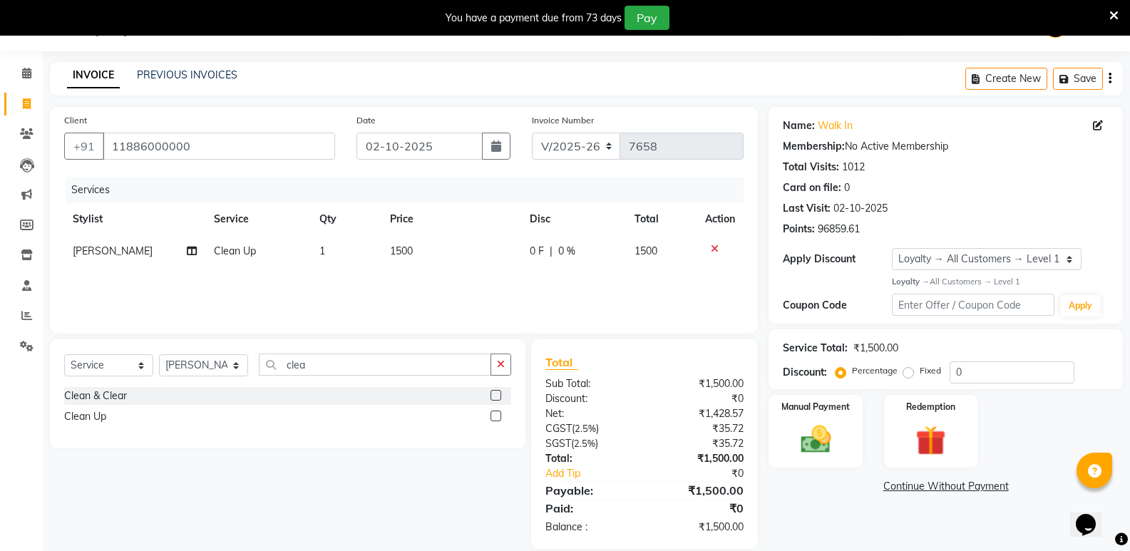
scroll to position [55, 0]
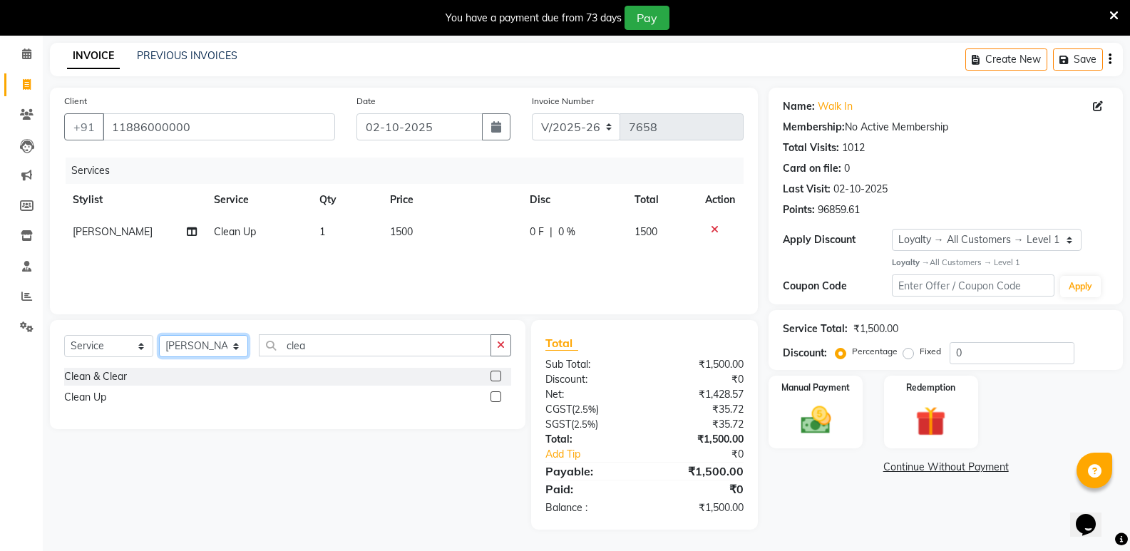
click at [188, 350] on select "Select Stylist [PERSON_NAME] [PERSON_NAME] [PERSON_NAME] Mallu [PERSON_NAME] [P…" at bounding box center [203, 346] width 89 height 22
click at [159, 335] on select "Select Stylist [PERSON_NAME] [PERSON_NAME] [PERSON_NAME] Mallu [PERSON_NAME] [P…" at bounding box center [203, 346] width 89 height 22
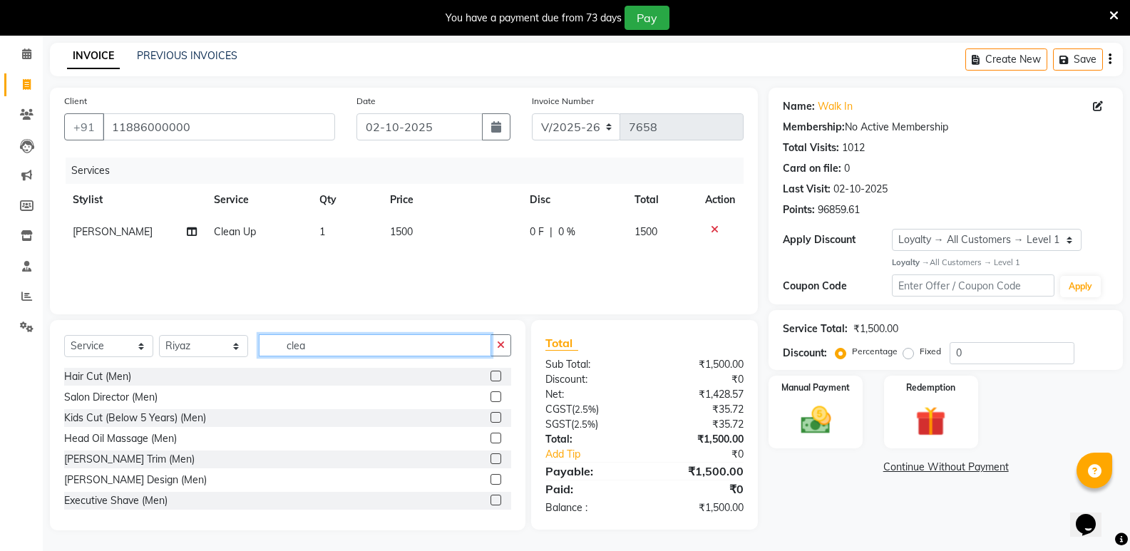
drag, startPoint x: 316, startPoint y: 347, endPoint x: 263, endPoint y: 365, distance: 55.7
click at [262, 359] on div "Select Service Product Membership Package Voucher Prepaid Gift Card Select Styl…" at bounding box center [287, 351] width 447 height 34
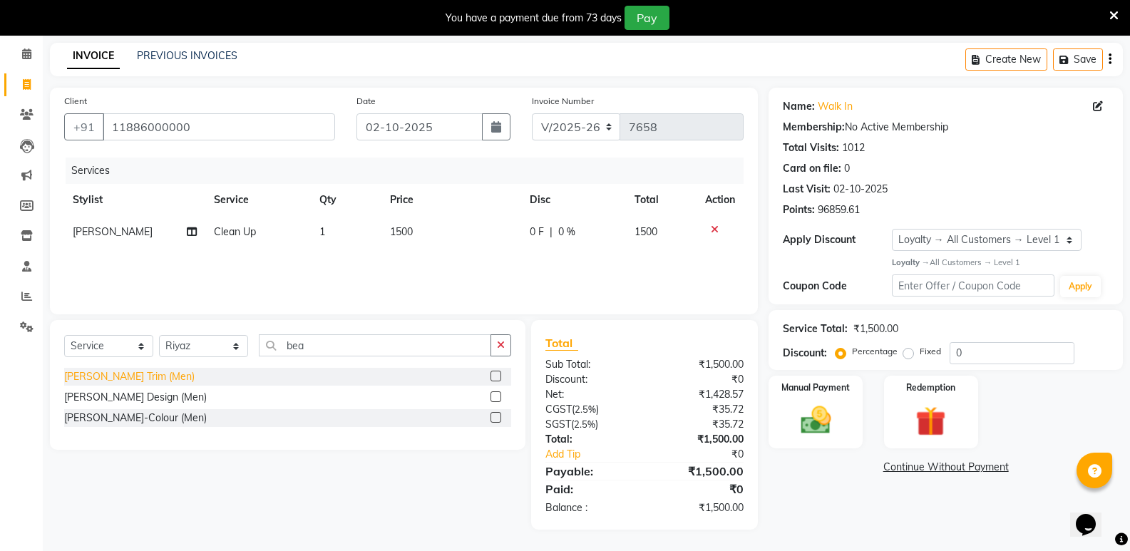
click at [101, 379] on div "[PERSON_NAME] Trim (Men)" at bounding box center [129, 376] width 130 height 15
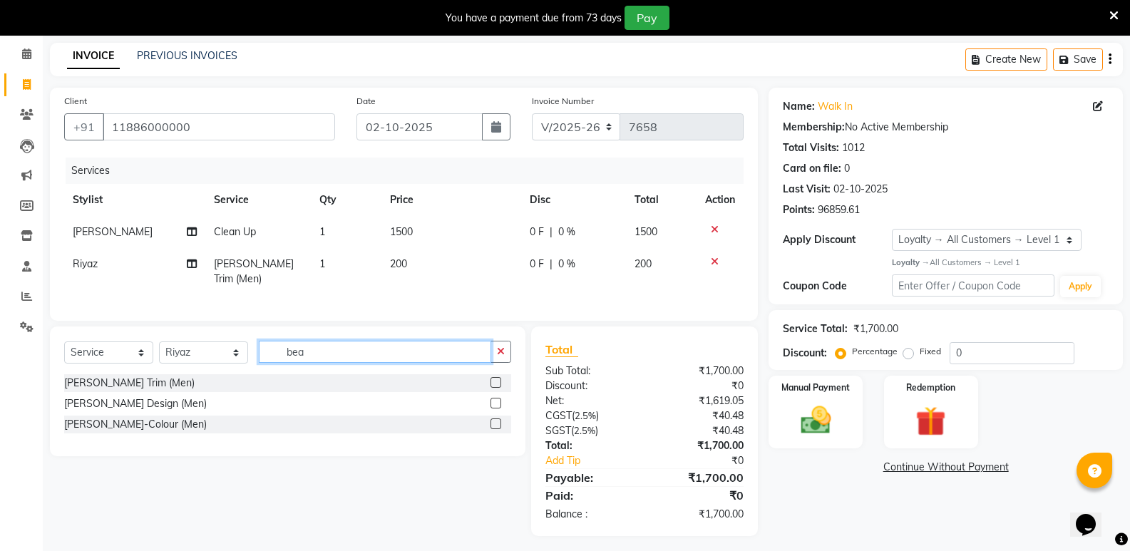
drag, startPoint x: 310, startPoint y: 357, endPoint x: 265, endPoint y: 357, distance: 45.6
click at [265, 357] on input "bea" at bounding box center [375, 352] width 232 height 22
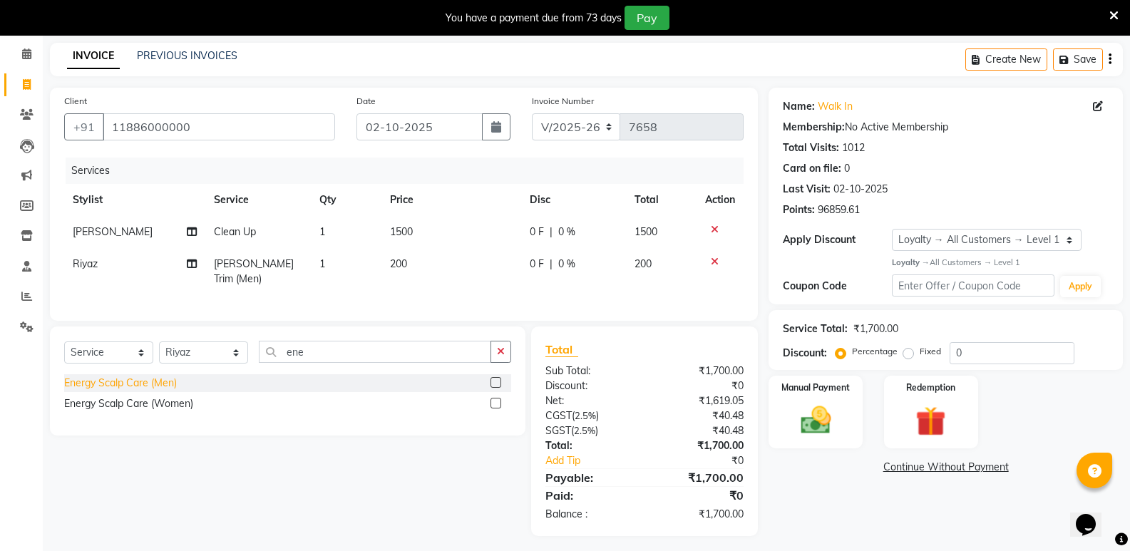
click at [132, 376] on div "Energy Scalp Care (Men)" at bounding box center [120, 383] width 113 height 15
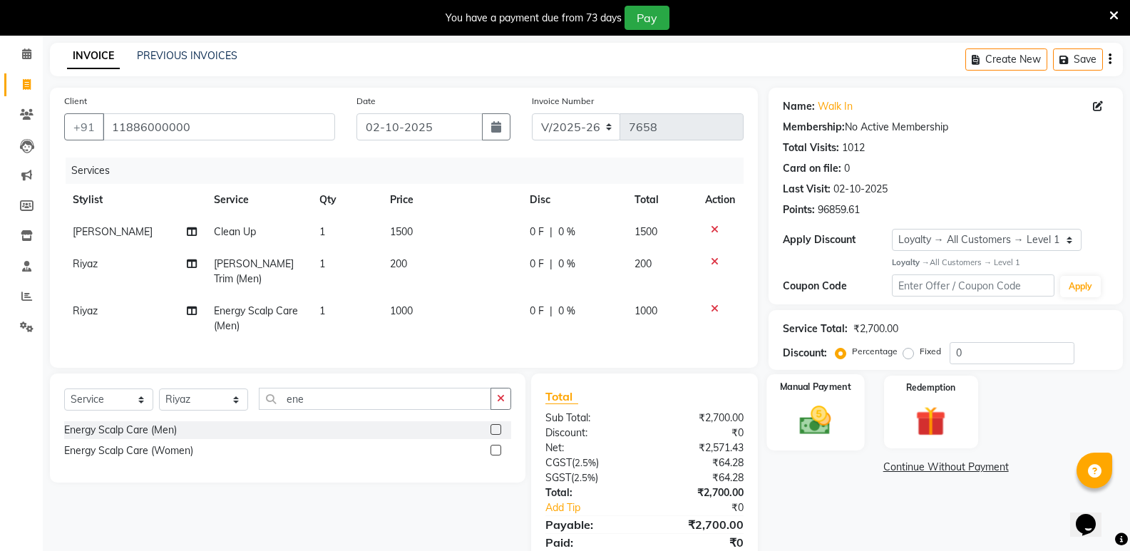
click at [821, 424] on img at bounding box center [815, 420] width 51 height 36
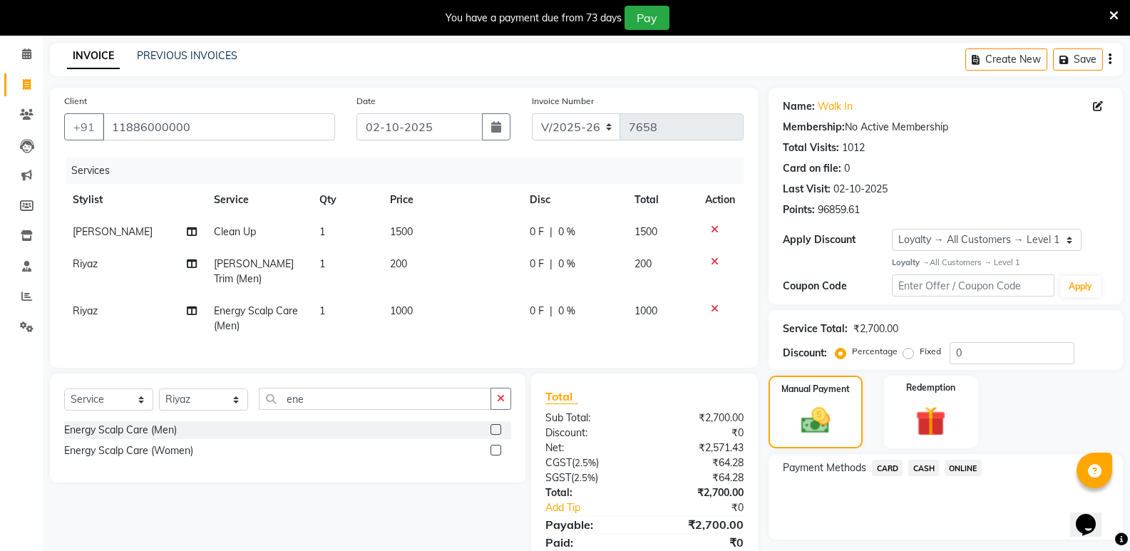
click at [919, 467] on span "CASH" at bounding box center [923, 468] width 31 height 16
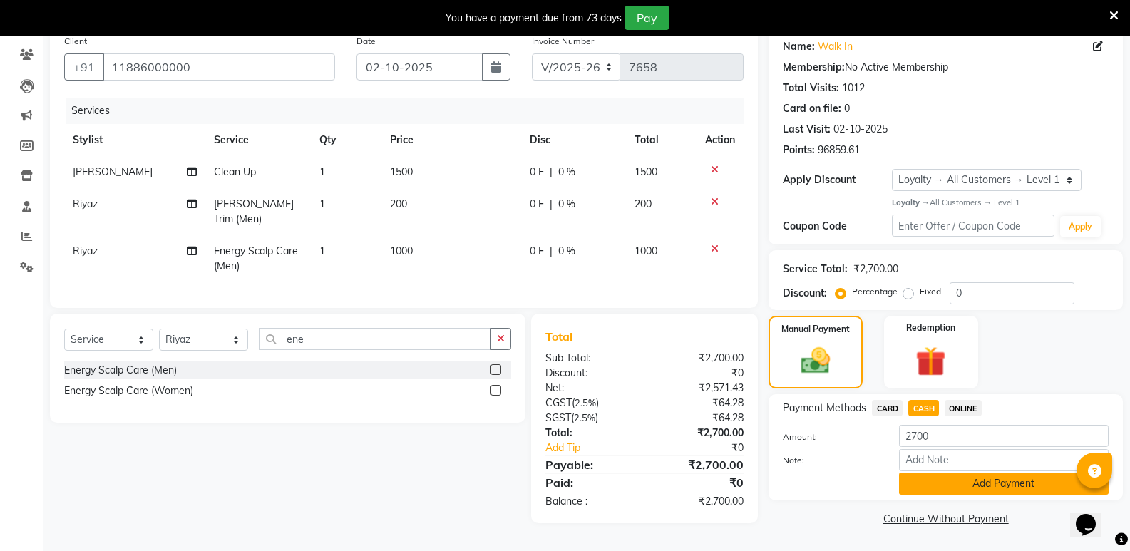
click at [931, 491] on button "Add Payment" at bounding box center [1004, 484] width 210 height 22
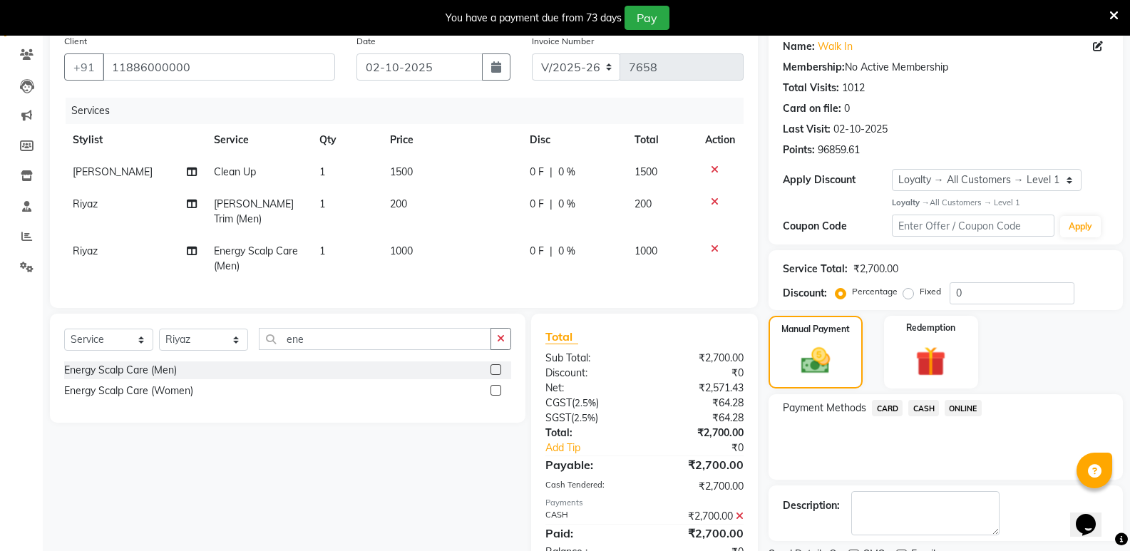
scroll to position [225, 0]
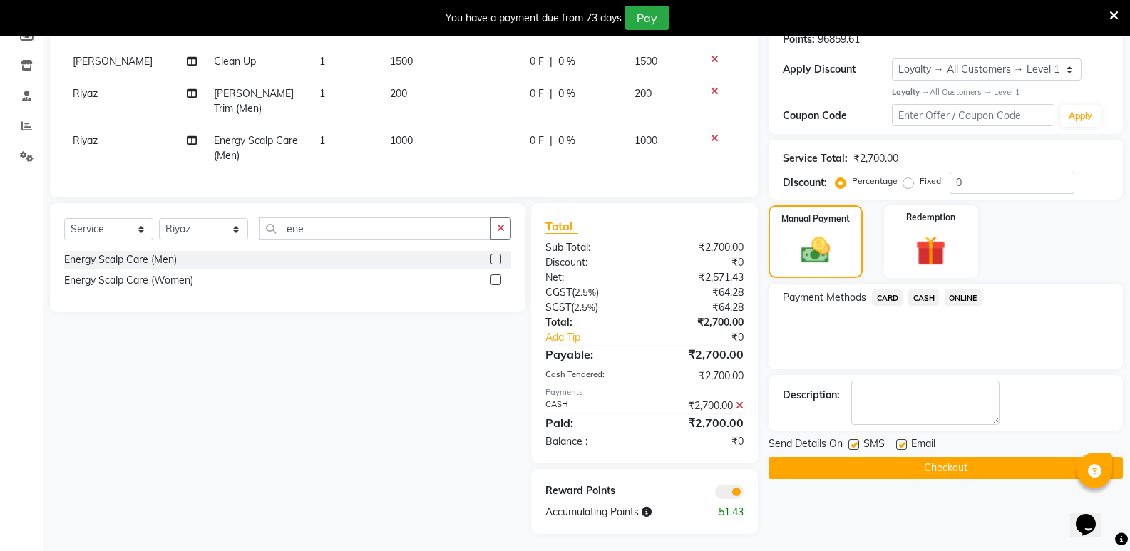
click at [908, 476] on button "Checkout" at bounding box center [946, 468] width 354 height 22
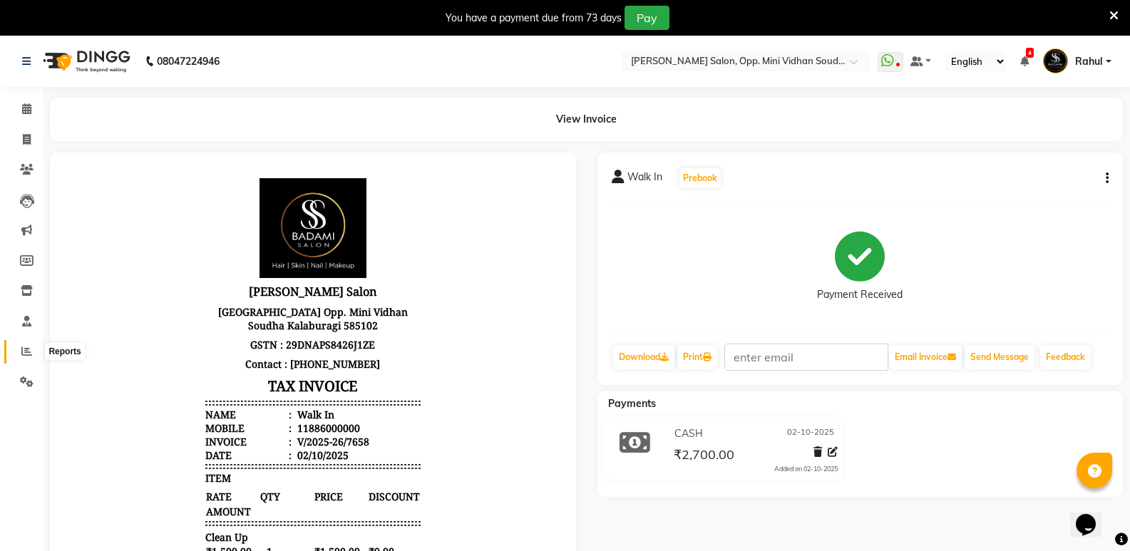
click at [24, 356] on icon at bounding box center [26, 351] width 11 height 11
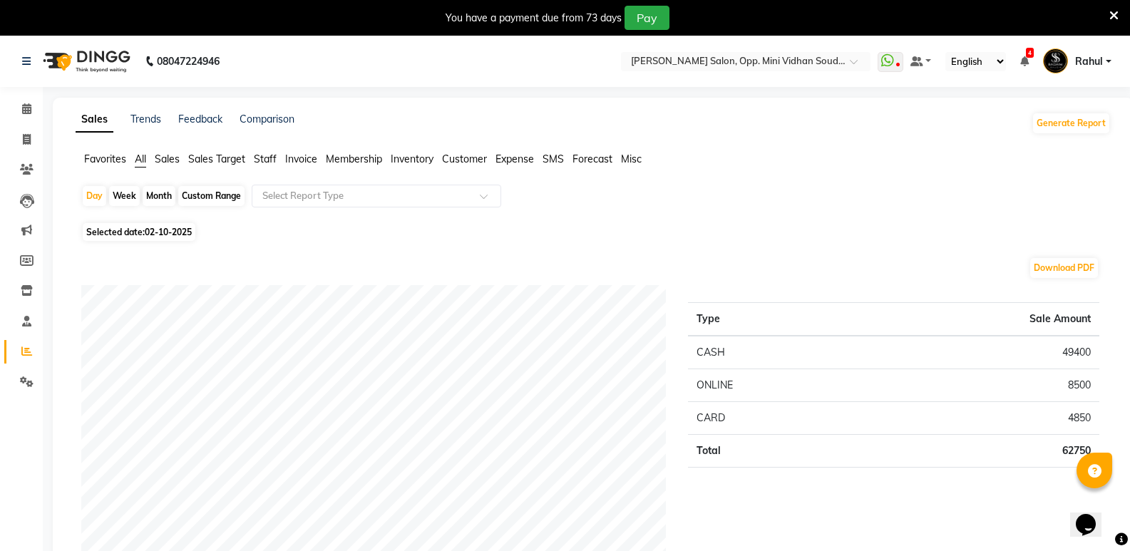
click at [265, 158] on span "Staff" at bounding box center [265, 159] width 23 height 13
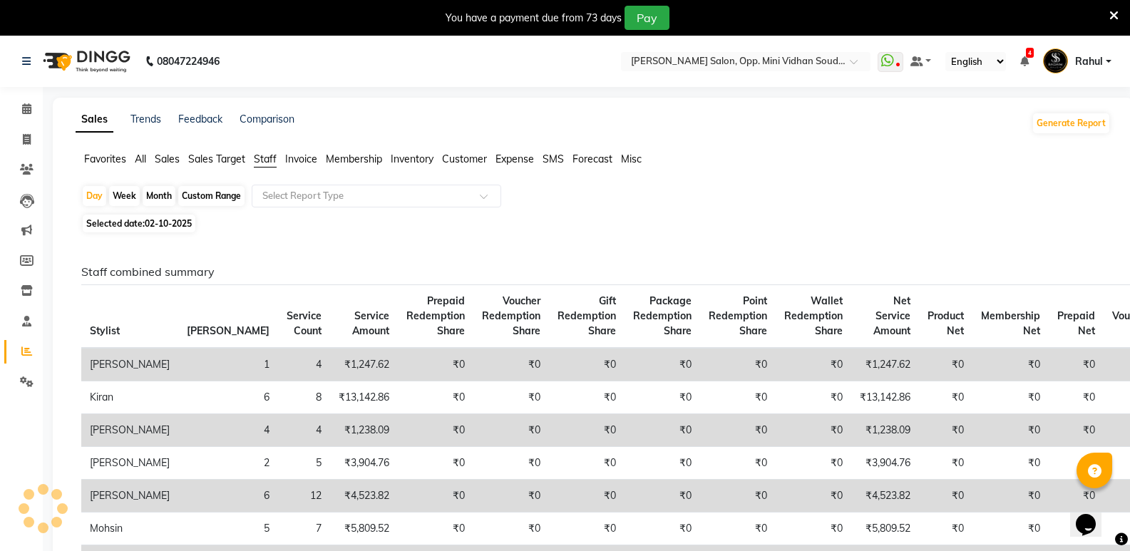
click at [121, 219] on span "Selected date: 02-10-2025" at bounding box center [139, 224] width 113 height 18
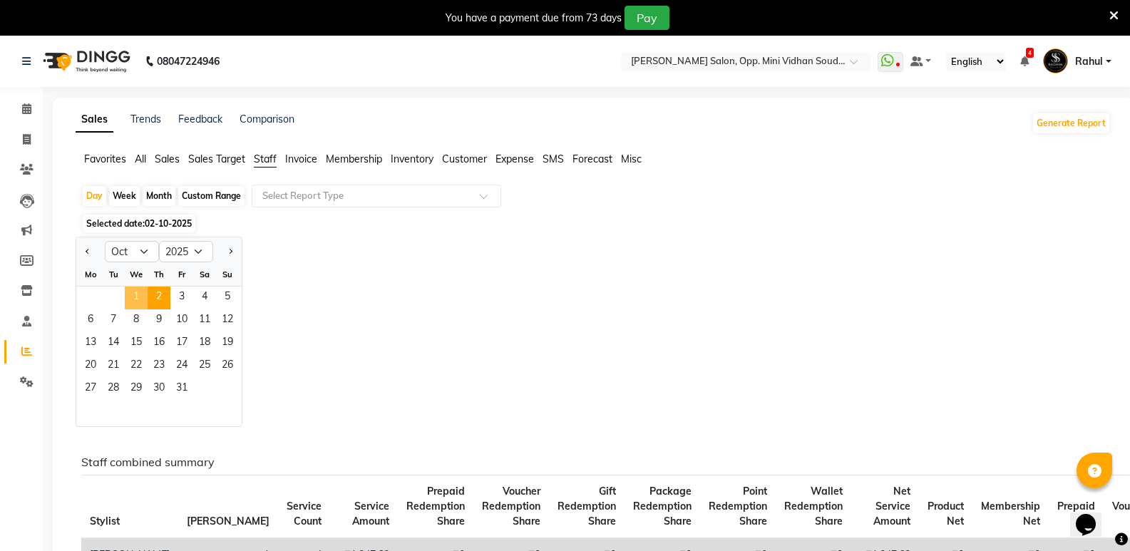
click at [135, 294] on span "1" at bounding box center [136, 298] width 23 height 23
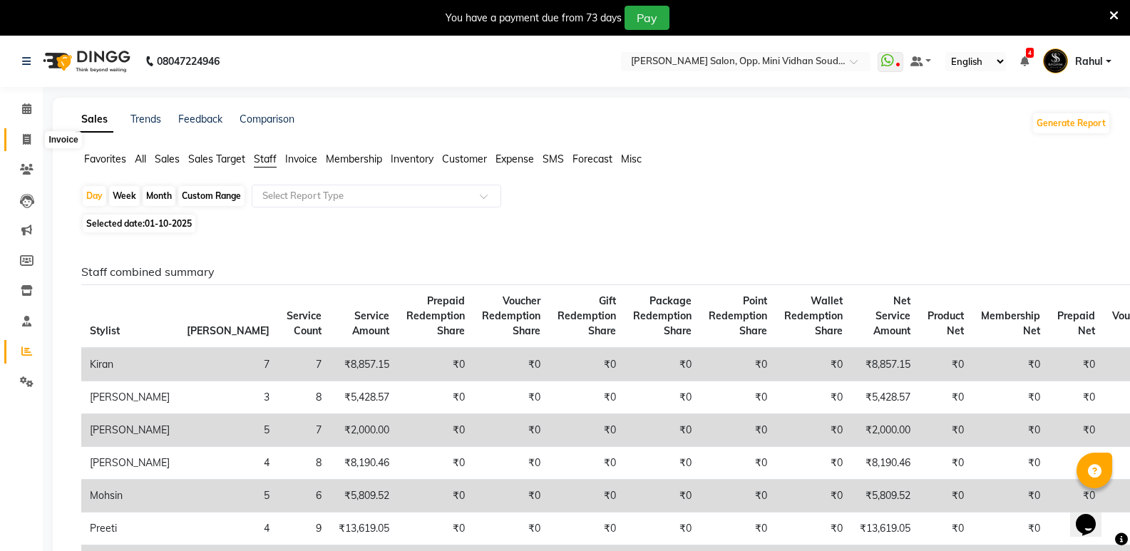
click at [23, 144] on icon at bounding box center [27, 139] width 8 height 11
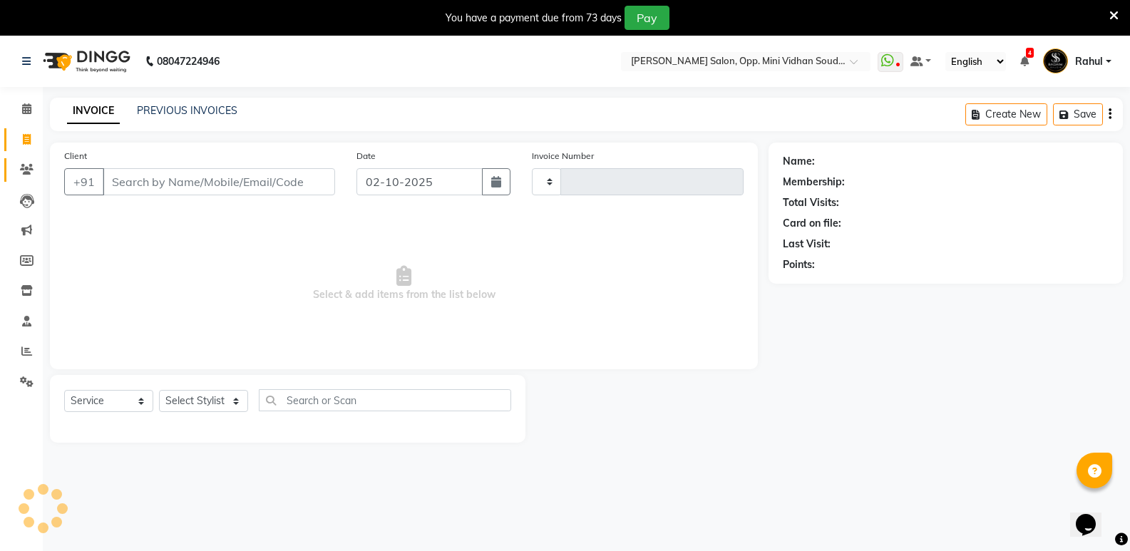
scroll to position [36, 0]
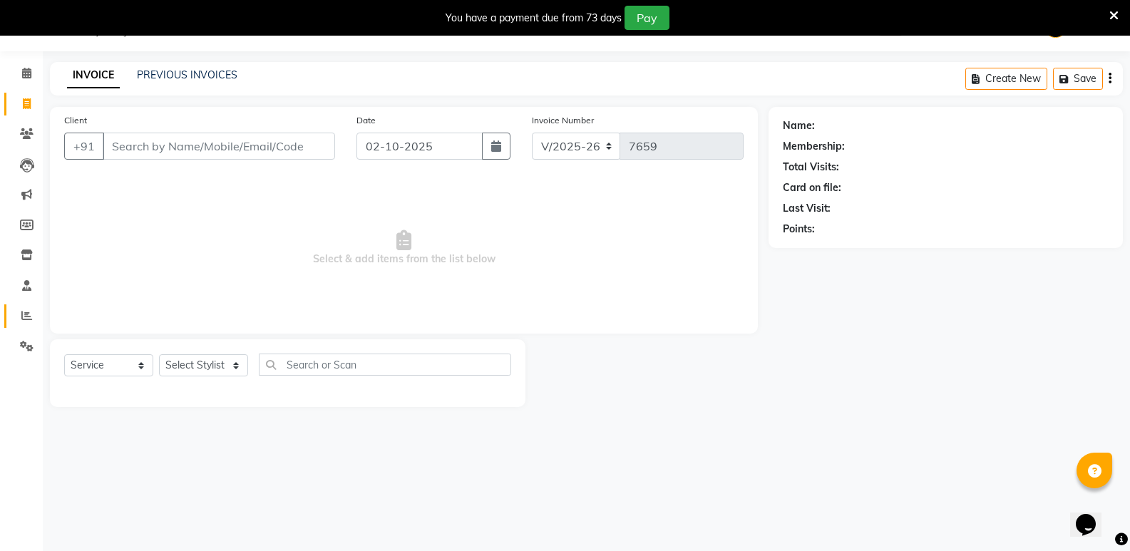
click at [27, 307] on link "Reports" at bounding box center [21, 316] width 34 height 24
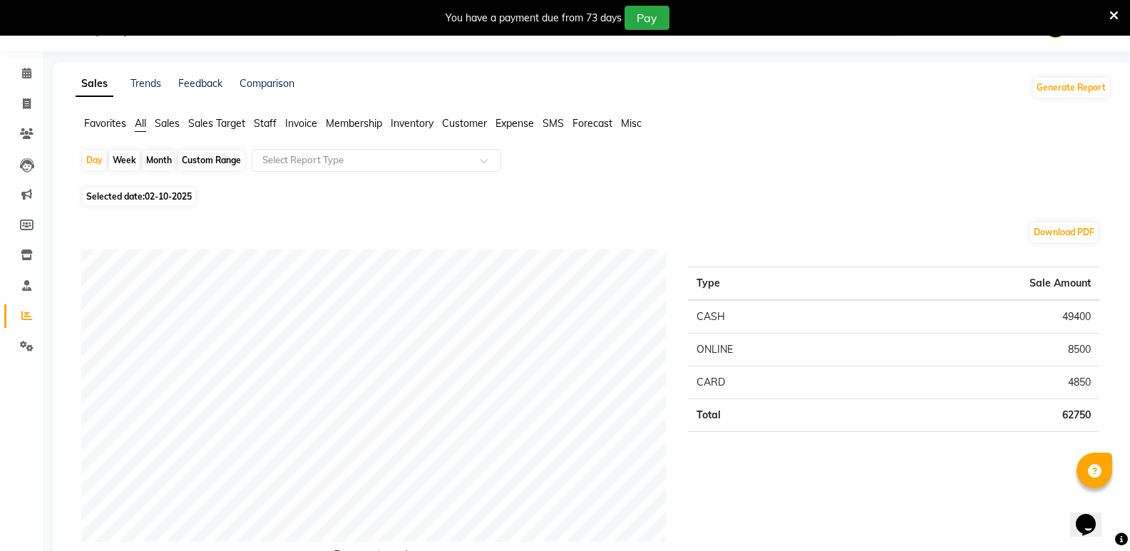
click at [272, 123] on span "Staff" at bounding box center [265, 123] width 23 height 13
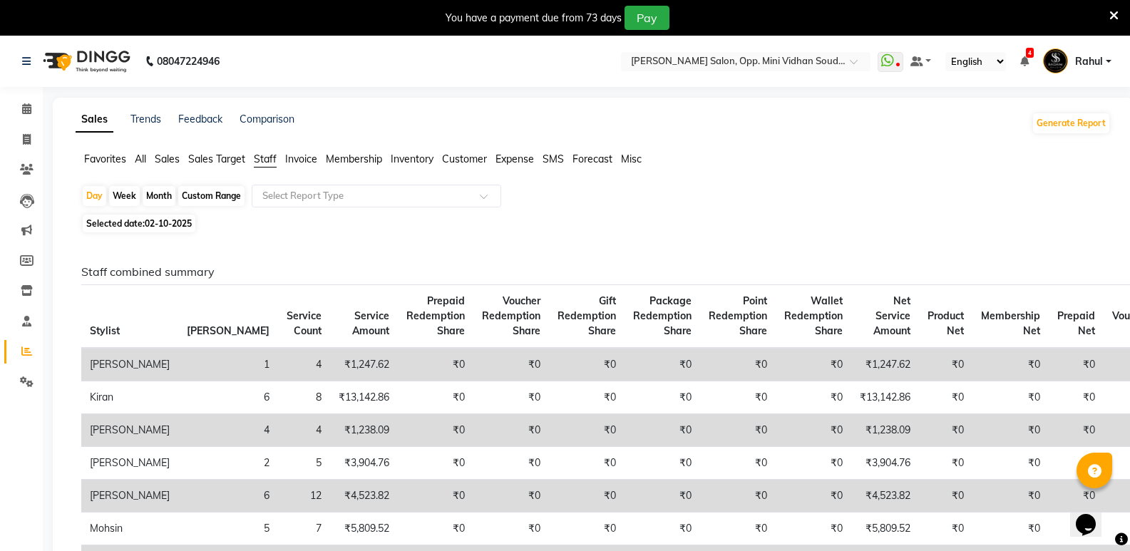
click at [153, 195] on div "Month" at bounding box center [159, 196] width 33 height 20
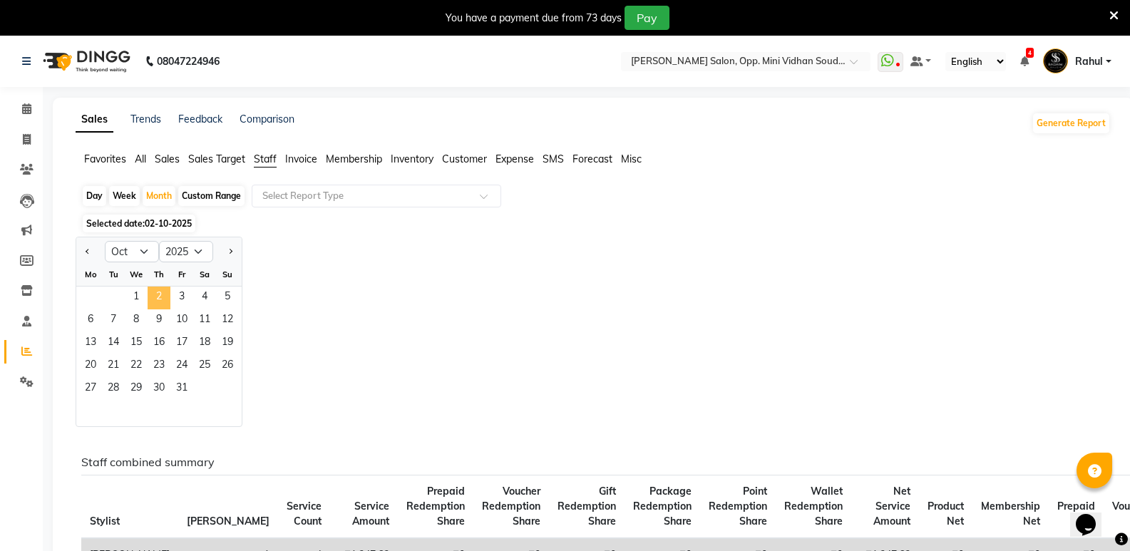
click at [155, 297] on span "2" at bounding box center [159, 298] width 23 height 23
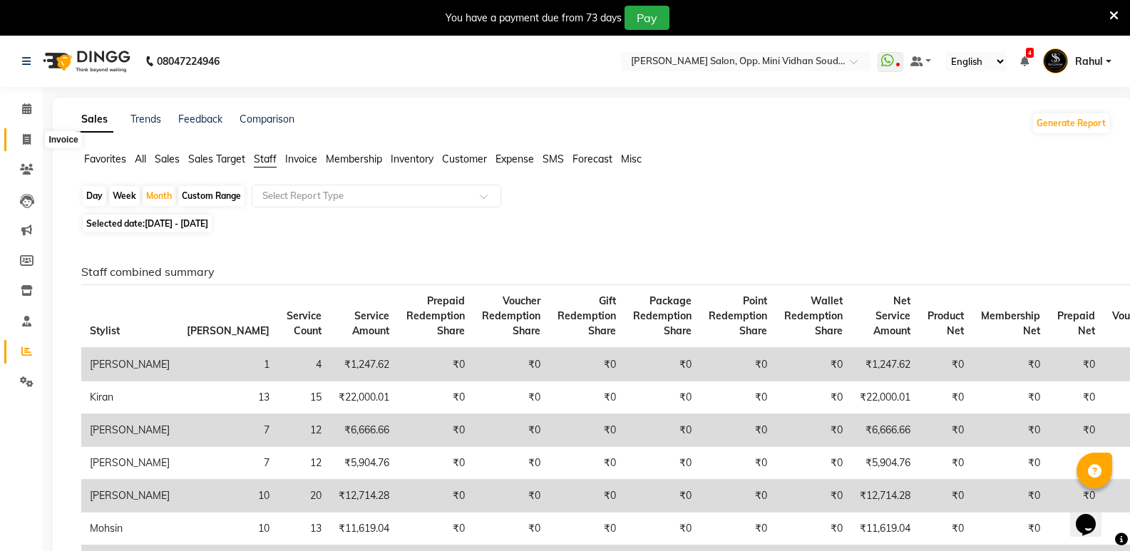
click at [16, 140] on span at bounding box center [26, 140] width 25 height 16
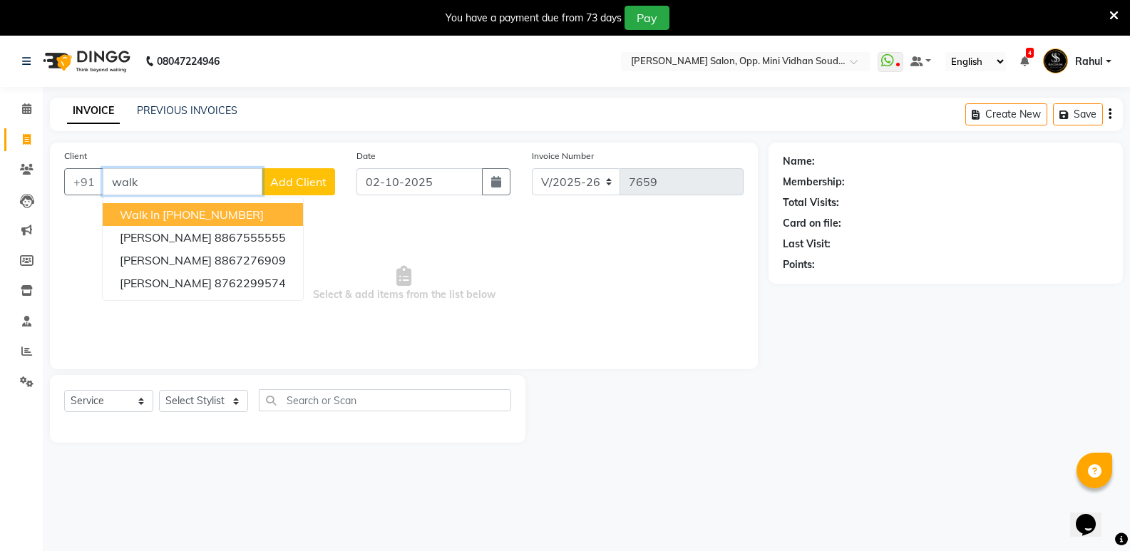
click at [239, 212] on ngb-highlight "[PHONE_NUMBER]" at bounding box center [213, 215] width 101 height 14
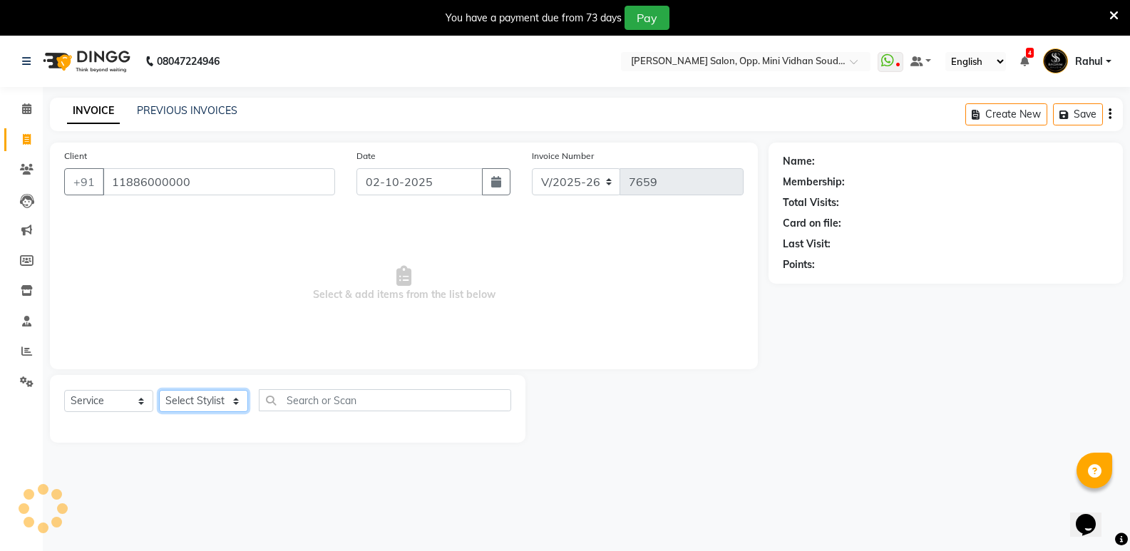
click at [187, 400] on select "Select Stylist [PERSON_NAME] [PERSON_NAME] [PERSON_NAME] Mallu [PERSON_NAME] [P…" at bounding box center [203, 401] width 89 height 22
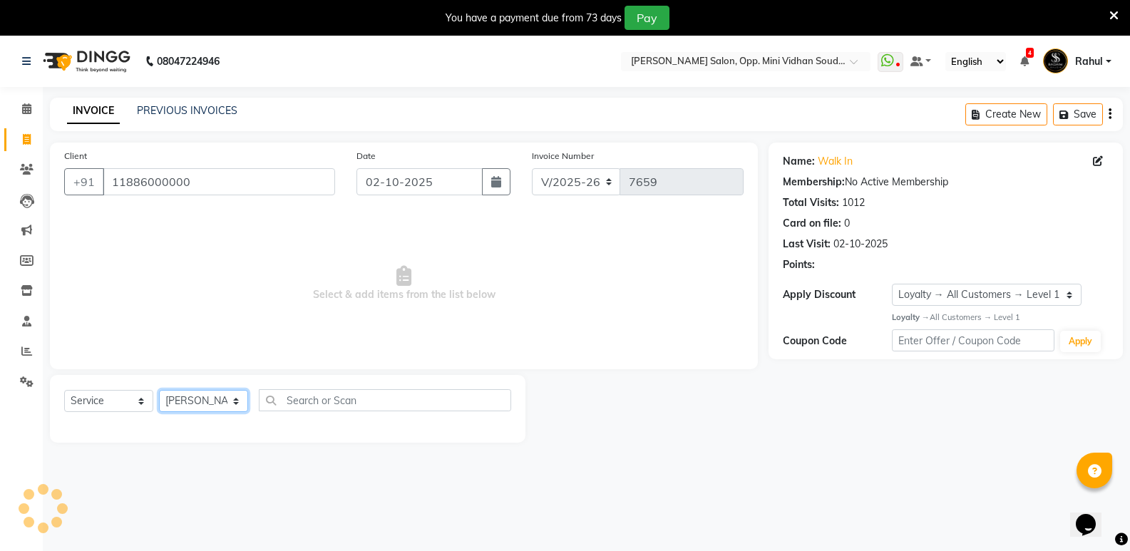
click at [159, 390] on select "Select Stylist [PERSON_NAME] [PERSON_NAME] [PERSON_NAME] Mallu [PERSON_NAME] [P…" at bounding box center [203, 401] width 89 height 22
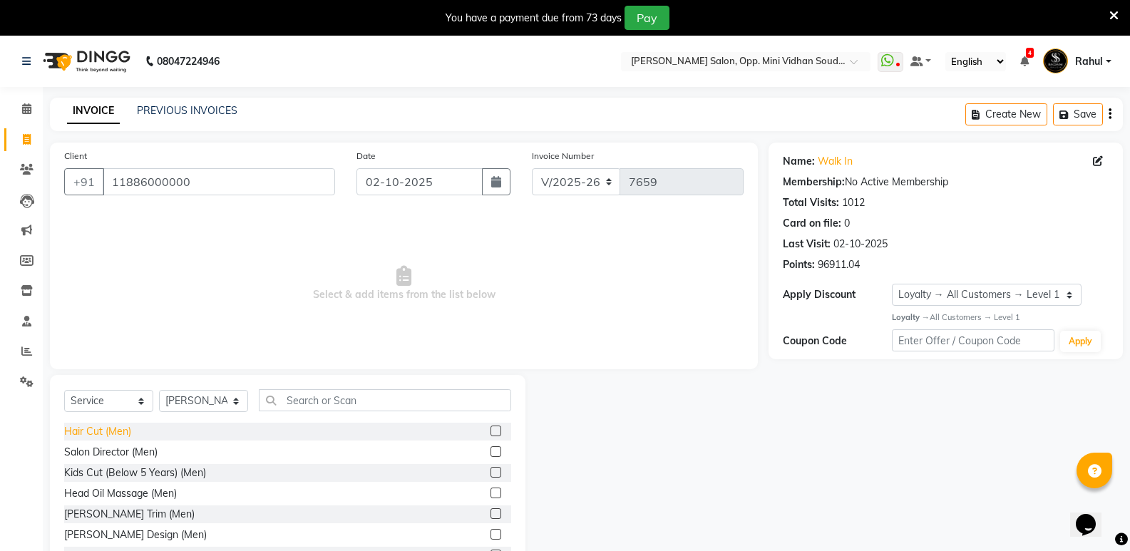
click at [98, 425] on div "Hair Cut (Men)" at bounding box center [97, 431] width 67 height 15
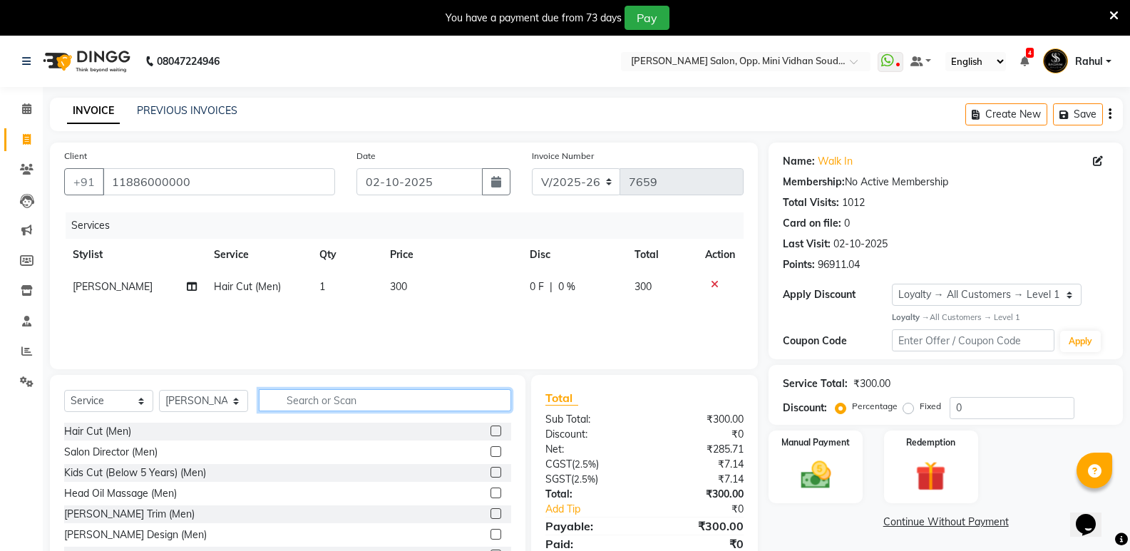
click at [320, 399] on input "text" at bounding box center [385, 400] width 252 height 22
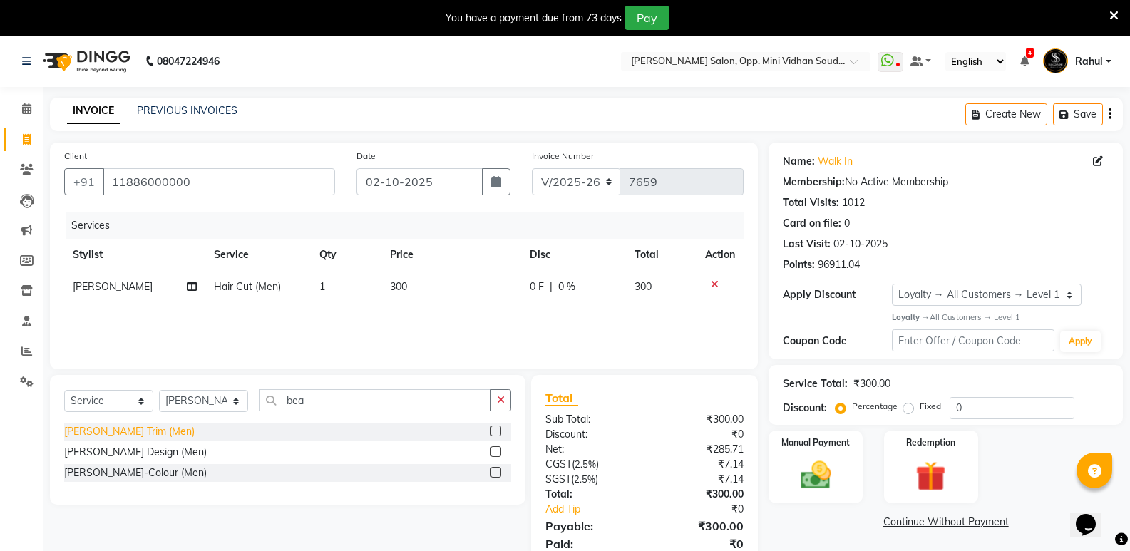
click at [138, 431] on div "[PERSON_NAME] Trim (Men)" at bounding box center [129, 431] width 130 height 15
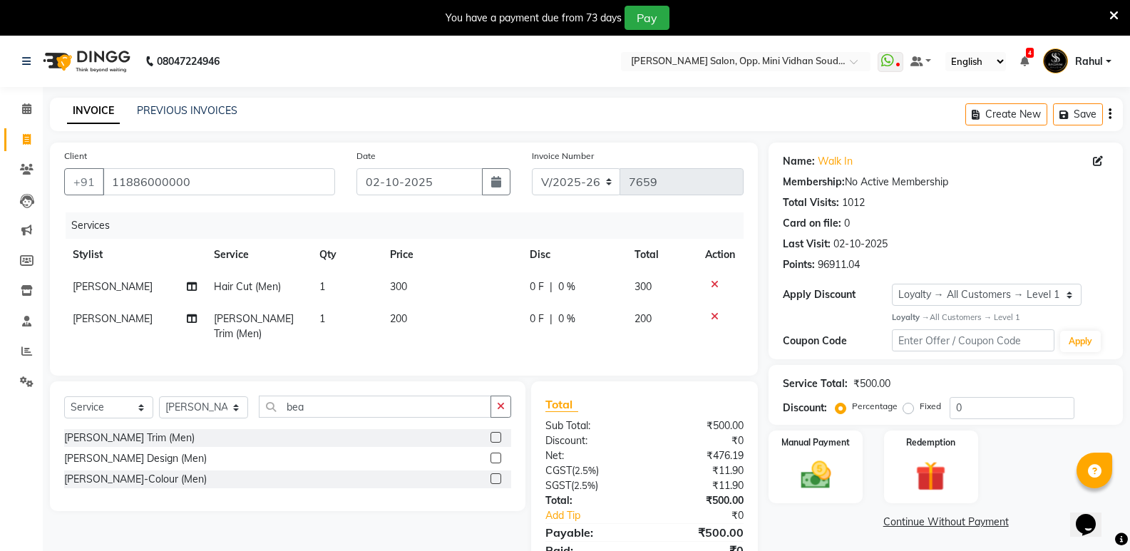
scroll to position [57, 0]
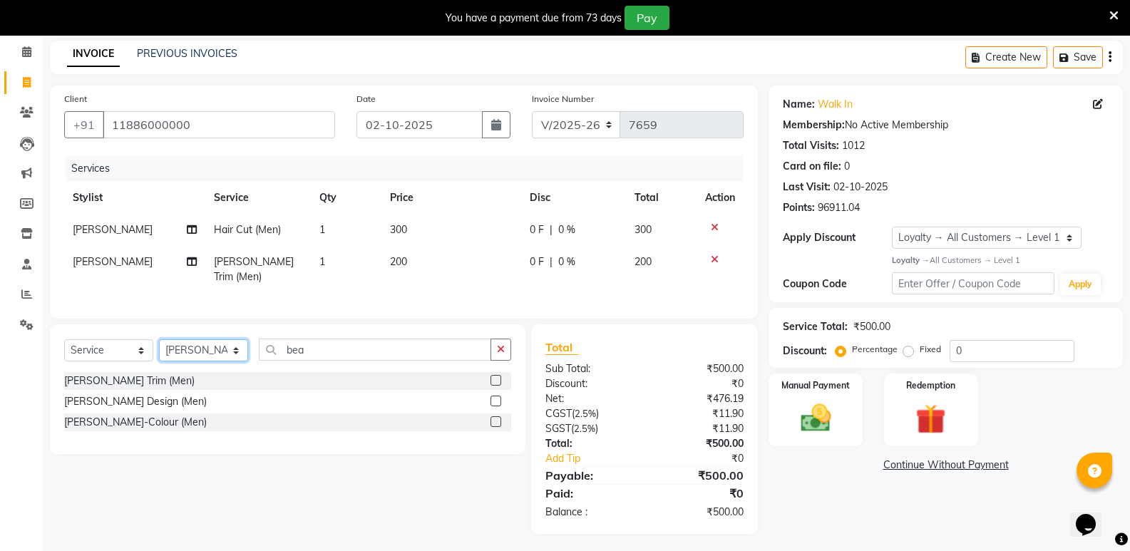
click at [185, 340] on select "Select Stylist [PERSON_NAME] [PERSON_NAME] [PERSON_NAME] Mallu [PERSON_NAME] [P…" at bounding box center [203, 350] width 89 height 22
click at [828, 424] on img at bounding box center [815, 418] width 51 height 36
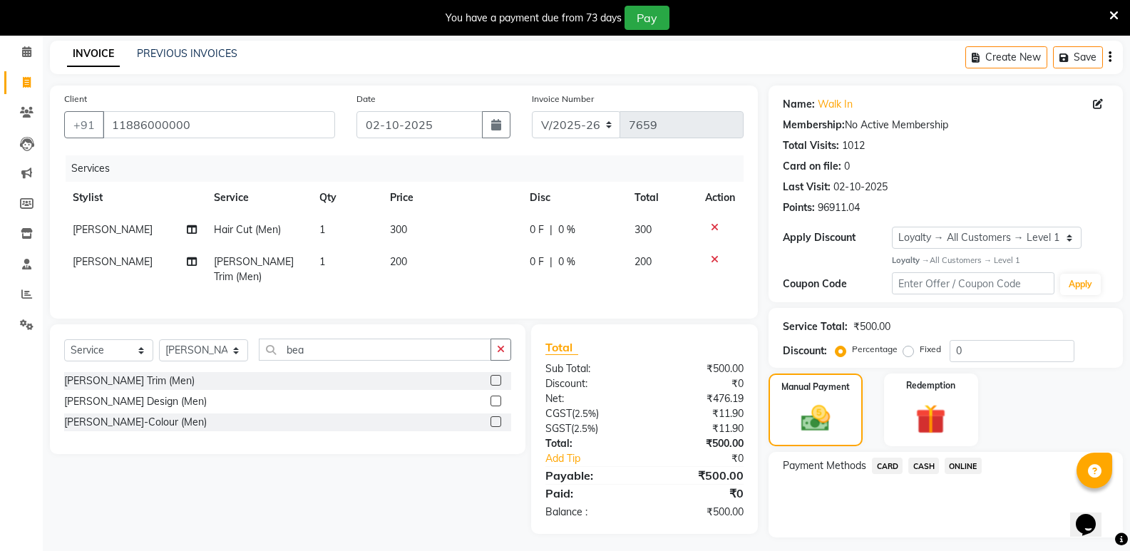
click at [921, 468] on span "CASH" at bounding box center [923, 466] width 31 height 16
click at [954, 541] on button "Add Payment" at bounding box center [1004, 542] width 210 height 22
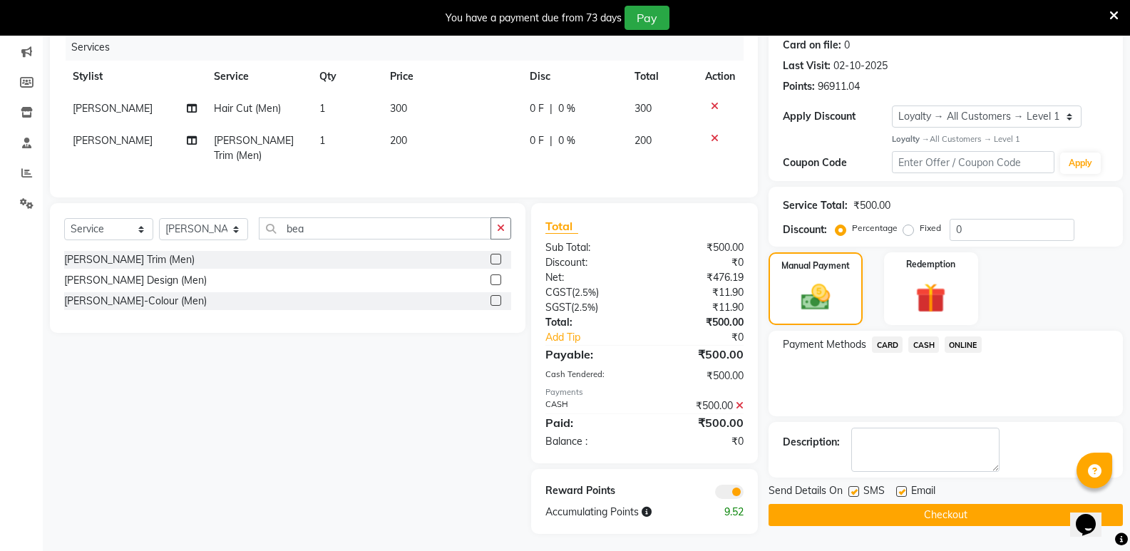
click at [951, 515] on button "Checkout" at bounding box center [946, 515] width 354 height 22
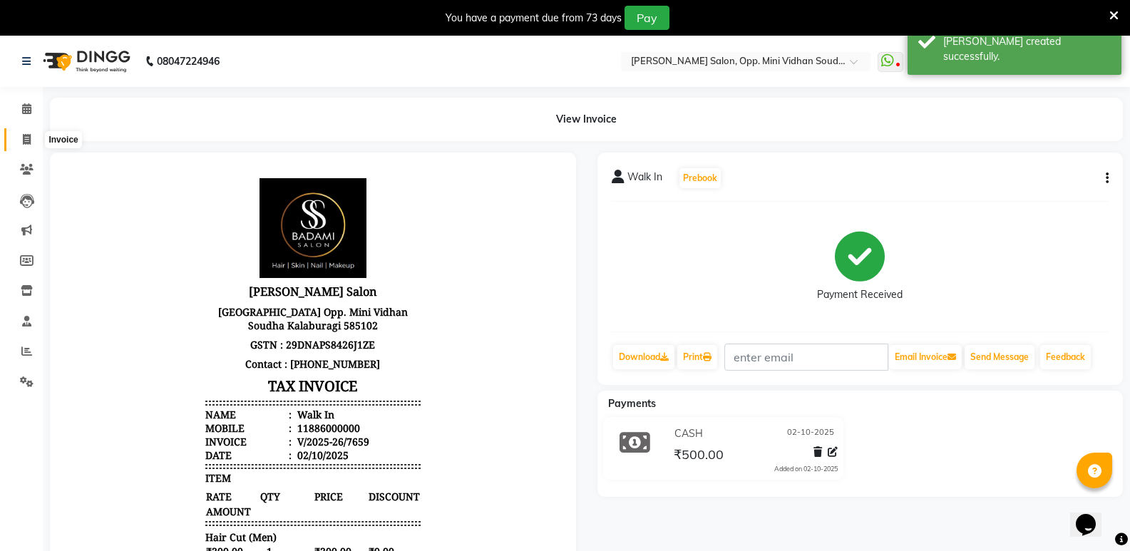
click at [29, 138] on icon at bounding box center [27, 139] width 8 height 11
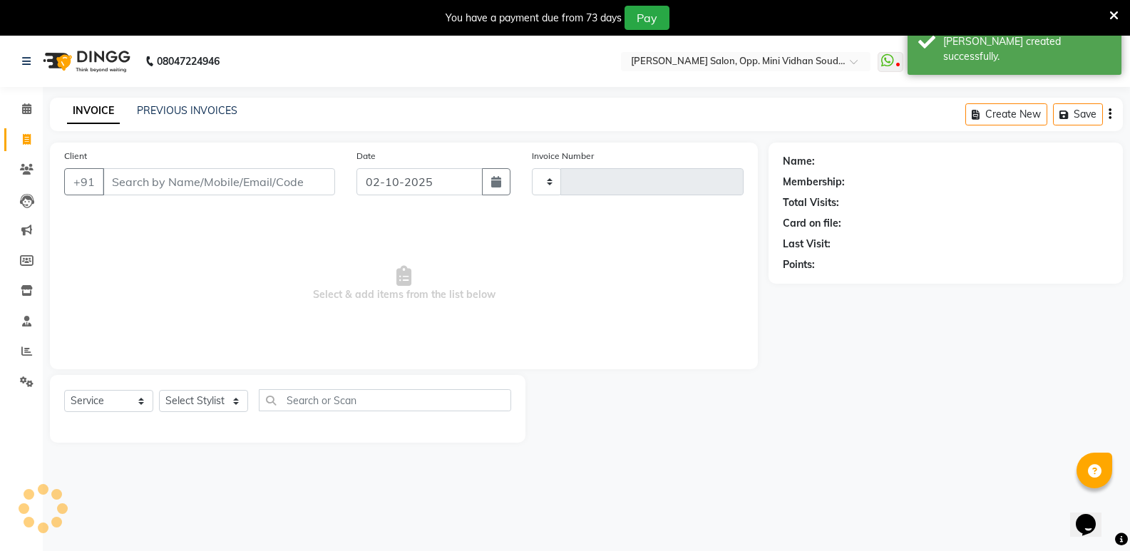
scroll to position [36, 0]
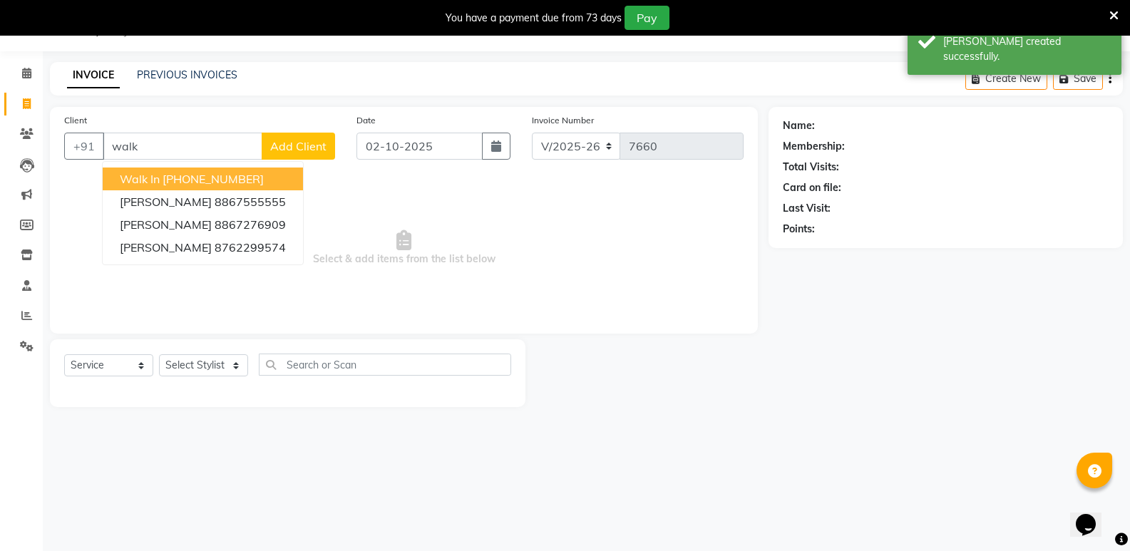
click at [205, 175] on ngb-highlight "[PHONE_NUMBER]" at bounding box center [213, 179] width 101 height 14
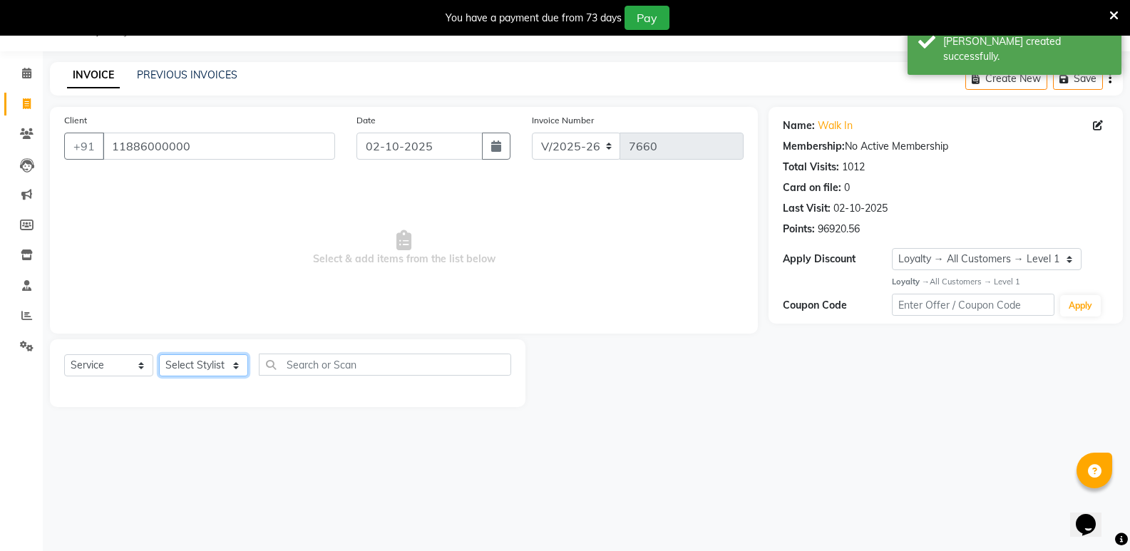
click at [194, 364] on select "Select Stylist [PERSON_NAME] [PERSON_NAME] [PERSON_NAME] Mallu [PERSON_NAME] [P…" at bounding box center [203, 365] width 89 height 22
click at [159, 354] on select "Select Stylist [PERSON_NAME] [PERSON_NAME] [PERSON_NAME] Mallu [PERSON_NAME] [P…" at bounding box center [203, 365] width 89 height 22
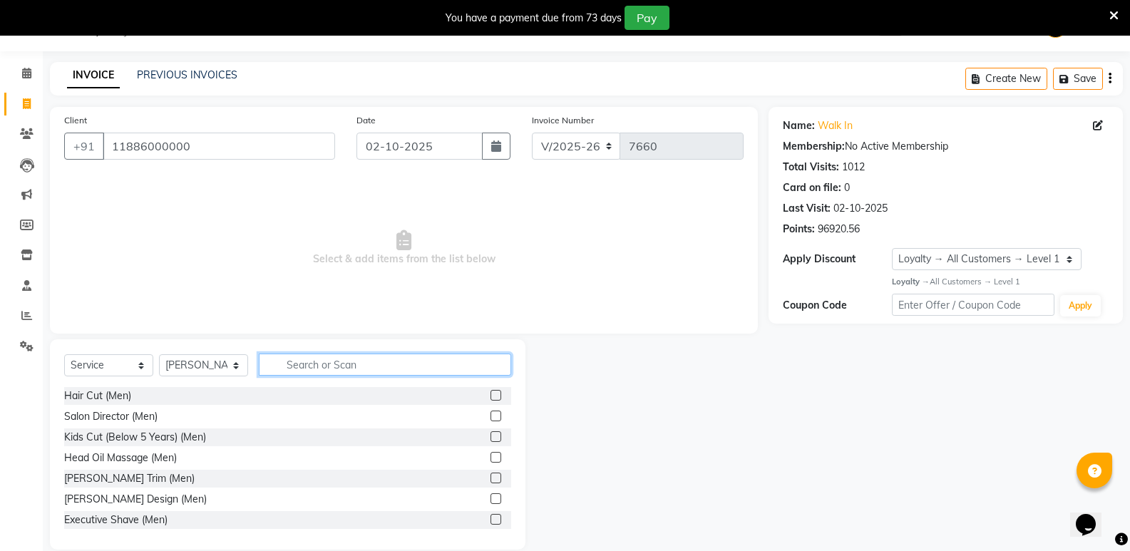
click at [364, 372] on input "text" at bounding box center [385, 365] width 252 height 22
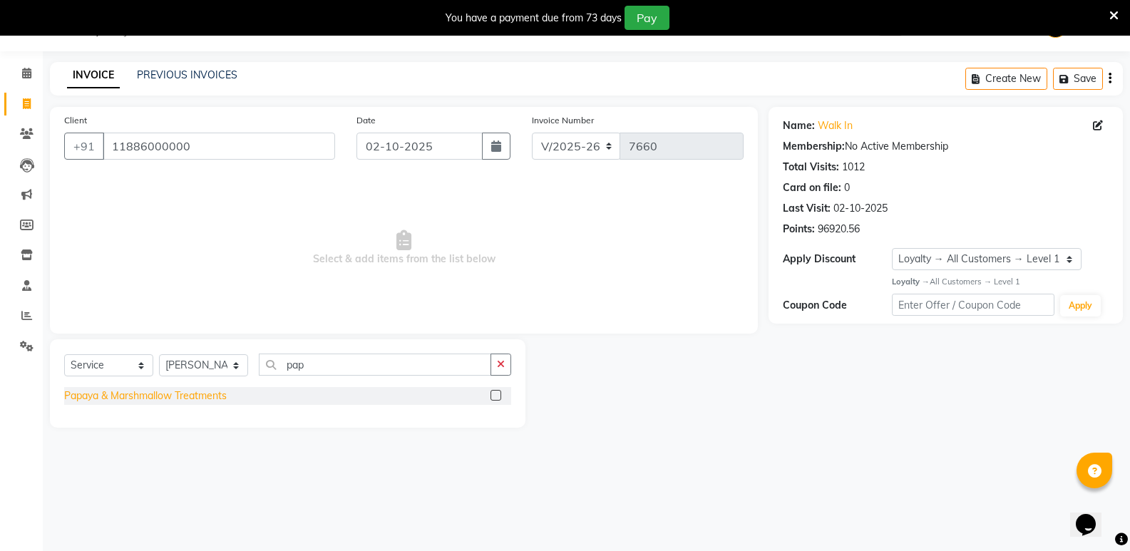
click at [208, 394] on div "Papaya & Marshmallow Treatments" at bounding box center [145, 396] width 163 height 15
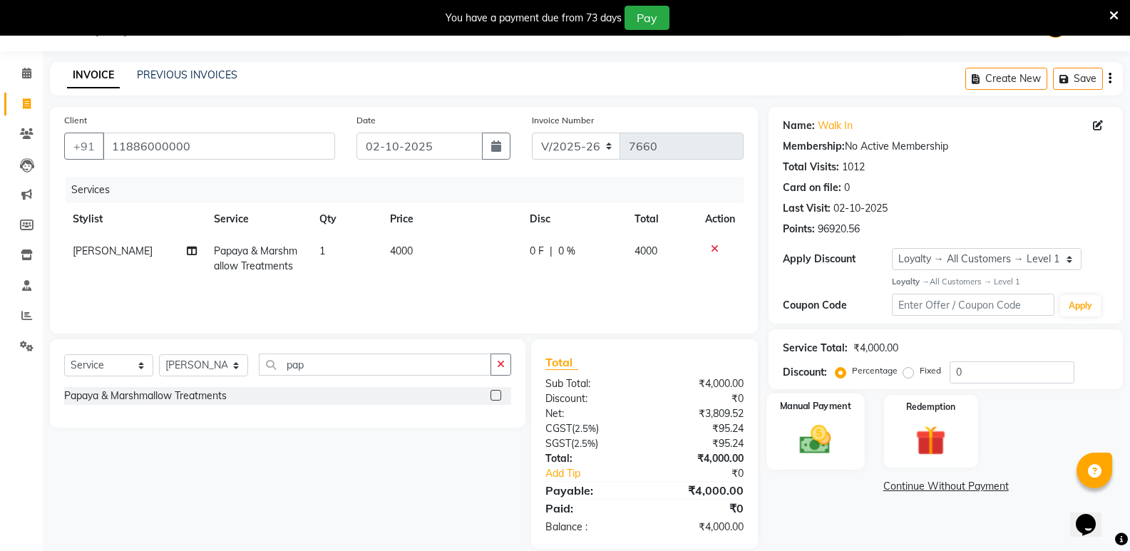
click at [809, 429] on img at bounding box center [815, 439] width 51 height 36
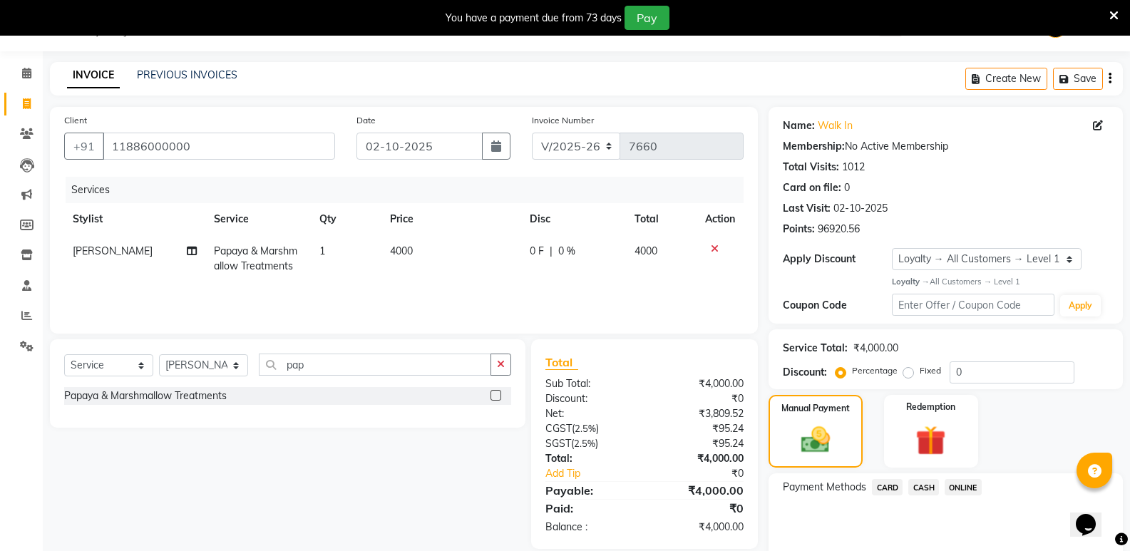
click at [929, 486] on span "CASH" at bounding box center [923, 487] width 31 height 16
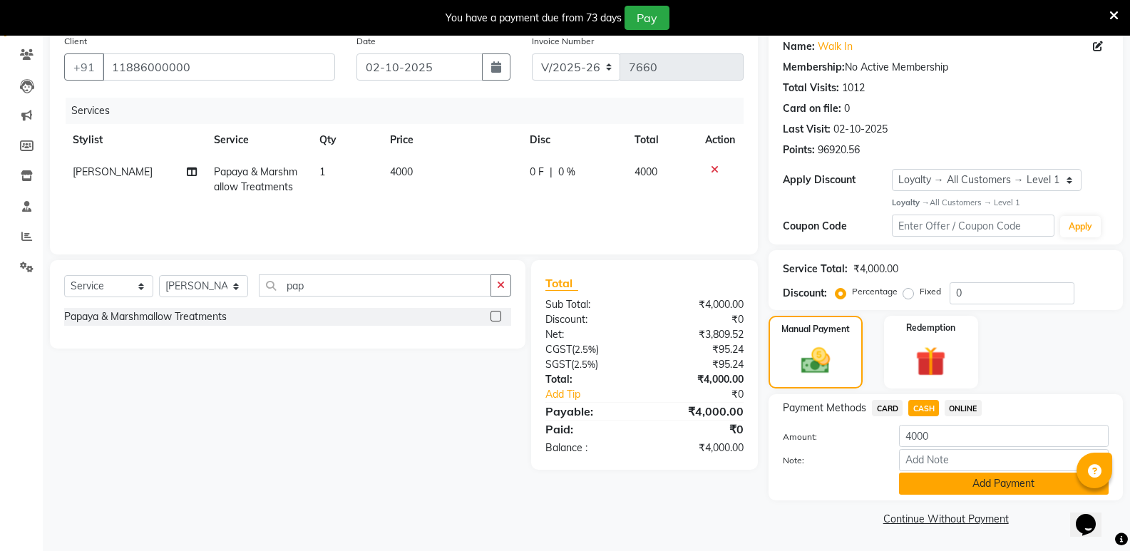
click at [924, 493] on button "Add Payment" at bounding box center [1004, 484] width 210 height 22
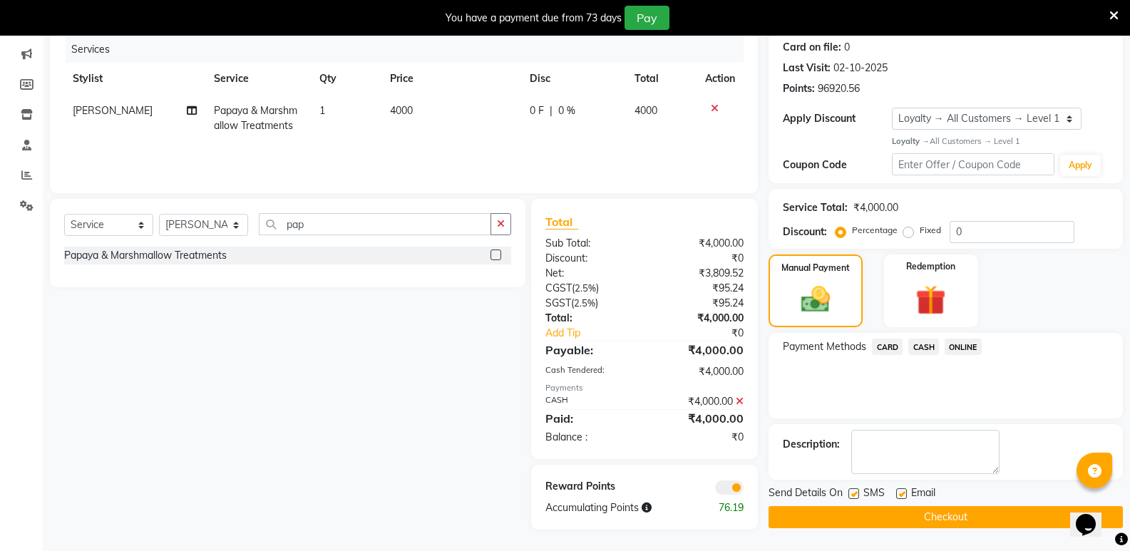
click at [937, 516] on button "Checkout" at bounding box center [946, 517] width 354 height 22
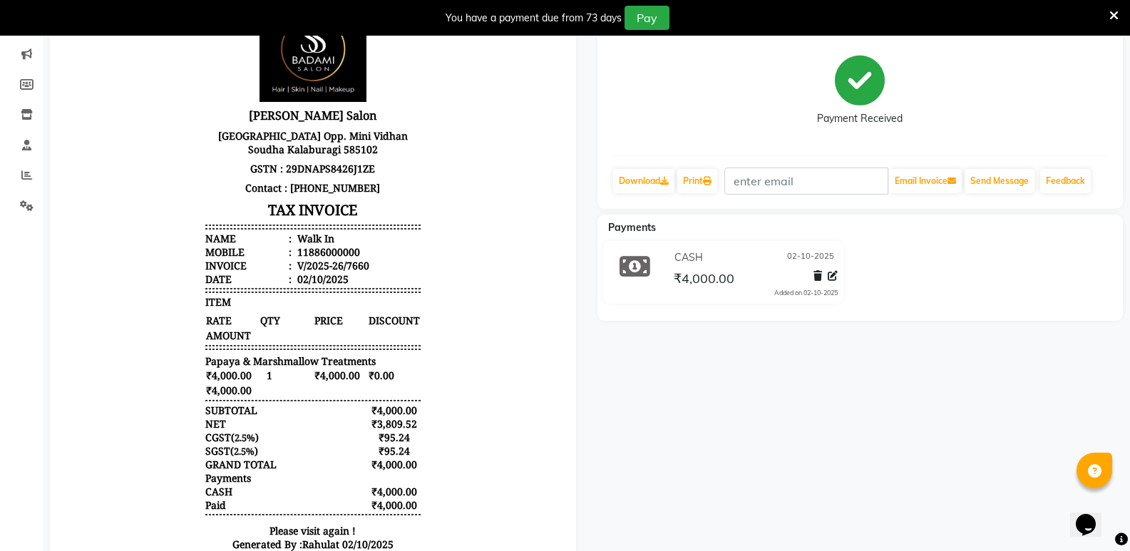
scroll to position [34, 0]
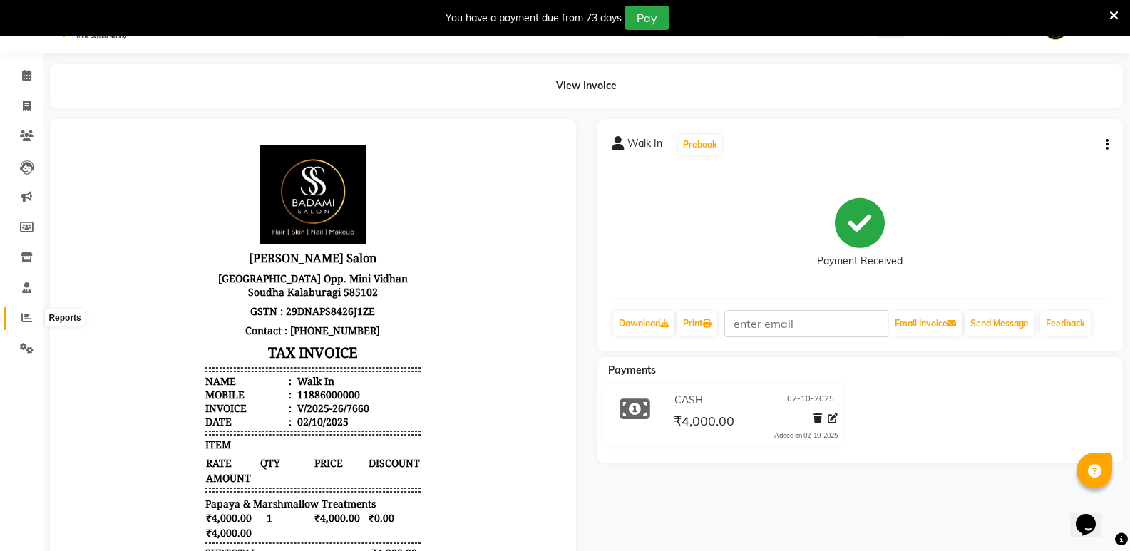
click at [20, 319] on span at bounding box center [26, 318] width 25 height 16
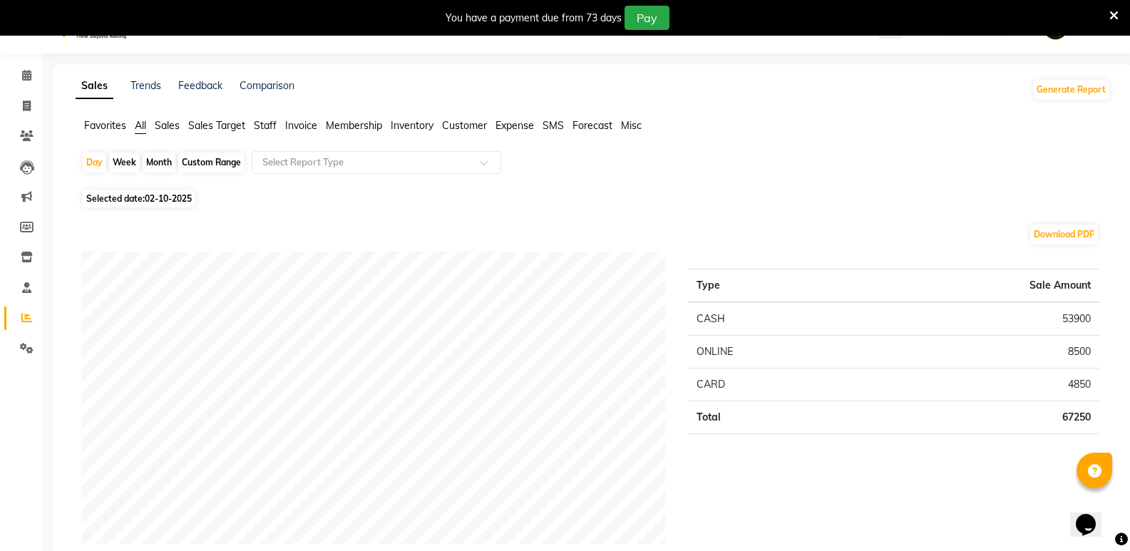
click at [270, 131] on span "Staff" at bounding box center [265, 125] width 23 height 13
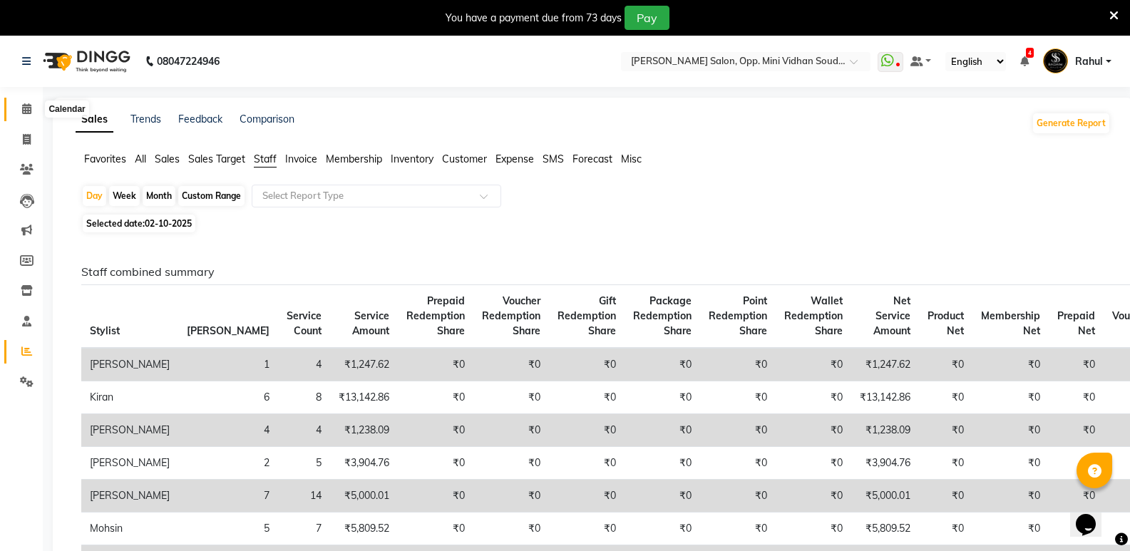
click at [18, 107] on span at bounding box center [26, 109] width 25 height 16
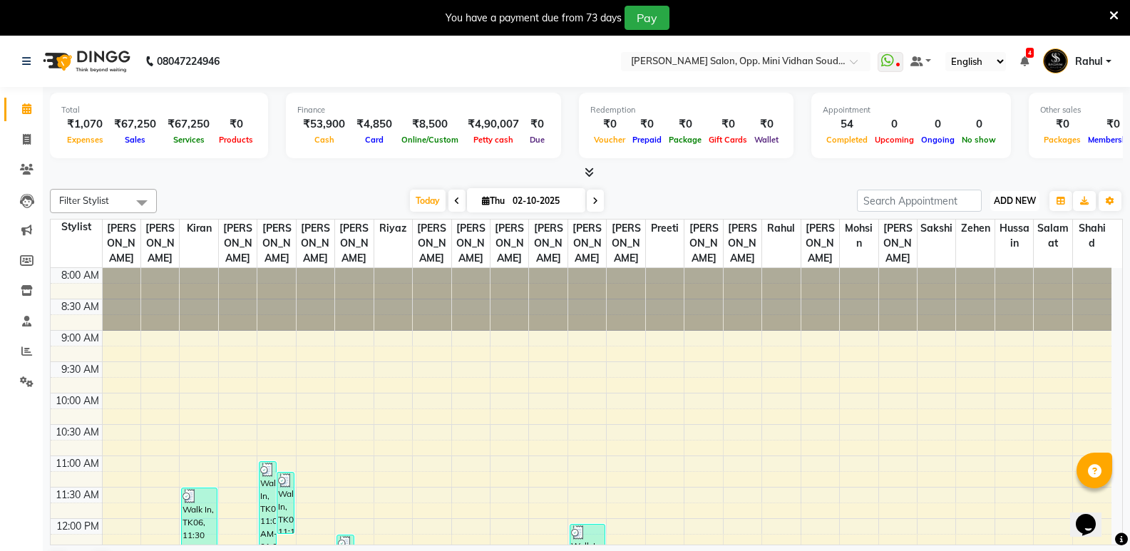
click at [1006, 194] on button "ADD NEW Toggle Dropdown" at bounding box center [1014, 201] width 49 height 20
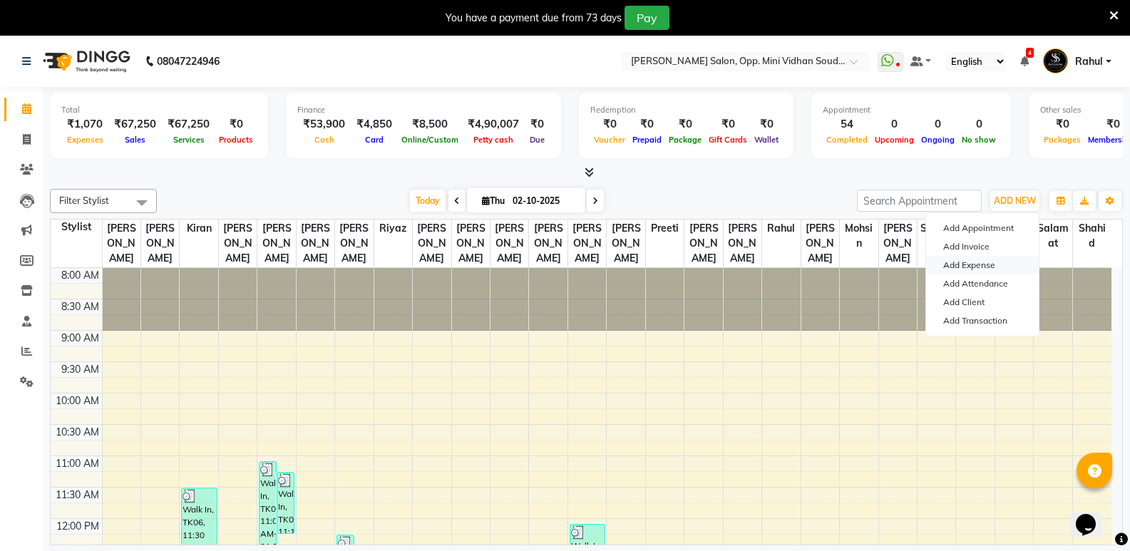
click at [978, 265] on link "Add Expense" at bounding box center [982, 265] width 113 height 19
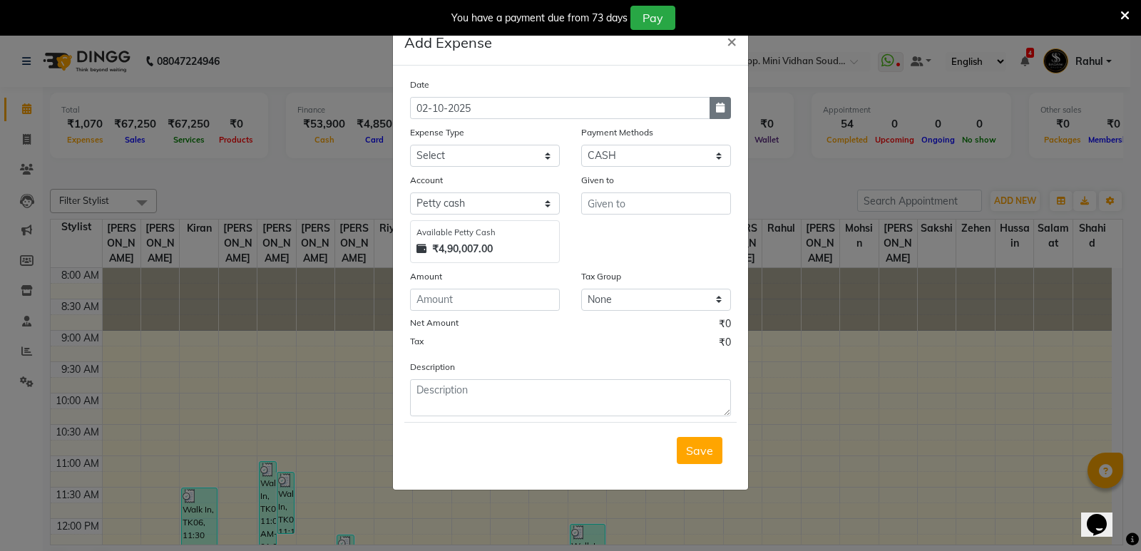
click at [722, 106] on icon "button" at bounding box center [720, 108] width 9 height 10
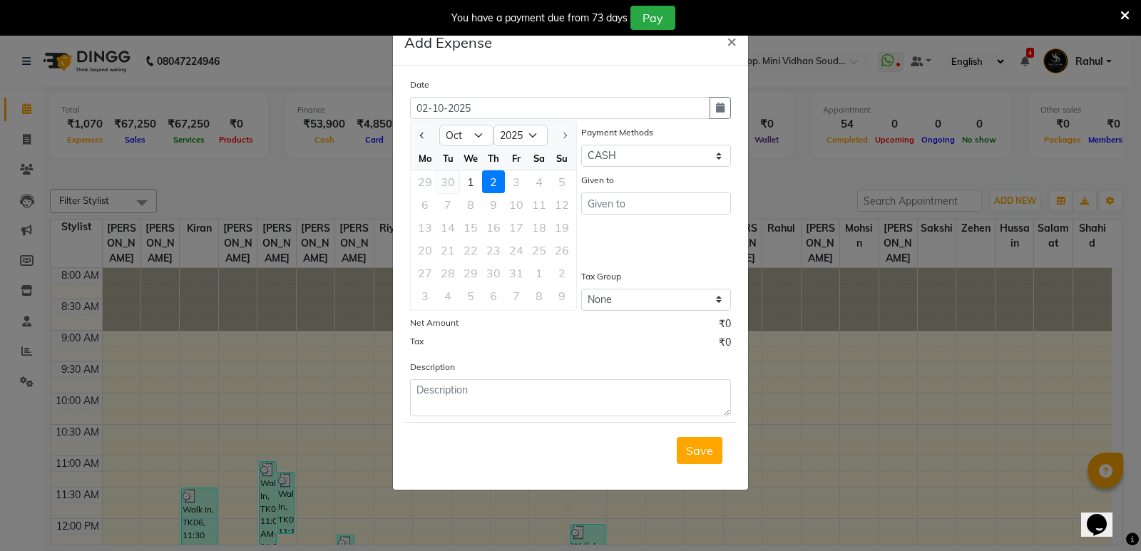
click at [444, 182] on div "30" at bounding box center [447, 181] width 23 height 23
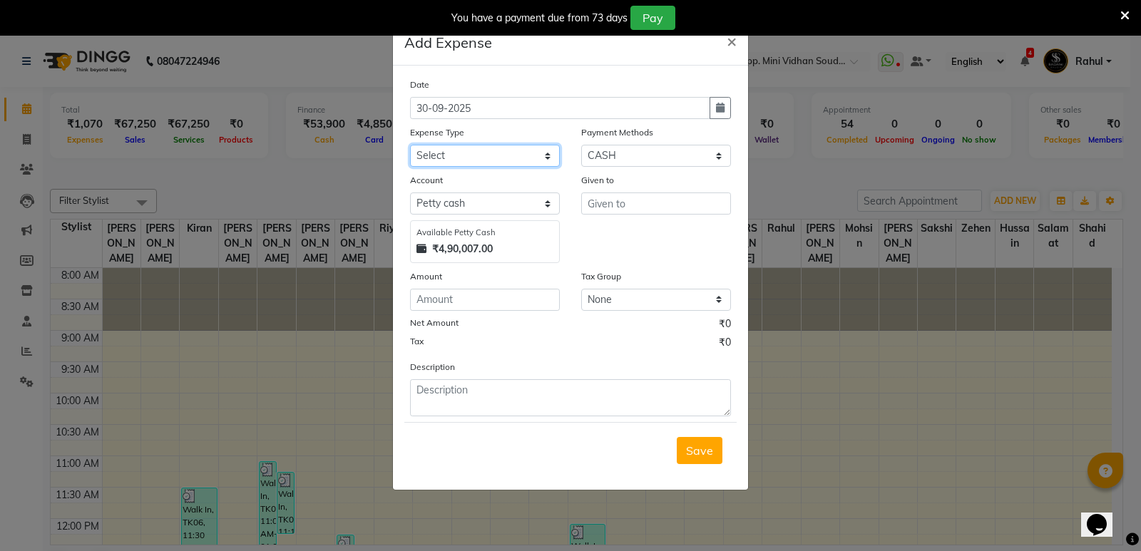
click at [473, 156] on select "Select Abhishek Gutedar AC Service Advance Salary Aftab Ambu Finance Aminu well…" at bounding box center [485, 156] width 150 height 22
click at [410, 145] on select "Select Abhishek Gutedar AC Service Advance Salary Aftab Ambu Finance Aminu well…" at bounding box center [485, 156] width 150 height 22
click at [707, 461] on button "Save" at bounding box center [700, 450] width 46 height 27
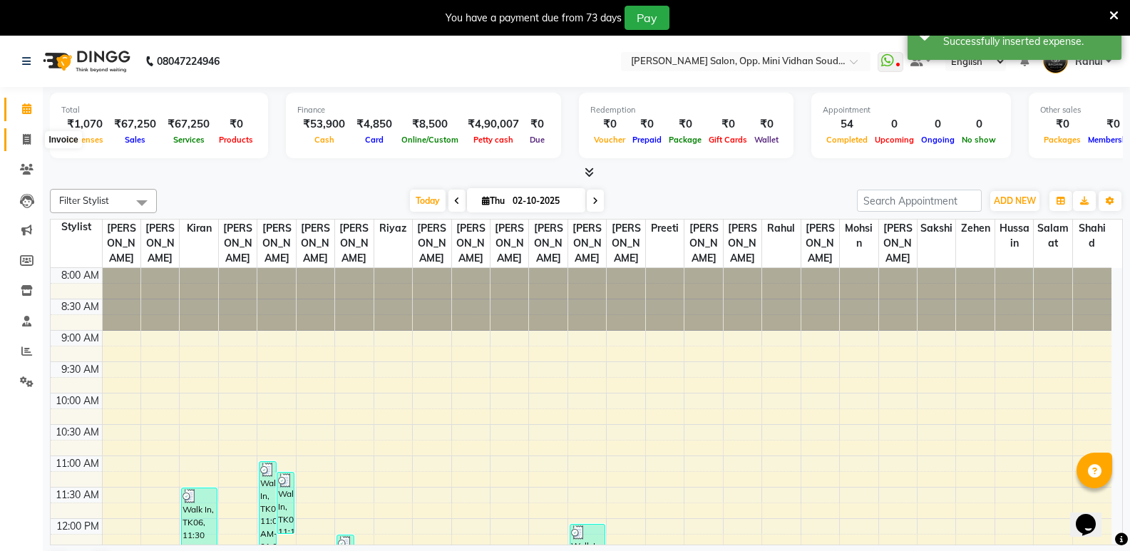
click at [20, 135] on span at bounding box center [26, 140] width 25 height 16
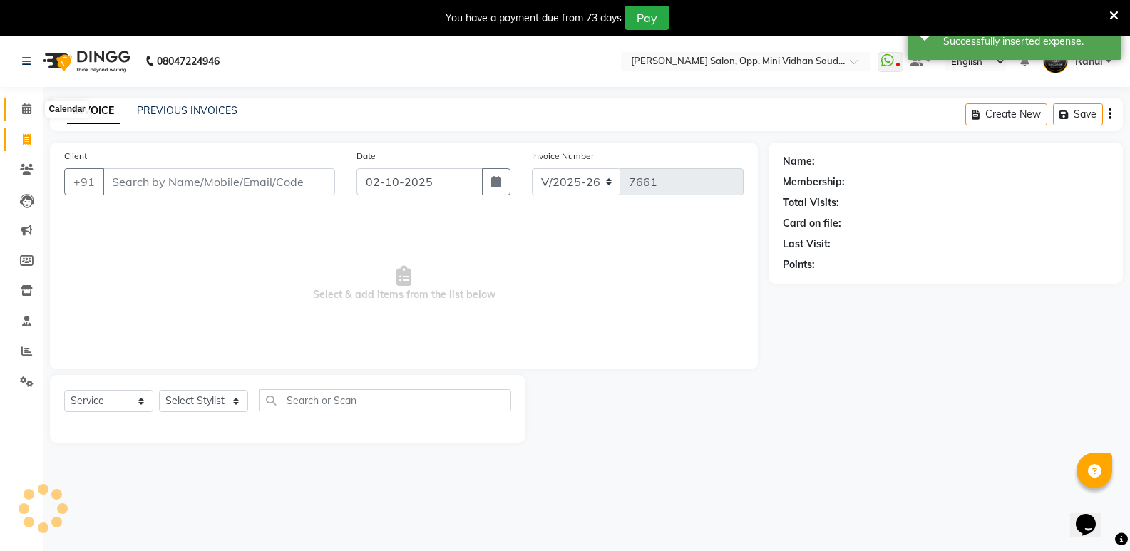
click at [20, 111] on span at bounding box center [26, 109] width 25 height 16
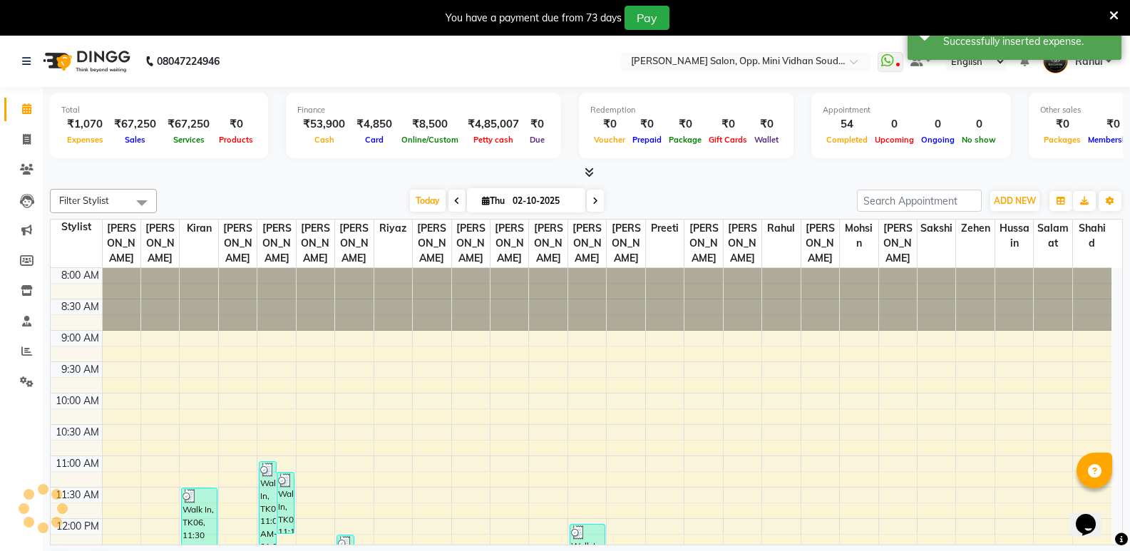
scroll to position [511, 0]
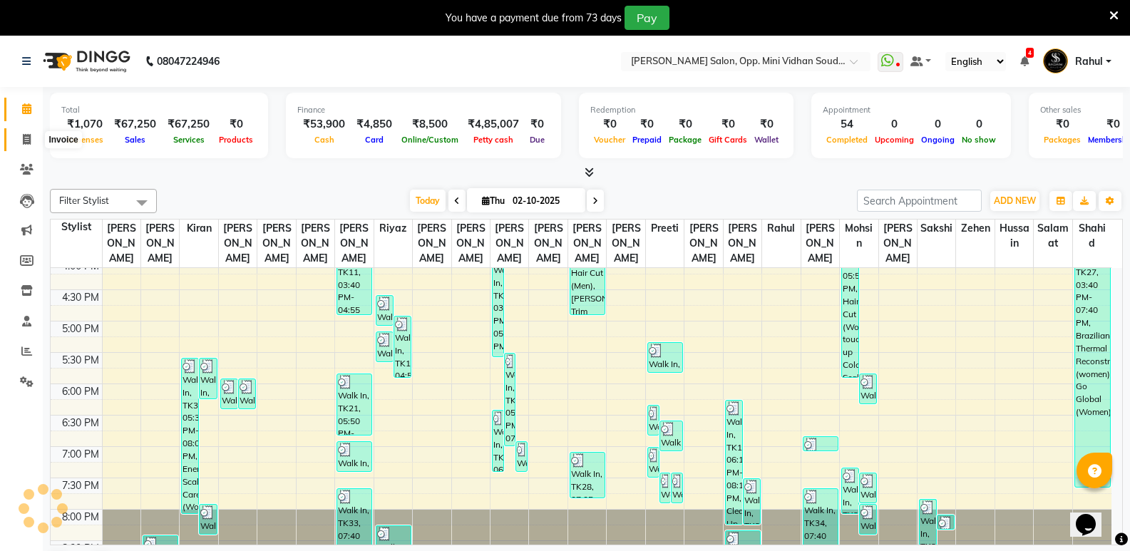
click at [34, 133] on span at bounding box center [26, 140] width 25 height 16
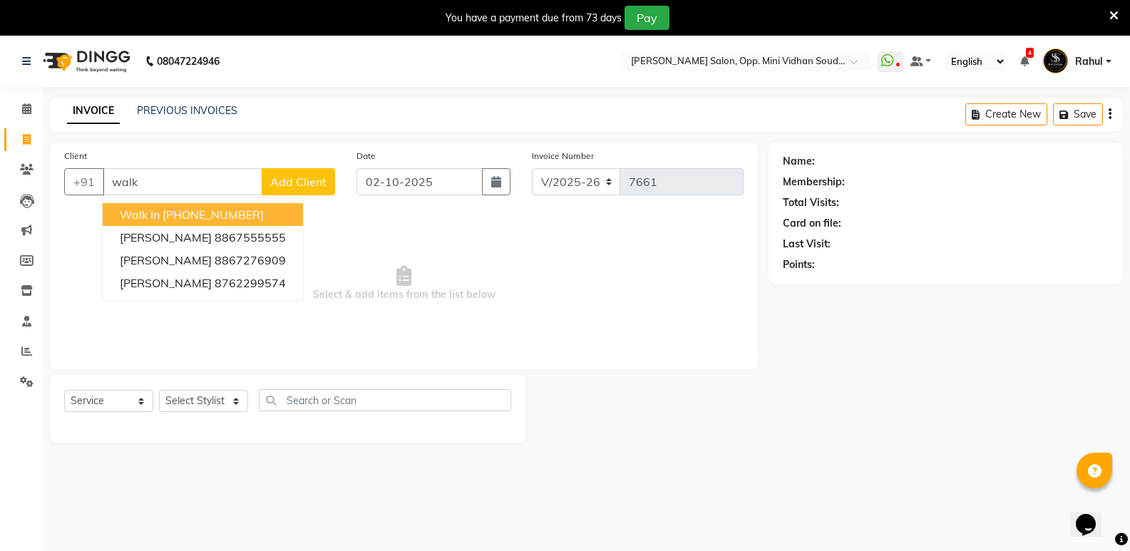
click at [215, 220] on ngb-highlight "[PHONE_NUMBER]" at bounding box center [213, 215] width 101 height 14
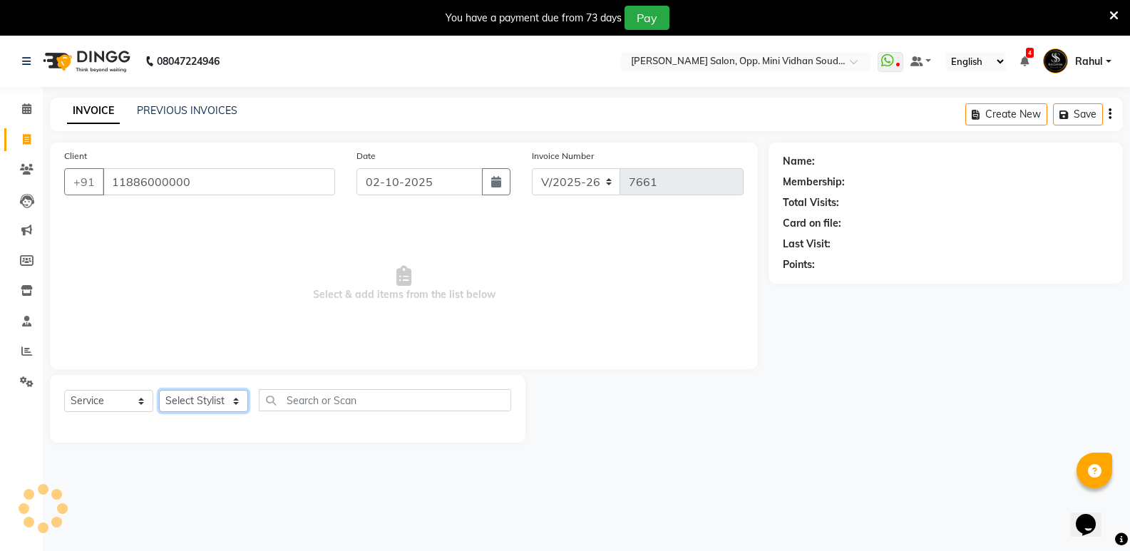
click at [193, 407] on select "Select Stylist [PERSON_NAME] [PERSON_NAME] [PERSON_NAME] Mallu [PERSON_NAME] [P…" at bounding box center [203, 401] width 89 height 22
click at [159, 390] on select "Select Stylist [PERSON_NAME] [PERSON_NAME] [PERSON_NAME] Mallu [PERSON_NAME] [P…" at bounding box center [203, 401] width 89 height 22
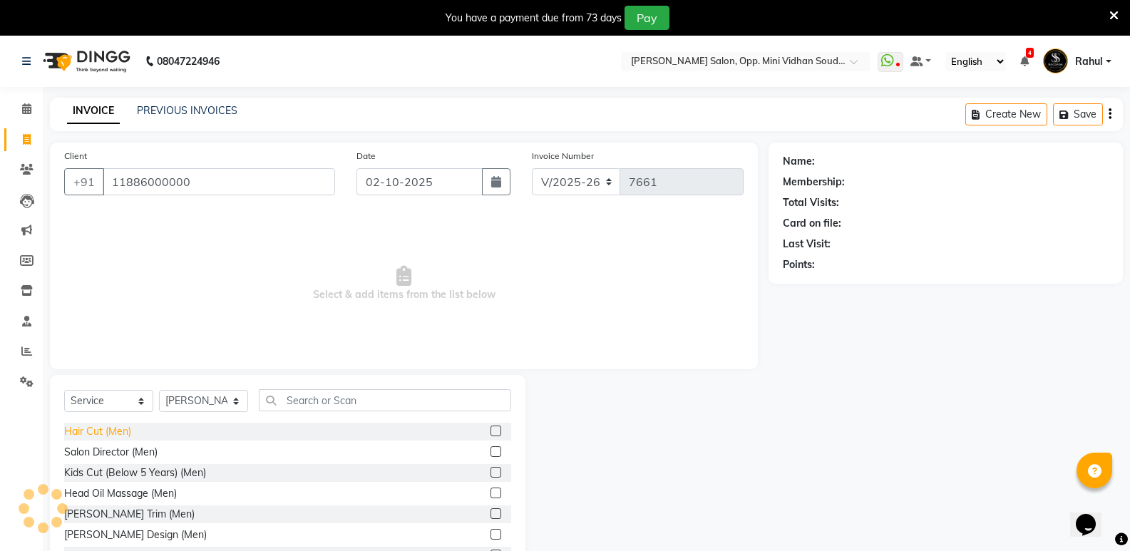
click at [123, 432] on div "Hair Cut (Men)" at bounding box center [97, 431] width 67 height 15
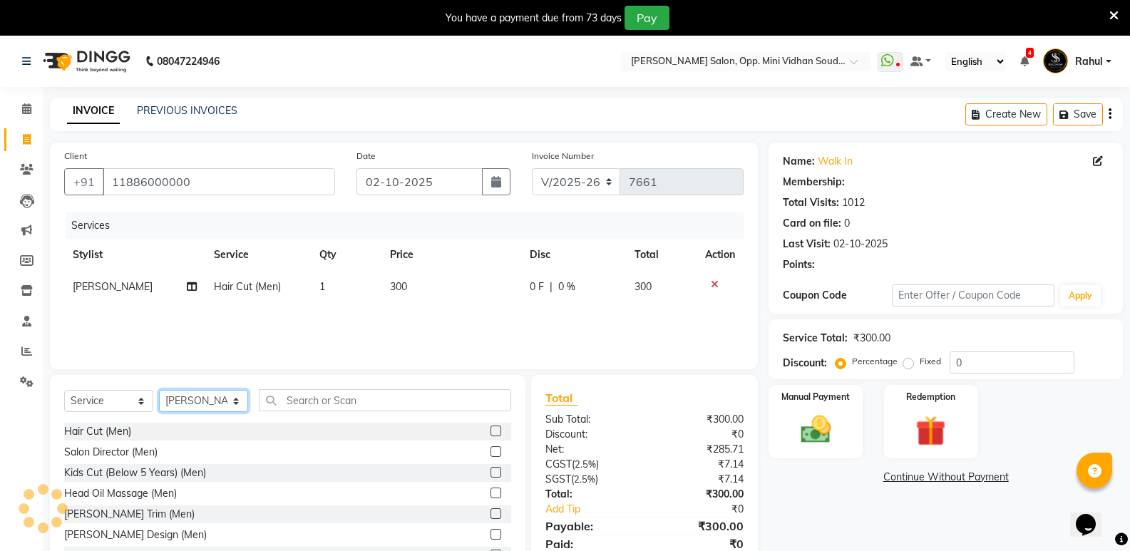
click at [176, 411] on select "Select Stylist [PERSON_NAME] [PERSON_NAME] [PERSON_NAME] Mallu [PERSON_NAME] [P…" at bounding box center [203, 401] width 89 height 22
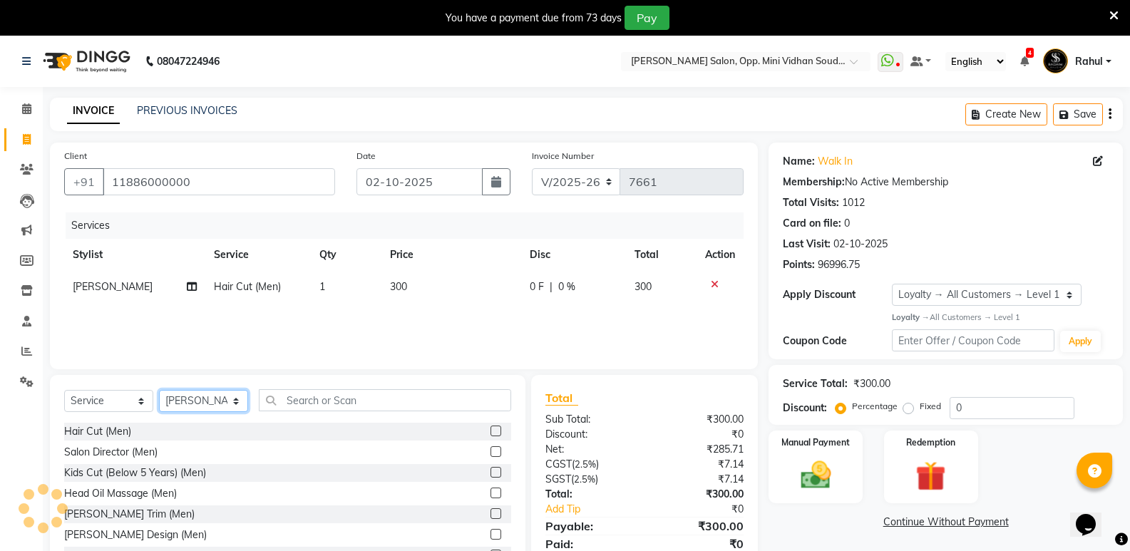
click at [159, 390] on select "Select Stylist [PERSON_NAME] [PERSON_NAME] [PERSON_NAME] Mallu [PERSON_NAME] [P…" at bounding box center [203, 401] width 89 height 22
click at [180, 406] on select "Select Stylist [PERSON_NAME] [PERSON_NAME] [PERSON_NAME] Mallu [PERSON_NAME] [P…" at bounding box center [203, 401] width 89 height 22
click at [159, 390] on select "Select Stylist [PERSON_NAME] [PERSON_NAME] [PERSON_NAME] Mallu [PERSON_NAME] [P…" at bounding box center [203, 401] width 89 height 22
click at [126, 426] on div "Hair Cut (Men)" at bounding box center [97, 431] width 67 height 15
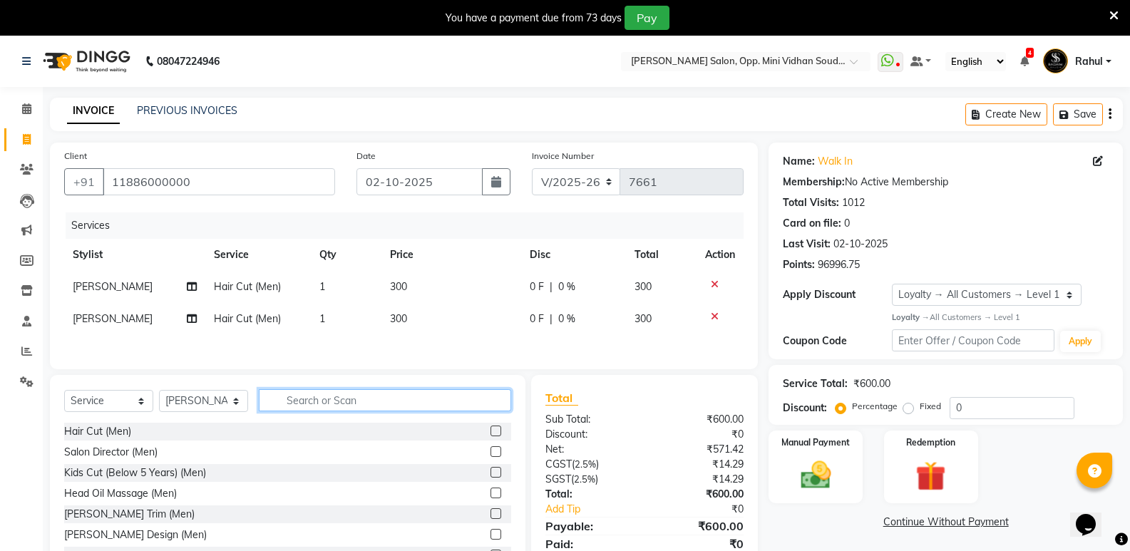
click at [290, 405] on input "text" at bounding box center [385, 400] width 252 height 22
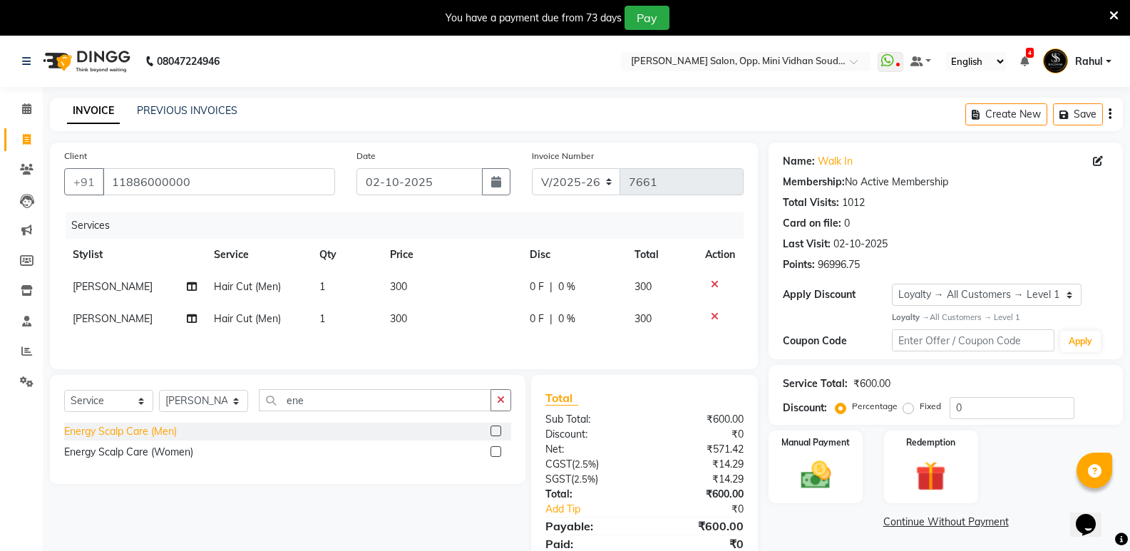
click at [160, 429] on div "Energy Scalp Care (Men)" at bounding box center [120, 431] width 113 height 15
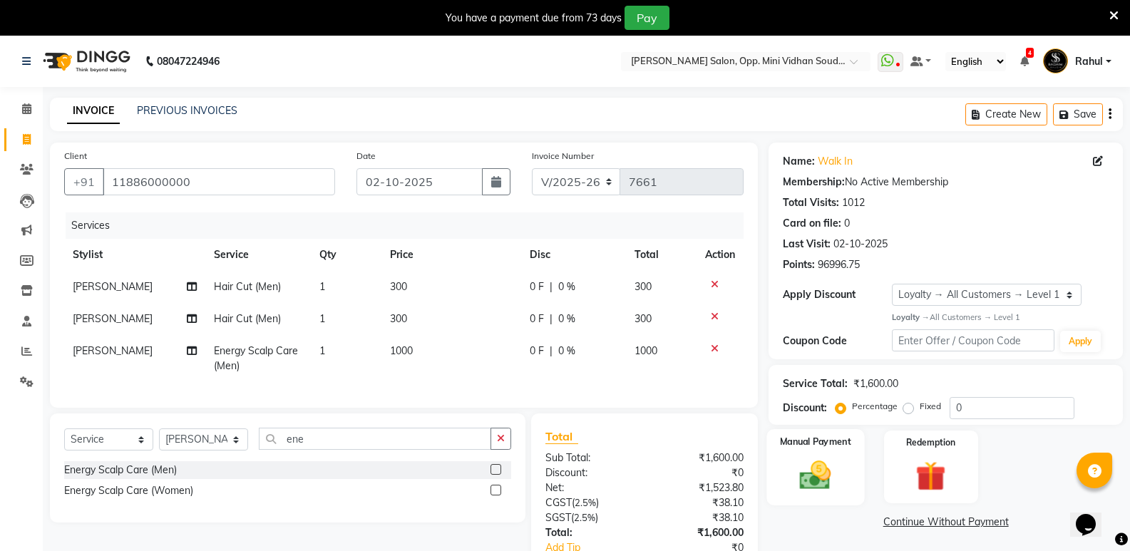
scroll to position [104, 0]
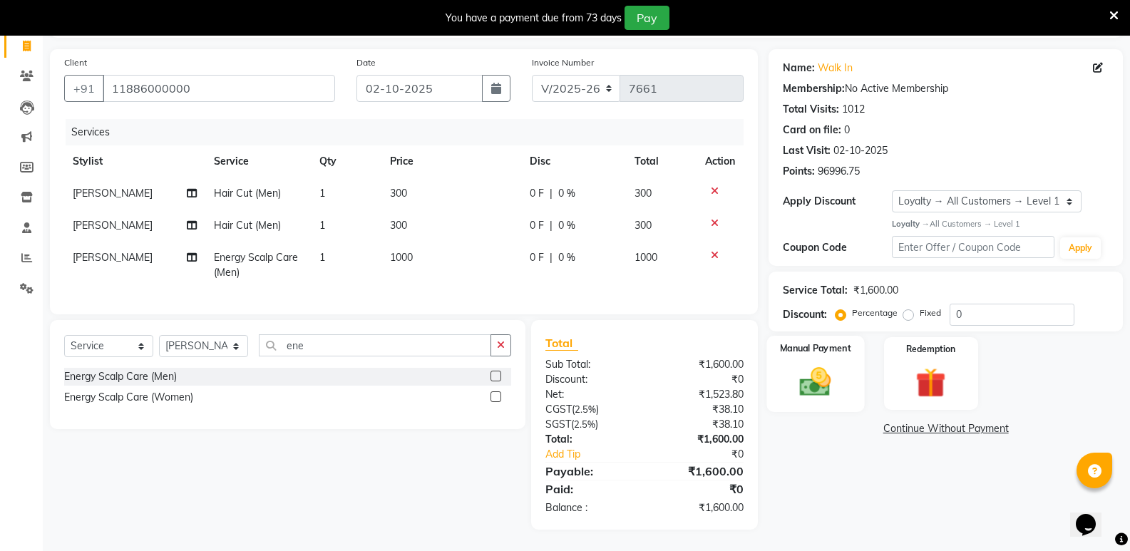
click at [834, 370] on img at bounding box center [815, 382] width 51 height 36
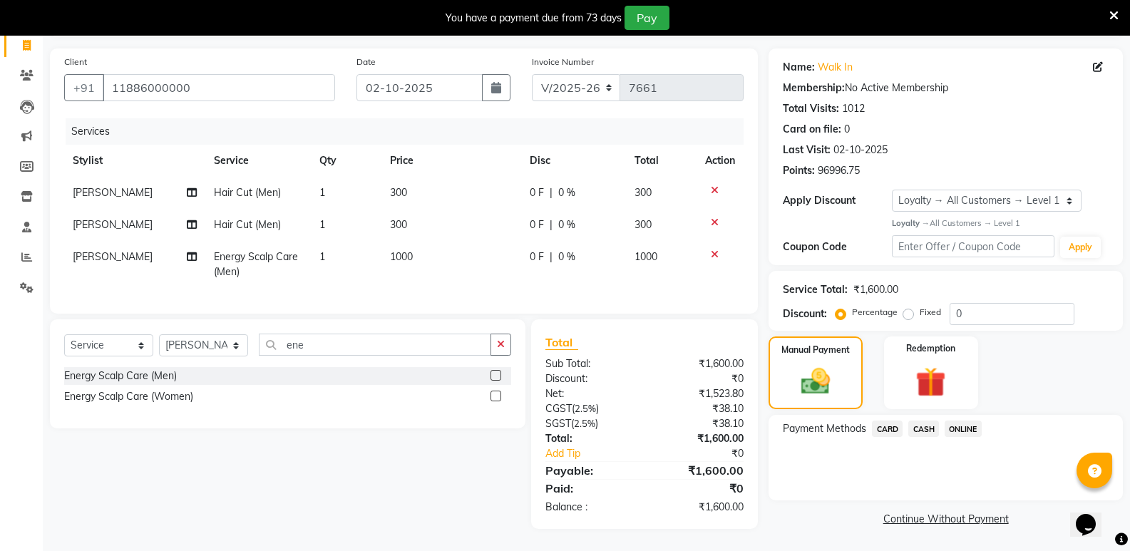
drag, startPoint x: 916, startPoint y: 420, endPoint x: 937, endPoint y: 468, distance: 52.1
click at [918, 429] on div "CASH" at bounding box center [921, 430] width 36 height 19
click at [915, 421] on span "CASH" at bounding box center [923, 429] width 31 height 16
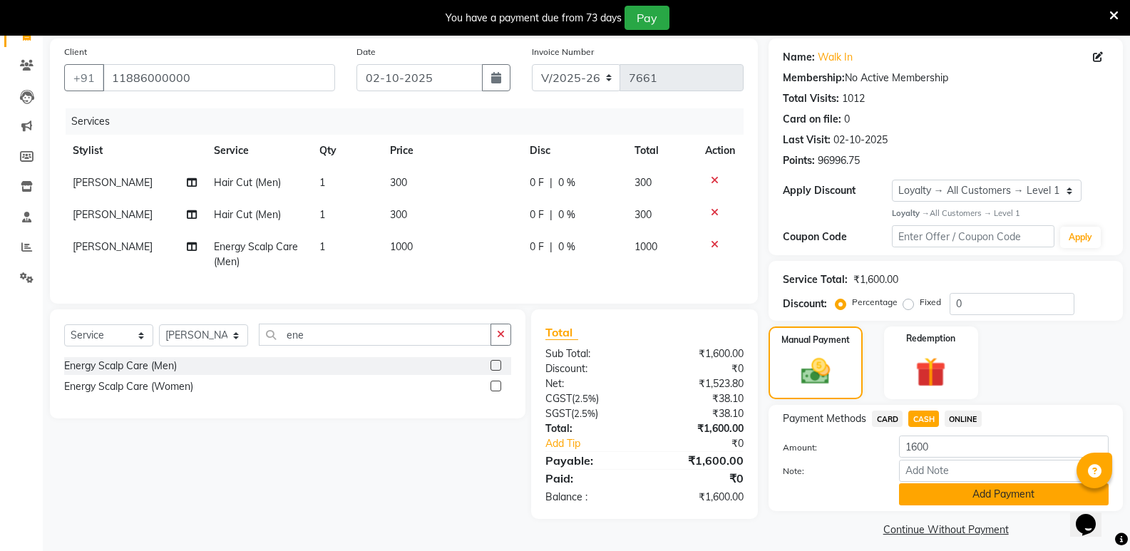
click at [934, 491] on button "Add Payment" at bounding box center [1004, 494] width 210 height 22
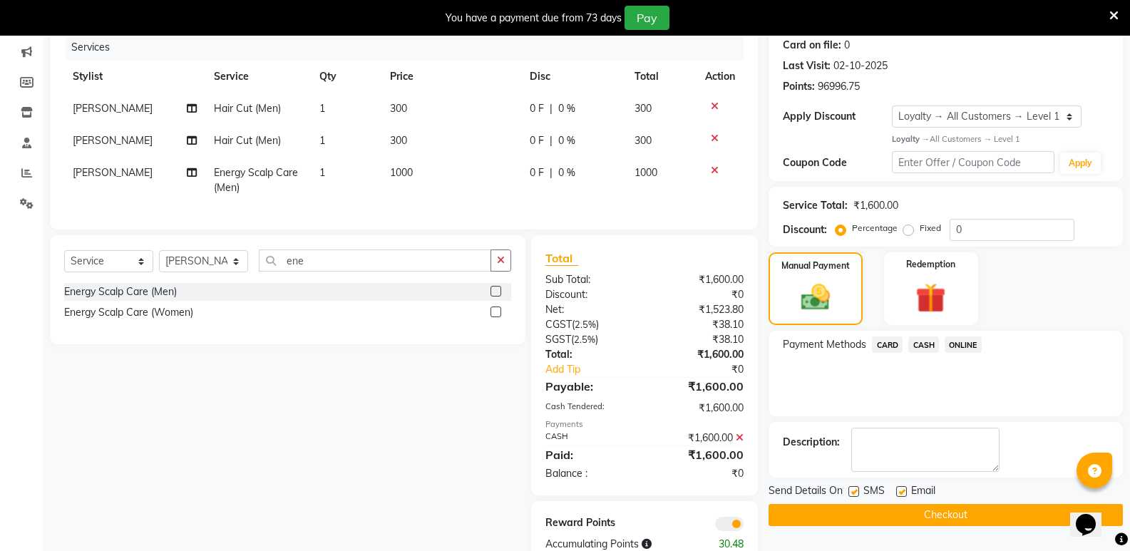
scroll to position [225, 0]
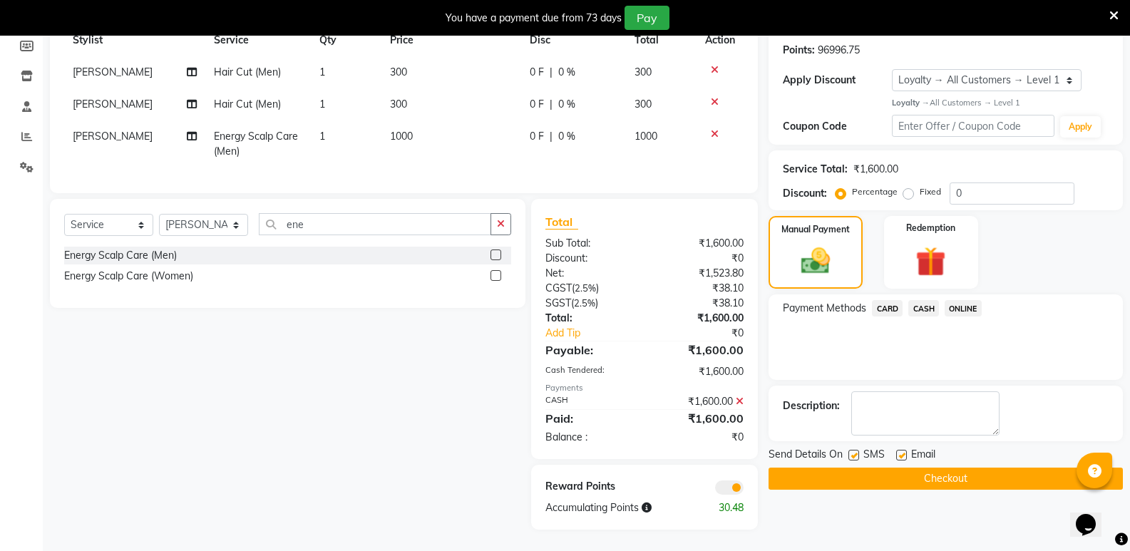
click at [928, 470] on button "Checkout" at bounding box center [946, 479] width 354 height 22
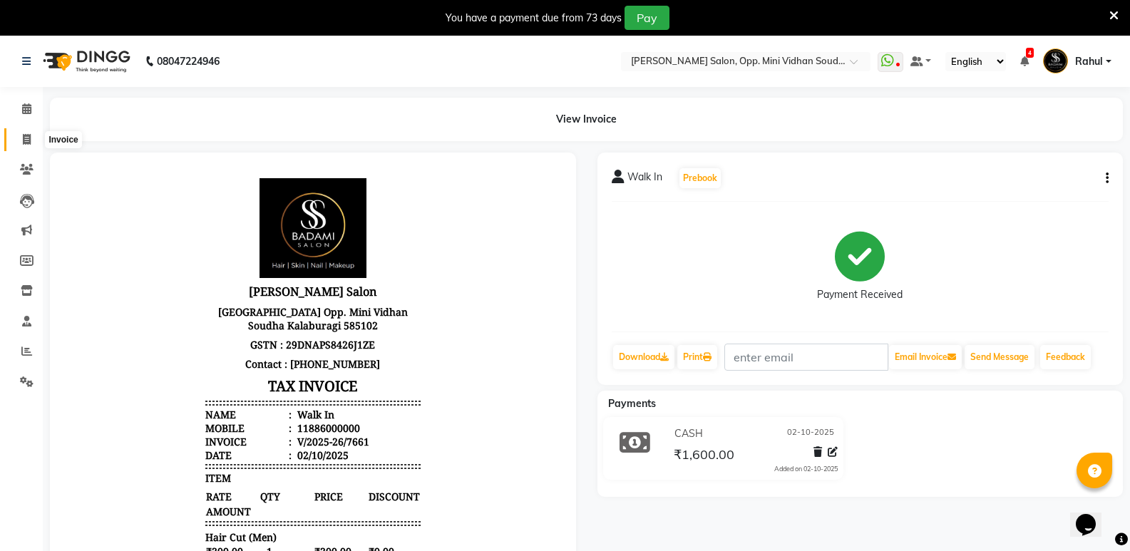
click at [24, 132] on span at bounding box center [26, 140] width 25 height 16
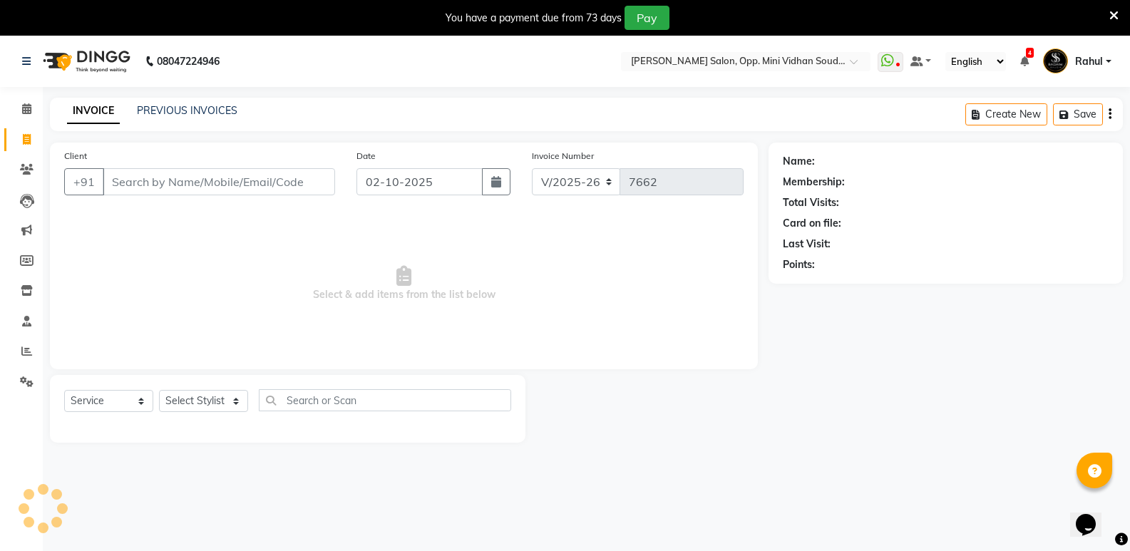
scroll to position [36, 0]
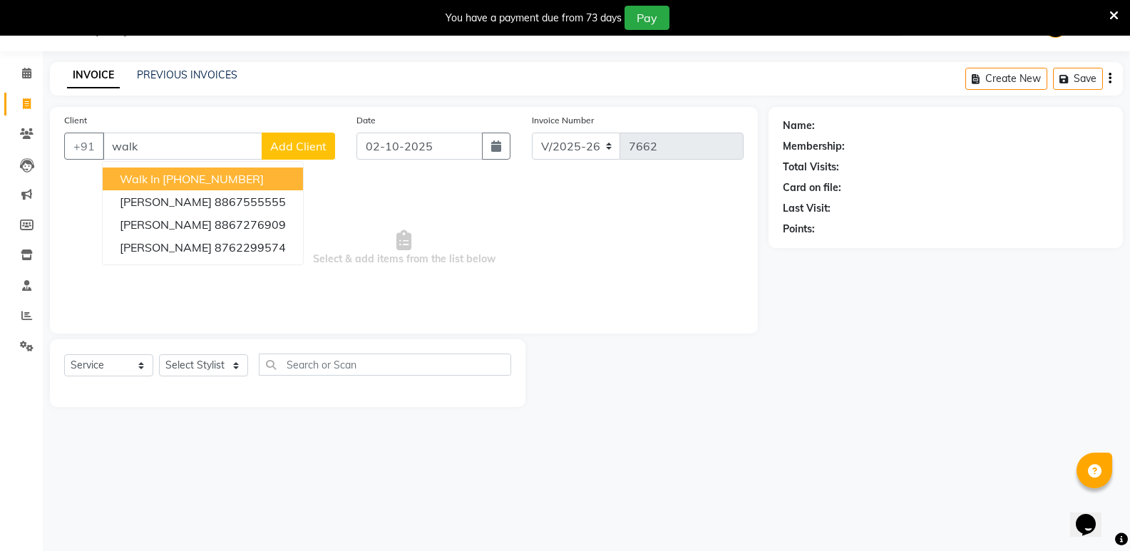
click at [197, 171] on button "Walk In [PHONE_NUMBER]" at bounding box center [203, 179] width 200 height 23
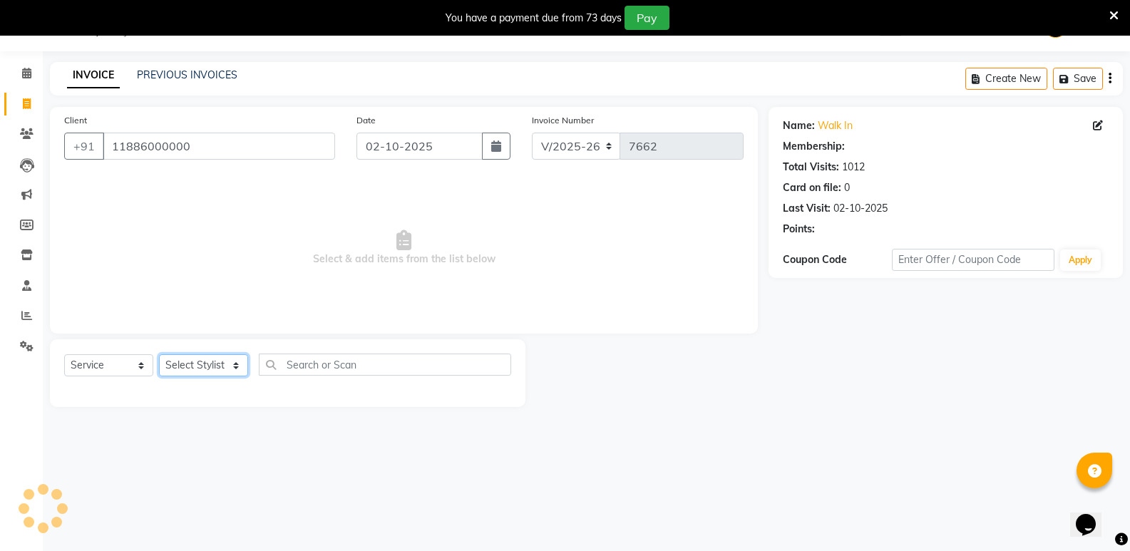
click at [198, 360] on select "Select Stylist [PERSON_NAME] [PERSON_NAME] [PERSON_NAME] Mallu [PERSON_NAME] [P…" at bounding box center [203, 365] width 89 height 22
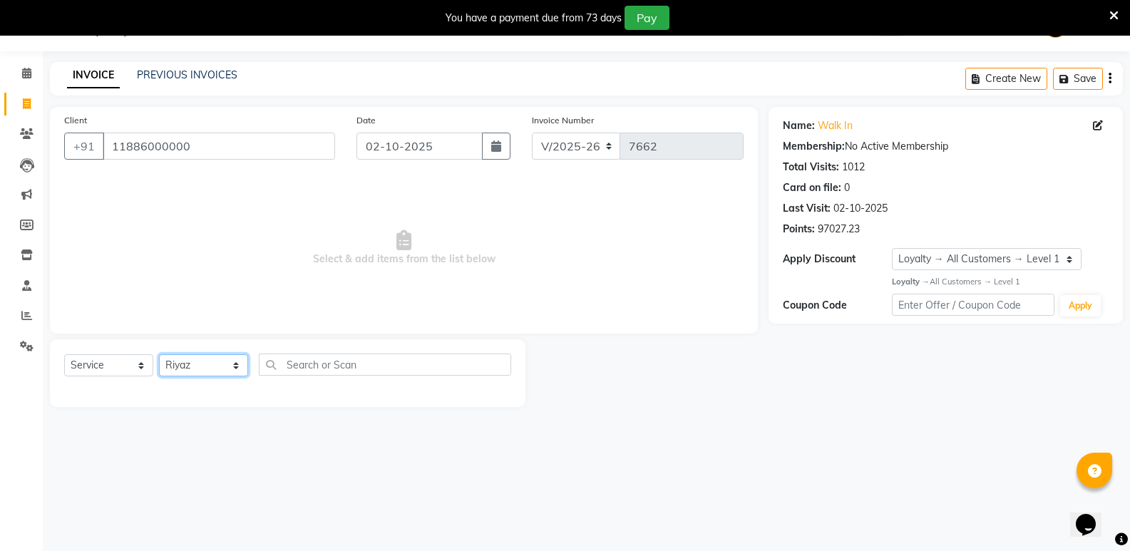
click at [159, 354] on select "Select Stylist [PERSON_NAME] [PERSON_NAME] [PERSON_NAME] Mallu [PERSON_NAME] [P…" at bounding box center [203, 365] width 89 height 22
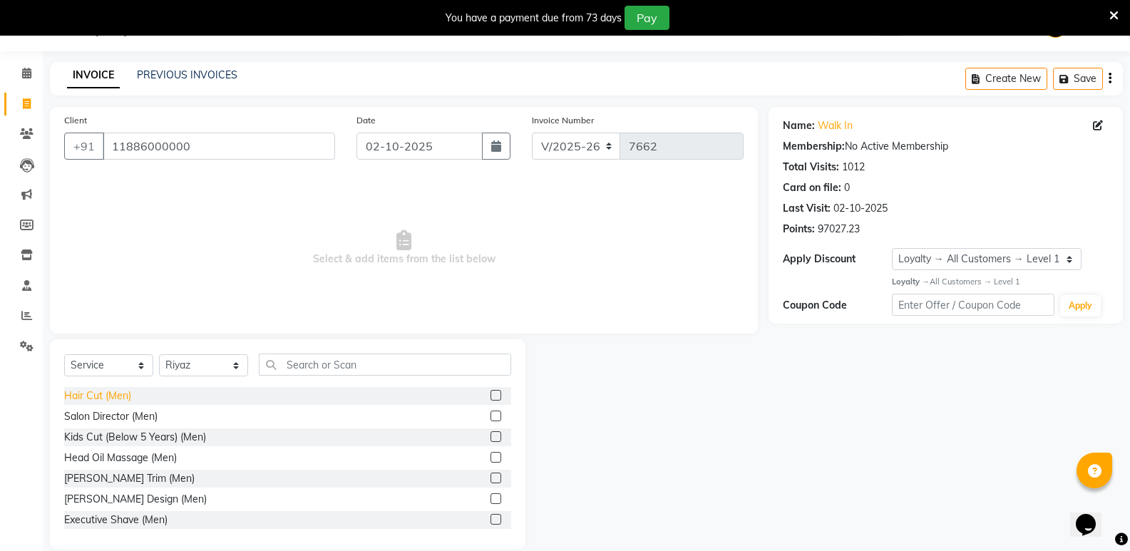
click at [92, 391] on div "Hair Cut (Men)" at bounding box center [97, 396] width 67 height 15
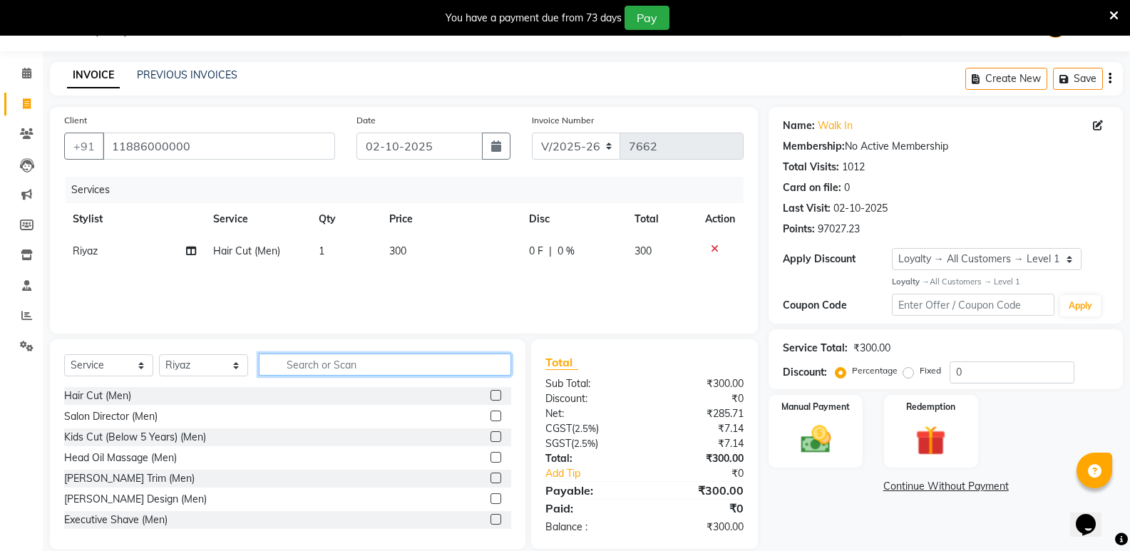
click at [290, 364] on input "text" at bounding box center [385, 365] width 252 height 22
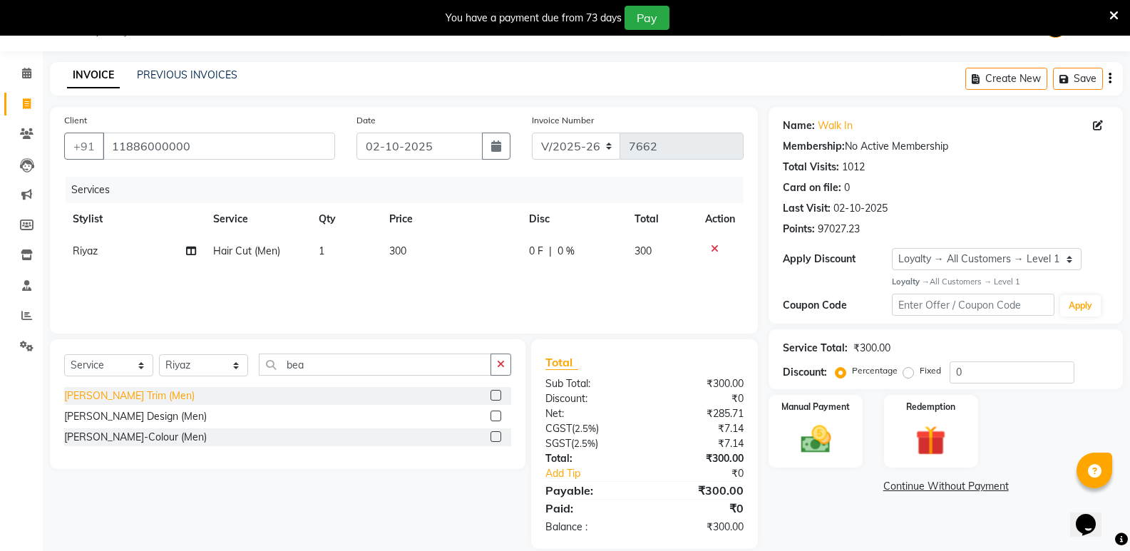
click at [121, 391] on div "[PERSON_NAME] Trim (Men)" at bounding box center [129, 396] width 130 height 15
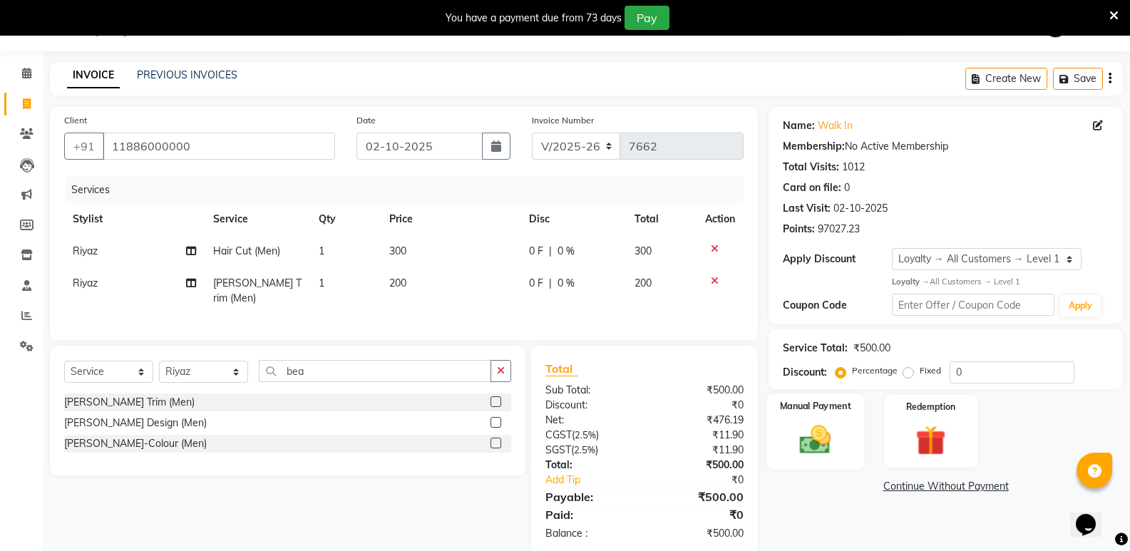
scroll to position [57, 0]
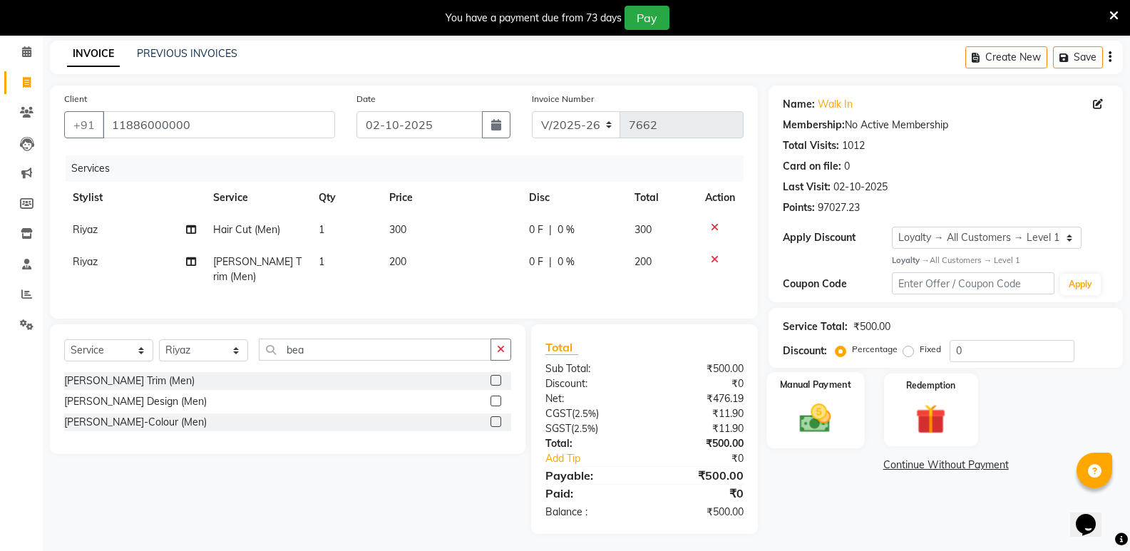
click at [803, 412] on img at bounding box center [815, 418] width 51 height 36
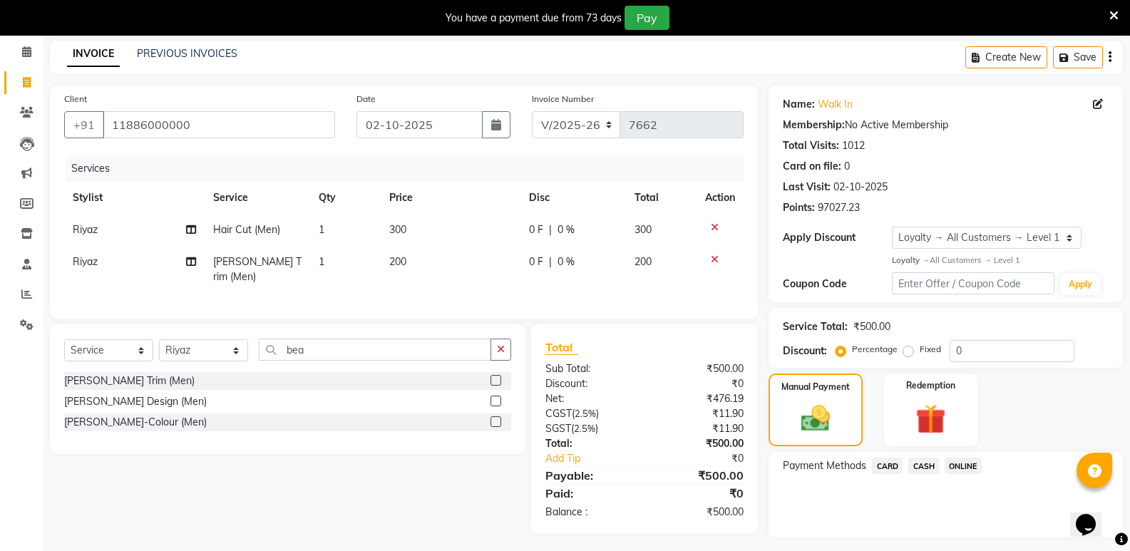
click at [920, 468] on span "CASH" at bounding box center [923, 466] width 31 height 16
click at [923, 540] on button "Add Payment" at bounding box center [1004, 542] width 210 height 22
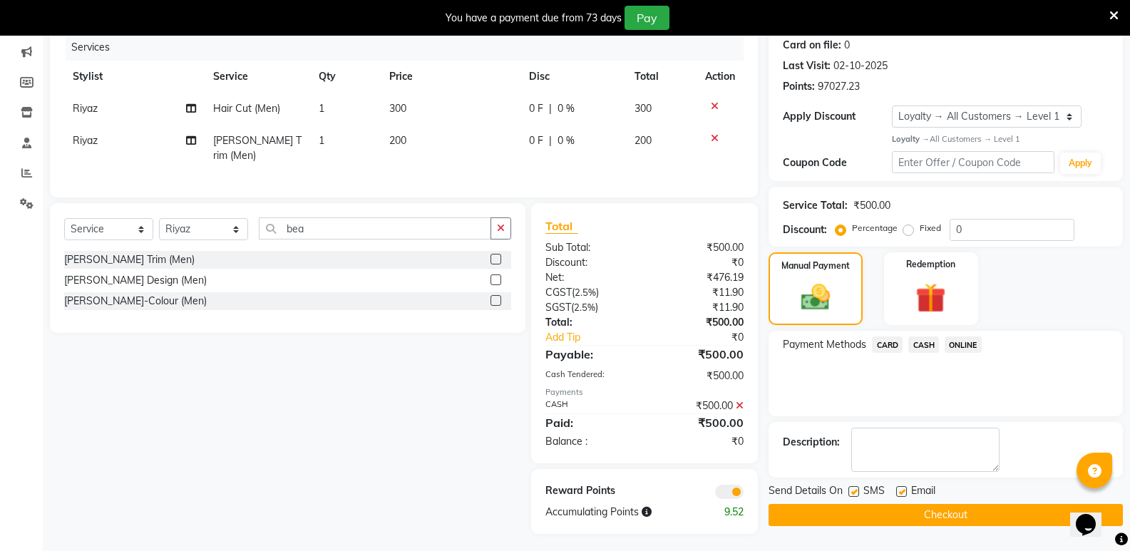
click at [932, 516] on button "Checkout" at bounding box center [946, 515] width 354 height 22
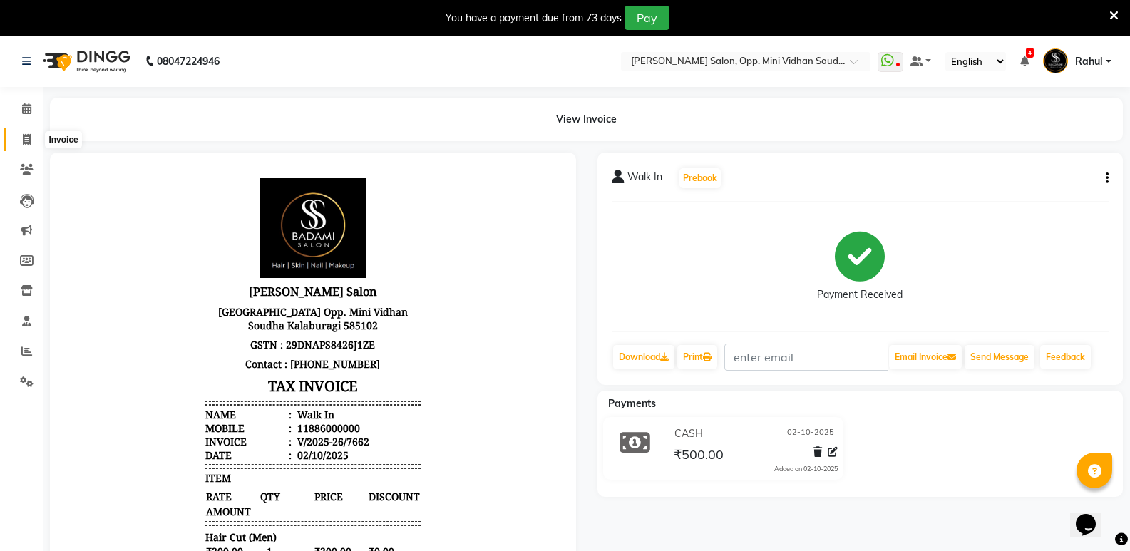
click at [28, 140] on icon at bounding box center [27, 139] width 8 height 11
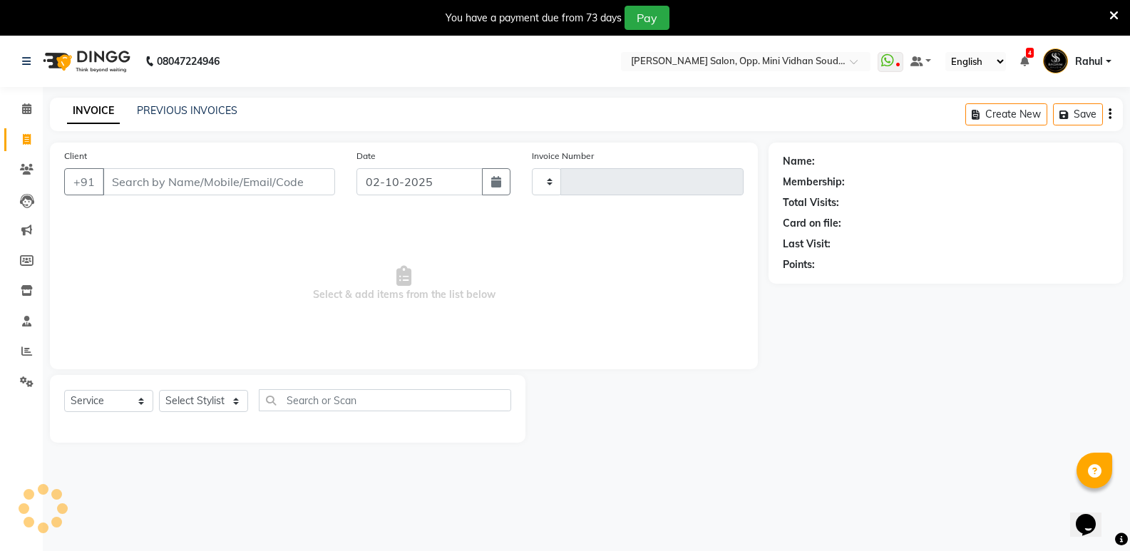
scroll to position [36, 0]
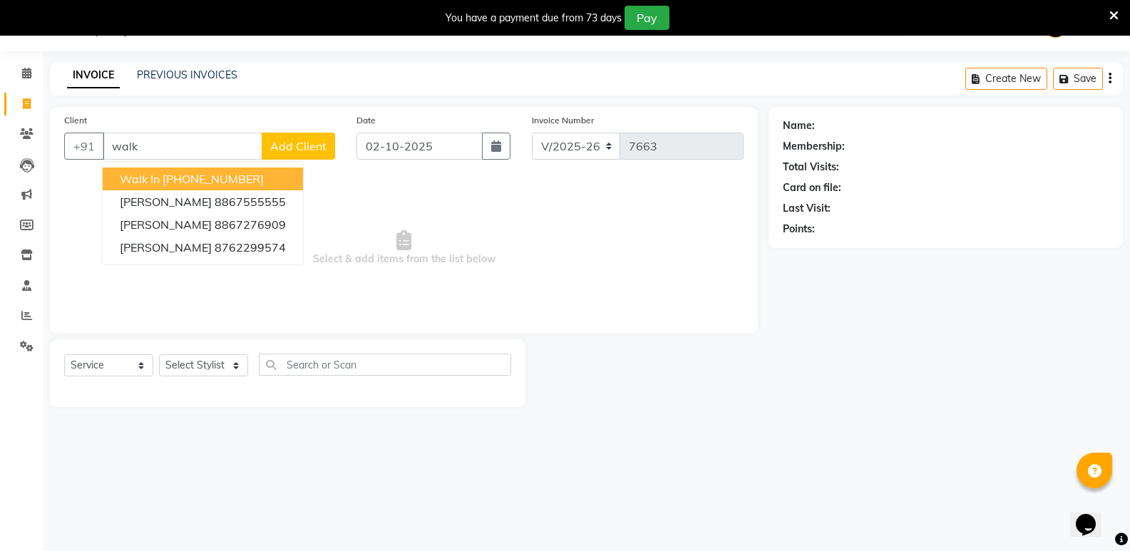
click at [229, 183] on ngb-highlight "[PHONE_NUMBER]" at bounding box center [213, 179] width 101 height 14
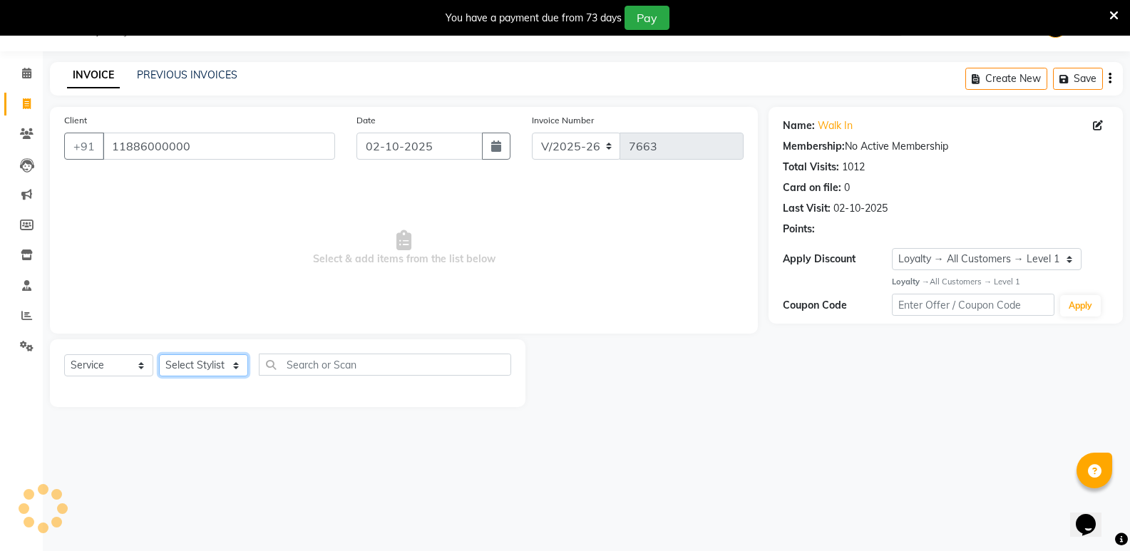
click at [196, 371] on select "Select Stylist [PERSON_NAME] [PERSON_NAME] [PERSON_NAME] Mallu [PERSON_NAME] [P…" at bounding box center [203, 365] width 89 height 22
click at [159, 354] on select "Select Stylist [PERSON_NAME] [PERSON_NAME] [PERSON_NAME] Mallu [PERSON_NAME] [P…" at bounding box center [203, 365] width 89 height 22
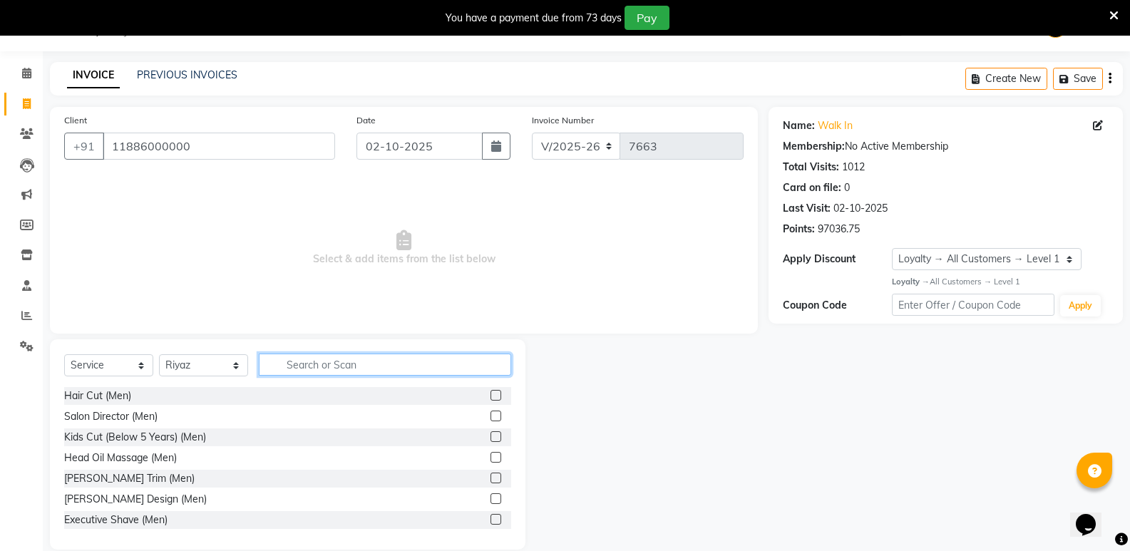
click at [330, 372] on input "text" at bounding box center [385, 365] width 252 height 22
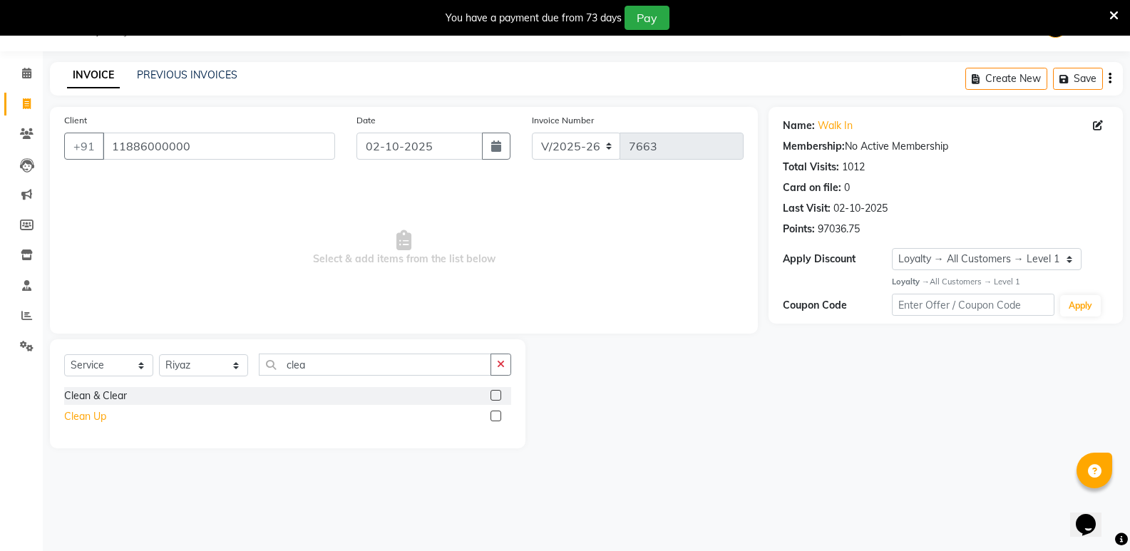
click at [91, 416] on div "Clean Up" at bounding box center [85, 416] width 42 height 15
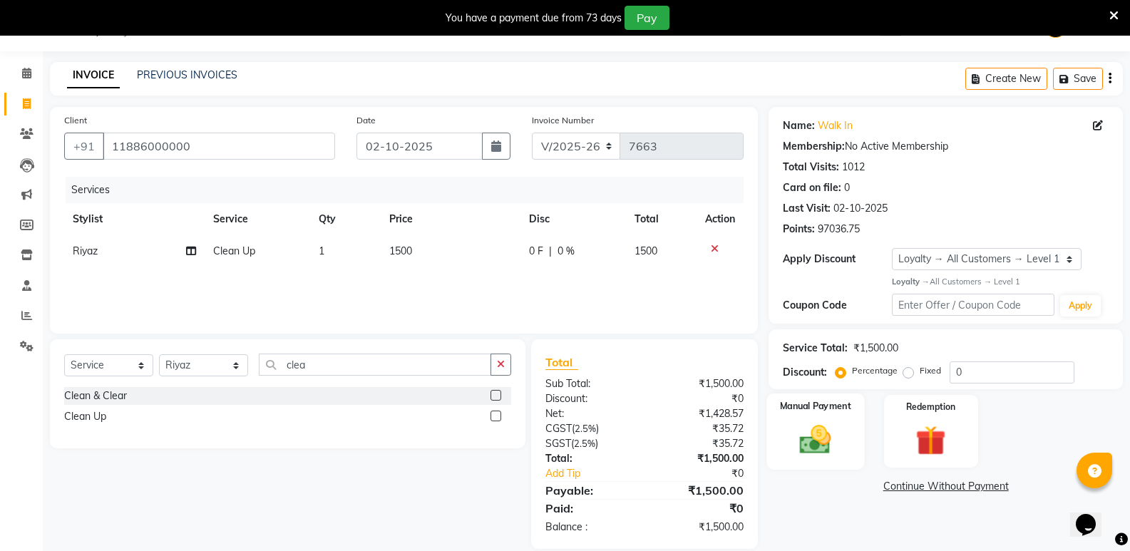
scroll to position [55, 0]
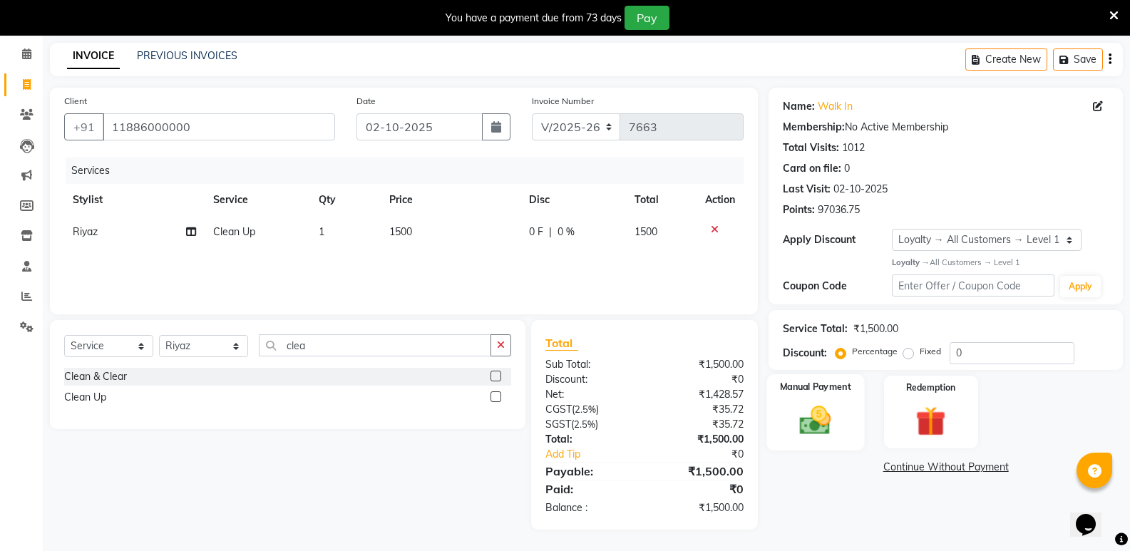
click at [814, 418] on img at bounding box center [815, 420] width 51 height 36
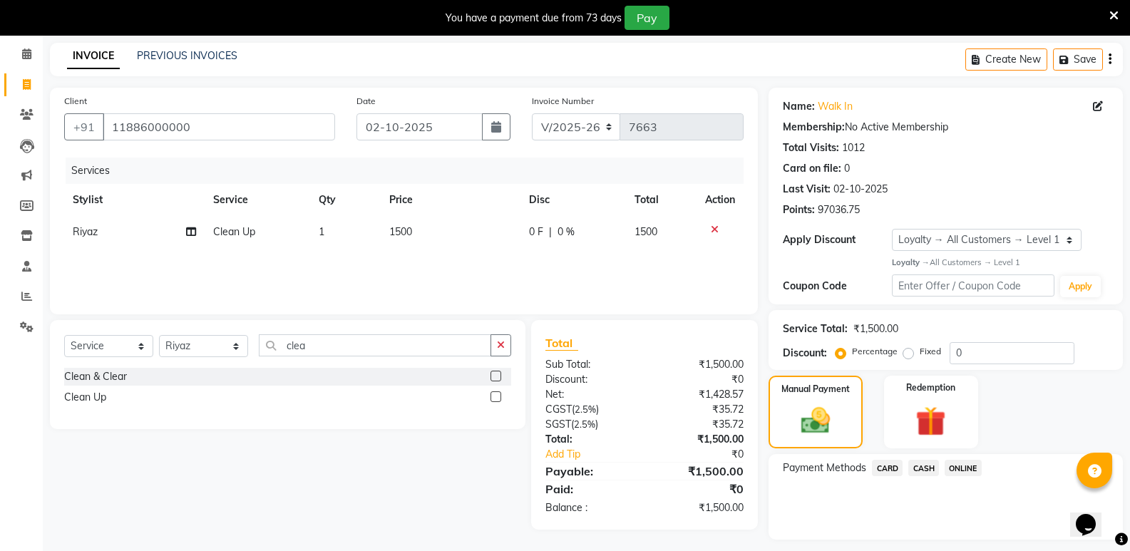
click at [927, 465] on span "CASH" at bounding box center [923, 468] width 31 height 16
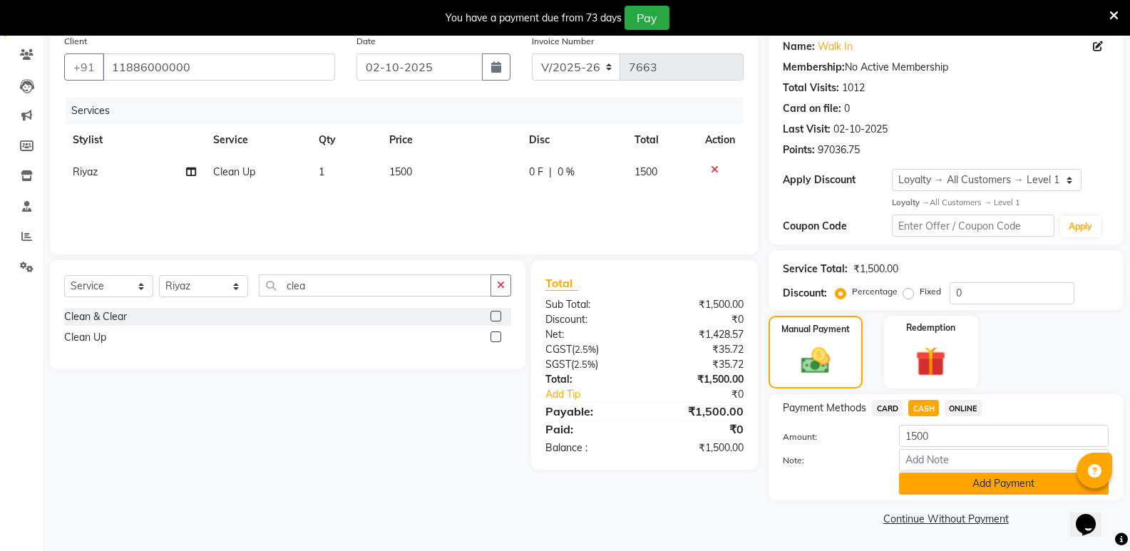
click at [936, 488] on button "Add Payment" at bounding box center [1004, 484] width 210 height 22
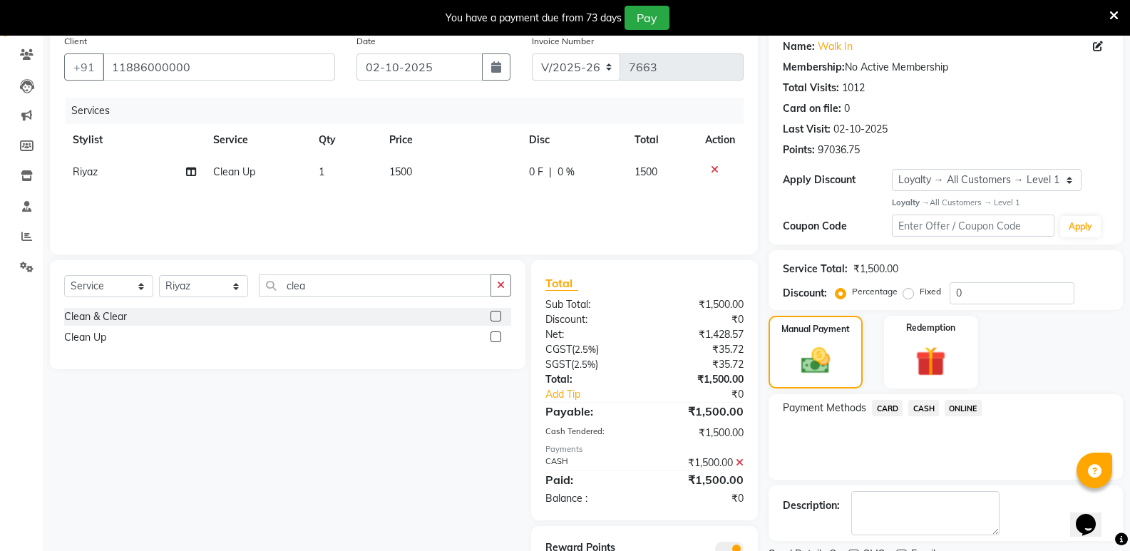
scroll to position [176, 0]
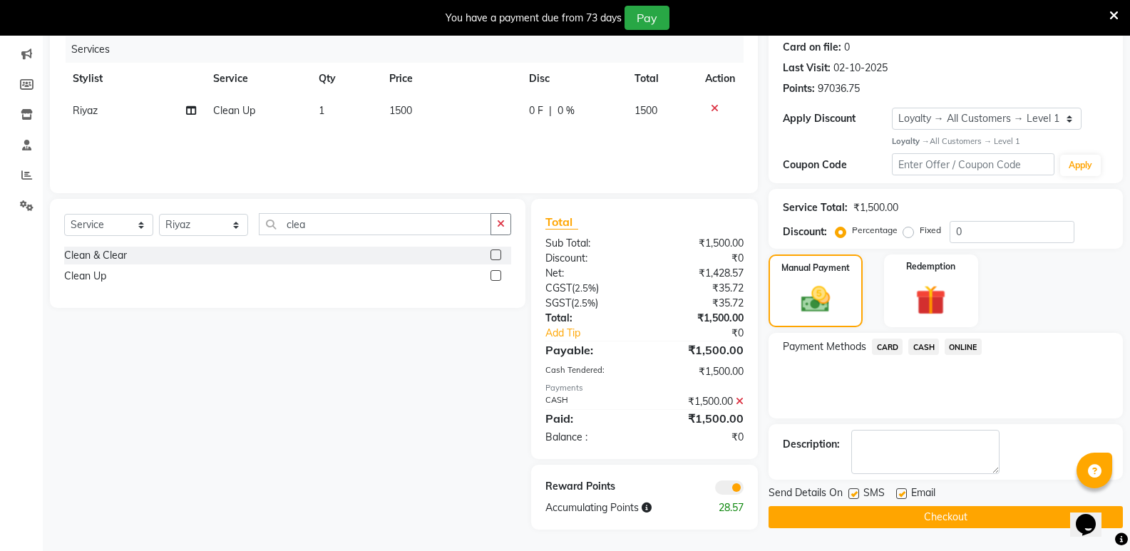
click at [917, 509] on button "Checkout" at bounding box center [946, 517] width 354 height 22
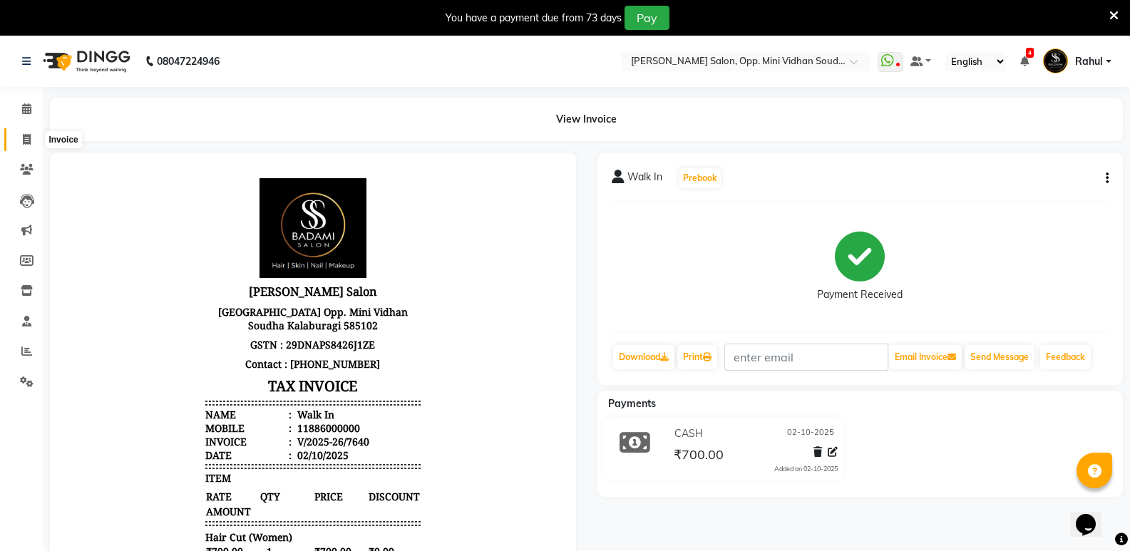
click at [19, 135] on span at bounding box center [26, 140] width 25 height 16
select select "4533"
select select "service"
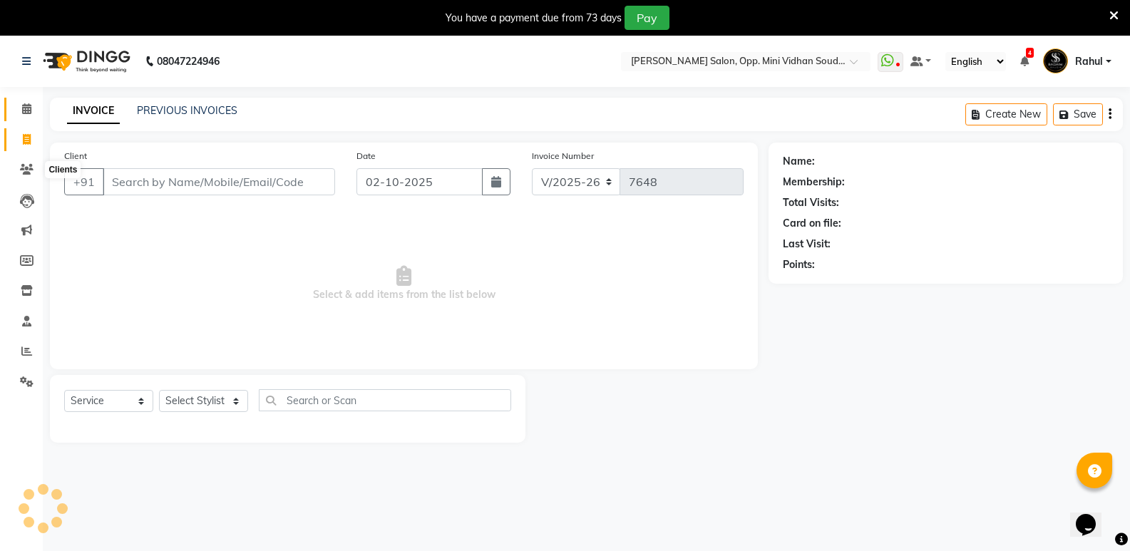
scroll to position [36, 0]
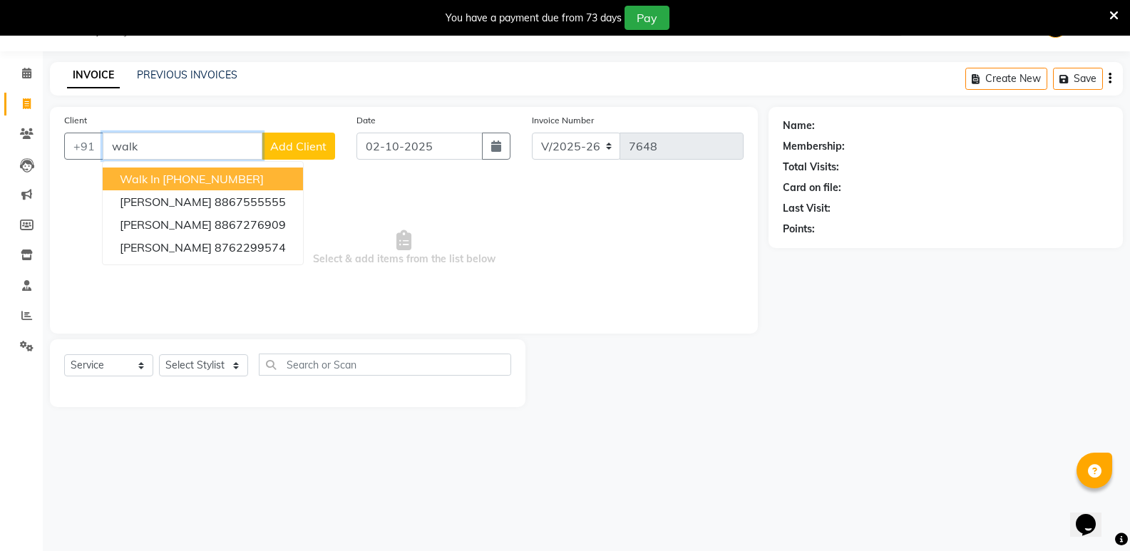
click at [188, 177] on ngb-highlight "[PHONE_NUMBER]" at bounding box center [213, 179] width 101 height 14
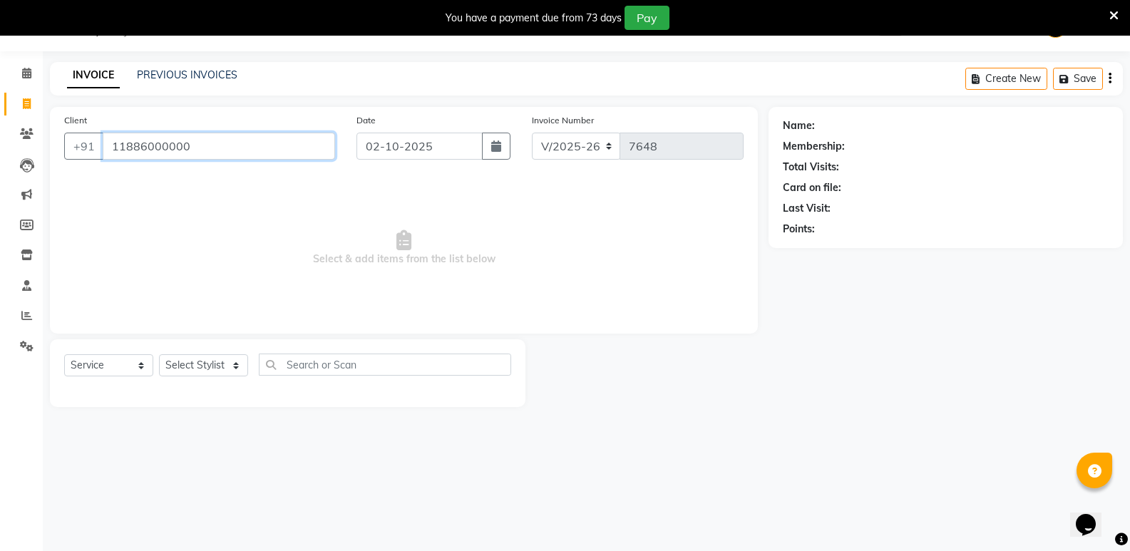
type input "11886000000"
select select "1: Object"
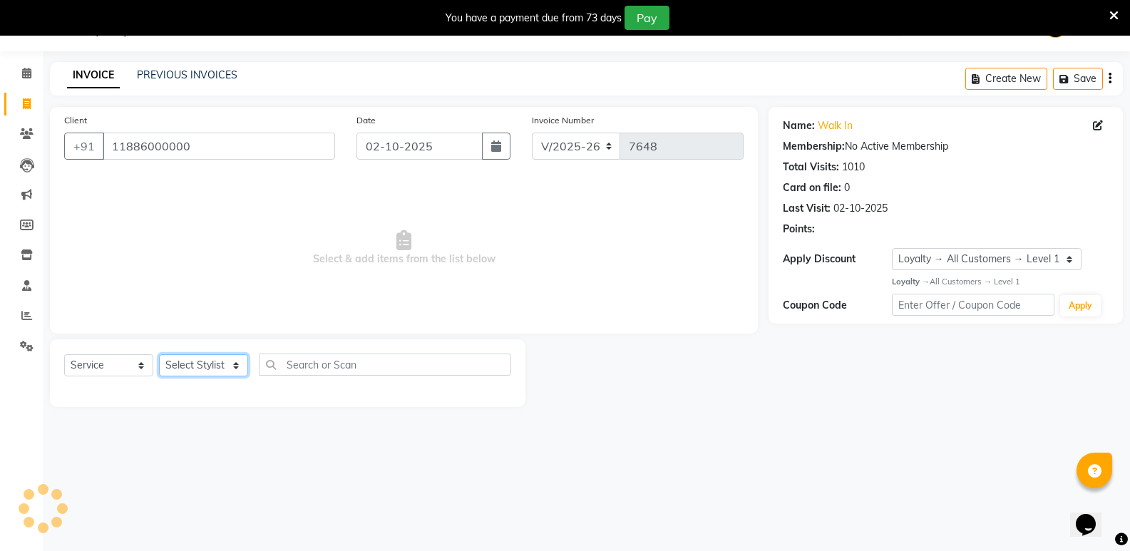
click at [203, 367] on select "Select Stylist [PERSON_NAME] [PERSON_NAME] [PERSON_NAME] Mallu [PERSON_NAME] [P…" at bounding box center [203, 365] width 89 height 22
select select "25908"
click at [159, 354] on select "Select Stylist [PERSON_NAME] [PERSON_NAME] [PERSON_NAME] Mallu [PERSON_NAME] [P…" at bounding box center [203, 365] width 89 height 22
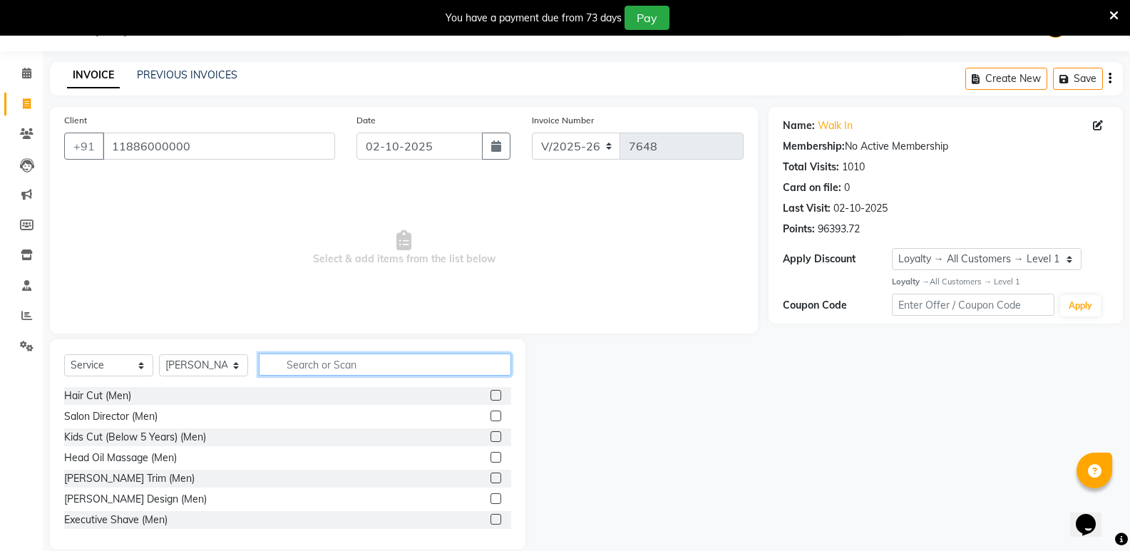
click at [350, 369] on input "text" at bounding box center [385, 365] width 252 height 22
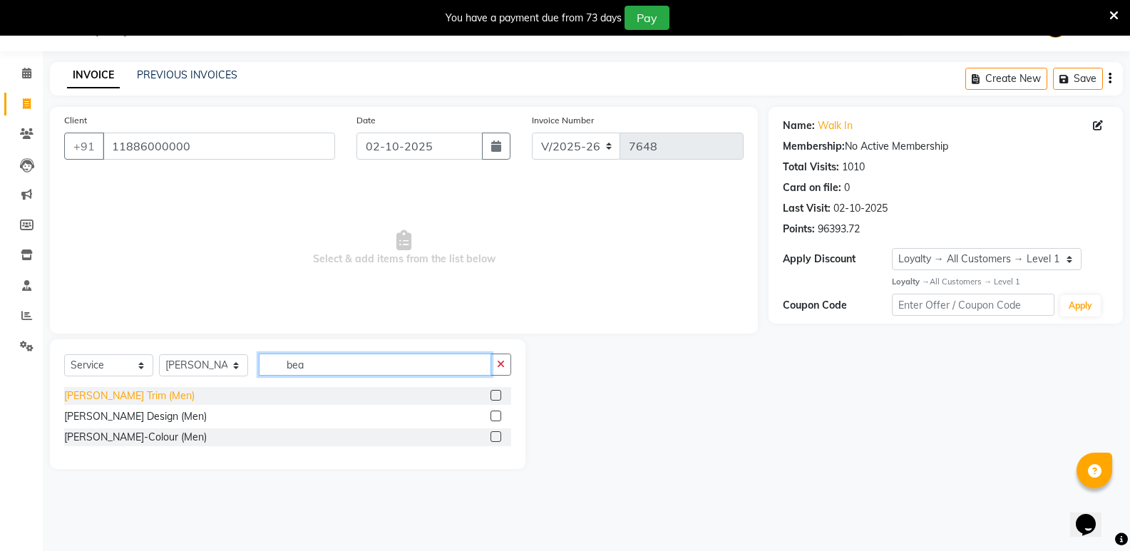
type input "bea"
click at [112, 389] on div "[PERSON_NAME] Trim (Men)" at bounding box center [129, 396] width 130 height 15
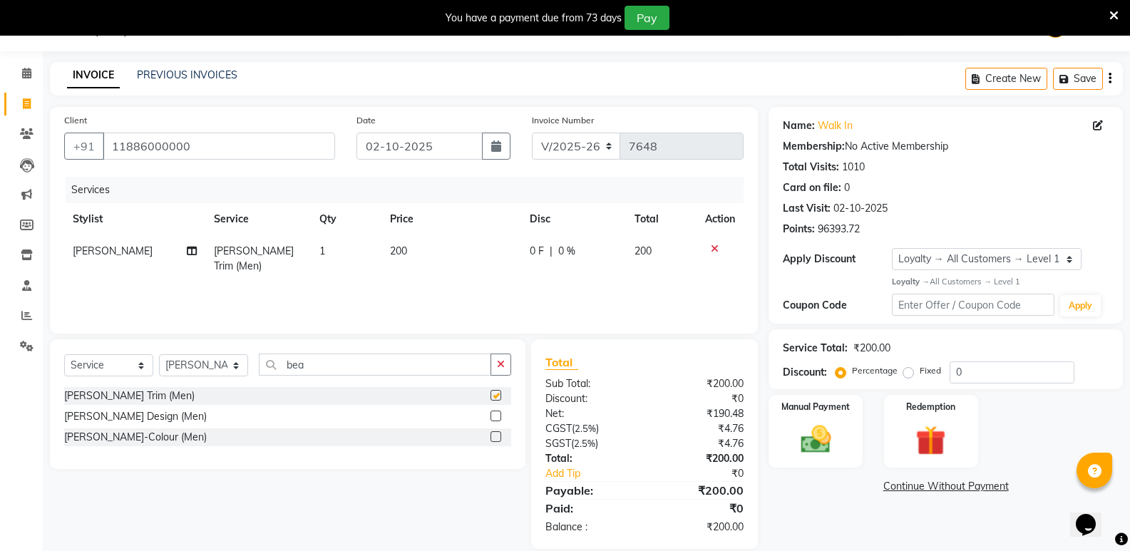
checkbox input "false"
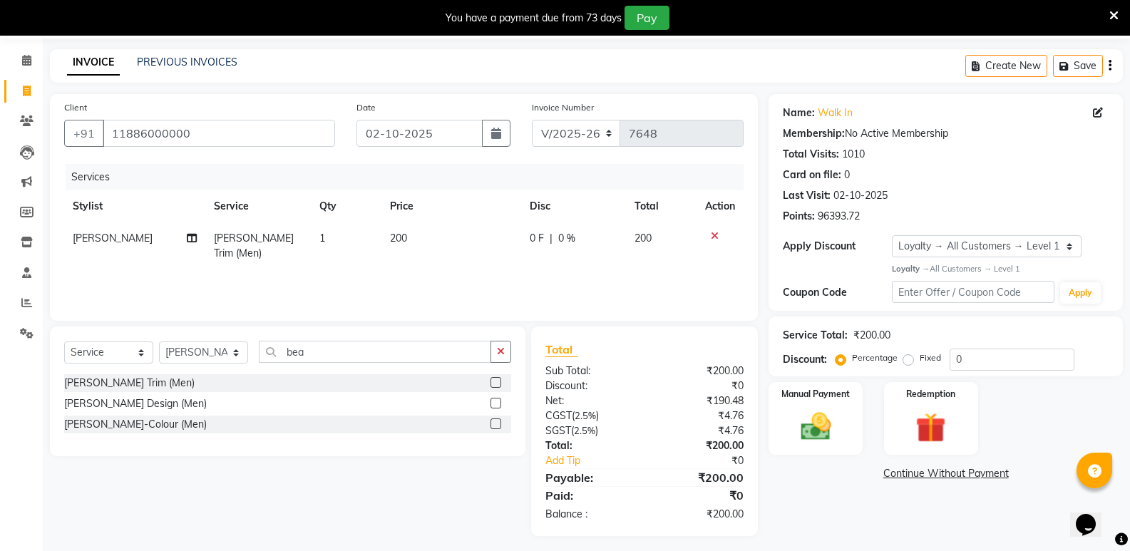
scroll to position [55, 0]
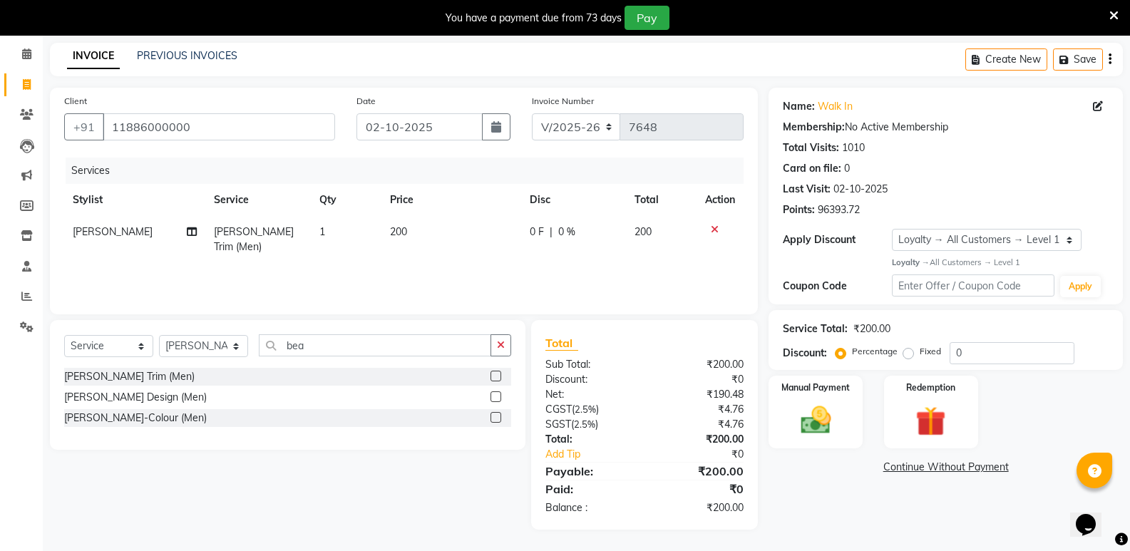
drag, startPoint x: 825, startPoint y: 433, endPoint x: 845, endPoint y: 451, distance: 26.8
click at [825, 432] on img at bounding box center [816, 420] width 49 height 35
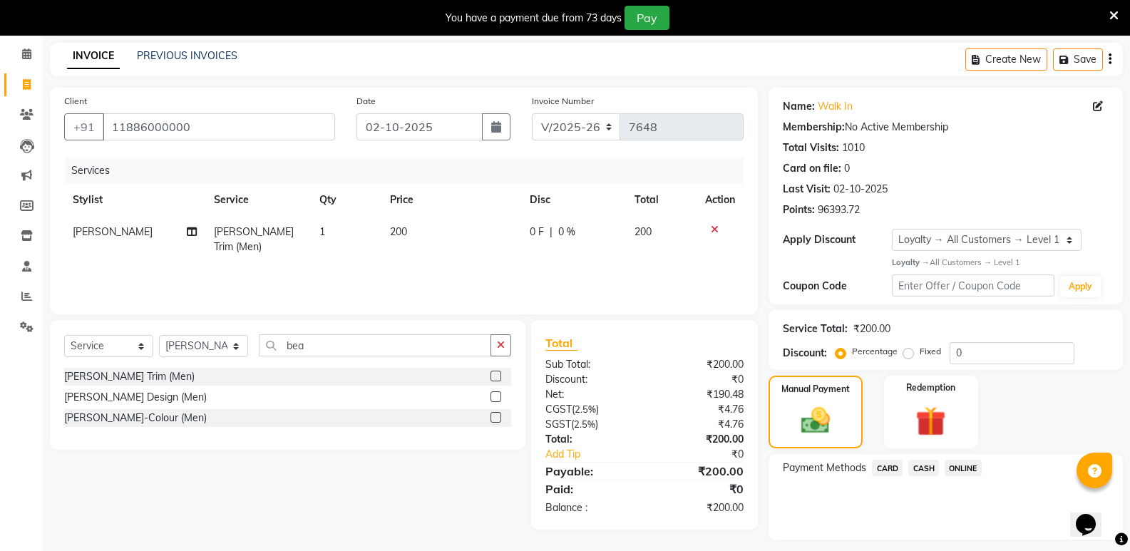
click at [925, 469] on span "CASH" at bounding box center [923, 468] width 31 height 16
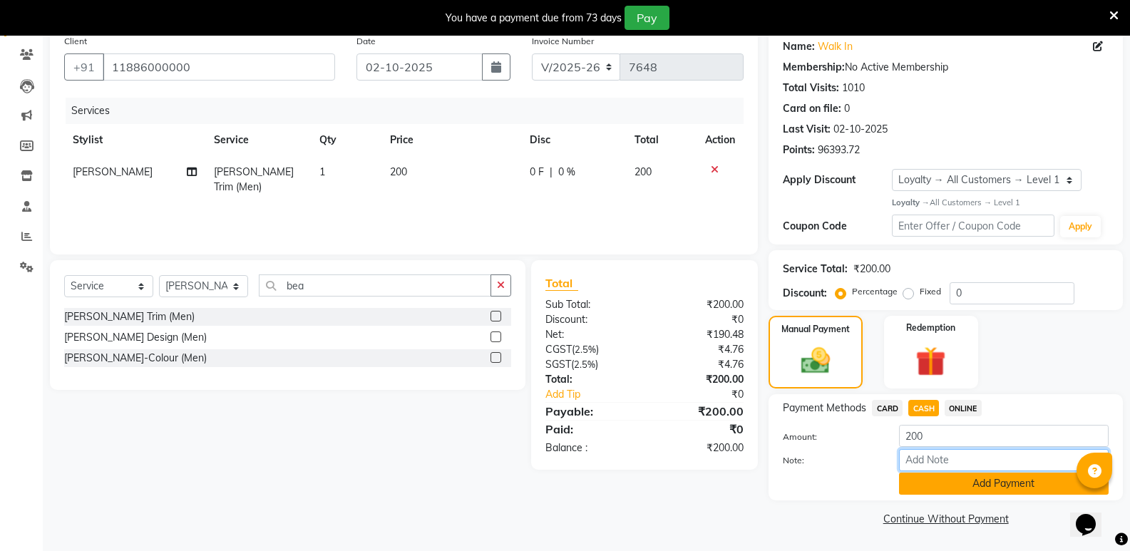
click at [954, 471] on input "Note:" at bounding box center [1004, 460] width 210 height 22
click at [954, 474] on button "Add Payment" at bounding box center [1004, 484] width 210 height 22
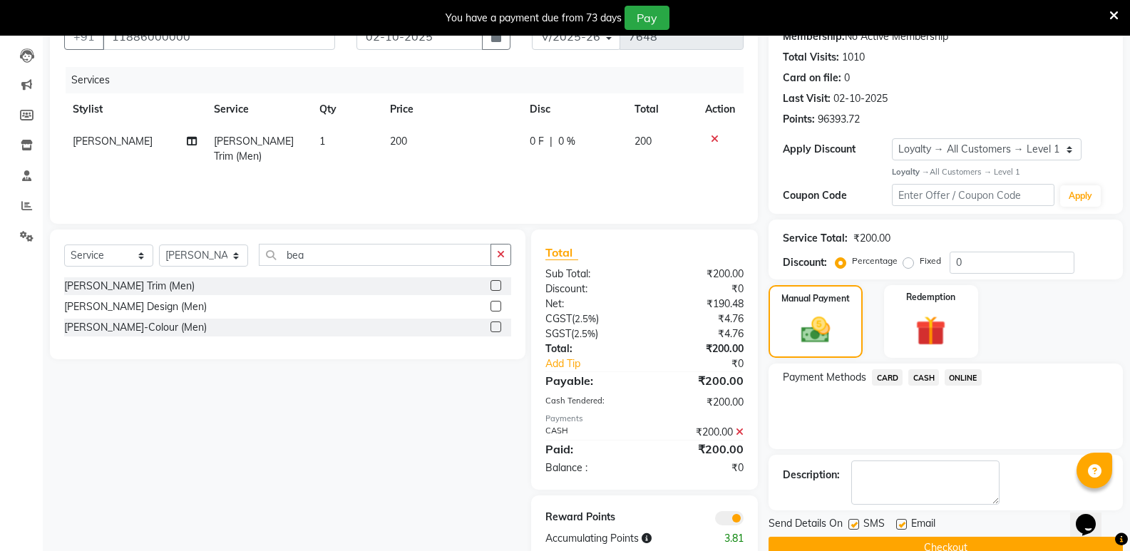
scroll to position [176, 0]
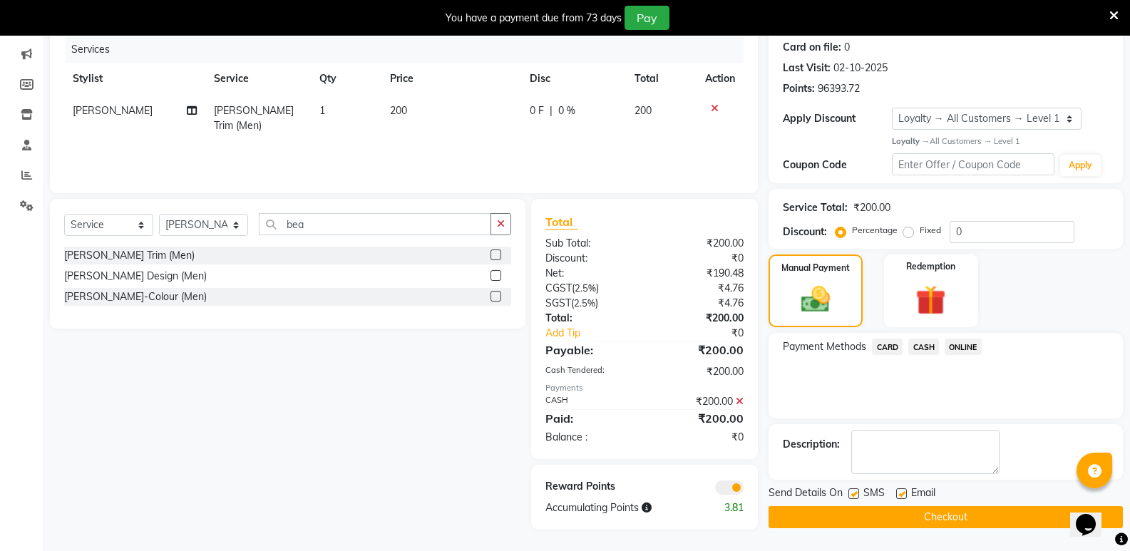
drag, startPoint x: 948, startPoint y: 503, endPoint x: 943, endPoint y: 517, distance: 14.7
click at [948, 504] on div "Send Details On SMS Email Checkout" at bounding box center [946, 507] width 354 height 43
click at [943, 517] on button "Checkout" at bounding box center [946, 517] width 354 height 22
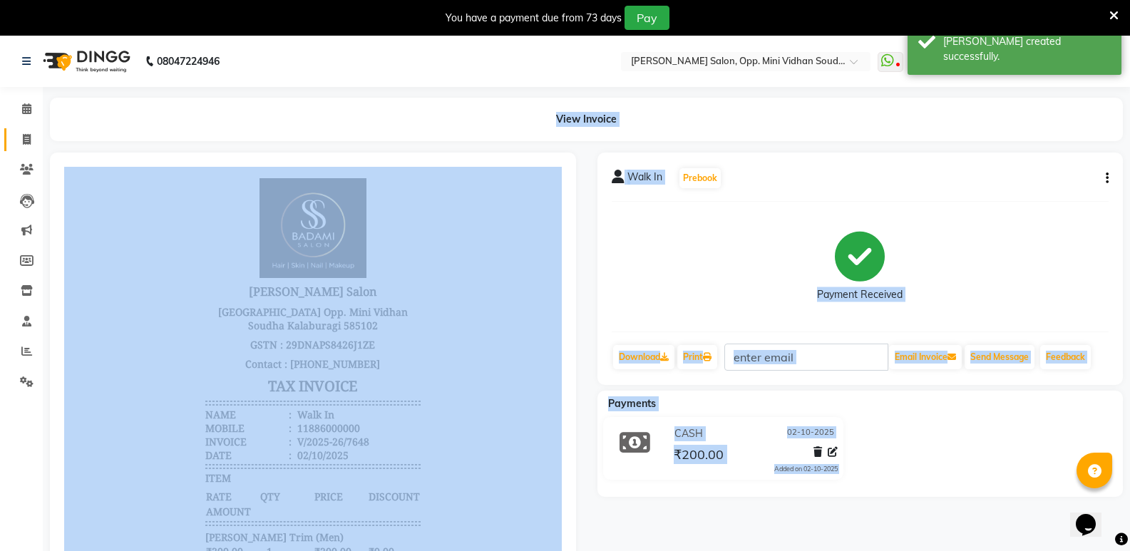
click at [31, 133] on span at bounding box center [26, 140] width 25 height 16
select select "service"
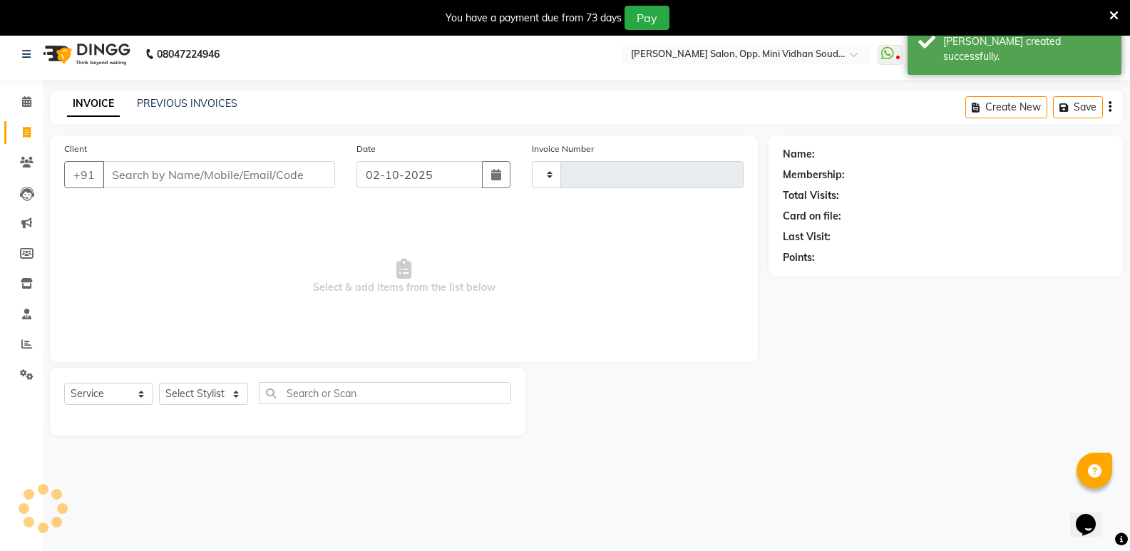
type input "7649"
select select "4533"
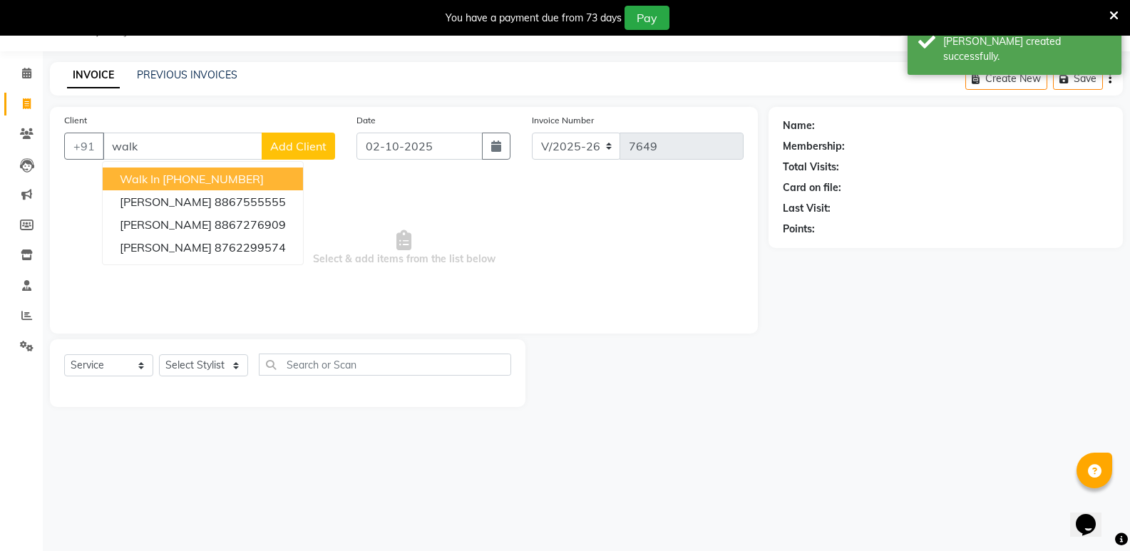
click at [211, 178] on ngb-highlight "[PHONE_NUMBER]" at bounding box center [213, 179] width 101 height 14
type input "11886000000"
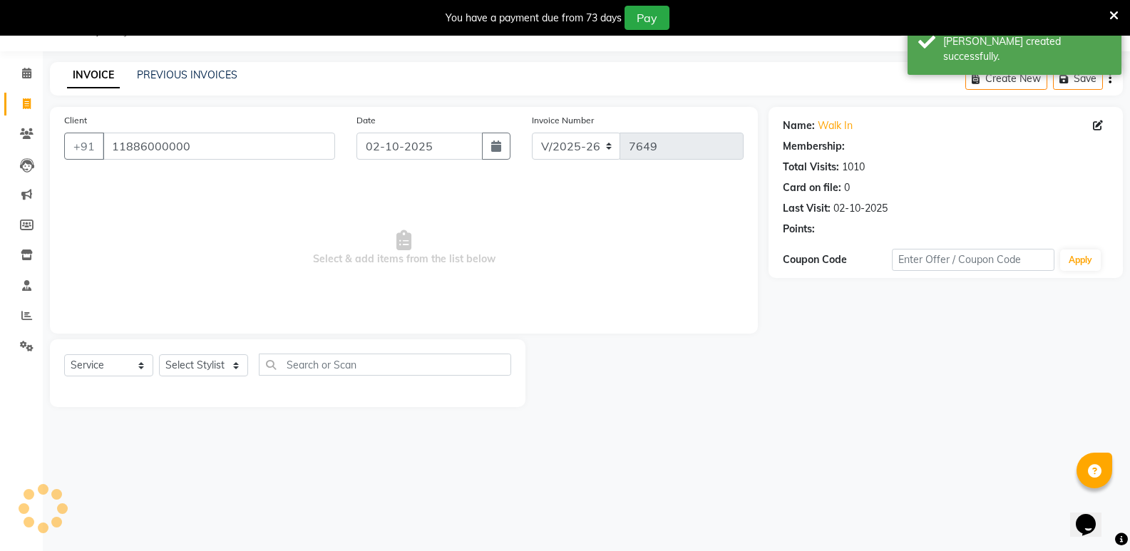
select select "1: Object"
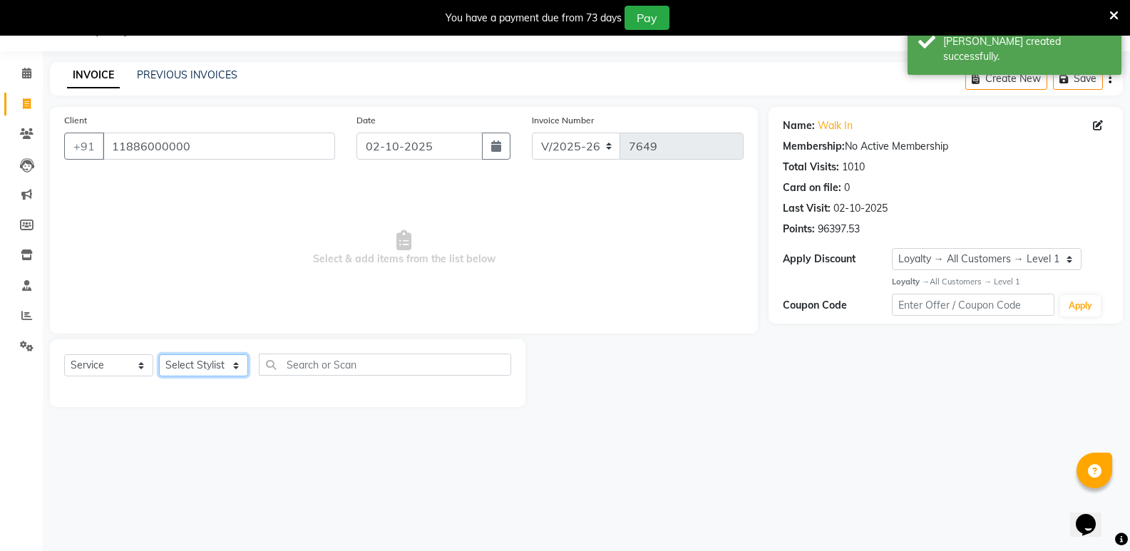
click at [186, 367] on select "Select Stylist [PERSON_NAME] [PERSON_NAME] [PERSON_NAME] Mallu [PERSON_NAME] [P…" at bounding box center [203, 365] width 89 height 22
select select "28117"
click at [159, 354] on select "Select Stylist [PERSON_NAME] [PERSON_NAME] [PERSON_NAME] Mallu [PERSON_NAME] [P…" at bounding box center [203, 365] width 89 height 22
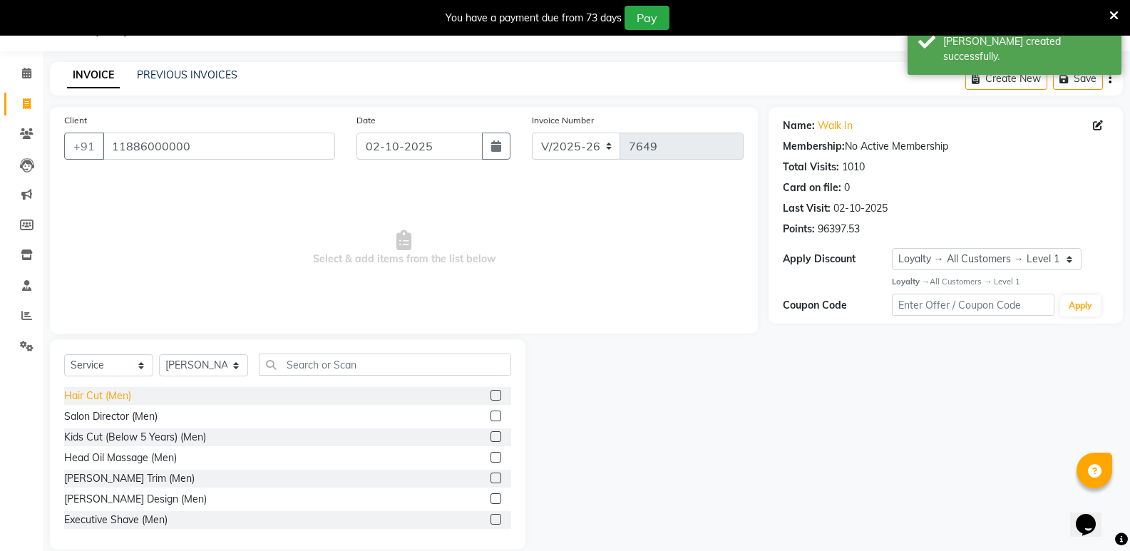
click at [117, 393] on div "Hair Cut (Men)" at bounding box center [97, 396] width 67 height 15
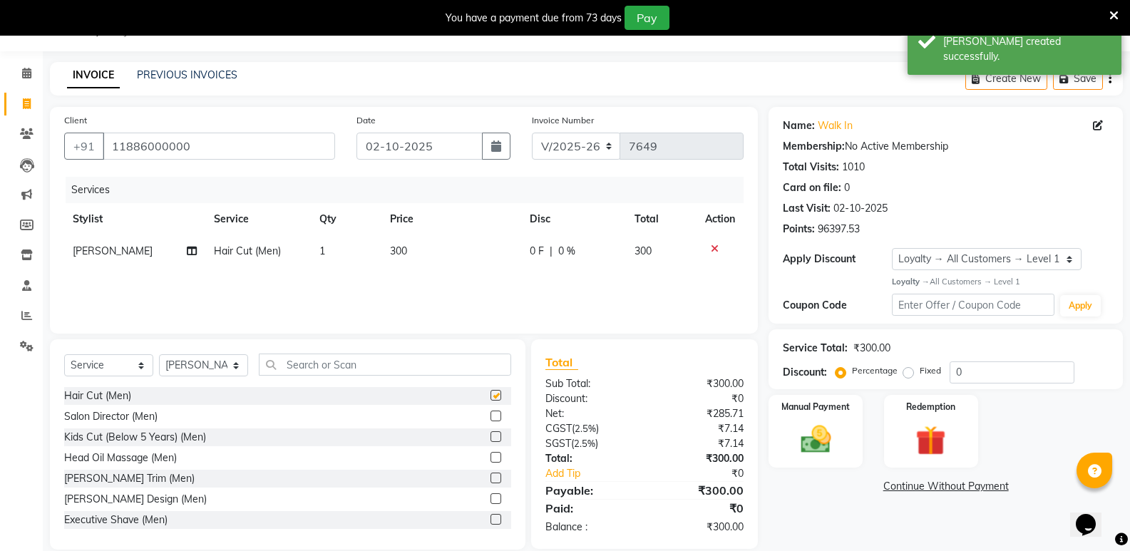
checkbox input "false"
click at [210, 364] on select "Select Stylist [PERSON_NAME] [PERSON_NAME] [PERSON_NAME] Mallu [PERSON_NAME] [P…" at bounding box center [203, 365] width 89 height 22
select select "70683"
click at [159, 354] on select "Select Stylist [PERSON_NAME] [PERSON_NAME] [PERSON_NAME] Mallu [PERSON_NAME] [P…" at bounding box center [203, 365] width 89 height 22
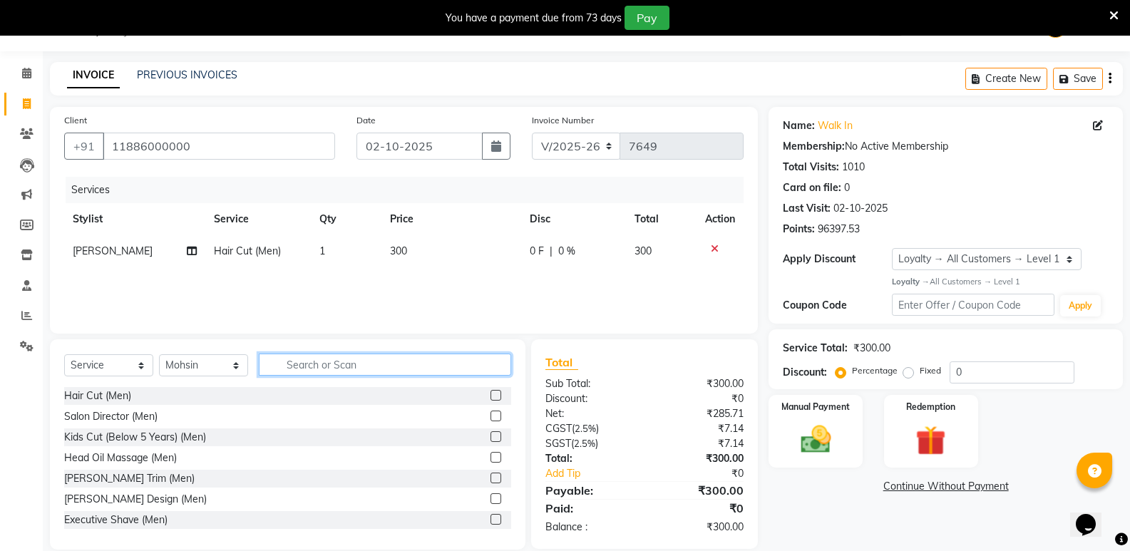
click at [414, 373] on input "text" at bounding box center [385, 365] width 252 height 22
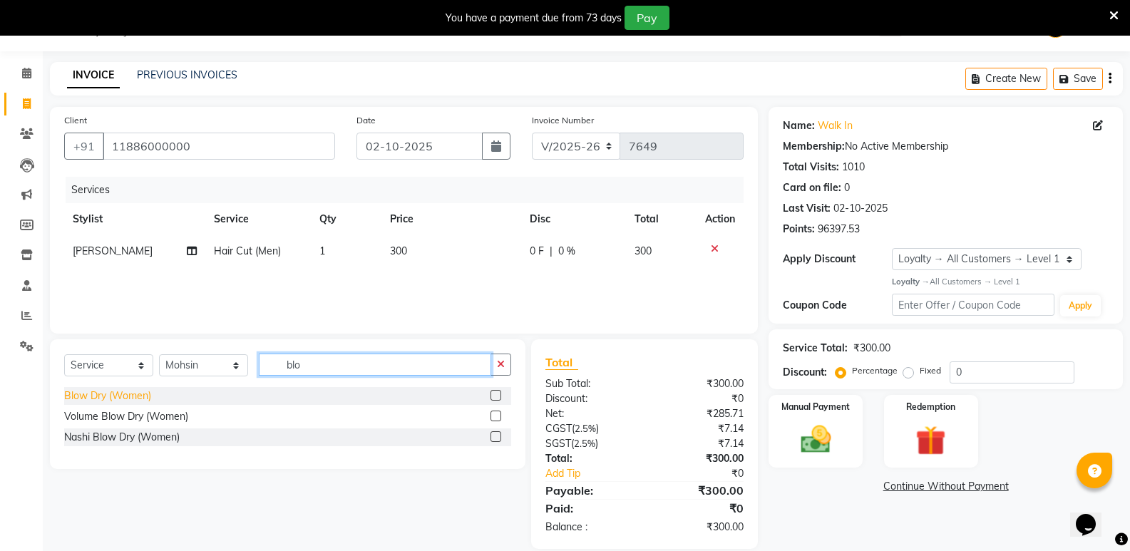
type input "blo"
click at [128, 389] on div "Blow Dry (Women)" at bounding box center [107, 396] width 87 height 15
checkbox input "false"
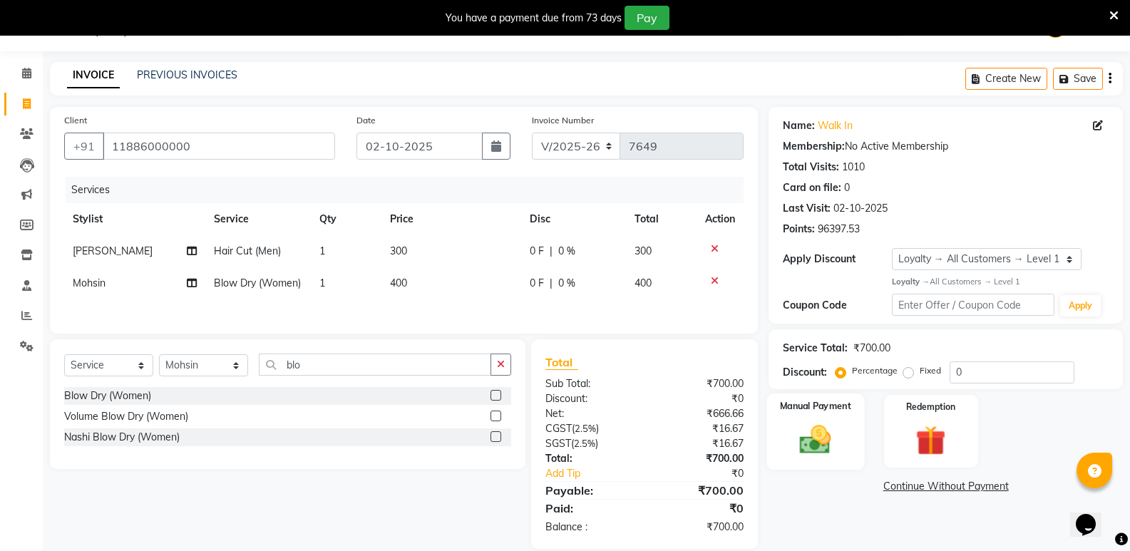
click at [831, 451] on img at bounding box center [815, 439] width 51 height 36
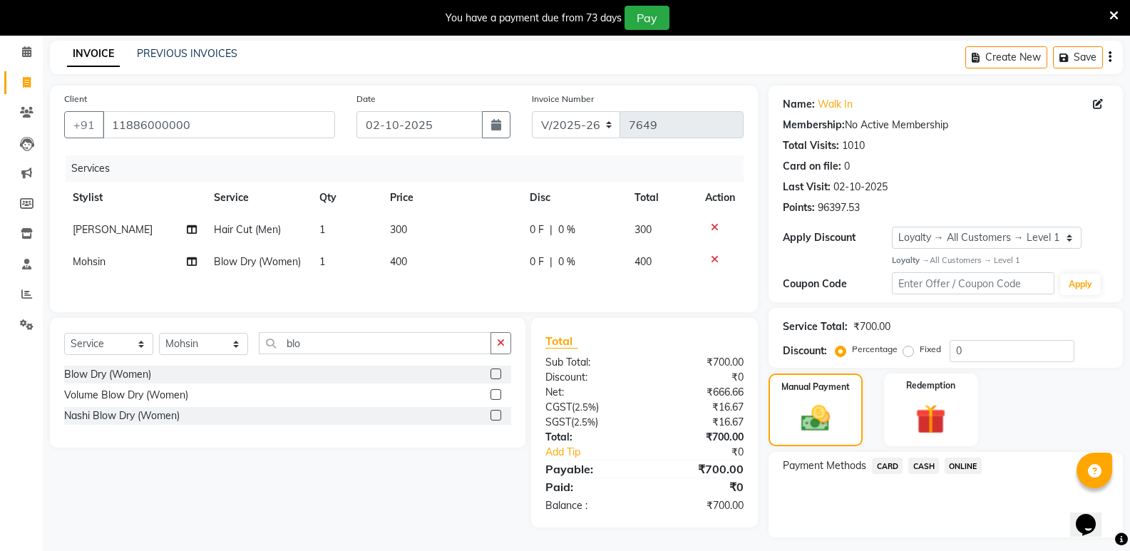
scroll to position [94, 0]
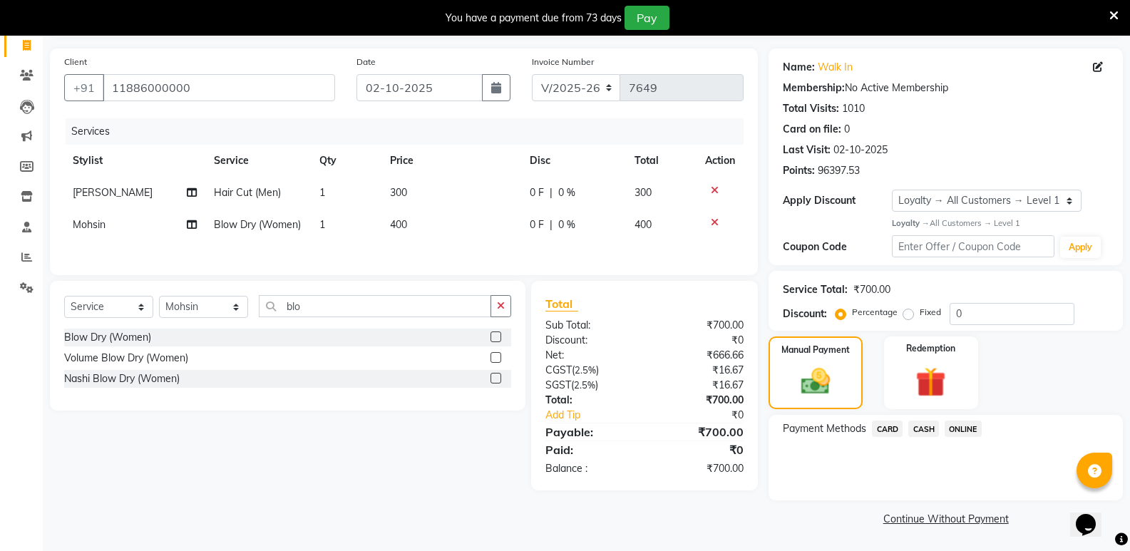
click at [918, 428] on span "CASH" at bounding box center [923, 429] width 31 height 16
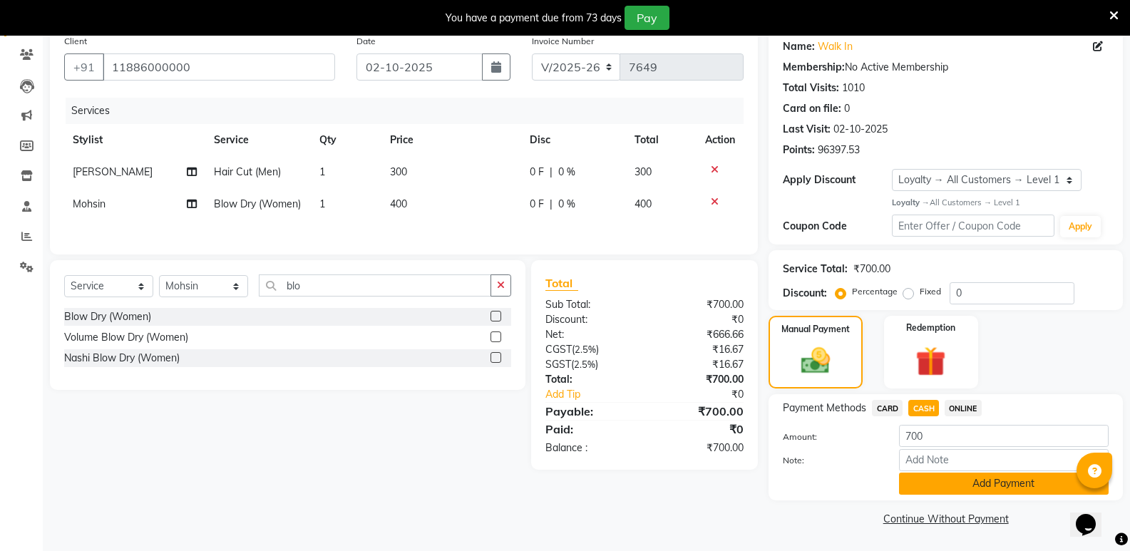
click at [920, 486] on button "Add Payment" at bounding box center [1004, 484] width 210 height 22
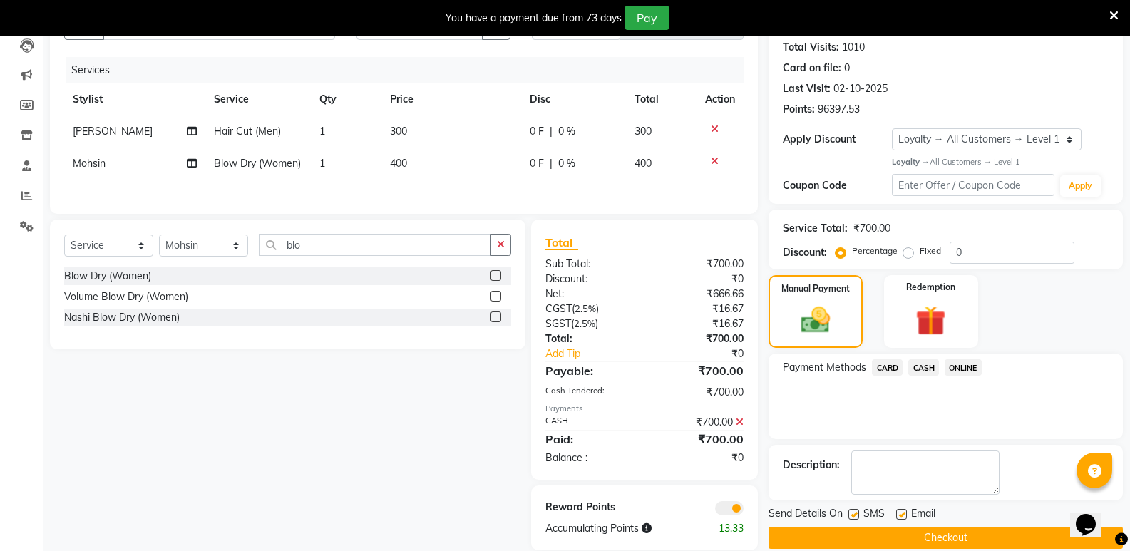
scroll to position [178, 0]
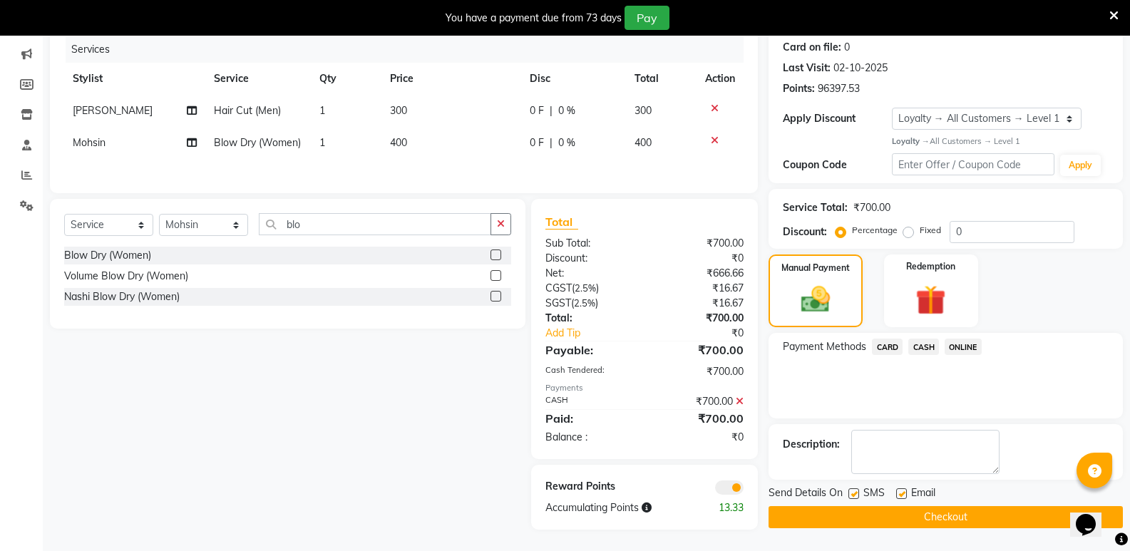
click at [906, 508] on button "Checkout" at bounding box center [946, 517] width 354 height 22
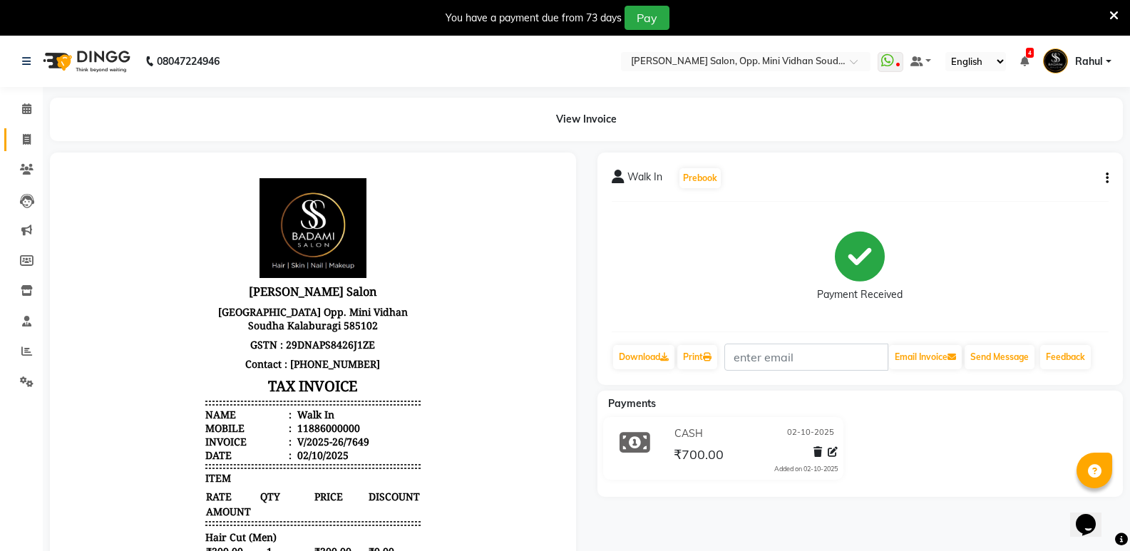
click at [11, 138] on link "Invoice" at bounding box center [21, 140] width 34 height 24
select select "service"
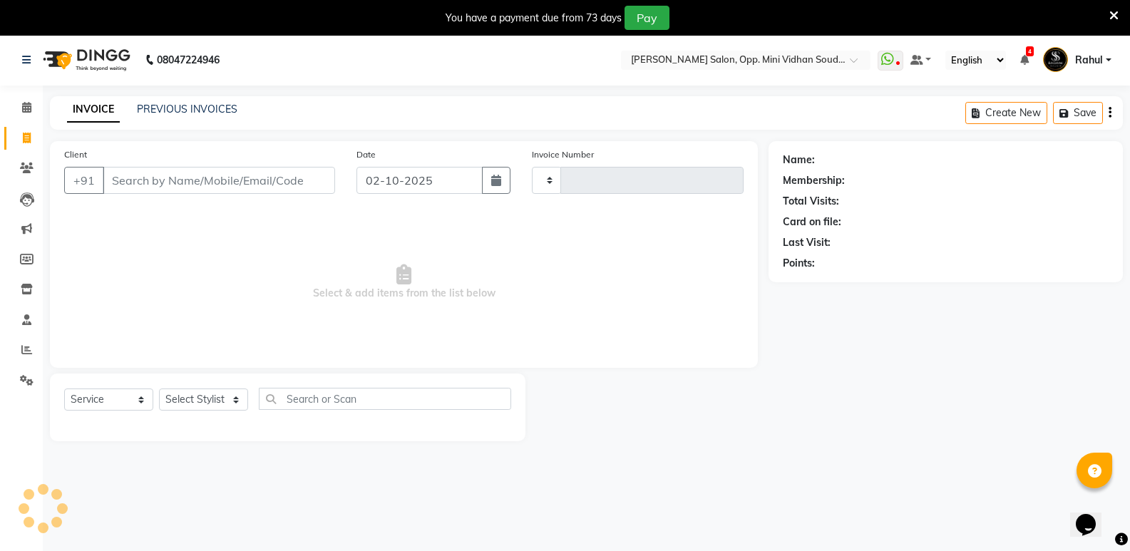
type input "7650"
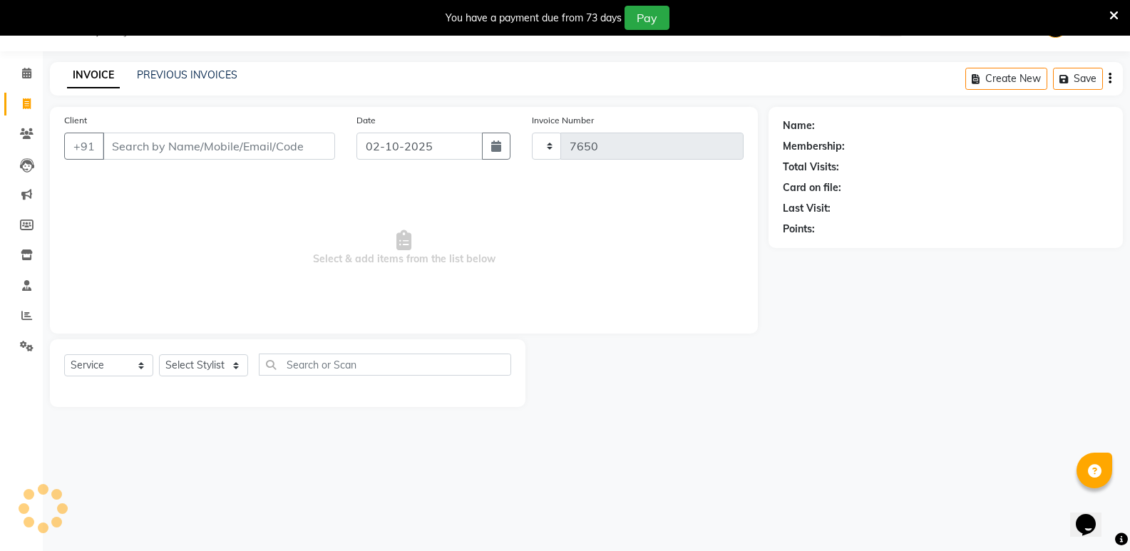
select select "4533"
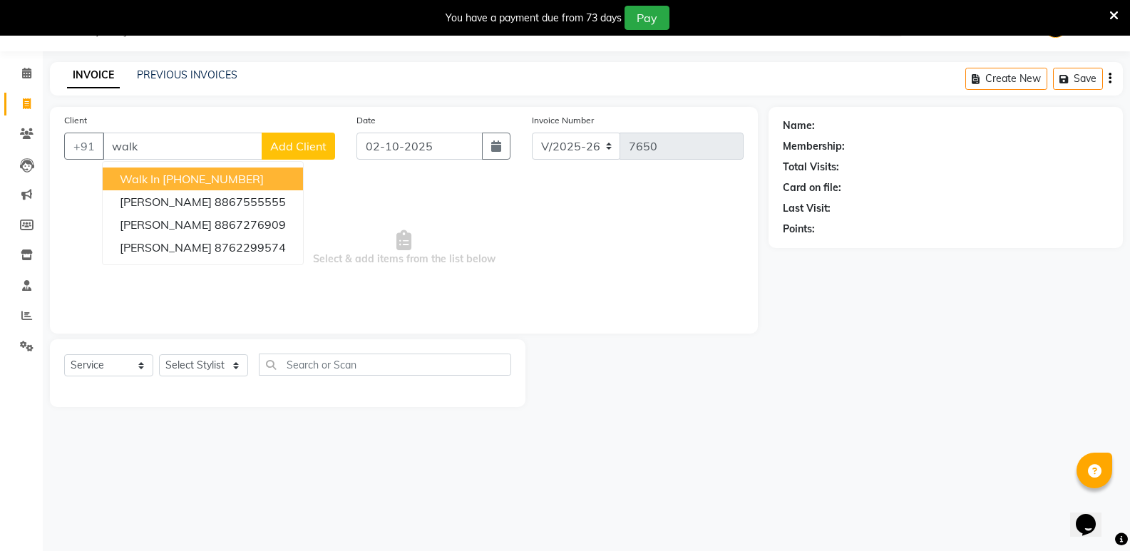
click at [218, 173] on ngb-highlight "[PHONE_NUMBER]" at bounding box center [213, 179] width 101 height 14
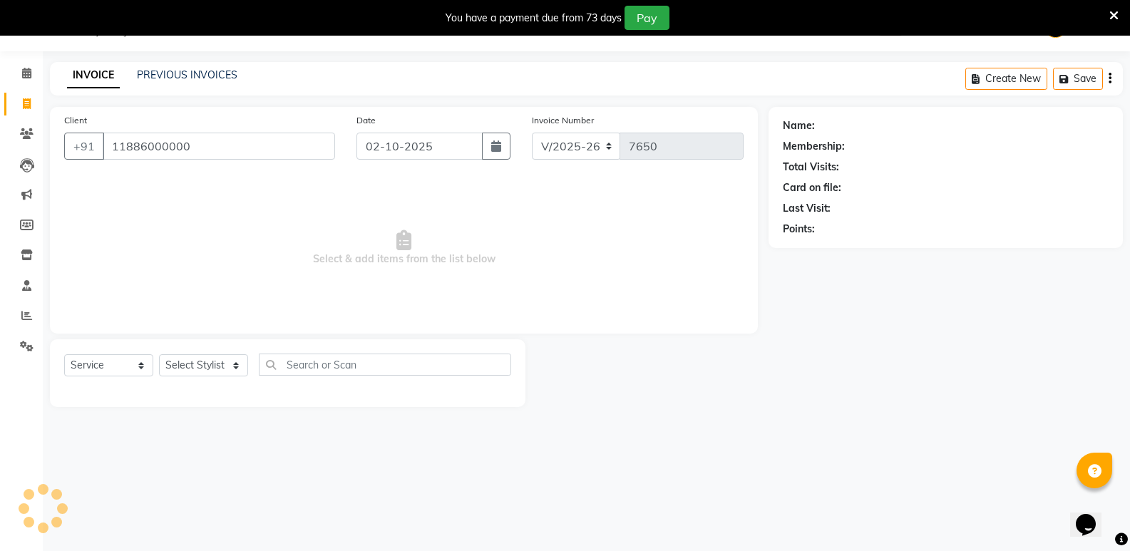
type input "11886000000"
select select "1: Object"
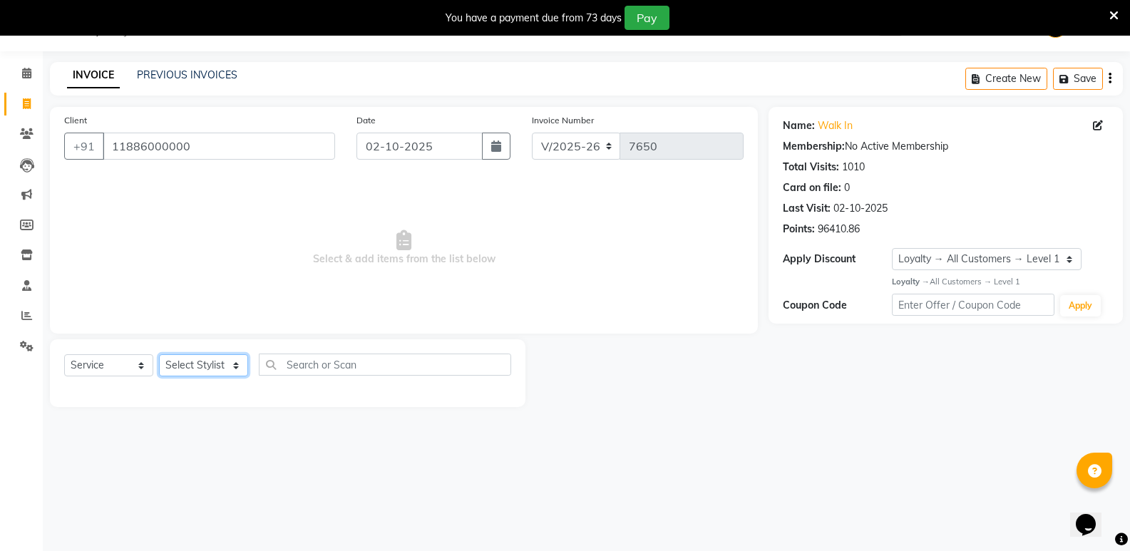
click at [201, 367] on select "Select Stylist [PERSON_NAME] [PERSON_NAME] [PERSON_NAME] Mallu [PERSON_NAME] [P…" at bounding box center [203, 365] width 89 height 22
select select "50243"
click at [159, 354] on select "Select Stylist [PERSON_NAME] [PERSON_NAME] [PERSON_NAME] Mallu [PERSON_NAME] [P…" at bounding box center [203, 365] width 89 height 22
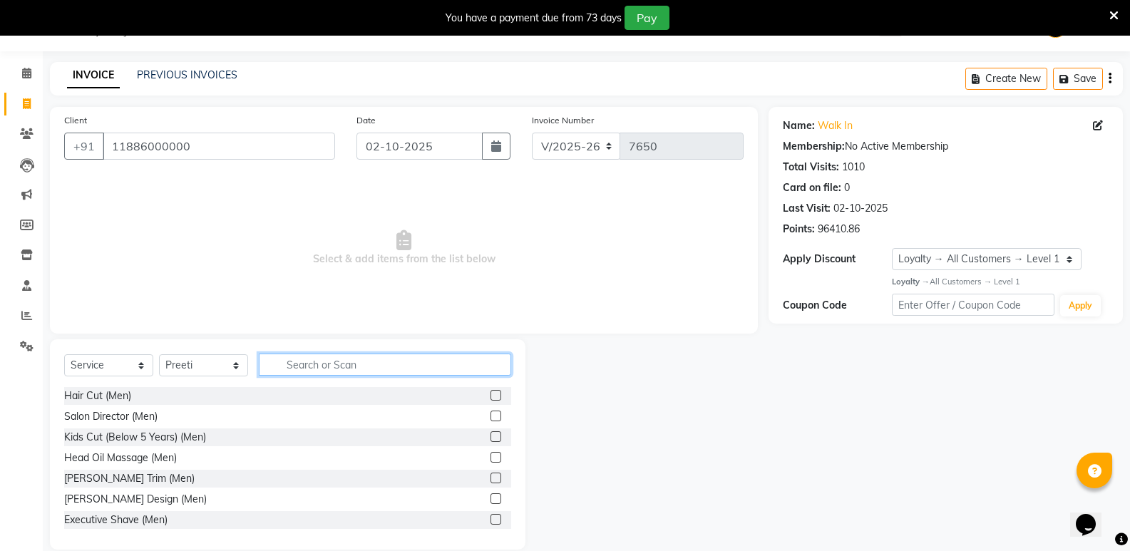
click at [364, 361] on input "text" at bounding box center [385, 365] width 252 height 22
type input "women"
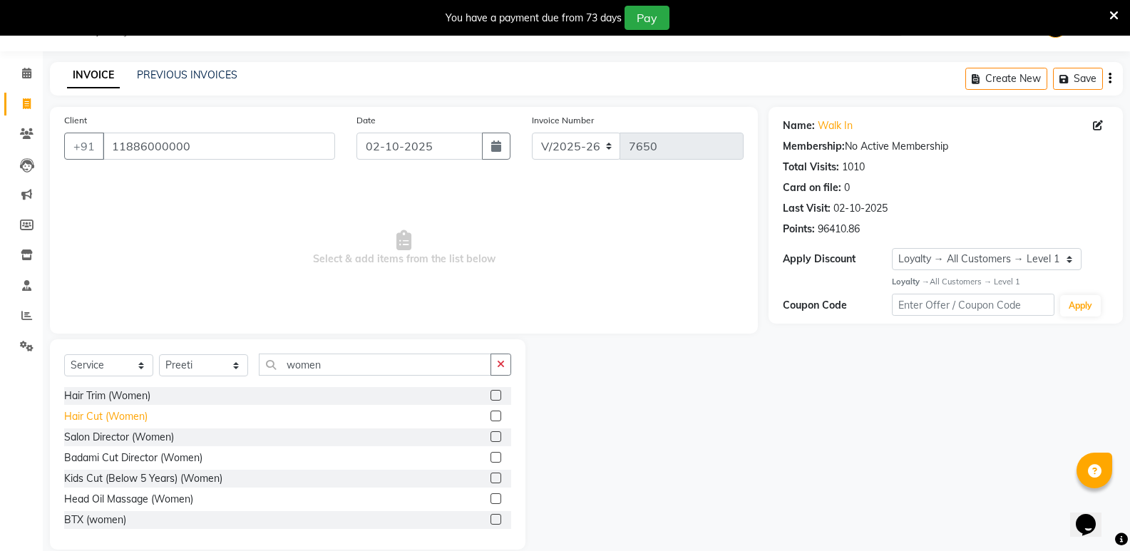
click at [131, 419] on div "Hair Cut (Women)" at bounding box center [105, 416] width 83 height 15
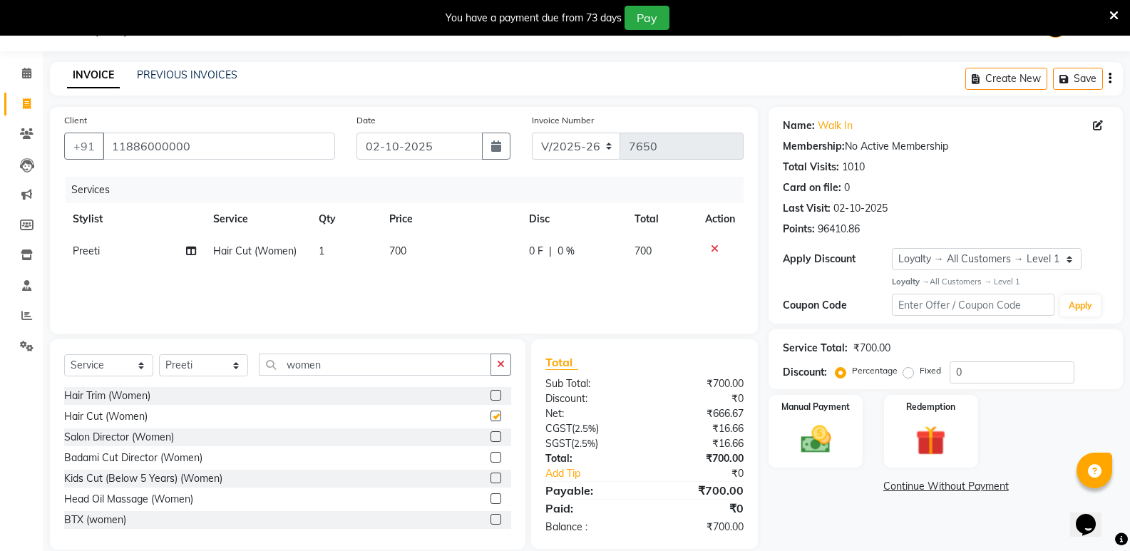
checkbox input "false"
click at [826, 443] on img at bounding box center [815, 439] width 51 height 36
click at [932, 487] on span "CASH" at bounding box center [923, 487] width 31 height 16
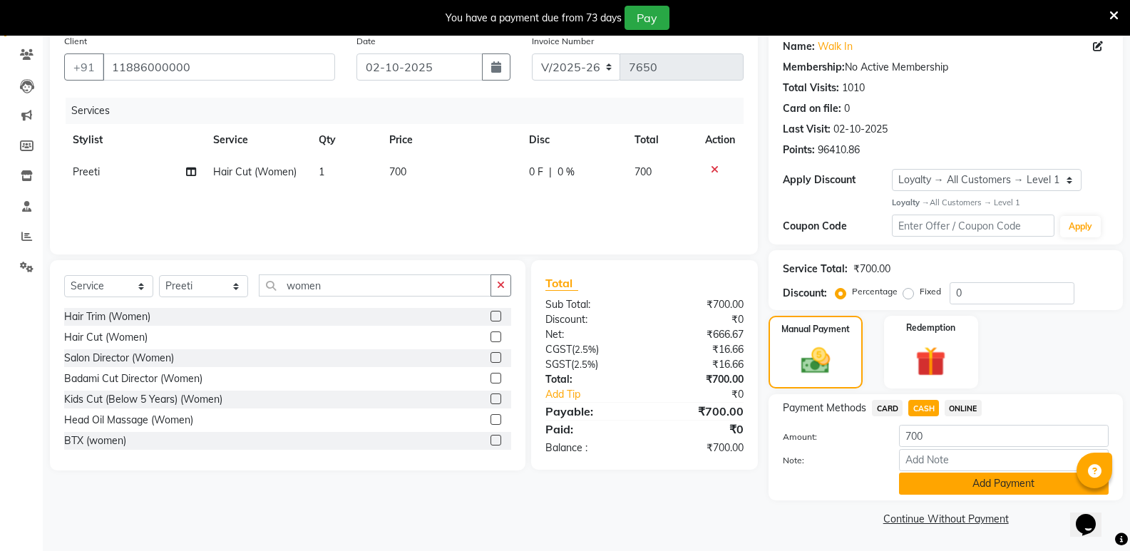
click at [936, 480] on button "Add Payment" at bounding box center [1004, 484] width 210 height 22
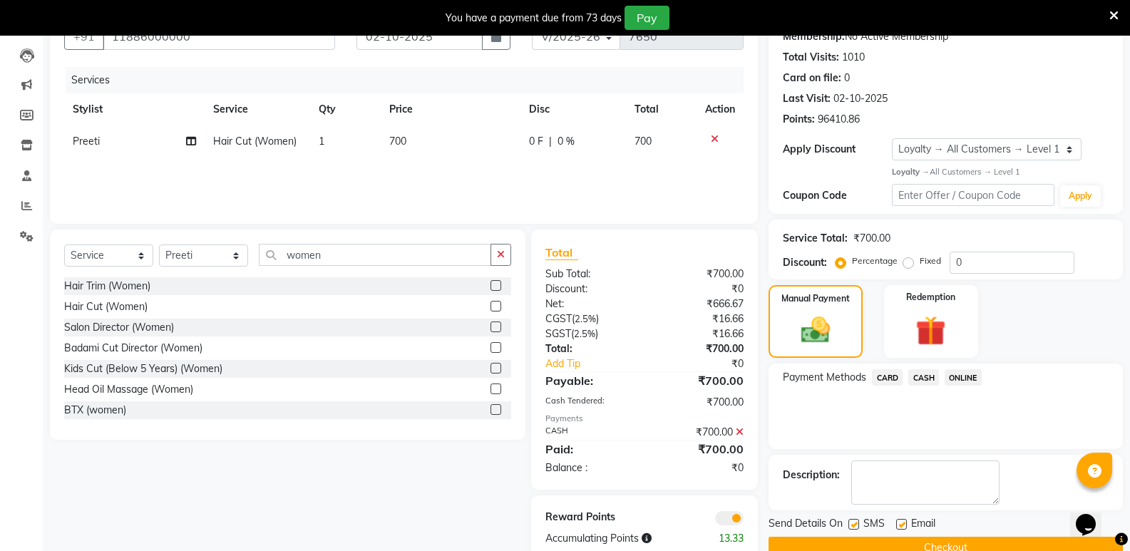
scroll to position [176, 0]
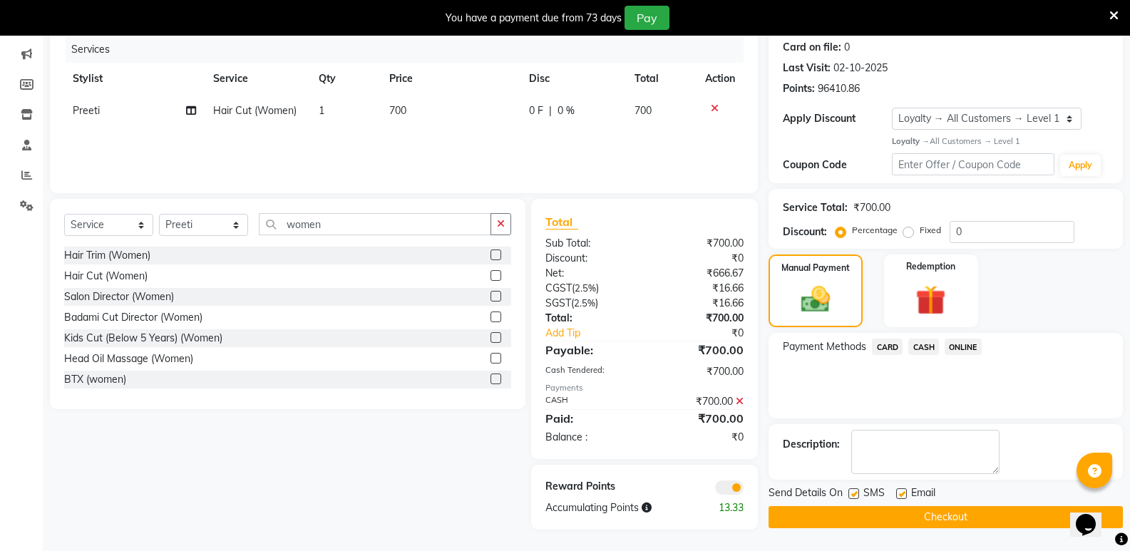
click at [942, 509] on button "Checkout" at bounding box center [946, 517] width 354 height 22
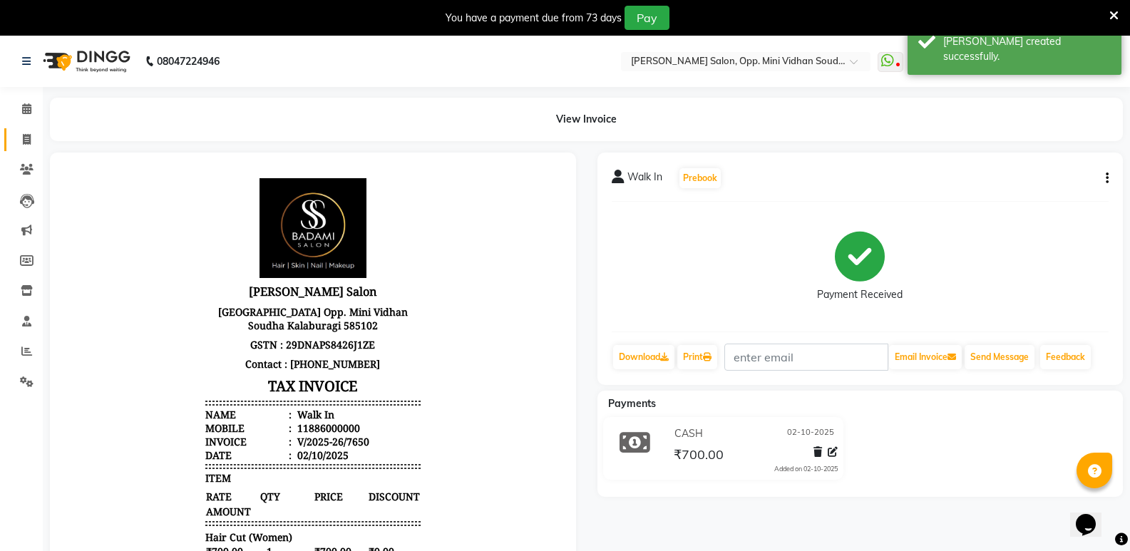
click at [19, 141] on span at bounding box center [26, 140] width 25 height 16
select select "service"
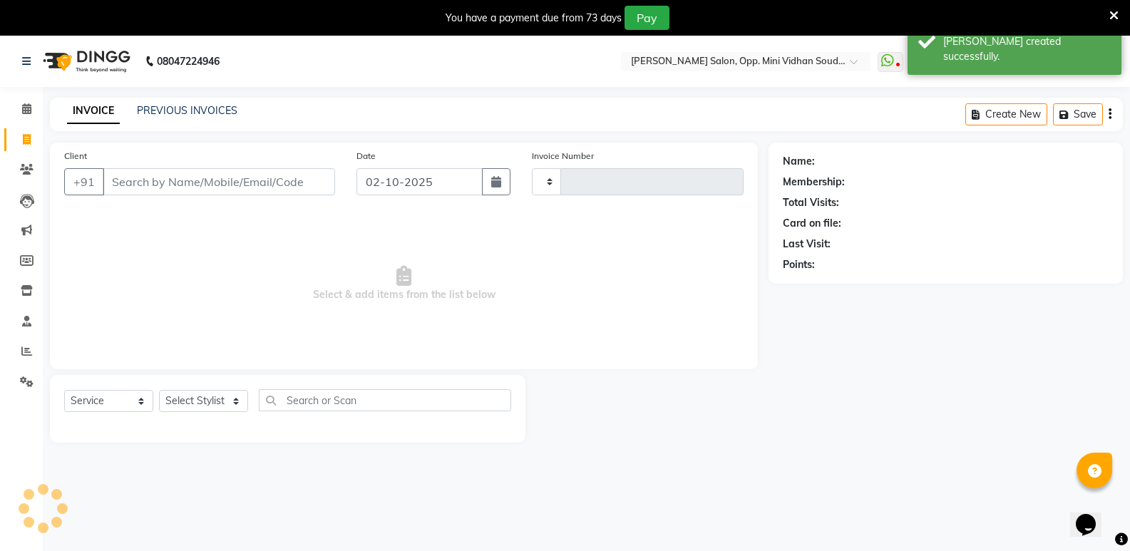
scroll to position [36, 0]
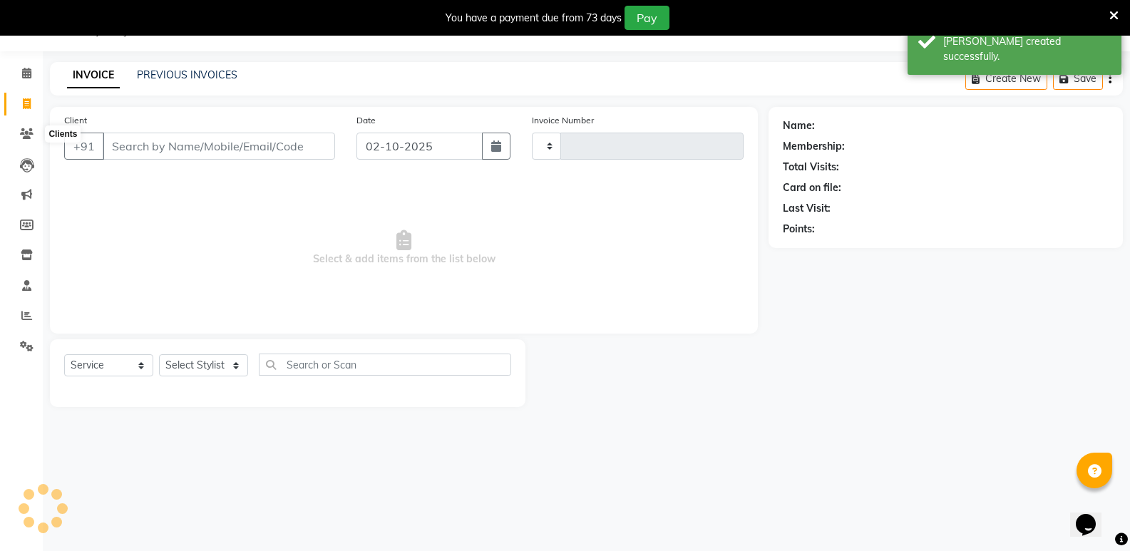
type input "7651"
select select "4533"
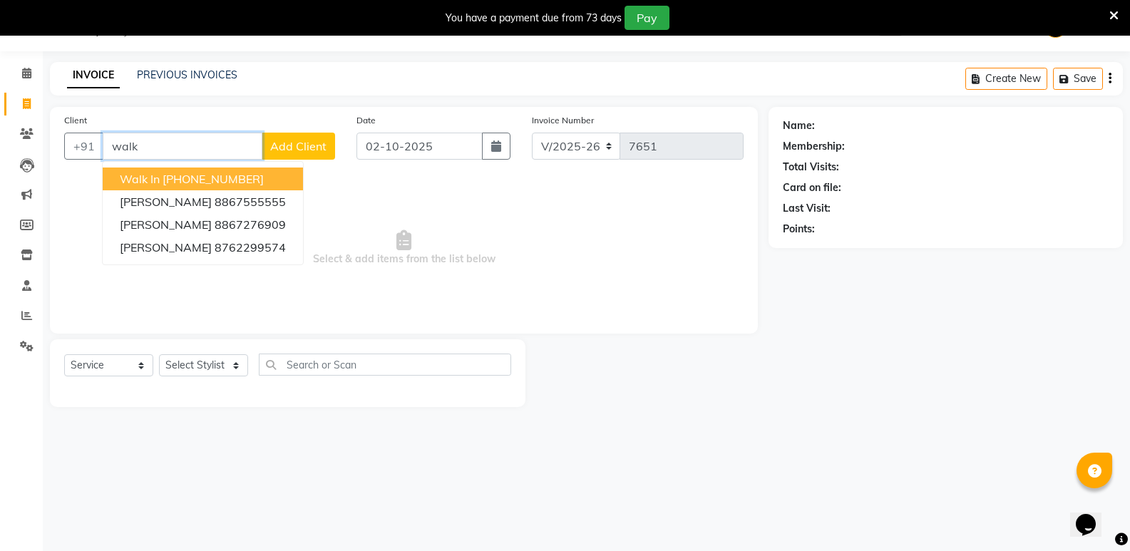
click at [246, 173] on ngb-highlight "[PHONE_NUMBER]" at bounding box center [213, 179] width 101 height 14
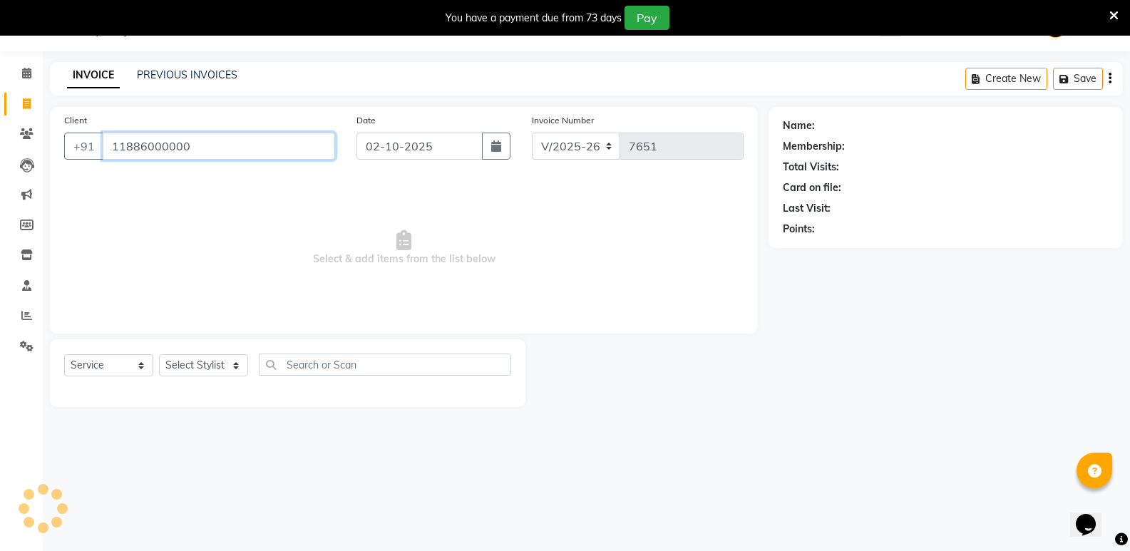
type input "11886000000"
select select "1: Object"
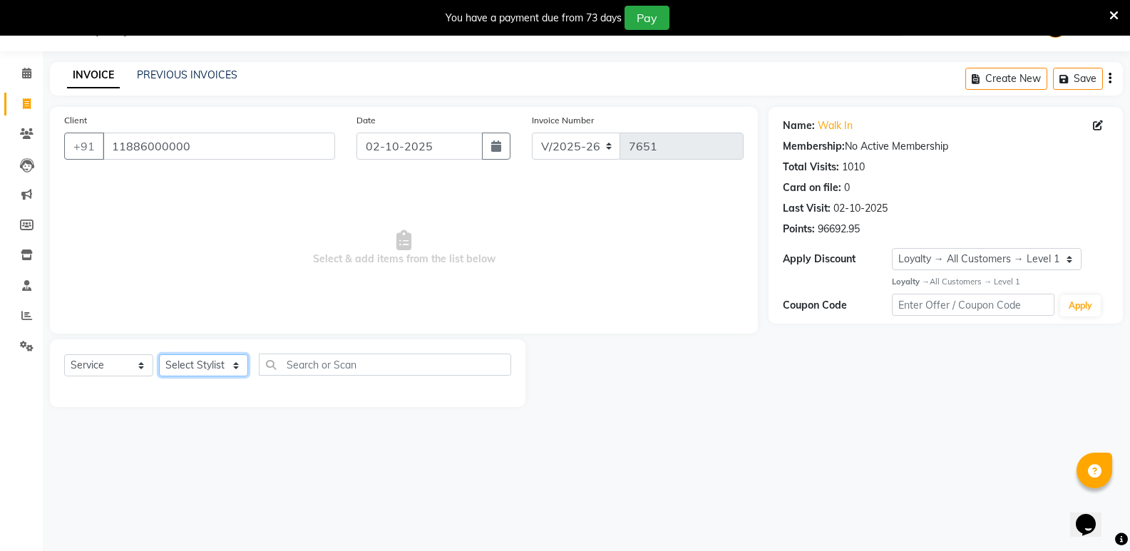
click at [188, 362] on select "Select Stylist [PERSON_NAME] [PERSON_NAME] [PERSON_NAME] Mallu [PERSON_NAME] [P…" at bounding box center [203, 365] width 89 height 22
select select "50243"
click at [159, 354] on select "Select Stylist [PERSON_NAME] [PERSON_NAME] [PERSON_NAME] Mallu [PERSON_NAME] [P…" at bounding box center [203, 365] width 89 height 22
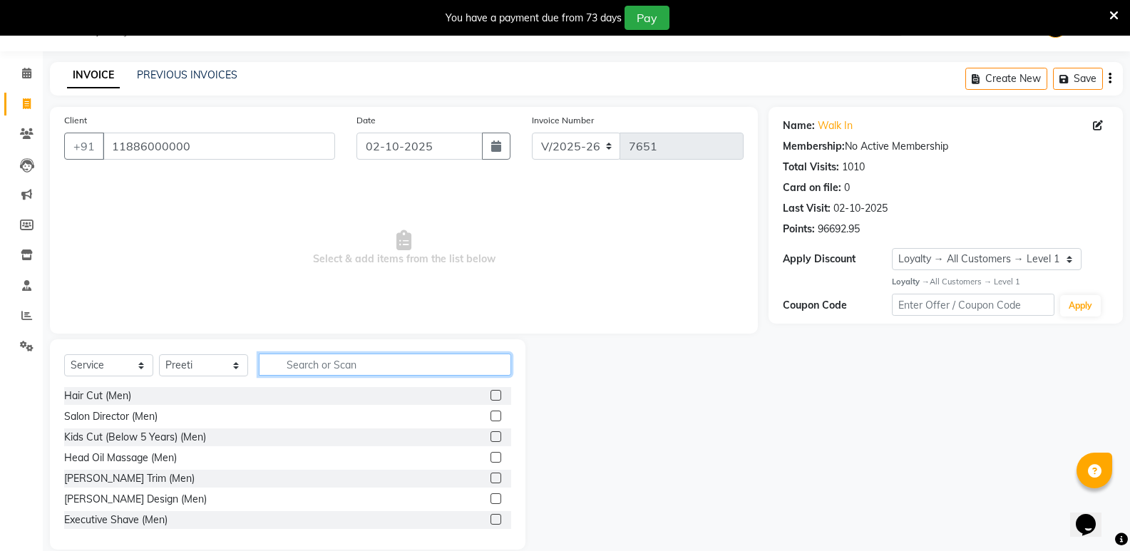
click at [288, 365] on input "text" at bounding box center [385, 365] width 252 height 22
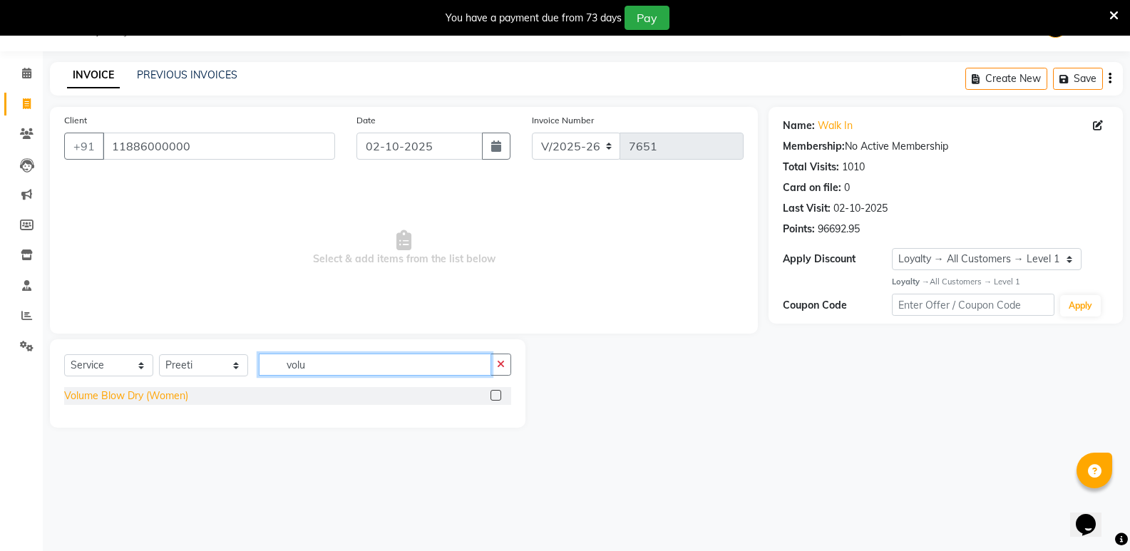
type input "volu"
click at [170, 394] on div "Volume Blow Dry (Women)" at bounding box center [126, 396] width 124 height 15
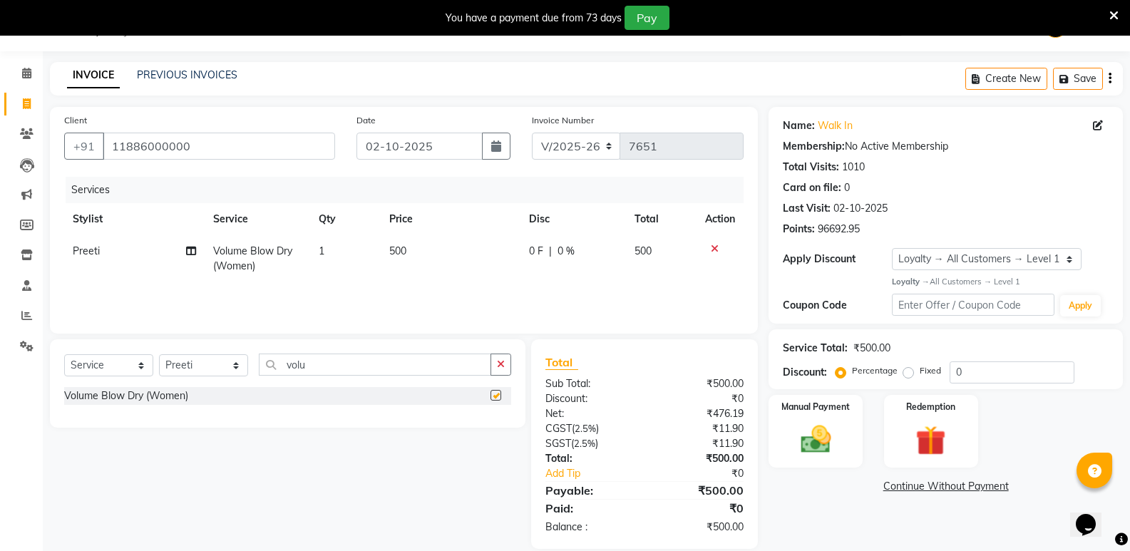
checkbox input "false"
click at [180, 370] on select "Select Stylist [PERSON_NAME] [PERSON_NAME] [PERSON_NAME] Mallu [PERSON_NAME] [P…" at bounding box center [203, 365] width 89 height 22
select select "70683"
click at [159, 354] on select "Select Stylist [PERSON_NAME] [PERSON_NAME] [PERSON_NAME] Mallu [PERSON_NAME] [P…" at bounding box center [203, 365] width 89 height 22
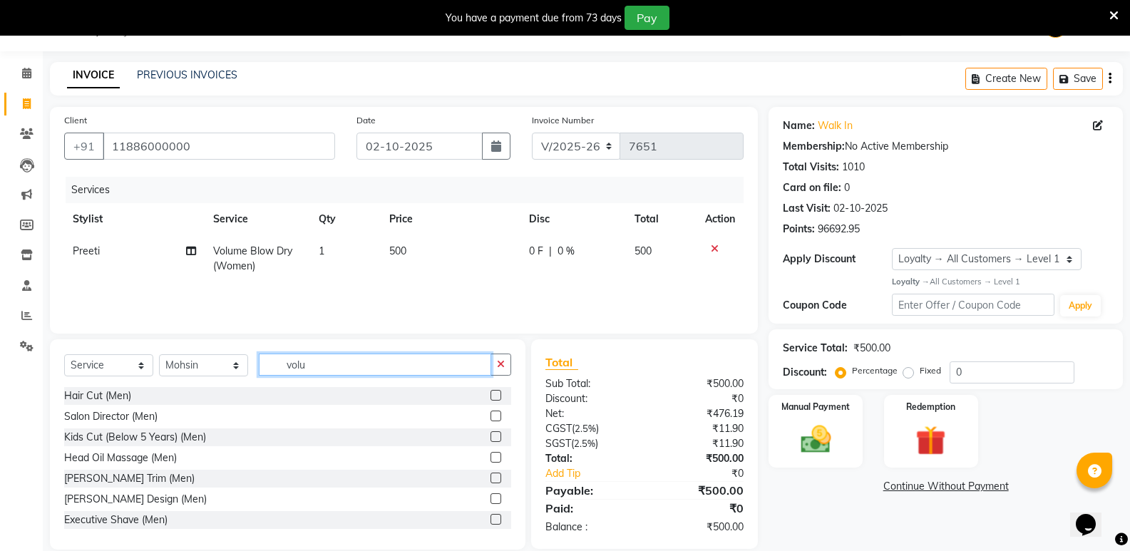
drag, startPoint x: 312, startPoint y: 366, endPoint x: 261, endPoint y: 374, distance: 51.9
click at [261, 374] on input "volu" at bounding box center [375, 365] width 232 height 22
type input "wom"
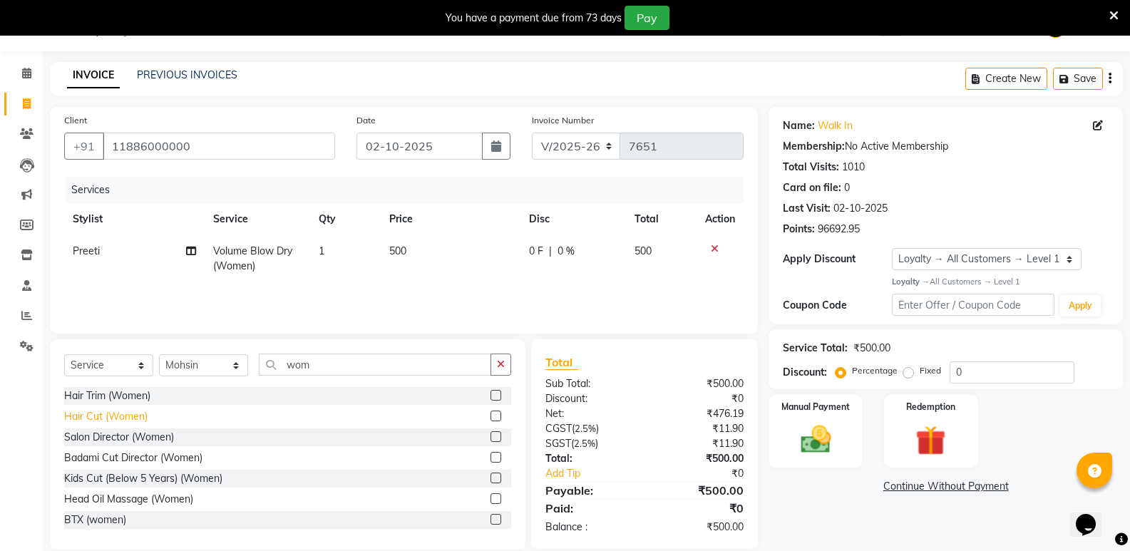
click at [104, 416] on div "Hair Cut (Women)" at bounding box center [105, 416] width 83 height 15
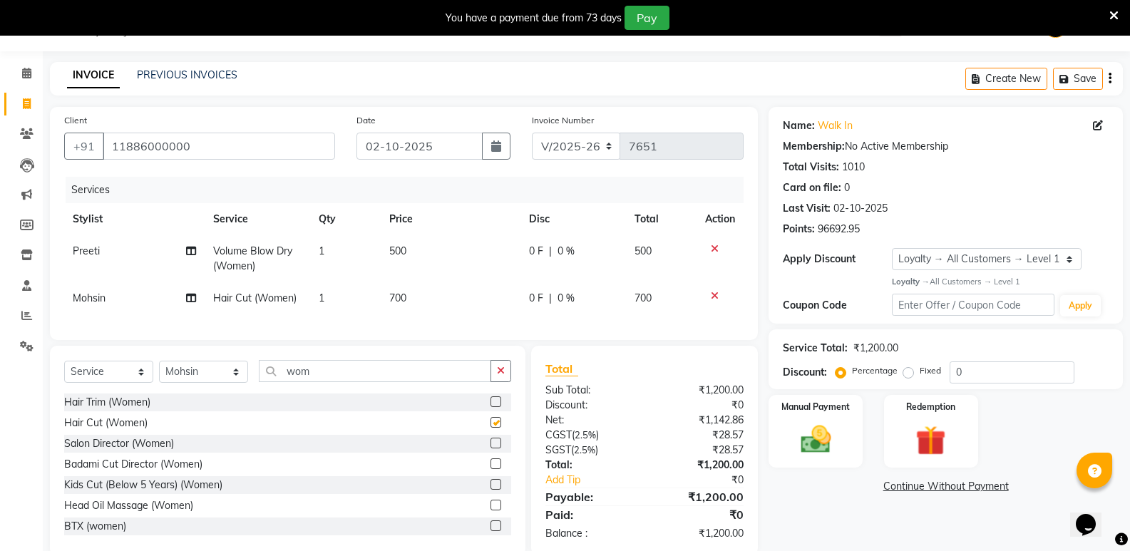
checkbox input "false"
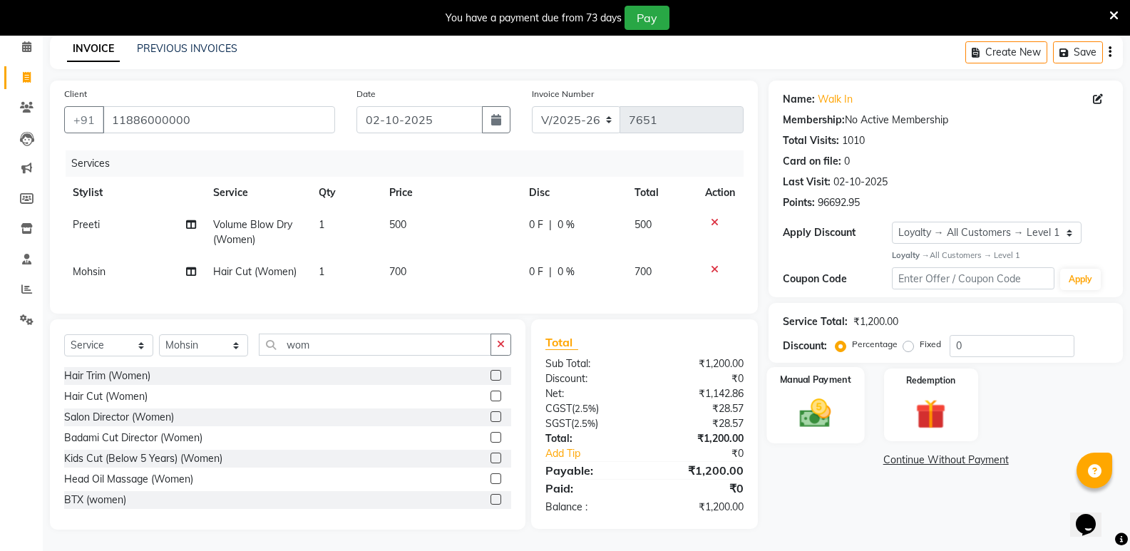
scroll to position [73, 0]
click at [820, 398] on img at bounding box center [815, 413] width 51 height 36
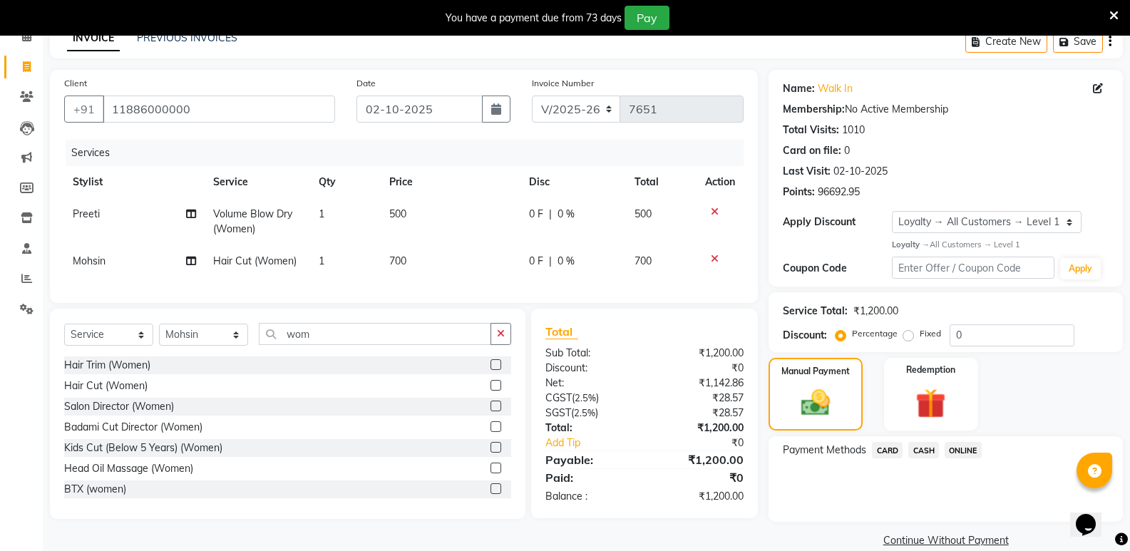
click at [928, 452] on span "CASH" at bounding box center [923, 450] width 31 height 16
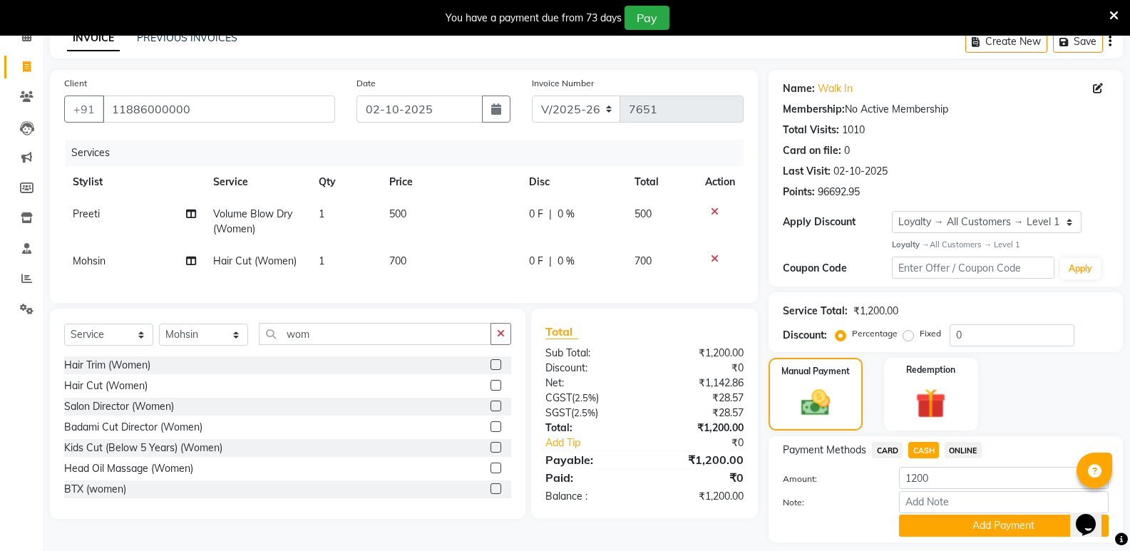
drag, startPoint x: 951, startPoint y: 528, endPoint x: 946, endPoint y: 521, distance: 9.1
click at [948, 527] on button "Add Payment" at bounding box center [1004, 526] width 210 height 22
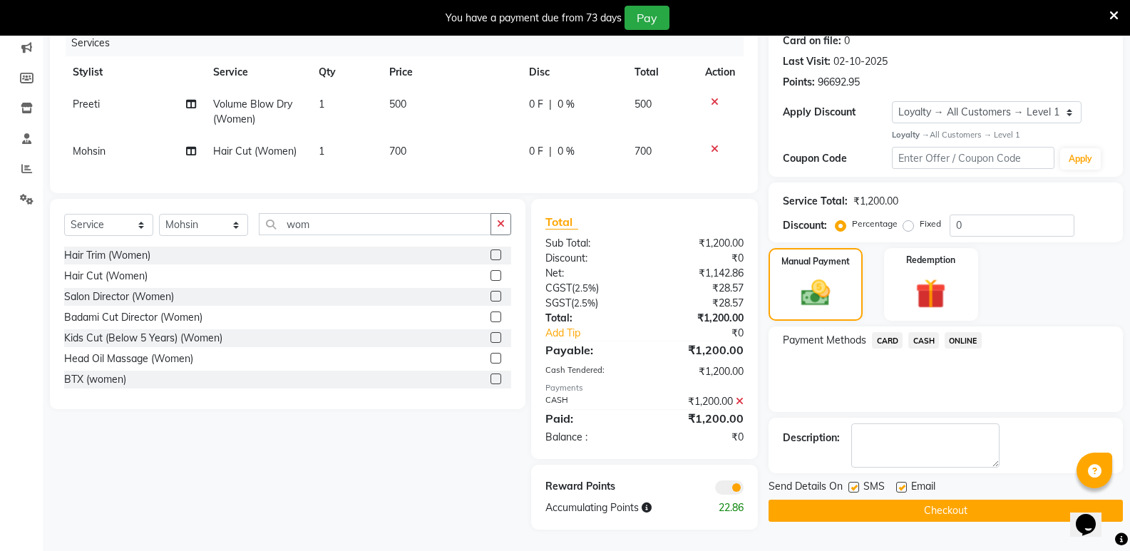
scroll to position [193, 0]
click at [973, 503] on button "Checkout" at bounding box center [946, 511] width 354 height 22
